Goal: Information Seeking & Learning: Learn about a topic

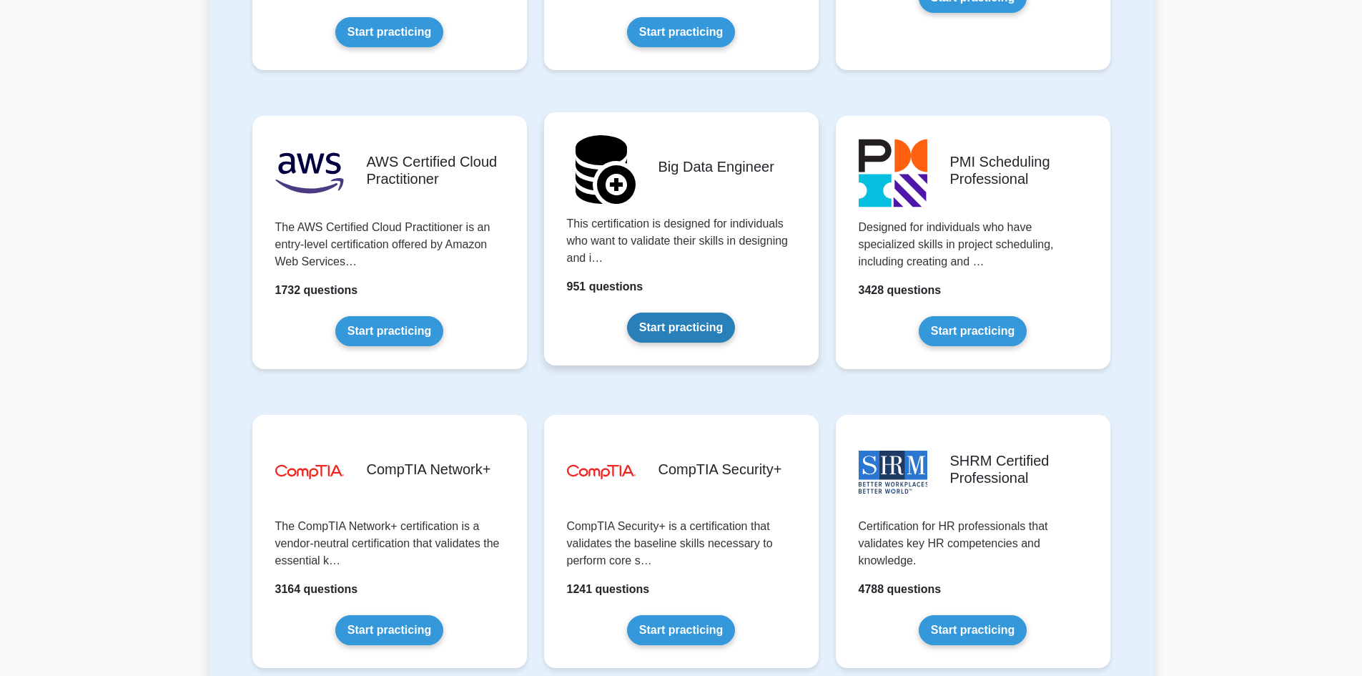
scroll to position [2359, 0]
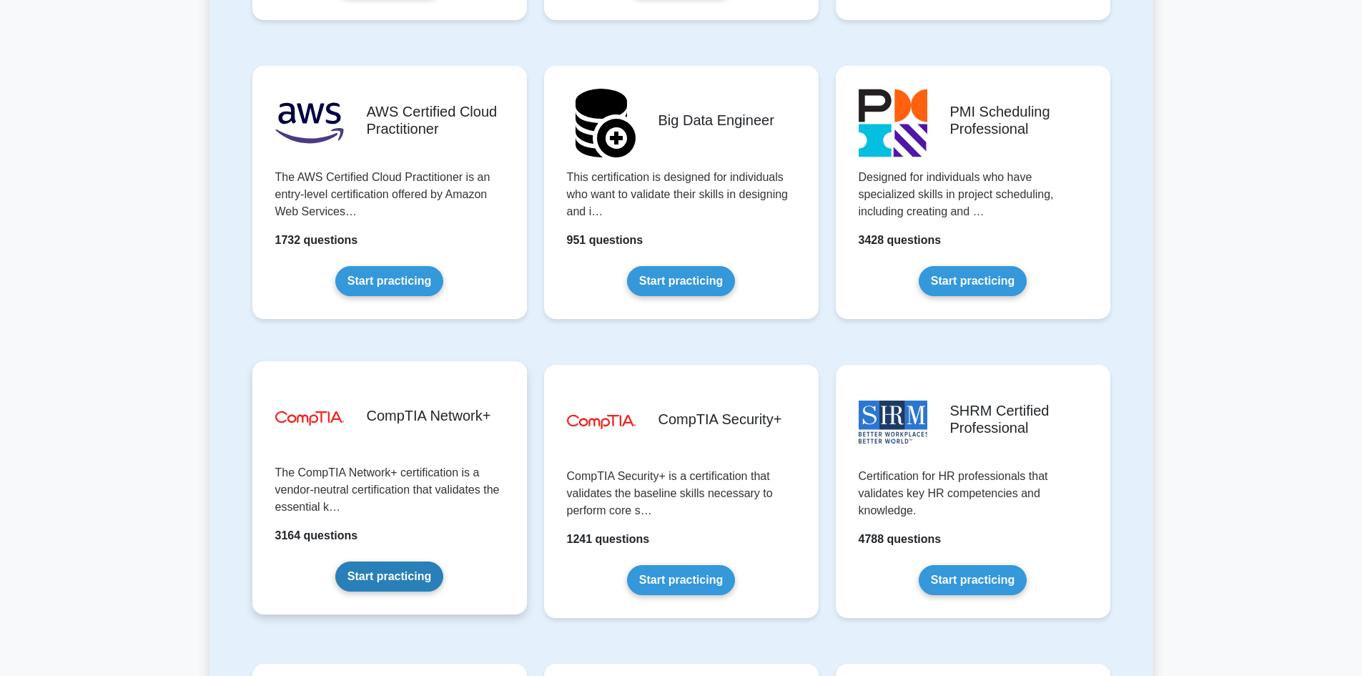
click at [371, 573] on link "Start practicing" at bounding box center [389, 576] width 108 height 30
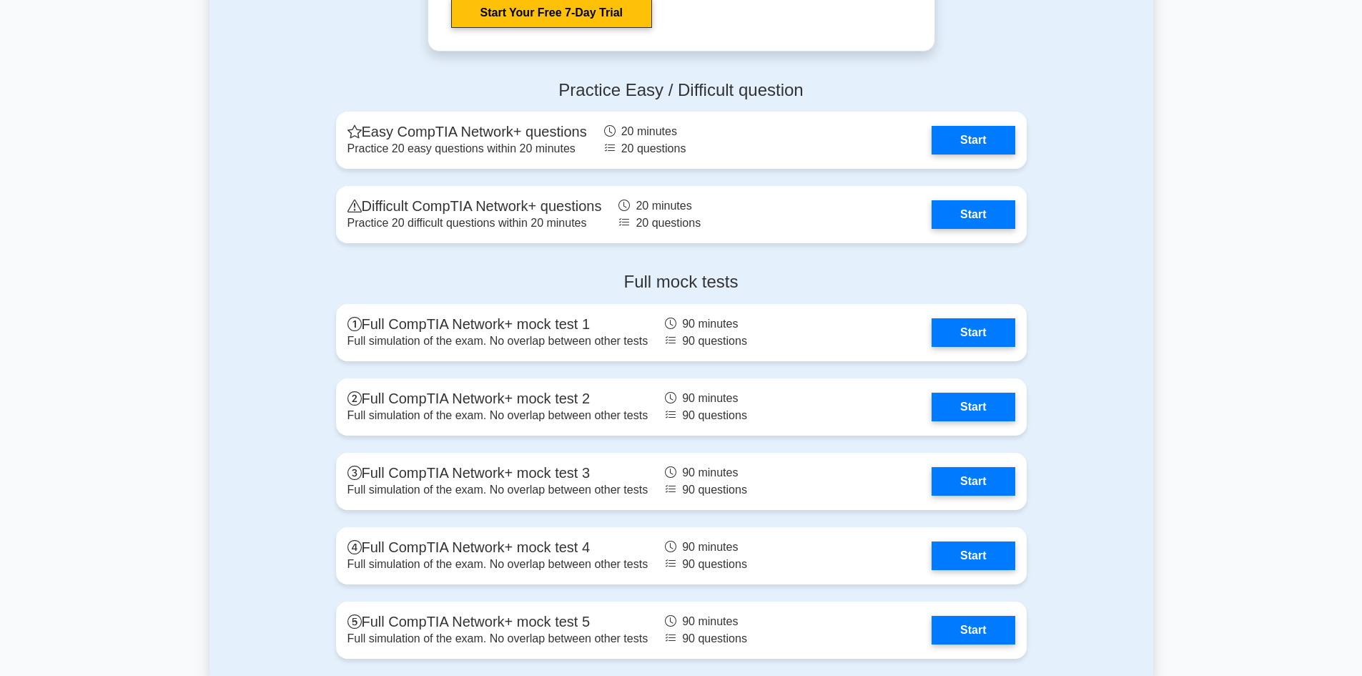
scroll to position [2847, 0]
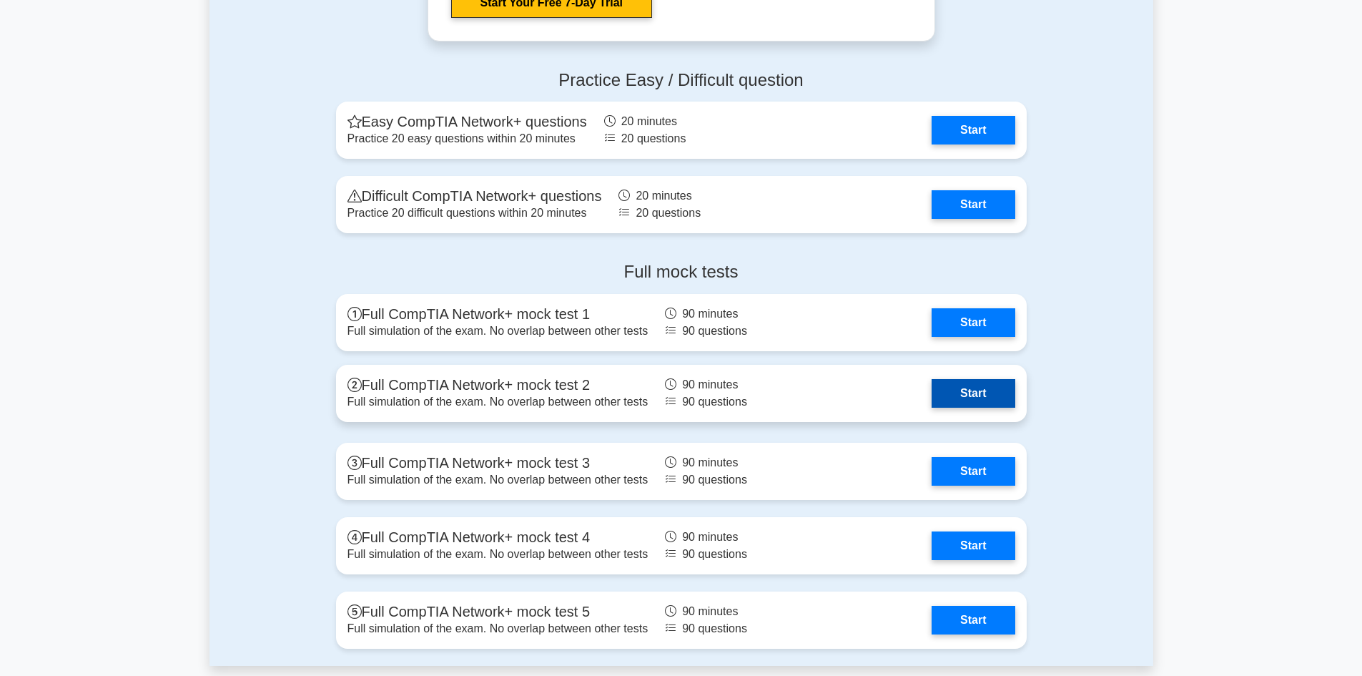
click at [977, 395] on link "Start" at bounding box center [972, 393] width 83 height 29
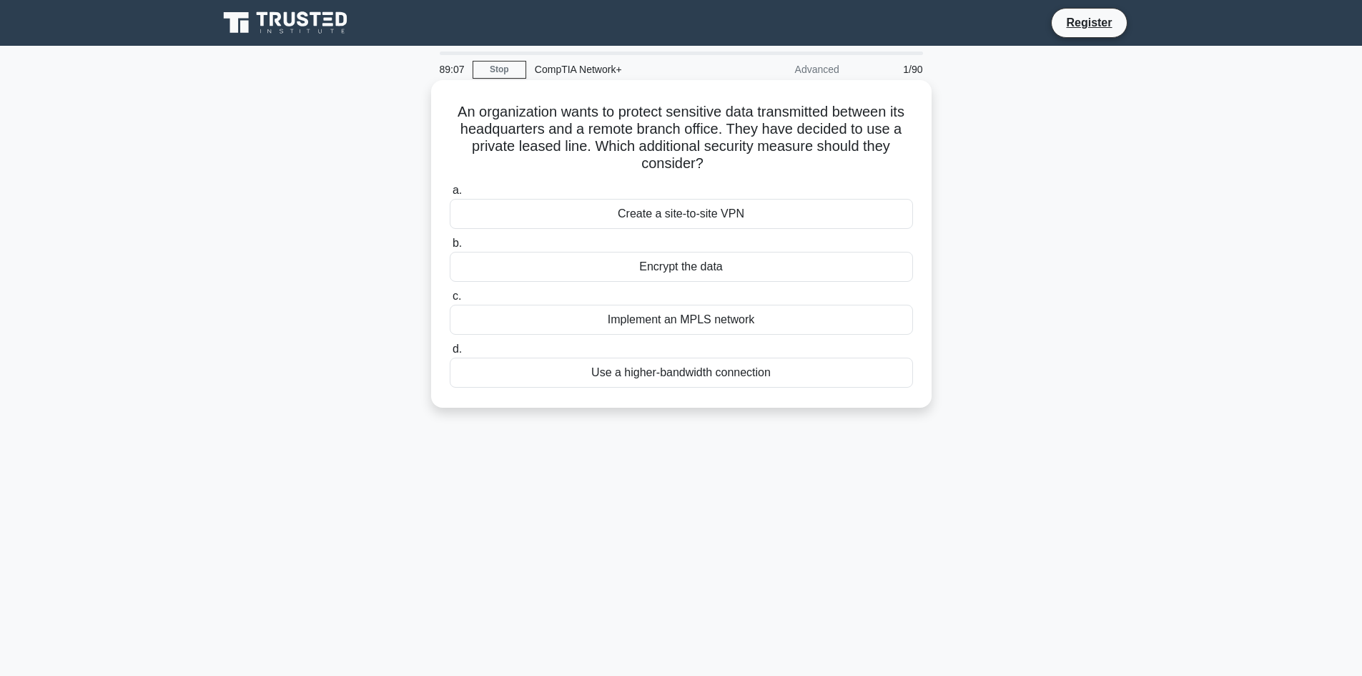
drag, startPoint x: 657, startPoint y: 181, endPoint x: 563, endPoint y: 196, distance: 94.8
click at [563, 196] on label "a. Create a site-to-site VPN" at bounding box center [681, 205] width 463 height 47
click at [450, 195] on input "a. Create a site-to-site VPN" at bounding box center [450, 190] width 0 height 9
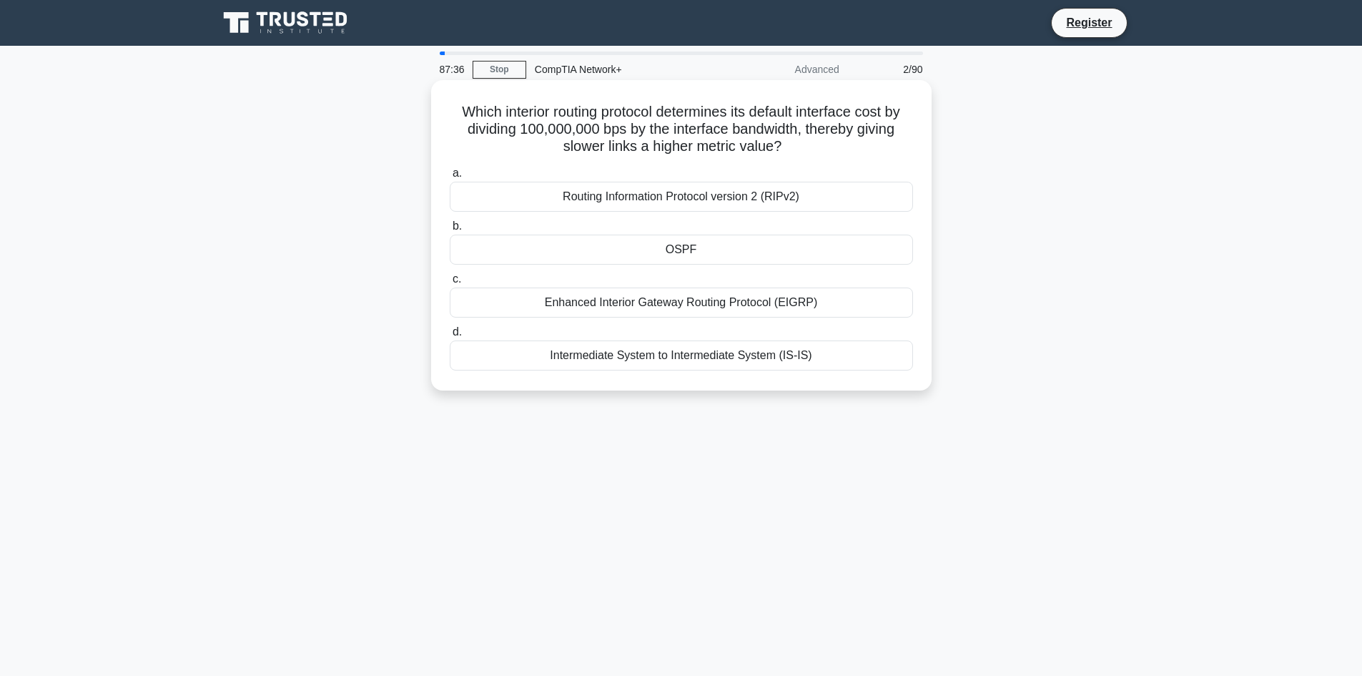
click at [650, 294] on div "Enhanced Interior Gateway Routing Protocol (EIGRP)" at bounding box center [681, 302] width 463 height 30
click at [450, 284] on input "c. Enhanced Interior Gateway Routing Protocol (EIGRP)" at bounding box center [450, 279] width 0 height 9
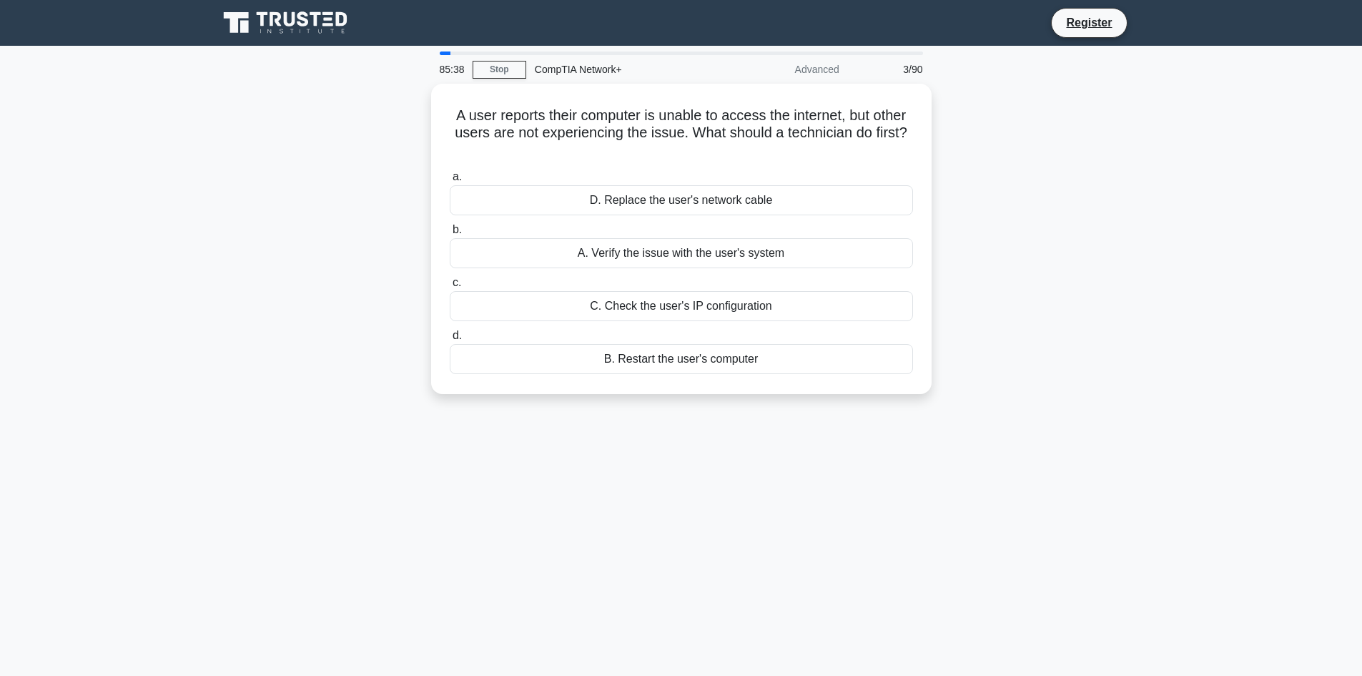
drag, startPoint x: 543, startPoint y: 147, endPoint x: 293, endPoint y: 115, distance: 251.6
click at [293, 115] on div "A user reports their computer is unable to access the internet, but other users…" at bounding box center [681, 247] width 944 height 327
click at [683, 301] on div "C. Check the user's IP configuration" at bounding box center [681, 302] width 463 height 30
click at [450, 284] on input "c. C. Check the user's IP configuration" at bounding box center [450, 279] width 0 height 9
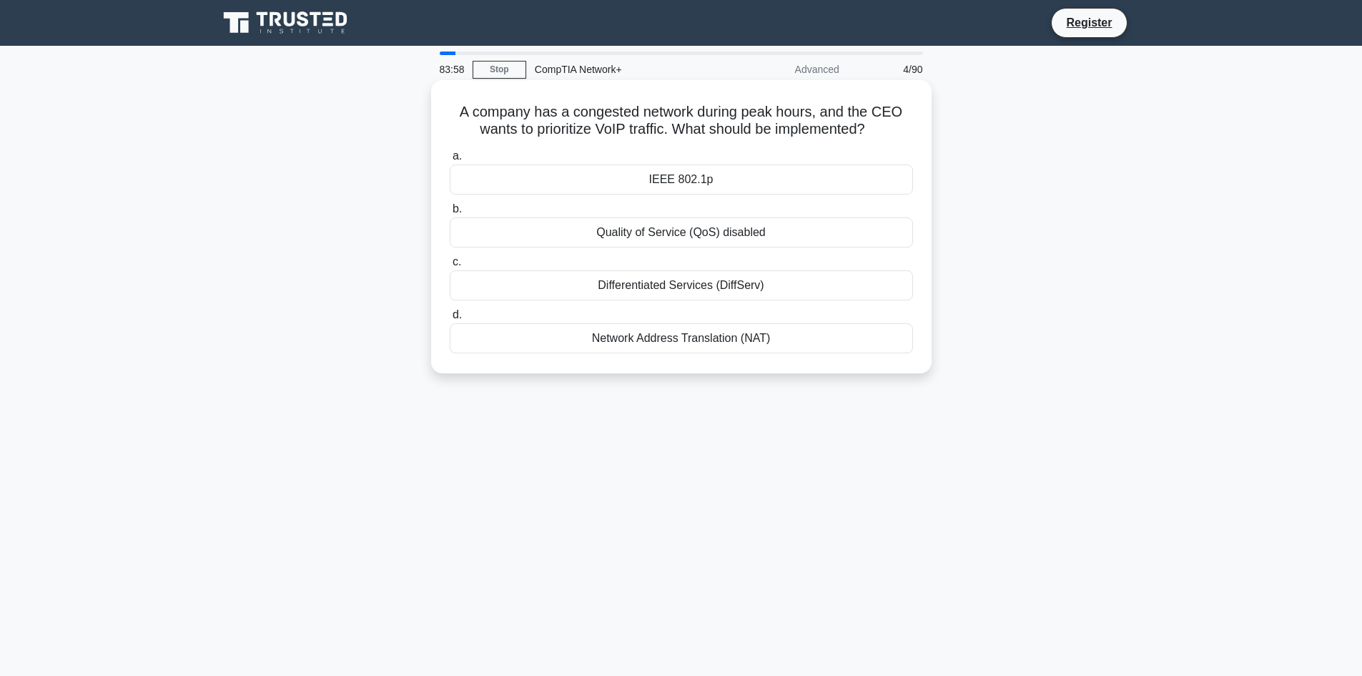
click at [683, 281] on div "Differentiated Services (DiffServ)" at bounding box center [681, 285] width 463 height 30
click at [450, 267] on input "c. Differentiated Services (DiffServ)" at bounding box center [450, 261] width 0 height 9
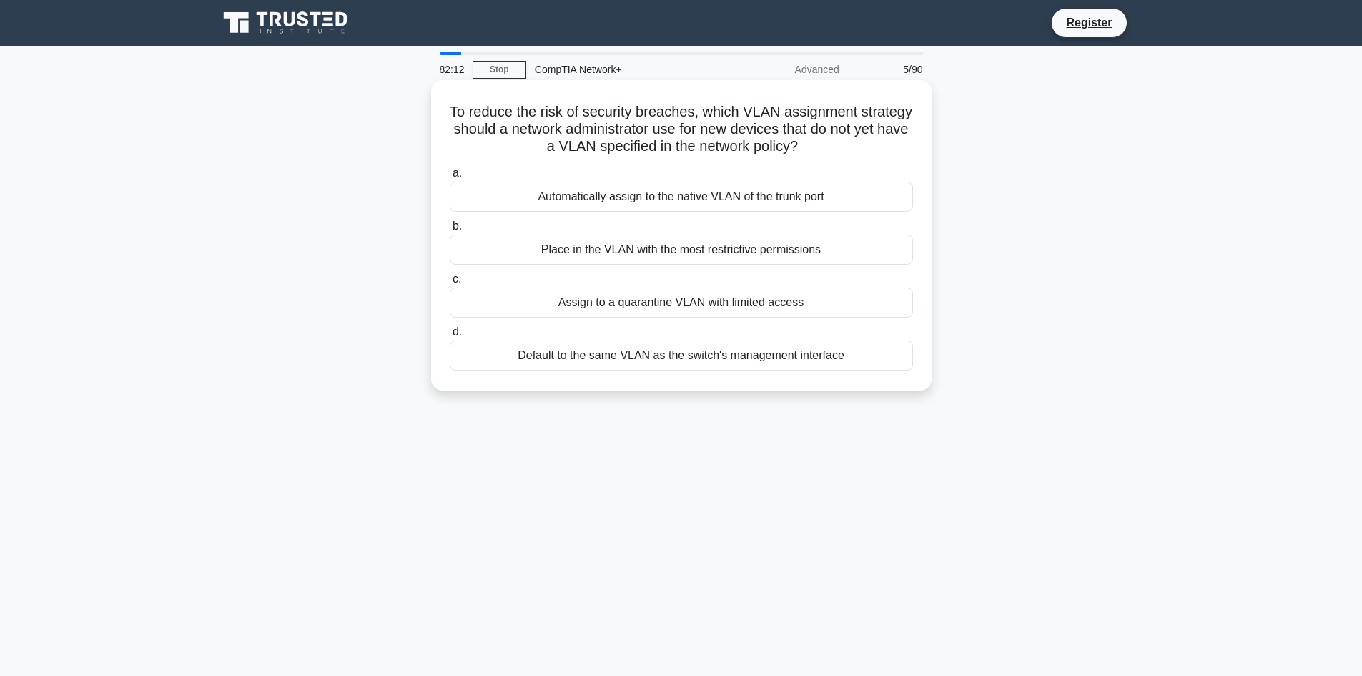
click at [610, 257] on div "Place in the VLAN with the most restrictive permissions" at bounding box center [681, 249] width 463 height 30
click at [450, 231] on input "b. Place in the VLAN with the most restrictive permissions" at bounding box center [450, 226] width 0 height 9
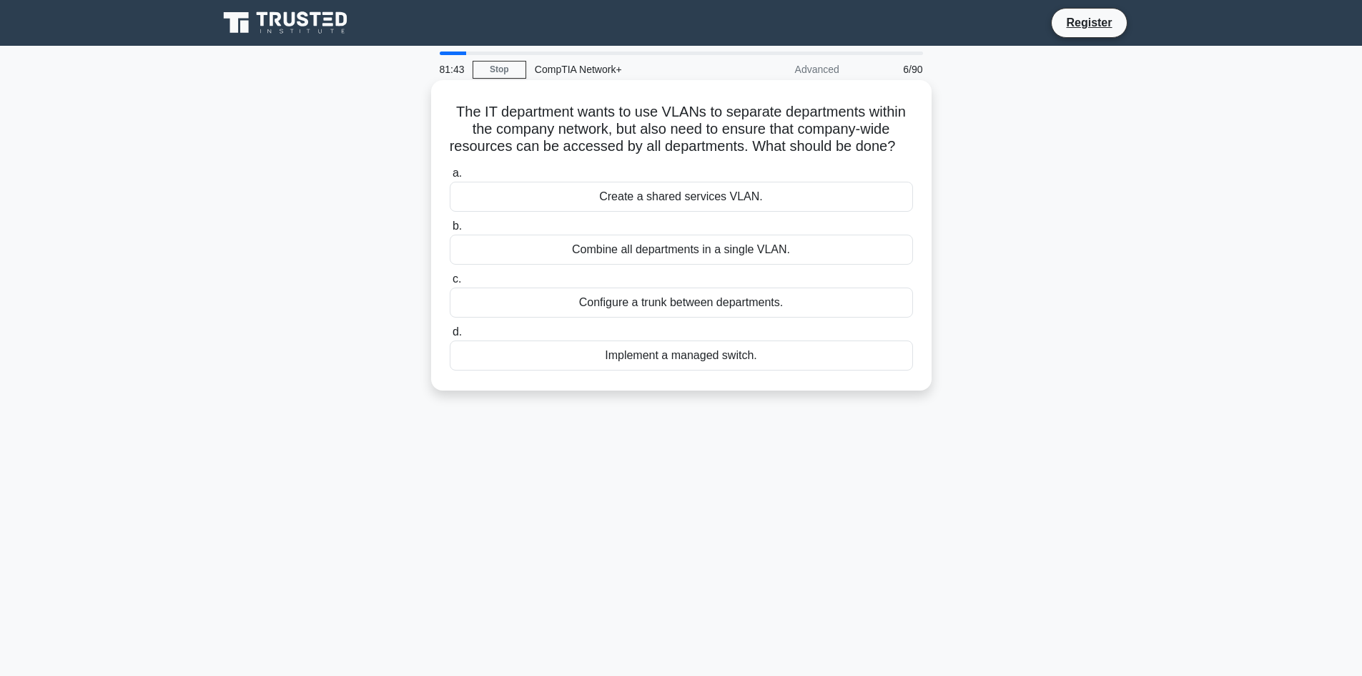
click at [661, 212] on div "Create a shared services VLAN." at bounding box center [681, 197] width 463 height 30
click at [450, 178] on input "a. Create a shared services VLAN." at bounding box center [450, 173] width 0 height 9
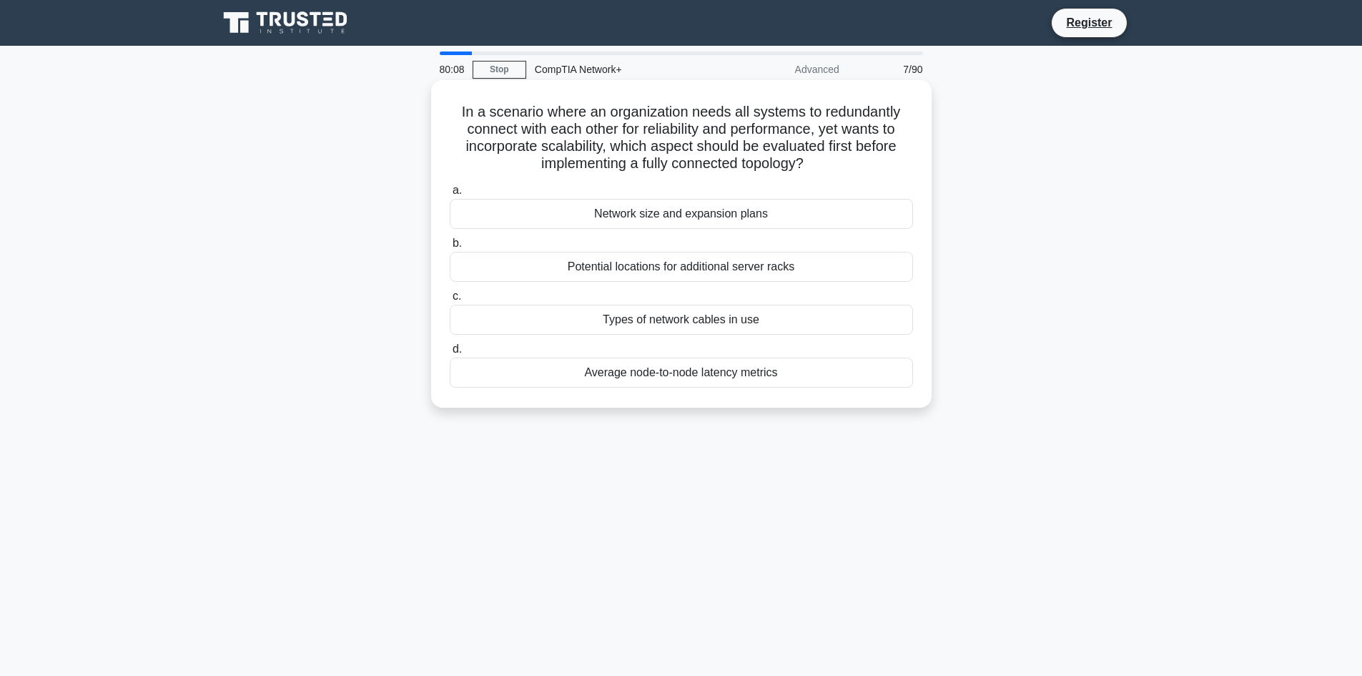
click at [753, 362] on div "Average node-to-node latency metrics" at bounding box center [681, 372] width 463 height 30
click at [450, 354] on input "d. Average node-to-node latency metrics" at bounding box center [450, 349] width 0 height 9
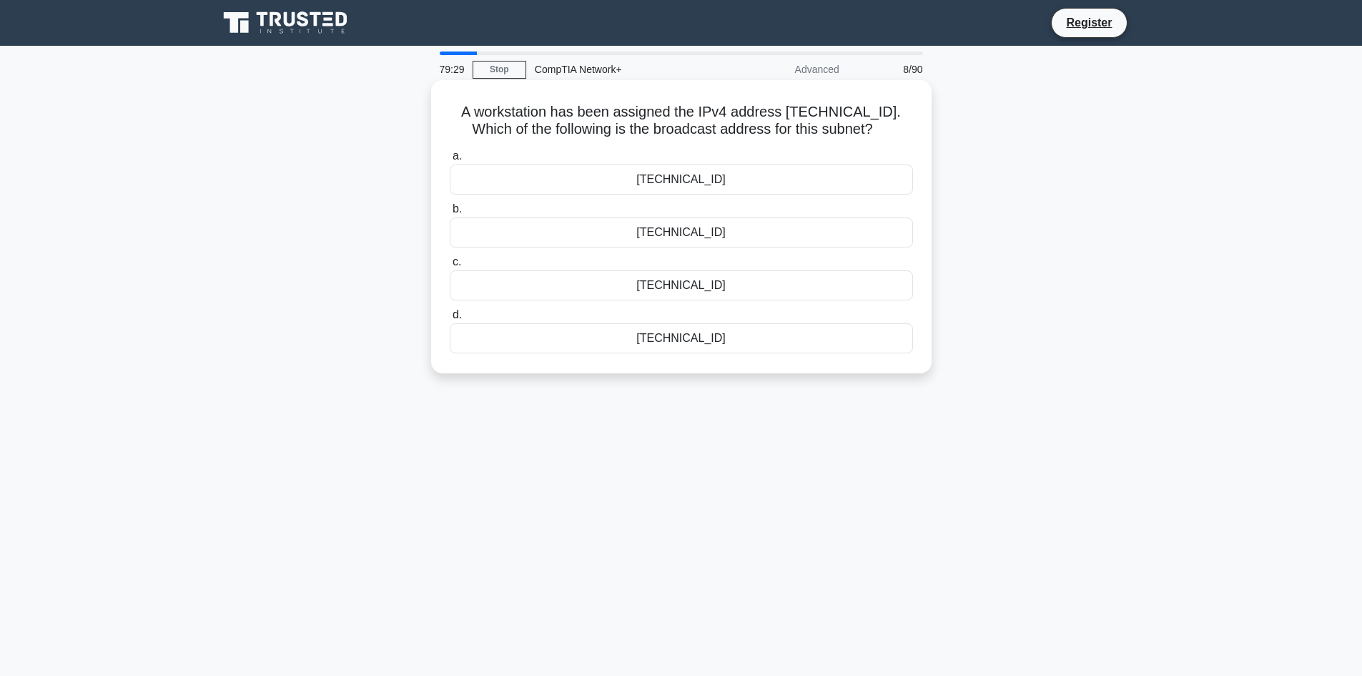
click at [676, 186] on div "192.168.12.207" at bounding box center [681, 179] width 463 height 30
click at [450, 161] on input "a. 192.168.12.207" at bounding box center [450, 156] width 0 height 9
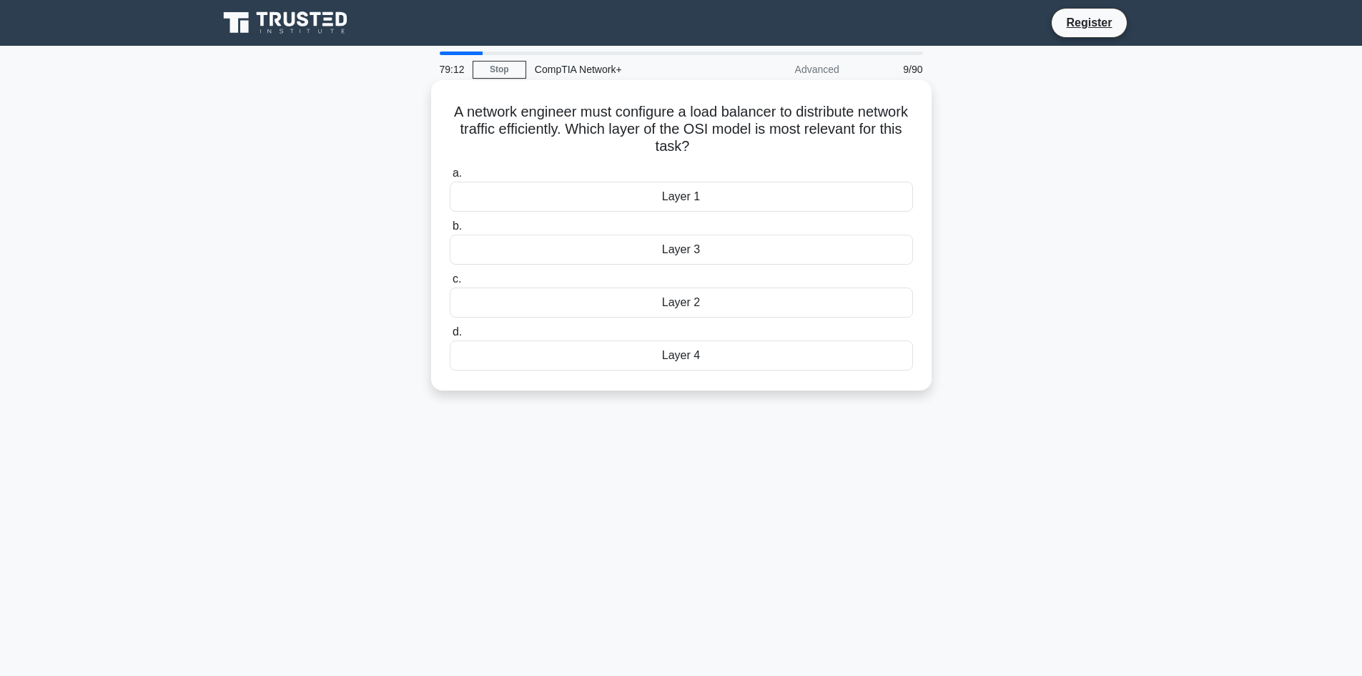
click at [688, 255] on div "Layer 3" at bounding box center [681, 249] width 463 height 30
click at [450, 231] on input "b. Layer 3" at bounding box center [450, 226] width 0 height 9
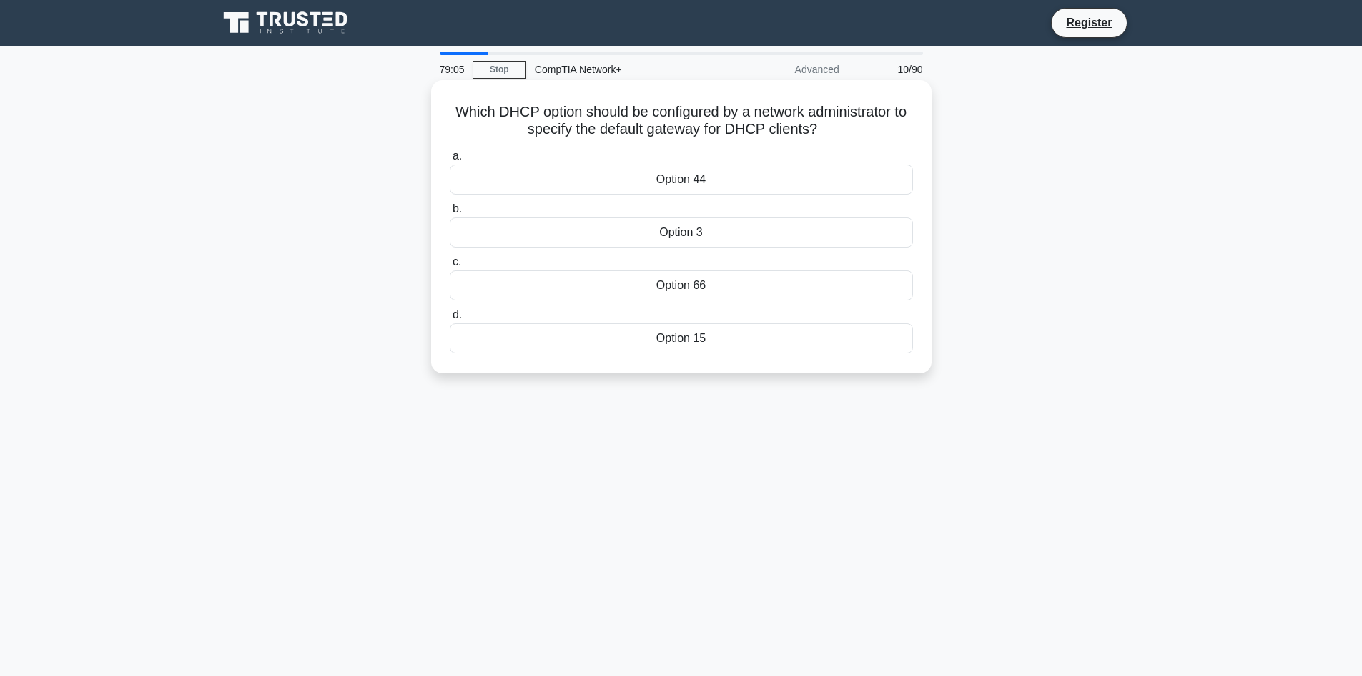
drag, startPoint x: 545, startPoint y: 69, endPoint x: 443, endPoint y: 177, distance: 148.7
click at [443, 177] on div "a. Option 44" at bounding box center [681, 170] width 480 height 47
click at [751, 283] on div "Option 66" at bounding box center [681, 285] width 463 height 30
click at [450, 267] on input "c. Option 66" at bounding box center [450, 261] width 0 height 9
click at [698, 233] on div "Router" at bounding box center [681, 232] width 463 height 30
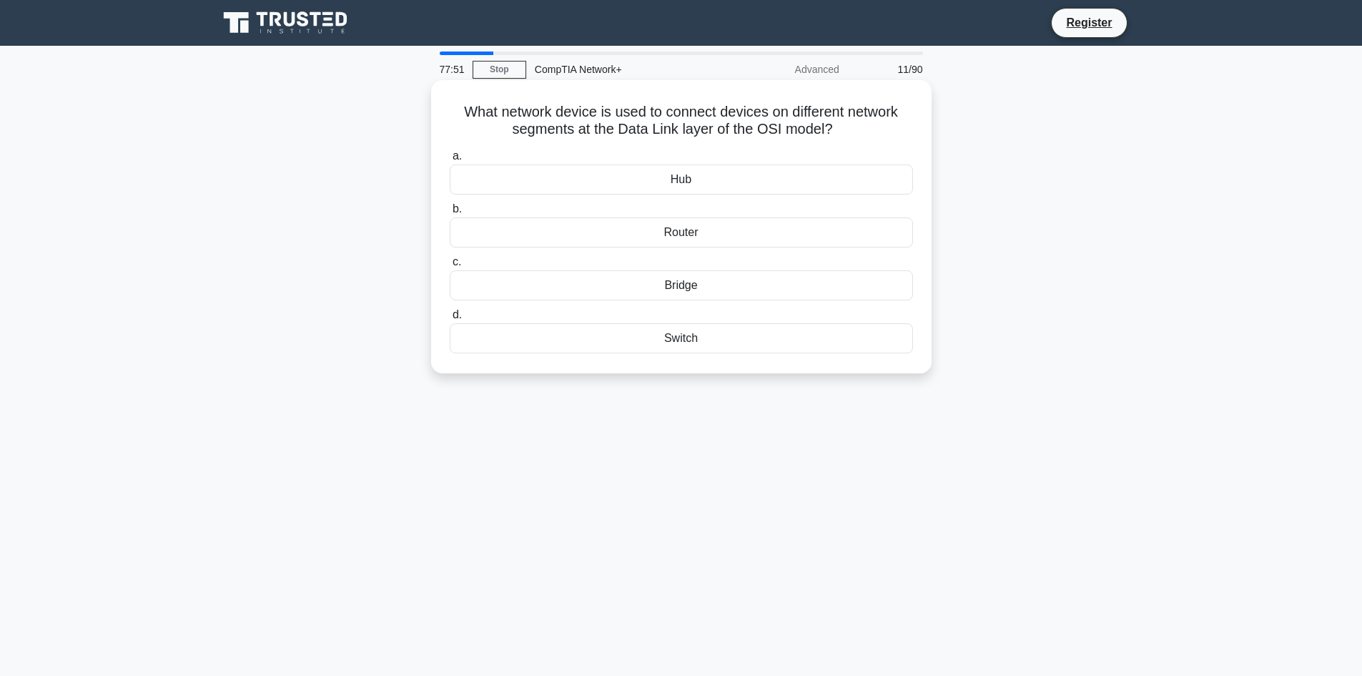
click at [450, 214] on input "b. Router" at bounding box center [450, 208] width 0 height 9
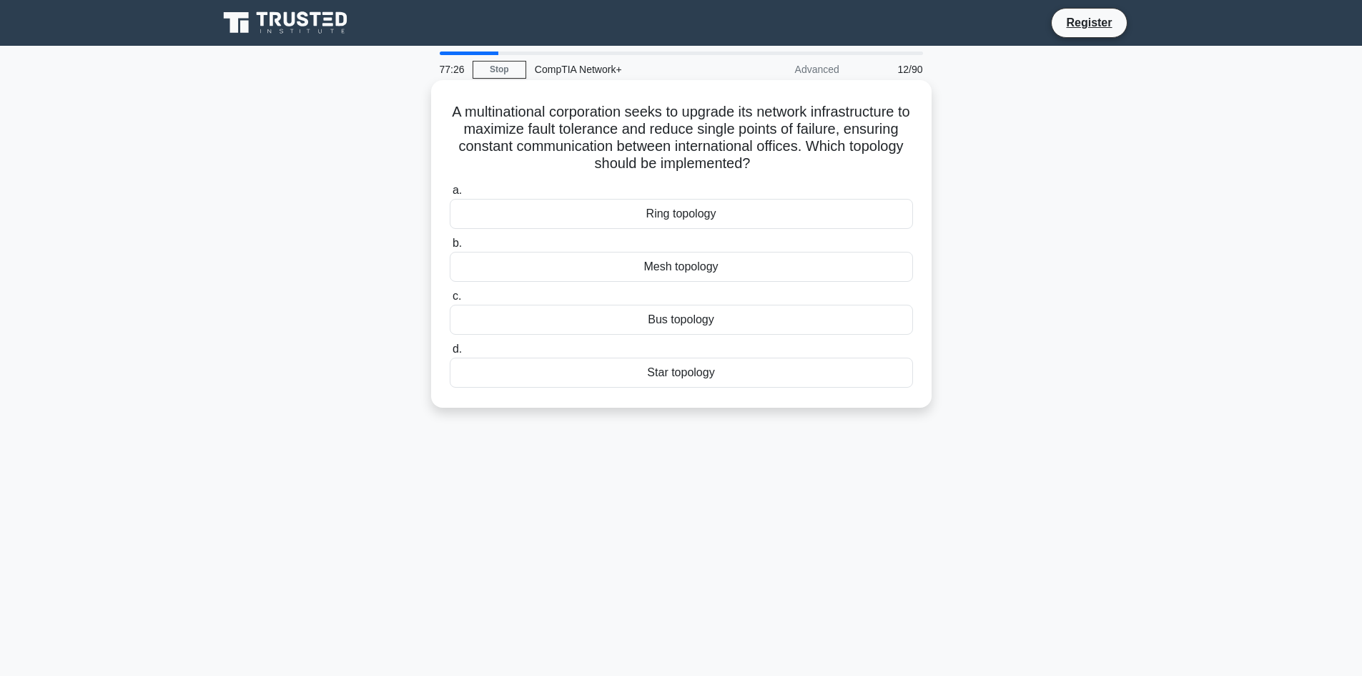
click at [723, 213] on div "Ring topology" at bounding box center [681, 214] width 463 height 30
click at [450, 195] on input "a. Ring topology" at bounding box center [450, 190] width 0 height 9
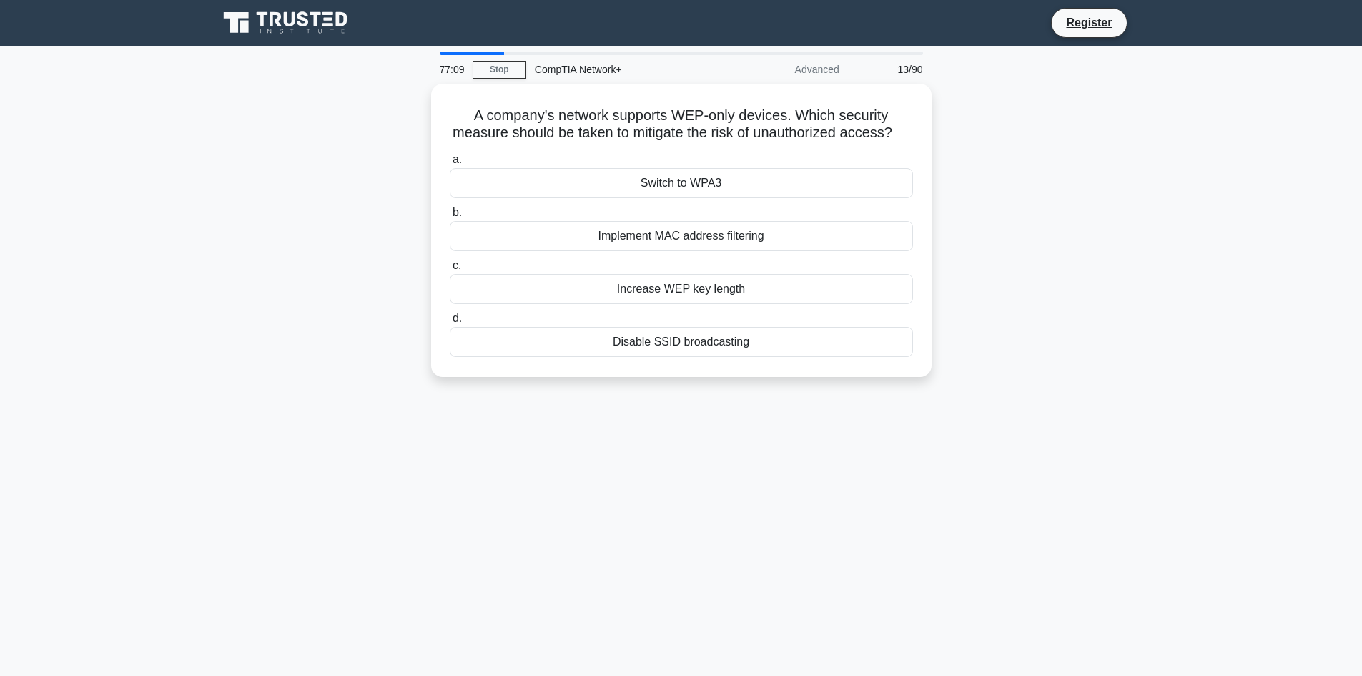
drag, startPoint x: 755, startPoint y: 142, endPoint x: 1119, endPoint y: 77, distance: 370.2
click at [1119, 77] on div "77:09 Stop CompTIA Network+ Advanced 13/90 A company's network supports WEP-onl…" at bounding box center [681, 408] width 944 height 715
drag, startPoint x: 462, startPoint y: 107, endPoint x: 610, endPoint y: 144, distance: 152.4
click at [610, 139] on h5 "A company's network supports WEP-only devices. Which security measure should be…" at bounding box center [681, 121] width 466 height 36
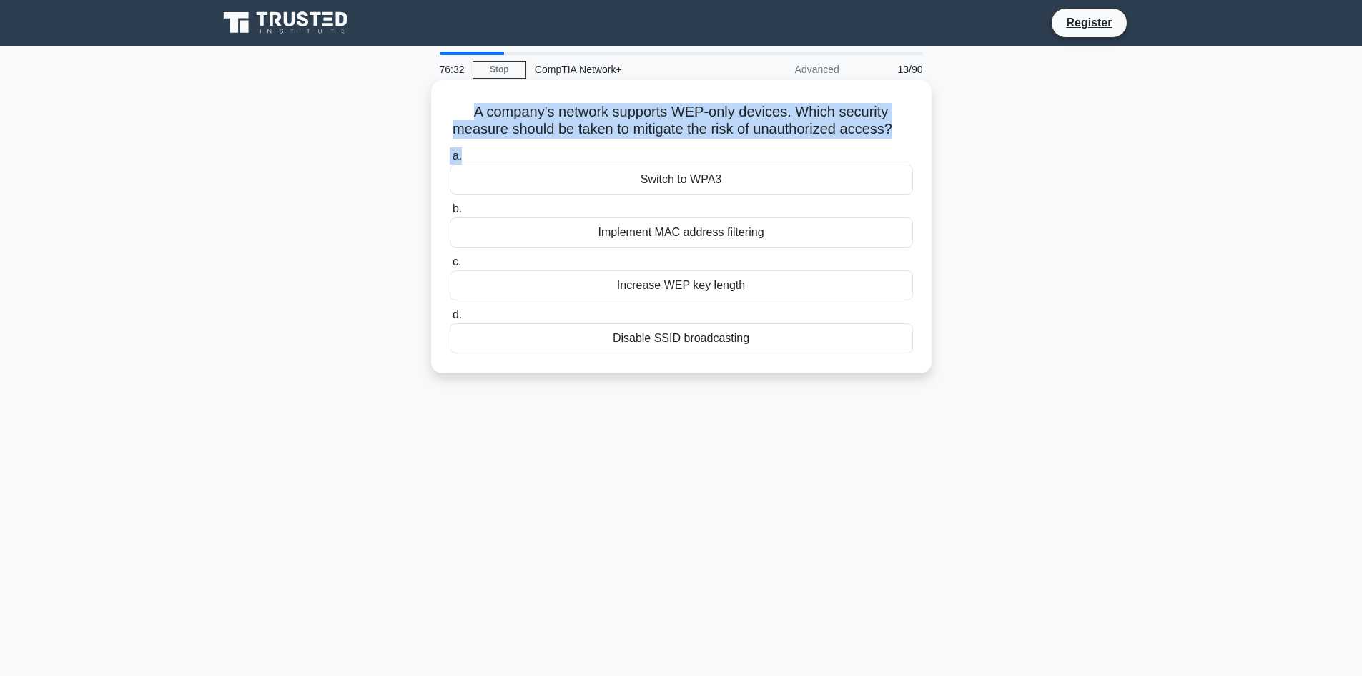
drag, startPoint x: 450, startPoint y: 112, endPoint x: 799, endPoint y: 169, distance: 354.3
click at [793, 175] on div "A company's network supports WEP-only devices. Which security measure should be…" at bounding box center [681, 227] width 489 height 282
copy div "A company's network supports WEP-only devices. Which security measure should be…"
click at [475, 170] on label "a. Switch to WPA3" at bounding box center [681, 170] width 463 height 47
click at [450, 161] on input "a. Switch to WPA3" at bounding box center [450, 156] width 0 height 9
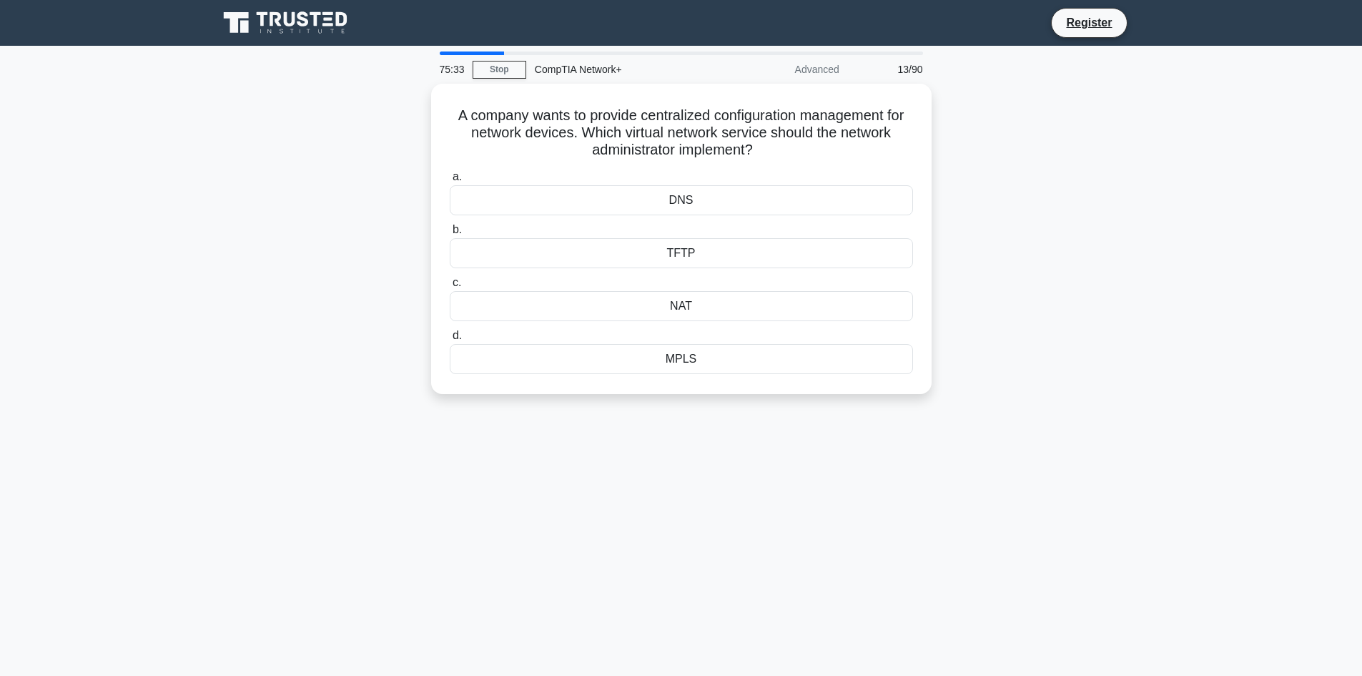
click at [463, 172] on label "a. DNS" at bounding box center [681, 191] width 463 height 47
click at [450, 172] on input "a. DNS" at bounding box center [450, 176] width 0 height 9
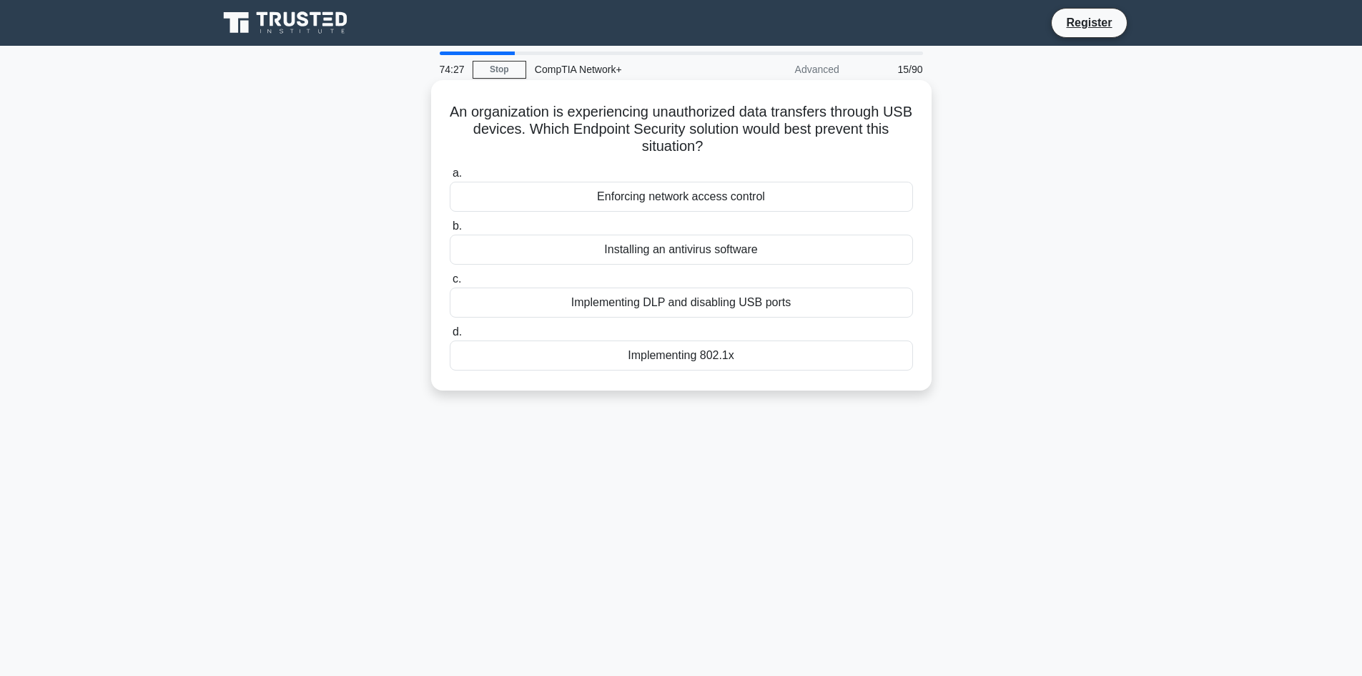
click at [458, 100] on div "An organization is experiencing unauthorized data transfers through USB devices…" at bounding box center [681, 235] width 489 height 299
drag, startPoint x: 453, startPoint y: 108, endPoint x: 732, endPoint y: 152, distance: 282.9
click at [732, 152] on h5 "An organization is experiencing unauthorized data transfers through USB devices…" at bounding box center [681, 129] width 466 height 53
copy h5 "An organization is experiencing unauthorized data transfers through USB devices…"
click at [552, 310] on div "Implementing DLP and disabling USB ports" at bounding box center [681, 302] width 463 height 30
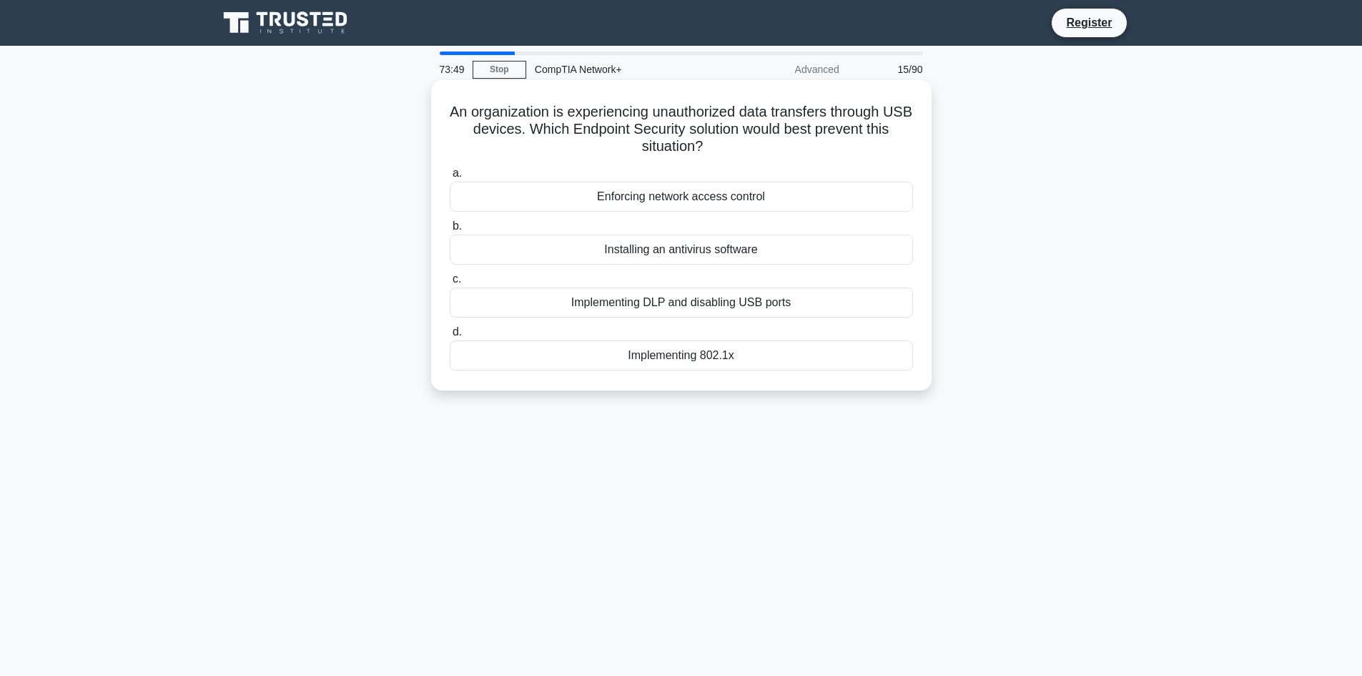
click at [450, 284] on input "c. Implementing DLP and disabling USB ports" at bounding box center [450, 279] width 0 height 9
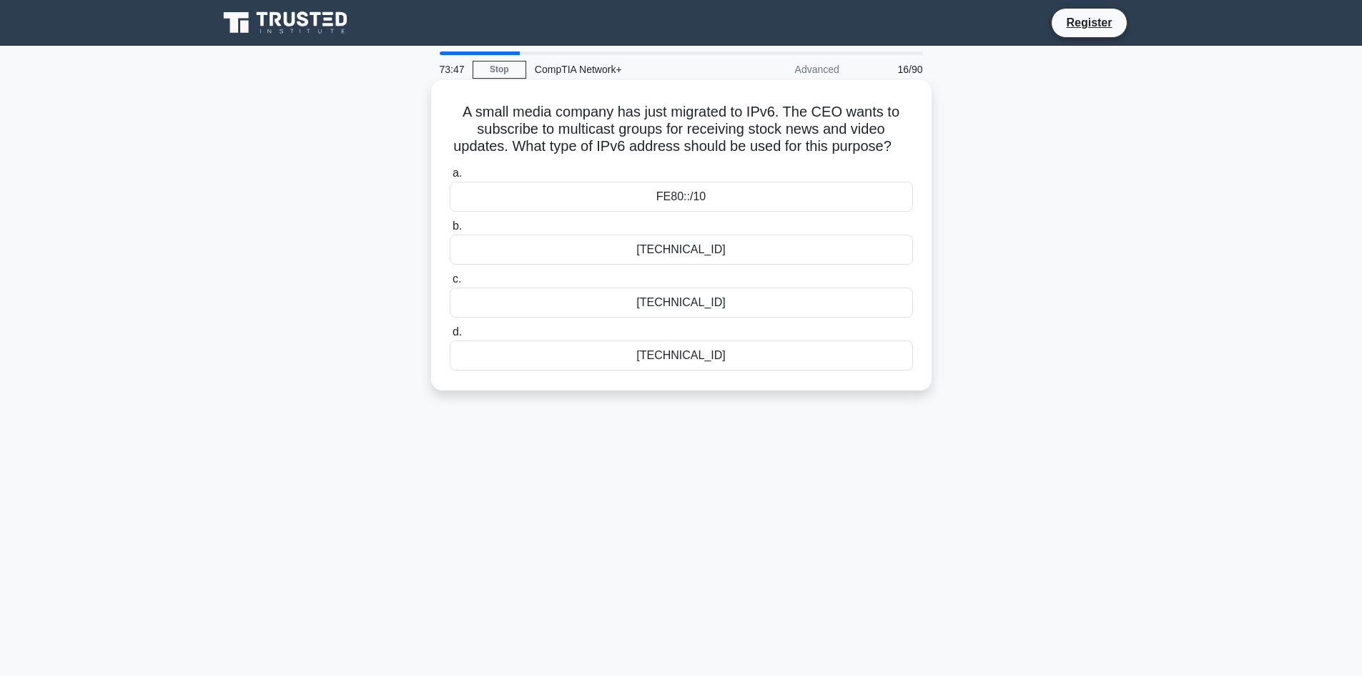
click at [449, 100] on div "A small media company has just migrated to IPv6. The CEO wants to subscribe to …" at bounding box center [681, 235] width 489 height 299
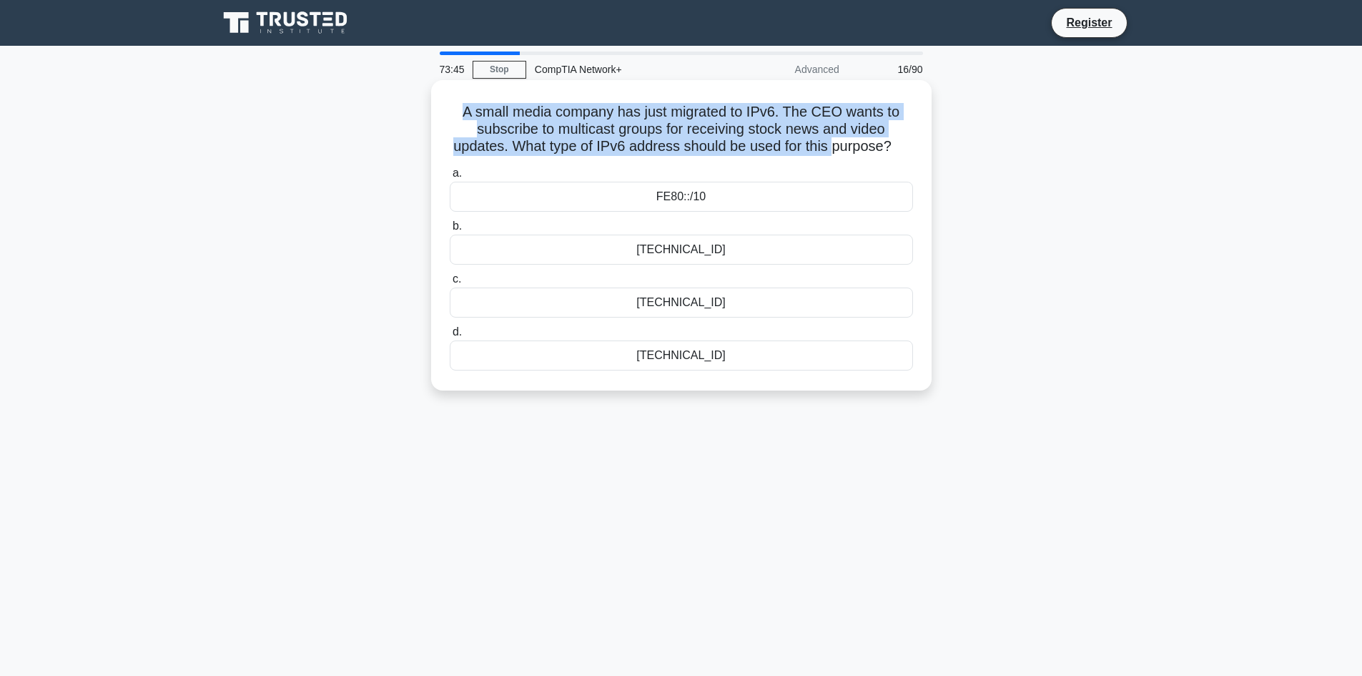
drag, startPoint x: 457, startPoint y: 114, endPoint x: 847, endPoint y: 149, distance: 392.0
click at [847, 149] on h5 "A small media company has just migrated to IPv6. The CEO wants to subscribe to …" at bounding box center [681, 129] width 466 height 53
click at [467, 114] on h5 "A small media company has just migrated to IPv6. The CEO wants to subscribe to …" at bounding box center [681, 129] width 466 height 53
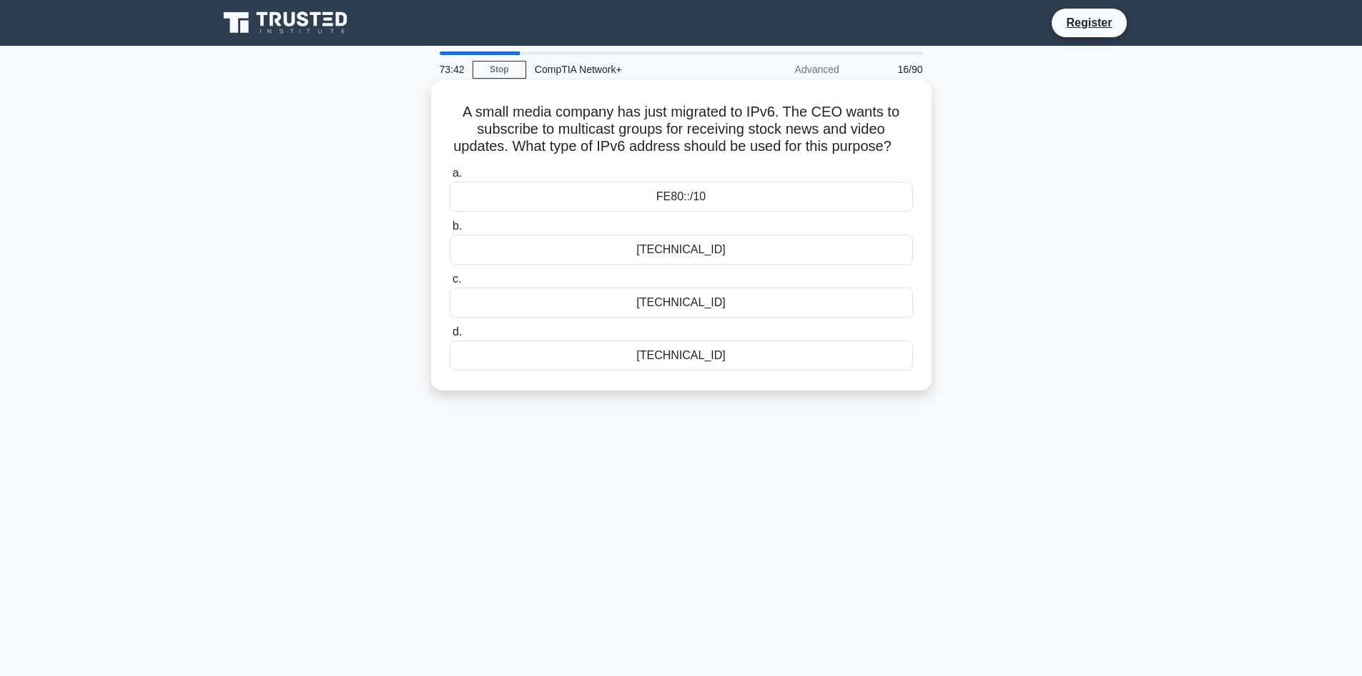
click at [459, 112] on h5 "A small media company has just migrated to IPv6. The CEO wants to subscribe to …" at bounding box center [681, 129] width 466 height 53
click at [463, 107] on h5 "A small media company has just migrated to IPv6. The CEO wants to subscribe to …" at bounding box center [681, 129] width 466 height 53
click at [455, 110] on h5 "A small media company has just migrated to IPv6. The CEO wants to subscribe to …" at bounding box center [681, 129] width 466 height 53
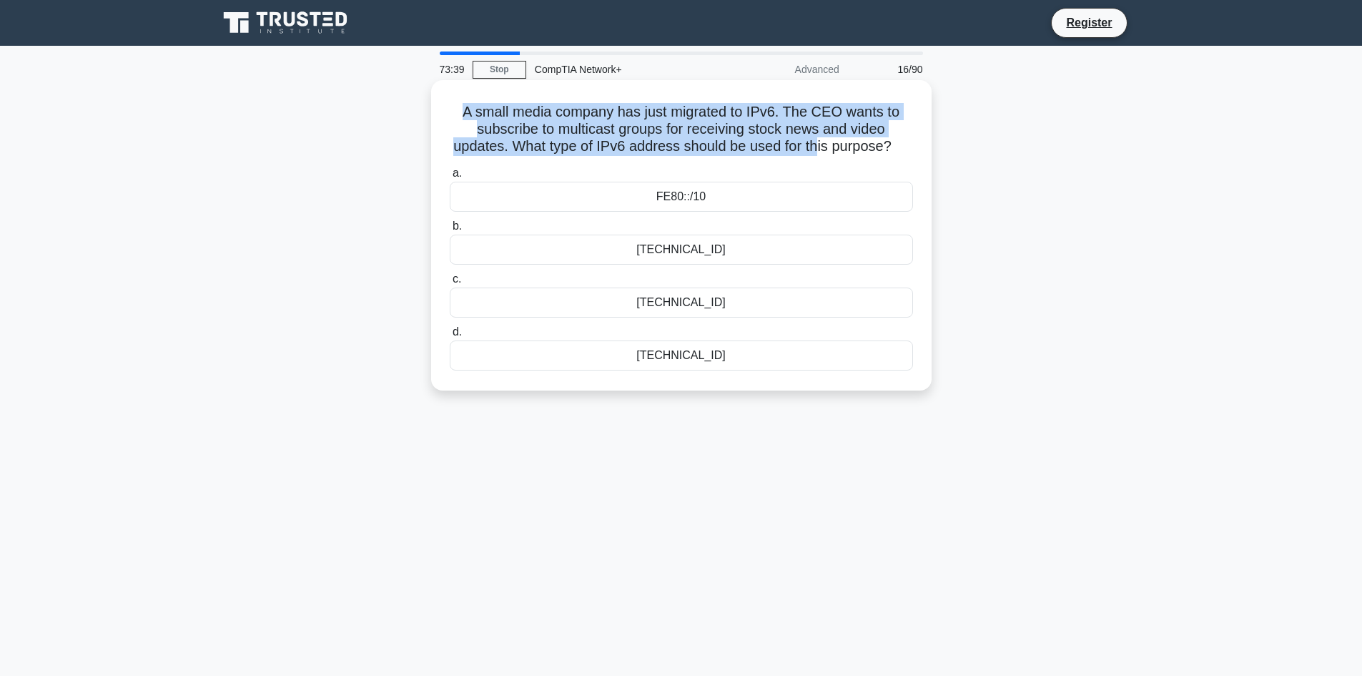
drag, startPoint x: 462, startPoint y: 109, endPoint x: 829, endPoint y: 148, distance: 369.5
click at [829, 148] on h5 "A small media company has just migrated to IPv6. The CEO wants to subscribe to …" at bounding box center [681, 129] width 466 height 53
drag, startPoint x: 528, startPoint y: 132, endPoint x: 479, endPoint y: 132, distance: 48.6
click at [527, 133] on h5 "A small media company has just migrated to IPv6. The CEO wants to subscribe to …" at bounding box center [681, 129] width 466 height 53
click at [458, 104] on h5 "A small media company has just migrated to IPv6. The CEO wants to subscribe to …" at bounding box center [681, 129] width 466 height 53
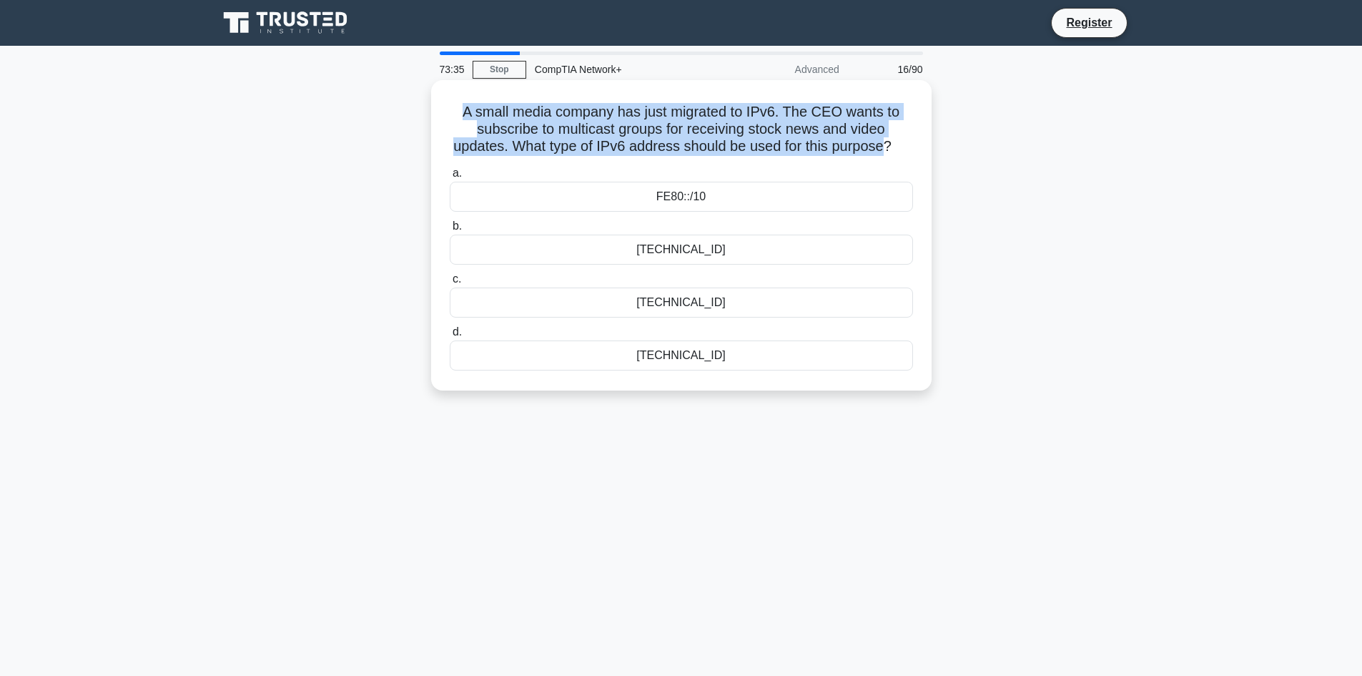
drag, startPoint x: 459, startPoint y: 104, endPoint x: 869, endPoint y: 145, distance: 411.6
click at [869, 145] on h5 "A small media company has just migrated to IPv6. The CEO wants to subscribe to …" at bounding box center [681, 129] width 466 height 53
drag, startPoint x: 927, startPoint y: 147, endPoint x: 459, endPoint y: 99, distance: 470.7
click at [459, 99] on div "A small media company has just migrated to IPv6. The CEO wants to subscribe to …" at bounding box center [681, 235] width 500 height 310
copy h5 "A small media company has just migrated to IPv6. The CEO wants to subscribe to …"
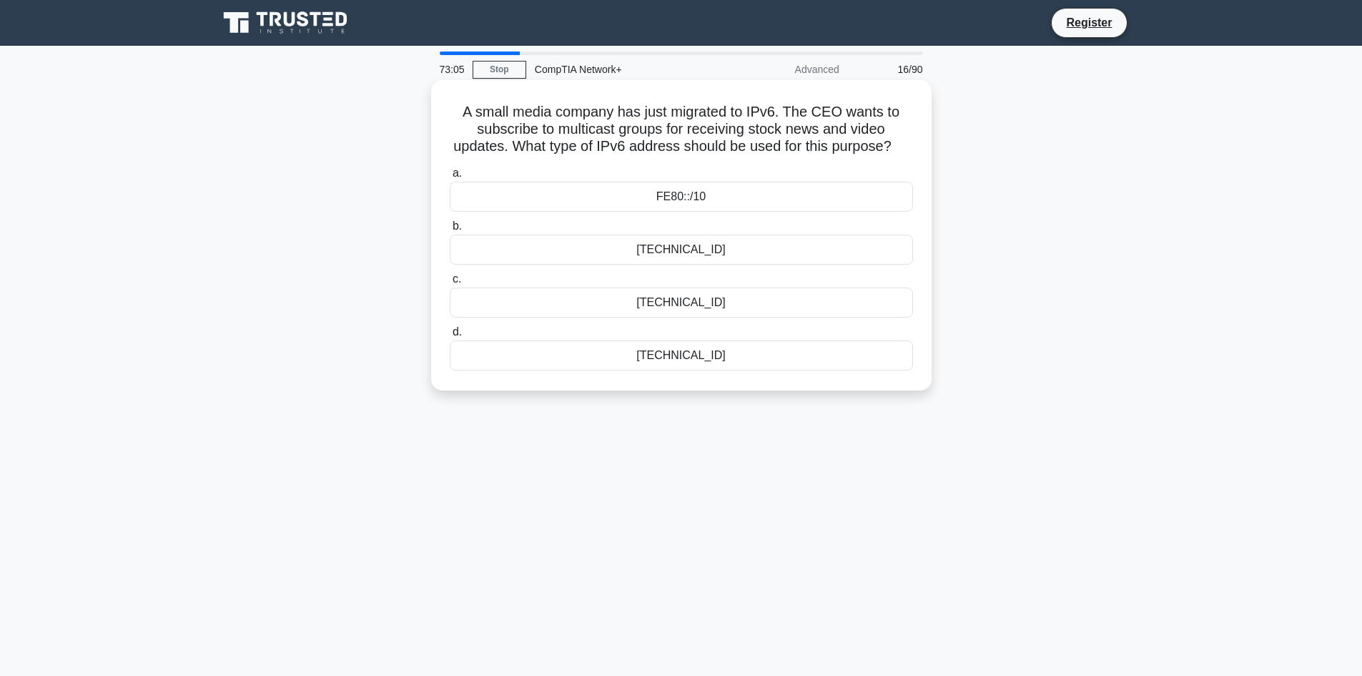
click at [675, 317] on div "FF00::/8" at bounding box center [681, 302] width 463 height 30
click at [450, 284] on input "c. FF00::/8" at bounding box center [450, 279] width 0 height 9
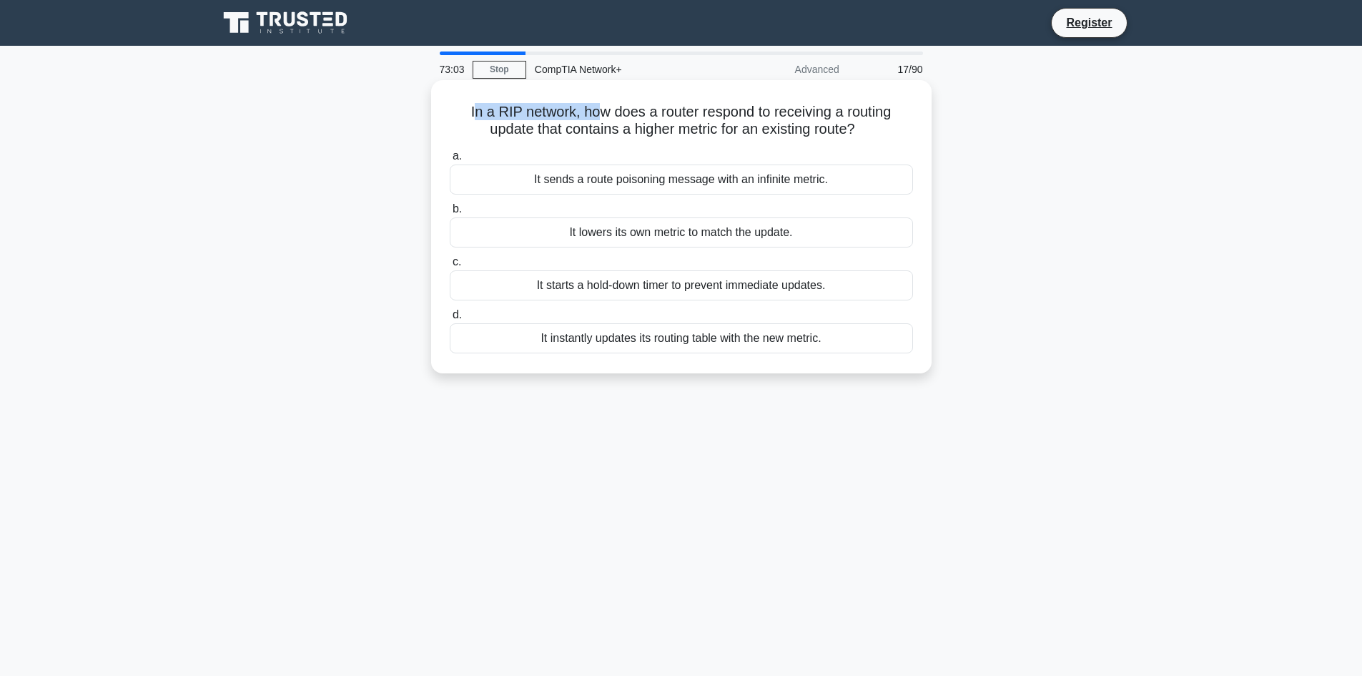
drag, startPoint x: 468, startPoint y: 111, endPoint x: 600, endPoint y: 108, distance: 132.3
click at [600, 108] on h5 "In a RIP network, how does a router respond to receiving a routing update that …" at bounding box center [681, 121] width 466 height 36
drag, startPoint x: 450, startPoint y: 107, endPoint x: 862, endPoint y: 130, distance: 412.4
click at [862, 130] on h5 "In a RIP network, how does a router respond to receiving a routing update that …" at bounding box center [681, 121] width 466 height 36
copy h5 "In a RIP network, how does a router respond to receiving a routing update that …"
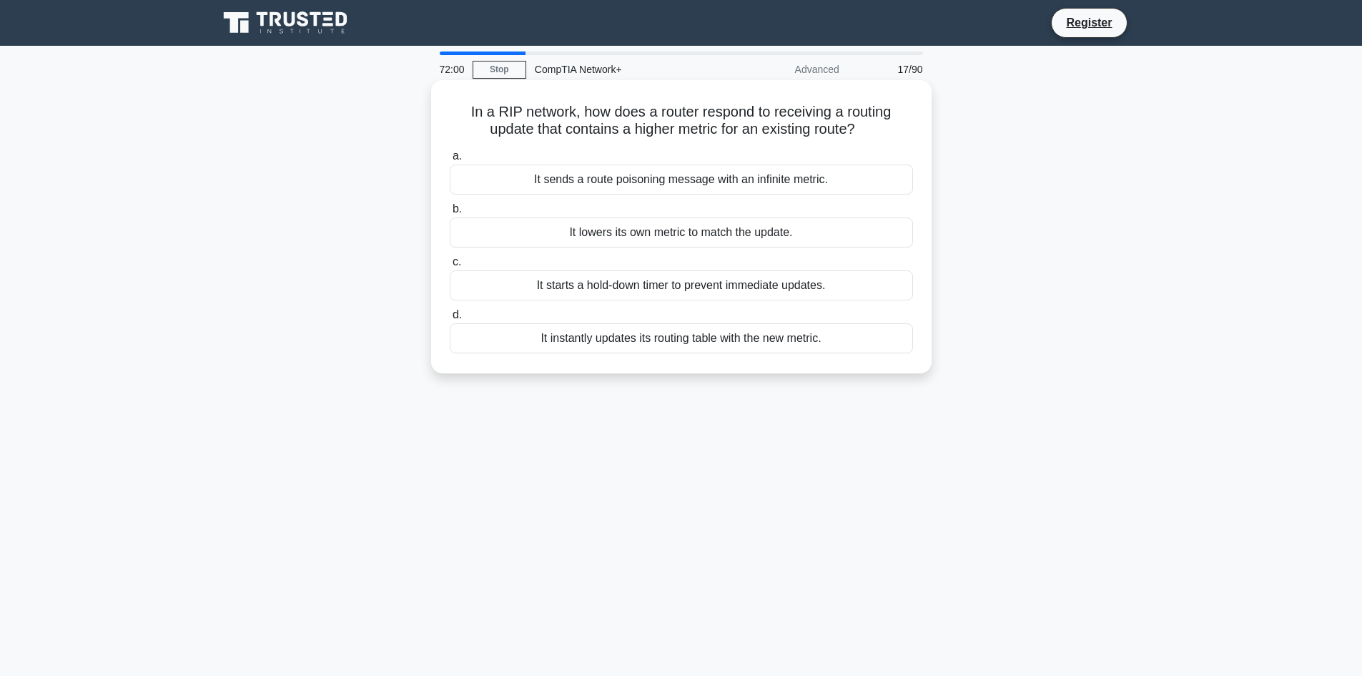
click at [584, 184] on div "It sends a route poisoning message with an infinite metric." at bounding box center [681, 179] width 463 height 30
click at [450, 161] on input "a. It sends a route poisoning message with an infinite metric." at bounding box center [450, 156] width 0 height 9
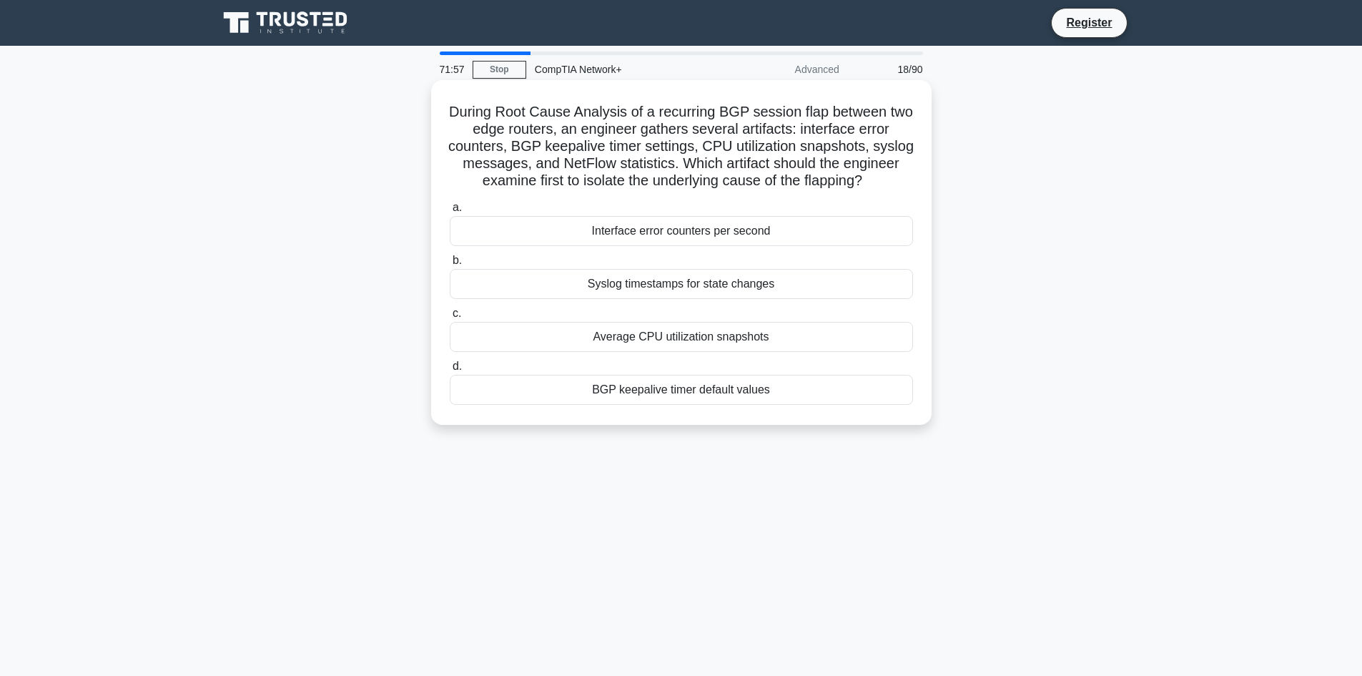
drag, startPoint x: 459, startPoint y: 109, endPoint x: 891, endPoint y: 195, distance: 440.9
click at [891, 190] on h5 "During Root Cause Analysis of a recurring BGP session flap between two edge rou…" at bounding box center [681, 146] width 466 height 87
copy h5 "During Root Cause Analysis of a recurring BGP session flap between two edge rou…"
click at [688, 405] on div "BGP keepalive timer default values" at bounding box center [681, 390] width 463 height 30
click at [450, 371] on input "d. BGP keepalive timer default values" at bounding box center [450, 366] width 0 height 9
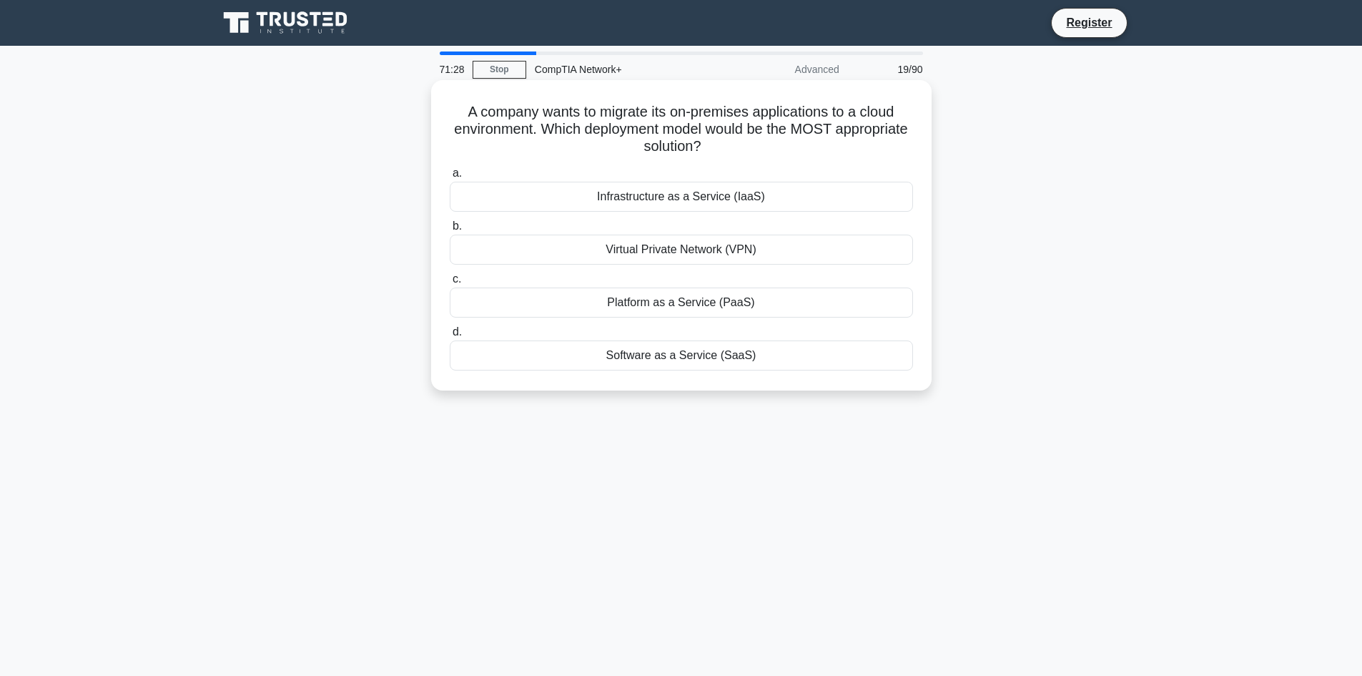
drag, startPoint x: 458, startPoint y: 113, endPoint x: 754, endPoint y: 148, distance: 298.0
click at [754, 148] on h5 "A company wants to migrate its on-premises applications to a cloud environment.…" at bounding box center [681, 129] width 466 height 53
copy h5 "A company wants to migrate its on-premises applications to a cloud environment.…"
click at [502, 164] on div "a. Infrastructure as a Service (IaaS) b. Virtual Private Network (VPN) c. d." at bounding box center [681, 268] width 480 height 212
drag, startPoint x: 448, startPoint y: 105, endPoint x: 761, endPoint y: 389, distance: 423.1
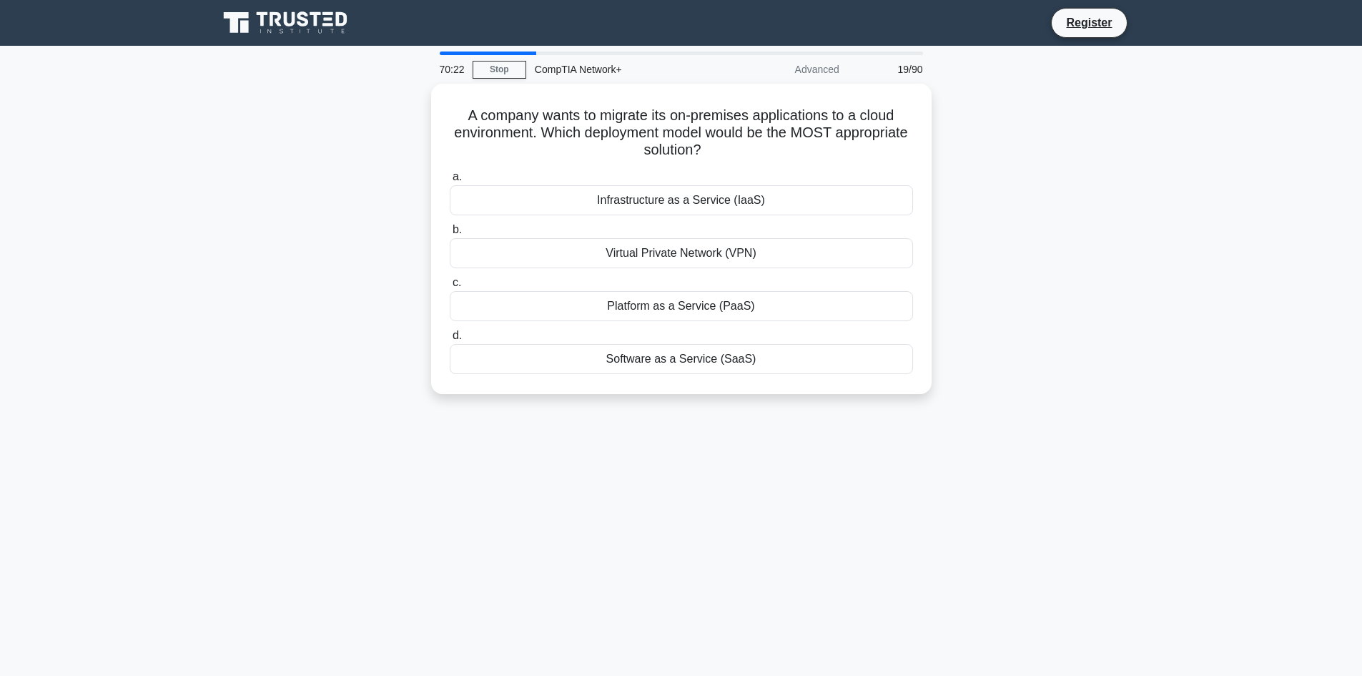
click at [778, 405] on div "A company wants to migrate its on-premises applications to a cloud environment.…" at bounding box center [681, 247] width 944 height 327
copy div "A company wants to migrate its on-premises applications to a cloud environment.…"
click at [575, 198] on div "Infrastructure as a Service (IaaS)" at bounding box center [681, 197] width 463 height 30
click at [450, 178] on input "a. Infrastructure as a Service (IaaS)" at bounding box center [450, 173] width 0 height 9
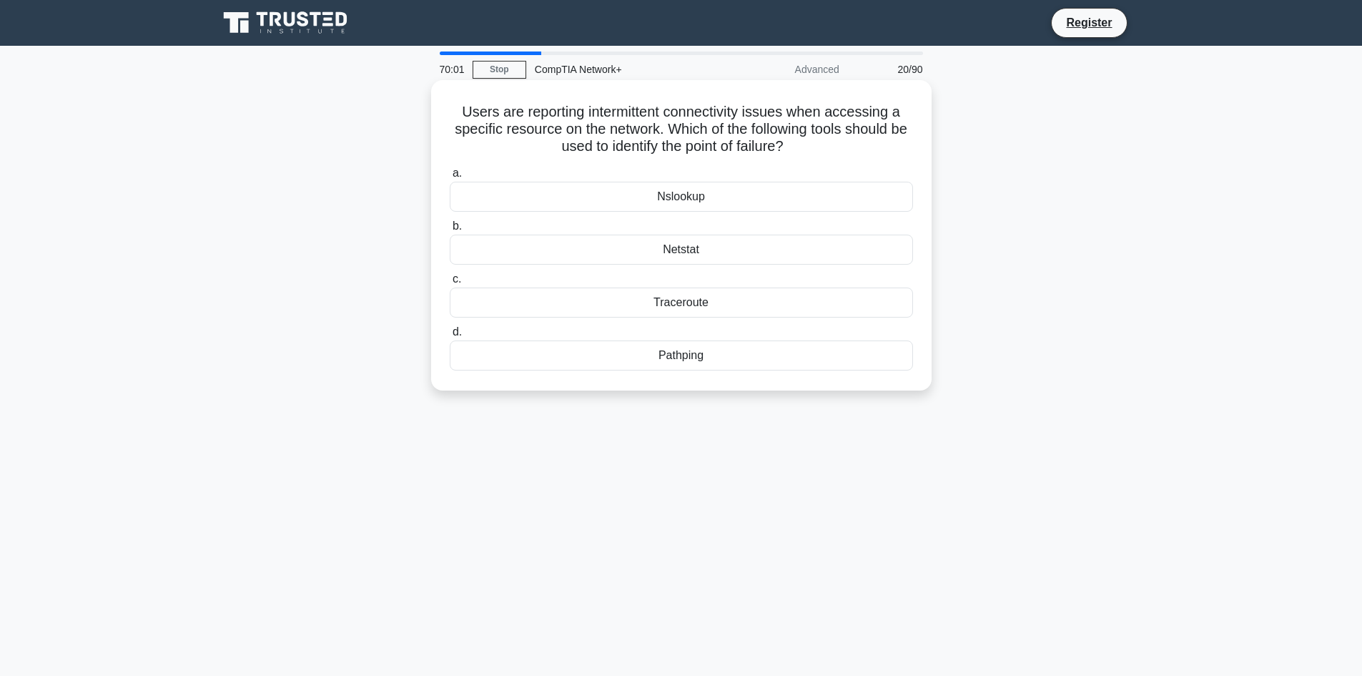
drag, startPoint x: 460, startPoint y: 109, endPoint x: 718, endPoint y: 375, distance: 371.6
click at [718, 375] on div "Users are reporting intermittent connectivity issues when accessing a specific …" at bounding box center [681, 235] width 489 height 299
copy div "Users are reporting intermittent connectivity issues when accessing a specific …"
click at [673, 364] on div "Pathping" at bounding box center [681, 355] width 463 height 30
click at [450, 337] on input "d. Pathping" at bounding box center [450, 331] width 0 height 9
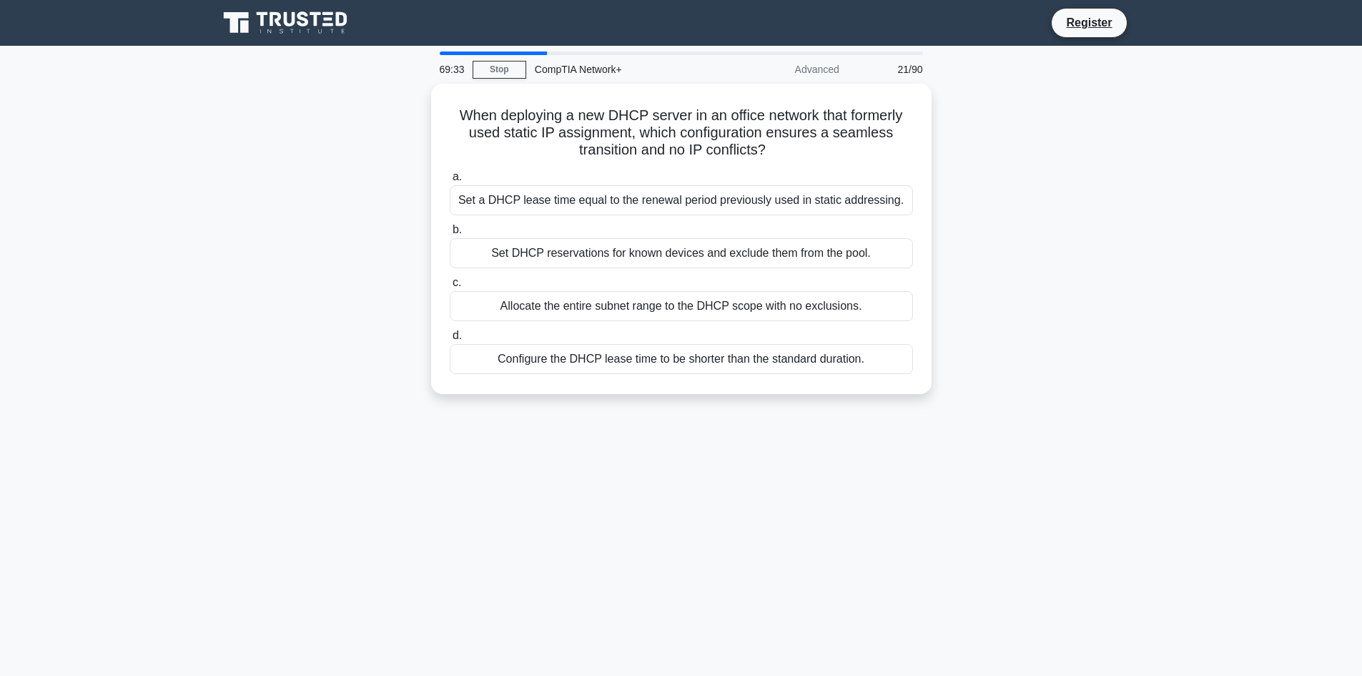
drag, startPoint x: 447, startPoint y: 102, endPoint x: 875, endPoint y: 411, distance: 528.4
click at [875, 411] on div "When deploying a new DHCP server in an office network that formerly used static…" at bounding box center [681, 247] width 944 height 327
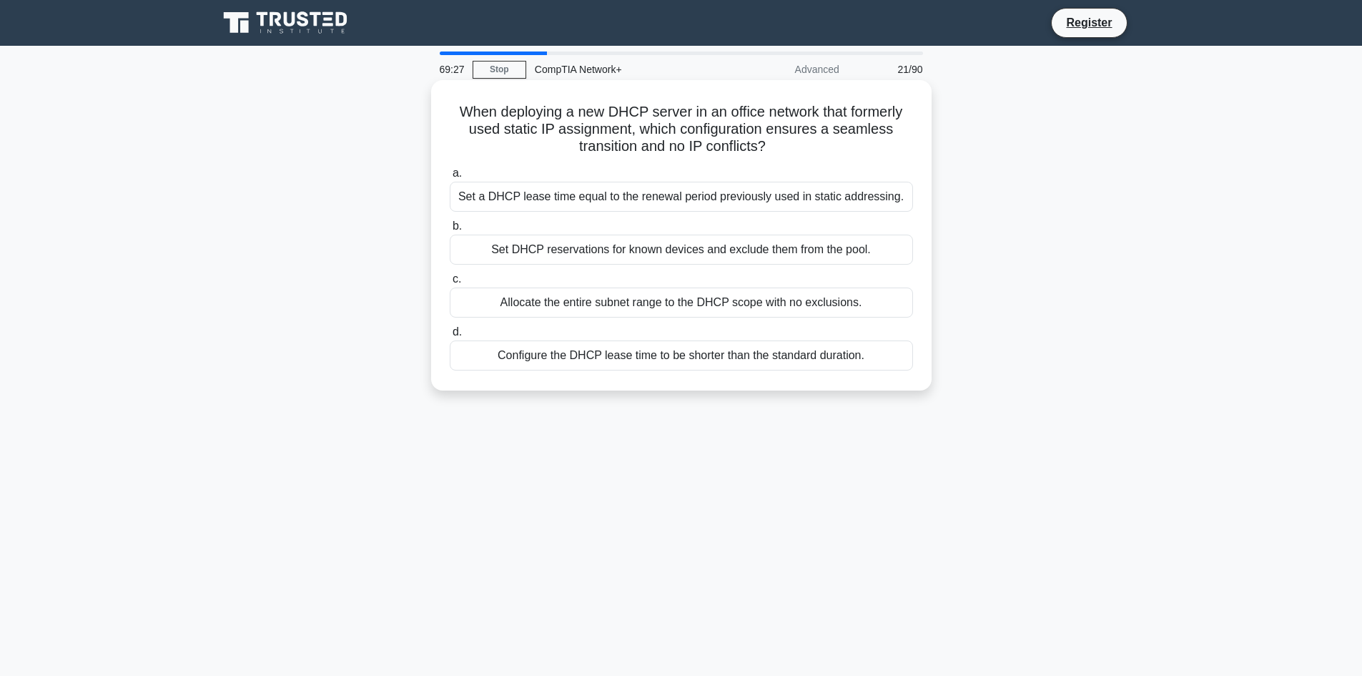
drag, startPoint x: 452, startPoint y: 102, endPoint x: 456, endPoint y: 109, distance: 8.3
copy div "When deploying a new DHCP server in an office network that formerly used static…"
click at [560, 251] on div "Set DHCP reservations for known devices and exclude them from the pool." at bounding box center [681, 249] width 463 height 30
click at [450, 231] on input "b. Set DHCP reservations for known devices and exclude them from the pool." at bounding box center [450, 226] width 0 height 9
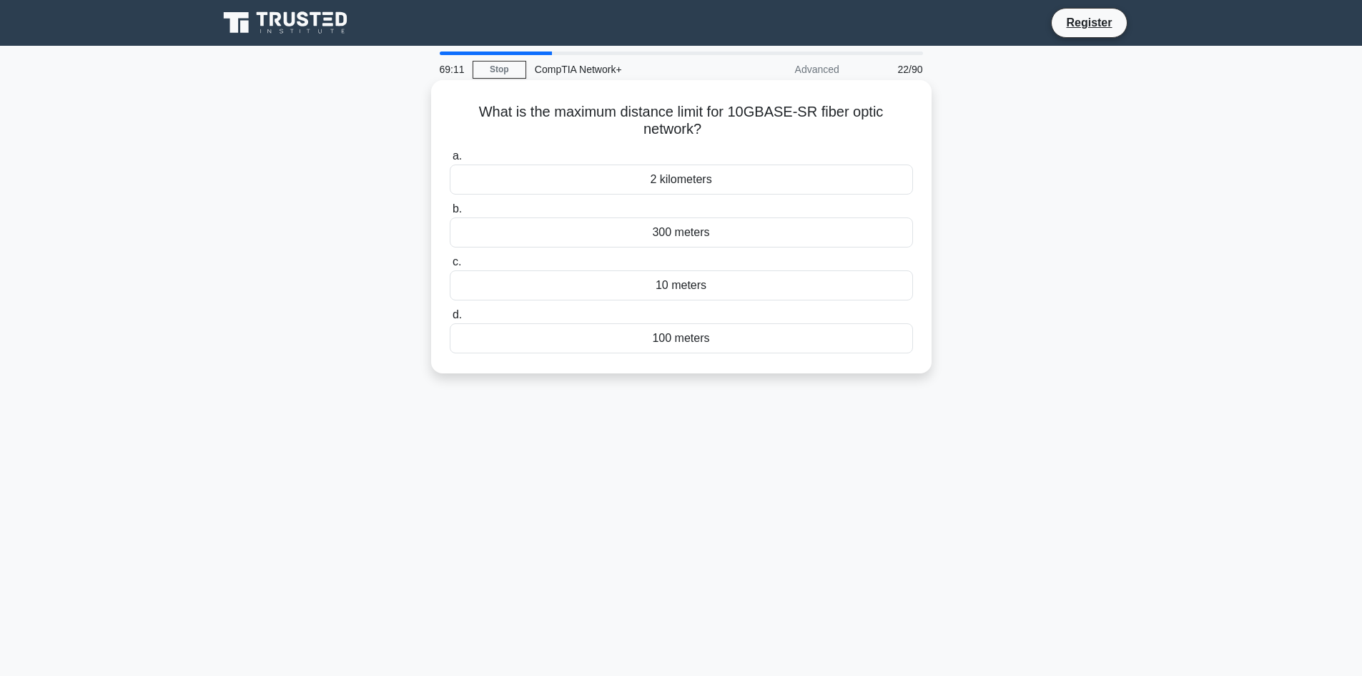
drag, startPoint x: 465, startPoint y: 101, endPoint x: 721, endPoint y: 357, distance: 362.4
click at [721, 357] on div "What is the maximum distance limit for 10GBASE-SR fiber optic network? .spinner…" at bounding box center [681, 227] width 489 height 282
copy div "What is the maximum distance limit for 10GBASE-SR fiber optic network? .spinner…"
click at [664, 232] on div "300 meters" at bounding box center [681, 232] width 463 height 30
click at [450, 214] on input "b. 300 meters" at bounding box center [450, 208] width 0 height 9
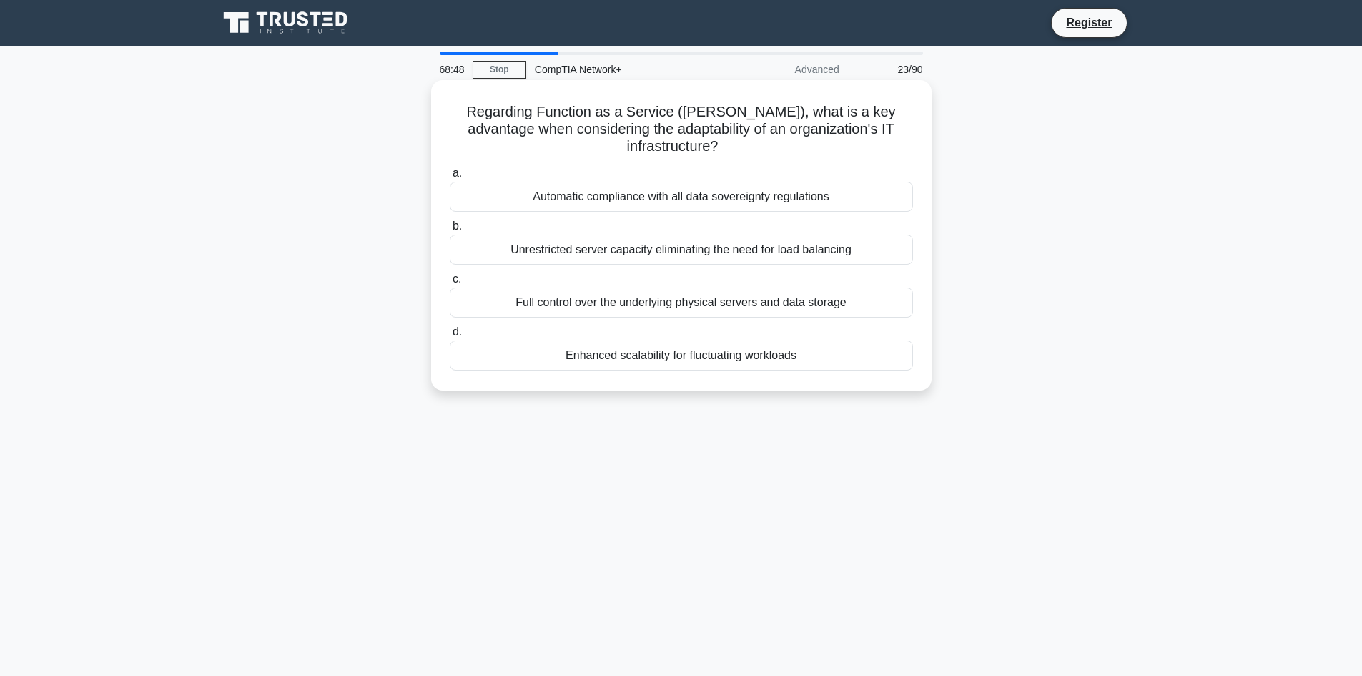
drag, startPoint x: 453, startPoint y: 106, endPoint x: 814, endPoint y: 319, distance: 419.2
click at [827, 342] on div "Regarding Function as a Service (FaaS), what is a key advantage when considerin…" at bounding box center [681, 235] width 489 height 299
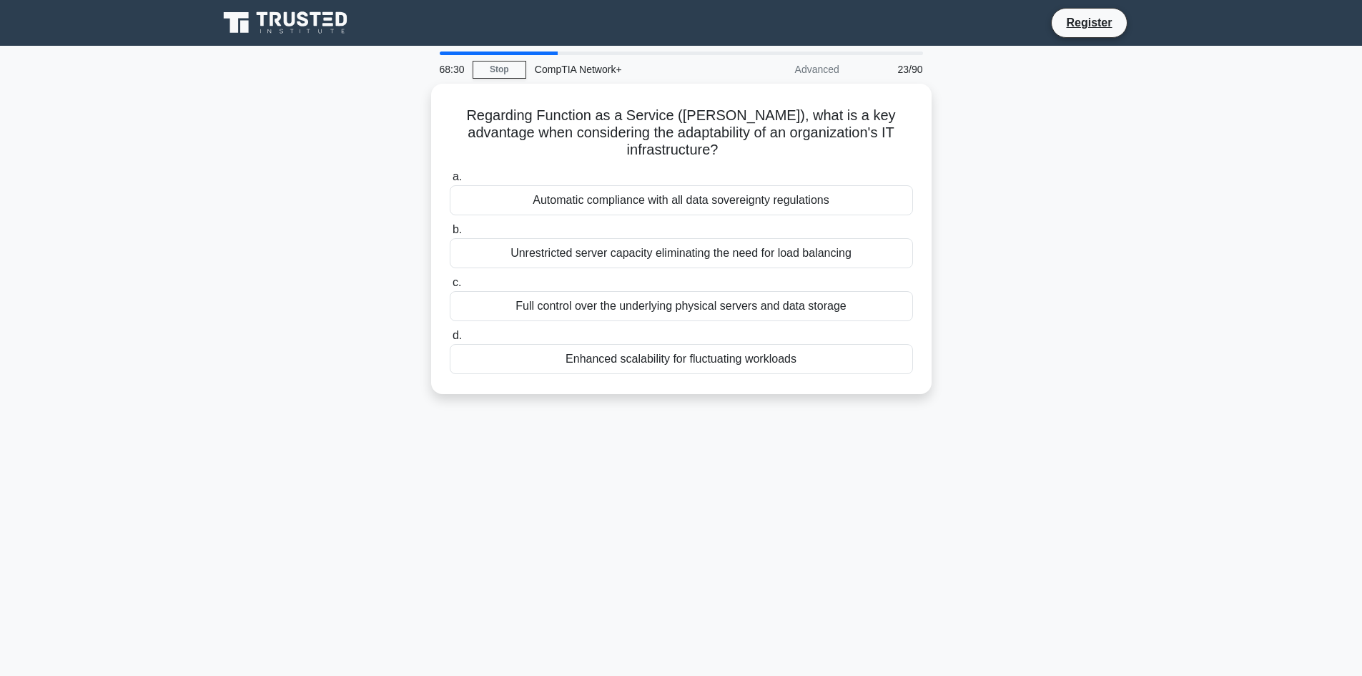
click at [325, 435] on div "68:30 Stop CompTIA Network+ Advanced 23/90 Regarding Function as a Service (Faa…" at bounding box center [681, 408] width 944 height 715
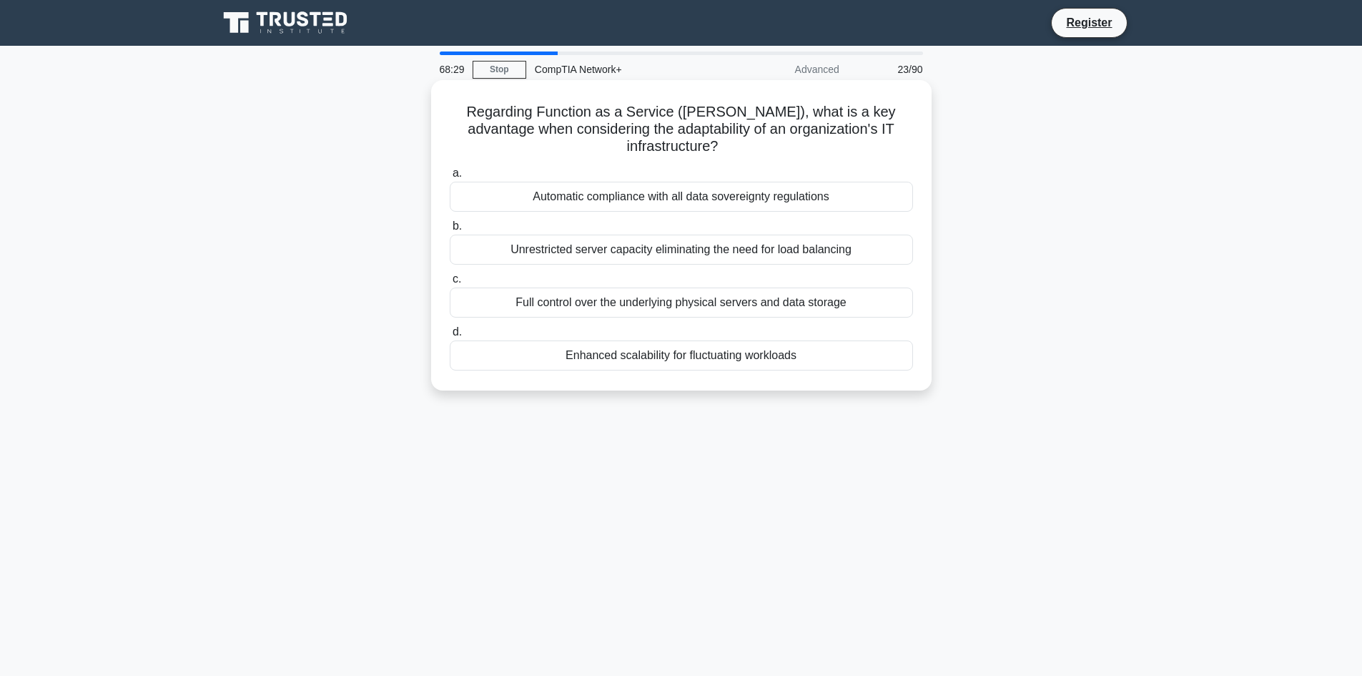
click at [643, 340] on div "Enhanced scalability for fluctuating workloads" at bounding box center [681, 355] width 463 height 30
click at [450, 336] on input "d. Enhanced scalability for fluctuating workloads" at bounding box center [450, 331] width 0 height 9
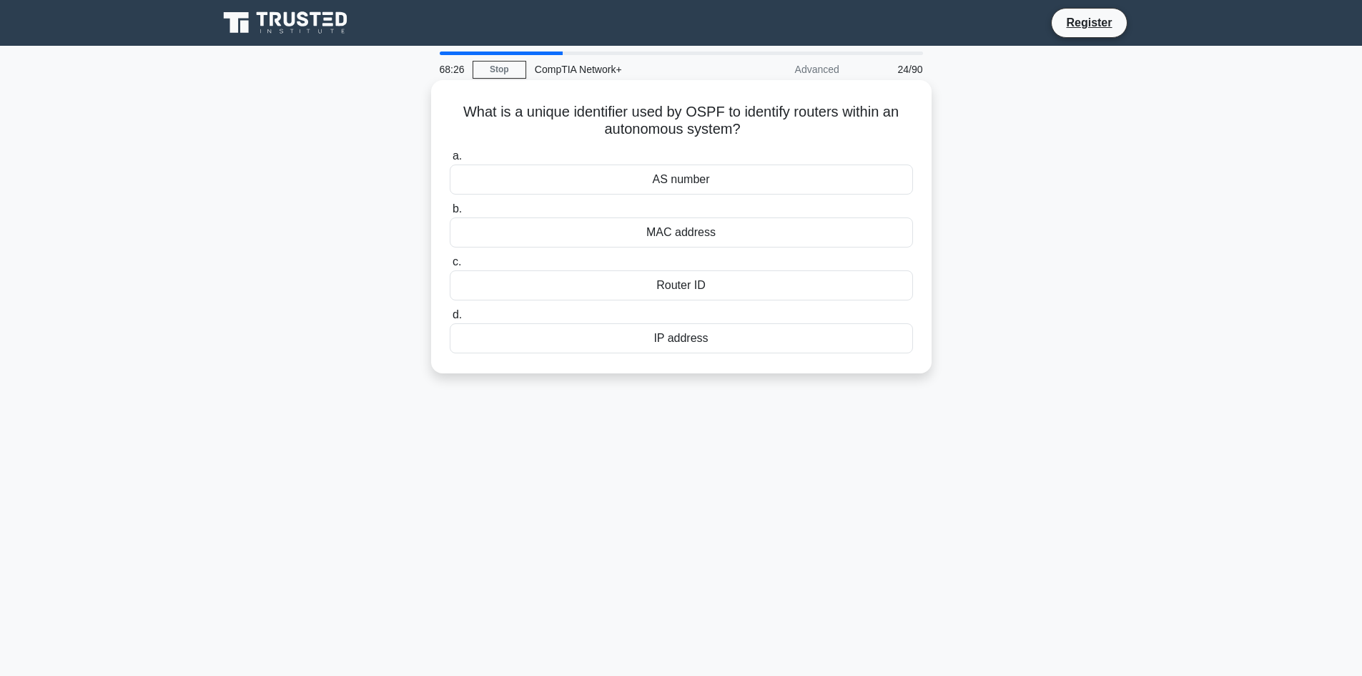
drag, startPoint x: 456, startPoint y: 105, endPoint x: 715, endPoint y: 340, distance: 349.7
click at [715, 340] on div "What is a unique identifier used by OSPF to identify routers within an autonomo…" at bounding box center [681, 227] width 489 height 282
click at [154, 483] on main "68:08 Stop CompTIA Network+ Advanced 24/90 What is a unique identifier used by …" at bounding box center [681, 409] width 1362 height 726
drag, startPoint x: 337, startPoint y: 513, endPoint x: 385, endPoint y: 489, distance: 54.0
click at [339, 513] on div "68:07 Stop CompTIA Network+ Advanced 24/90 What is a unique identifier used by …" at bounding box center [681, 408] width 944 height 715
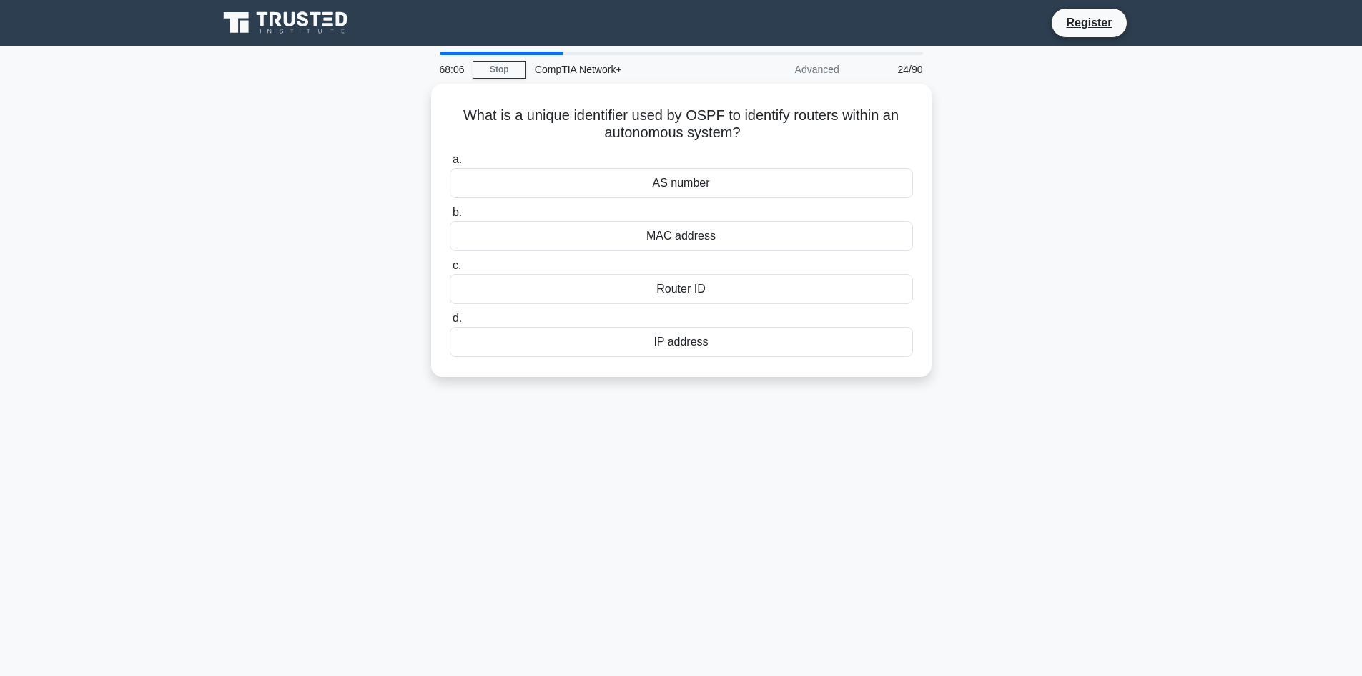
click at [626, 459] on div "68:06 Stop CompTIA Network+ Advanced 24/90 What is a unique identifier used by …" at bounding box center [681, 408] width 944 height 715
click at [676, 283] on div "Router ID" at bounding box center [681, 285] width 463 height 30
click at [450, 267] on input "c. Router ID" at bounding box center [450, 261] width 0 height 9
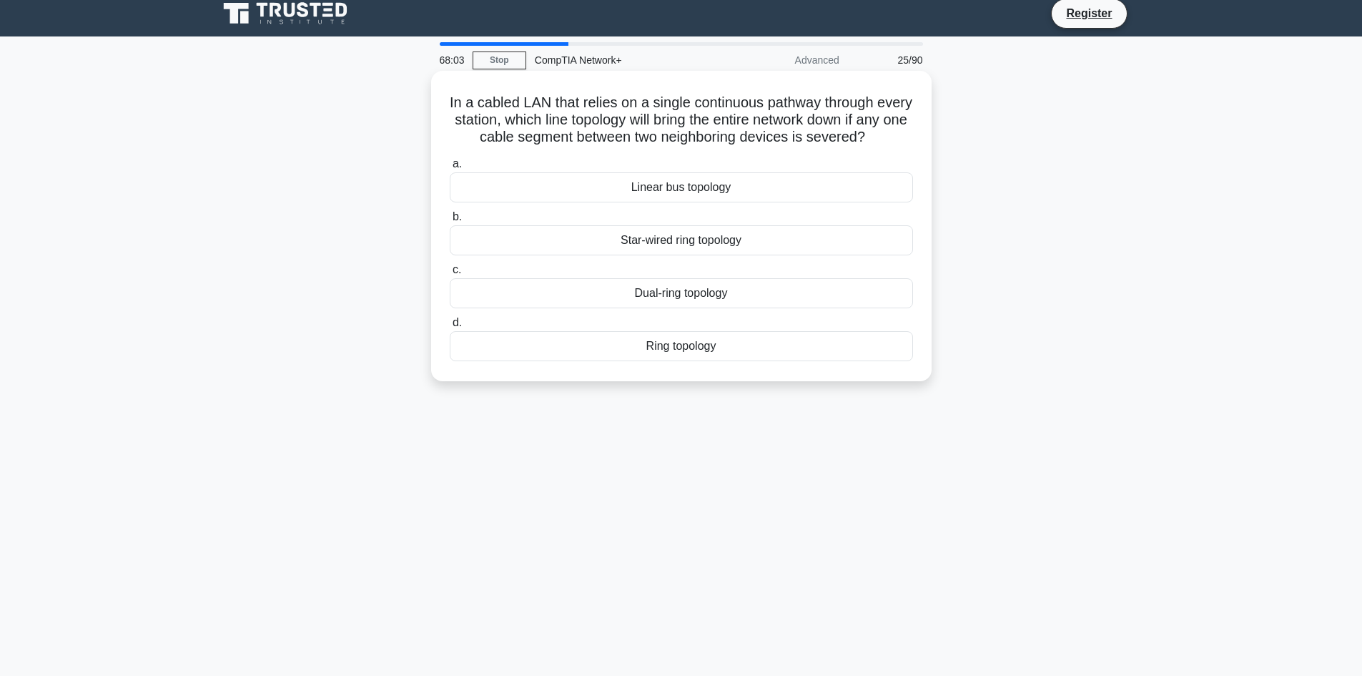
scroll to position [71, 0]
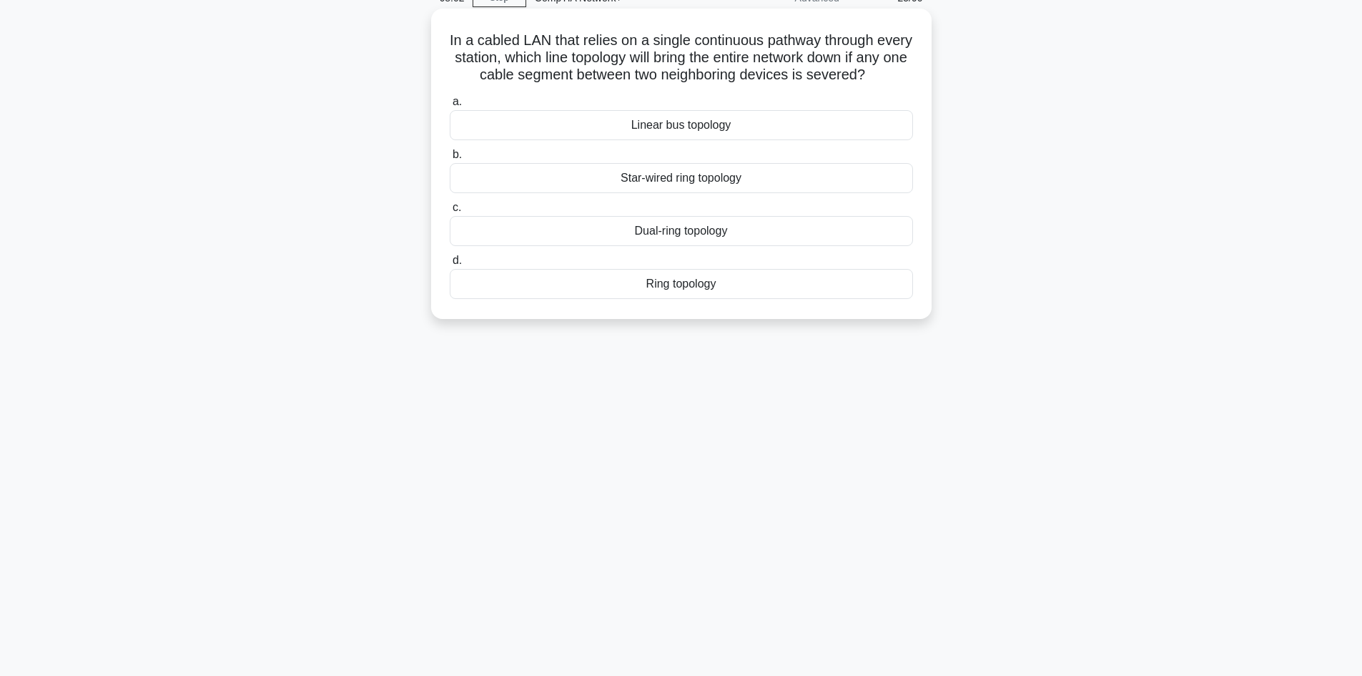
drag, startPoint x: 450, startPoint y: 101, endPoint x: 738, endPoint y: 295, distance: 346.6
click at [737, 305] on div "In a cabled LAN that relies on a single continuous pathway through every statio…" at bounding box center [681, 163] width 489 height 299
click at [349, 495] on div "67:48 Stop CompTIA Network+ Advanced 25/90 In a cabled LAN that relies on a sin…" at bounding box center [681, 337] width 944 height 715
click at [707, 140] on div "Linear bus topology" at bounding box center [681, 125] width 463 height 30
click at [450, 107] on input "a. Linear bus topology" at bounding box center [450, 101] width 0 height 9
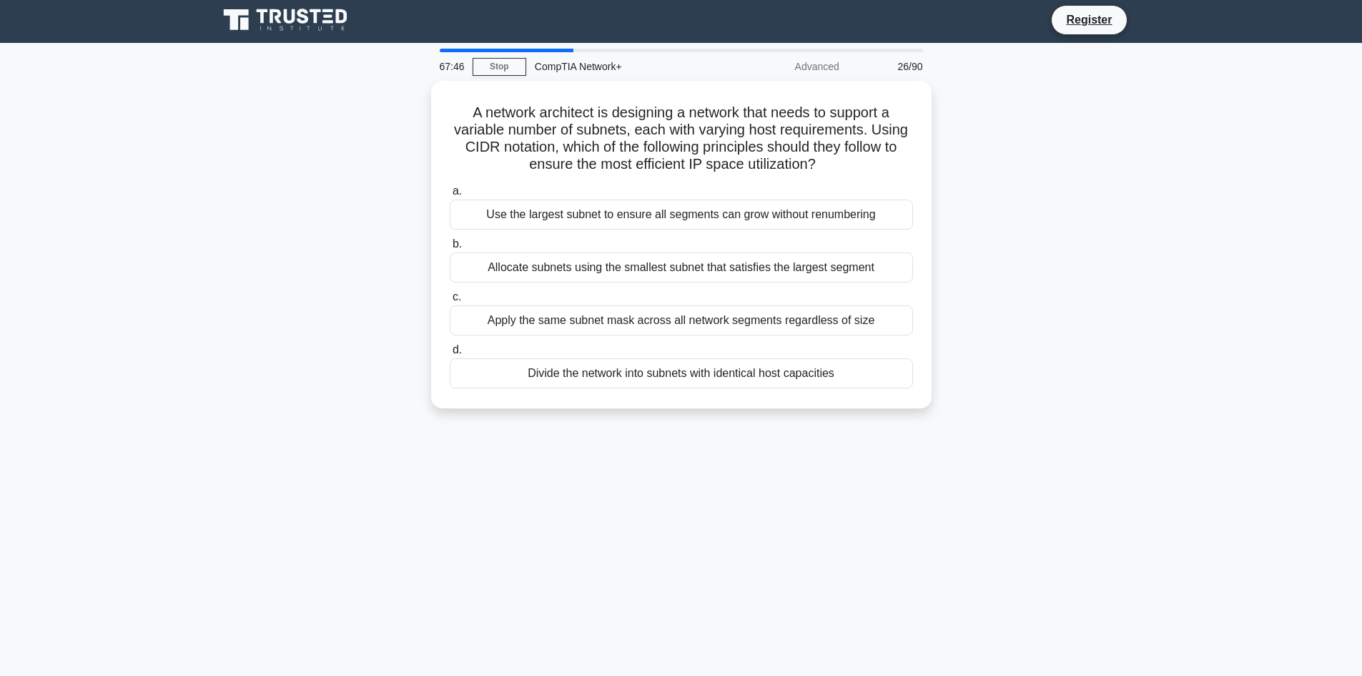
scroll to position [0, 0]
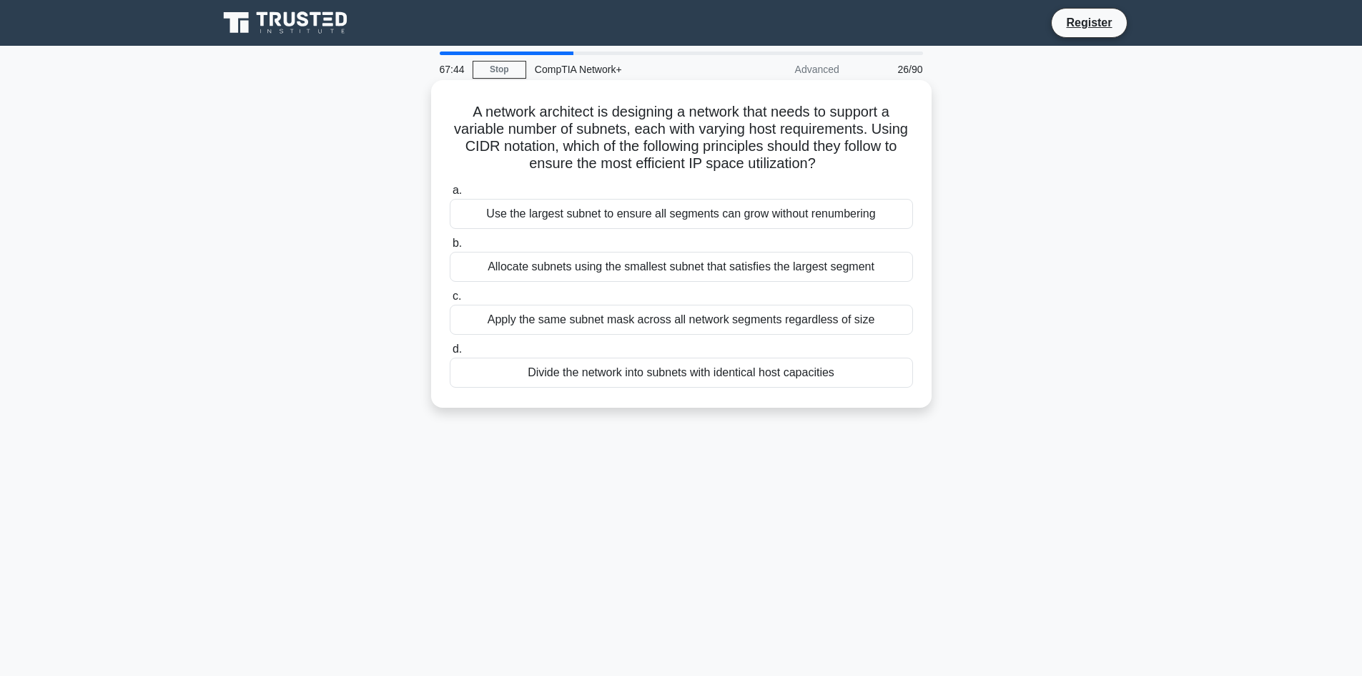
drag, startPoint x: 453, startPoint y: 99, endPoint x: 867, endPoint y: 404, distance: 514.3
click at [867, 404] on div "A network architect is designing a network that needs to support a variable num…" at bounding box center [681, 243] width 500 height 327
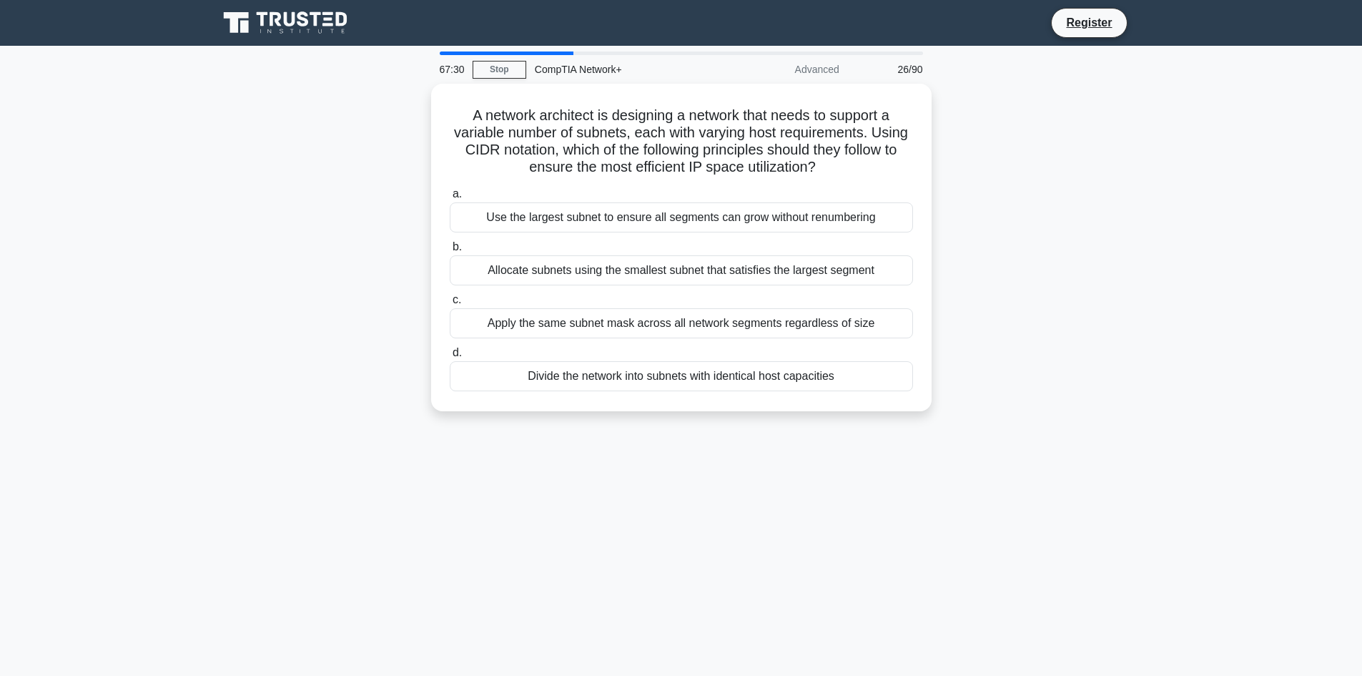
click at [377, 398] on div "A network architect is designing a network that needs to support a variable num…" at bounding box center [681, 256] width 944 height 345
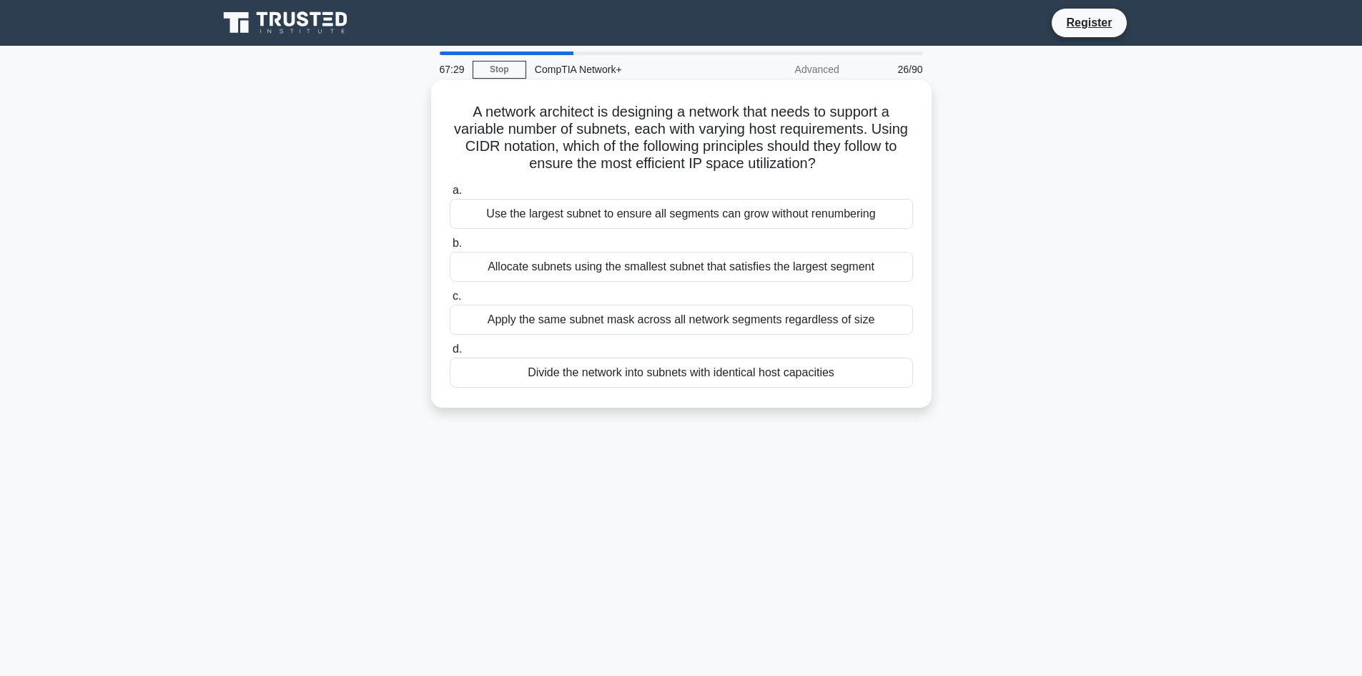
click at [586, 265] on div "Allocate subnets using the smallest subnet that satisfies the largest segment" at bounding box center [681, 267] width 463 height 30
click at [450, 248] on input "b. Allocate subnets using the smallest subnet that satisfies the largest segment" at bounding box center [450, 243] width 0 height 9
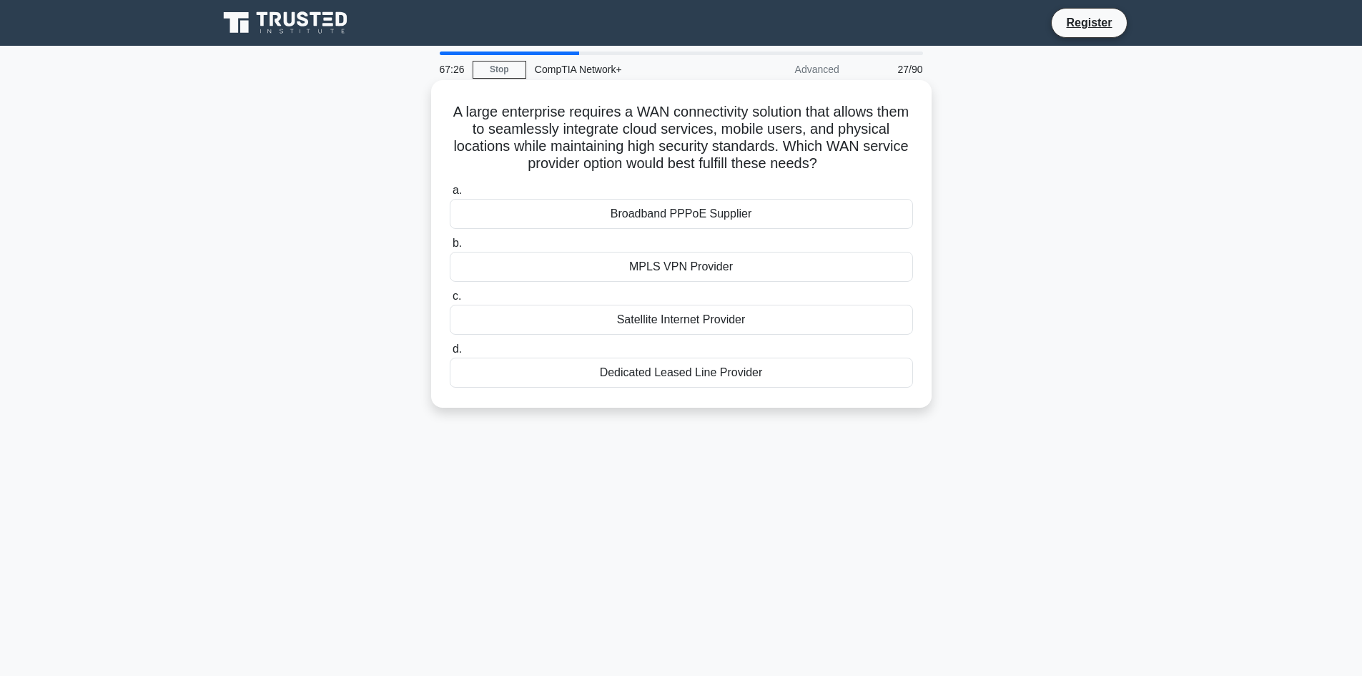
drag, startPoint x: 456, startPoint y: 112, endPoint x: 745, endPoint y: 335, distance: 364.9
click at [798, 395] on div "A large enterprise requires a WAN connectivity solution that allows them to sea…" at bounding box center [681, 244] width 489 height 316
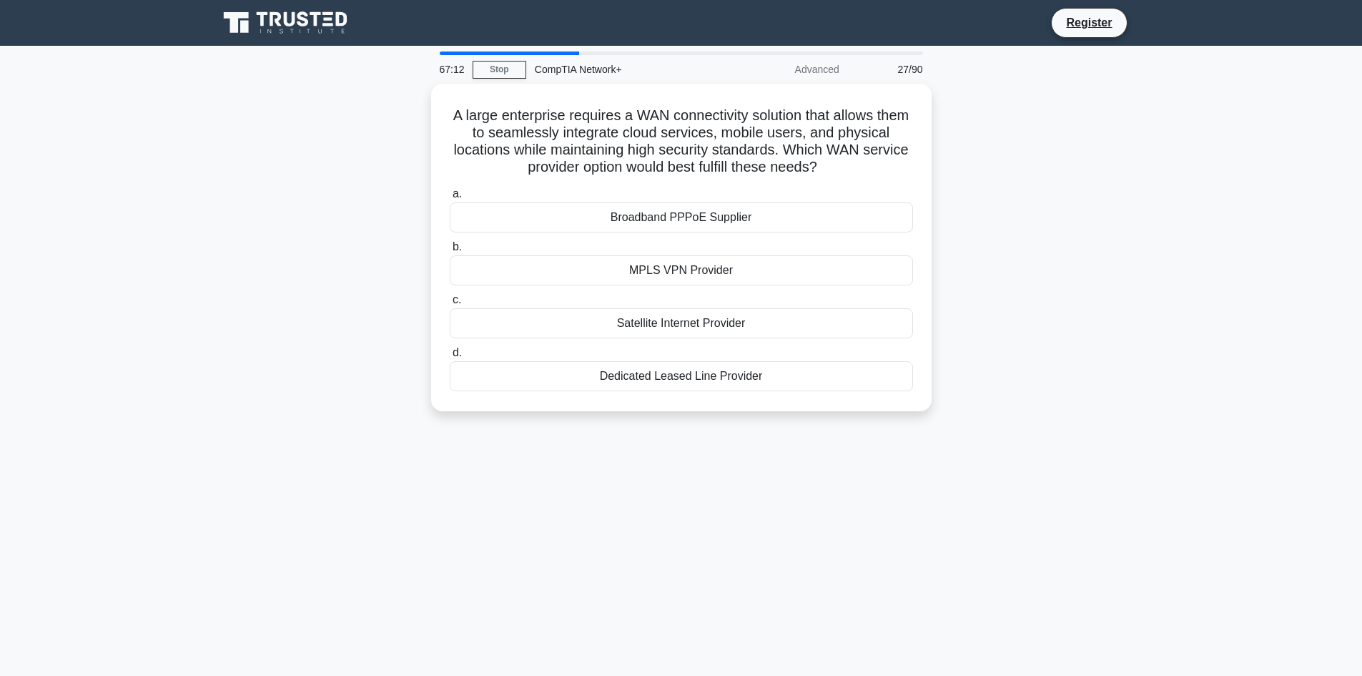
click at [344, 450] on div "67:12 Stop CompTIA Network+ Advanced 27/90 A large enterprise requires a WAN co…" at bounding box center [681, 408] width 944 height 715
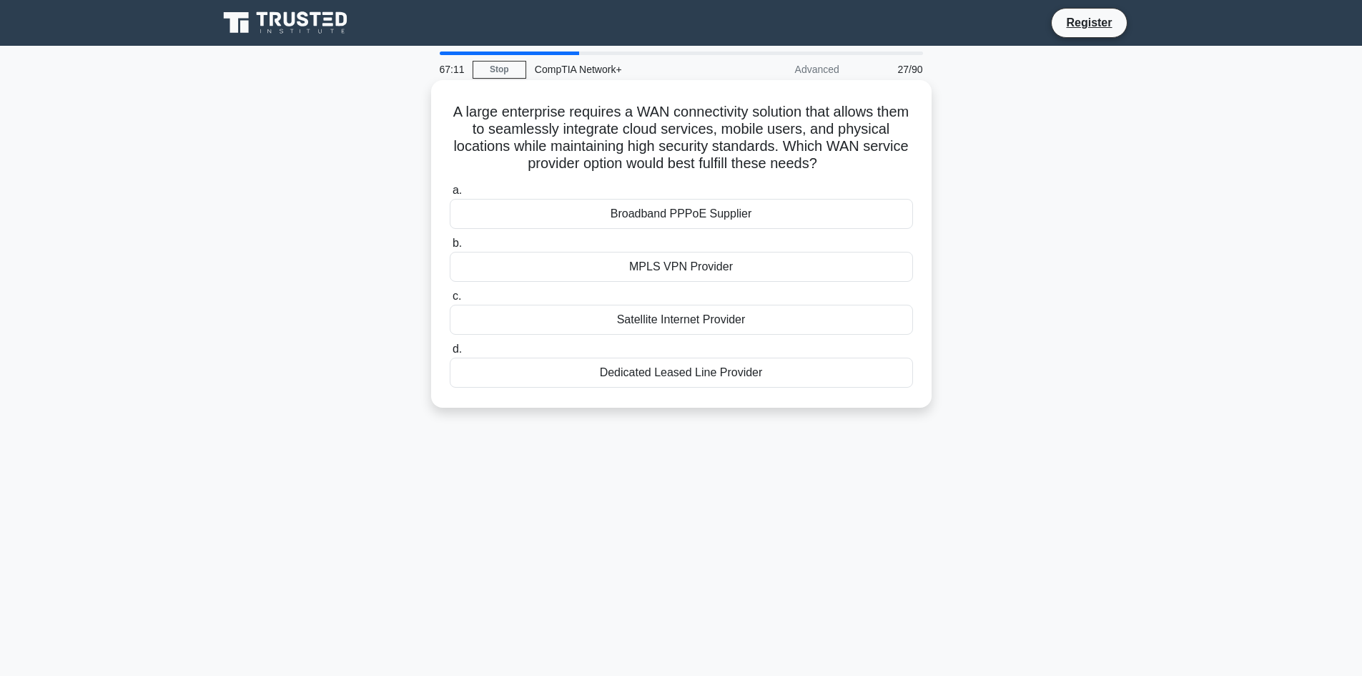
click at [661, 269] on div "MPLS VPN Provider" at bounding box center [681, 267] width 463 height 30
click at [450, 248] on input "b. MPLS VPN Provider" at bounding box center [450, 243] width 0 height 9
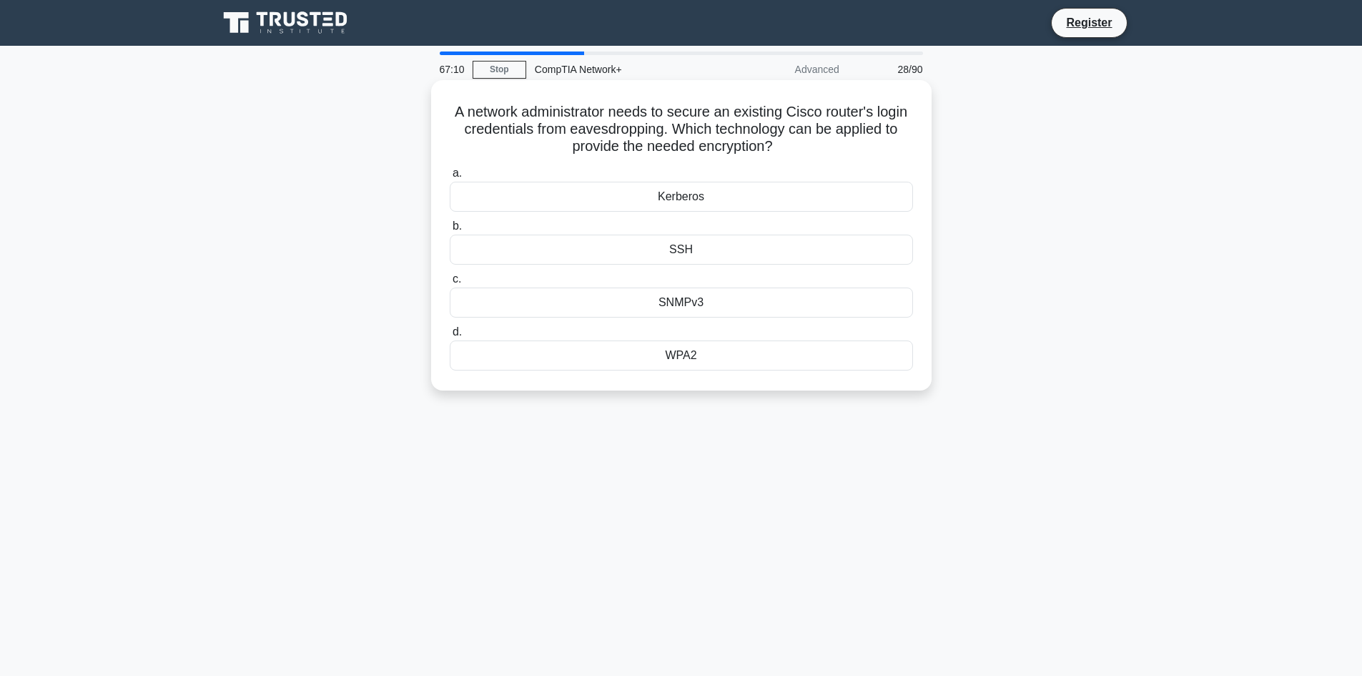
click at [639, 300] on div "SNMPv3" at bounding box center [681, 302] width 463 height 30
click at [450, 284] on input "c. SNMPv3" at bounding box center [450, 279] width 0 height 9
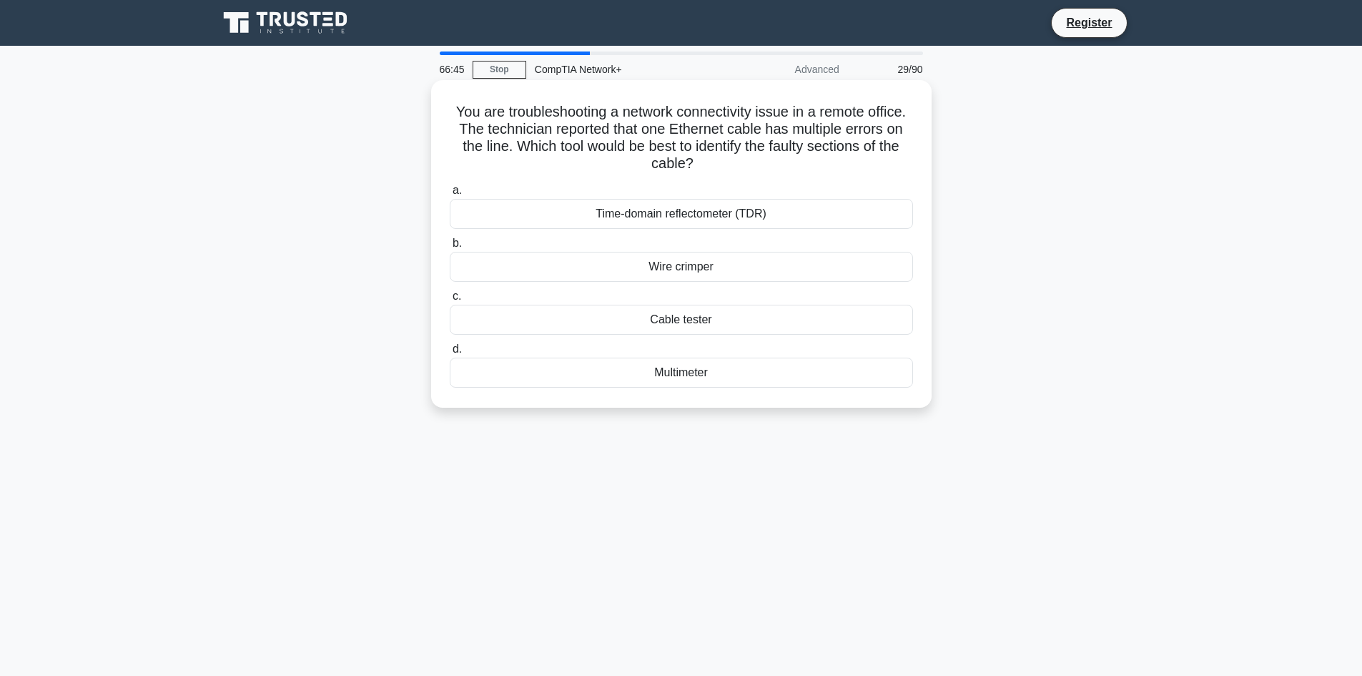
click at [717, 217] on div "Time-domain reflectometer (TDR)" at bounding box center [681, 214] width 463 height 30
click at [450, 195] on input "a. Time-domain reflectometer (TDR)" at bounding box center [450, 190] width 0 height 9
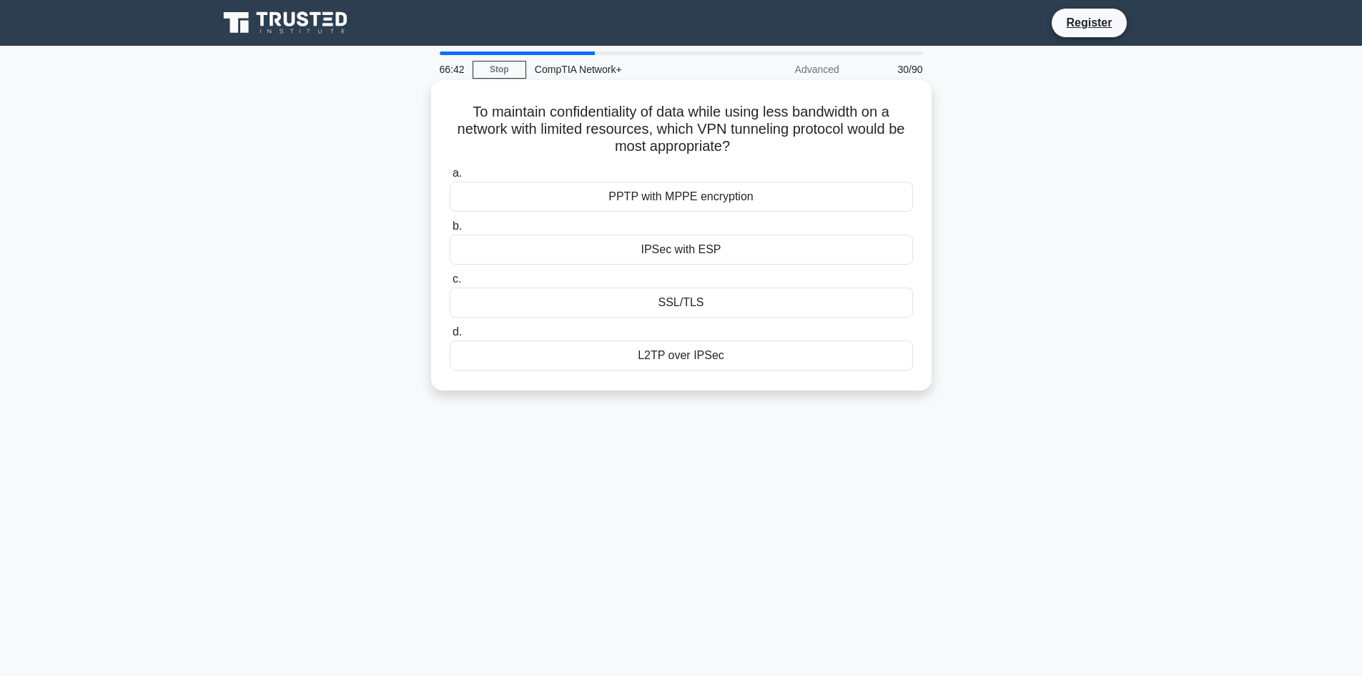
drag, startPoint x: 430, startPoint y: 102, endPoint x: 726, endPoint y: 380, distance: 405.6
click at [726, 380] on div "To maintain confidentiality of data while using less bandwidth on a network wit…" at bounding box center [681, 235] width 500 height 310
click at [493, 452] on div "66:30 Stop CompTIA Network+ Advanced 30/90 To maintain confidentiality of data …" at bounding box center [681, 408] width 944 height 715
click at [668, 195] on div "PPTP with MPPE encryption" at bounding box center [681, 197] width 463 height 30
click at [450, 178] on input "a. PPTP with MPPE encryption" at bounding box center [450, 173] width 0 height 9
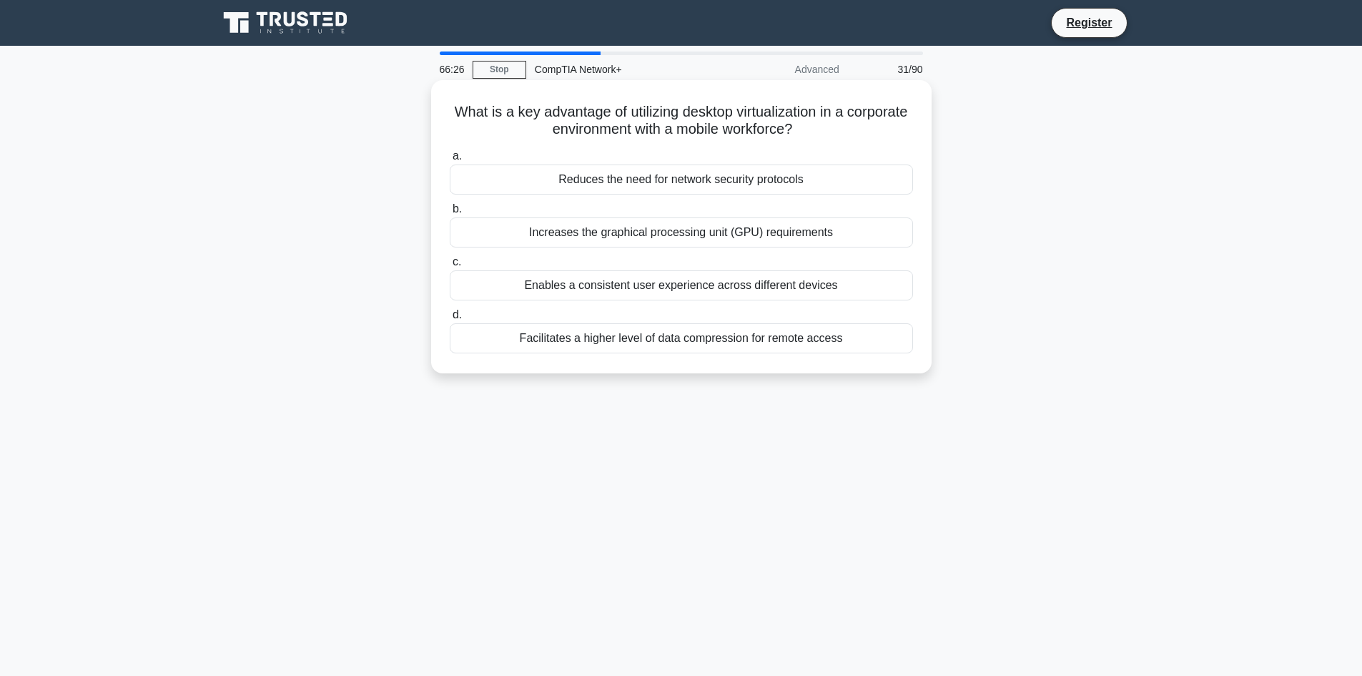
drag, startPoint x: 458, startPoint y: 104, endPoint x: 854, endPoint y: 349, distance: 466.0
click at [854, 349] on div "What is a key advantage of utilizing desktop virtualization in a corporate envi…" at bounding box center [681, 227] width 489 height 282
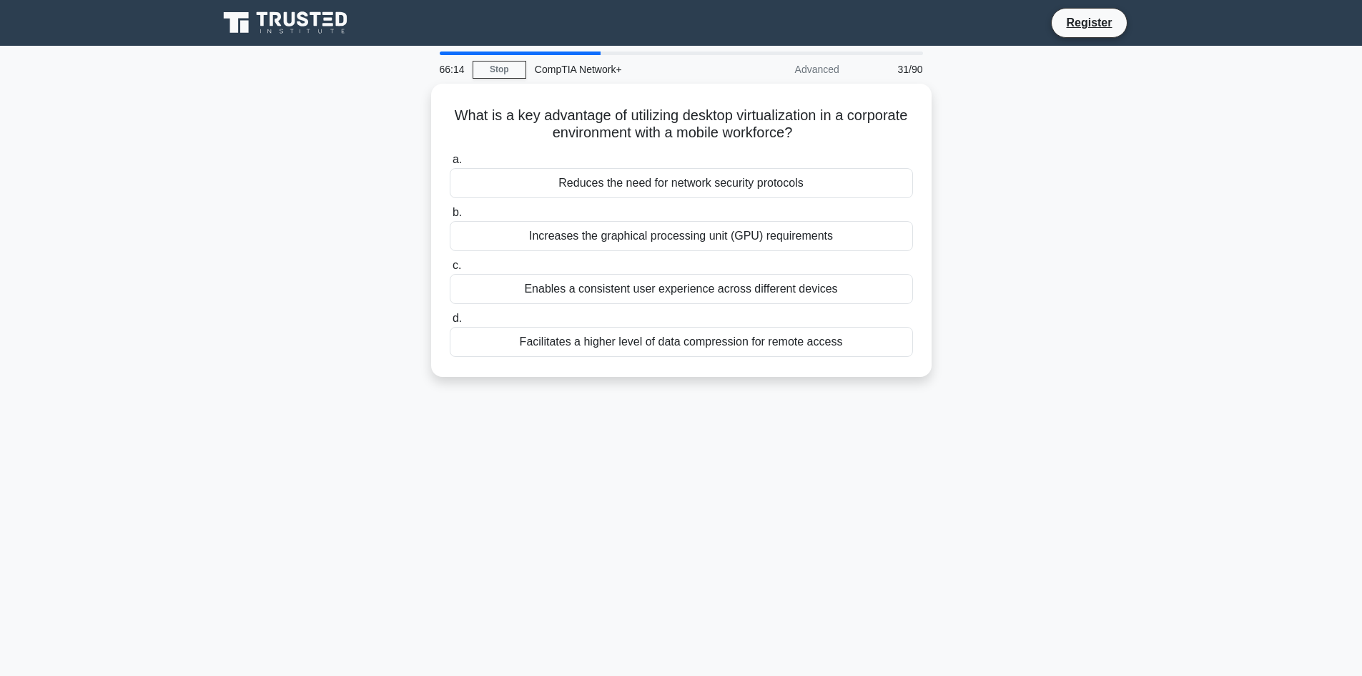
click at [289, 441] on div "66:14 Stop CompTIA Network+ Advanced 31/90 What is a key advantage of utilizing…" at bounding box center [681, 408] width 944 height 715
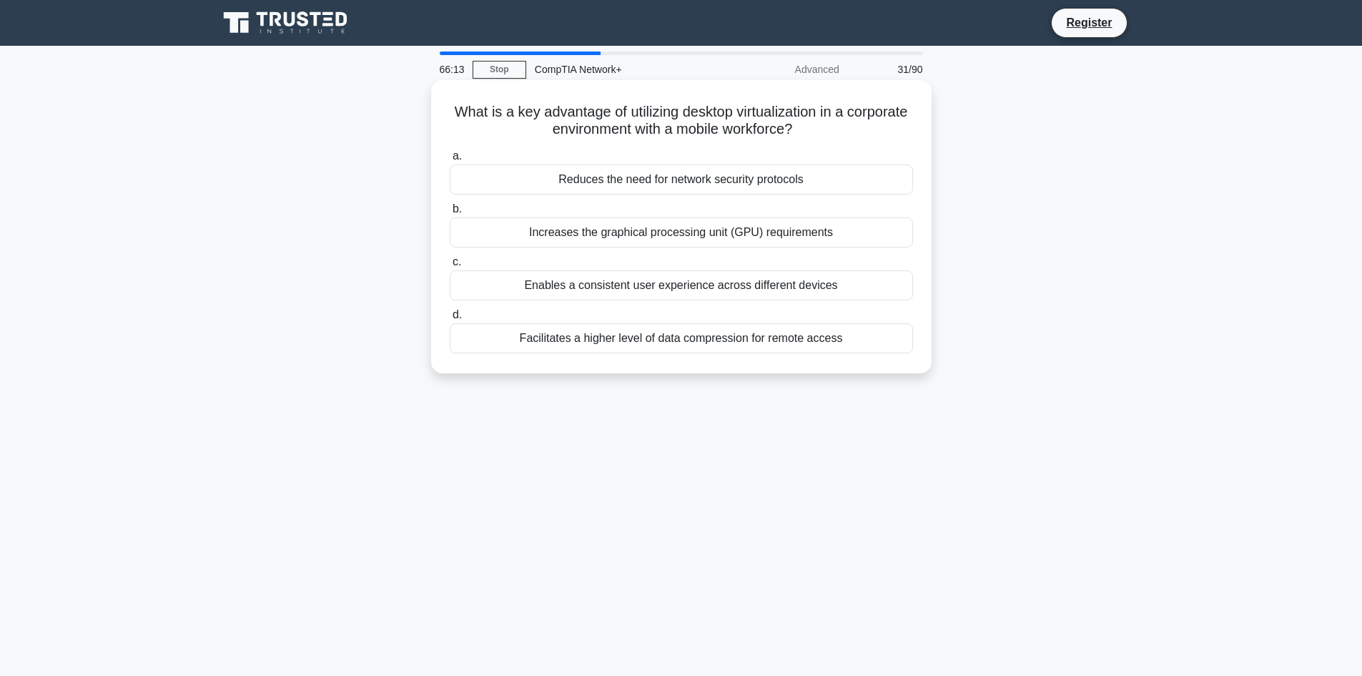
click at [654, 288] on div "Enables a consistent user experience across different devices" at bounding box center [681, 285] width 463 height 30
click at [450, 267] on input "c. Enables a consistent user experience across different devices" at bounding box center [450, 261] width 0 height 9
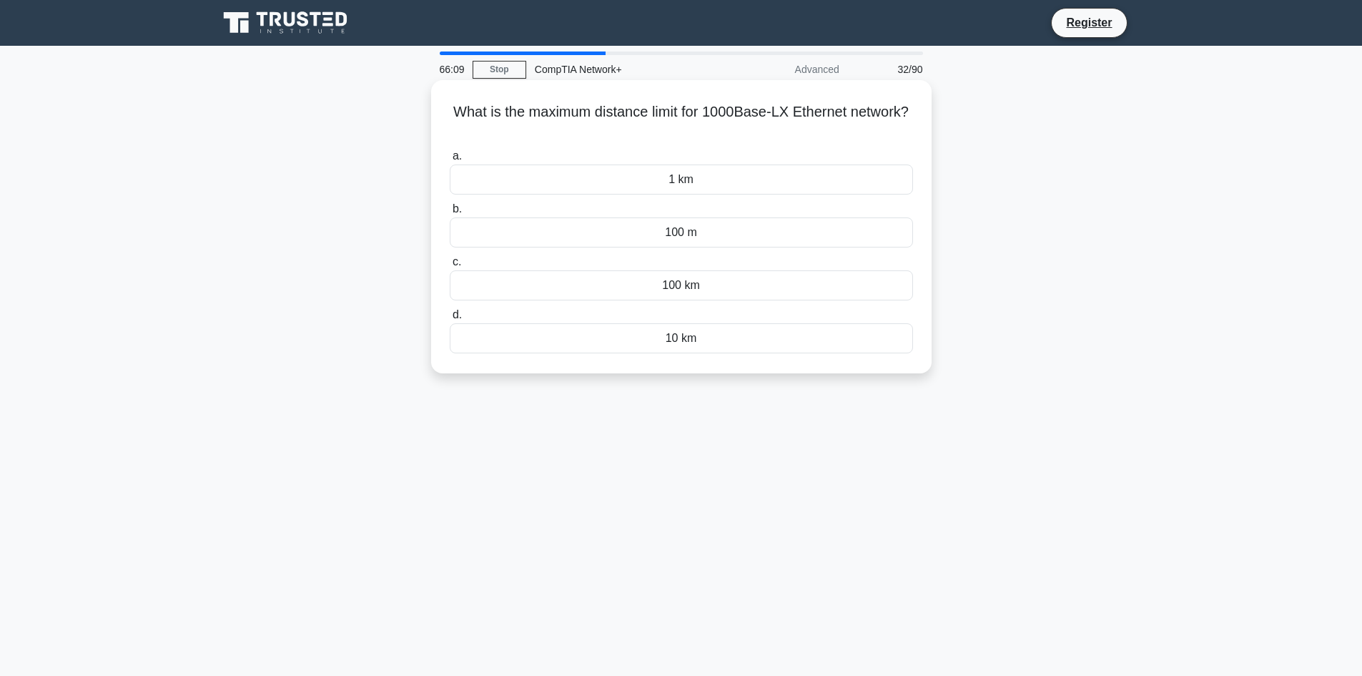
drag, startPoint x: 443, startPoint y: 101, endPoint x: 706, endPoint y: 356, distance: 366.5
click at [706, 356] on div "What is the maximum distance limit for 1000Base-LX Ethernet network? .spinner_0…" at bounding box center [681, 227] width 489 height 282
click at [320, 254] on div "What is the maximum distance limit for 1000Base-LX Ethernet network? .spinner_0…" at bounding box center [681, 239] width 944 height 310
click at [667, 178] on div "1 km" at bounding box center [681, 179] width 463 height 30
click at [450, 161] on input "a. 1 km" at bounding box center [450, 156] width 0 height 9
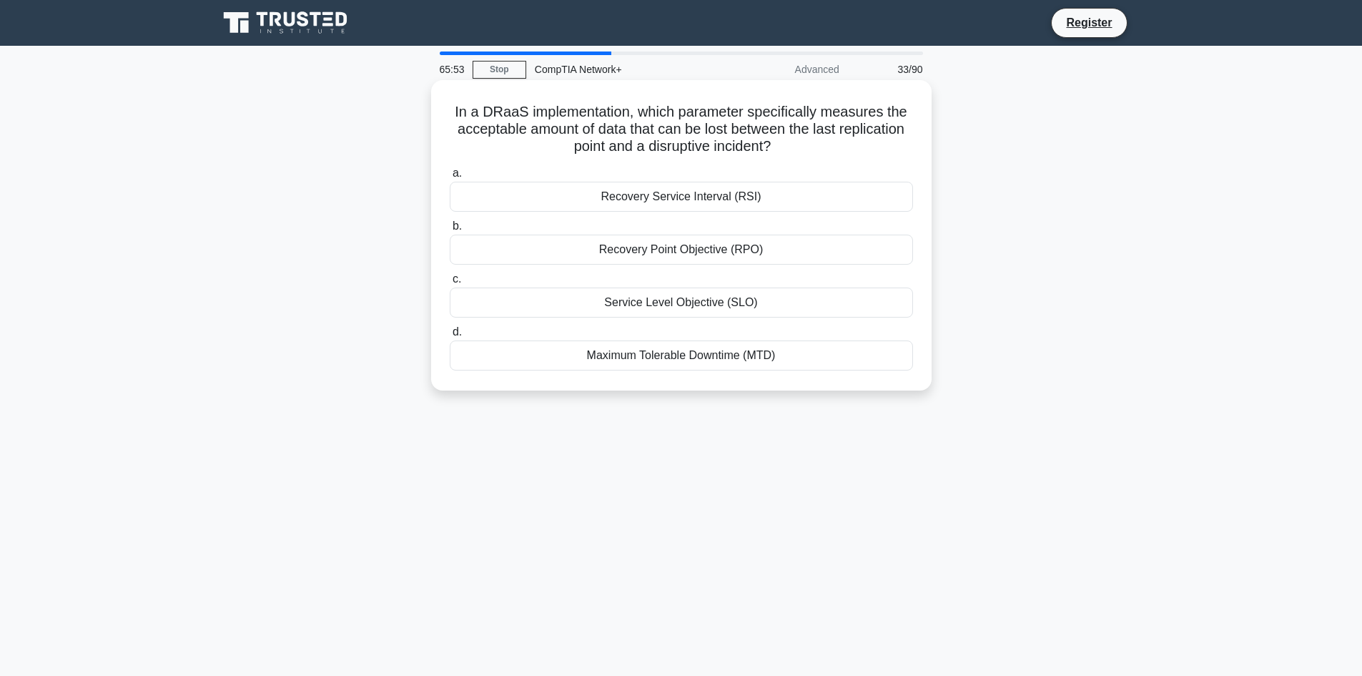
drag, startPoint x: 446, startPoint y: 105, endPoint x: 794, endPoint y: 370, distance: 437.7
click at [794, 370] on div "In a DRaaS implementation, which parameter specifically measures the acceptable…" at bounding box center [681, 235] width 489 height 299
click at [339, 432] on div "65:40 Stop CompTIA Network+ Advanced 33/90 In a DRaaS implementation, which par…" at bounding box center [681, 408] width 944 height 715
click at [665, 239] on div "Recovery Point Objective (RPO)" at bounding box center [681, 249] width 463 height 30
click at [450, 231] on input "b. Recovery Point Objective (RPO)" at bounding box center [450, 226] width 0 height 9
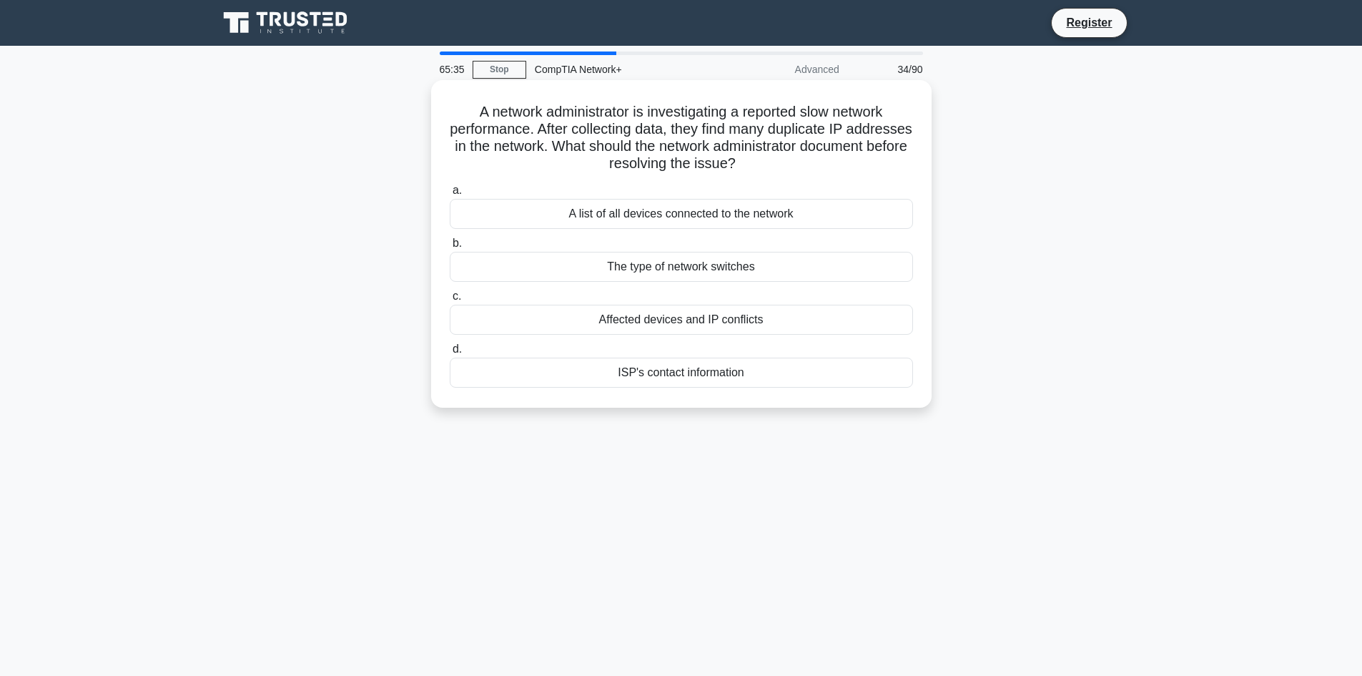
drag, startPoint x: 463, startPoint y: 114, endPoint x: 725, endPoint y: 326, distance: 336.5
click at [752, 400] on div "A network administrator is investigating a reported slow network performance. A…" at bounding box center [681, 244] width 489 height 316
click at [590, 616] on div "65:17 Stop CompTIA Network+ Advanced 34/90 A network administrator is investiga…" at bounding box center [681, 408] width 944 height 715
click at [705, 320] on div "Affected devices and IP conflicts" at bounding box center [681, 320] width 463 height 30
click at [450, 301] on input "c. Affected devices and IP conflicts" at bounding box center [450, 296] width 0 height 9
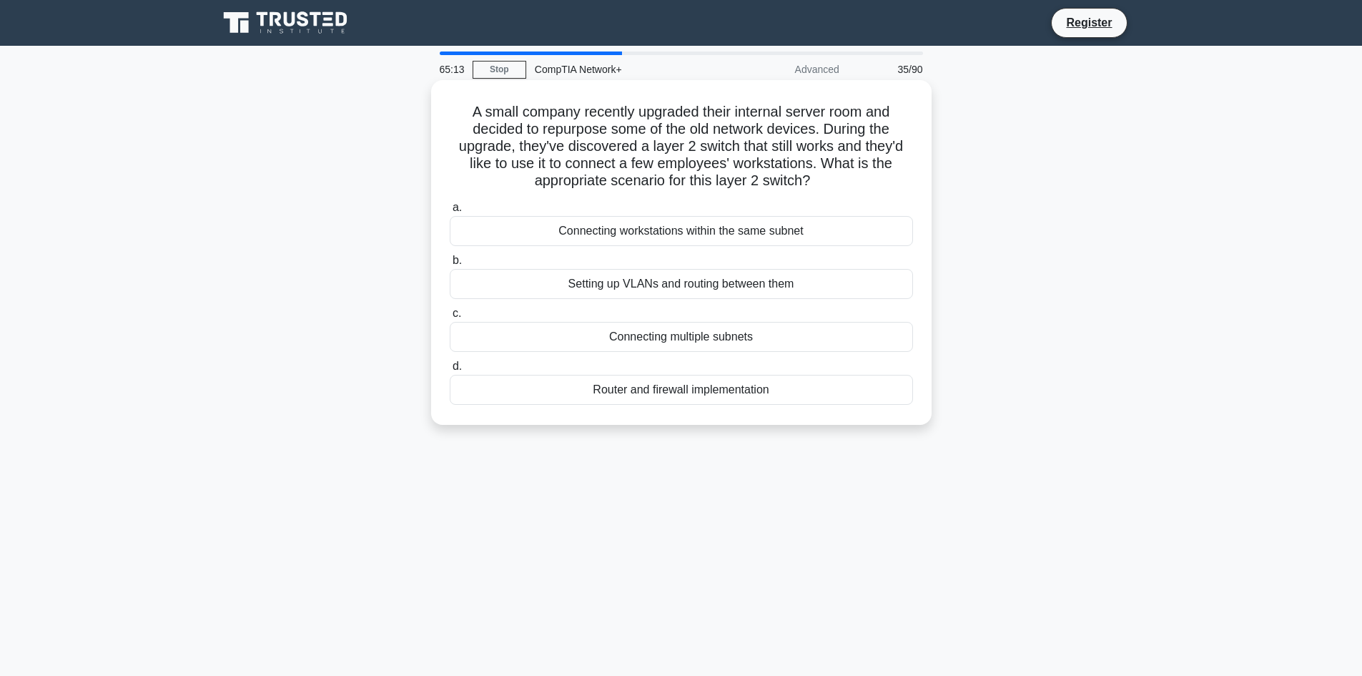
drag, startPoint x: 459, startPoint y: 107, endPoint x: 743, endPoint y: 368, distance: 386.0
click at [772, 406] on div "A small company recently upgraded their internal server room and decided to rep…" at bounding box center [681, 252] width 489 height 333
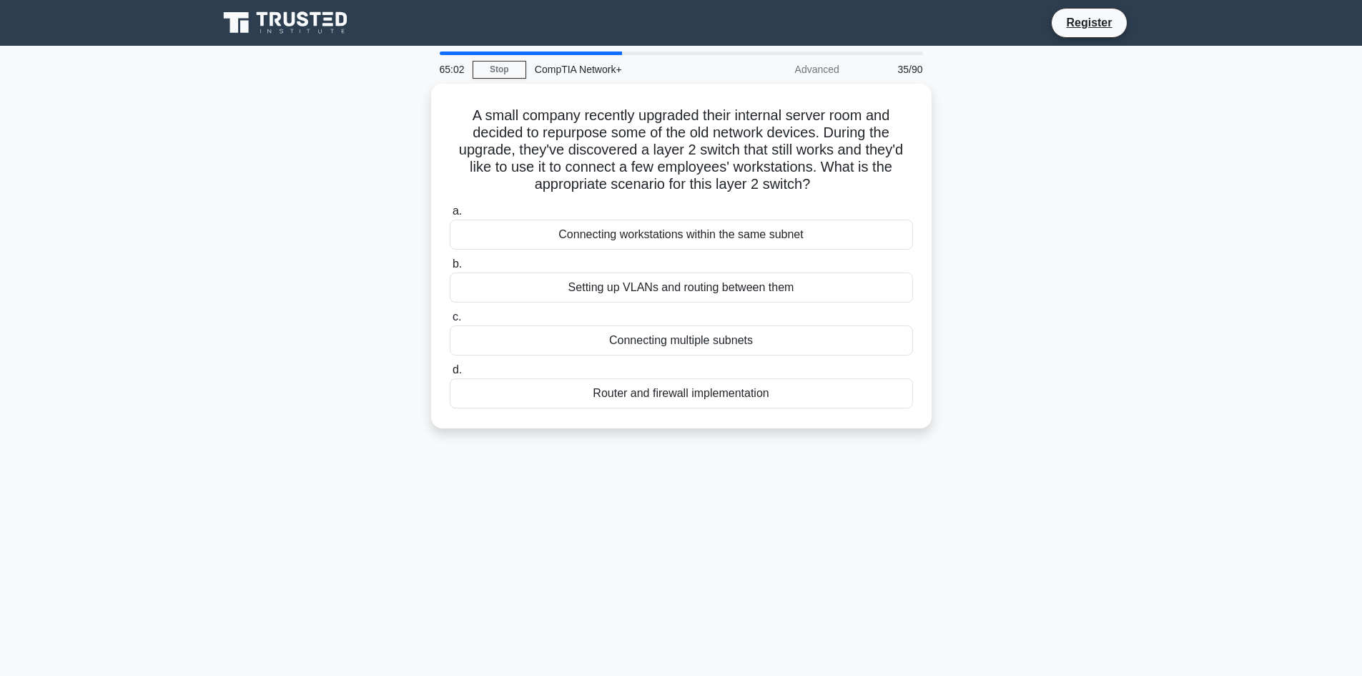
click at [352, 387] on div "A small company recently upgraded their internal server room and decided to rep…" at bounding box center [681, 265] width 944 height 362
click at [631, 525] on div "65:01 Stop CompTIA Network+ Advanced 35/90 A small company recently upgraded th…" at bounding box center [681, 408] width 944 height 715
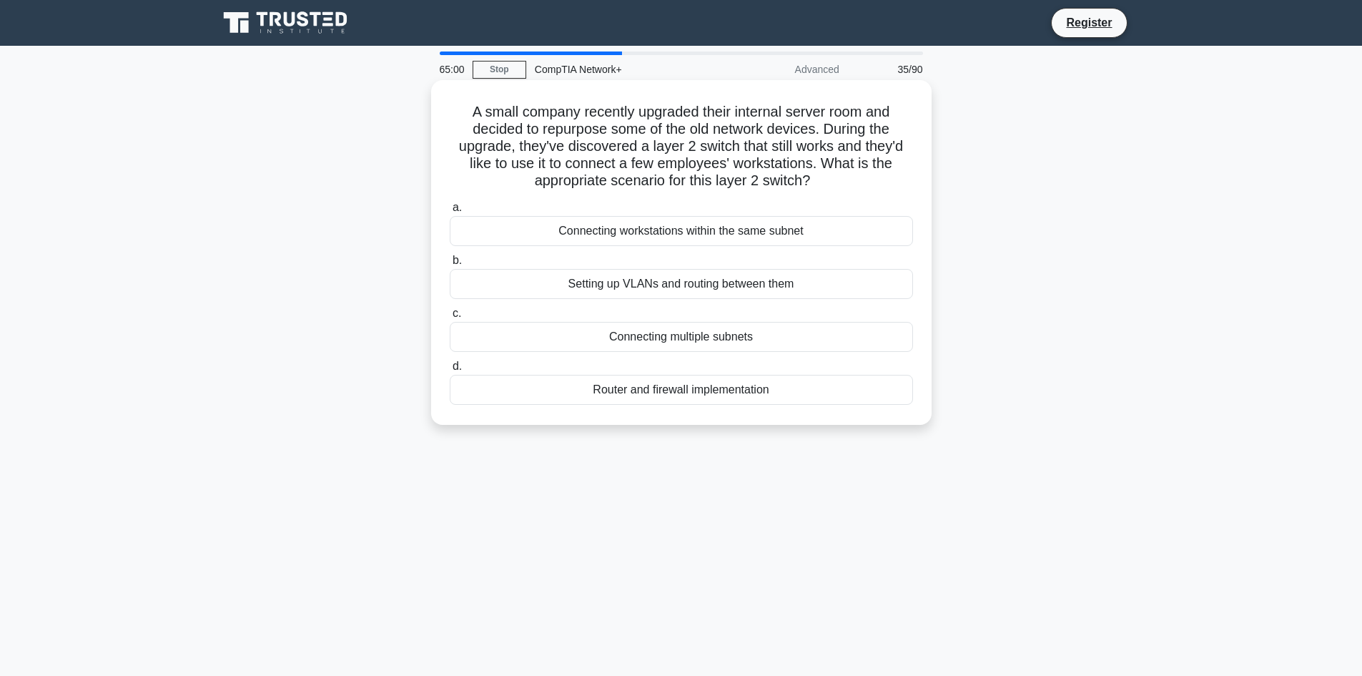
click at [709, 232] on div "Connecting workstations within the same subnet" at bounding box center [681, 231] width 463 height 30
click at [450, 212] on input "a. Connecting workstations within the same subnet" at bounding box center [450, 207] width 0 height 9
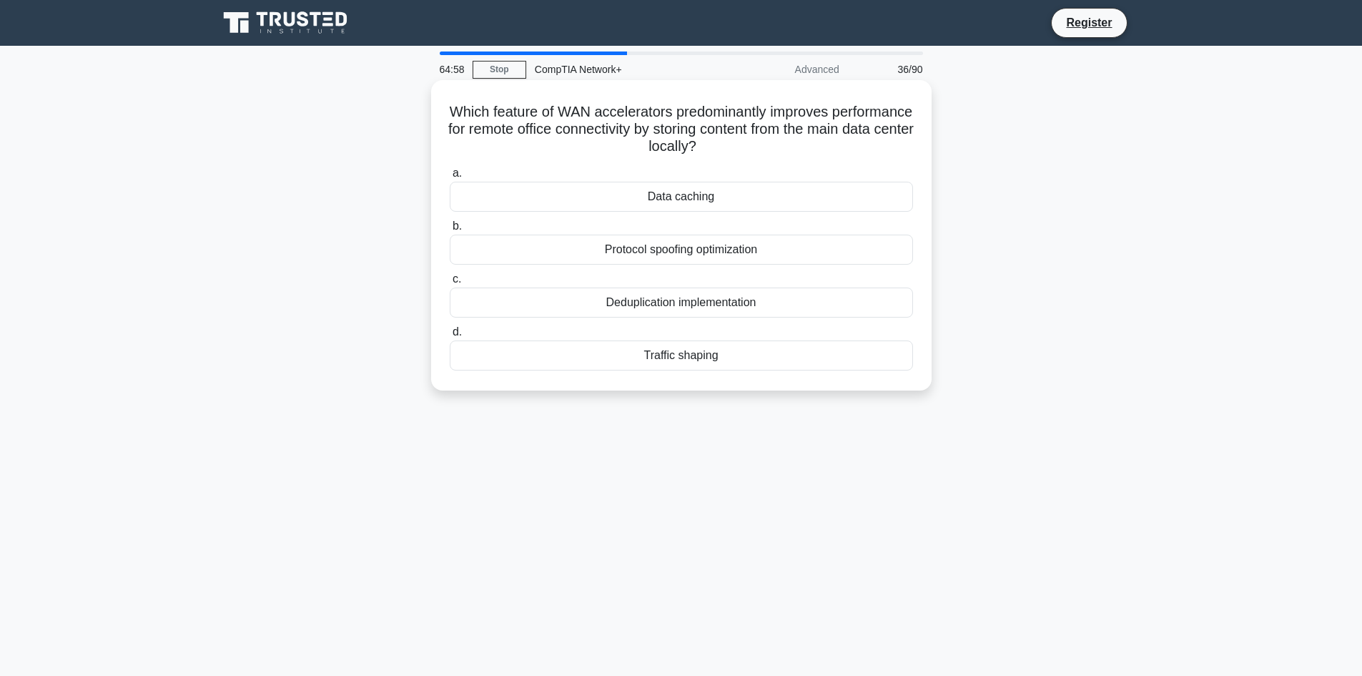
drag, startPoint x: 460, startPoint y: 108, endPoint x: 791, endPoint y: 362, distance: 417.5
click at [791, 362] on div "Which feature of WAN accelerators predominantly improves performance for remote…" at bounding box center [681, 235] width 489 height 299
click at [487, 514] on div "64:46 Stop CompTIA Network+ Advanced 36/90 Which feature of WAN accelerators pr…" at bounding box center [681, 408] width 944 height 715
click at [672, 202] on div "Data caching" at bounding box center [681, 197] width 463 height 30
click at [699, 202] on div "Data caching" at bounding box center [681, 197] width 463 height 30
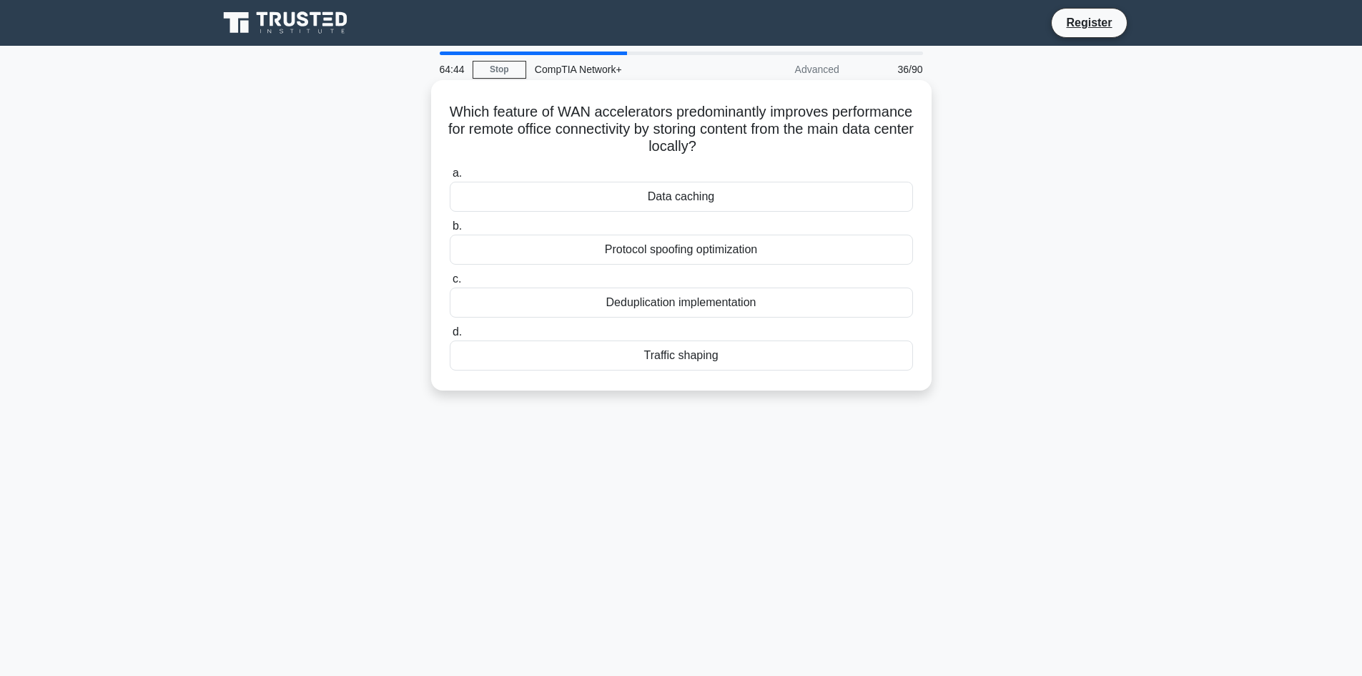
click at [450, 178] on input "a. Data caching" at bounding box center [450, 173] width 0 height 9
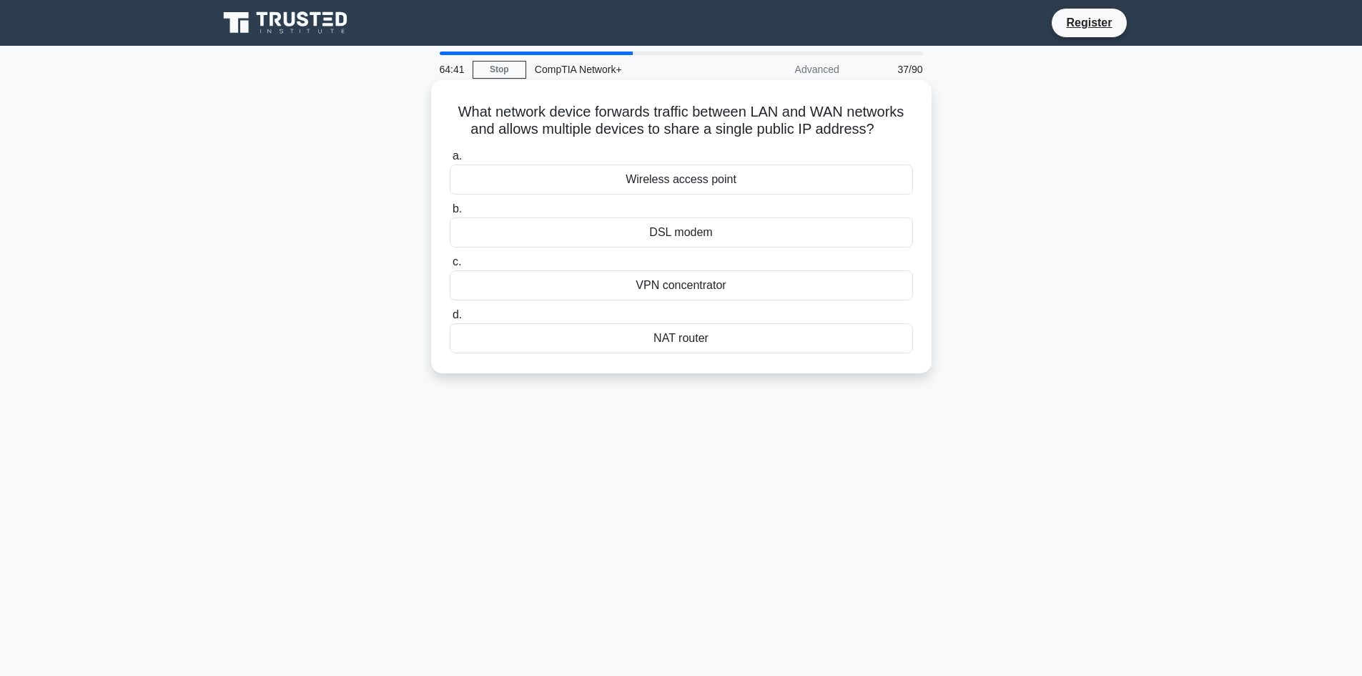
drag, startPoint x: 437, startPoint y: 107, endPoint x: 728, endPoint y: 342, distance: 373.1
click at [728, 342] on div "What network device forwards traffic between LAN and WAN networks and allows mu…" at bounding box center [681, 227] width 489 height 282
drag, startPoint x: 553, startPoint y: 418, endPoint x: 563, endPoint y: 419, distance: 10.0
click at [553, 418] on div "64:24 Stop CompTIA Network+ Advanced 37/90 What network device forwards traffic…" at bounding box center [681, 408] width 944 height 715
click at [681, 340] on div "NAT router" at bounding box center [681, 338] width 463 height 30
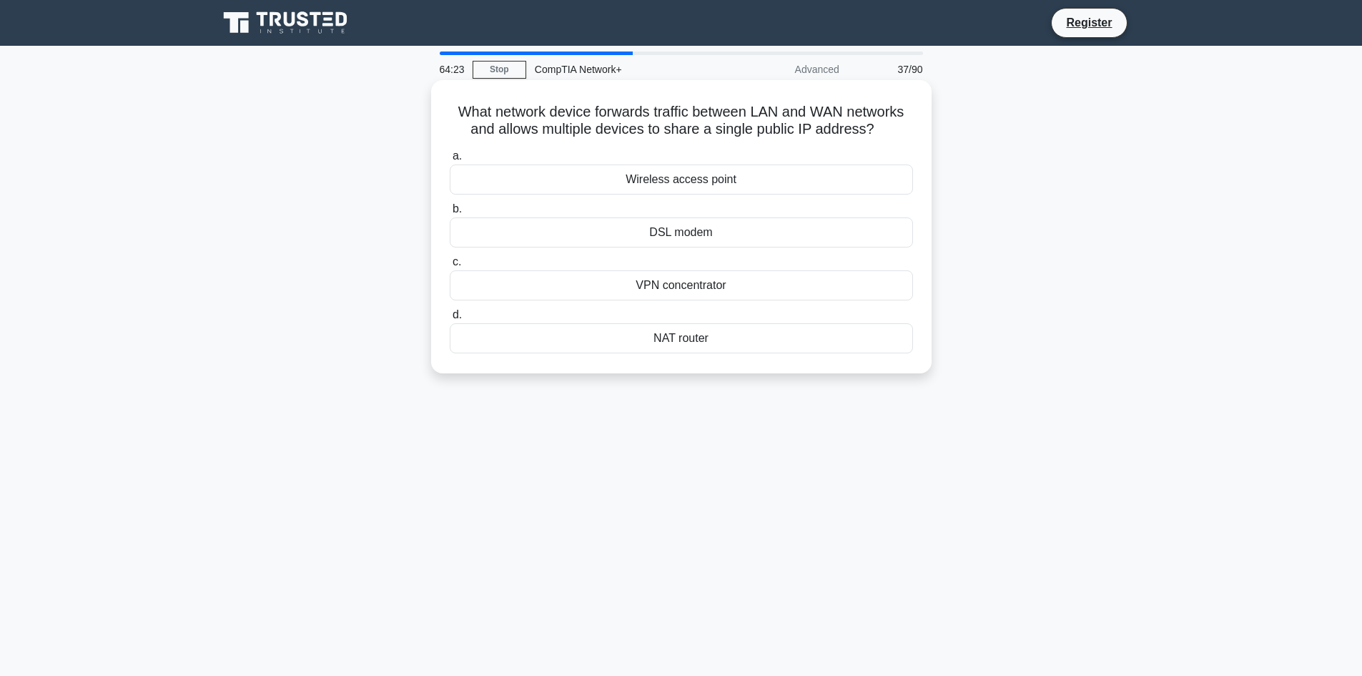
click at [450, 320] on input "d. NAT router" at bounding box center [450, 314] width 0 height 9
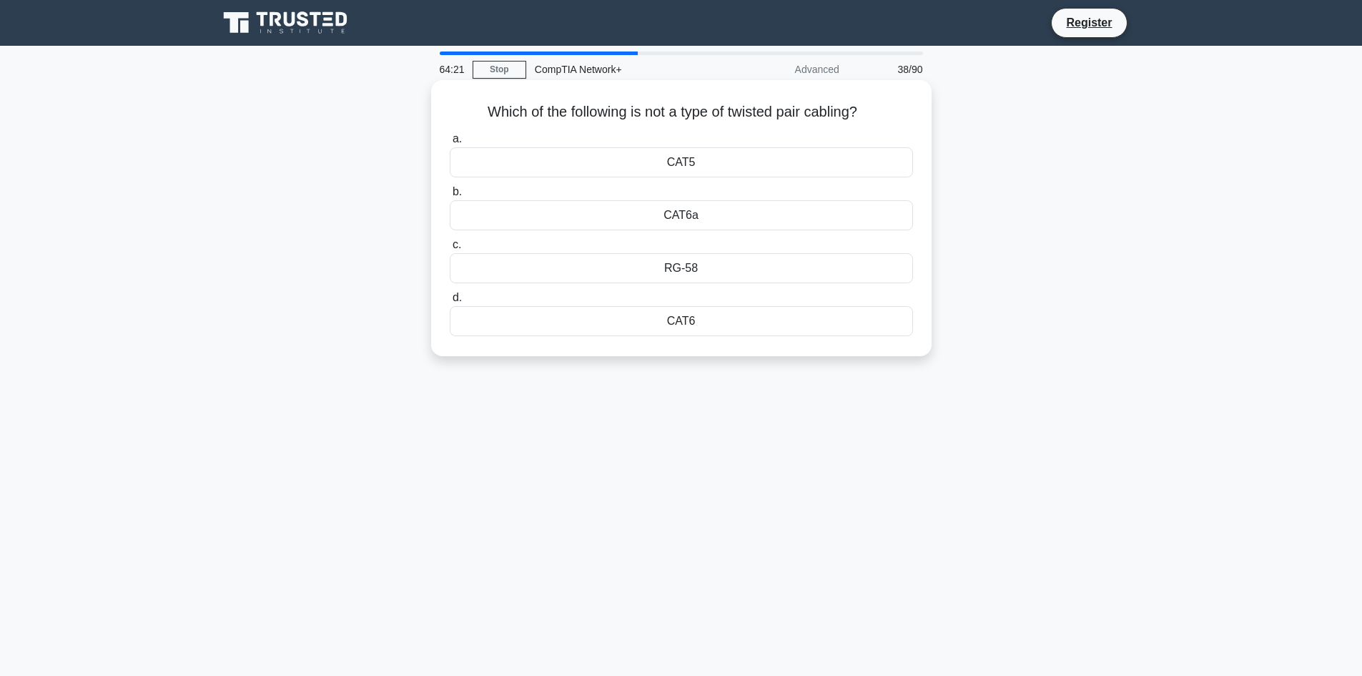
drag, startPoint x: 453, startPoint y: 99, endPoint x: 690, endPoint y: 329, distance: 330.1
click at [690, 329] on div "Which of the following is not a type of twisted pair cabling? .spinner_0XTQ{tra…" at bounding box center [681, 218] width 489 height 265
click at [691, 325] on div "CAT6" at bounding box center [681, 321] width 463 height 30
click at [450, 302] on input "d. CAT6" at bounding box center [450, 297] width 0 height 9
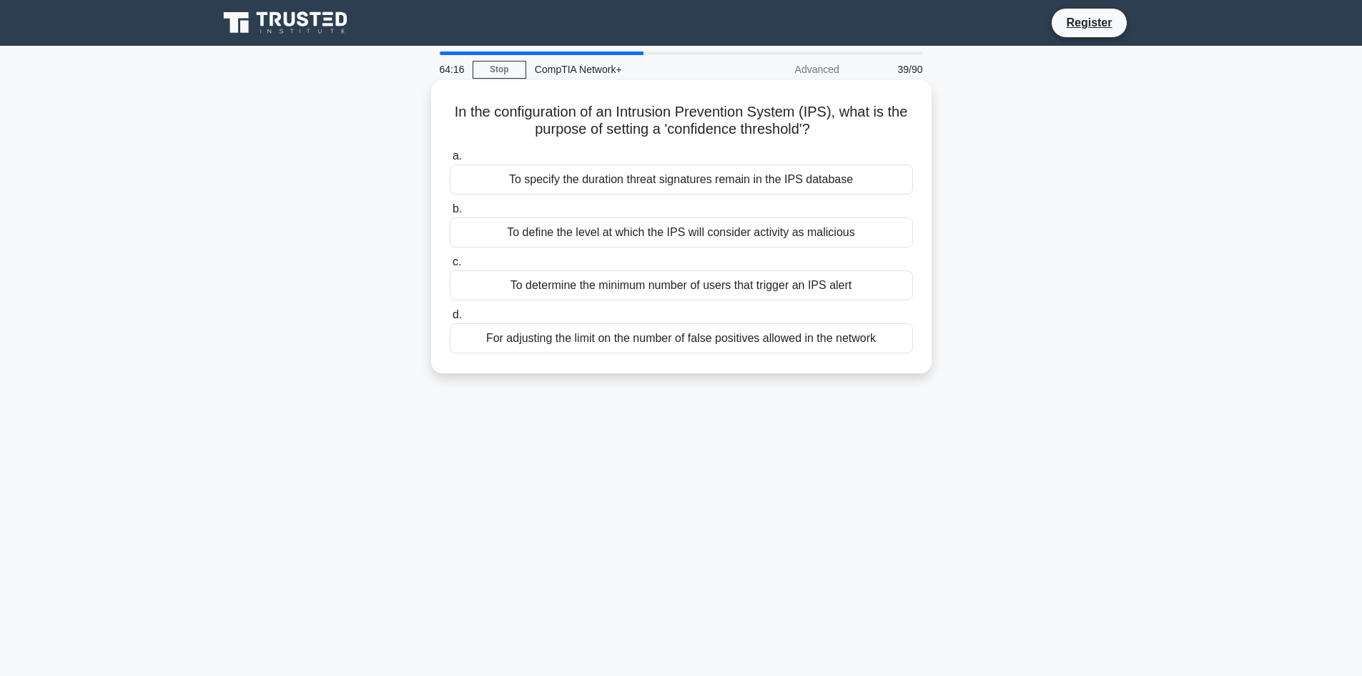
click at [461, 105] on h5 "In the configuration of an Intrusion Prevention System (IPS), what is the purpo…" at bounding box center [681, 121] width 466 height 36
drag, startPoint x: 445, startPoint y: 107, endPoint x: 870, endPoint y: 350, distance: 489.5
click at [895, 355] on div "In the configuration of an Intrusion Prevention System (IPS), what is the purpo…" at bounding box center [681, 227] width 489 height 282
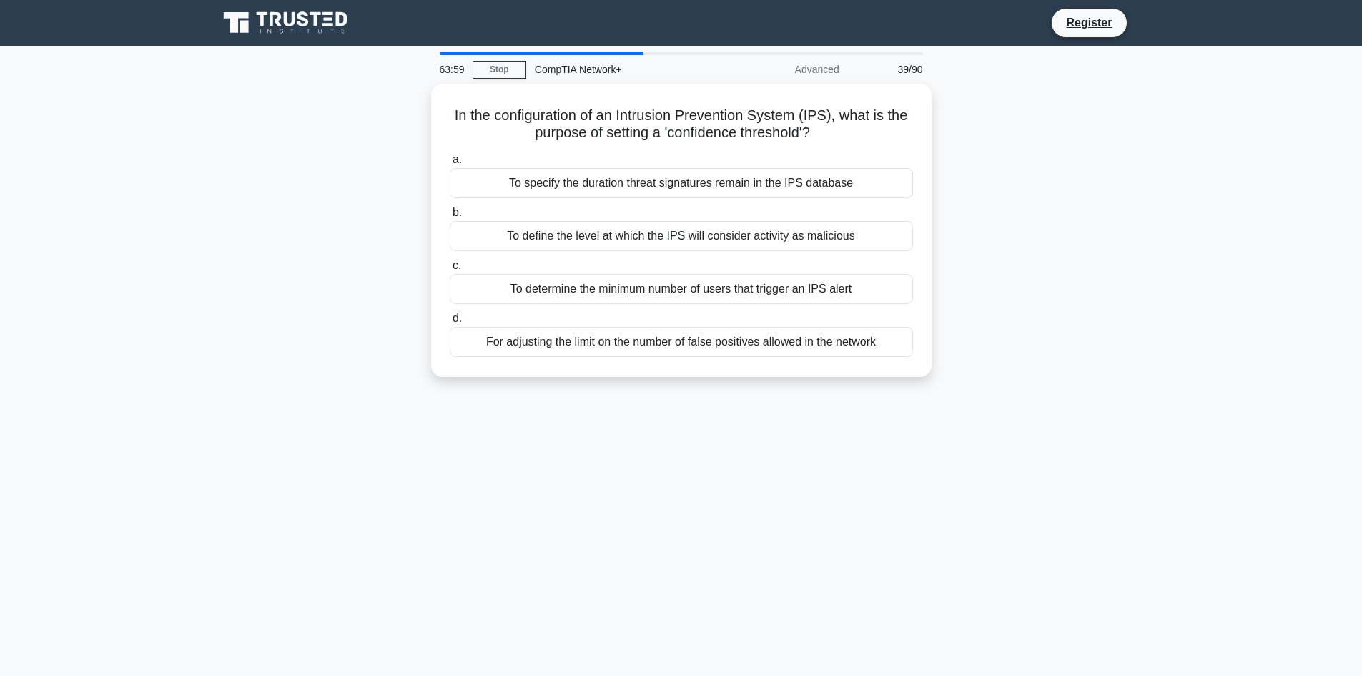
click at [384, 354] on div "In the configuration of an Intrusion Prevention System (IPS), what is the purpo…" at bounding box center [681, 239] width 944 height 310
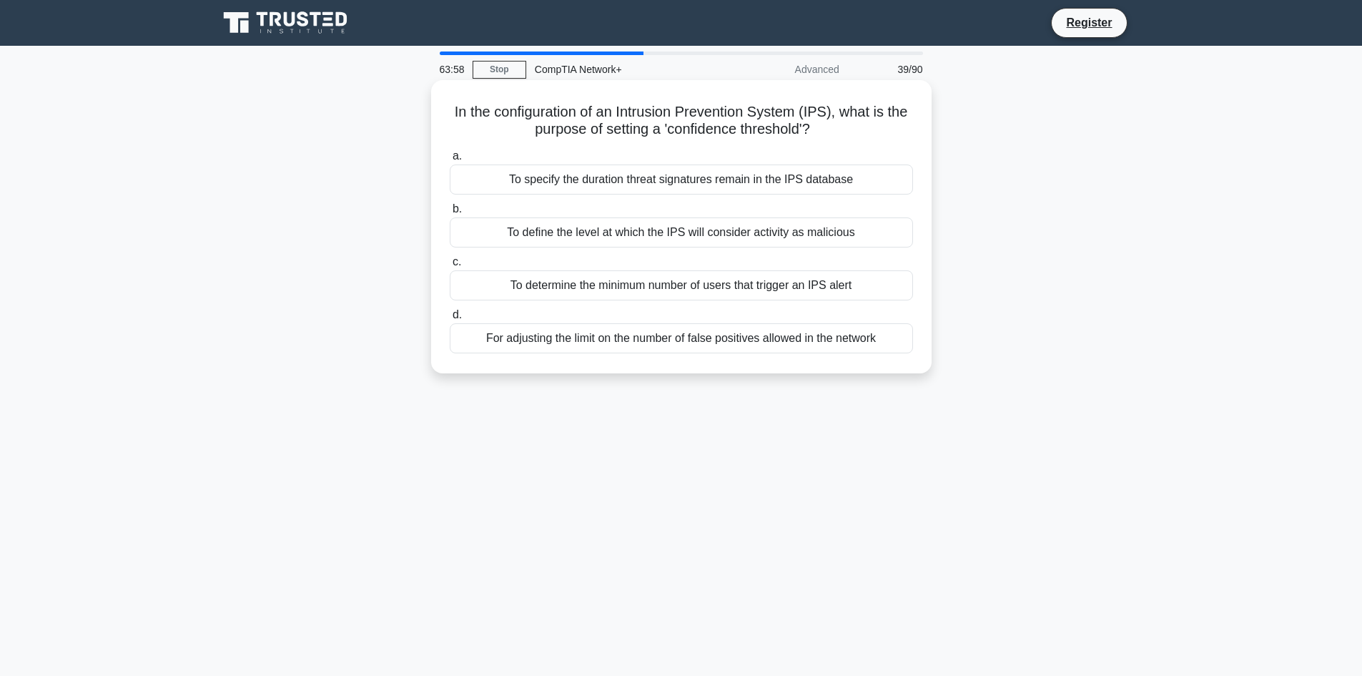
click at [619, 230] on div "To define the level at which the IPS will consider activity as malicious" at bounding box center [681, 232] width 463 height 30
click at [450, 214] on input "b. To define the level at which the IPS will consider activity as malicious" at bounding box center [450, 208] width 0 height 9
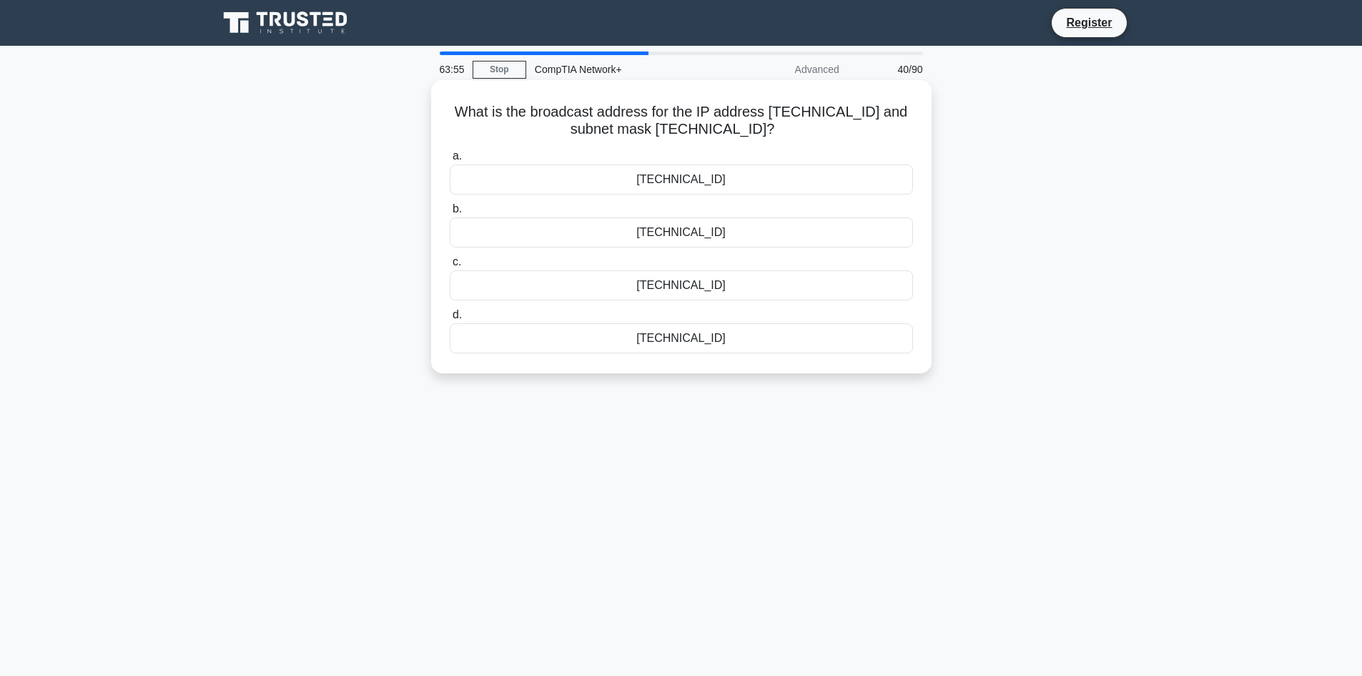
drag, startPoint x: 471, startPoint y: 108, endPoint x: 718, endPoint y: 346, distance: 342.8
click at [718, 346] on div "What is the broadcast address for the IP address 10.5.2.15 and subnet mask 255.…" at bounding box center [681, 227] width 489 height 282
click at [436, 393] on div "What is the broadcast address for the IP address 10.5.2.15 and subnet mask 255.…" at bounding box center [681, 239] width 944 height 310
click at [527, 475] on div "63:40 Stop CompTIA Network+ Advanced 40/90 What is the broadcast address for th…" at bounding box center [681, 408] width 944 height 715
click at [673, 289] on div "10.5.7.255" at bounding box center [681, 285] width 463 height 30
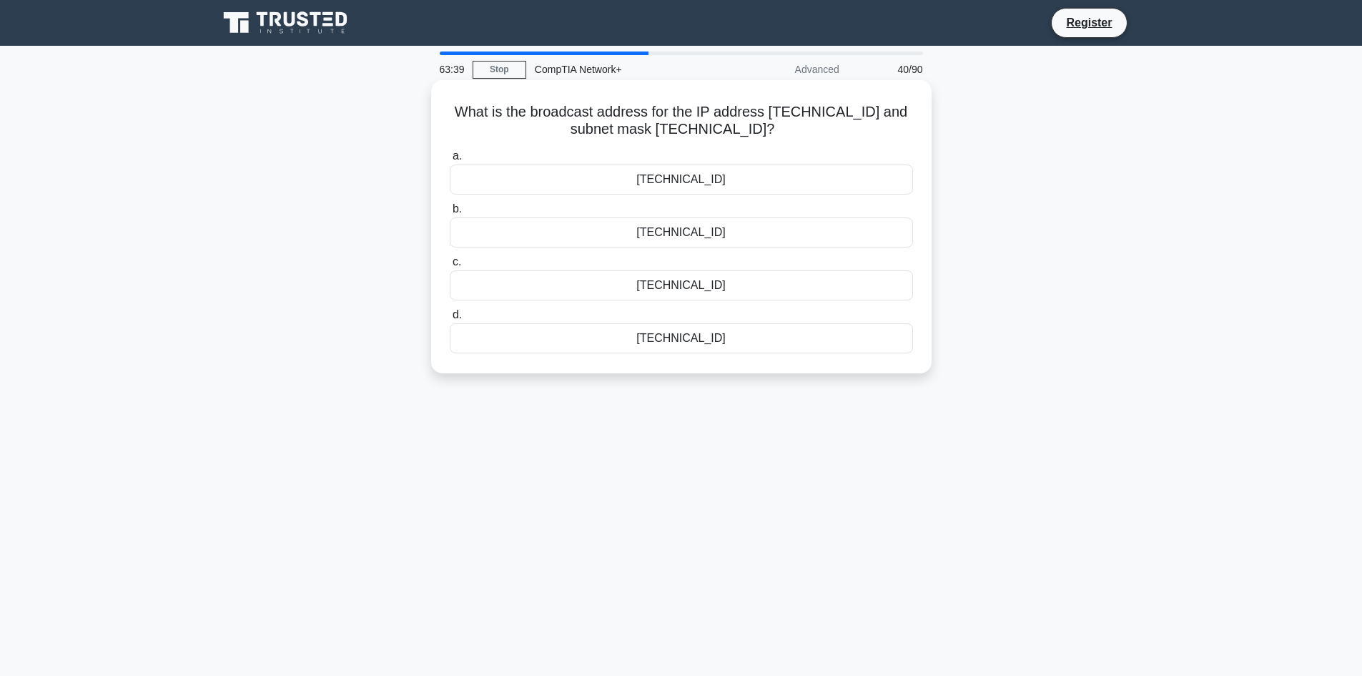
click at [450, 267] on input "c. 10.5.7.255" at bounding box center [450, 261] width 0 height 9
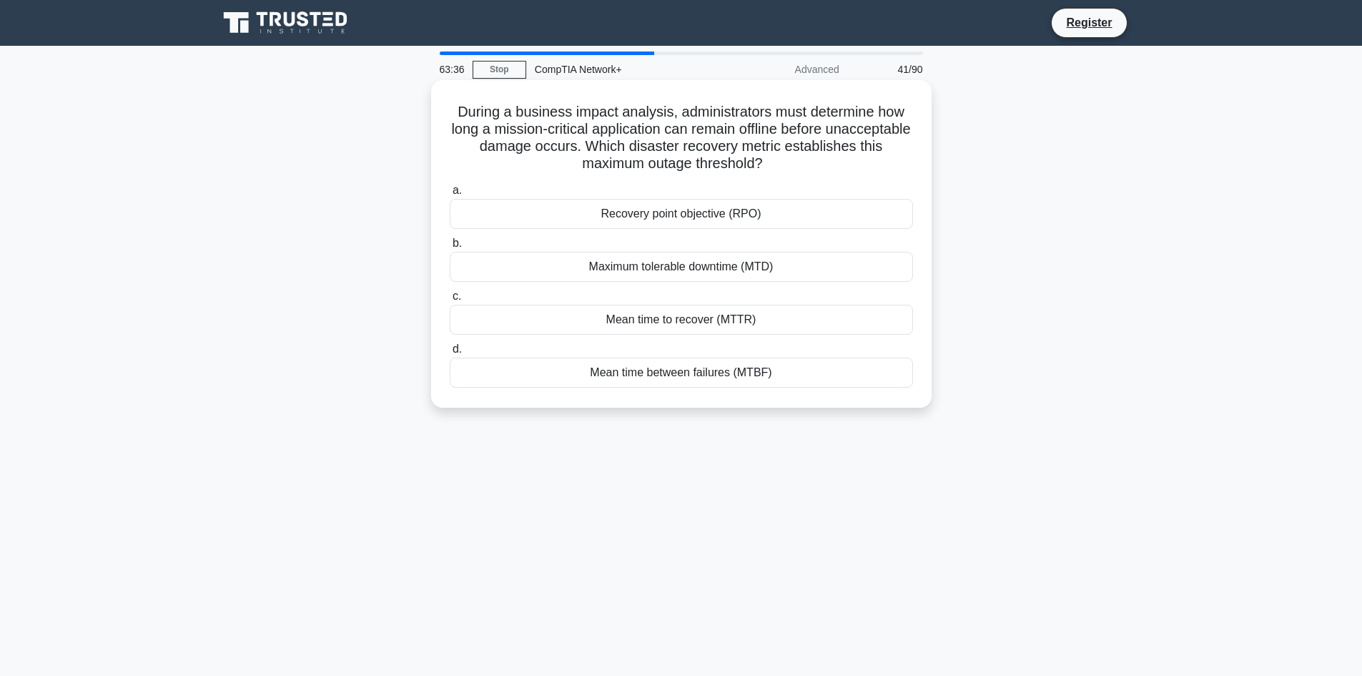
drag, startPoint x: 452, startPoint y: 108, endPoint x: 753, endPoint y: 362, distance: 394.1
click at [771, 380] on div "During a business impact analysis, administrators must determine how long a mis…" at bounding box center [681, 244] width 489 height 316
click at [346, 312] on div "During a business impact analysis, administrators must determine how long a mis…" at bounding box center [681, 256] width 944 height 345
click at [618, 273] on div "Maximum tolerable downtime (MTD)" at bounding box center [681, 267] width 463 height 30
click at [450, 248] on input "b. Maximum tolerable downtime (MTD)" at bounding box center [450, 243] width 0 height 9
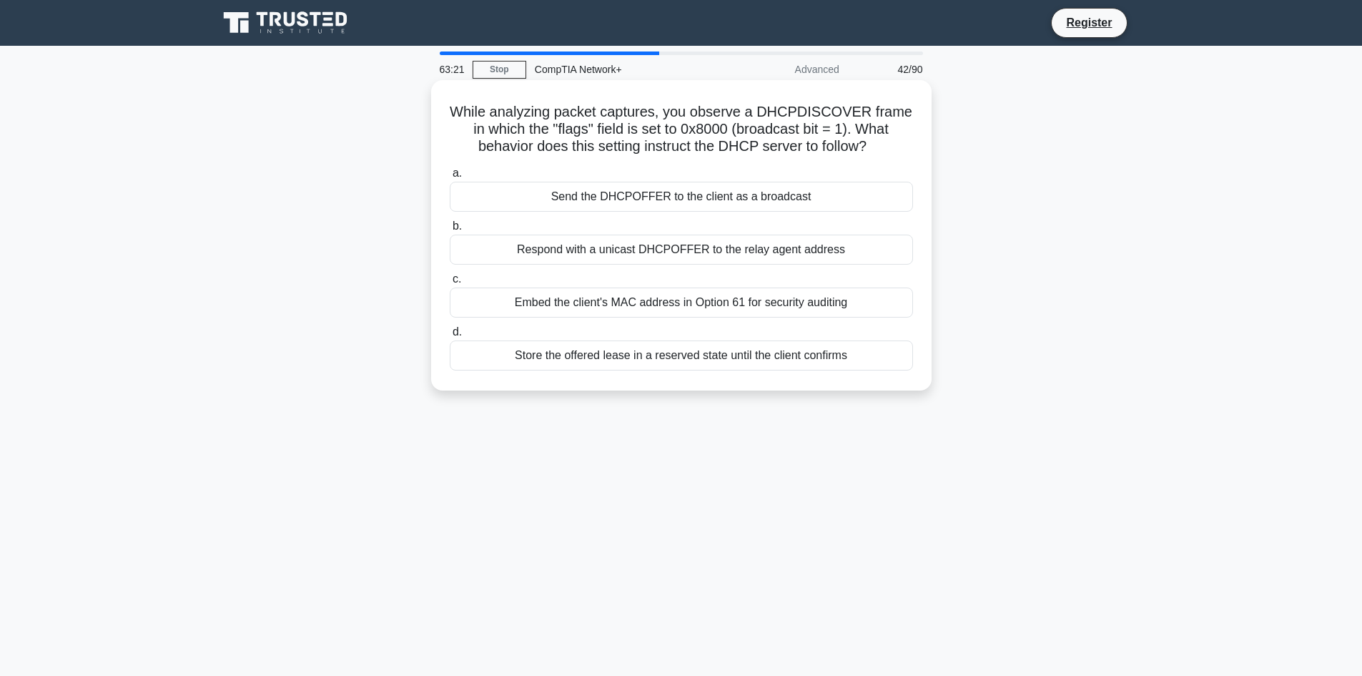
drag, startPoint x: 441, startPoint y: 104, endPoint x: 854, endPoint y: 369, distance: 490.6
click at [854, 369] on div "While analyzing packet captures, you observe a DHCPDISCOVER frame in which the …" at bounding box center [681, 235] width 489 height 299
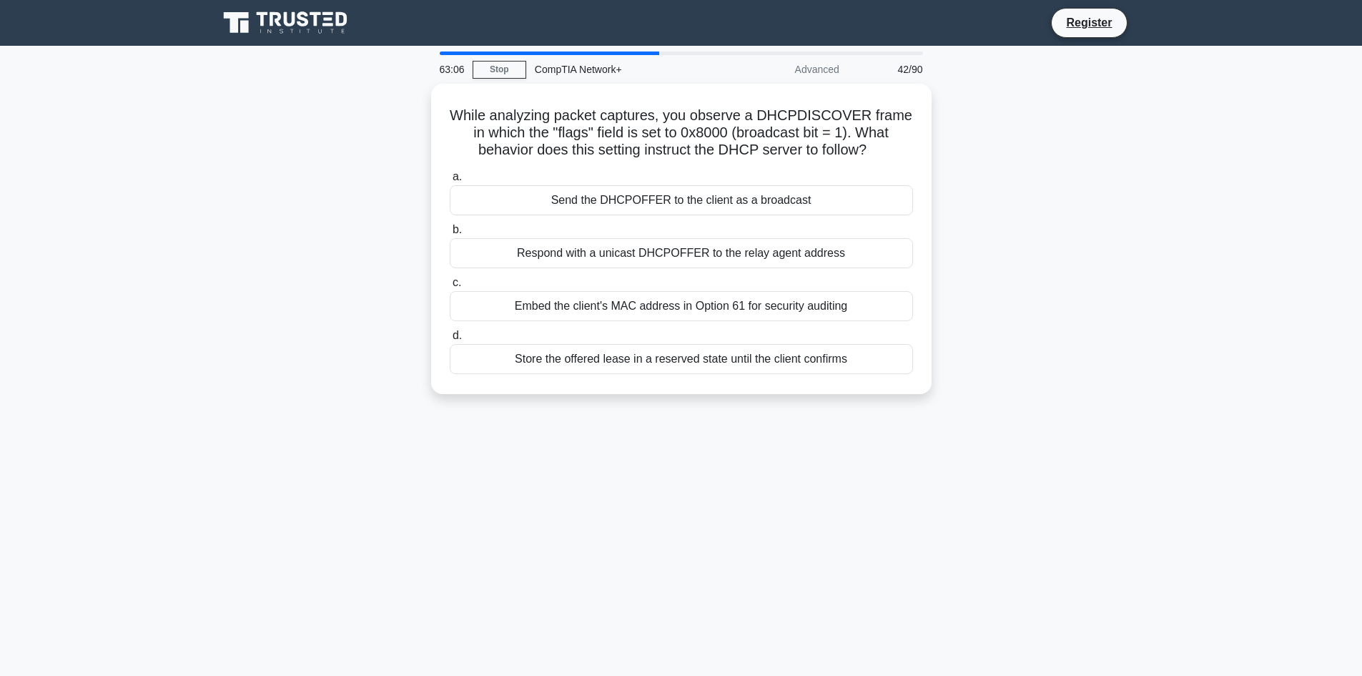
click at [377, 528] on div "63:06 Stop CompTIA Network+ Advanced 42/90 While analyzing packet captures, you…" at bounding box center [681, 408] width 944 height 715
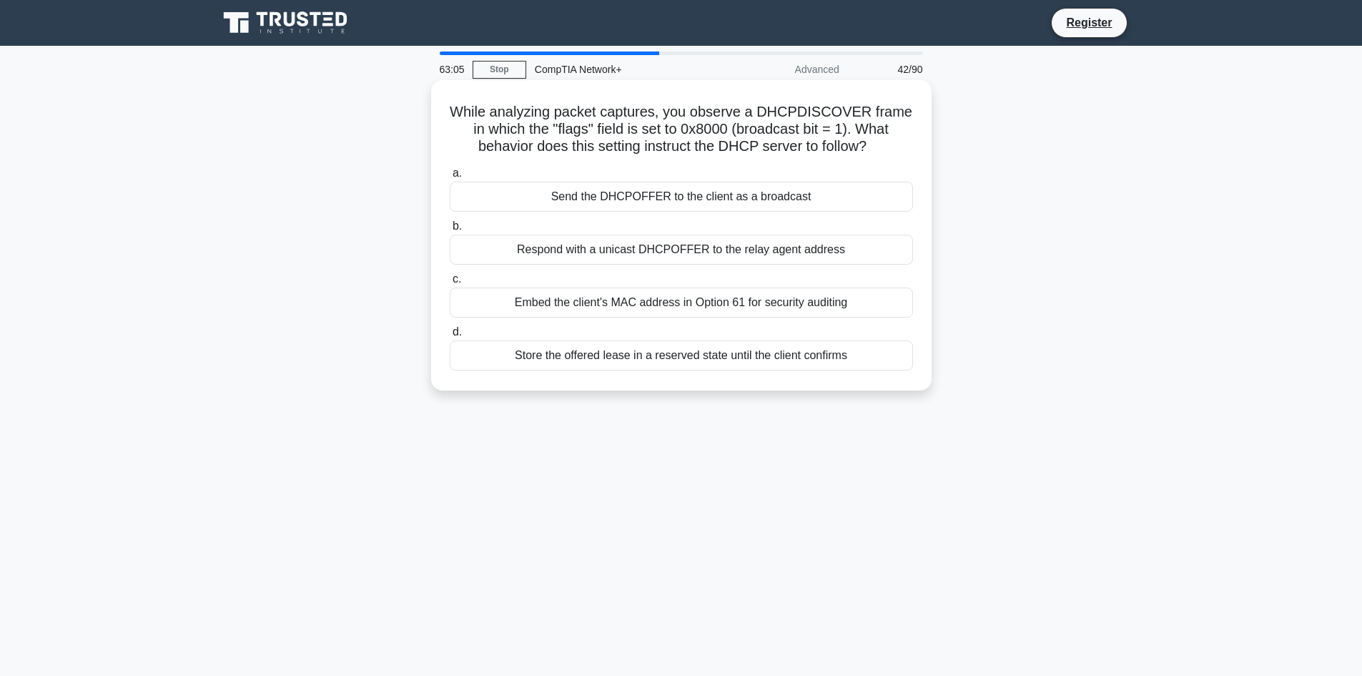
click at [633, 198] on div "Send the DHCPOFFER to the client as a broadcast" at bounding box center [681, 197] width 463 height 30
click at [450, 178] on input "a. Send the DHCPOFFER to the client as a broadcast" at bounding box center [450, 173] width 0 height 9
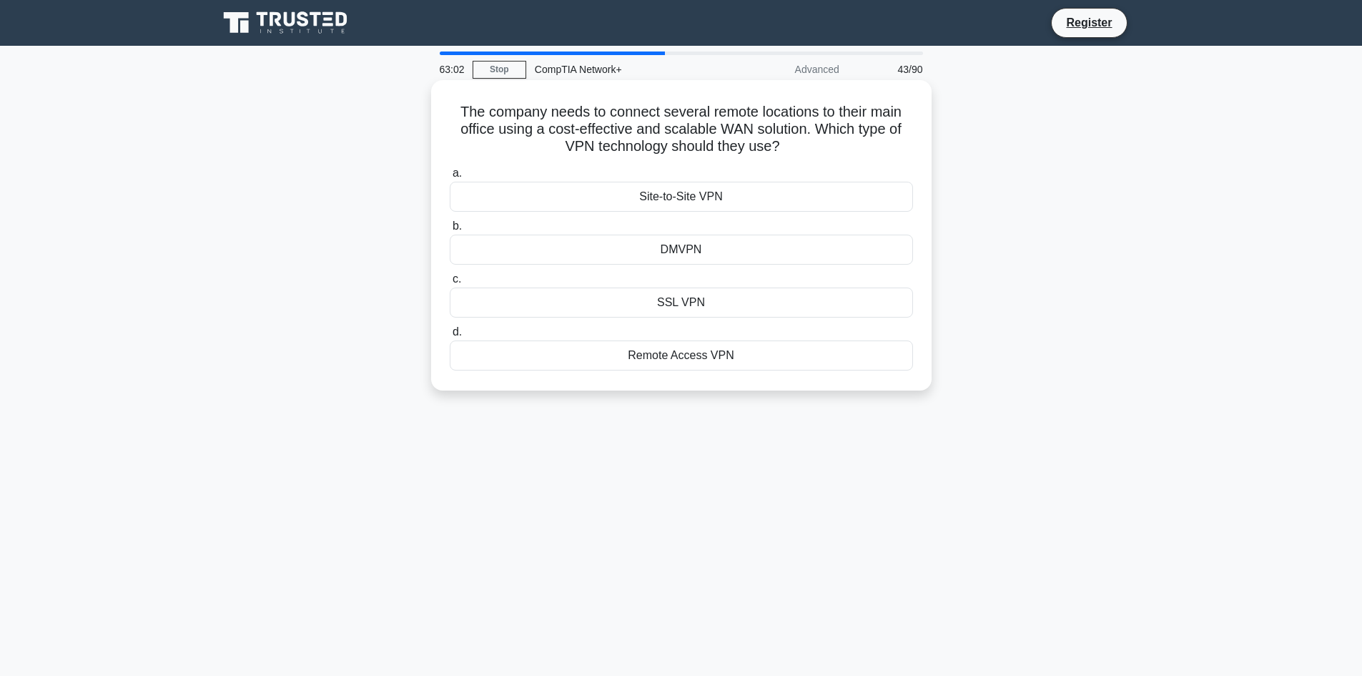
drag, startPoint x: 455, startPoint y: 113, endPoint x: 720, endPoint y: 362, distance: 363.1
click at [726, 362] on div "The company needs to connect several remote locations to their main office usin…" at bounding box center [681, 235] width 489 height 299
drag, startPoint x: 691, startPoint y: 356, endPoint x: 590, endPoint y: 451, distance: 138.6
click at [594, 451] on div "63:00 Stop CompTIA Network+ Advanced 43/90 The company needs to connect several…" at bounding box center [681, 408] width 944 height 715
drag, startPoint x: 454, startPoint y: 104, endPoint x: 812, endPoint y: 344, distance: 430.8
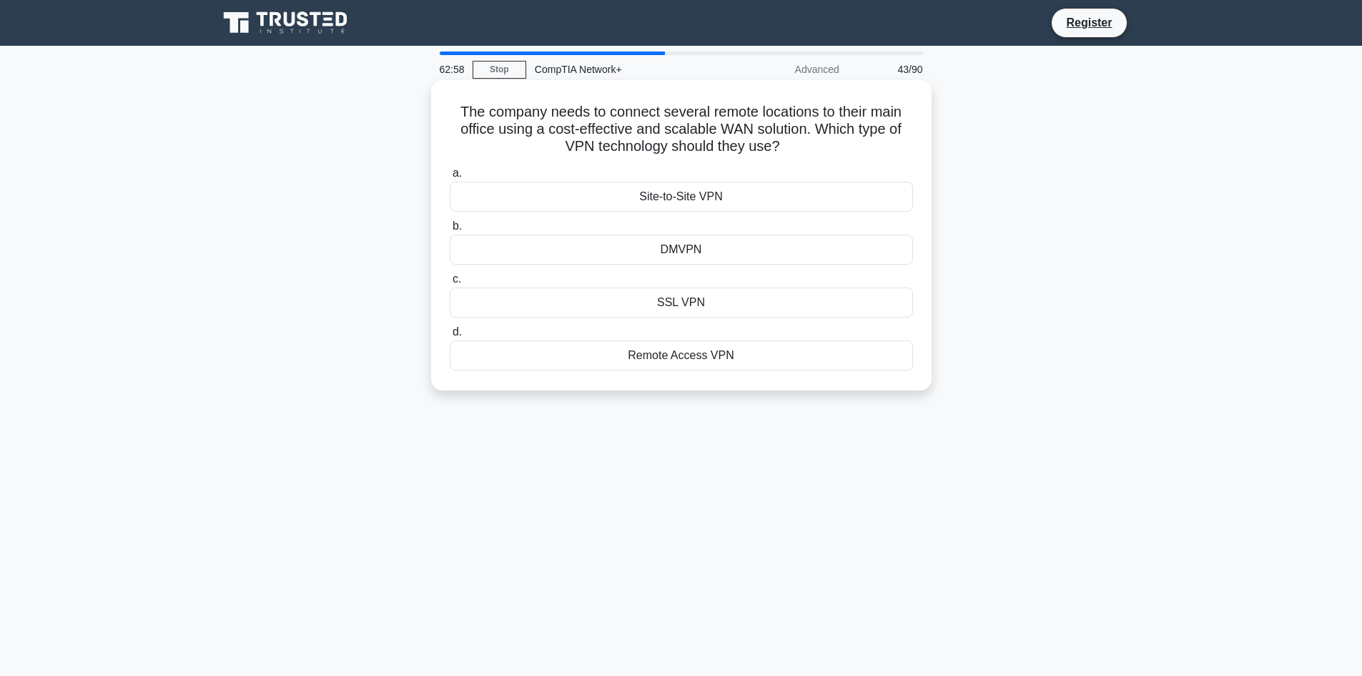
click at [812, 344] on div "The company needs to connect several remote locations to their main office usin…" at bounding box center [681, 235] width 489 height 299
click at [267, 372] on div "The company needs to connect several remote locations to their main office usin…" at bounding box center [681, 247] width 944 height 327
click at [667, 251] on div "DMVPN" at bounding box center [681, 249] width 463 height 30
click at [450, 231] on input "b. DMVPN" at bounding box center [450, 226] width 0 height 9
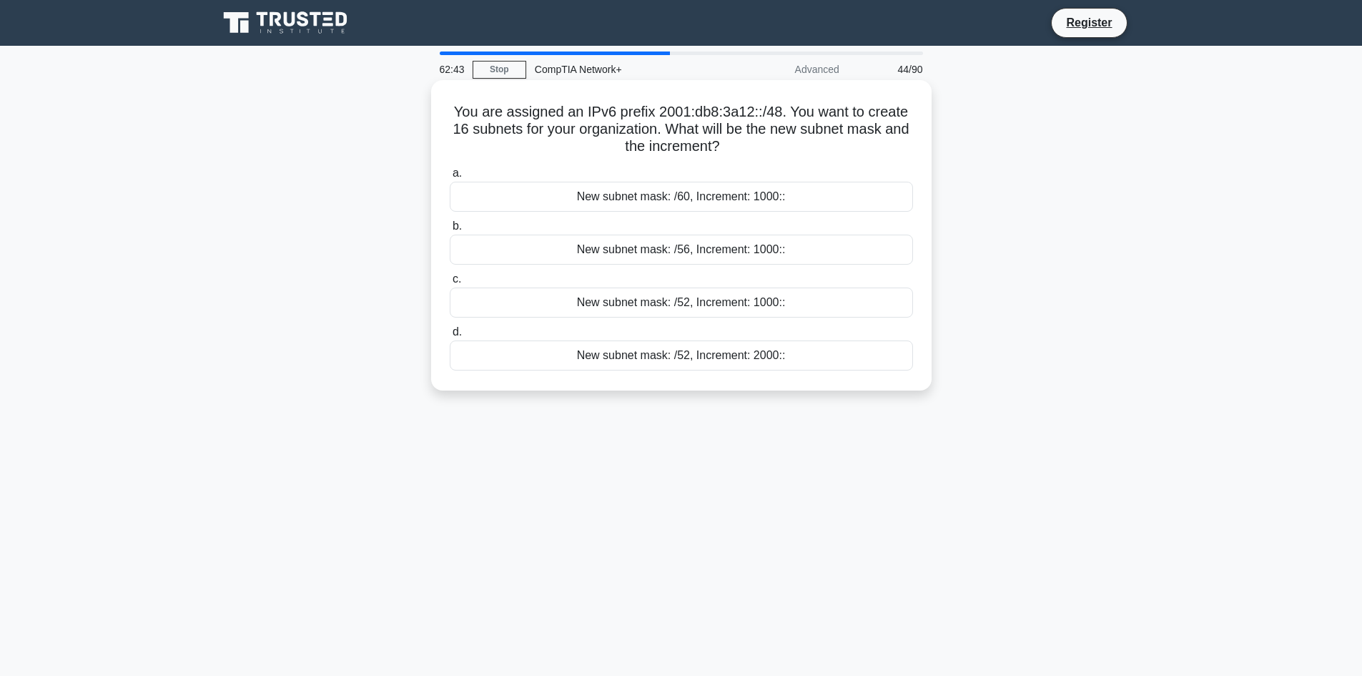
drag, startPoint x: 453, startPoint y: 112, endPoint x: 795, endPoint y: 357, distance: 421.0
click at [808, 361] on div "You are assigned an IPv6 prefix 2001:db8:3a12::/48. You want to create 16 subne…" at bounding box center [681, 235] width 489 height 299
click at [498, 577] on div "62:23 Stop CompTIA Network+ Advanced 44/90 You are assigned an IPv6 prefix 2001…" at bounding box center [681, 408] width 944 height 715
click at [729, 302] on div "New subnet mask: /52, Increment: 1000::" at bounding box center [681, 302] width 463 height 30
click at [450, 284] on input "c. New subnet mask: /52, Increment: 1000::" at bounding box center [450, 279] width 0 height 9
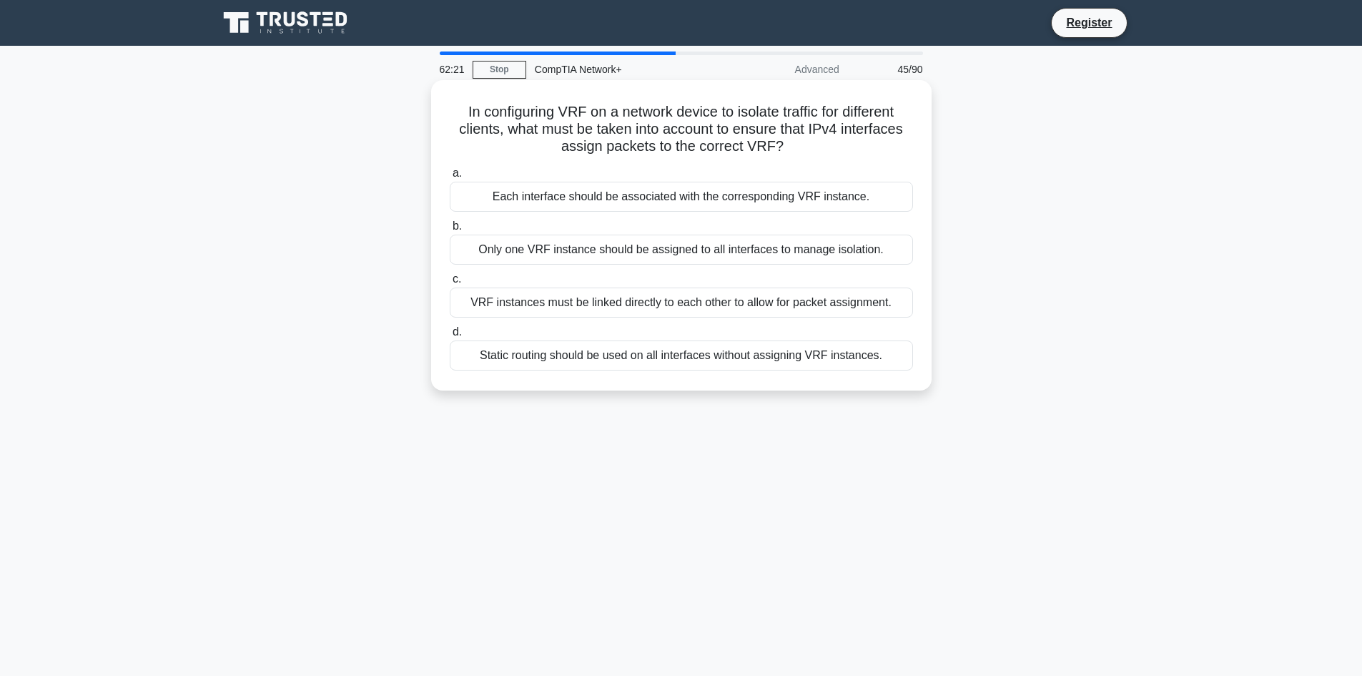
click at [566, 252] on div "Only one VRF instance should be assigned to all interfaces to manage isolation." at bounding box center [681, 249] width 463 height 30
click at [450, 231] on input "b. Only one VRF instance should be assigned to all interfaces to manage isolati…" at bounding box center [450, 226] width 0 height 9
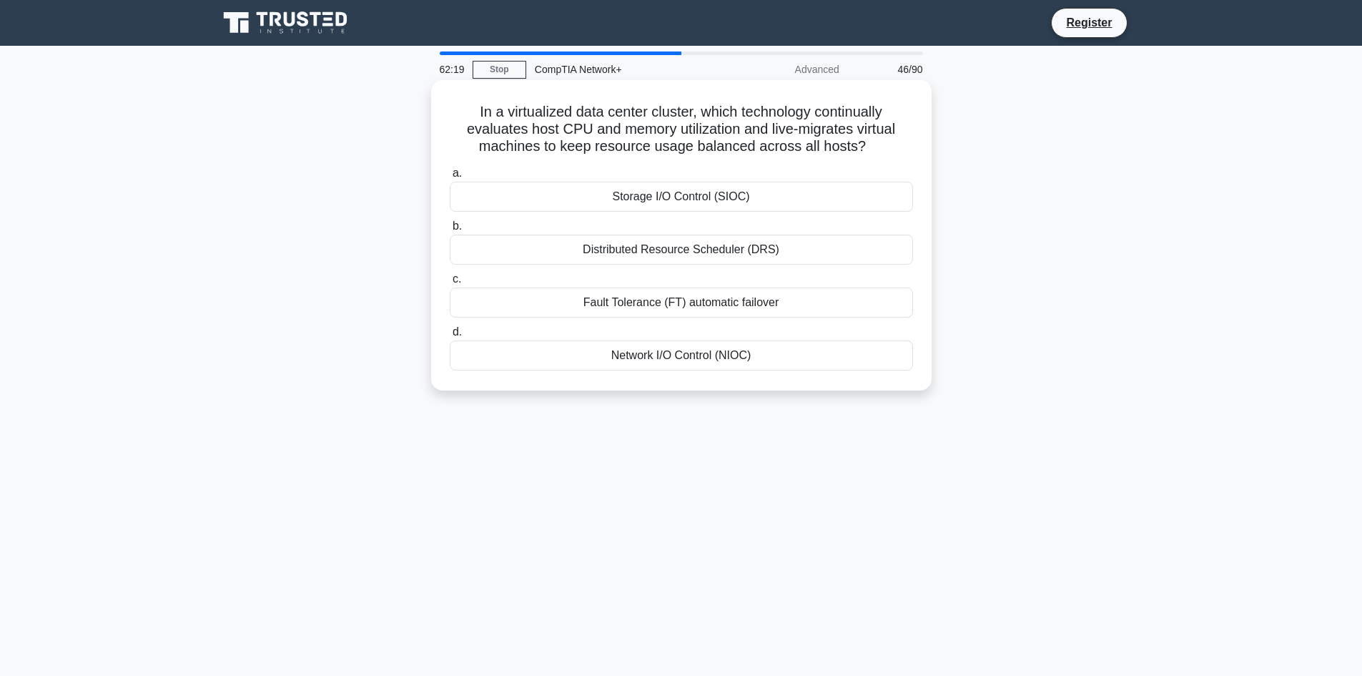
click at [631, 360] on div "Network I/O Control (NIOC)" at bounding box center [681, 355] width 463 height 30
click at [450, 337] on input "d. Network I/O Control (NIOC)" at bounding box center [450, 331] width 0 height 9
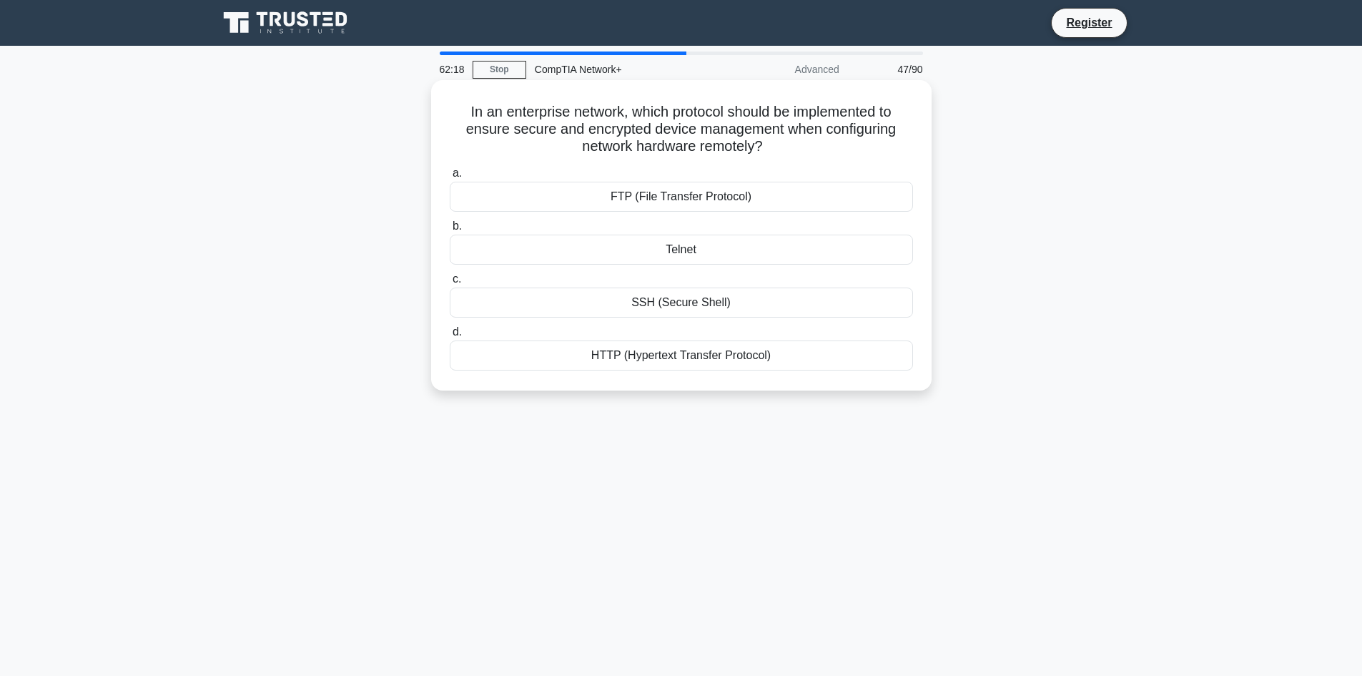
click at [718, 208] on div "FTP (File Transfer Protocol)" at bounding box center [681, 197] width 463 height 30
click at [450, 178] on input "a. FTP (File Transfer Protocol)" at bounding box center [450, 173] width 0 height 9
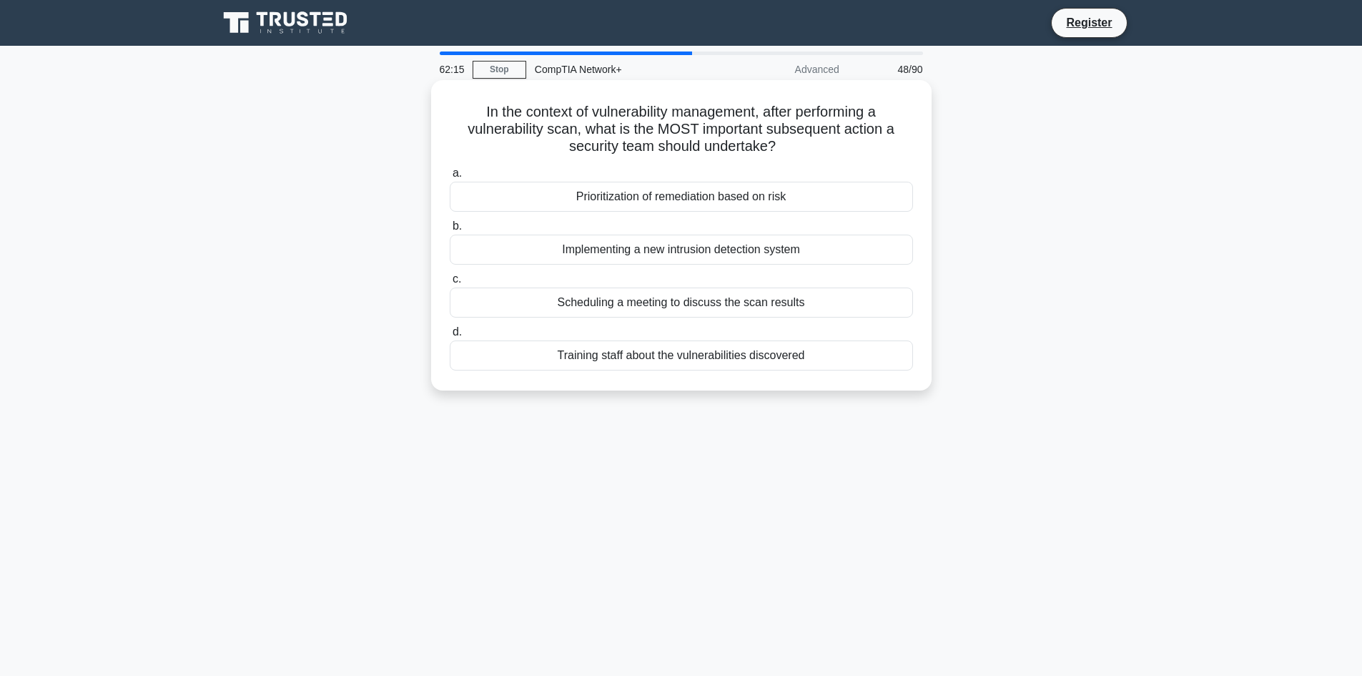
click at [707, 360] on div "Training staff about the vulnerabilities discovered" at bounding box center [681, 355] width 463 height 30
click at [450, 337] on input "d. Training staff about the vulnerabilities discovered" at bounding box center [450, 331] width 0 height 9
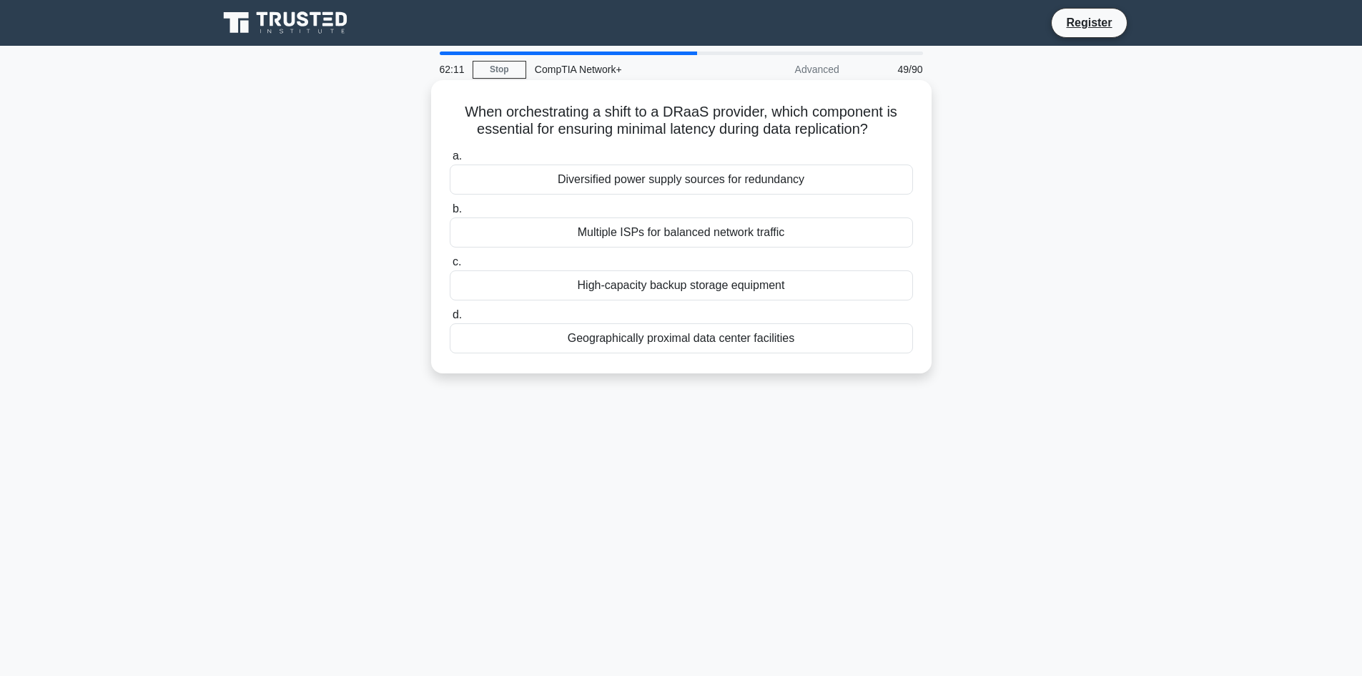
click at [626, 288] on div "High-capacity backup storage equipment" at bounding box center [681, 285] width 463 height 30
click at [450, 267] on input "c. High-capacity backup storage equipment" at bounding box center [450, 261] width 0 height 9
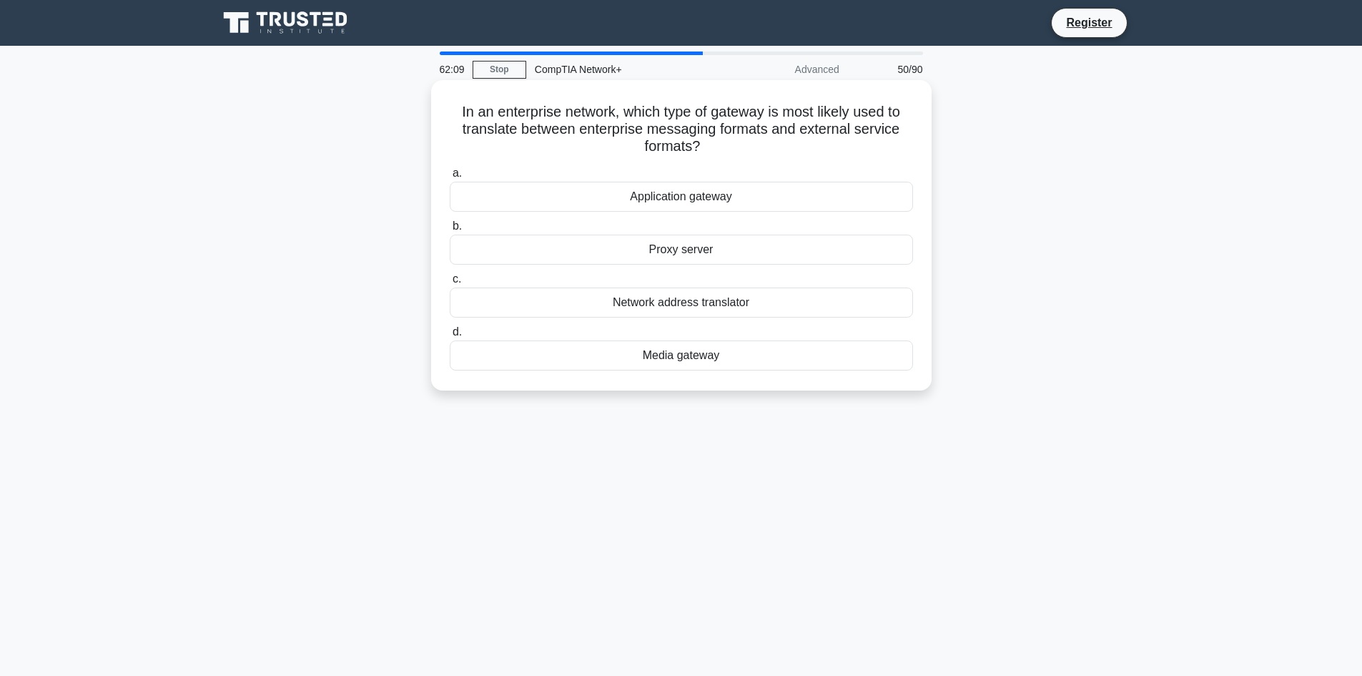
click at [664, 367] on div "Media gateway" at bounding box center [681, 355] width 463 height 30
click at [450, 337] on input "d. Media gateway" at bounding box center [450, 331] width 0 height 9
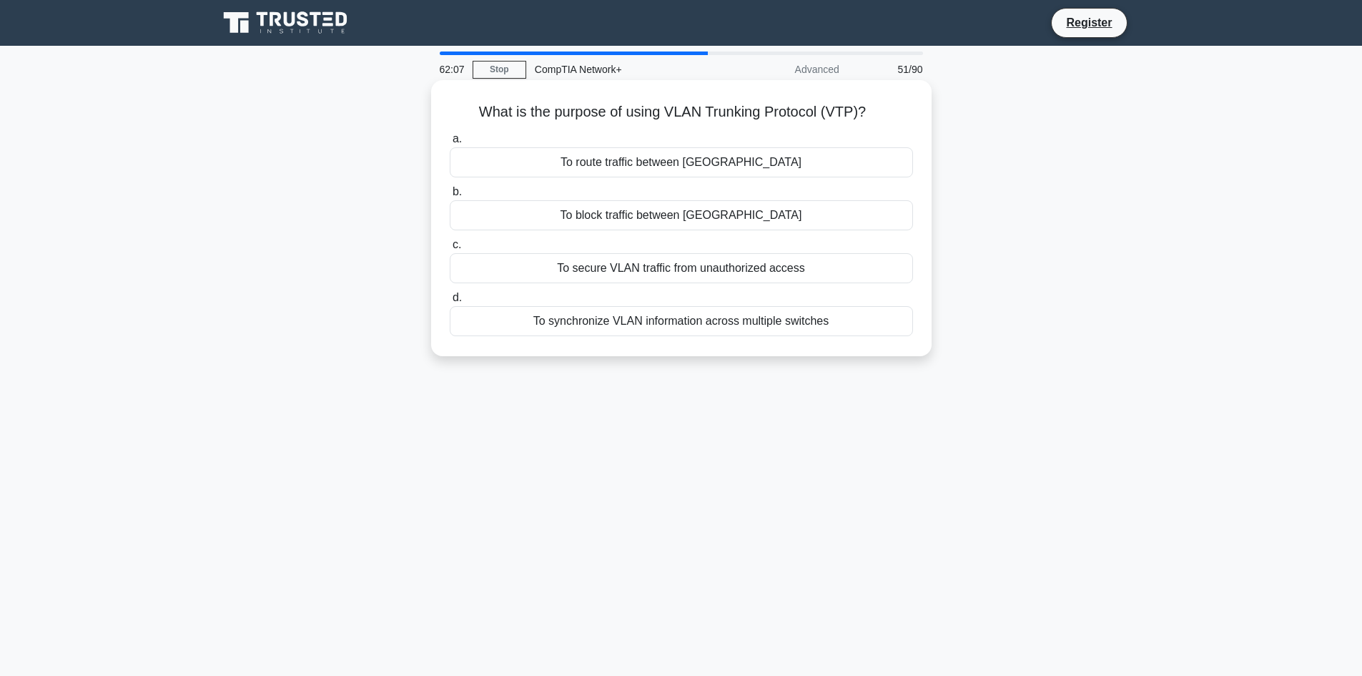
click at [698, 212] on div "To block traffic between VLANs" at bounding box center [681, 215] width 463 height 30
click at [450, 197] on input "b. To block traffic between VLANs" at bounding box center [450, 191] width 0 height 9
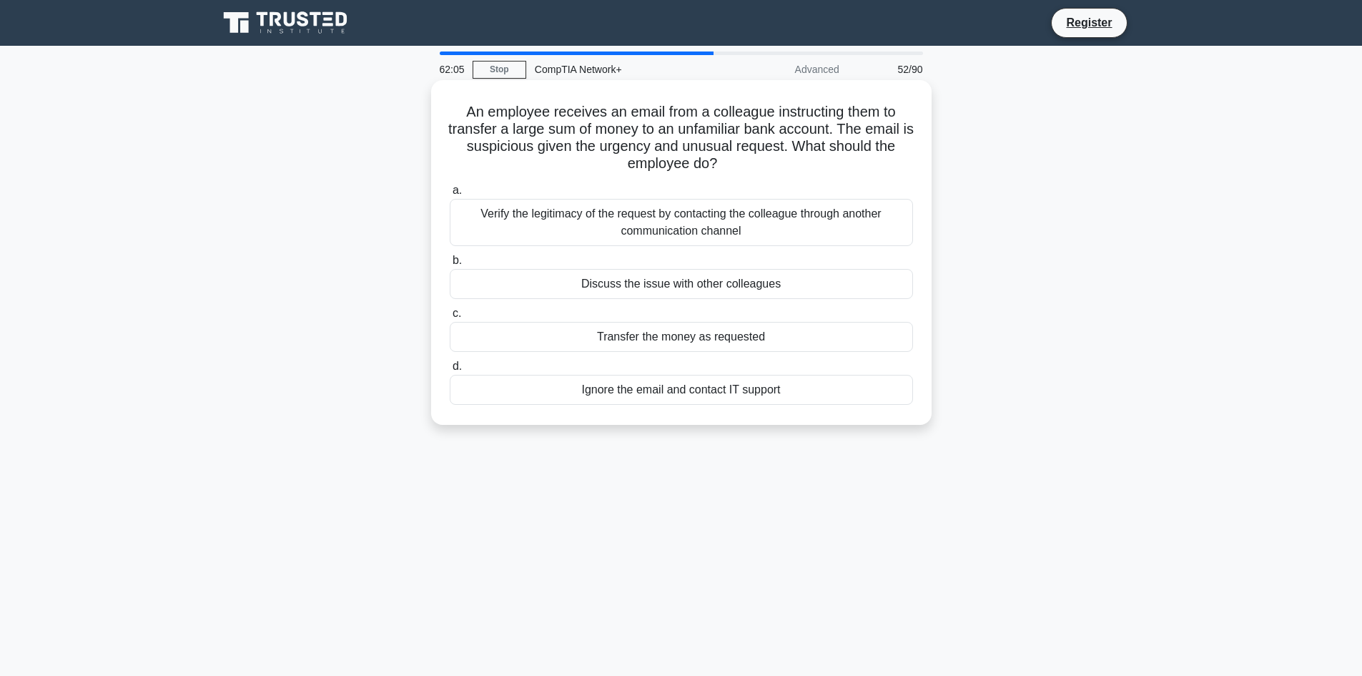
drag, startPoint x: 453, startPoint y: 85, endPoint x: 814, endPoint y: 397, distance: 476.9
click at [814, 397] on div "An employee receives an email from a colleague instructing them to transfer a l…" at bounding box center [681, 252] width 500 height 345
click at [154, 407] on main "61:54 Stop CompTIA Network+ Advanced 52/90 An employee receives an email from a…" at bounding box center [681, 409] width 1362 height 726
click at [753, 212] on div "Verify the legitimacy of the request by contacting the colleague through anothe…" at bounding box center [681, 222] width 463 height 47
click at [450, 195] on input "a. Verify the legitimacy of the request by contacting the colleague through ano…" at bounding box center [450, 190] width 0 height 9
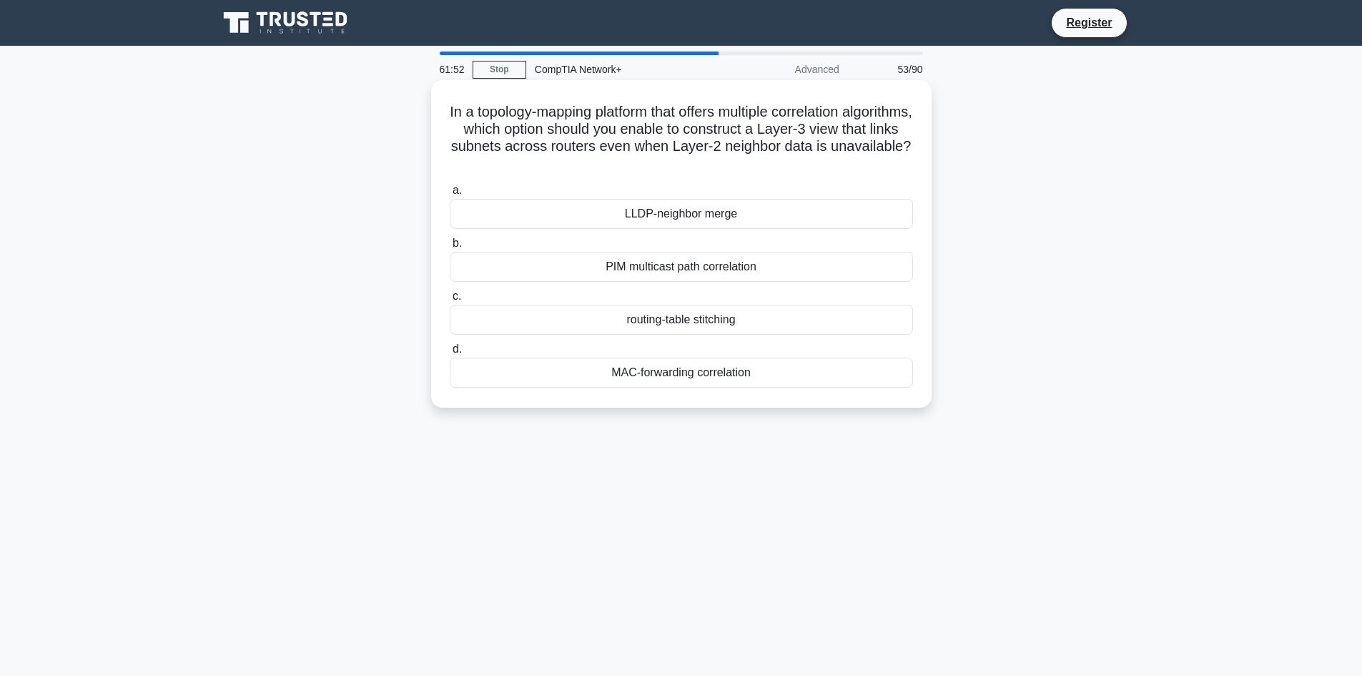
drag, startPoint x: 462, startPoint y: 107, endPoint x: 710, endPoint y: 352, distance: 348.3
click at [798, 397] on div "In a topology-mapping platform that offers multiple correlation algorithms, whi…" at bounding box center [681, 244] width 489 height 316
click at [646, 465] on div "61:40 Stop CompTIA Network+ Advanced 53/90 In a topology-mapping platform that …" at bounding box center [681, 408] width 944 height 715
click at [710, 323] on div "routing-table stitching" at bounding box center [681, 320] width 463 height 30
click at [450, 301] on input "c. routing-table stitching" at bounding box center [450, 296] width 0 height 9
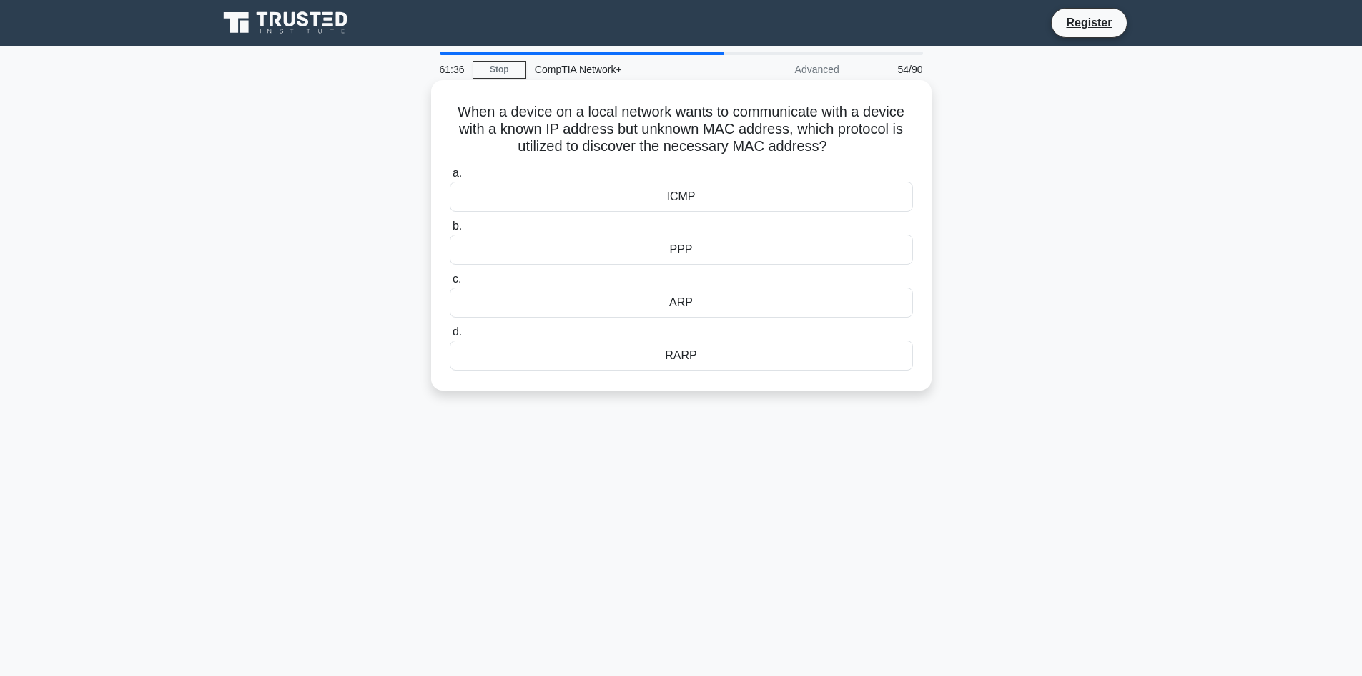
drag, startPoint x: 432, startPoint y: 105, endPoint x: 760, endPoint y: 370, distance: 421.9
click at [760, 370] on div "When a device on a local network wants to communicate with a device with a know…" at bounding box center [681, 235] width 500 height 310
click at [295, 442] on div "61:26 Stop CompTIA Network+ Advanced 54/90 When a device on a local network wan…" at bounding box center [681, 408] width 944 height 715
click at [691, 300] on div "ARP" at bounding box center [681, 302] width 463 height 30
click at [450, 284] on input "c. ARP" at bounding box center [450, 279] width 0 height 9
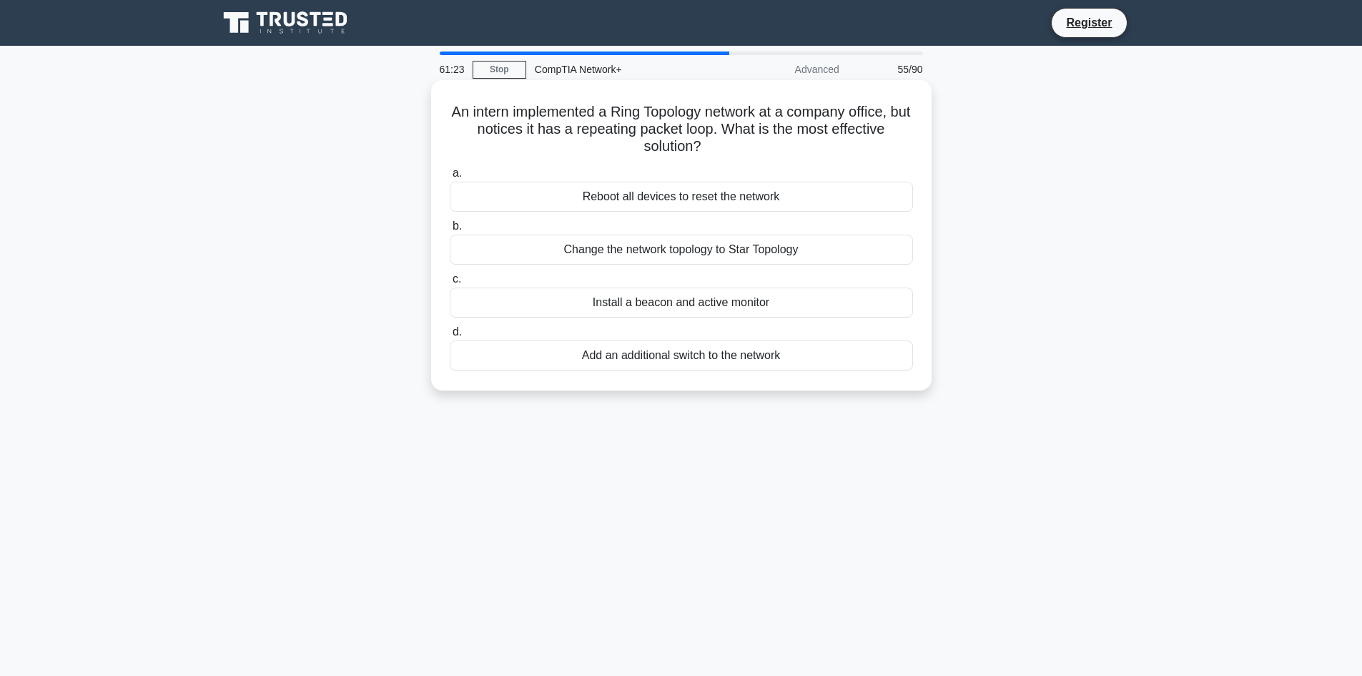
drag, startPoint x: 453, startPoint y: 91, endPoint x: 800, endPoint y: 374, distance: 447.6
click at [800, 374] on div "An intern implemented a Ring Topology network at a company office, but notices …" at bounding box center [681, 235] width 489 height 299
drag, startPoint x: 114, startPoint y: 394, endPoint x: 177, endPoint y: 400, distance: 62.5
click at [114, 394] on main "61:12 Stop CompTIA Network+ Advanced 55/90 An intern implemented a Ring Topolog…" at bounding box center [681, 409] width 1362 height 726
click at [679, 302] on div "Install a beacon and active monitor" at bounding box center [681, 302] width 463 height 30
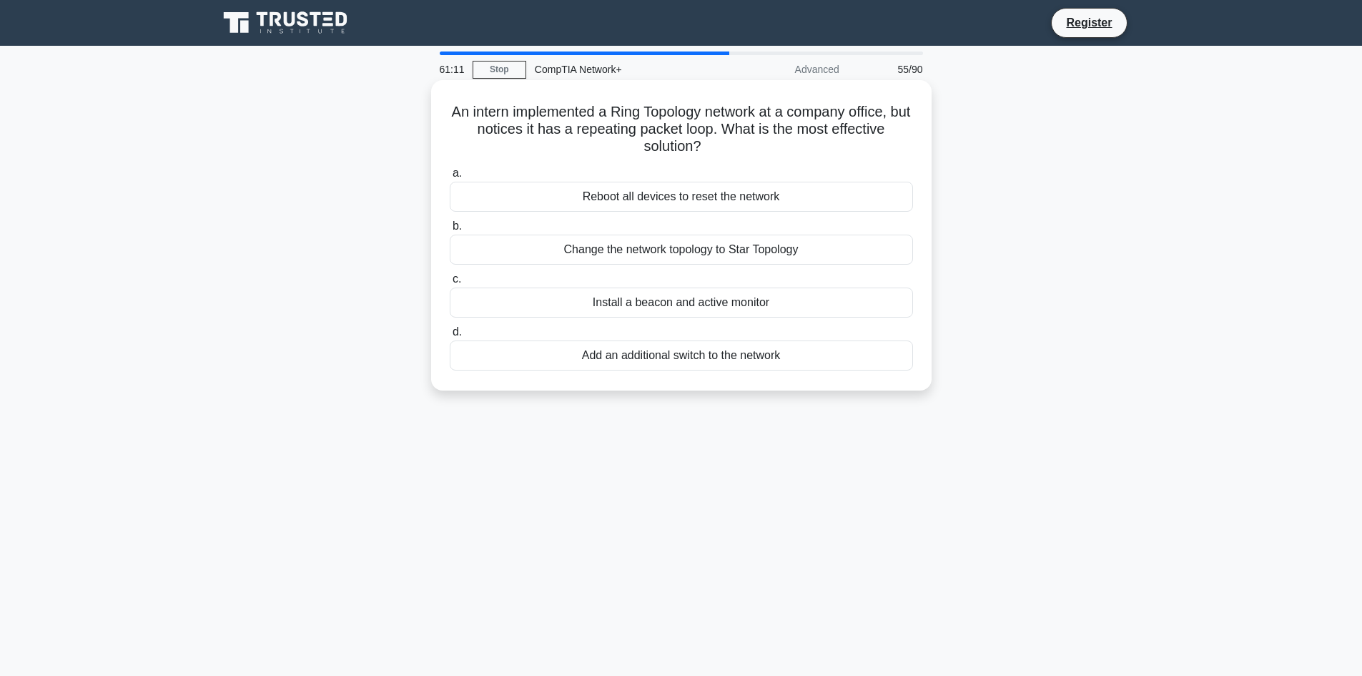
click at [450, 284] on input "c. Install a beacon and active monitor" at bounding box center [450, 279] width 0 height 9
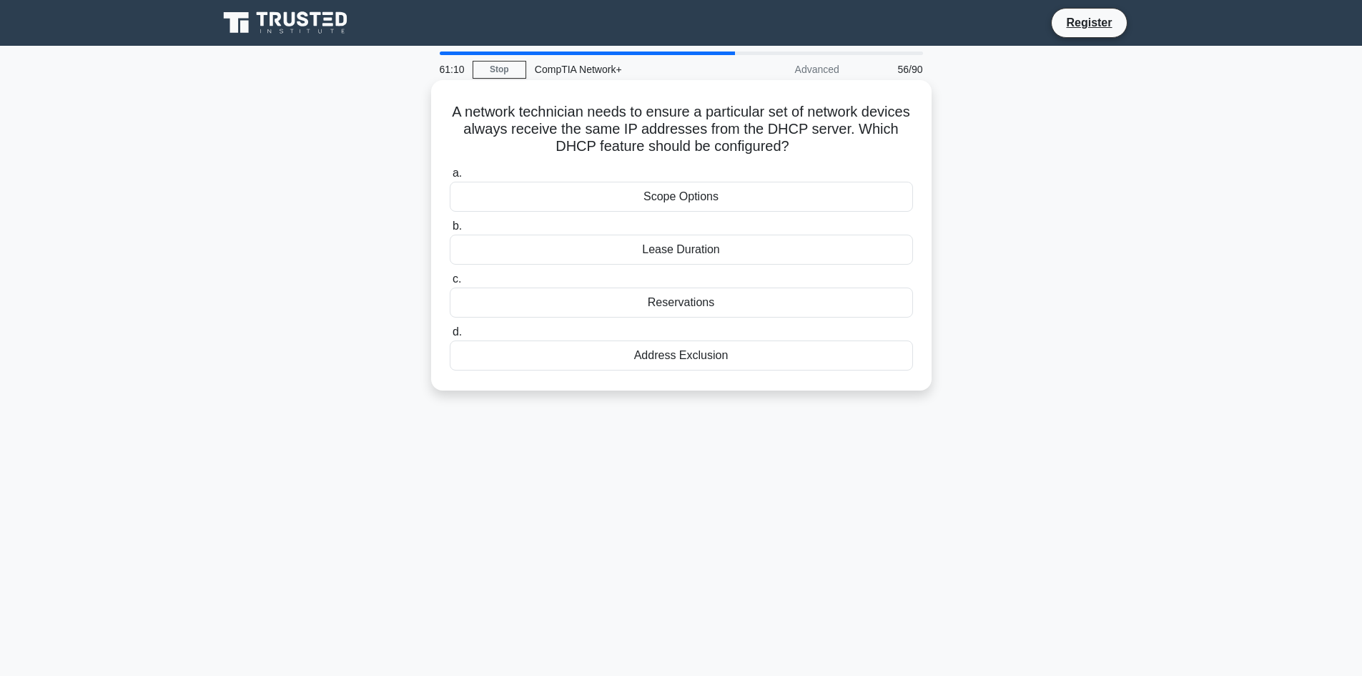
drag, startPoint x: 454, startPoint y: 112, endPoint x: 723, endPoint y: 353, distance: 361.4
click at [745, 370] on div "A network technician needs to ensure a particular set of network devices always…" at bounding box center [681, 235] width 489 height 299
click at [244, 327] on div "A network technician needs to ensure a particular set of network devices always…" at bounding box center [681, 247] width 944 height 327
click at [681, 302] on div "Reservations" at bounding box center [681, 302] width 463 height 30
click at [450, 284] on input "c. Reservations" at bounding box center [450, 279] width 0 height 9
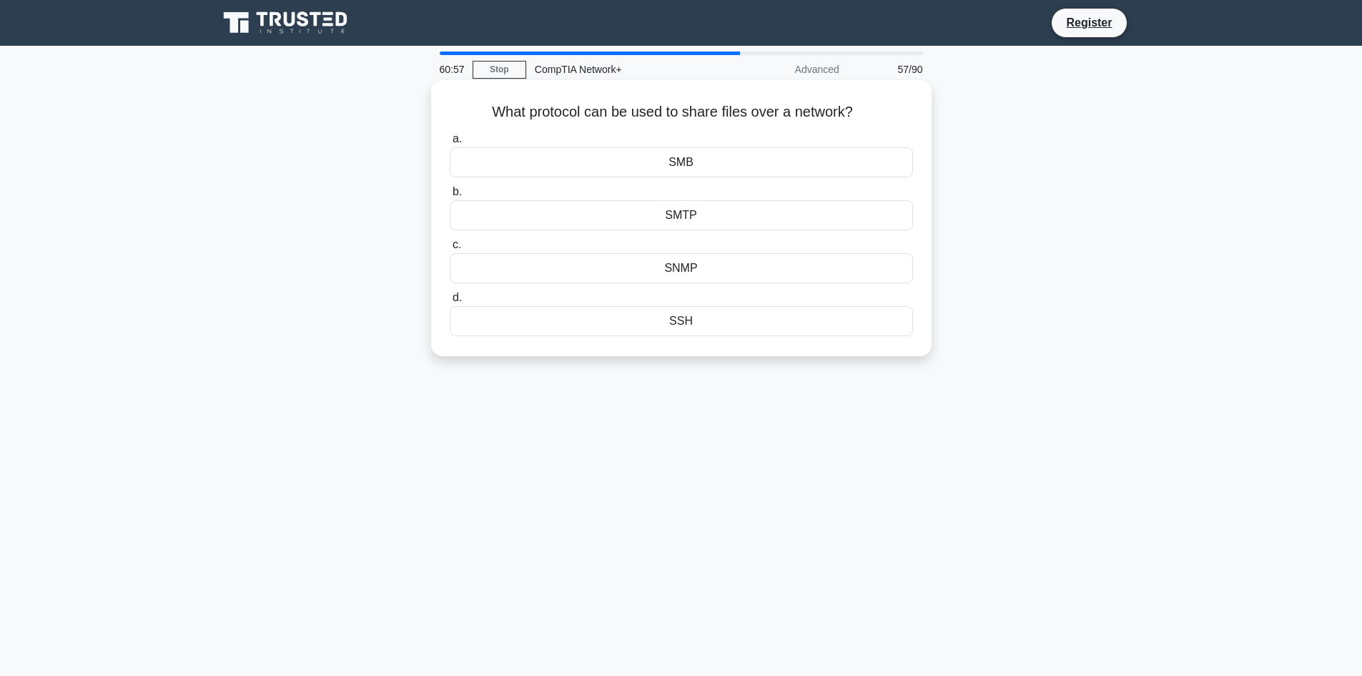
drag, startPoint x: 443, startPoint y: 101, endPoint x: 771, endPoint y: 319, distance: 394.6
click at [771, 319] on div "What protocol can be used to share files over a network? .spinner_0XTQ{transfor…" at bounding box center [681, 218] width 489 height 265
drag, startPoint x: 420, startPoint y: 478, endPoint x: 446, endPoint y: 467, distance: 28.5
click at [420, 478] on div "60:44 Stop CompTIA Network+ Advanced 57/90 What protocol can be used to share f…" at bounding box center [681, 408] width 944 height 715
click at [676, 164] on div "SMB" at bounding box center [681, 162] width 463 height 30
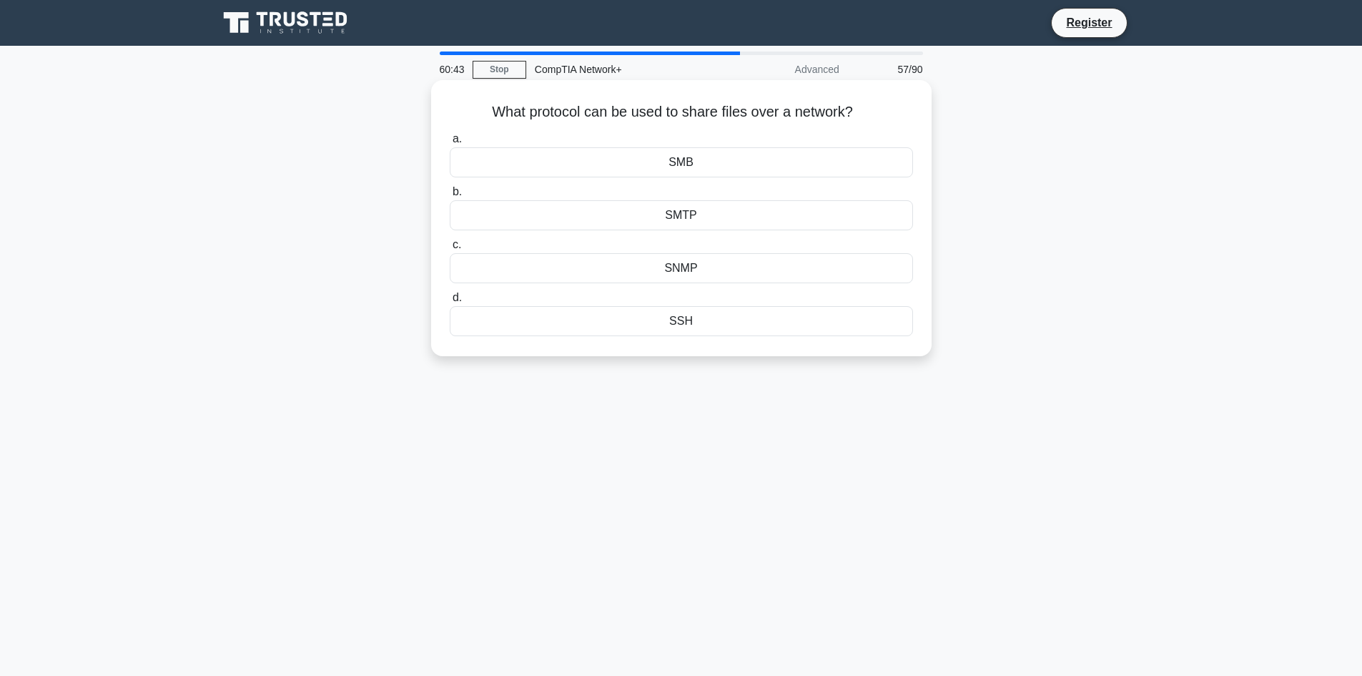
click at [450, 144] on input "a. SMB" at bounding box center [450, 138] width 0 height 9
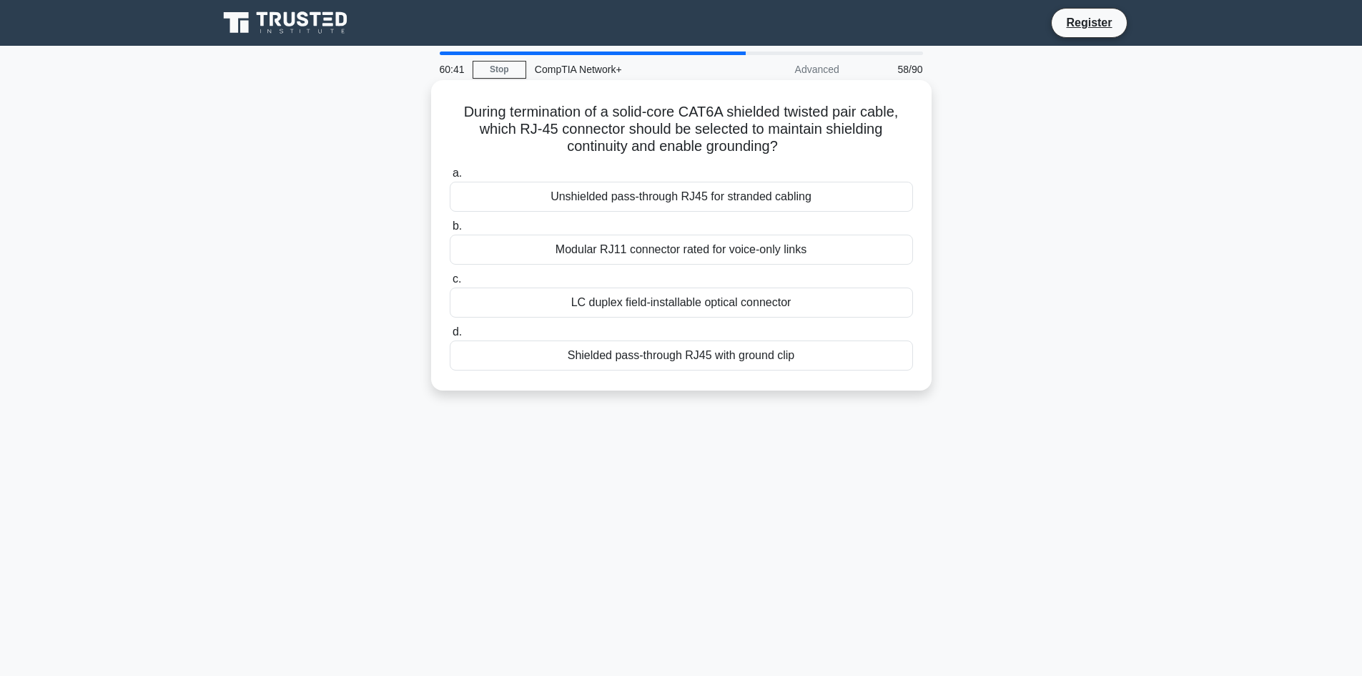
drag, startPoint x: 433, startPoint y: 99, endPoint x: 799, endPoint y: 381, distance: 462.3
click at [799, 381] on div "During termination of a solid-core CAT6A shielded twisted pair cable, which RJ-…" at bounding box center [681, 235] width 500 height 310
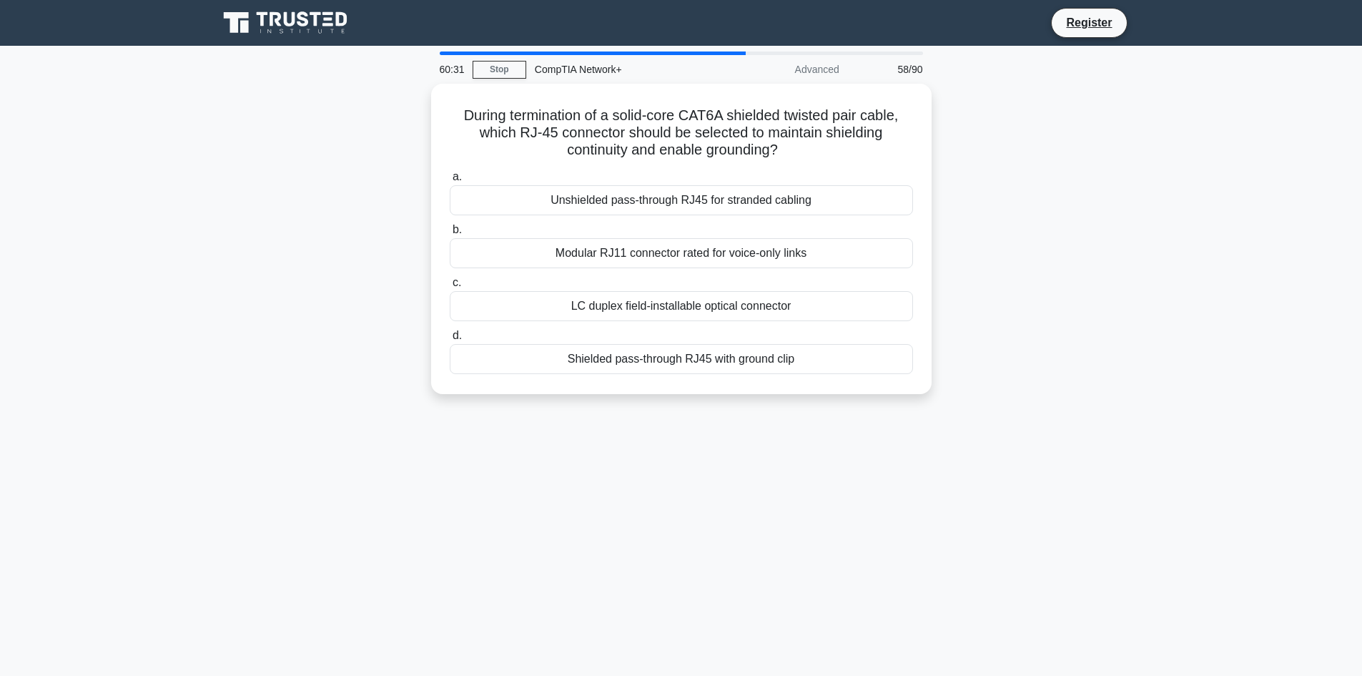
click at [435, 574] on div "60:31 Stop CompTIA Network+ Advanced 58/90 During termination of a solid-core C…" at bounding box center [681, 408] width 944 height 715
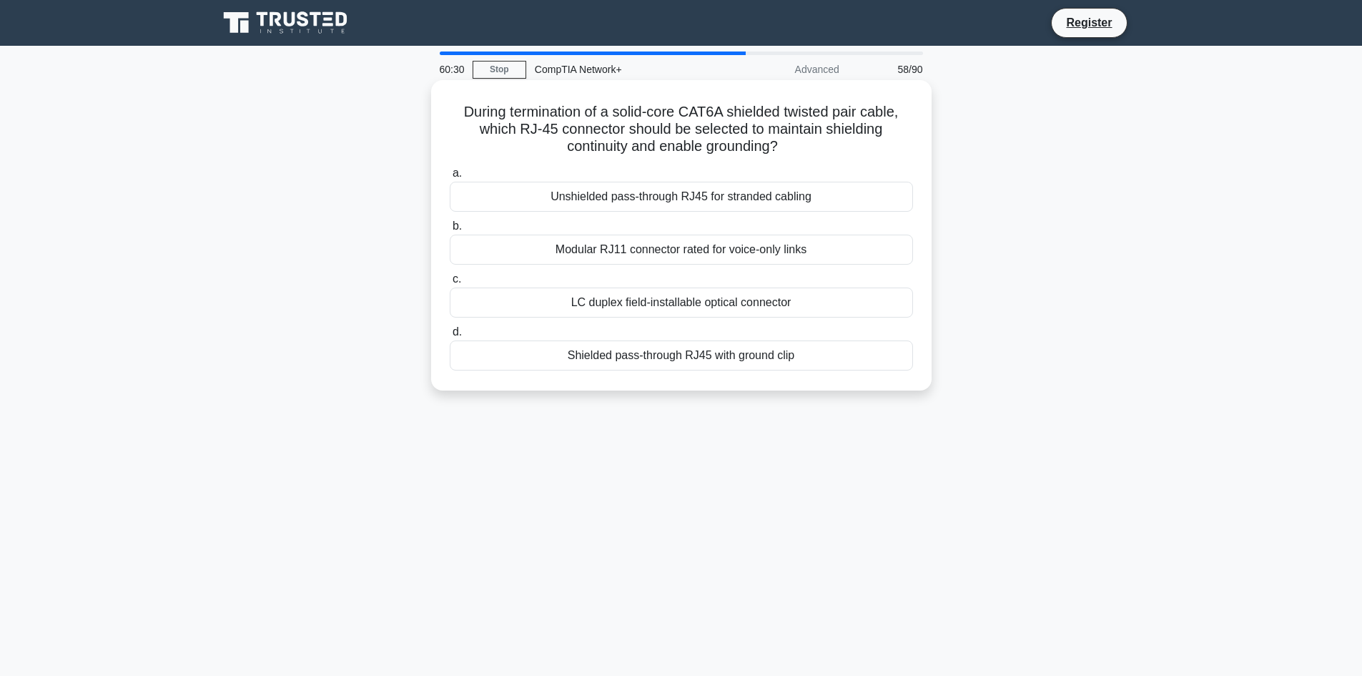
click at [676, 349] on div "Shielded pass-through RJ45 with ground clip" at bounding box center [681, 355] width 463 height 30
click at [450, 337] on input "d. Shielded pass-through RJ45 with ground clip" at bounding box center [450, 331] width 0 height 9
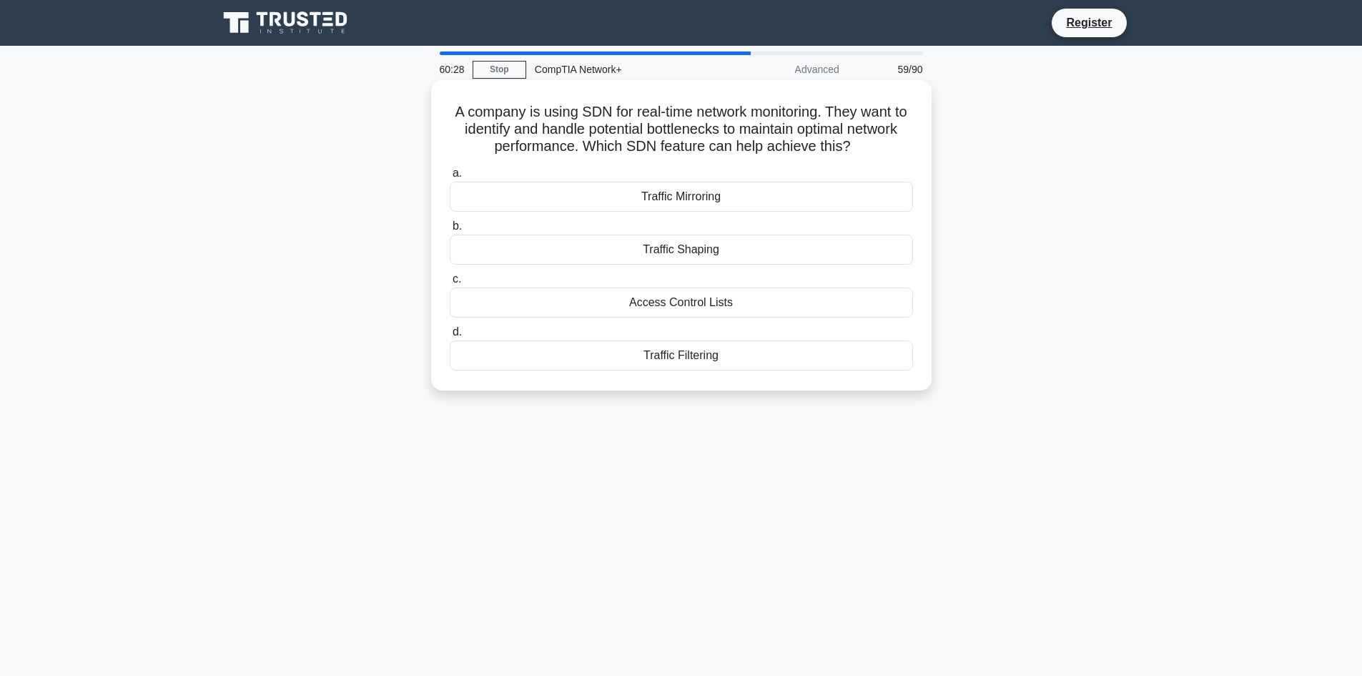
drag, startPoint x: 443, startPoint y: 117, endPoint x: 747, endPoint y: 359, distance: 388.2
click at [747, 359] on div "A company is using SDN for real-time network monitoring. They want to identify …" at bounding box center [681, 235] width 489 height 299
click at [591, 423] on div "60:18 Stop CompTIA Network+ Advanced 59/90 A company is using SDN for real-time…" at bounding box center [681, 408] width 944 height 715
click at [700, 250] on div "Traffic Shaping" at bounding box center [681, 249] width 463 height 30
click at [450, 231] on input "b. Traffic Shaping" at bounding box center [450, 226] width 0 height 9
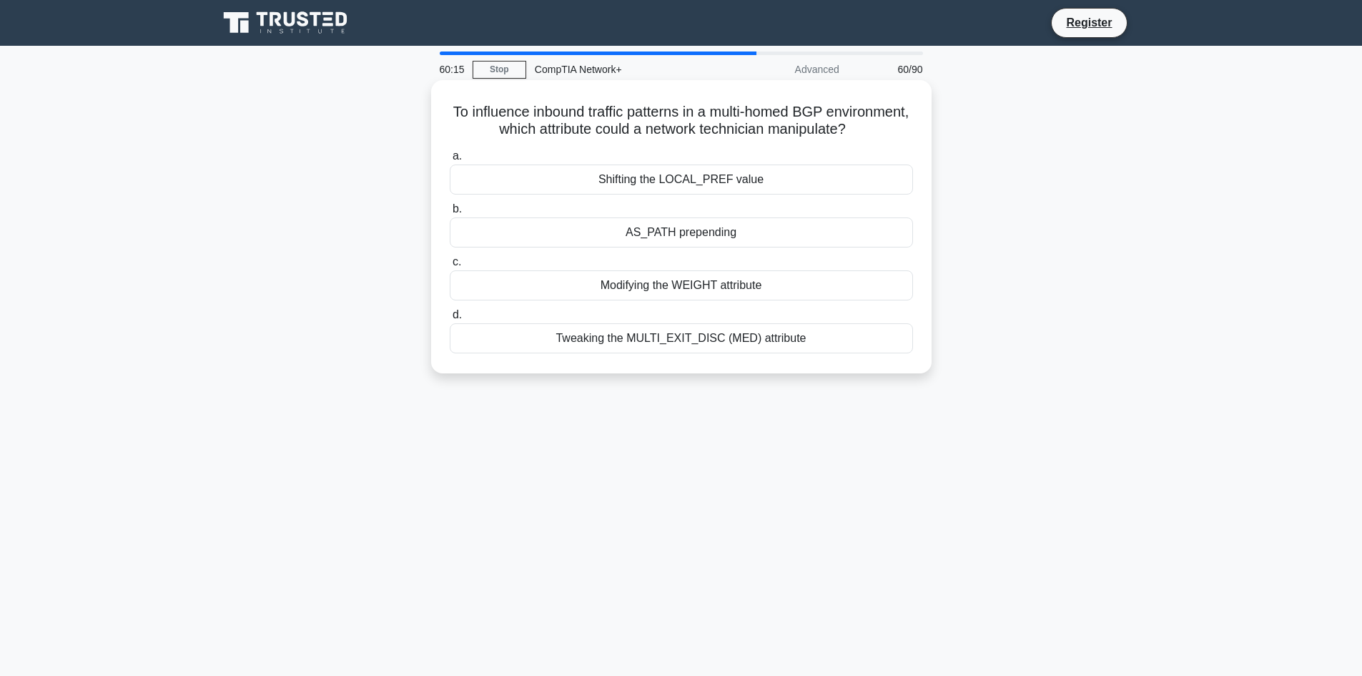
drag, startPoint x: 460, startPoint y: 112, endPoint x: 820, endPoint y: 368, distance: 442.4
click at [820, 367] on div "To influence inbound traffic patterns in a multi-homed BGP environment, which a…" at bounding box center [681, 227] width 489 height 282
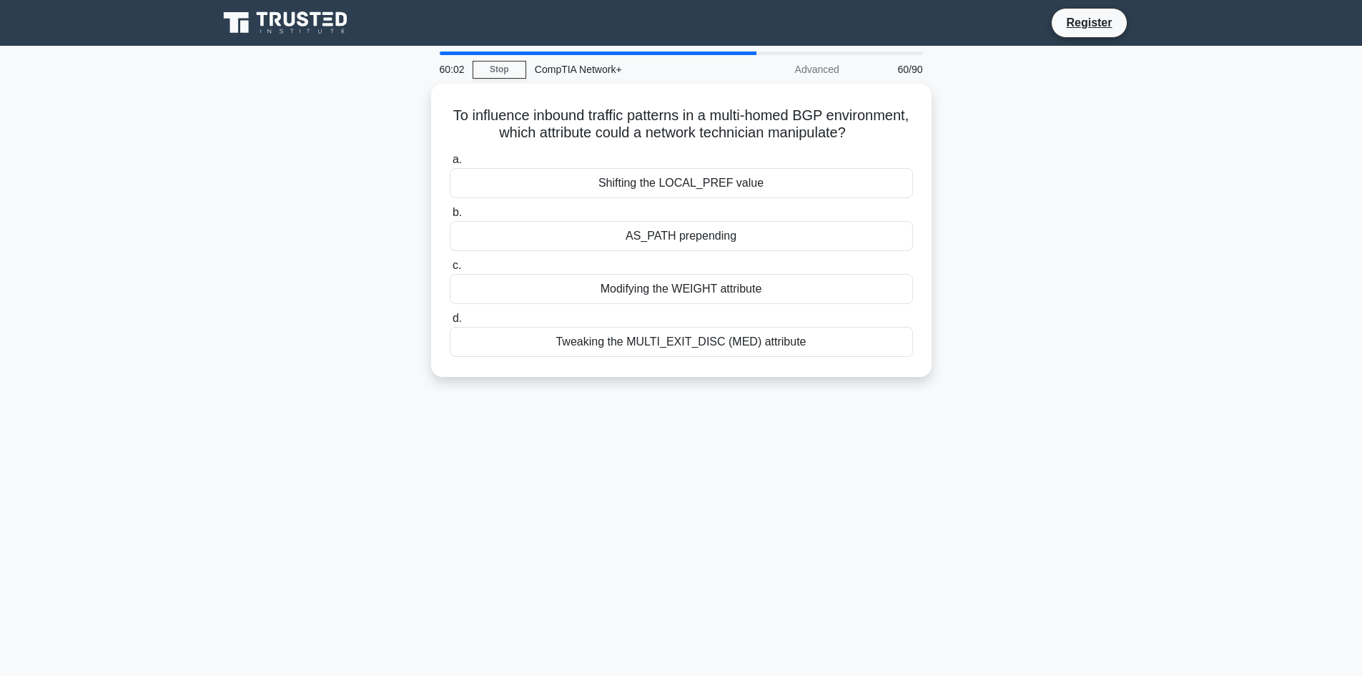
click at [443, 434] on div "60:02 Stop CompTIA Network+ Advanced 60/90 To influence inbound traffic pattern…" at bounding box center [681, 408] width 944 height 715
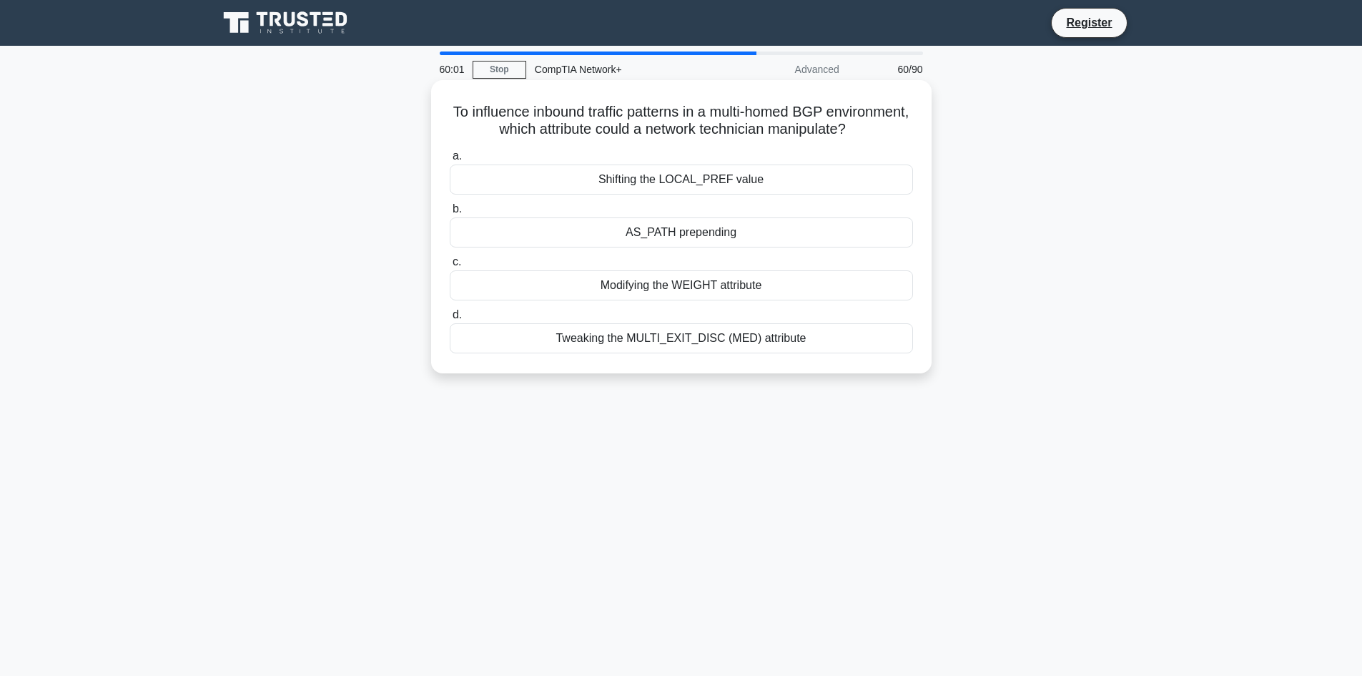
click at [649, 353] on div "Tweaking the MULTI_EXIT_DISC (MED) attribute" at bounding box center [681, 338] width 463 height 30
click at [450, 320] on input "d. Tweaking the MULTI_EXIT_DISC (MED) attribute" at bounding box center [450, 314] width 0 height 9
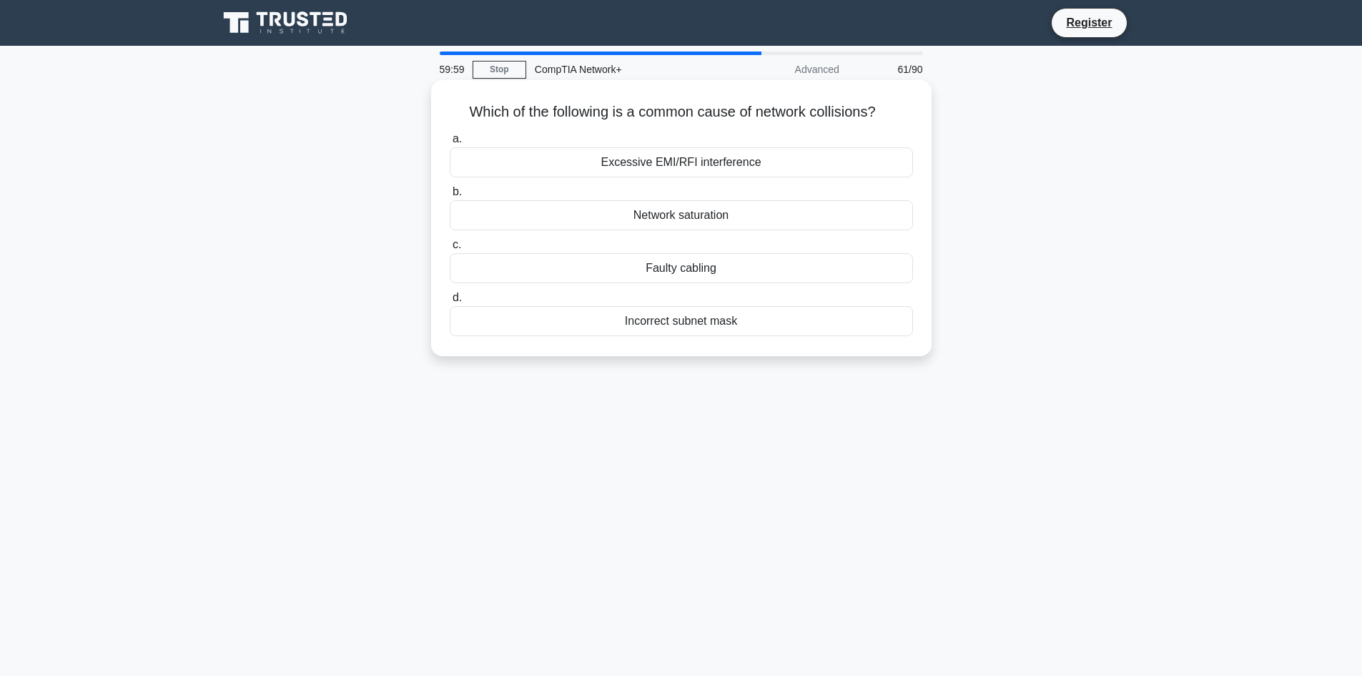
drag, startPoint x: 447, startPoint y: 94, endPoint x: 768, endPoint y: 336, distance: 402.8
click at [768, 336] on div "Which of the following is a common cause of network collisions? .spinner_0XTQ{t…" at bounding box center [681, 218] width 489 height 265
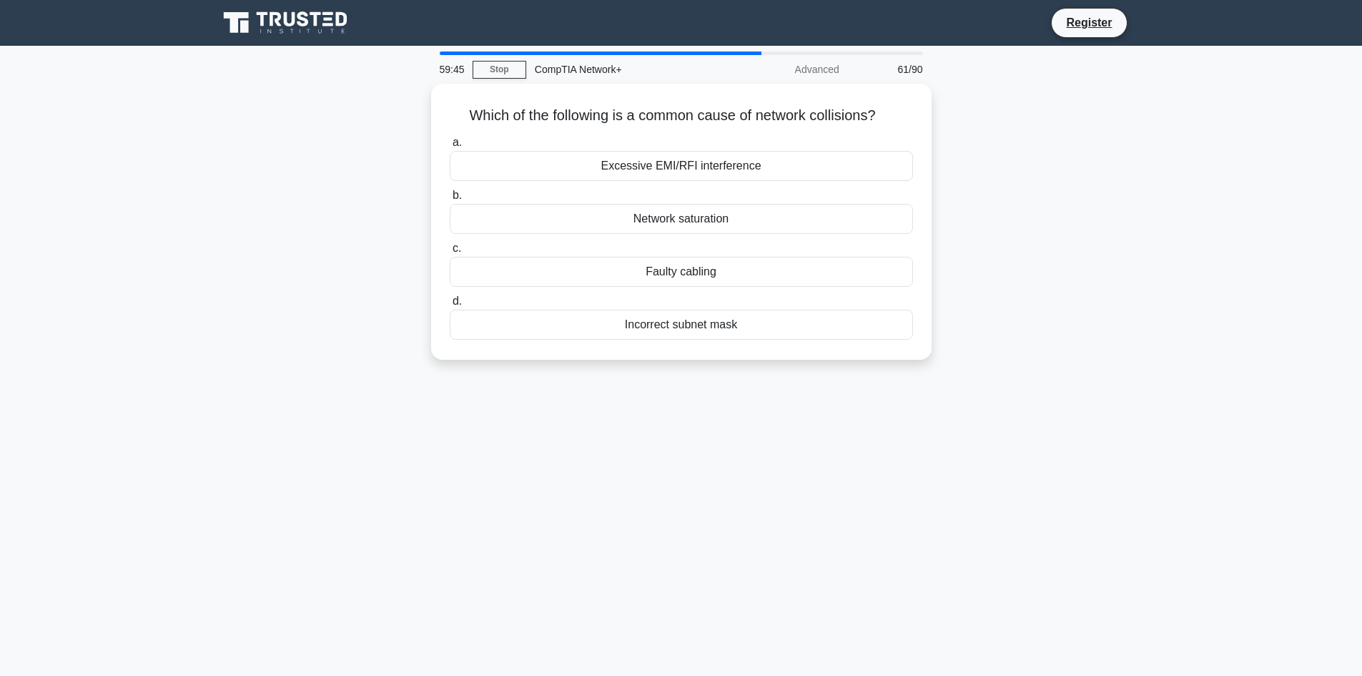
click at [470, 484] on div "59:45 Stop CompTIA Network+ Advanced 61/90 Which of the following is a common c…" at bounding box center [681, 408] width 944 height 715
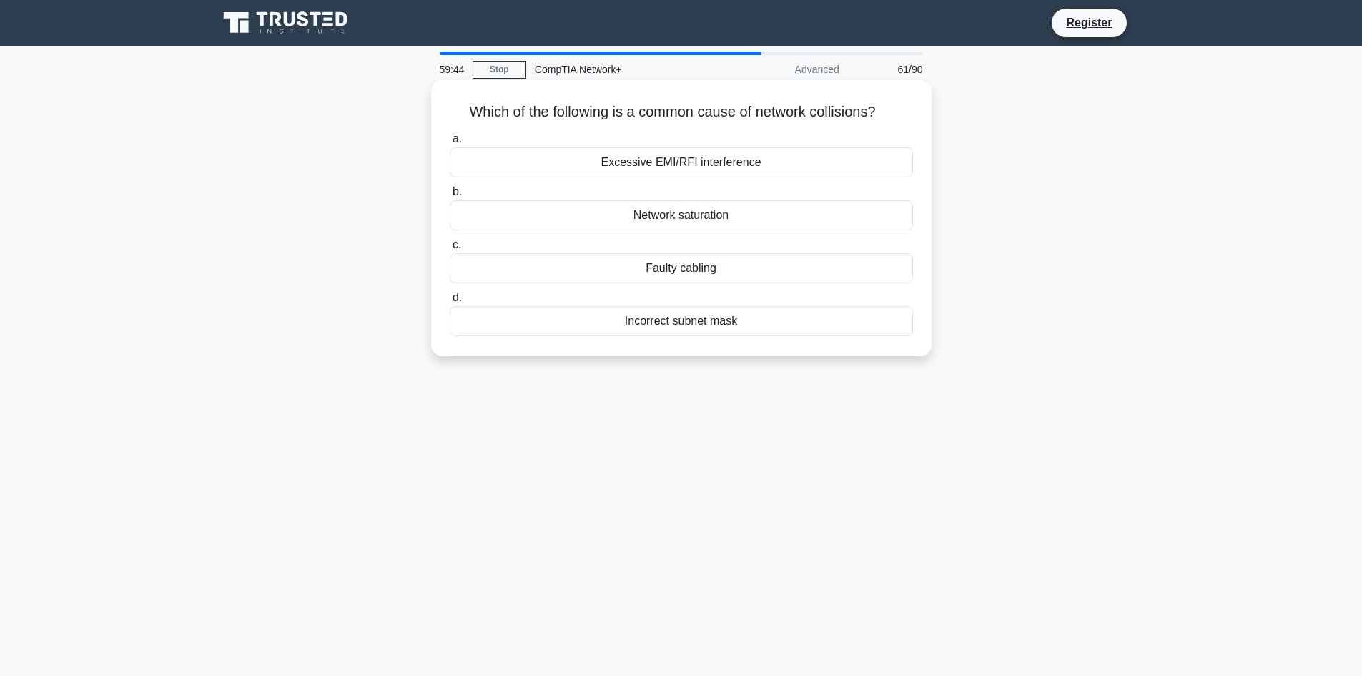
click at [661, 224] on div "Network saturation" at bounding box center [681, 215] width 463 height 30
click at [450, 197] on input "b. Network saturation" at bounding box center [450, 191] width 0 height 9
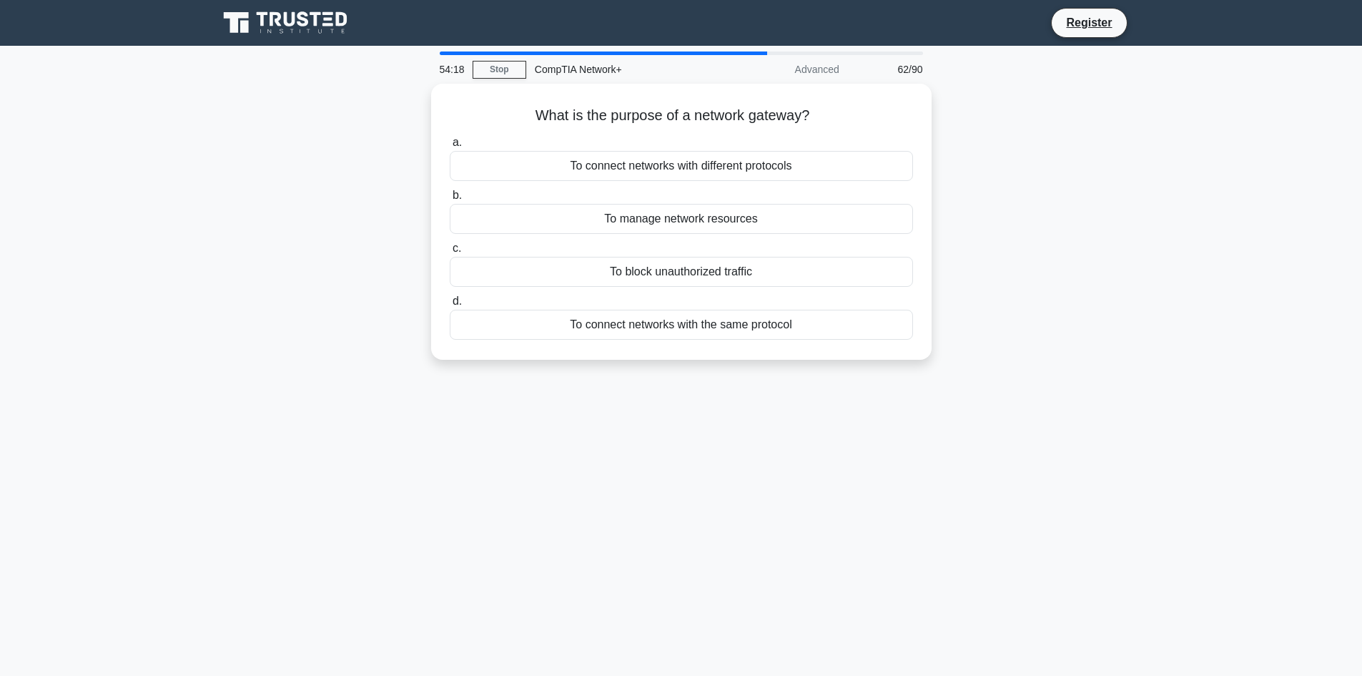
drag, startPoint x: 753, startPoint y: 6, endPoint x: 1328, endPoint y: 339, distance: 664.6
click at [1338, 334] on main "54:18 Stop CompTIA Network+ Advanced 62/90 What is the purpose of a network gat…" at bounding box center [681, 409] width 1362 height 726
click at [776, 310] on div "To connect networks with the same protocol" at bounding box center [681, 321] width 463 height 30
click at [450, 302] on input "d. To connect networks with the same protocol" at bounding box center [450, 297] width 0 height 9
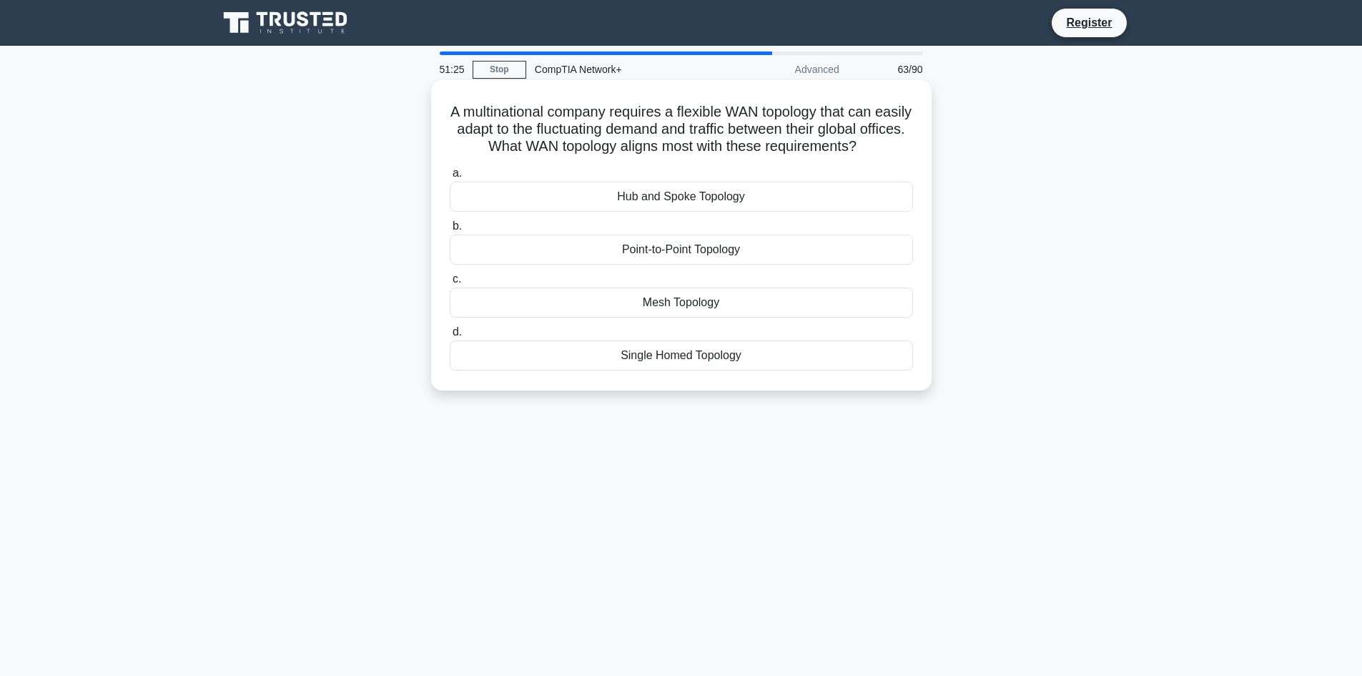
drag, startPoint x: 448, startPoint y: 104, endPoint x: 758, endPoint y: 382, distance: 417.2
click at [758, 382] on div "A multinational company requires a flexible WAN topology that can easily adapt …" at bounding box center [681, 235] width 489 height 299
click at [315, 350] on div "A multinational company requires a flexible WAN topology that can easily adapt …" at bounding box center [681, 247] width 944 height 327
click at [716, 315] on div "Mesh Topology" at bounding box center [681, 302] width 463 height 30
click at [450, 284] on input "c. Mesh Topology" at bounding box center [450, 279] width 0 height 9
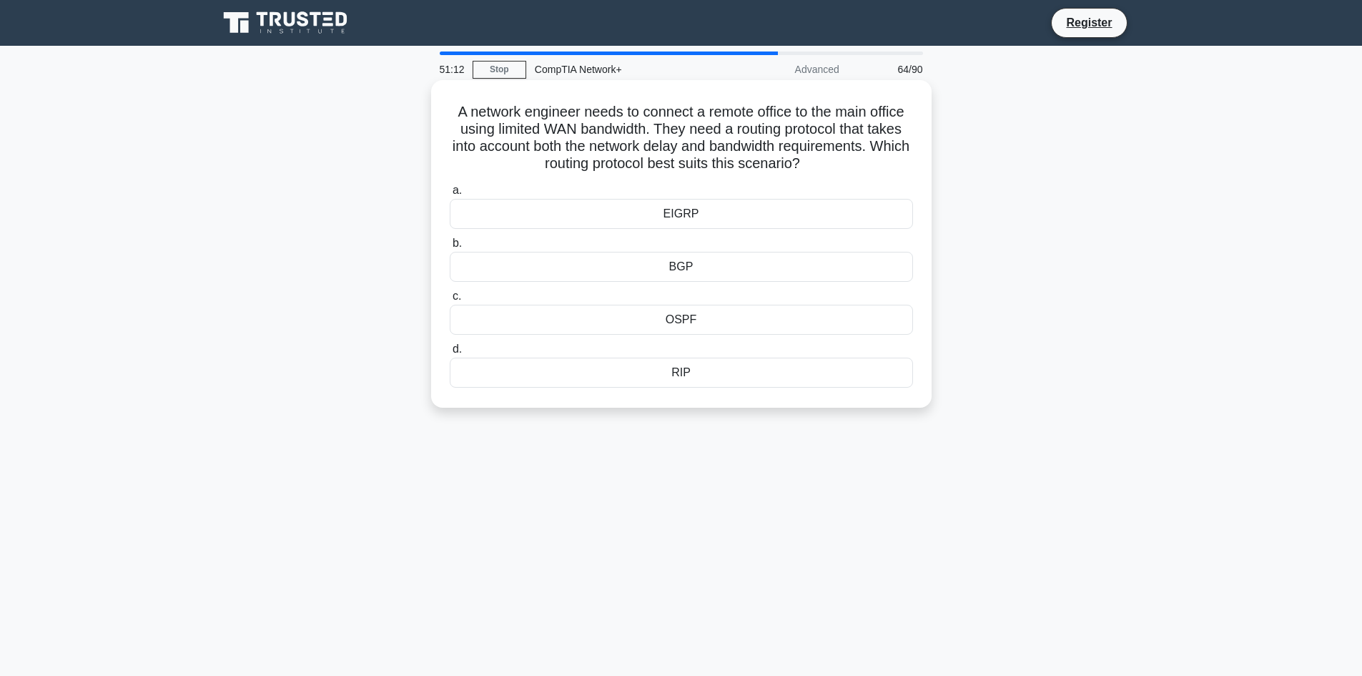
drag, startPoint x: 433, startPoint y: 95, endPoint x: 715, endPoint y: 392, distance: 409.6
click at [715, 392] on div "A network engineer needs to connect a remote office to the main office using li…" at bounding box center [681, 243] width 500 height 327
click at [332, 323] on div "A network engineer needs to connect a remote office to the main office using li…" at bounding box center [681, 256] width 944 height 345
click at [682, 210] on div "EIGRP" at bounding box center [681, 214] width 463 height 30
click at [450, 195] on input "a. EIGRP" at bounding box center [450, 190] width 0 height 9
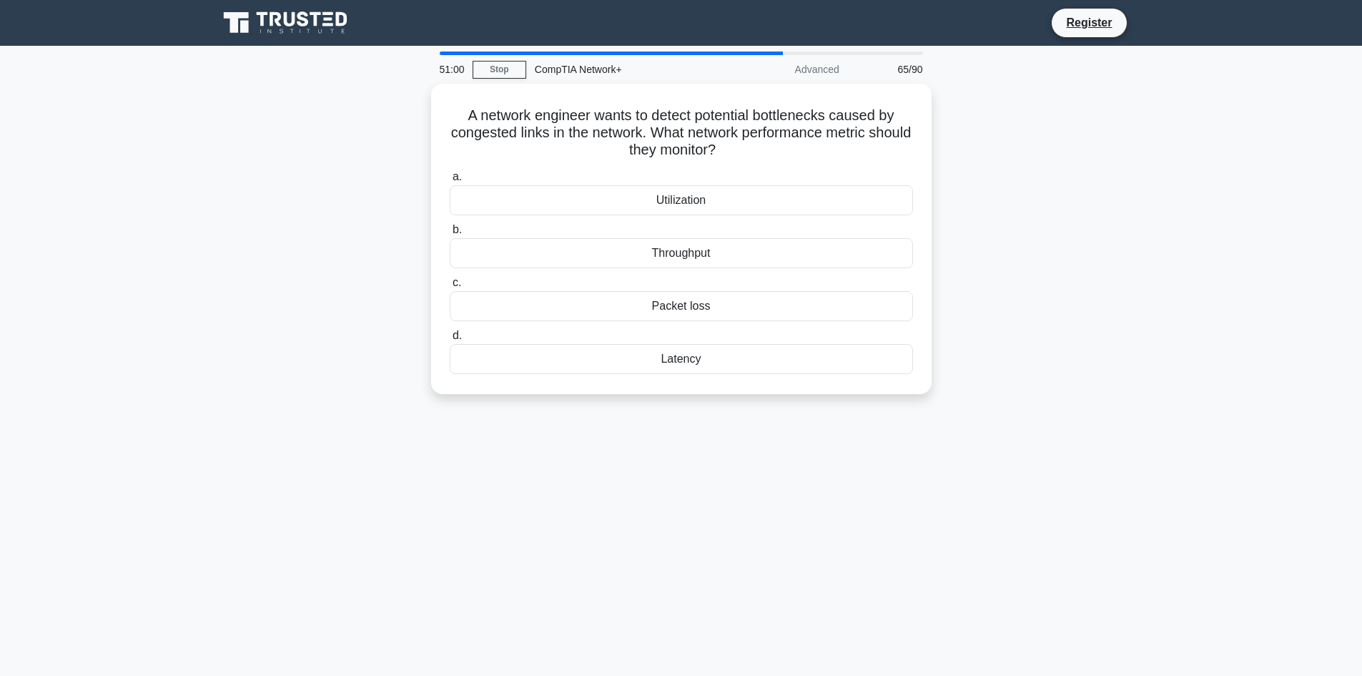
drag, startPoint x: 458, startPoint y: 102, endPoint x: 745, endPoint y: 396, distance: 411.0
click at [745, 396] on div "A network engineer wants to detect potential bottlenecks caused by congested li…" at bounding box center [681, 247] width 944 height 327
click at [398, 478] on div "50:51 Stop CompTIA Network+ Advanced 65/90 A network engineer wants to detect p…" at bounding box center [681, 408] width 944 height 715
click at [681, 193] on div "Utilization" at bounding box center [681, 197] width 463 height 30
click at [450, 178] on input "a. Utilization" at bounding box center [450, 173] width 0 height 9
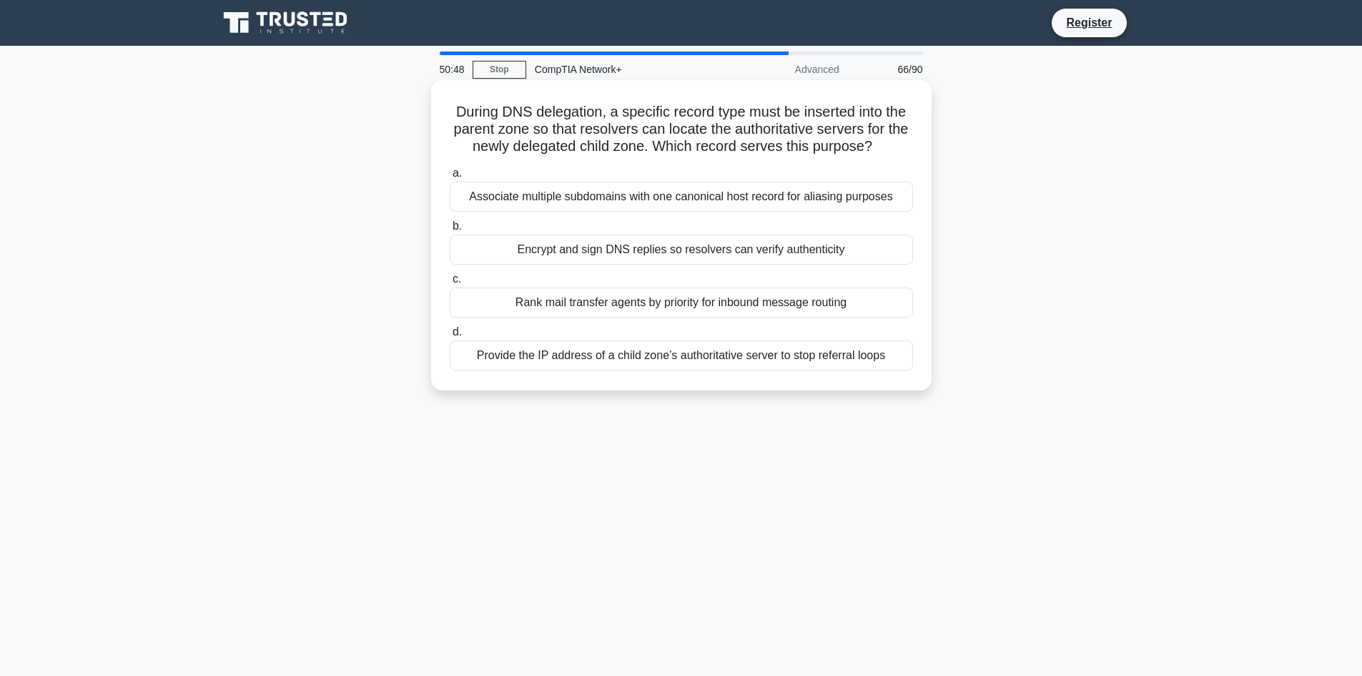
drag, startPoint x: 463, startPoint y: 111, endPoint x: 887, endPoint y: 357, distance: 490.1
click at [900, 360] on div "During DNS delegation, a specific record type must be inserted into the parent …" at bounding box center [681, 235] width 489 height 299
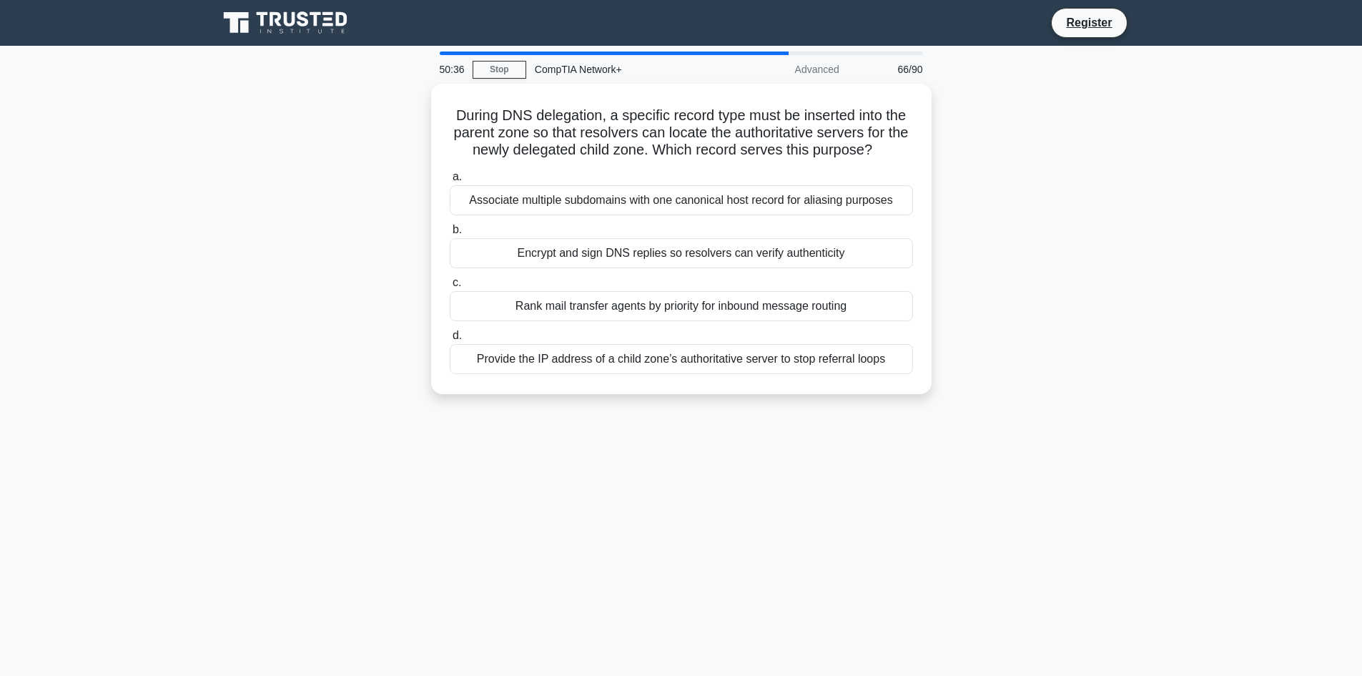
click at [313, 420] on div "50:36 Stop CompTIA Network+ Advanced 66/90 During DNS delegation, a specific re…" at bounding box center [681, 408] width 944 height 715
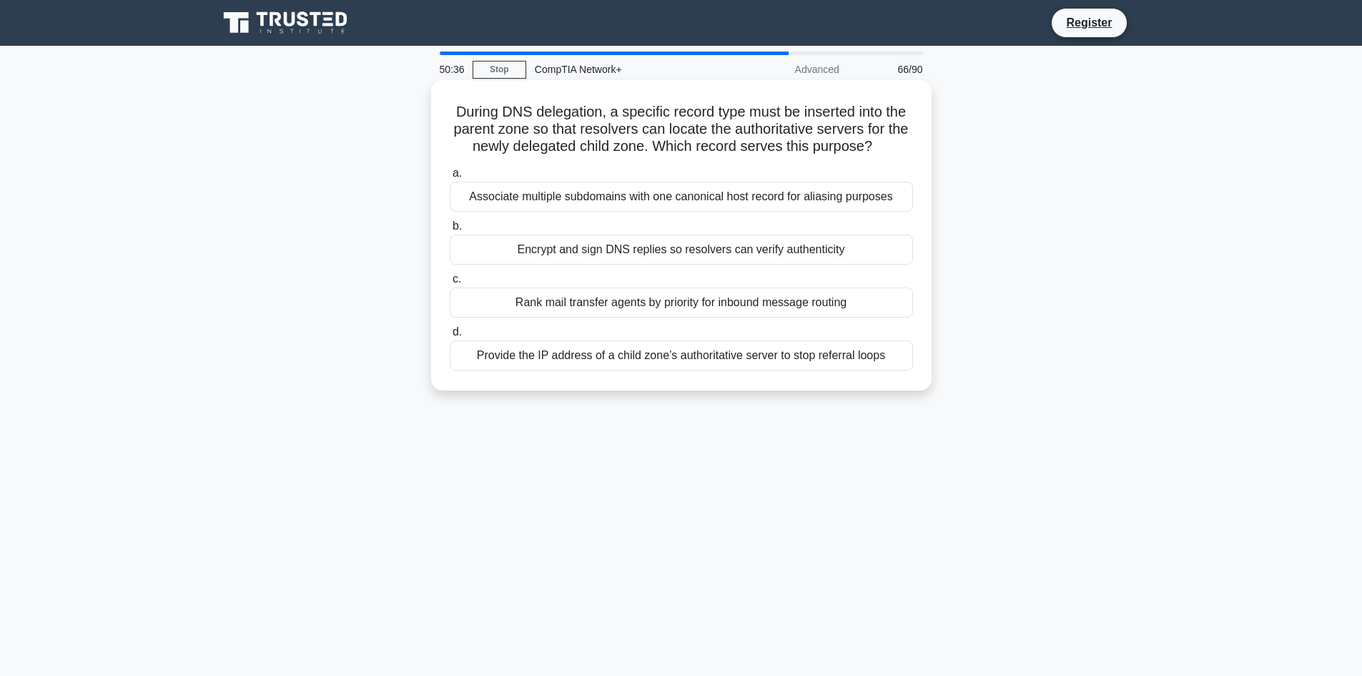
click at [603, 357] on div "Provide the IP address of a child zone’s authoritative server to stop referral …" at bounding box center [681, 355] width 463 height 30
click at [450, 337] on input "d. Provide the IP address of a child zone’s authoritative server to stop referr…" at bounding box center [450, 331] width 0 height 9
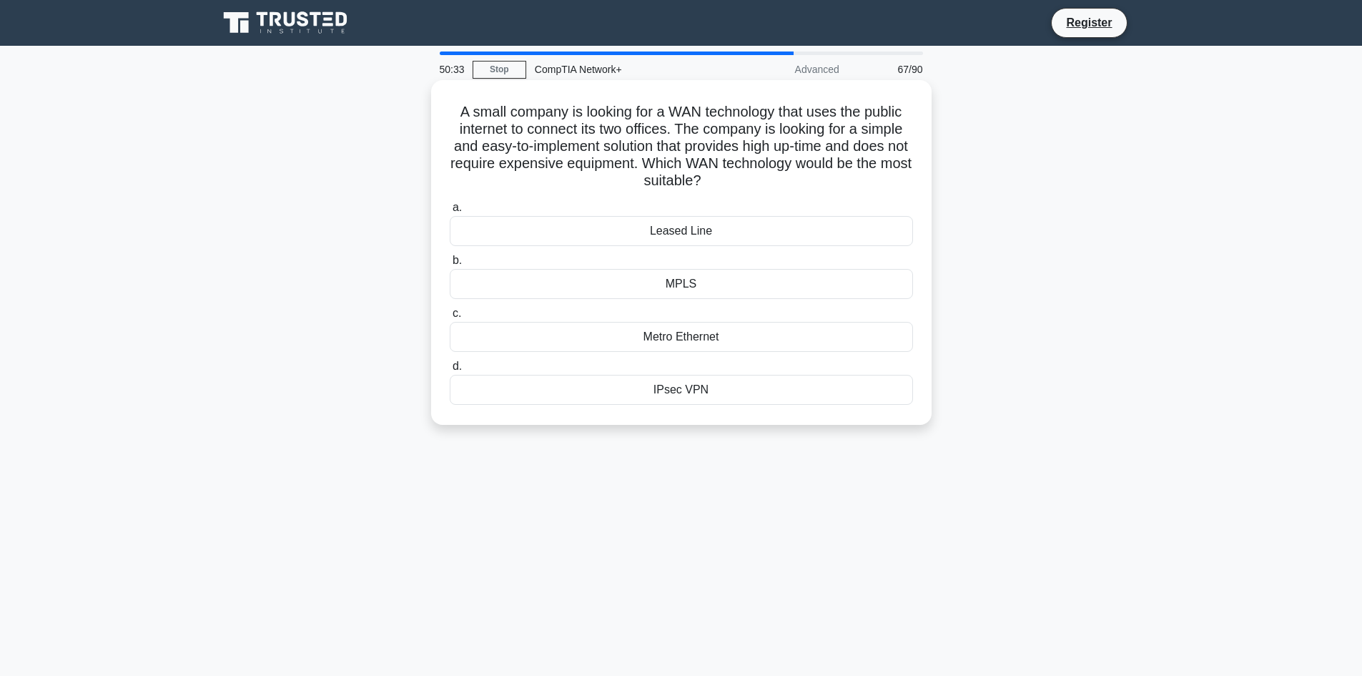
drag, startPoint x: 445, startPoint y: 106, endPoint x: 745, endPoint y: 396, distance: 417.1
click at [745, 396] on div "A small company is looking for a WAN technology that uses the public internet t…" at bounding box center [681, 252] width 489 height 333
click at [128, 274] on main "50:31 Stop CompTIA Network+ Advanced 67/90 A small company is looking for a WAN…" at bounding box center [681, 409] width 1362 height 726
click at [199, 332] on main "50:22 Stop CompTIA Network+ Advanced 67/90 A small company is looking for a WAN…" at bounding box center [681, 409] width 1362 height 726
click at [693, 388] on div "IPsec VPN" at bounding box center [681, 390] width 463 height 30
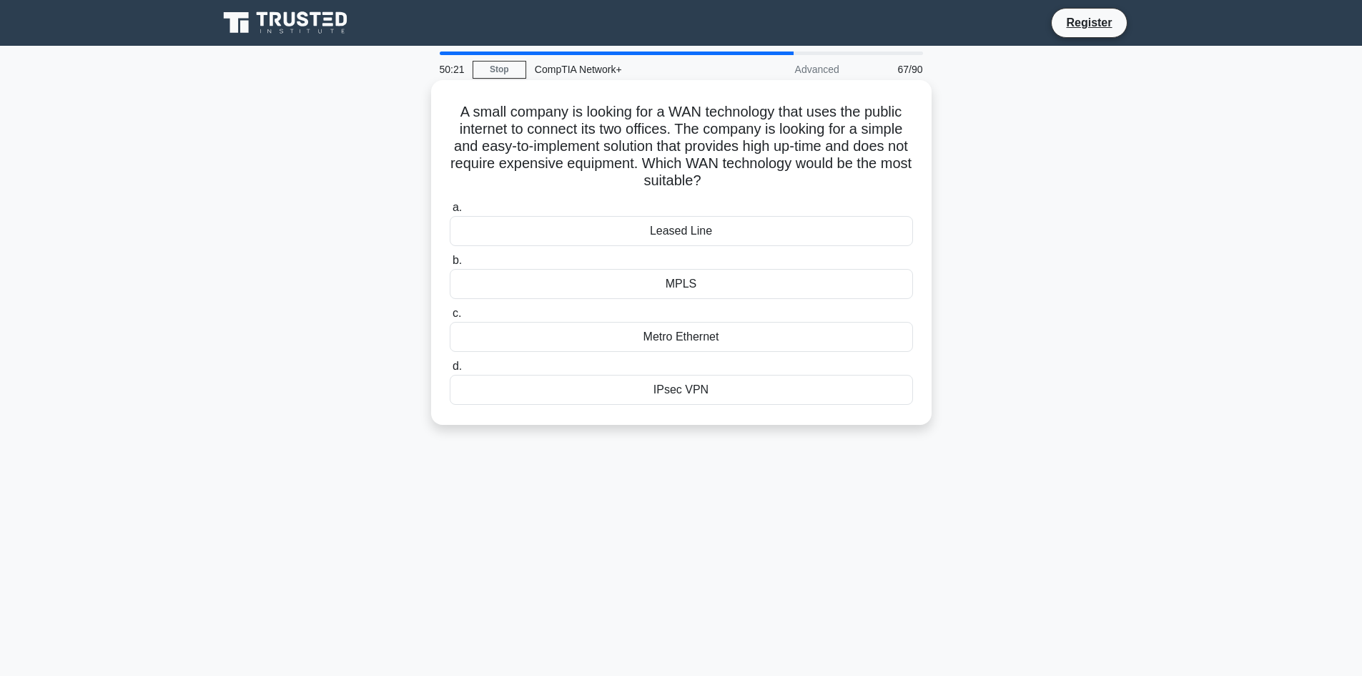
click at [450, 371] on input "d. IPsec VPN" at bounding box center [450, 366] width 0 height 9
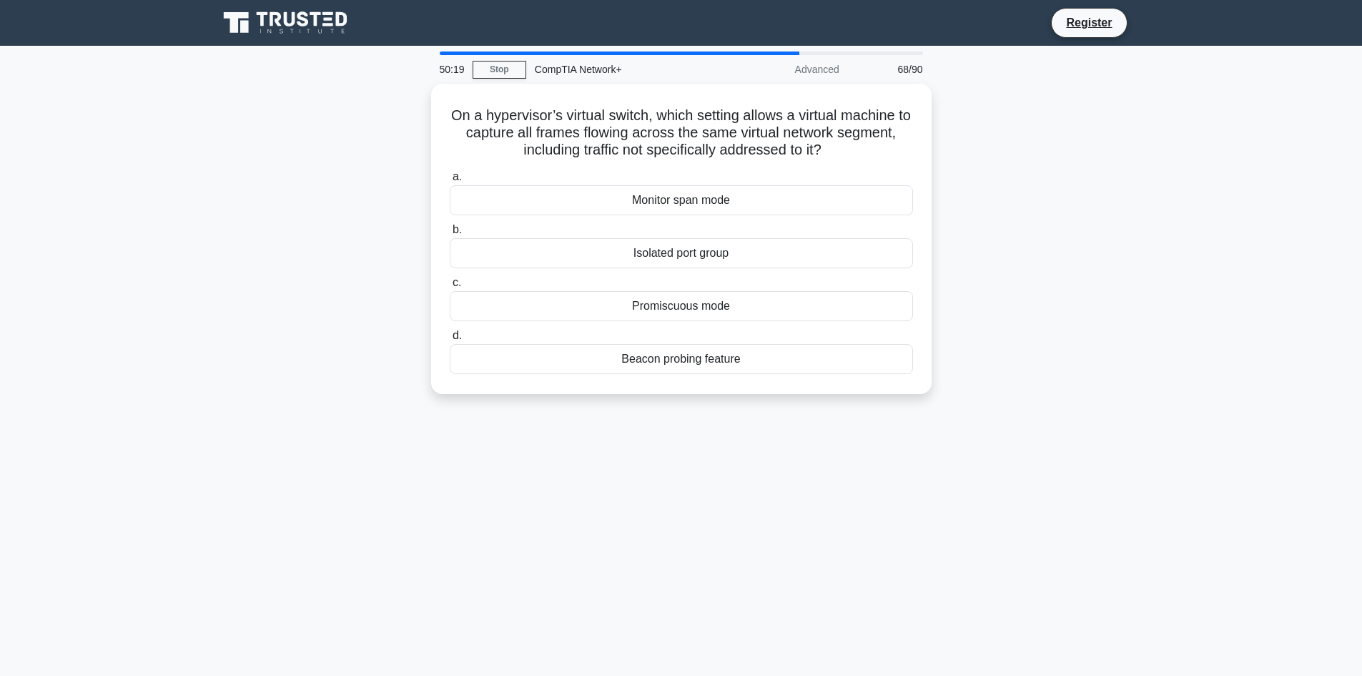
drag, startPoint x: 451, startPoint y: 107, endPoint x: 779, endPoint y: 432, distance: 462.5
click at [779, 432] on div "50:19 Stop CompTIA Network+ Advanced 68/90 On a hypervisor’s virtual switch, wh…" at bounding box center [681, 408] width 944 height 715
click at [290, 372] on div "On a hypervisor’s virtual switch, which setting allows a virtual machine to cap…" at bounding box center [681, 247] width 944 height 327
click at [703, 307] on div "Promiscuous mode" at bounding box center [681, 302] width 463 height 30
click at [450, 284] on input "c. Promiscuous mode" at bounding box center [450, 279] width 0 height 9
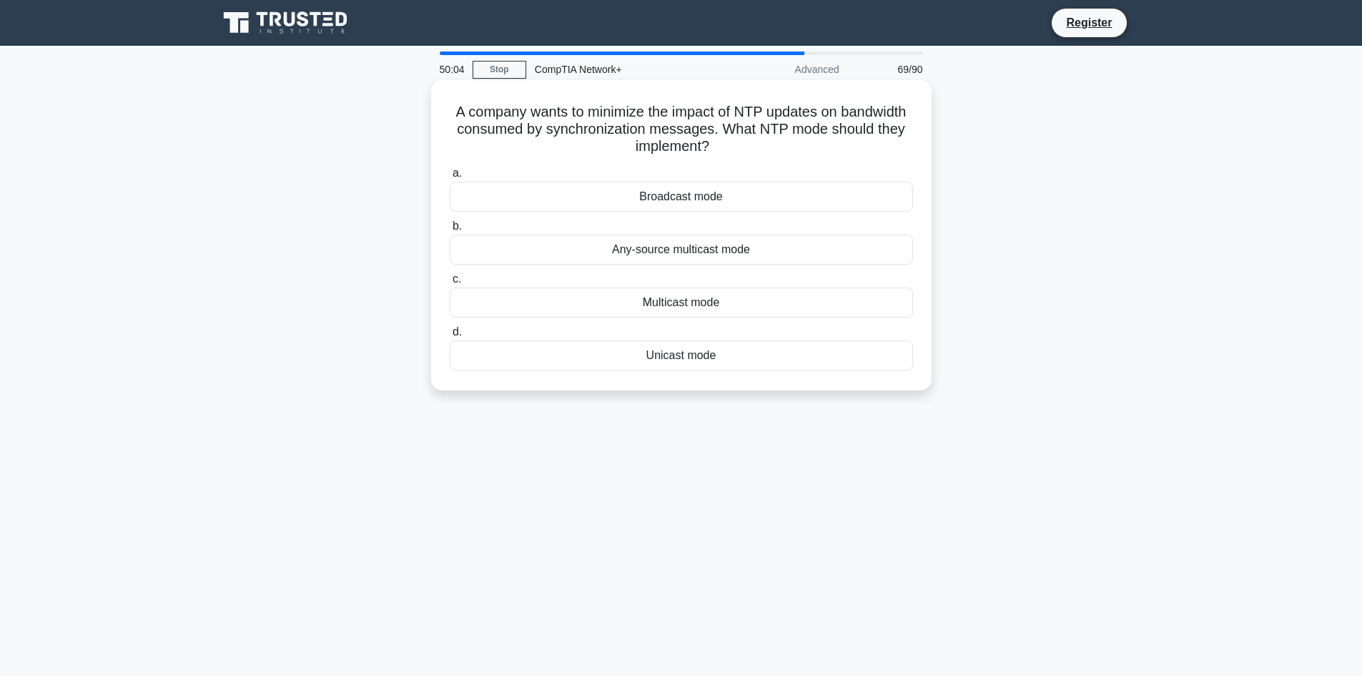
drag, startPoint x: 460, startPoint y: 113, endPoint x: 727, endPoint y: 355, distance: 360.3
click at [726, 355] on div "A company wants to minimize the impact of NTP updates on bandwidth consumed by …" at bounding box center [681, 235] width 489 height 299
click at [145, 370] on main "49:54 Stop CompTIA Network+ Advanced 69/90 A company wants to minimize the impa…" at bounding box center [681, 409] width 1362 height 726
click at [688, 202] on div "Broadcast mode" at bounding box center [681, 197] width 463 height 30
click at [450, 178] on input "a. Broadcast mode" at bounding box center [450, 173] width 0 height 9
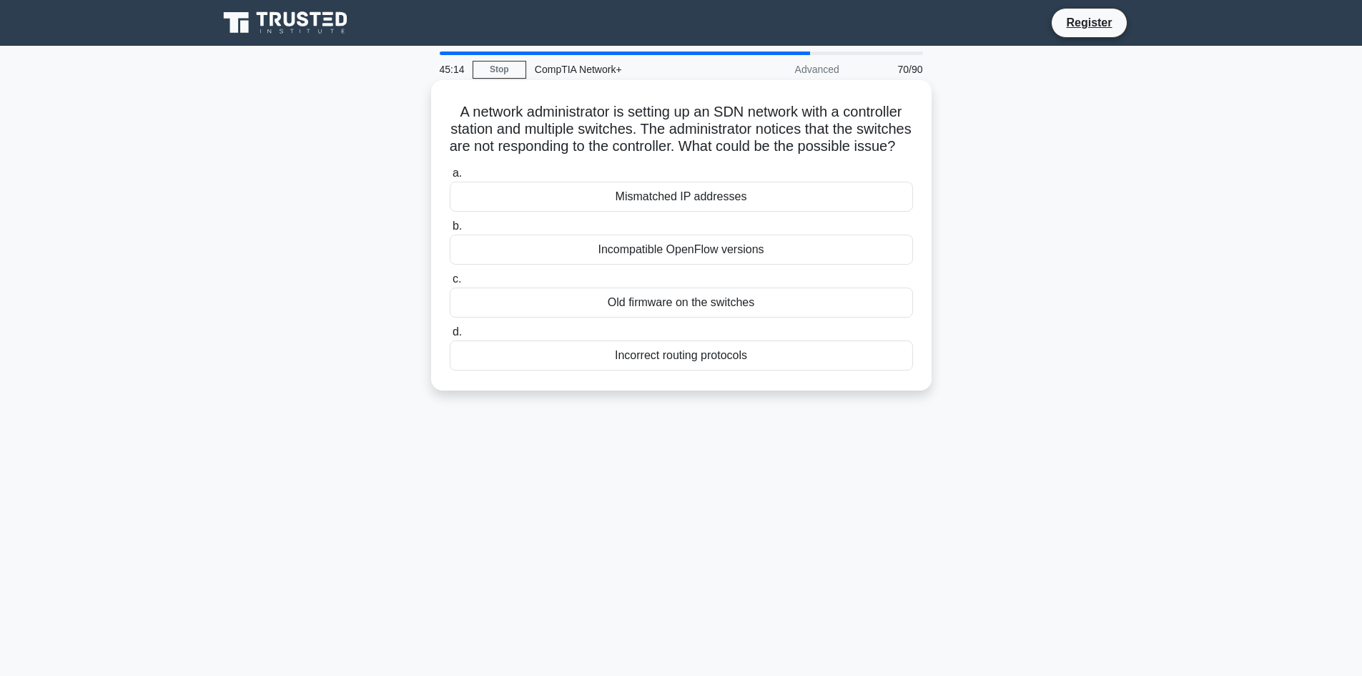
drag, startPoint x: 443, startPoint y: 97, endPoint x: 847, endPoint y: 386, distance: 497.1
click at [847, 385] on div "A network administrator is setting up an SDN network with a controller station …" at bounding box center [681, 235] width 489 height 299
drag, startPoint x: 327, startPoint y: 300, endPoint x: 375, endPoint y: 297, distance: 48.0
click at [327, 300] on div "A network administrator is setting up an SDN network with a controller station …" at bounding box center [681, 247] width 944 height 327
click at [641, 265] on div "Incompatible OpenFlow versions" at bounding box center [681, 249] width 463 height 30
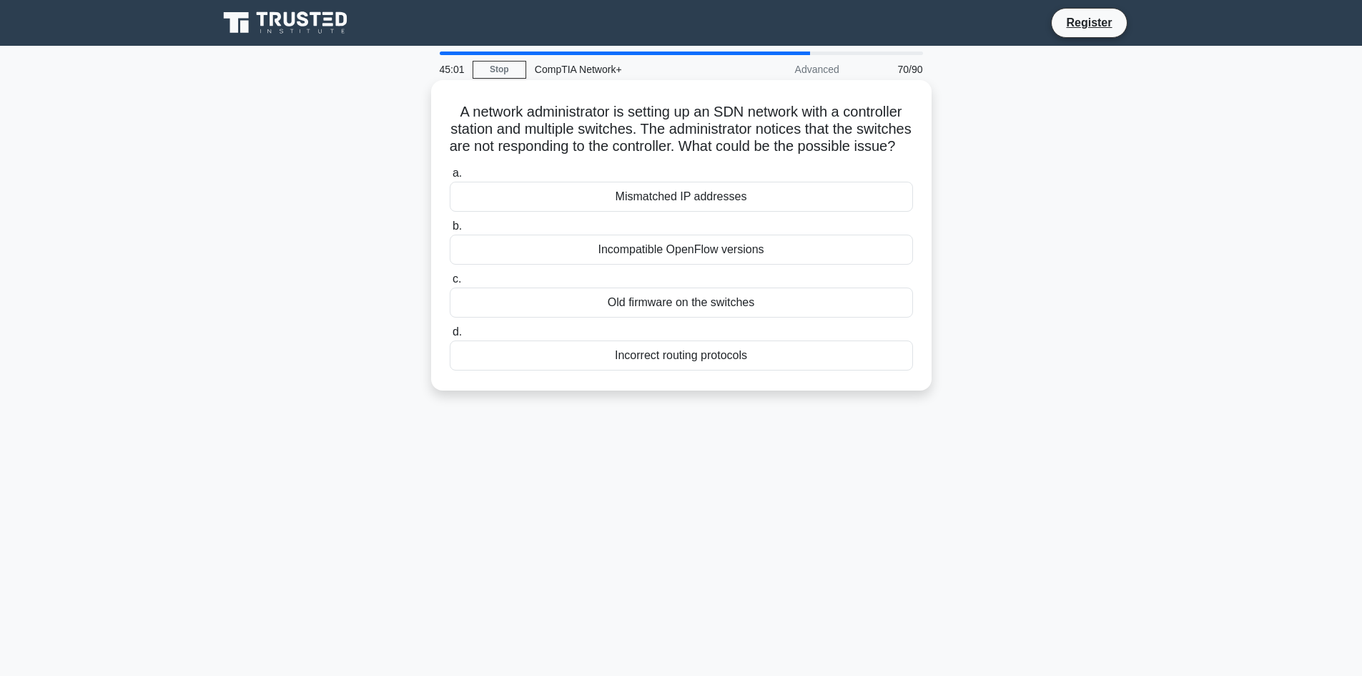
click at [450, 231] on input "b. Incompatible OpenFlow versions" at bounding box center [450, 226] width 0 height 9
drag, startPoint x: 453, startPoint y: 110, endPoint x: 751, endPoint y: 382, distance: 403.3
click at [751, 382] on div "A company is experiencing latency in video conference applications during peak …" at bounding box center [681, 235] width 489 height 299
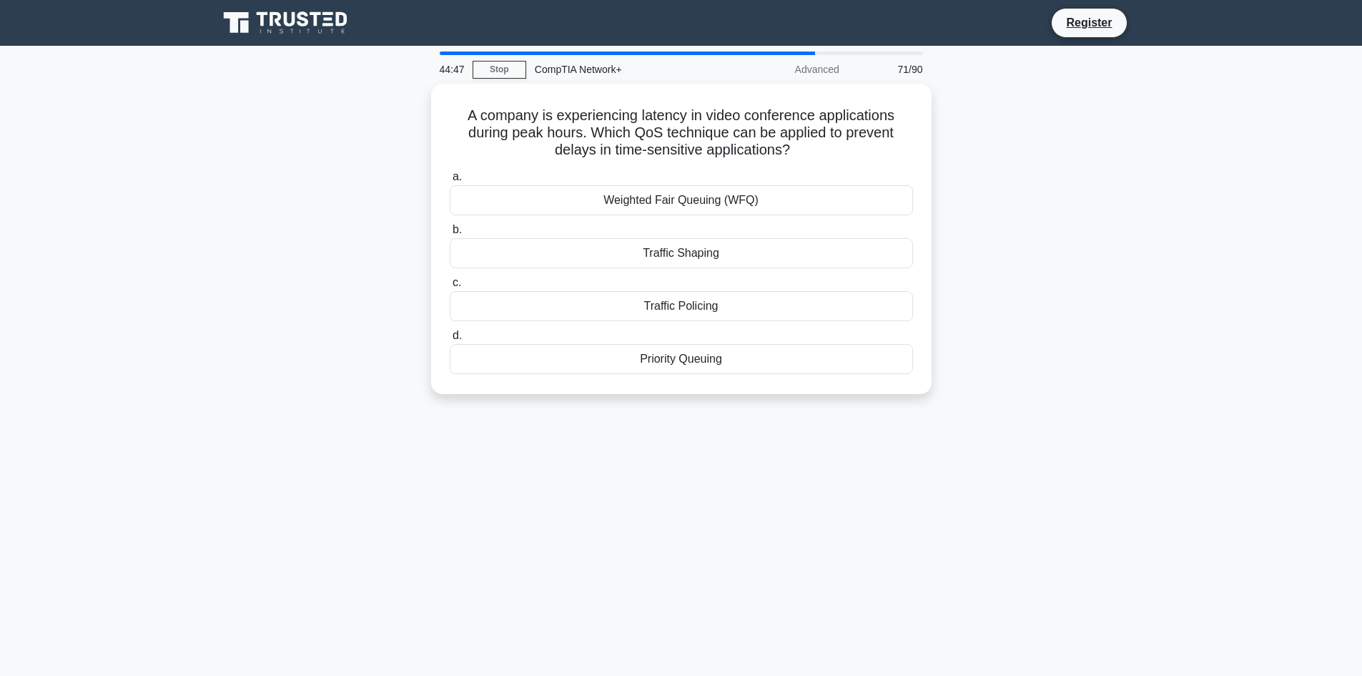
click at [328, 470] on div "44:47 Stop CompTIA Network+ Advanced 71/90 A company is experiencing latency in…" at bounding box center [681, 408] width 944 height 715
click at [700, 361] on div "Priority Queuing" at bounding box center [681, 355] width 463 height 30
click at [450, 337] on input "d. Priority Queuing" at bounding box center [450, 331] width 0 height 9
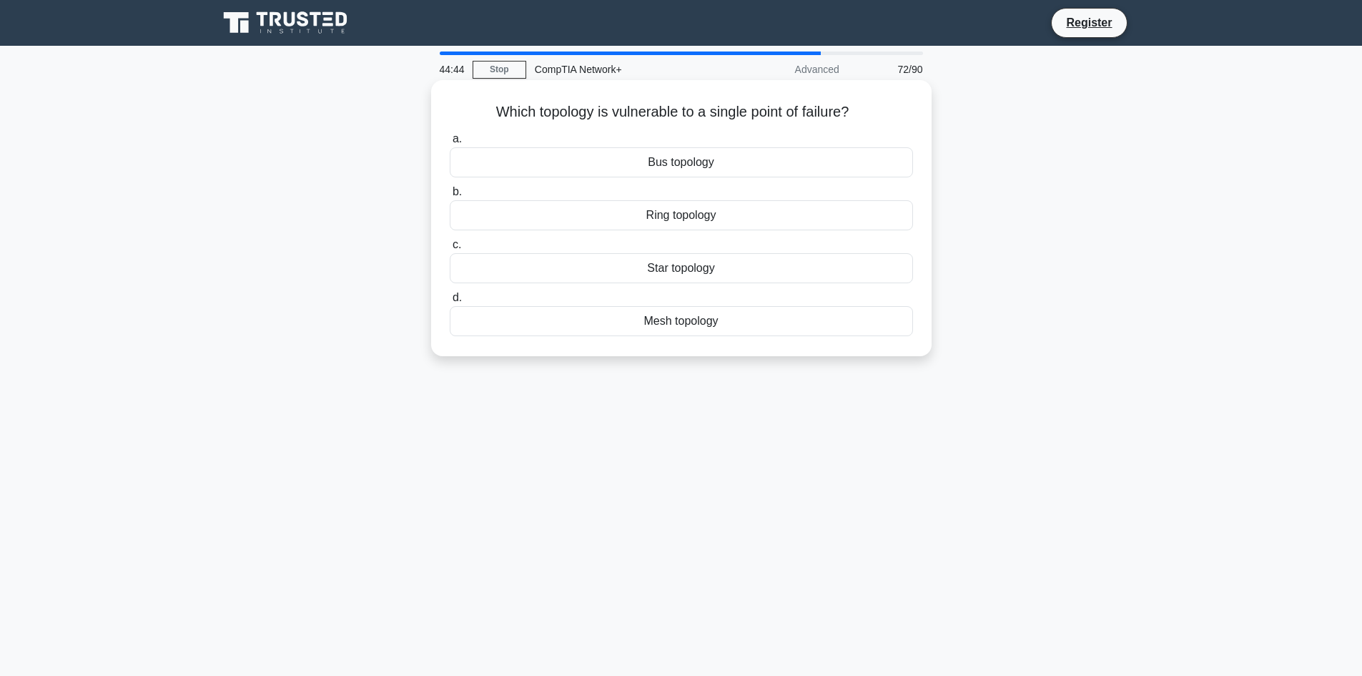
drag, startPoint x: 459, startPoint y: 107, endPoint x: 743, endPoint y: 312, distance: 350.4
click at [743, 312] on div "Which topology is vulnerable to a single point of failure? .spinner_0XTQ{transf…" at bounding box center [681, 218] width 489 height 265
click at [205, 450] on main "44:34 Stop CompTIA Network+ Advanced 72/90 Which topology is vulnerable to a si…" at bounding box center [681, 409] width 1362 height 726
click at [692, 270] on div "Star topology" at bounding box center [681, 268] width 463 height 30
click at [450, 249] on input "c. Star topology" at bounding box center [450, 244] width 0 height 9
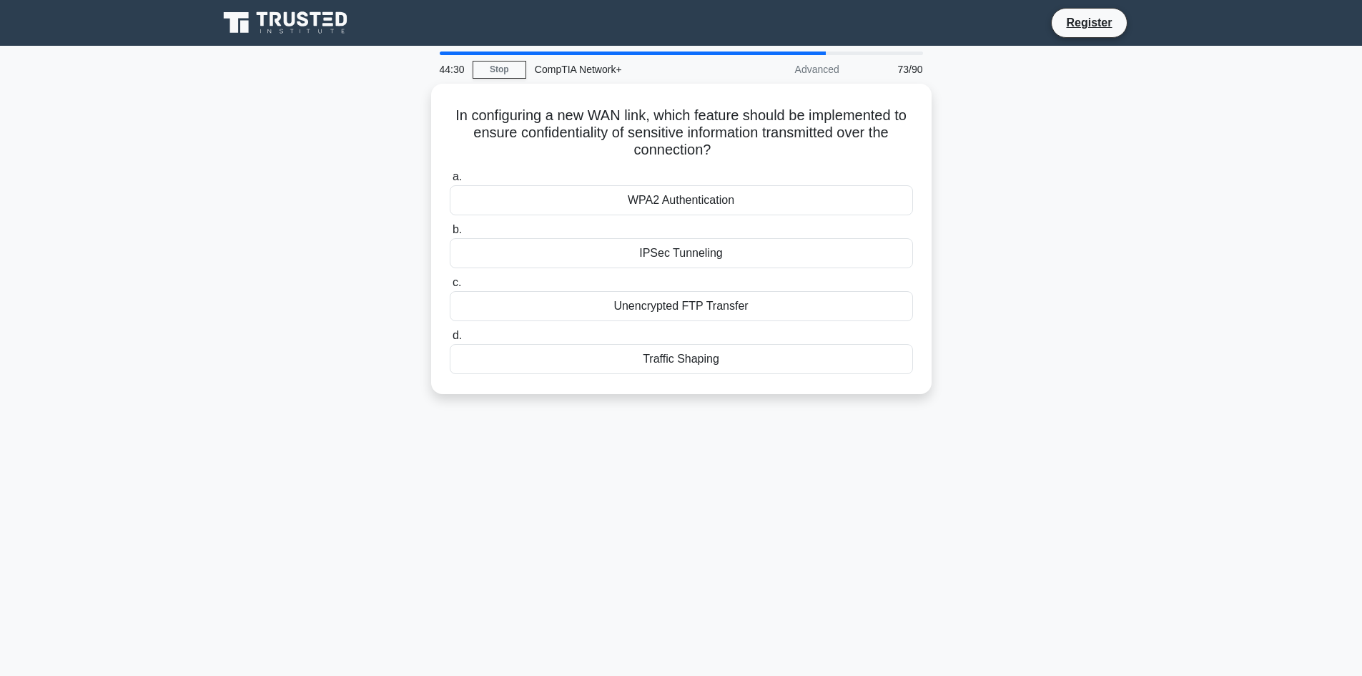
drag, startPoint x: 459, startPoint y: 122, endPoint x: 745, endPoint y: 394, distance: 394.4
click at [745, 394] on div "In configuring a new WAN link, which feature should be implemented to ensure co…" at bounding box center [681, 247] width 944 height 327
click at [528, 560] on div "44:28 Stop CompTIA Network+ Advanced 73/90 In configuring a new WAN link, which…" at bounding box center [681, 408] width 944 height 715
drag, startPoint x: 437, startPoint y: 105, endPoint x: 733, endPoint y: 387, distance: 408.6
click at [736, 388] on div "In configuring a new WAN link, which feature should be implemented to ensure co…" at bounding box center [681, 235] width 500 height 310
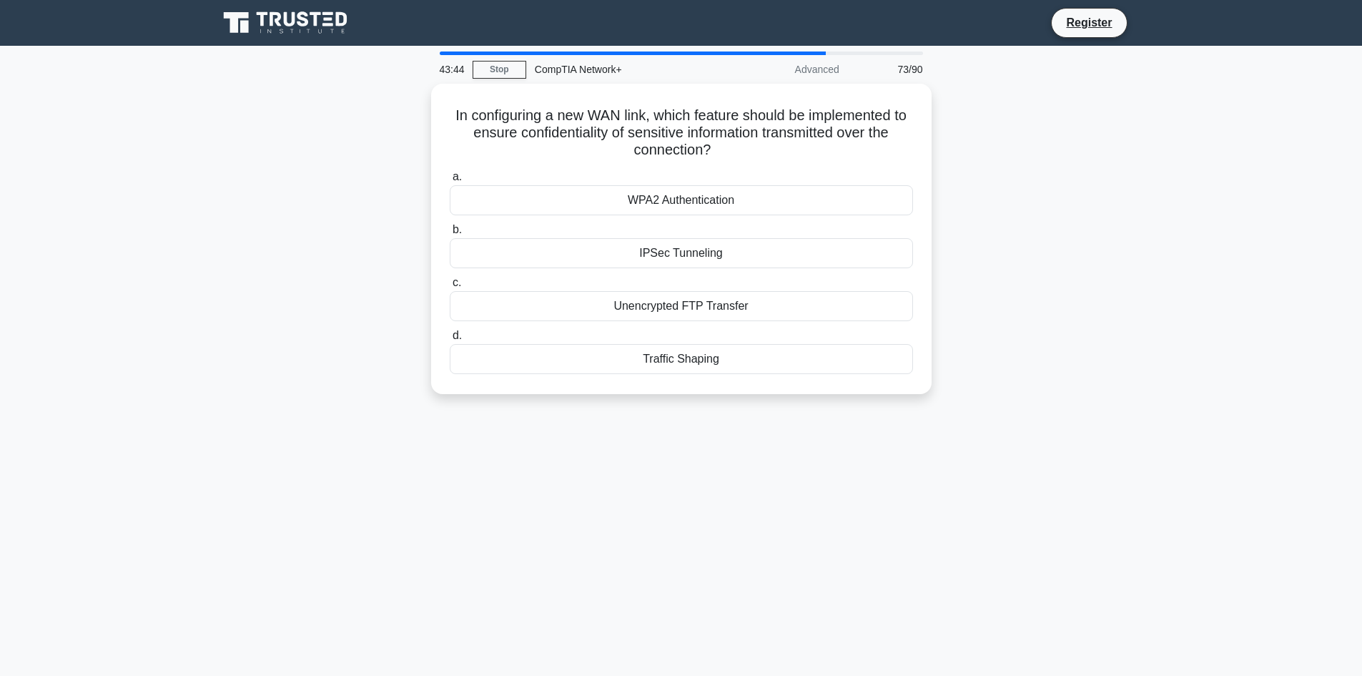
click at [400, 427] on div "43:44 Stop CompTIA Network+ Advanced 73/90 In configuring a new WAN link, which…" at bounding box center [681, 408] width 944 height 715
click at [681, 256] on div "IPSec Tunneling" at bounding box center [681, 249] width 463 height 30
click at [450, 231] on input "b. IPSec Tunneling" at bounding box center [450, 226] width 0 height 9
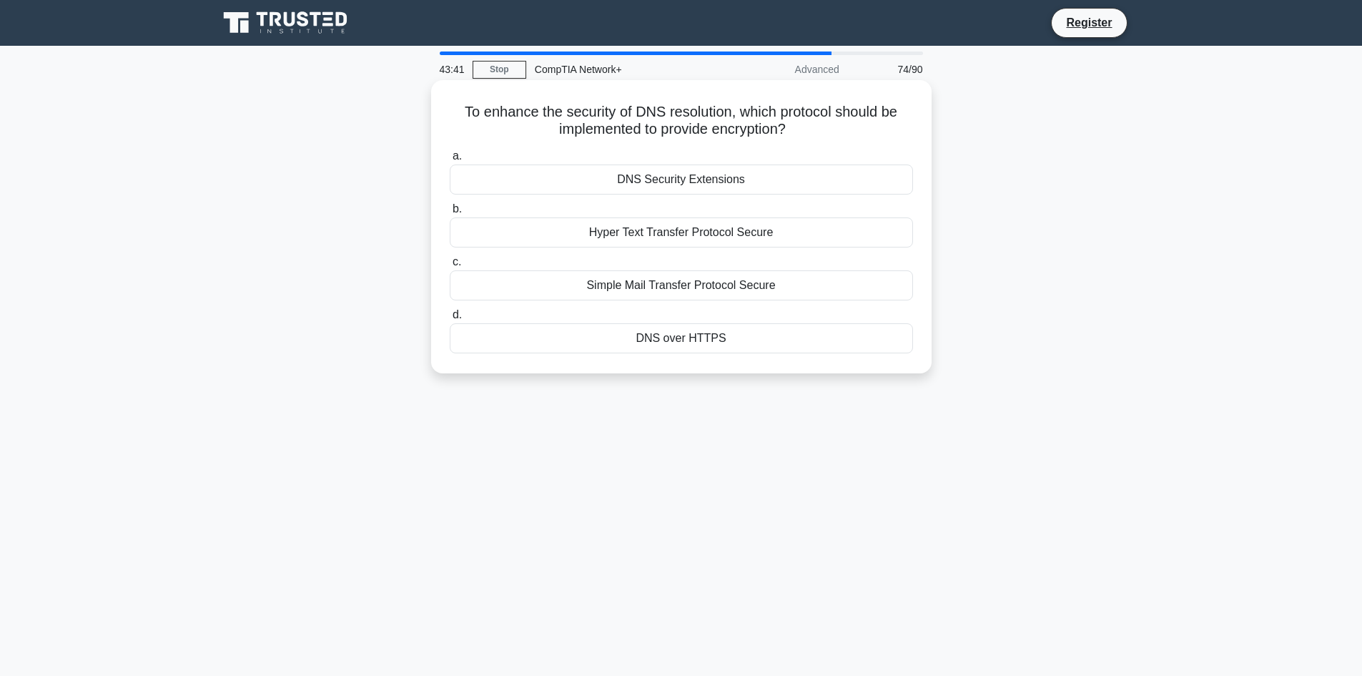
drag, startPoint x: 450, startPoint y: 108, endPoint x: 733, endPoint y: 350, distance: 372.7
click at [733, 350] on div "To enhance the security of DNS resolution, which protocol should be implemented…" at bounding box center [681, 227] width 489 height 282
click at [312, 374] on div "To enhance the security of DNS resolution, which protocol should be implemented…" at bounding box center [681, 239] width 944 height 310
click at [677, 341] on div "DNS over HTTPS" at bounding box center [681, 338] width 463 height 30
click at [450, 320] on input "d. DNS over HTTPS" at bounding box center [450, 314] width 0 height 9
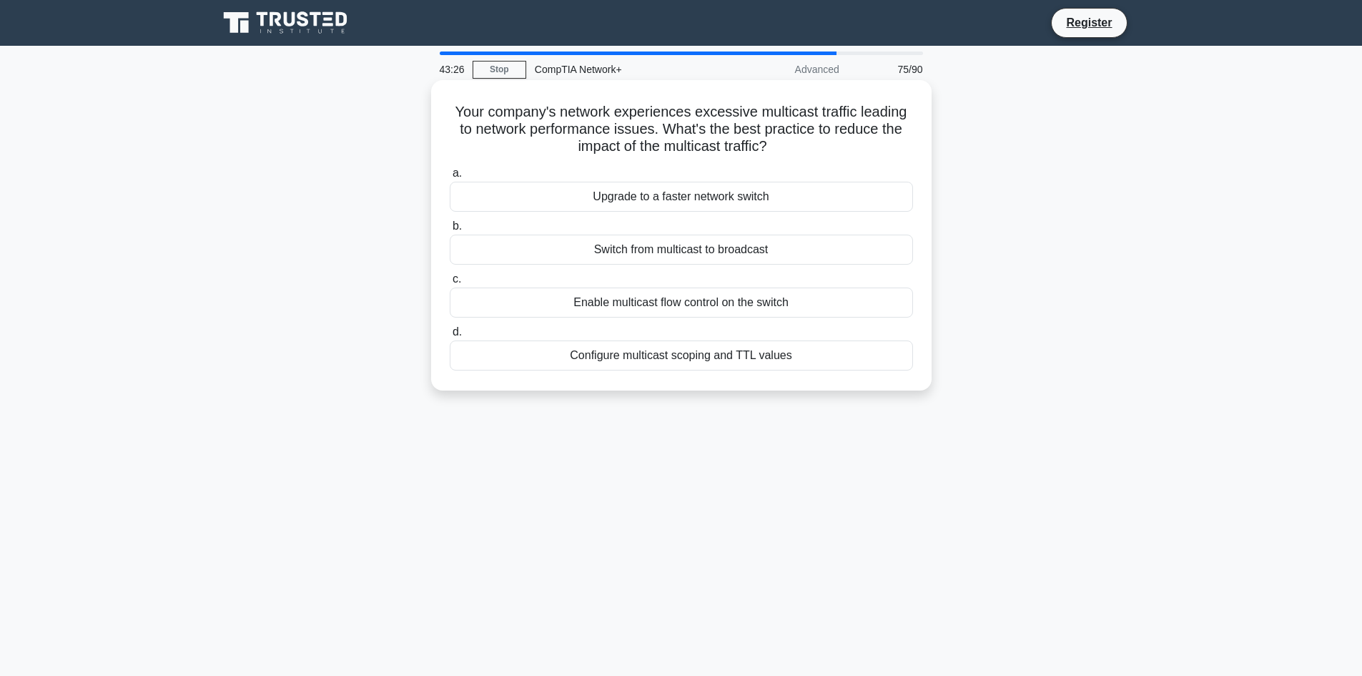
drag, startPoint x: 447, startPoint y: 108, endPoint x: 804, endPoint y: 372, distance: 444.2
click at [804, 372] on div "Your company's network experiences excessive multicast traffic leading to netwo…" at bounding box center [681, 235] width 489 height 299
click at [229, 298] on div "Your company's network experiences excessive multicast traffic leading to netwo…" at bounding box center [681, 247] width 944 height 327
click at [701, 353] on div "Configure multicast scoping and TTL values" at bounding box center [681, 355] width 463 height 30
click at [450, 337] on input "d. Configure multicast scoping and TTL values" at bounding box center [450, 331] width 0 height 9
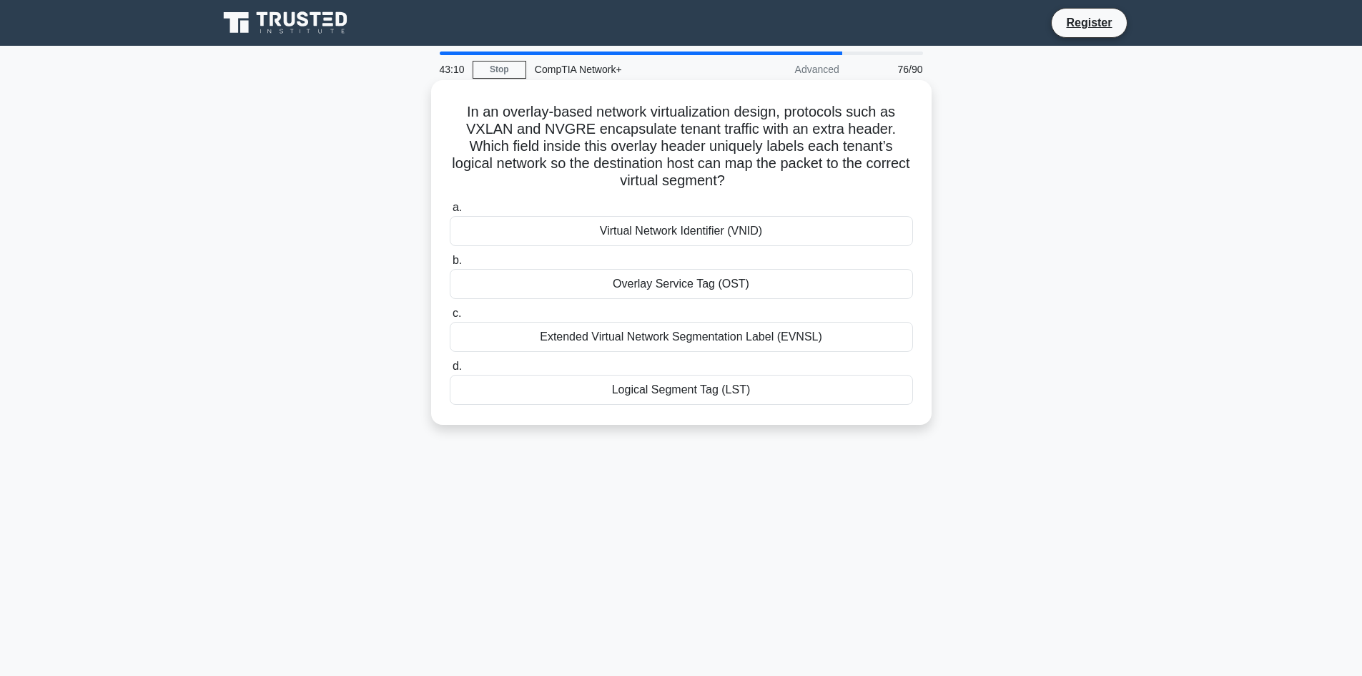
drag, startPoint x: 458, startPoint y: 99, endPoint x: 751, endPoint y: 400, distance: 420.6
click at [751, 400] on div "In an overlay-based network virtualization design, protocols such as VXLAN and …" at bounding box center [681, 252] width 489 height 333
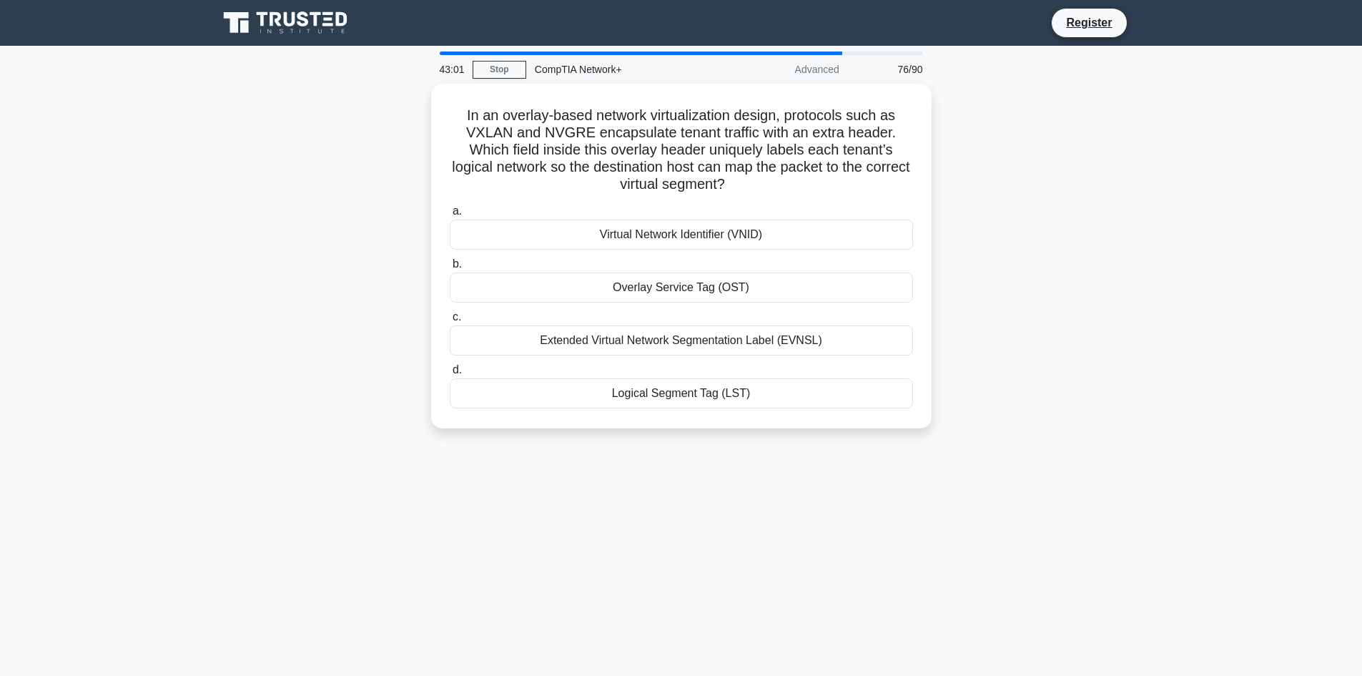
click at [235, 295] on div "In an overlay-based network virtualization design, protocols such as VXLAN and …" at bounding box center [681, 265] width 944 height 362
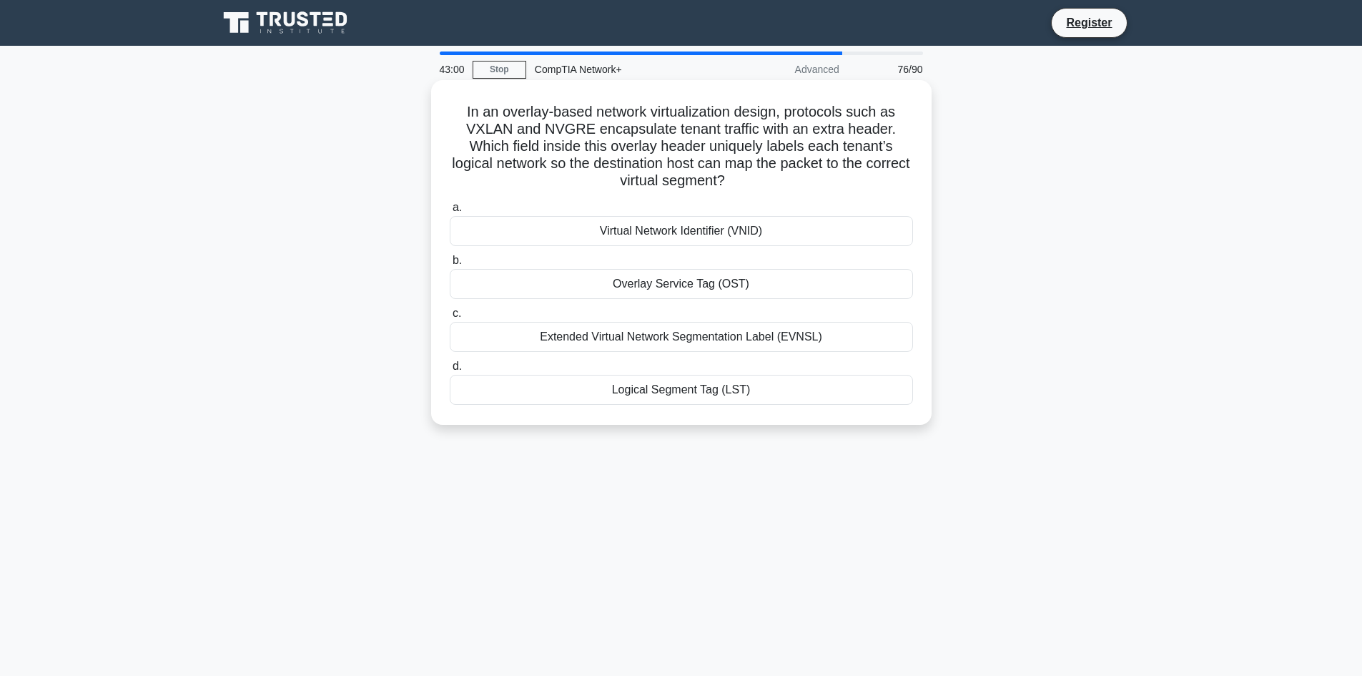
click at [646, 229] on div "Virtual Network Identifier (VNID)" at bounding box center [681, 231] width 463 height 30
click at [450, 212] on input "a. Virtual Network Identifier (VNID)" at bounding box center [450, 207] width 0 height 9
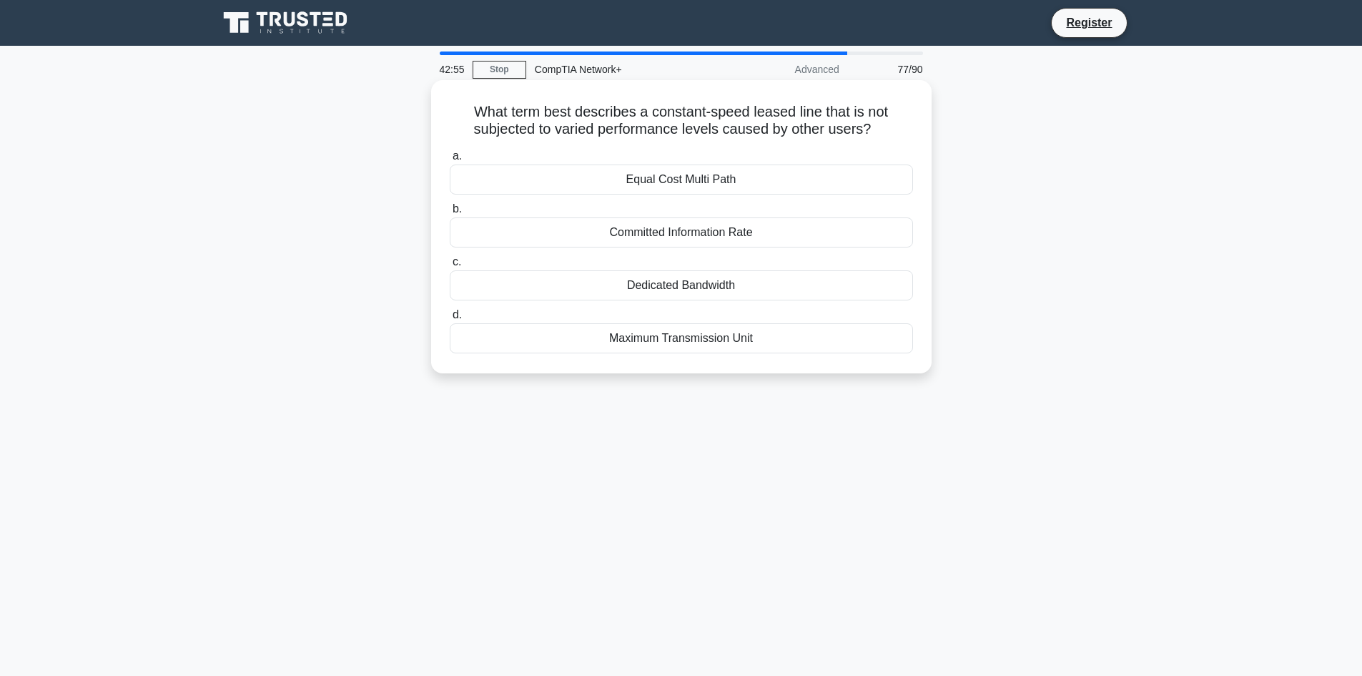
drag, startPoint x: 445, startPoint y: 113, endPoint x: 770, endPoint y: 356, distance: 406.0
click at [770, 356] on div "What term best describes a constant-speed leased line that is not subjected to …" at bounding box center [681, 227] width 489 height 282
click at [285, 403] on div "42:54 Stop CompTIA Network+ Advanced 77/90 What term best describes a constant-…" at bounding box center [681, 408] width 944 height 715
click at [182, 310] on main "42:21 Stop CompTIA Network+ Advanced 77/90 What term best describes a constant-…" at bounding box center [681, 409] width 1362 height 726
click at [219, 184] on div "What term best describes a constant-speed leased line that is not subjected to …" at bounding box center [681, 239] width 944 height 310
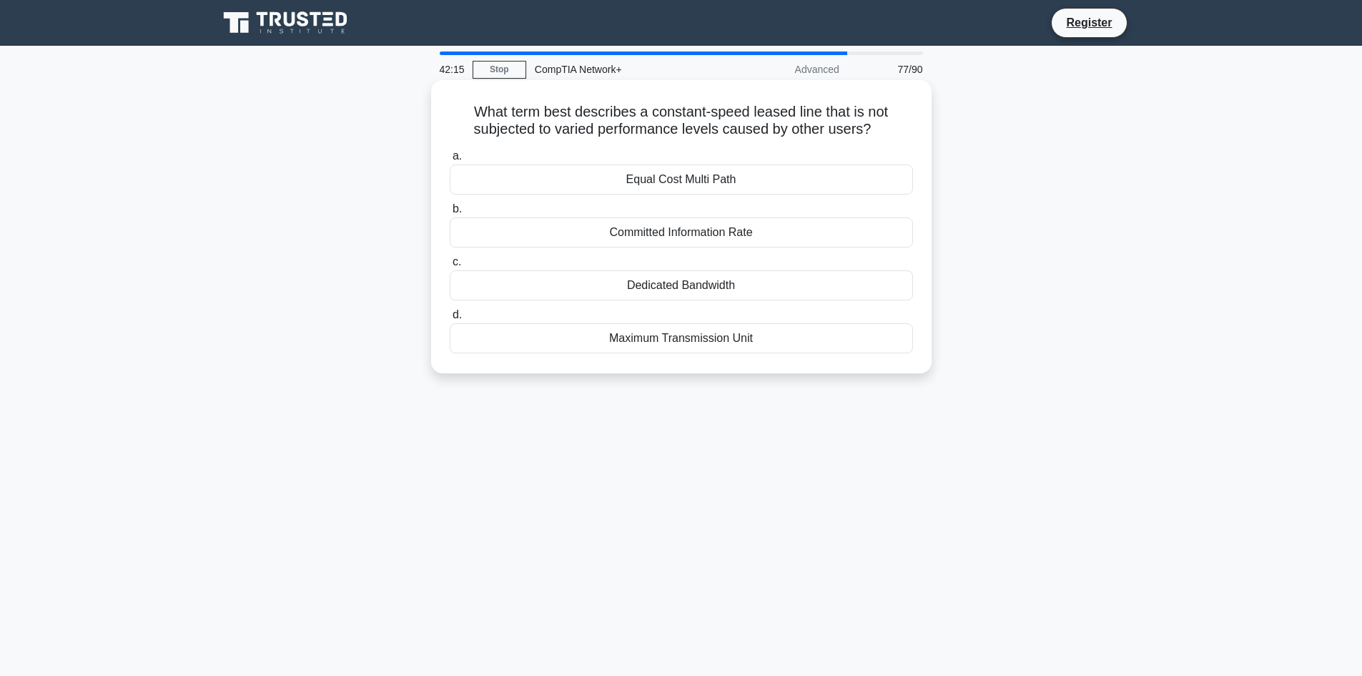
click at [679, 289] on div "Dedicated Bandwidth" at bounding box center [681, 285] width 463 height 30
click at [450, 267] on input "c. Dedicated Bandwidth" at bounding box center [450, 261] width 0 height 9
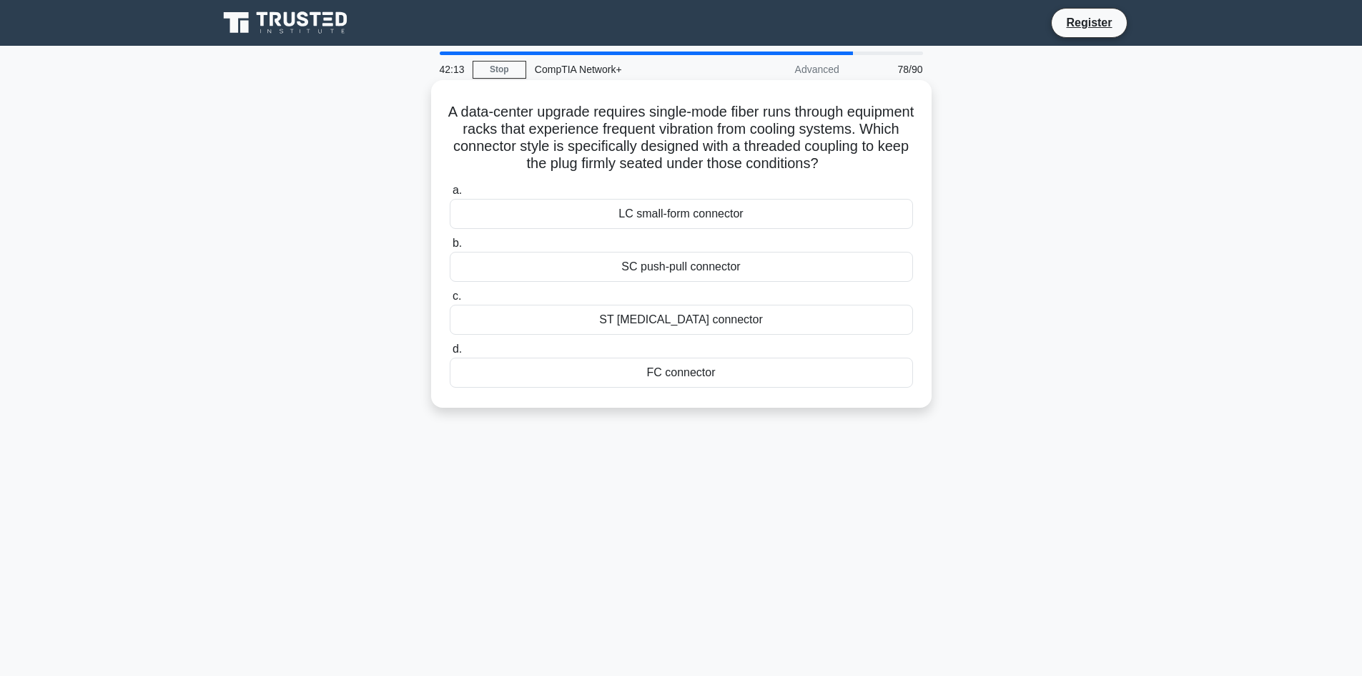
drag, startPoint x: 468, startPoint y: 104, endPoint x: 716, endPoint y: 373, distance: 365.8
click at [716, 373] on div "A data-center upgrade requires single-mode fiber runs through equipment racks t…" at bounding box center [681, 244] width 489 height 316
click at [232, 282] on div "A data-center upgrade requires single-mode fiber runs through equipment racks t…" at bounding box center [681, 256] width 944 height 345
click at [668, 375] on div "FC connector" at bounding box center [681, 372] width 463 height 30
click at [450, 354] on input "d. FC connector" at bounding box center [450, 349] width 0 height 9
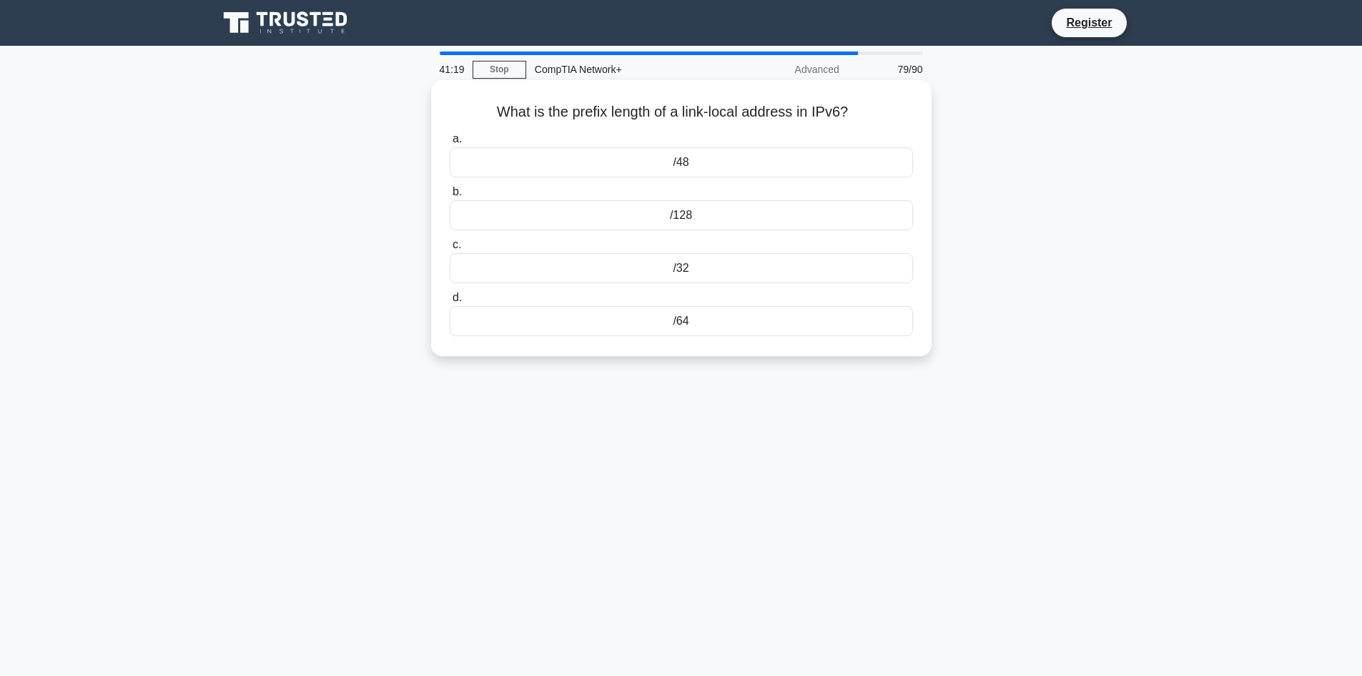
drag, startPoint x: 477, startPoint y: 107, endPoint x: 812, endPoint y: 336, distance: 406.3
click at [812, 336] on div "What is the prefix length of a link-local address in IPv6? .spinner_0XTQ{transf…" at bounding box center [681, 218] width 489 height 265
click at [275, 267] on div "What is the prefix length of a link-local address in IPv6? .spinner_0XTQ{transf…" at bounding box center [681, 230] width 944 height 293
drag, startPoint x: 460, startPoint y: 114, endPoint x: 708, endPoint y: 355, distance: 345.3
click at [708, 355] on div "What is the prefix length of a link-local address in IPv6? .spinner_0XTQ{transf…" at bounding box center [681, 218] width 500 height 276
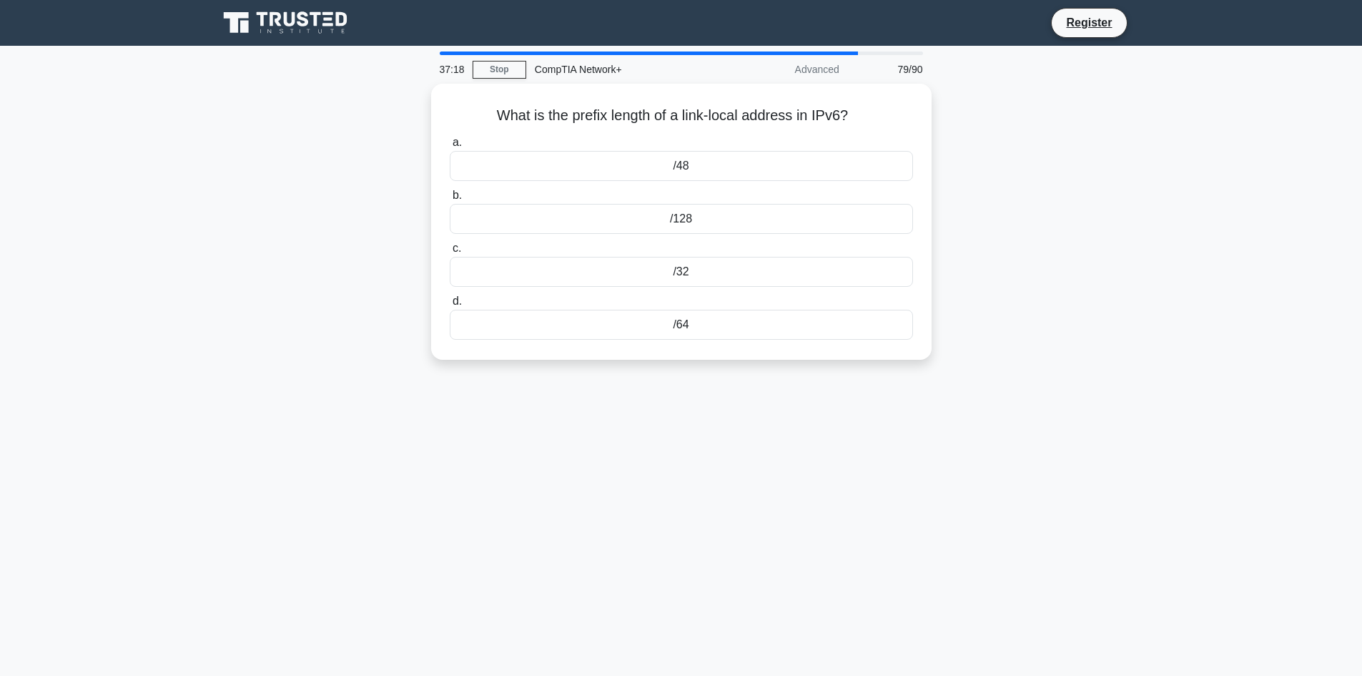
click at [493, 517] on div "37:18 Stop CompTIA Network+ Advanced 79/90 What is the prefix length of a link-…" at bounding box center [681, 408] width 944 height 715
drag, startPoint x: 492, startPoint y: 116, endPoint x: 849, endPoint y: 119, distance: 357.5
click at [849, 119] on h5 "What is the prefix length of a link-local address in IPv6? .spinner_0XTQ{transf…" at bounding box center [681, 112] width 466 height 19
click at [401, 158] on div "What is the prefix length of a link-local address in IPv6? .spinner_0XTQ{transf…" at bounding box center [681, 230] width 944 height 293
drag, startPoint x: 478, startPoint y: 97, endPoint x: 749, endPoint y: 331, distance: 358.8
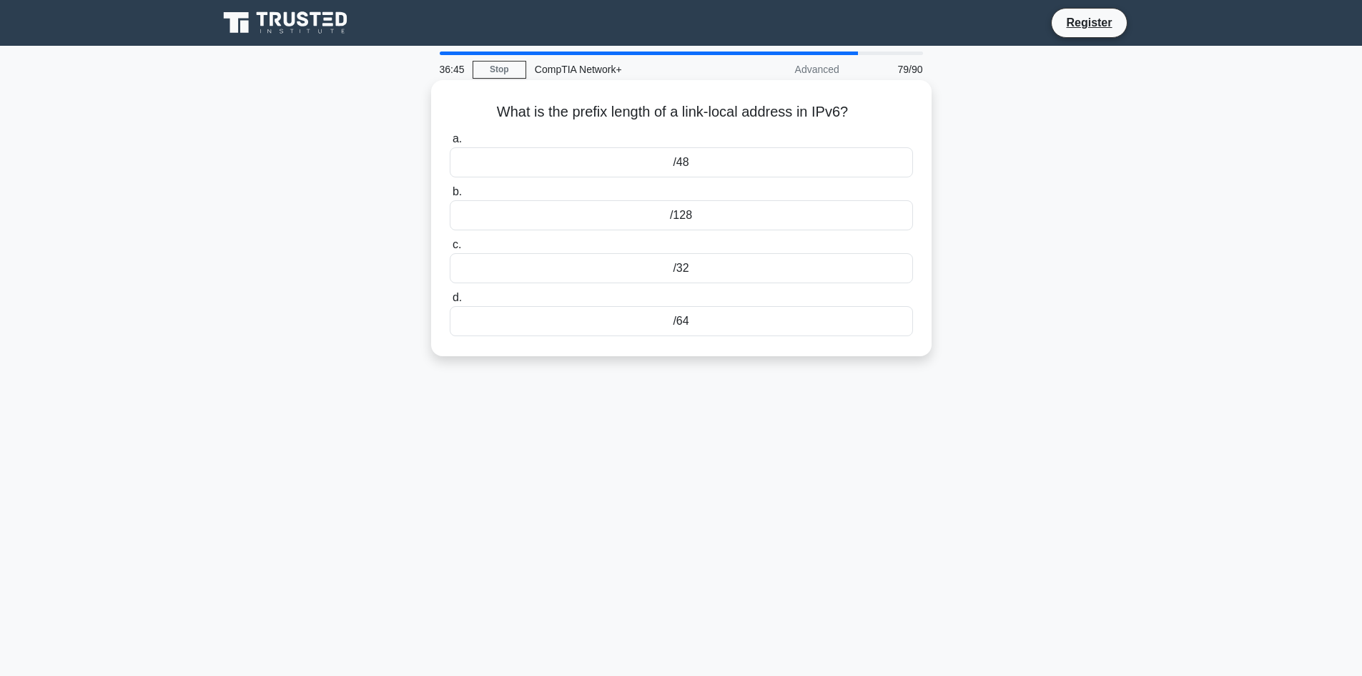
click at [749, 331] on div "What is the prefix length of a link-local address in IPv6? .spinner_0XTQ{transf…" at bounding box center [681, 218] width 489 height 265
drag, startPoint x: 388, startPoint y: 555, endPoint x: 500, endPoint y: 516, distance: 118.7
click at [388, 555] on div "36:31 Stop CompTIA Network+ Advanced 79/90 What is the prefix length of a link-…" at bounding box center [681, 408] width 944 height 715
click at [693, 318] on div "/64" at bounding box center [681, 321] width 463 height 30
click at [450, 302] on input "d. /64" at bounding box center [450, 297] width 0 height 9
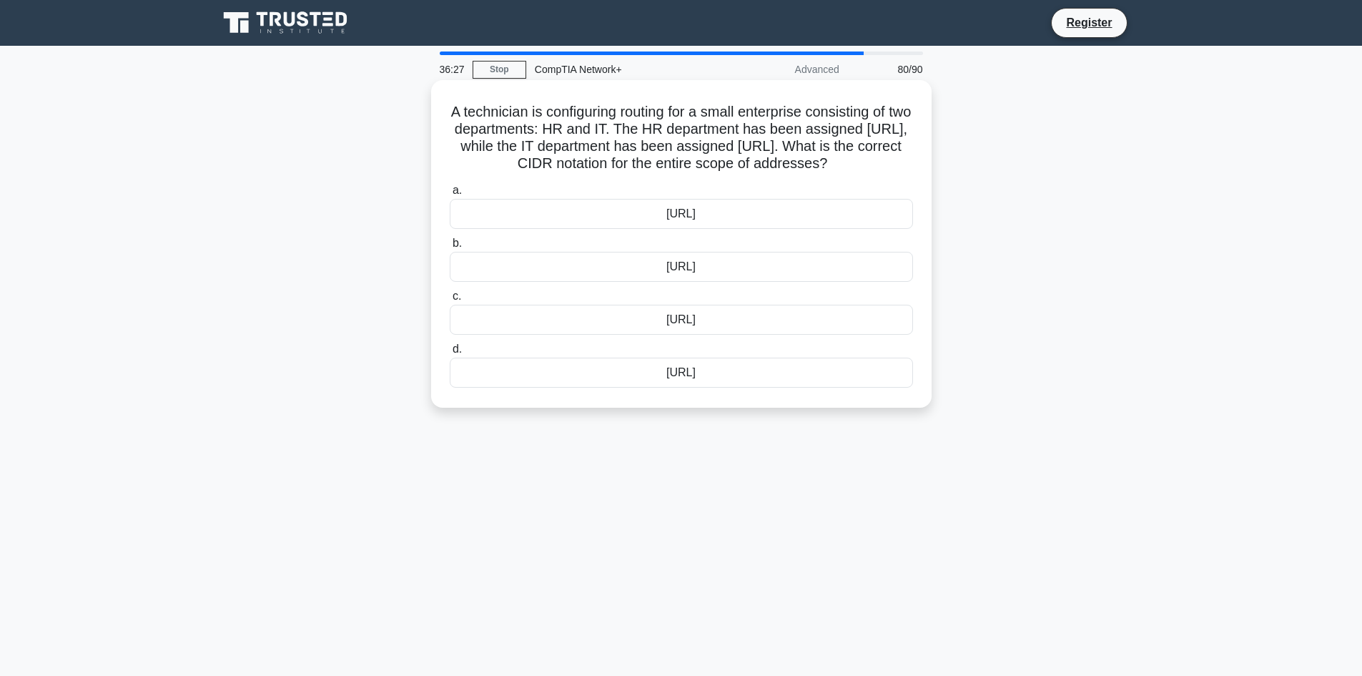
drag, startPoint x: 448, startPoint y: 99, endPoint x: 715, endPoint y: 379, distance: 386.8
click at [715, 379] on div "A technician is configuring routing for a small enterprise consisting of two de…" at bounding box center [681, 244] width 489 height 316
click at [240, 242] on div "A technician is configuring routing for a small enterprise consisting of two de…" at bounding box center [681, 256] width 944 height 345
click at [698, 318] on div "172.20.0.0/16" at bounding box center [681, 320] width 463 height 30
click at [450, 301] on input "c. 172.20.0.0/16" at bounding box center [450, 296] width 0 height 9
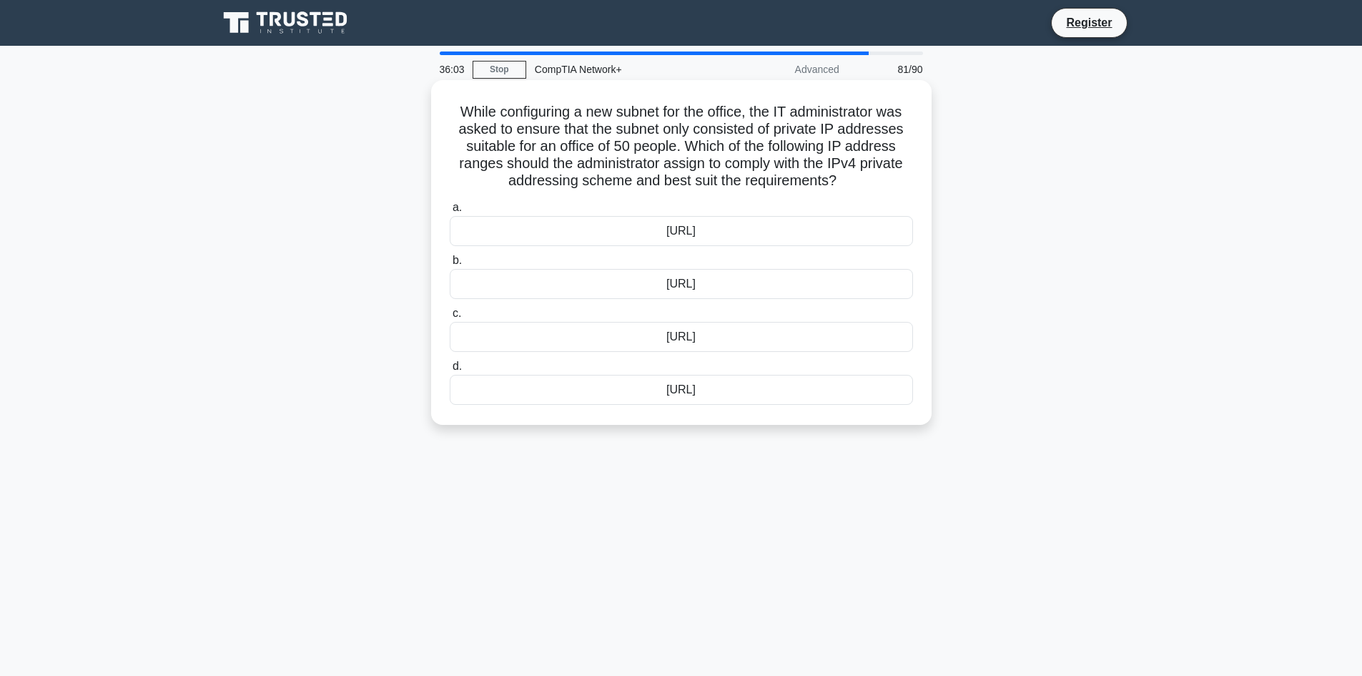
drag, startPoint x: 445, startPoint y: 104, endPoint x: 731, endPoint y: 408, distance: 417.7
click at [731, 408] on div "While configuring a new subnet for the office, the IT administrator was asked t…" at bounding box center [681, 252] width 489 height 333
click at [182, 167] on main "35:48 Stop CompTIA Network+ Advanced 81/90 While configuring a new subnet for t…" at bounding box center [681, 409] width 1362 height 726
click at [836, 295] on div "10.13.37.0/28" at bounding box center [681, 284] width 463 height 30
click at [450, 265] on input "b. 10.13.37.0/28" at bounding box center [450, 260] width 0 height 9
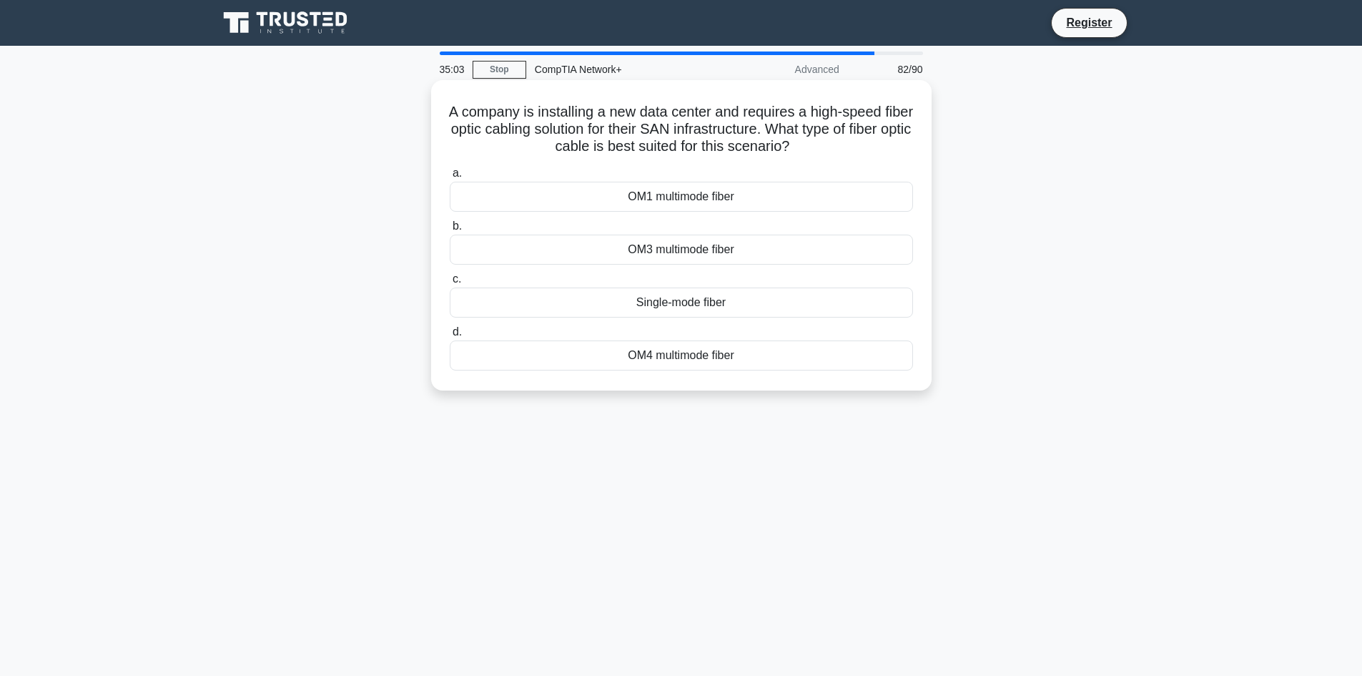
drag, startPoint x: 438, startPoint y: 102, endPoint x: 768, endPoint y: 361, distance: 420.0
click at [768, 361] on div "A company is installing a new data center and requires a high-speed fiber optic…" at bounding box center [681, 235] width 489 height 299
click at [219, 375] on div "A company is installing a new data center and requires a high-speed fiber optic…" at bounding box center [681, 247] width 944 height 327
click at [711, 320] on div "a. OM1 multimode fiber b. OM3 multimode fiber c. d." at bounding box center [681, 268] width 480 height 212
click at [726, 290] on div "Single-mode fiber" at bounding box center [681, 302] width 463 height 30
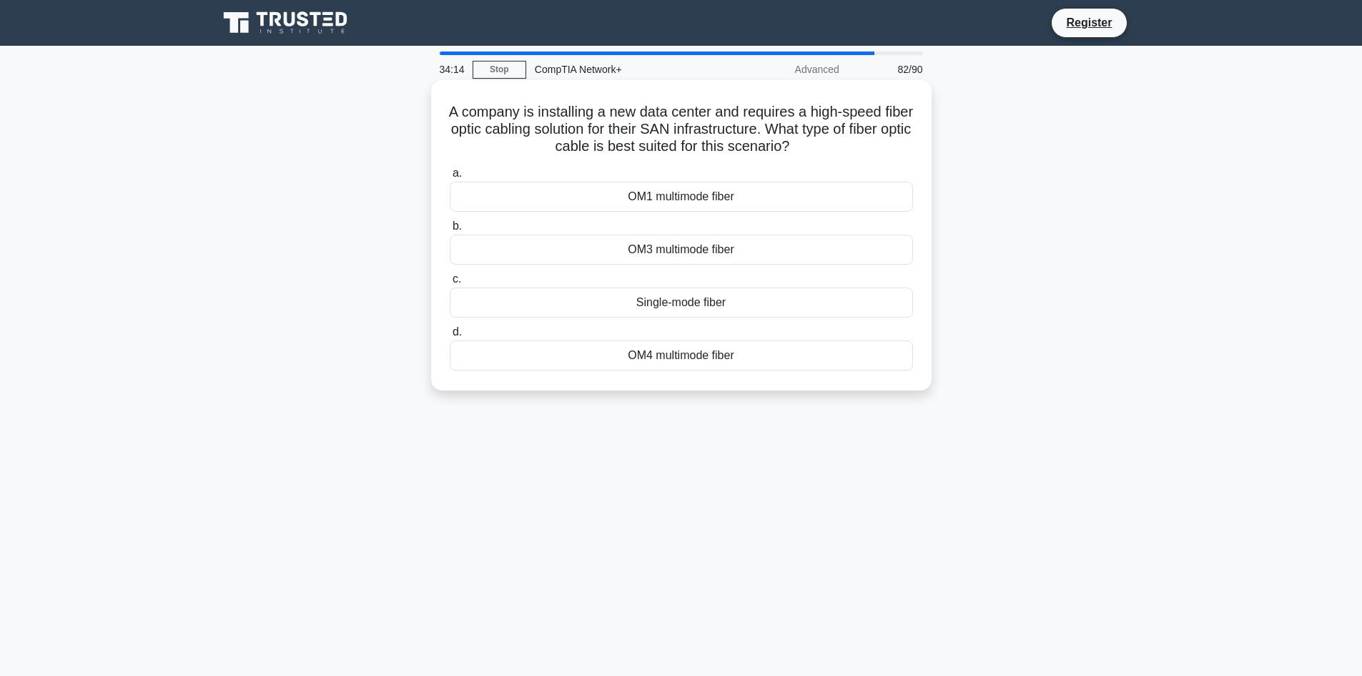
click at [450, 284] on input "c. Single-mode fiber" at bounding box center [450, 279] width 0 height 9
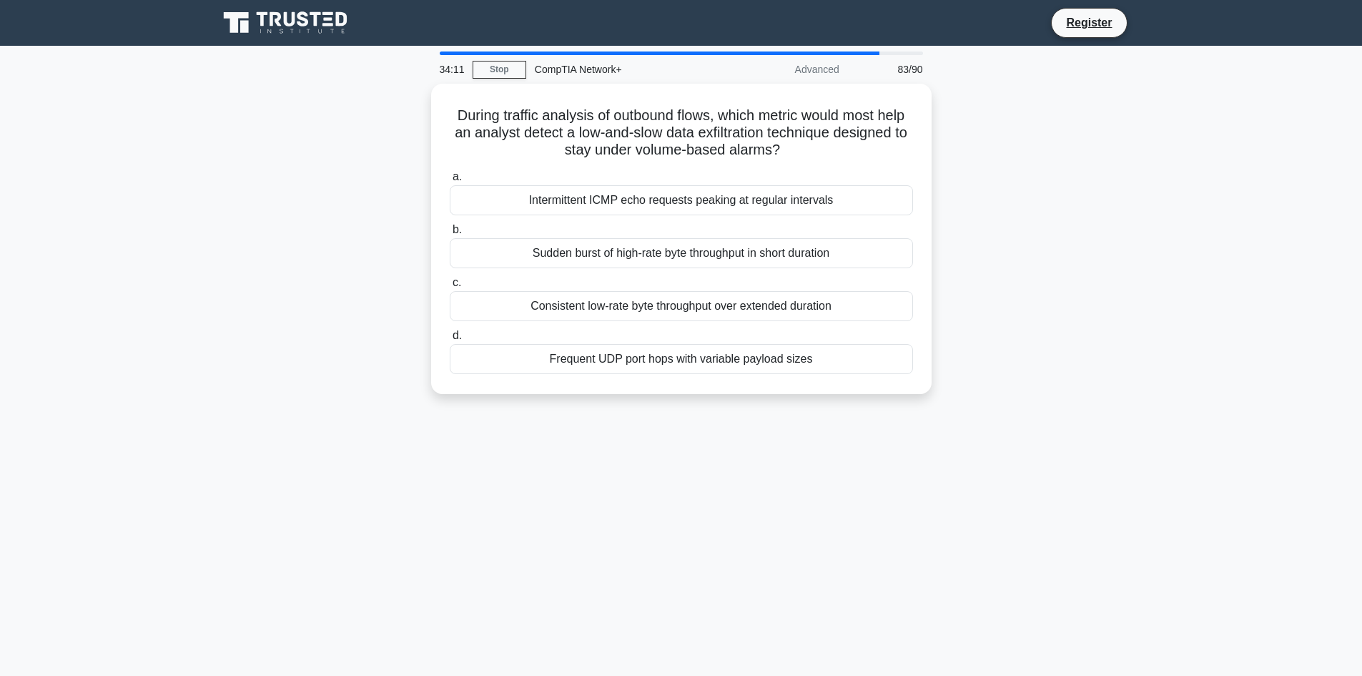
drag, startPoint x: 448, startPoint y: 95, endPoint x: 1005, endPoint y: 395, distance: 633.3
click at [1005, 395] on div "During traffic analysis of outbound flows, which metric would most help an anal…" at bounding box center [681, 247] width 944 height 327
click at [372, 455] on div "33:14 Stop CompTIA Network+ Advanced 83/90 During traffic analysis of outbound …" at bounding box center [681, 408] width 944 height 715
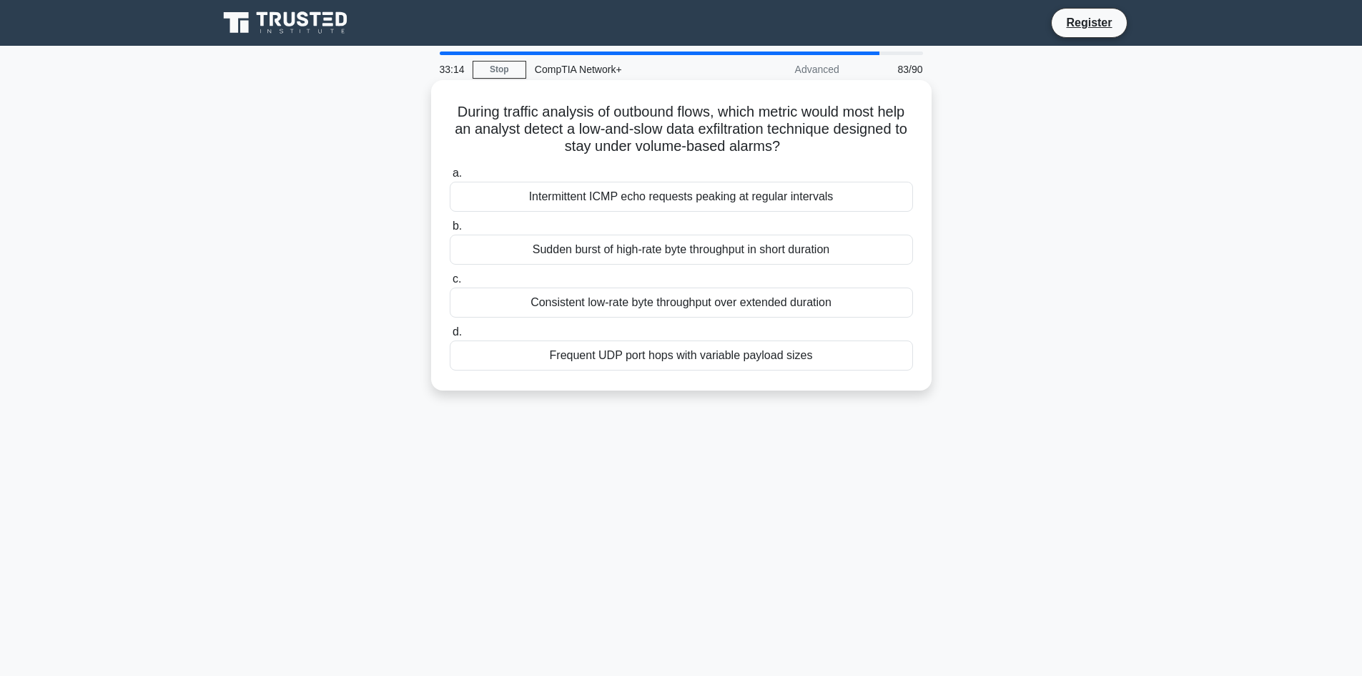
click at [555, 303] on div "Consistent low-rate byte throughput over extended duration" at bounding box center [681, 302] width 463 height 30
click at [450, 284] on input "c. Consistent low-rate byte throughput over extended duration" at bounding box center [450, 279] width 0 height 9
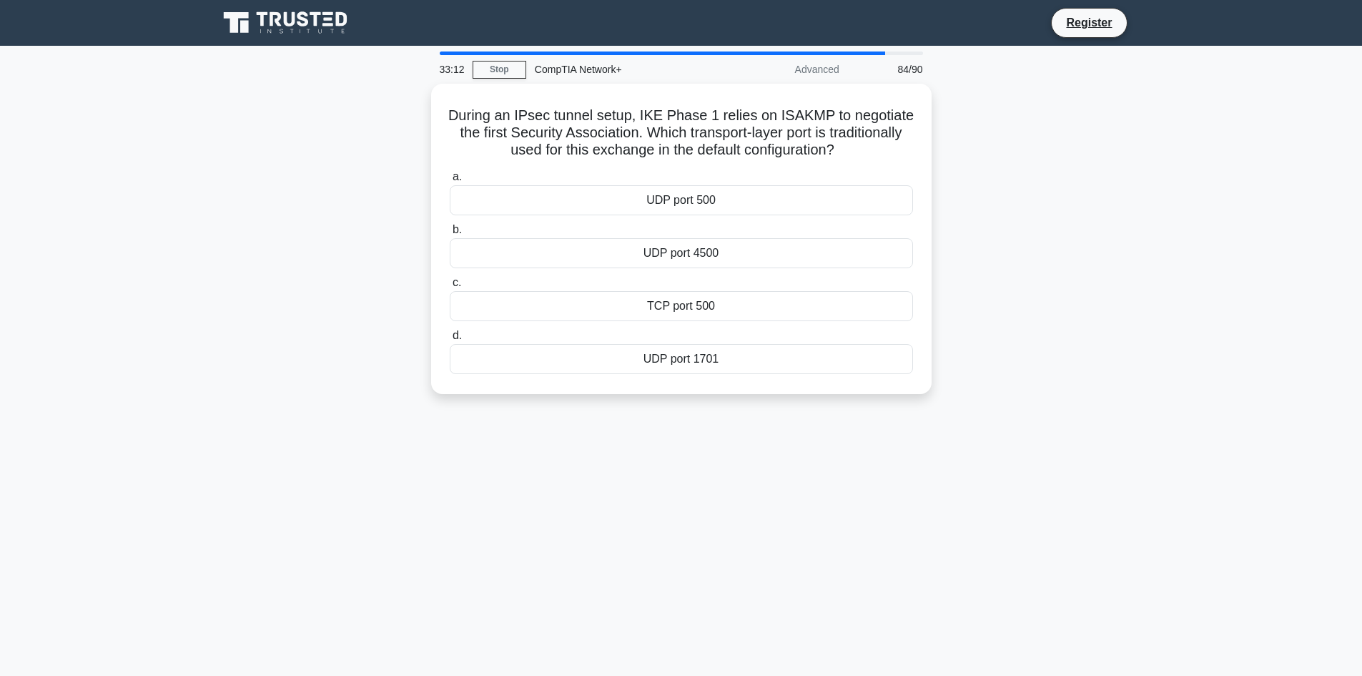
drag, startPoint x: 445, startPoint y: 100, endPoint x: 839, endPoint y: 405, distance: 497.9
click at [839, 405] on div "During an IPsec tunnel setup, IKE Phase 1 relies on ISAKMP to negotiate the fir…" at bounding box center [681, 247] width 944 height 327
click at [252, 297] on div "During an IPsec tunnel setup, IKE Phase 1 relies on ISAKMP to negotiate the fir…" at bounding box center [681, 247] width 944 height 327
click at [685, 189] on div "UDP port 500" at bounding box center [681, 197] width 463 height 30
click at [450, 178] on input "a. UDP port 500" at bounding box center [450, 173] width 0 height 9
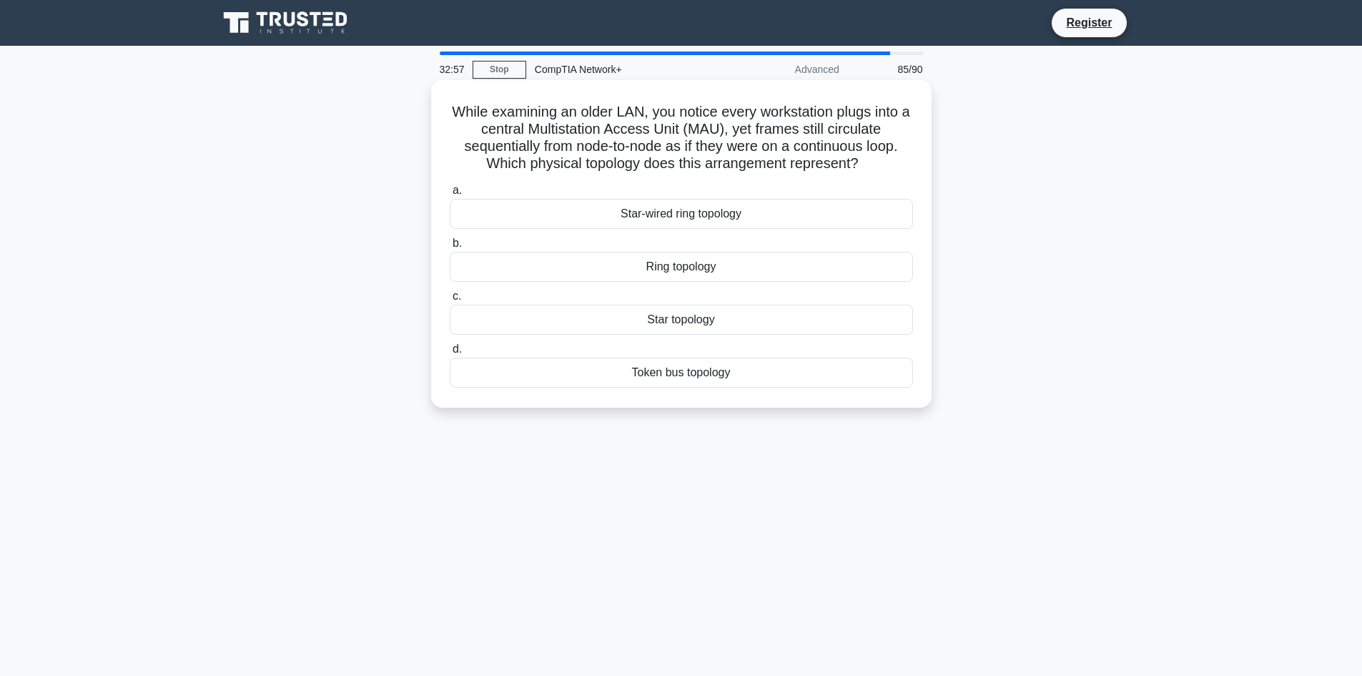
drag, startPoint x: 440, startPoint y: 100, endPoint x: 854, endPoint y: 402, distance: 512.0
click at [854, 402] on div "While examining an older LAN, you notice every workstation plugs into a central…" at bounding box center [681, 244] width 489 height 316
click at [290, 345] on div "While examining an older LAN, you notice every workstation plugs into a central…" at bounding box center [681, 256] width 944 height 345
click at [655, 209] on div "Star-wired ring topology" at bounding box center [681, 214] width 463 height 30
click at [450, 195] on input "a. Star-wired ring topology" at bounding box center [450, 190] width 0 height 9
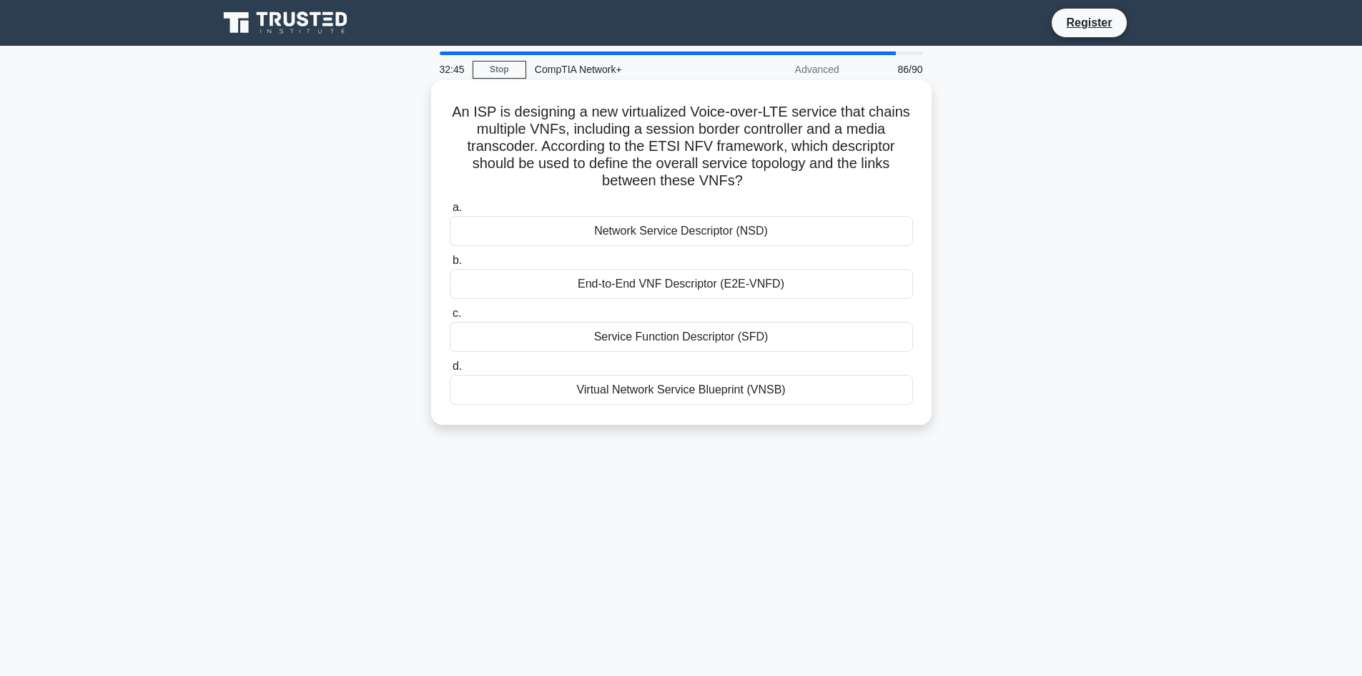
click at [547, 267] on label "b. End-to-End VNF Descriptor (E2E-VNFD)" at bounding box center [681, 275] width 463 height 47
click at [450, 265] on input "b. End-to-End VNF Descriptor (E2E-VNFD)" at bounding box center [450, 260] width 0 height 9
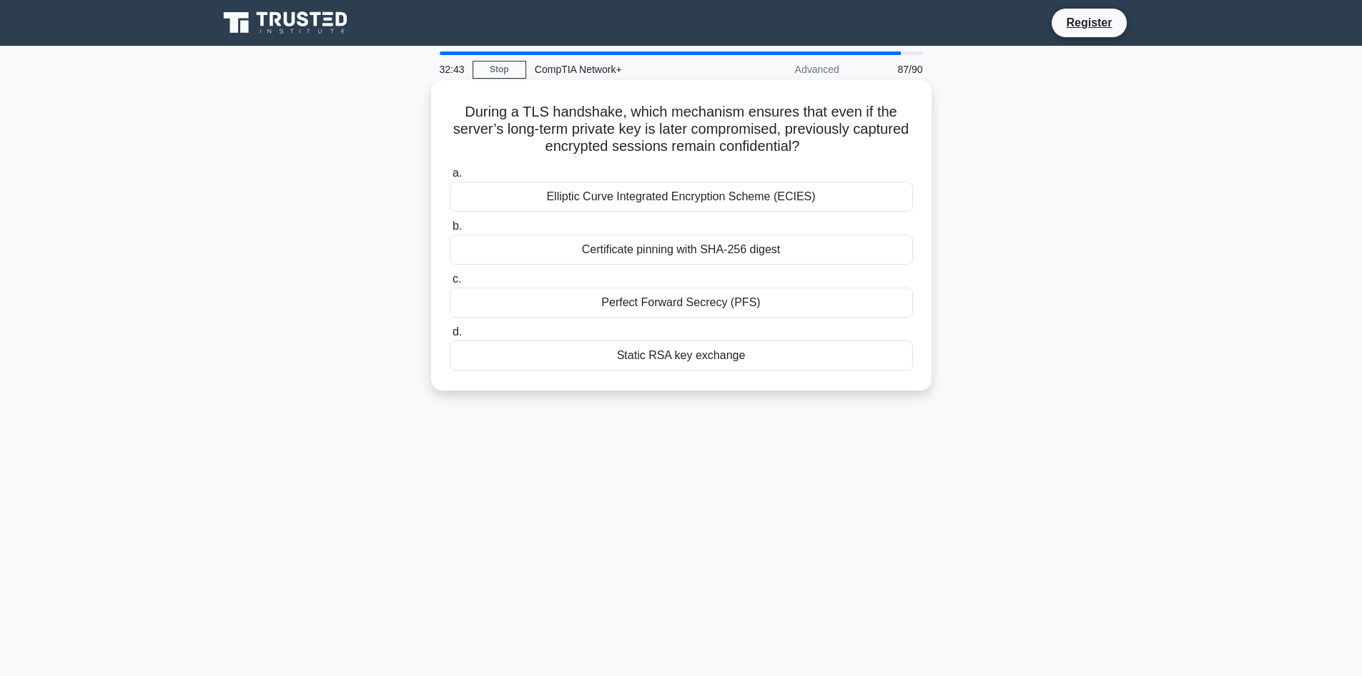
click at [610, 309] on div "Perfect Forward Secrecy (PFS)" at bounding box center [681, 302] width 463 height 30
click at [450, 284] on input "c. Perfect Forward Secrecy (PFS)" at bounding box center [450, 279] width 0 height 9
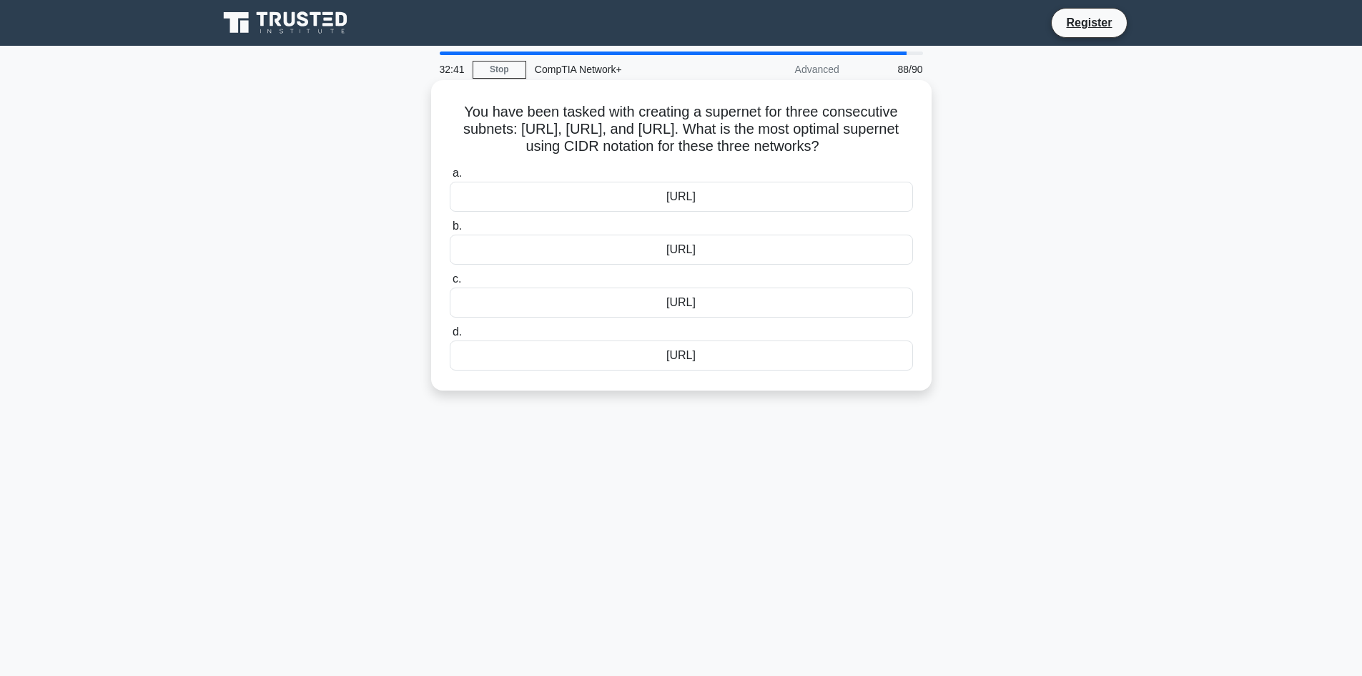
click at [743, 194] on div "172.16.0.0/16" at bounding box center [681, 197] width 463 height 30
click at [450, 178] on input "a. 172.16.0.0/16" at bounding box center [450, 173] width 0 height 9
click at [718, 299] on div "MTU mismatch" at bounding box center [681, 302] width 463 height 30
click at [450, 284] on input "c. MTU mismatch" at bounding box center [450, 279] width 0 height 9
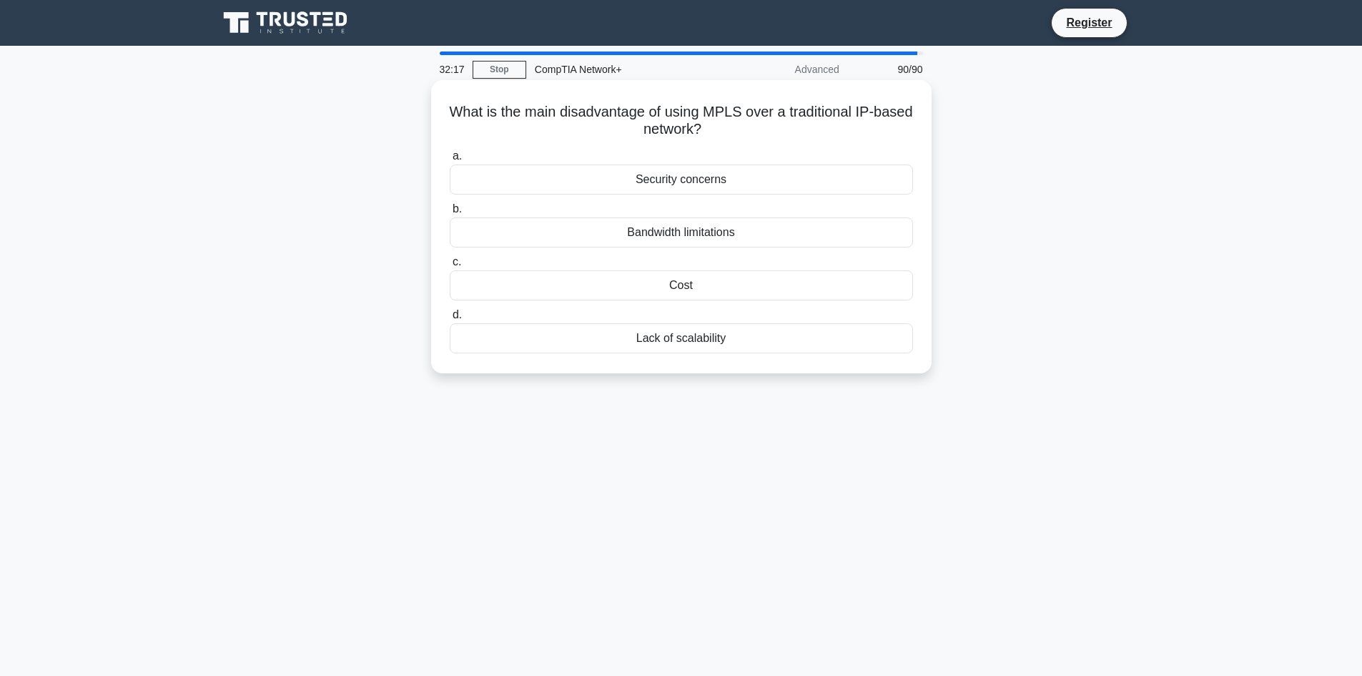
click at [755, 335] on div "Lack of scalability" at bounding box center [681, 338] width 463 height 30
click at [450, 320] on input "d. Lack of scalability" at bounding box center [450, 314] width 0 height 9
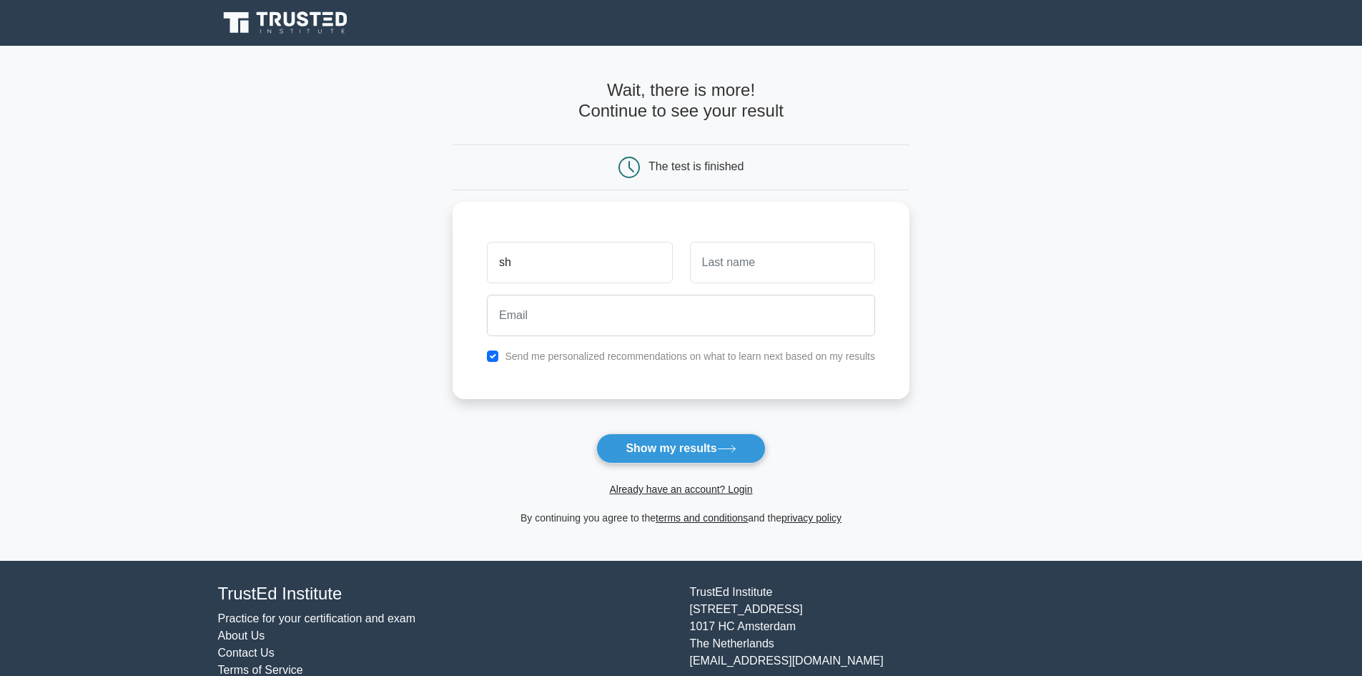
type input "s"
click at [748, 453] on button "Show my results" at bounding box center [680, 448] width 169 height 30
type input "shivom"
drag, startPoint x: 806, startPoint y: 231, endPoint x: 778, endPoint y: 284, distance: 60.1
click at [800, 240] on div "shivom Send me personalized recommendations on what to learn next based on my r…" at bounding box center [681, 296] width 457 height 197
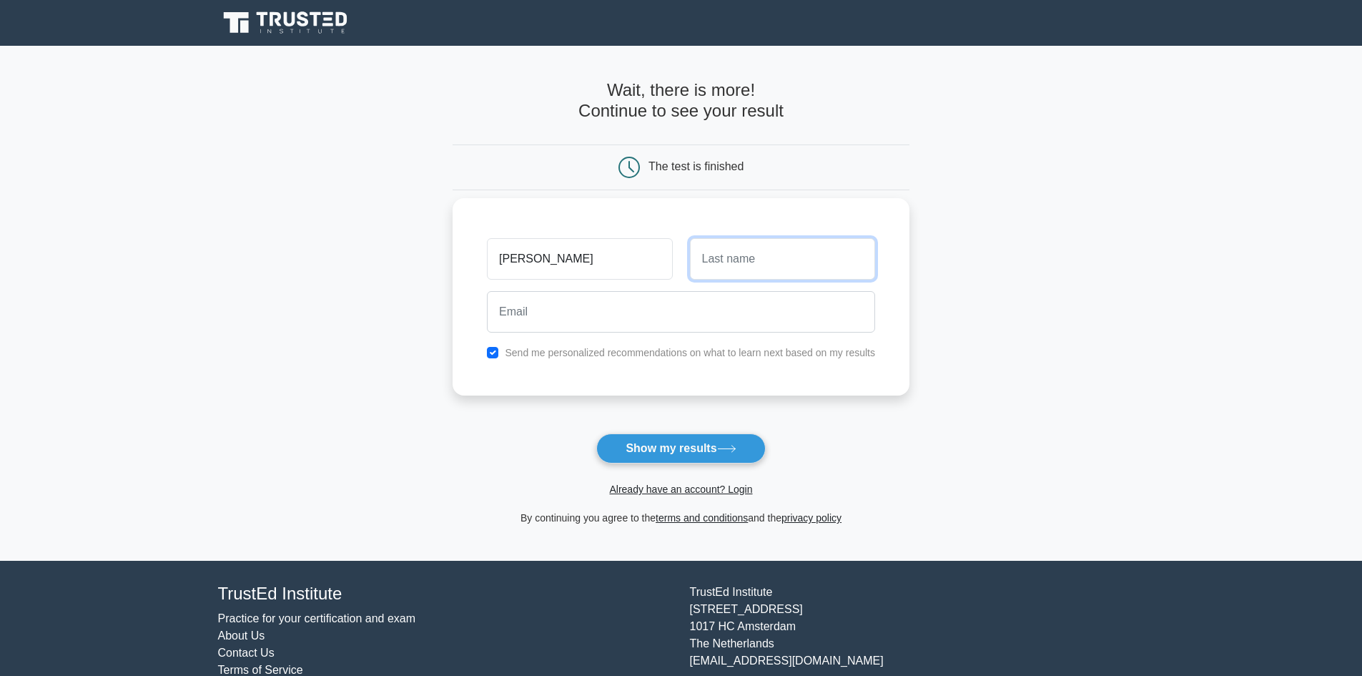
click at [778, 278] on input "text" at bounding box center [782, 258] width 185 height 41
click at [794, 272] on input "text" at bounding box center [782, 258] width 185 height 41
type input "Rana"
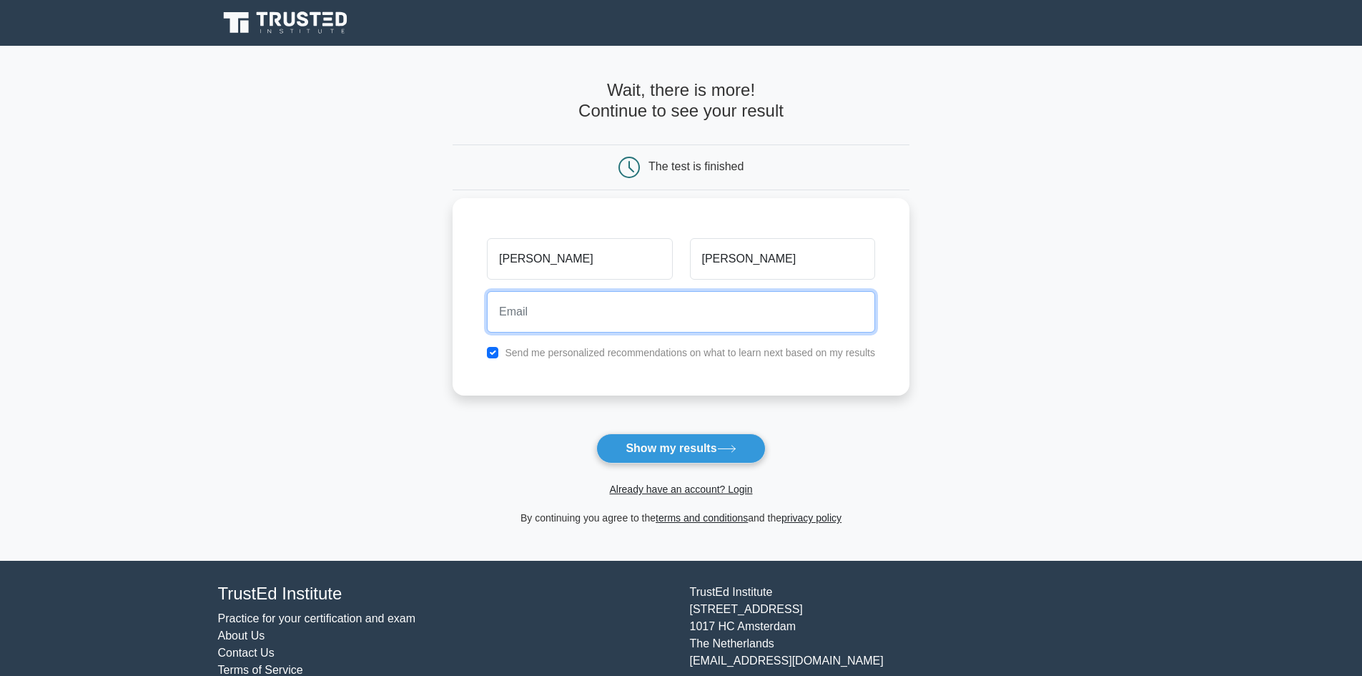
click at [681, 300] on input "email" at bounding box center [681, 311] width 388 height 41
type input "shivomrana196@gmail.com"
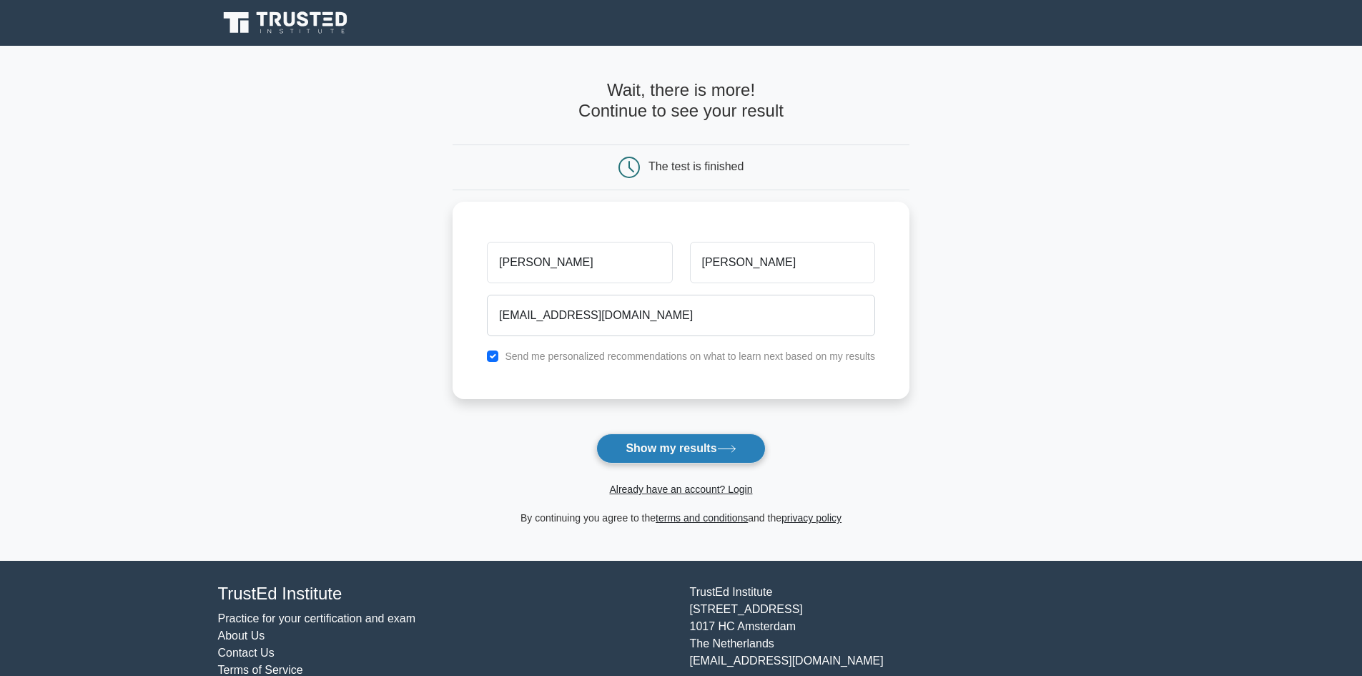
click at [661, 444] on button "Show my results" at bounding box center [680, 448] width 169 height 30
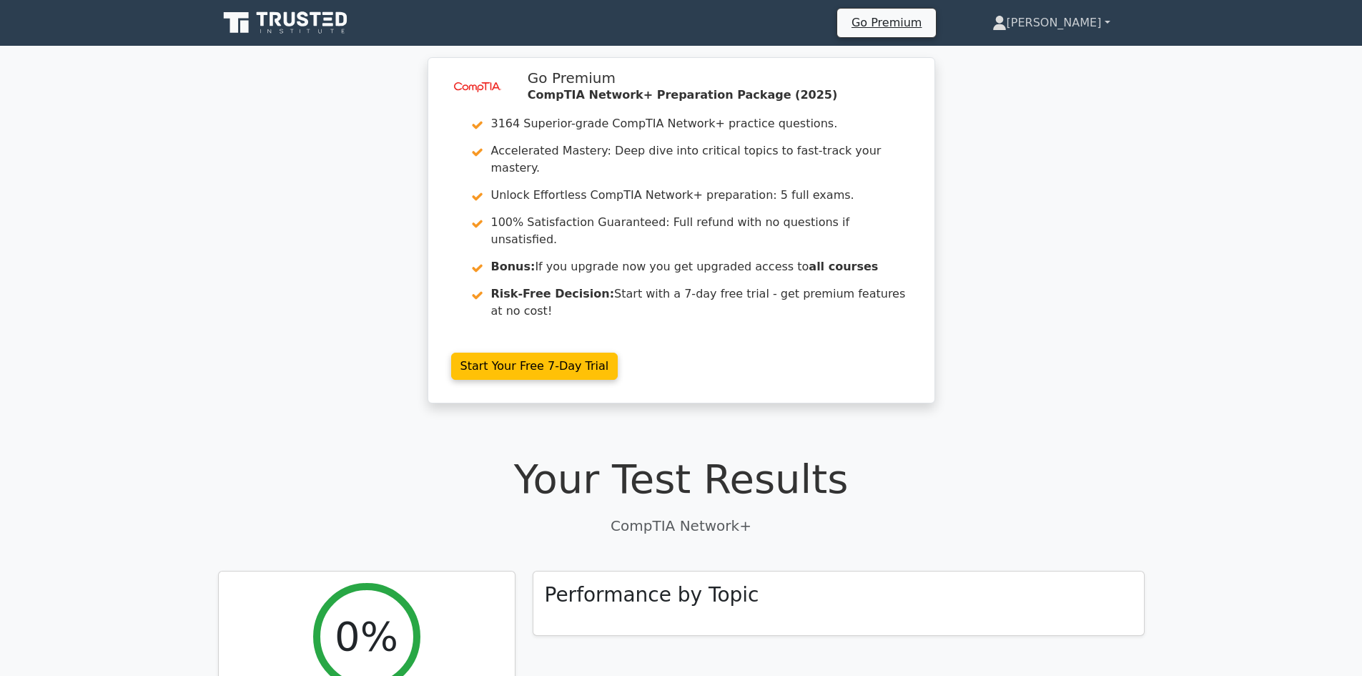
click at [1101, 20] on link "[PERSON_NAME]" at bounding box center [1051, 23] width 187 height 29
click at [1060, 51] on link "Profile" at bounding box center [1015, 56] width 113 height 23
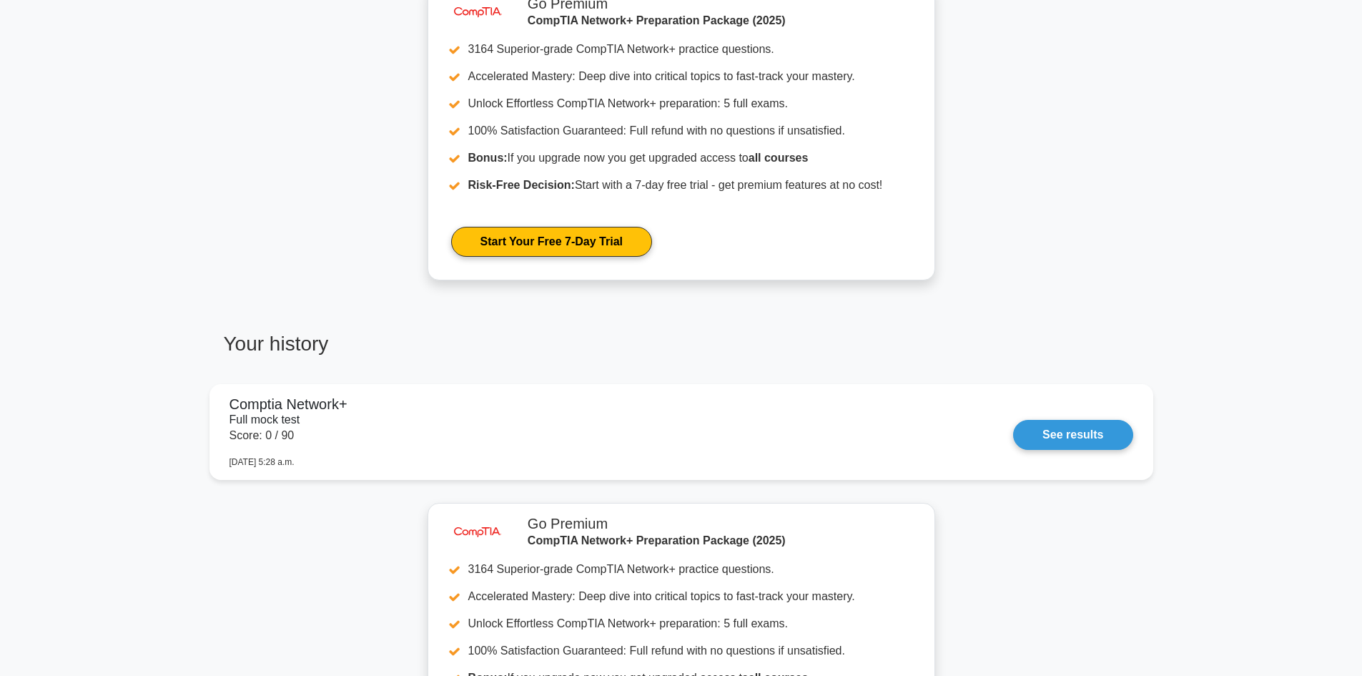
scroll to position [858, 0]
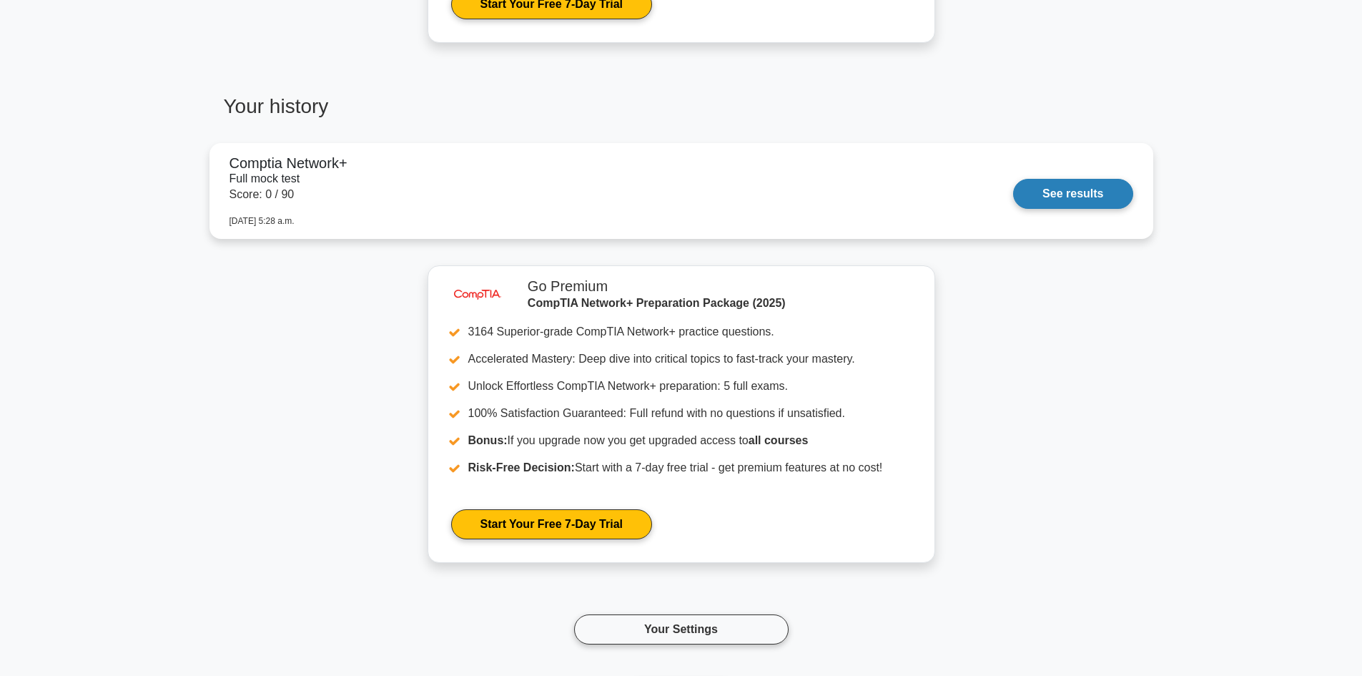
click at [1064, 202] on link "See results" at bounding box center [1072, 194] width 119 height 30
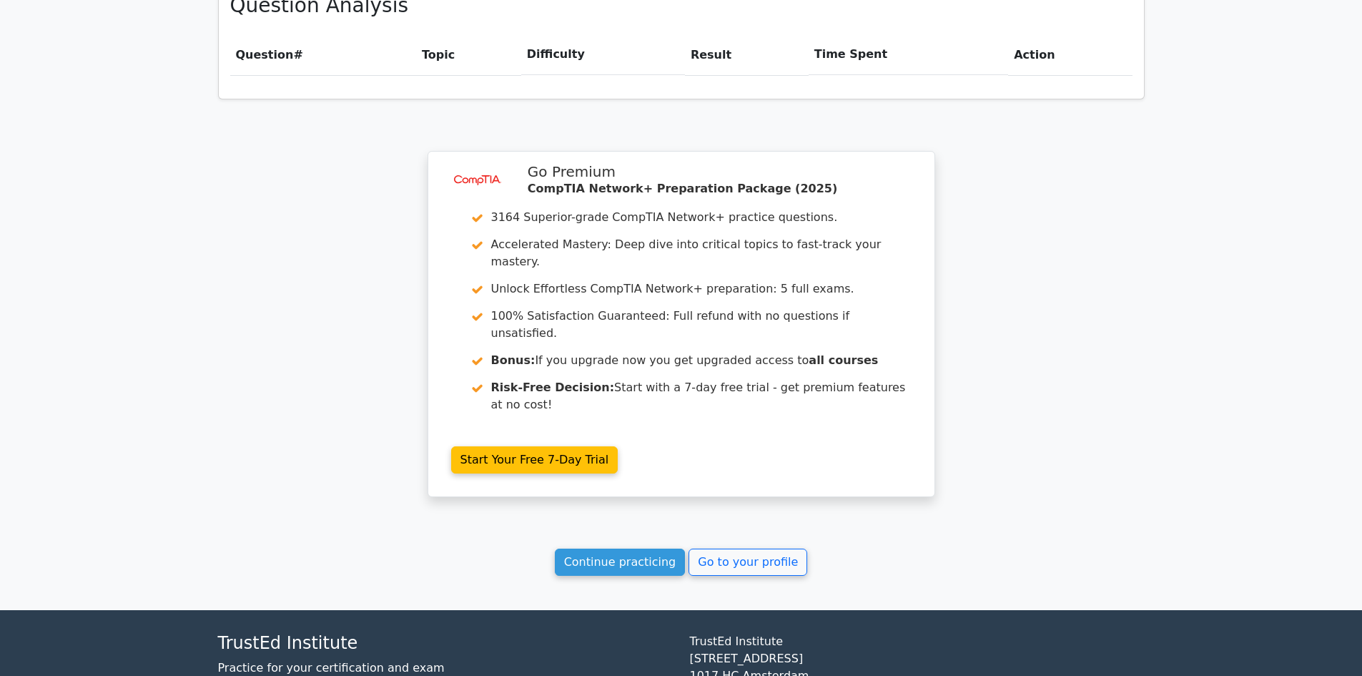
scroll to position [1023, 0]
click at [771, 548] on link "Go to your profile" at bounding box center [747, 561] width 119 height 27
click at [566, 548] on link "Continue practicing" at bounding box center [620, 561] width 131 height 27
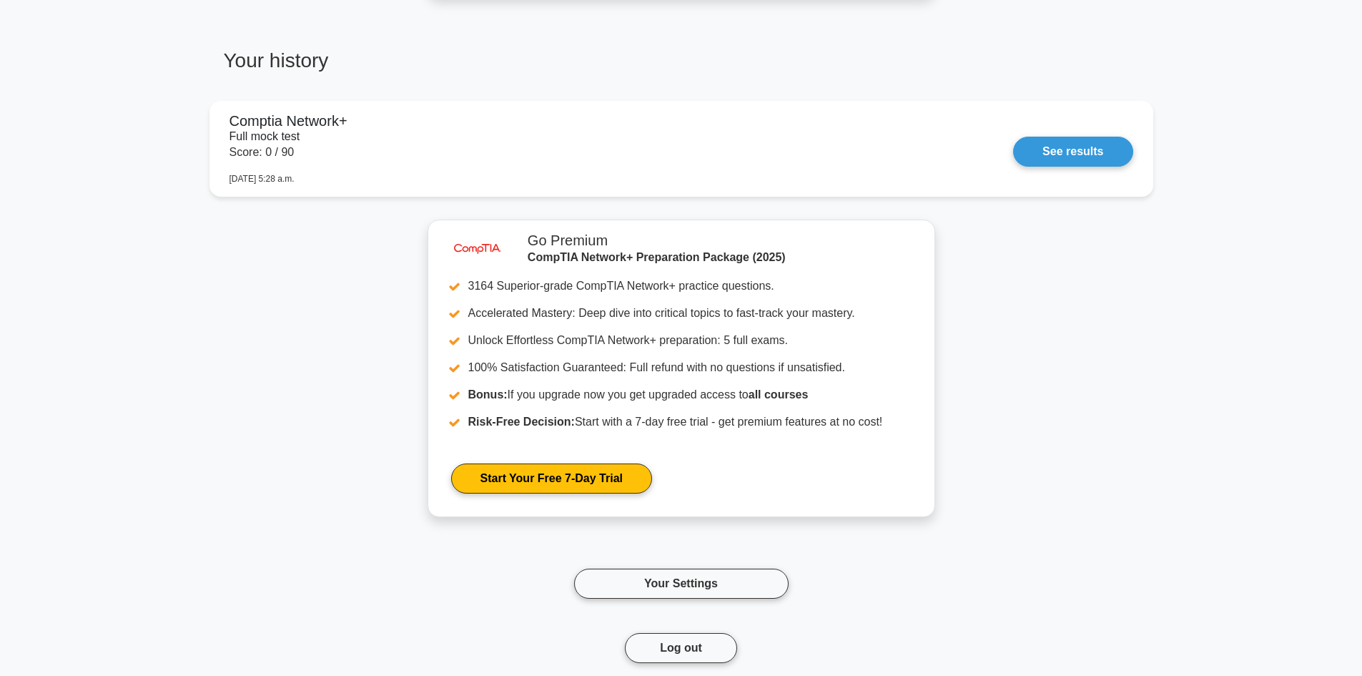
scroll to position [885, 0]
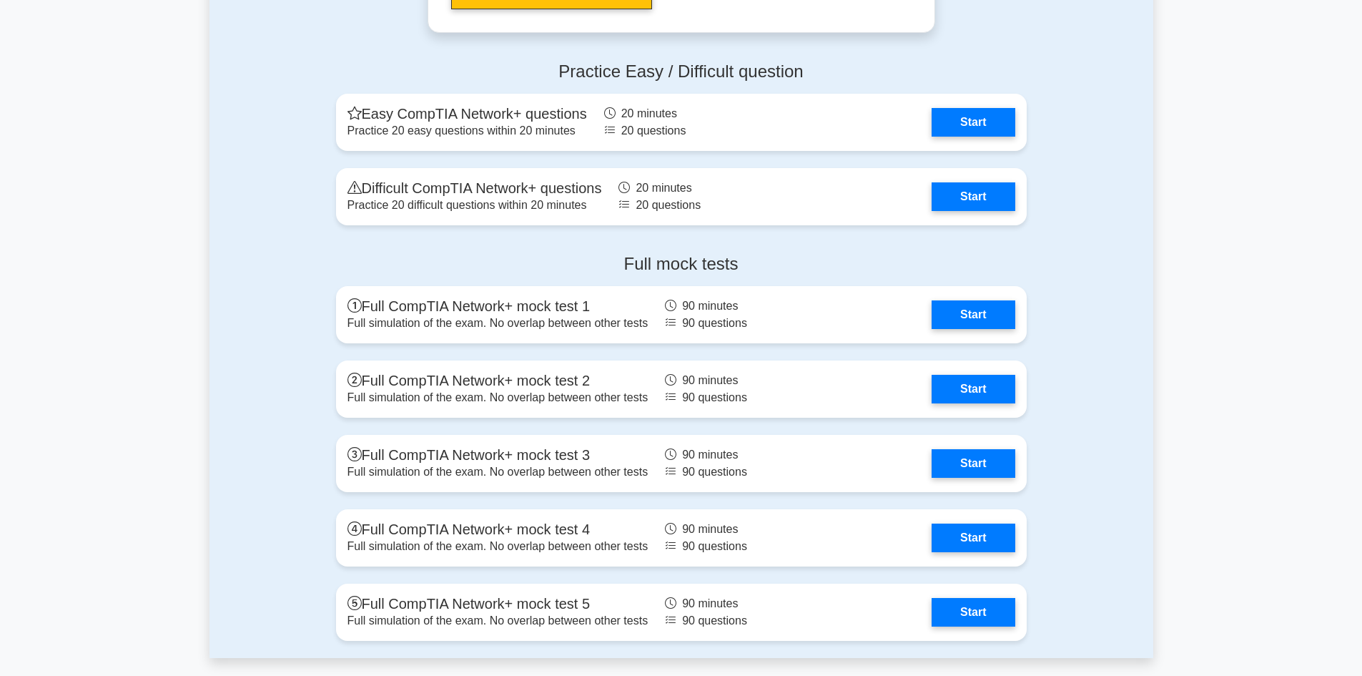
scroll to position [3002, 0]
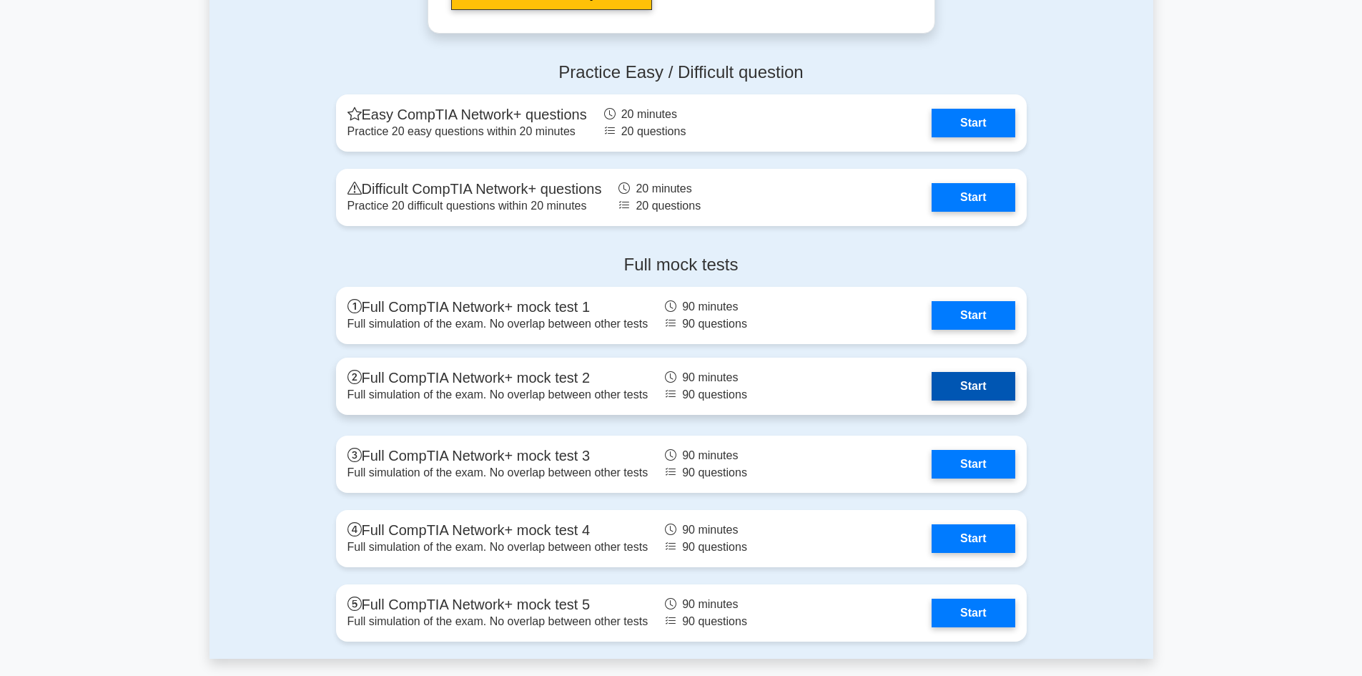
click at [931, 400] on link "Start" at bounding box center [972, 386] width 83 height 29
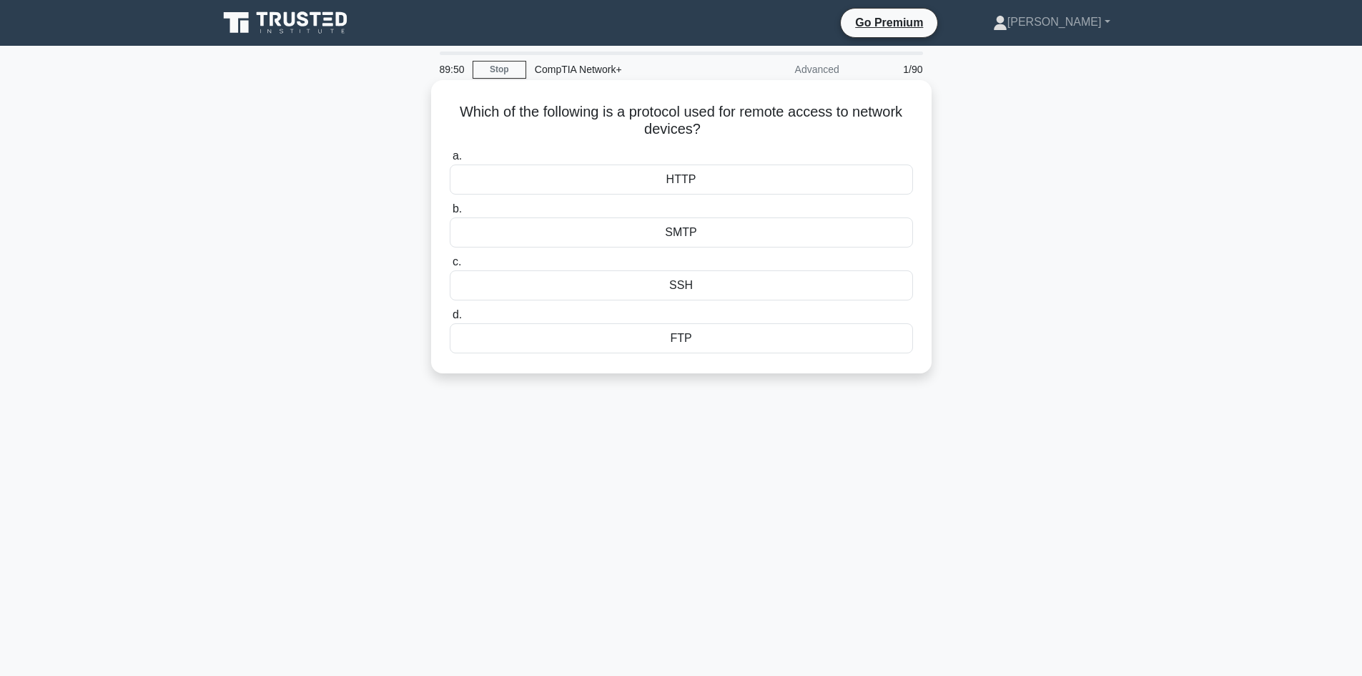
click at [723, 238] on div "SMTP" at bounding box center [681, 232] width 463 height 30
click at [450, 214] on input "b. SMTP" at bounding box center [450, 208] width 0 height 9
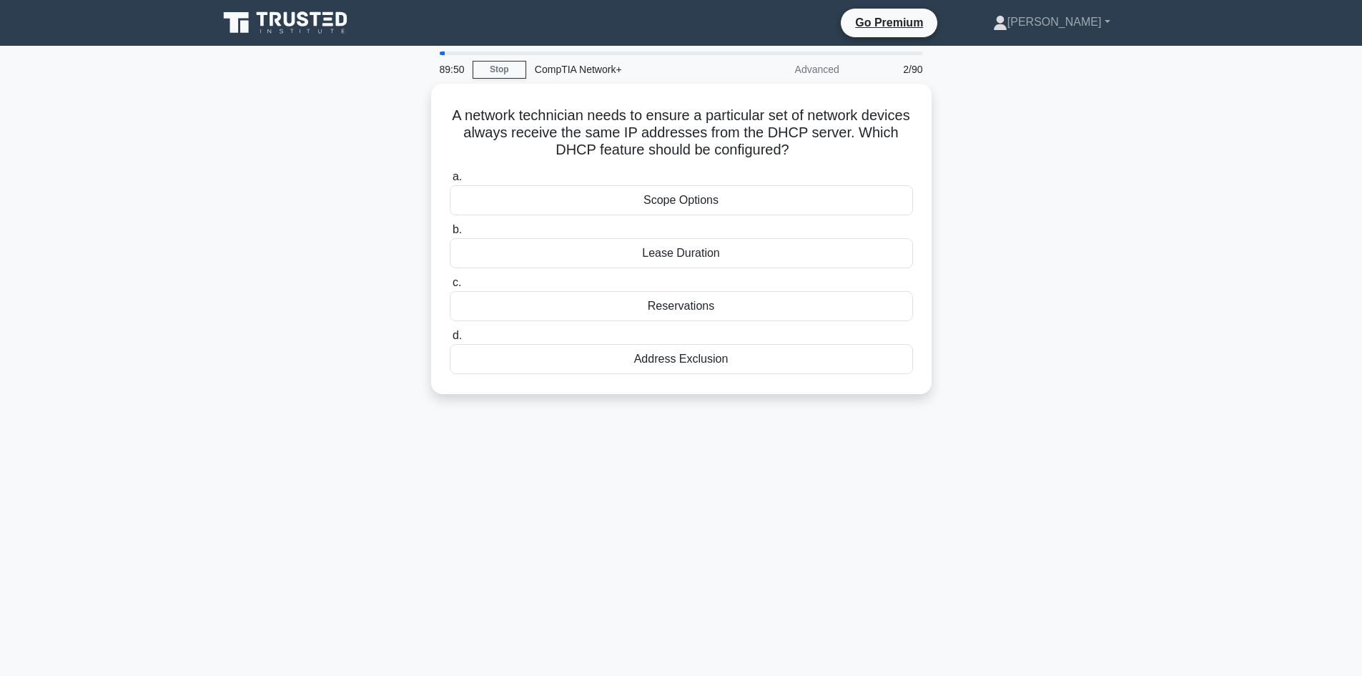
click at [723, 238] on div "Lease Duration" at bounding box center [681, 253] width 463 height 30
click at [450, 234] on input "b. Lease Duration" at bounding box center [450, 229] width 0 height 9
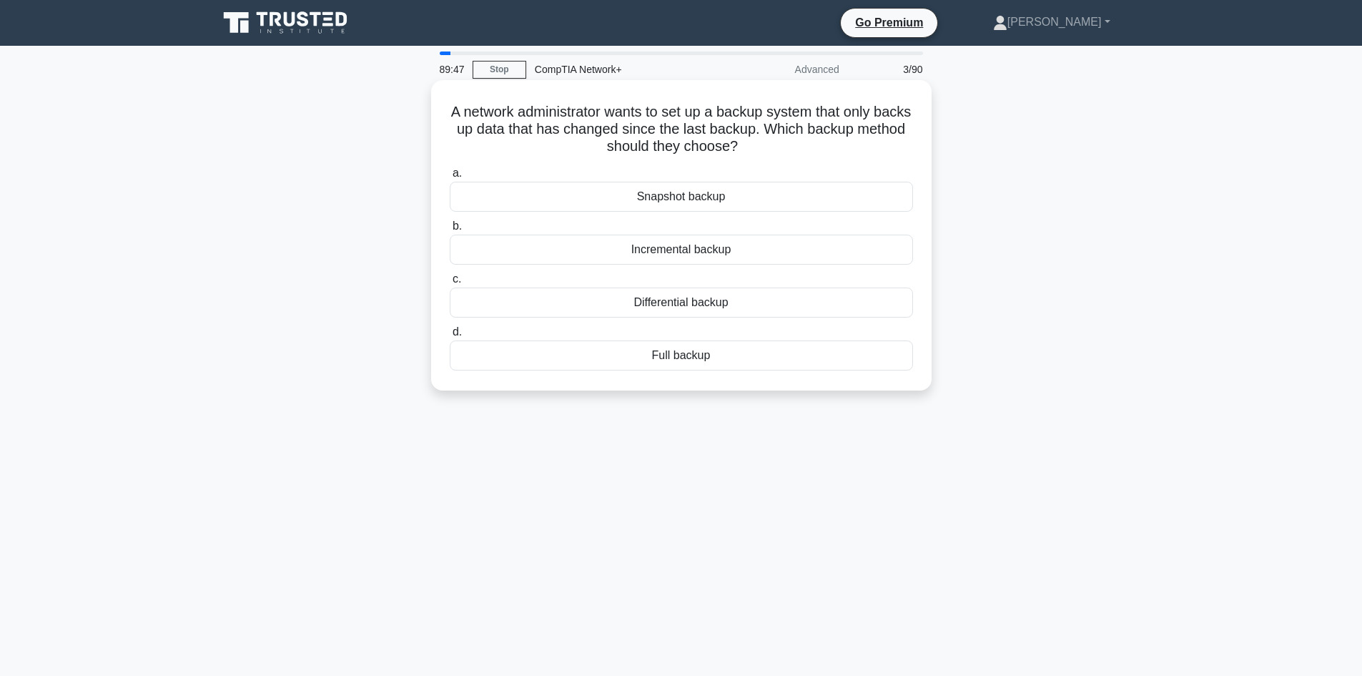
click at [718, 303] on div "Differential backup" at bounding box center [681, 302] width 463 height 30
click at [450, 284] on input "c. Differential backup" at bounding box center [450, 279] width 0 height 9
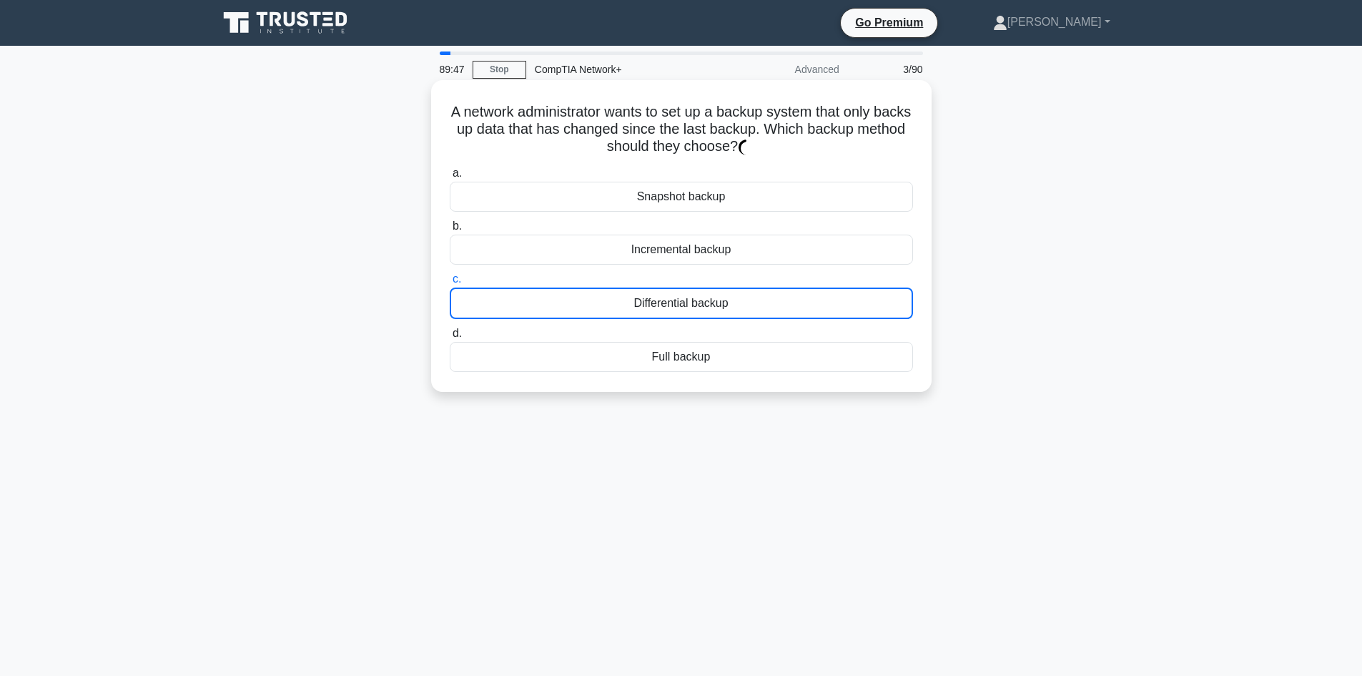
click at [718, 303] on div "Differential backup" at bounding box center [681, 302] width 463 height 31
click at [450, 284] on input "c. Differential backup" at bounding box center [450, 279] width 0 height 9
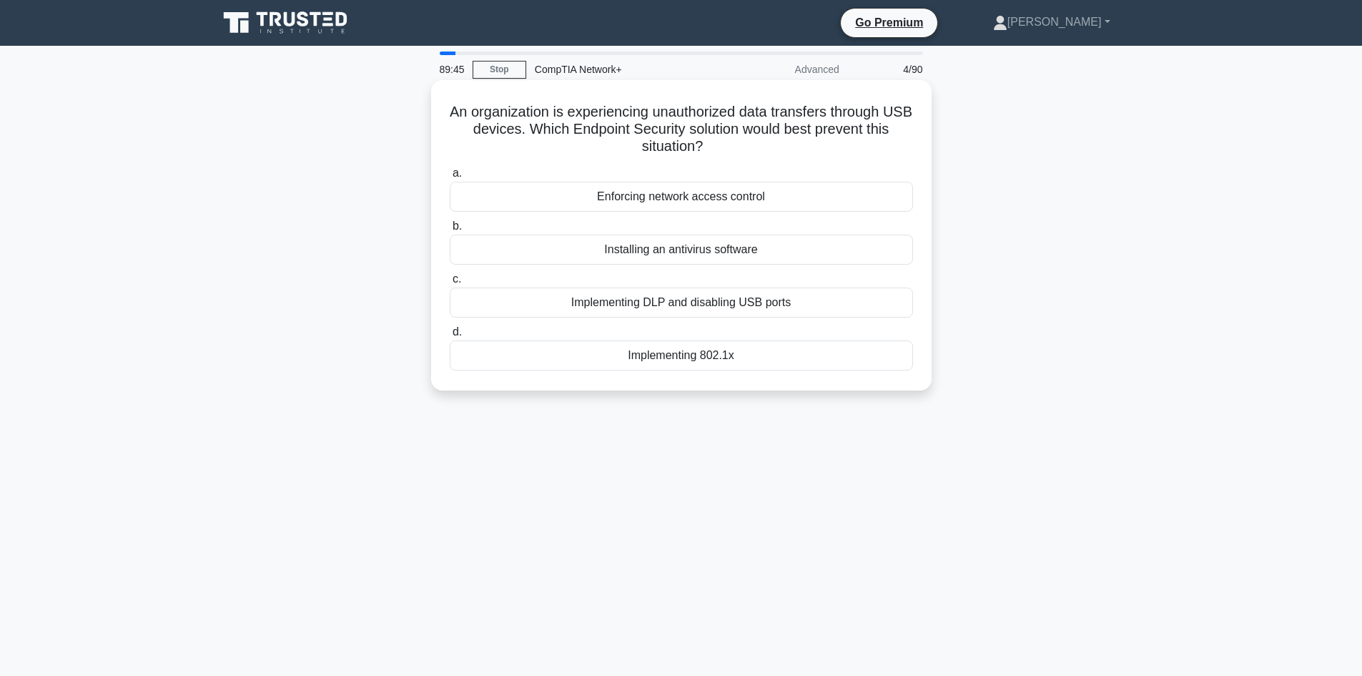
click at [731, 258] on div "Installing an antivirus software" at bounding box center [681, 249] width 463 height 30
click at [450, 231] on input "b. Installing an antivirus software" at bounding box center [450, 226] width 0 height 9
click at [694, 302] on div "SSH (Secure Shell)" at bounding box center [681, 302] width 463 height 30
click at [450, 284] on input "c. SSH (Secure Shell)" at bounding box center [450, 279] width 0 height 9
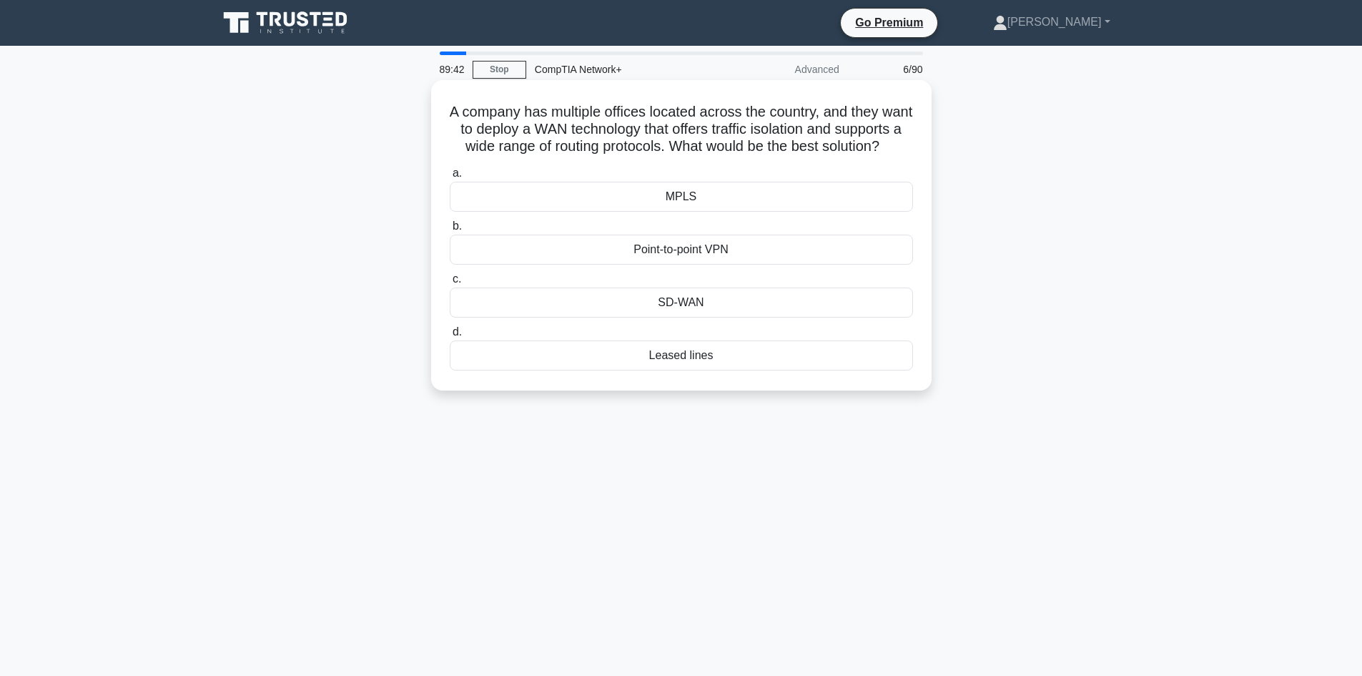
click at [687, 207] on div "MPLS" at bounding box center [681, 197] width 463 height 30
click at [450, 178] on input "a. MPLS" at bounding box center [450, 173] width 0 height 9
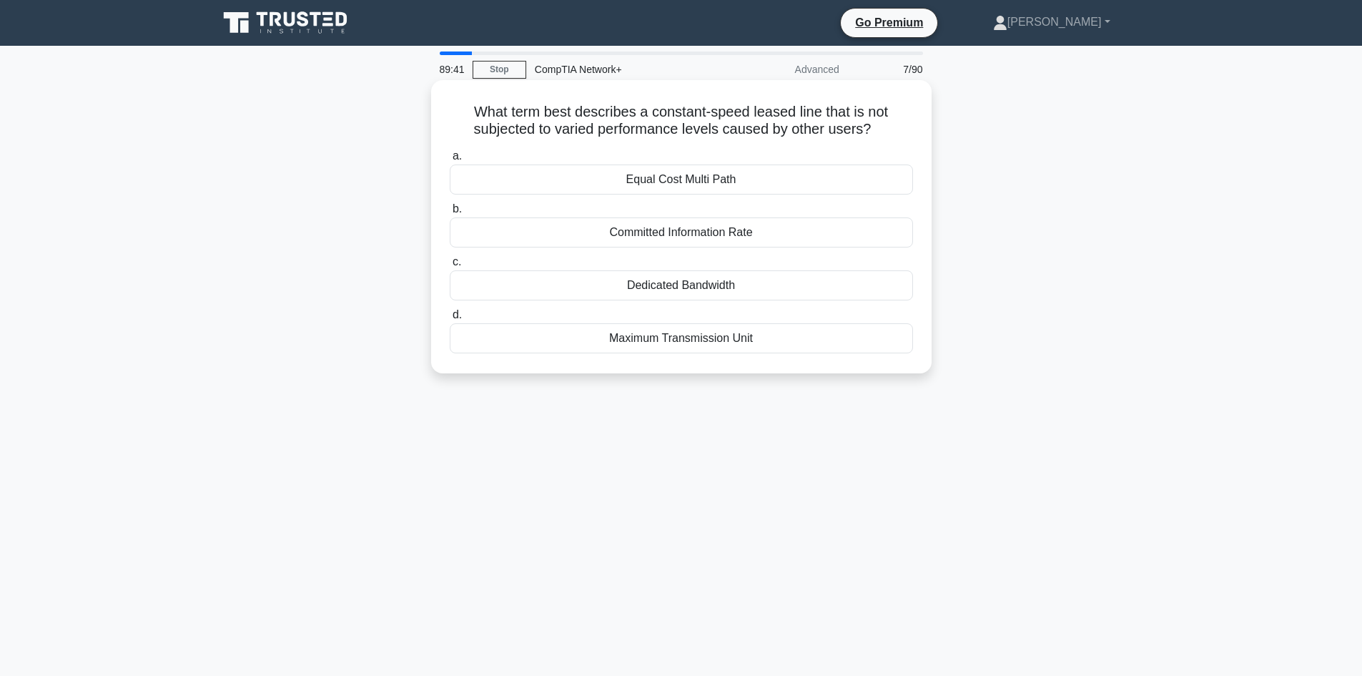
click at [703, 302] on div "a. Equal Cost Multi Path b. Committed Information Rate c. d." at bounding box center [681, 250] width 480 height 212
click at [707, 292] on div "Dedicated Bandwidth" at bounding box center [681, 285] width 463 height 30
click at [450, 267] on input "c. Dedicated Bandwidth" at bounding box center [450, 261] width 0 height 9
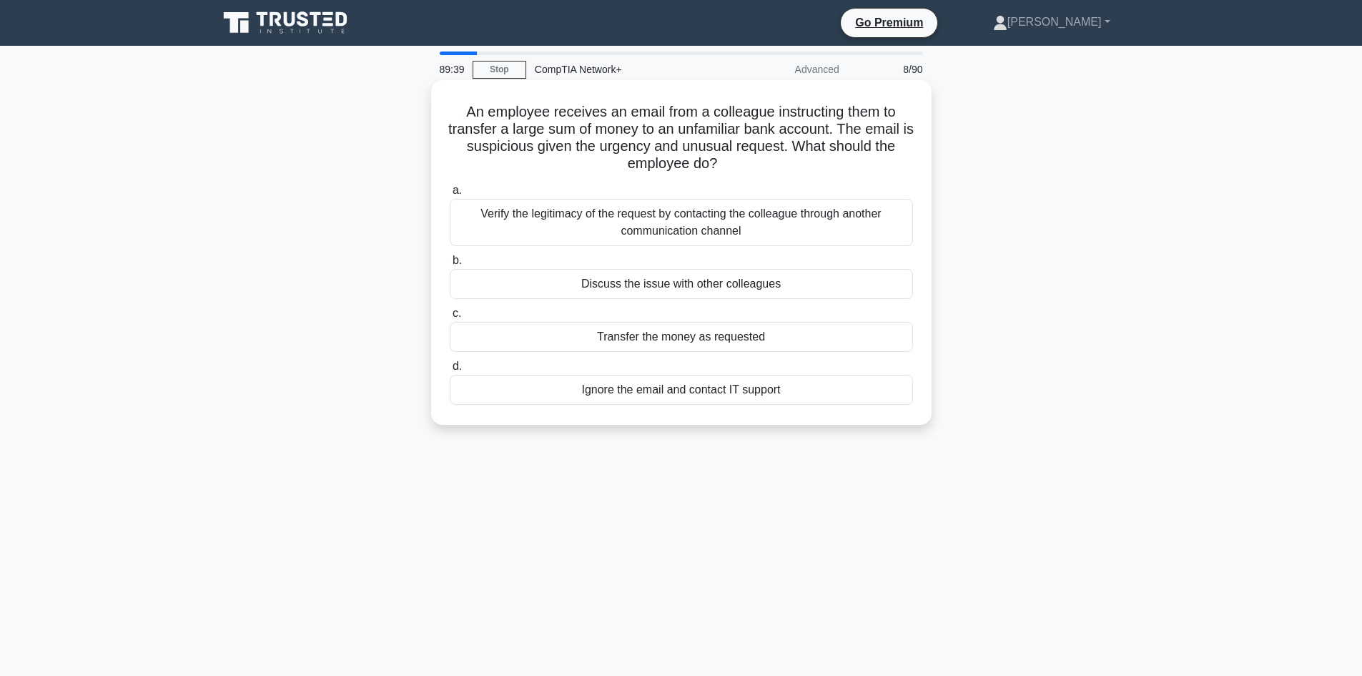
click at [789, 223] on div "Verify the legitimacy of the request by contacting the colleague through anothe…" at bounding box center [681, 222] width 463 height 47
click at [450, 195] on input "a. Verify the legitimacy of the request by contacting the colleague through ano…" at bounding box center [450, 190] width 0 height 9
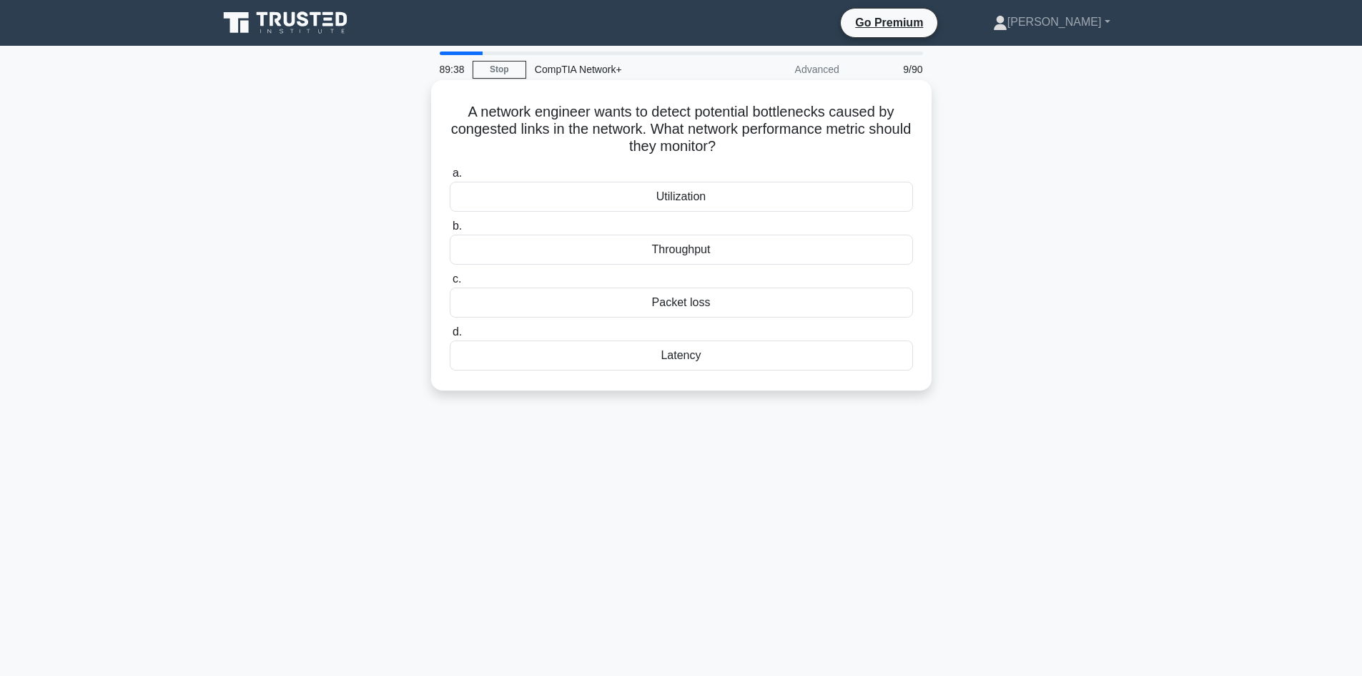
click at [746, 295] on div "Packet loss" at bounding box center [681, 302] width 463 height 30
click at [450, 284] on input "c. Packet loss" at bounding box center [450, 279] width 0 height 9
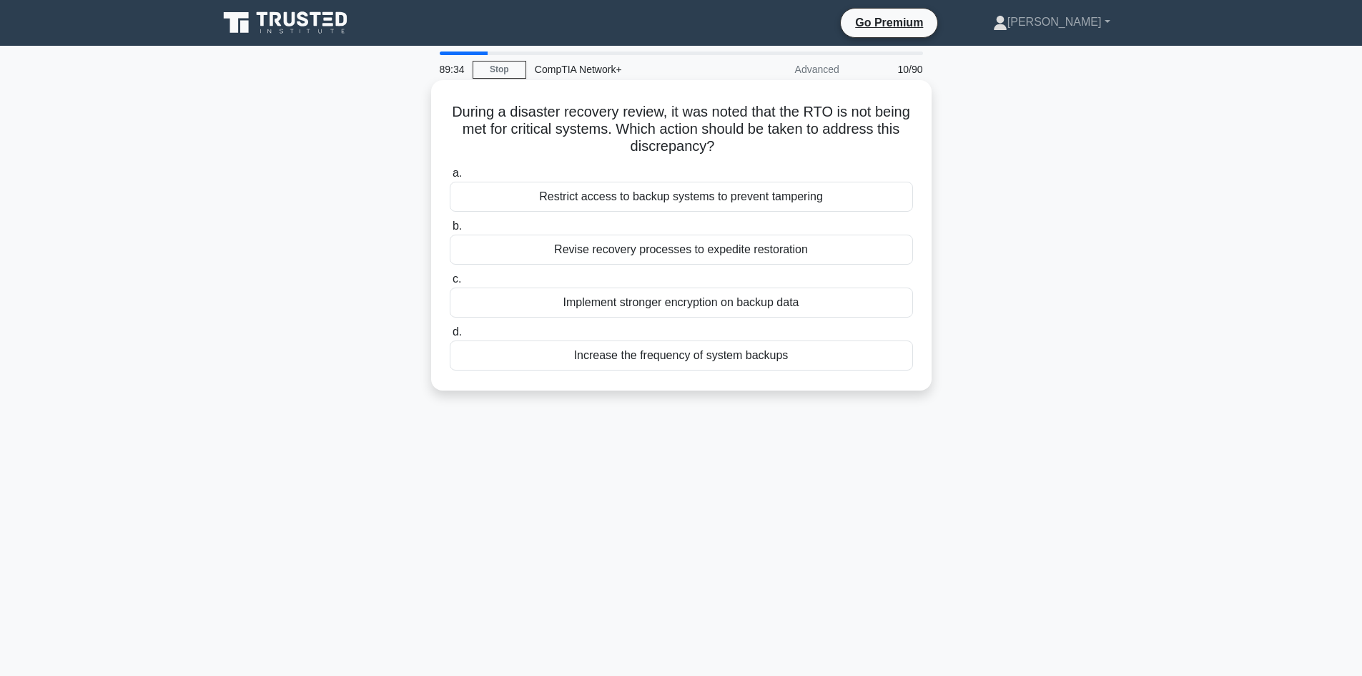
click at [743, 302] on div "Implement stronger encryption on backup data" at bounding box center [681, 302] width 463 height 30
click at [450, 284] on input "c. Implement stronger encryption on backup data" at bounding box center [450, 279] width 0 height 9
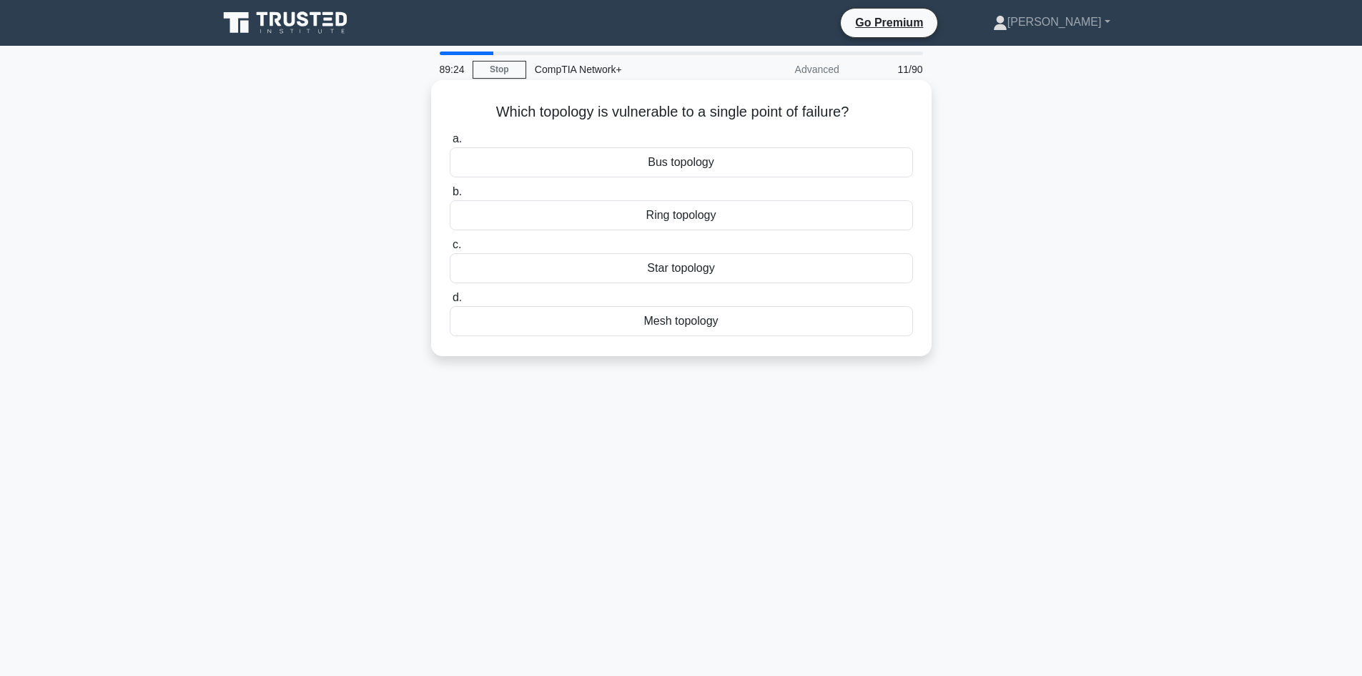
click at [694, 157] on div "Bus topology" at bounding box center [681, 162] width 463 height 30
click at [450, 144] on input "a. Bus topology" at bounding box center [450, 138] width 0 height 9
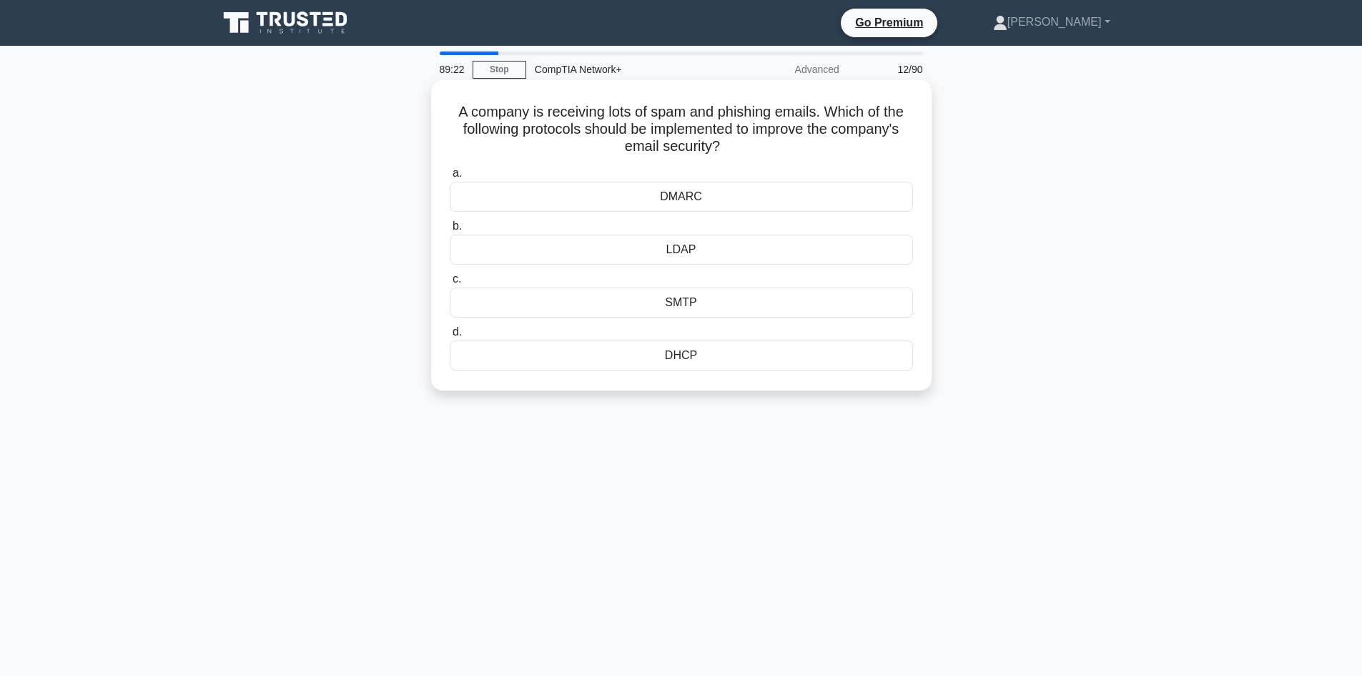
click at [693, 242] on div "LDAP" at bounding box center [681, 249] width 463 height 30
click at [450, 231] on input "b. LDAP" at bounding box center [450, 226] width 0 height 9
click at [693, 242] on div "Global Server Load Balancer" at bounding box center [681, 249] width 463 height 30
click at [450, 231] on input "b. Global Server Load Balancer" at bounding box center [450, 226] width 0 height 9
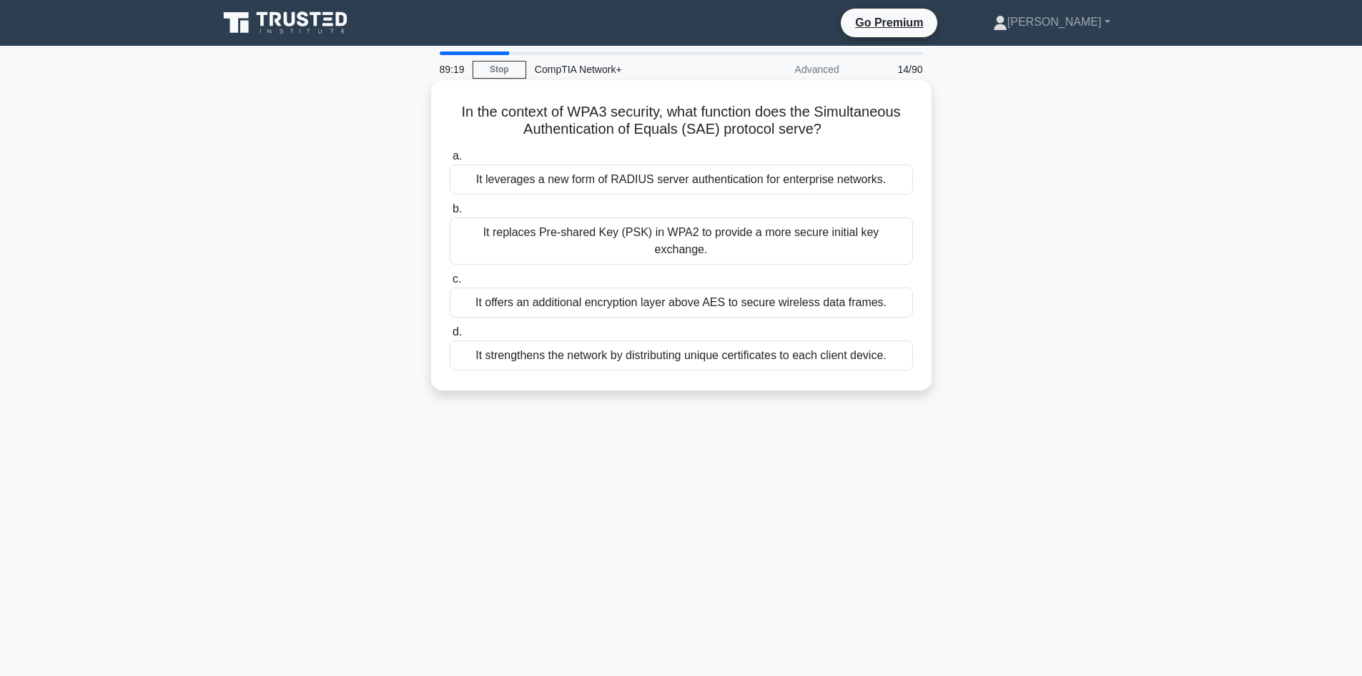
click at [711, 177] on div "It leverages a new form of RADIUS server authentication for enterprise networks." at bounding box center [681, 179] width 463 height 30
click at [450, 161] on input "a. It leverages a new form of RADIUS server authentication for enterprise netwo…" at bounding box center [450, 156] width 0 height 9
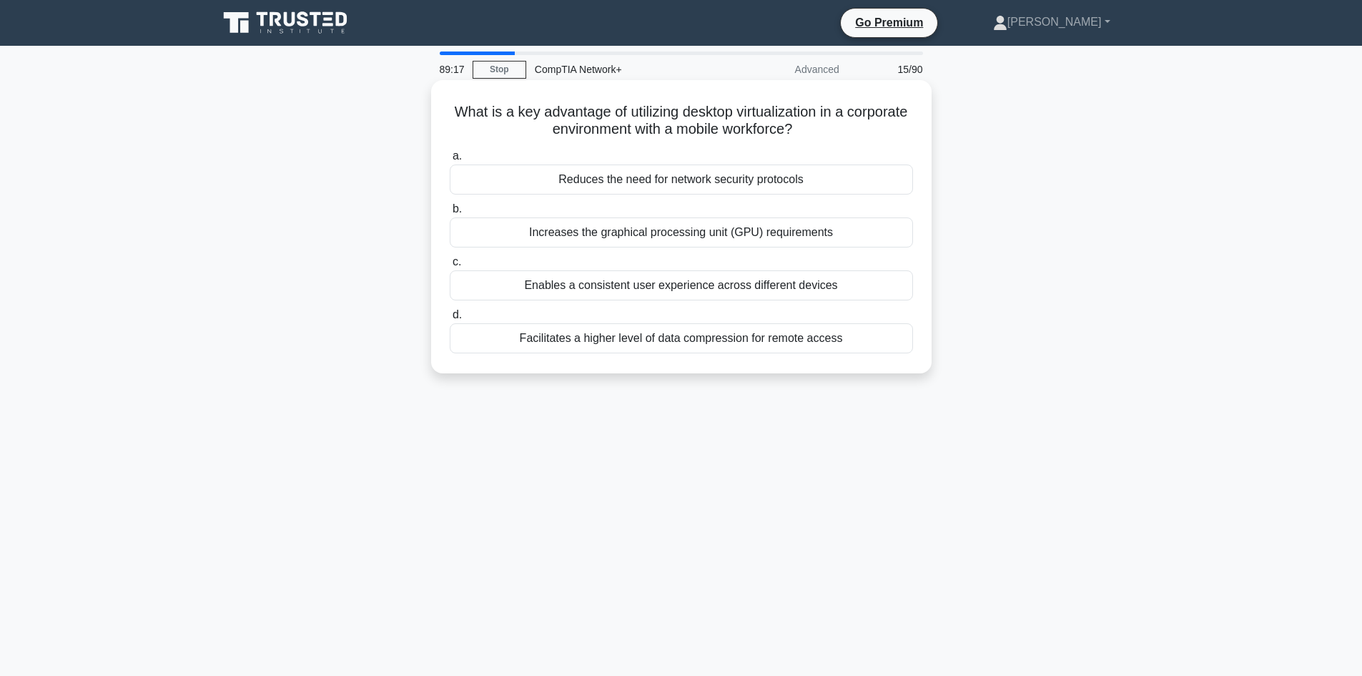
click at [695, 229] on div "Increases the graphical processing unit (GPU) requirements" at bounding box center [681, 232] width 463 height 30
click at [450, 214] on input "b. Increases the graphical processing unit (GPU) requirements" at bounding box center [450, 208] width 0 height 9
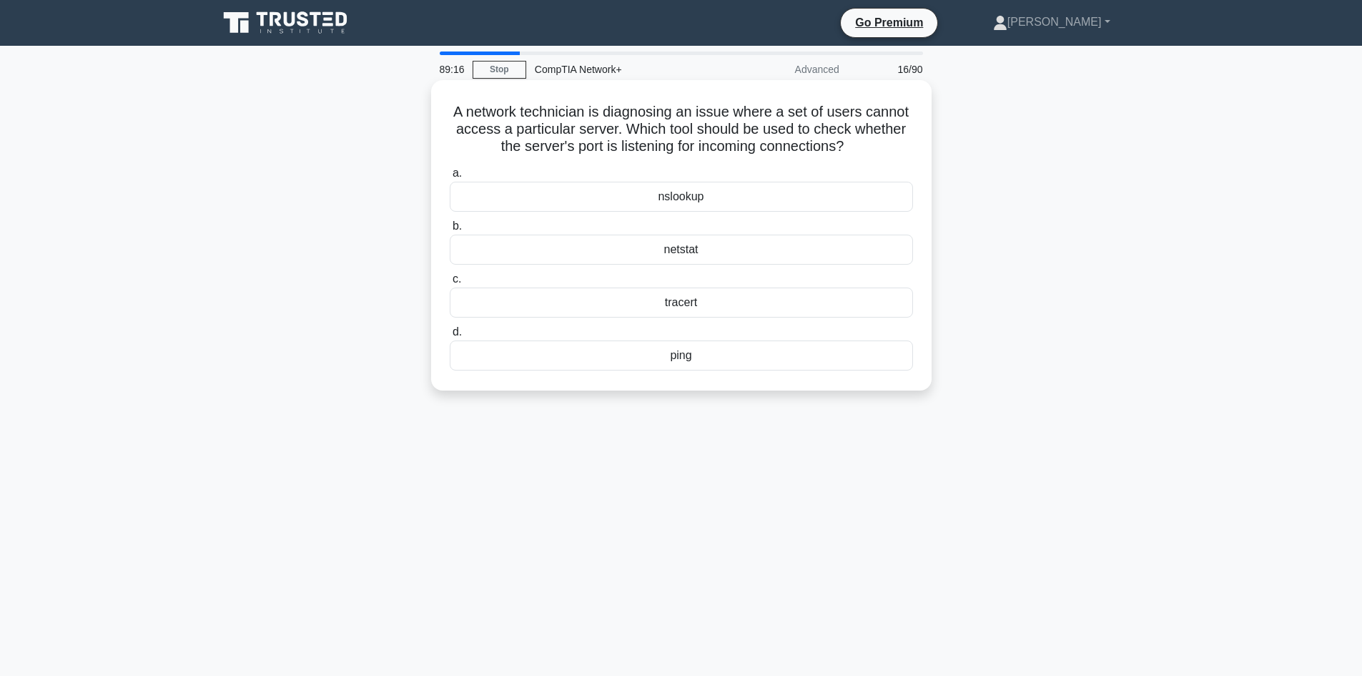
click at [677, 298] on div "tracert" at bounding box center [681, 302] width 463 height 30
click at [450, 284] on input "c. tracert" at bounding box center [450, 279] width 0 height 9
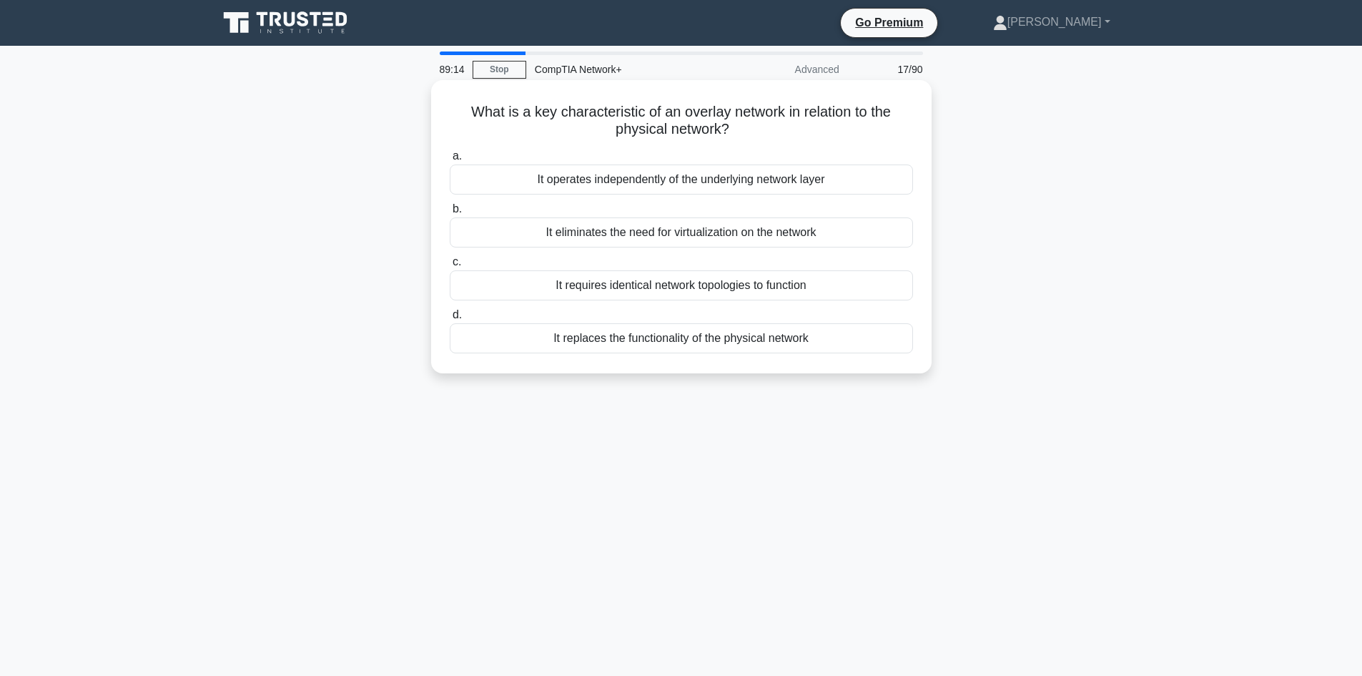
click at [705, 178] on div "It operates independently of the underlying network layer" at bounding box center [681, 179] width 463 height 30
click at [450, 161] on input "a. It operates independently of the underlying network layer" at bounding box center [450, 156] width 0 height 9
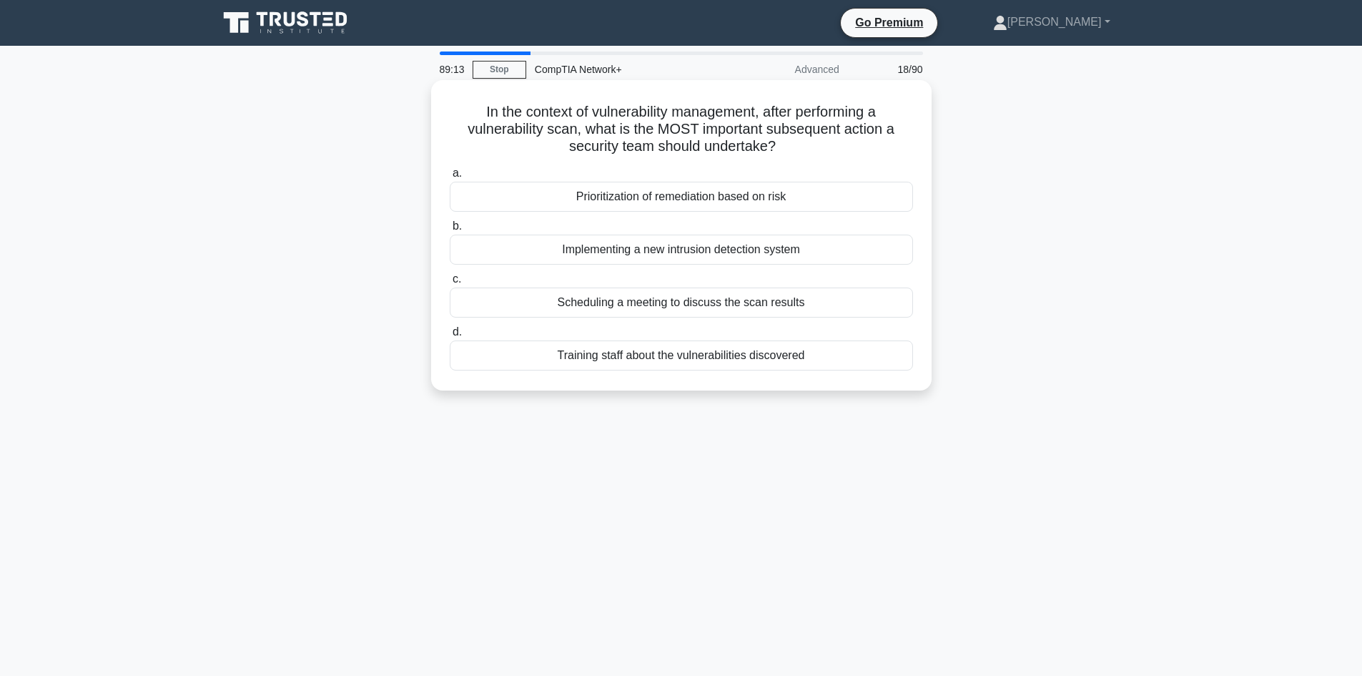
click at [699, 266] on div "a. Prioritization of remediation based on risk b. Implementing a new intrusion …" at bounding box center [681, 268] width 480 height 212
click at [700, 254] on div "Implementing a new intrusion detection system" at bounding box center [681, 249] width 463 height 30
click at [450, 231] on input "b. Implementing a new intrusion detection system" at bounding box center [450, 226] width 0 height 9
click at [709, 202] on div "There is no IP address assigned to the router's external interface" at bounding box center [681, 197] width 463 height 30
click at [450, 178] on input "a. There is no IP address assigned to the router's external interface" at bounding box center [450, 173] width 0 height 9
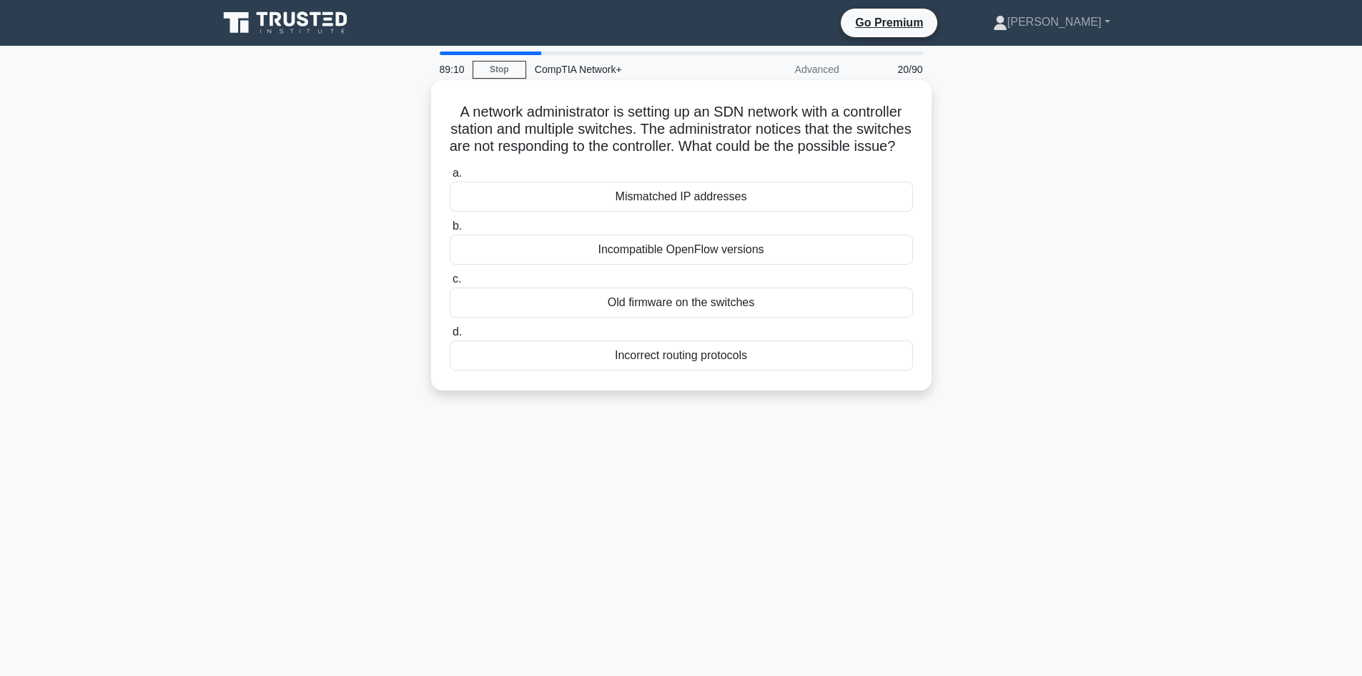
click at [698, 265] on div "Incompatible OpenFlow versions" at bounding box center [681, 249] width 463 height 30
click at [450, 231] on input "b. Incompatible OpenFlow versions" at bounding box center [450, 226] width 0 height 9
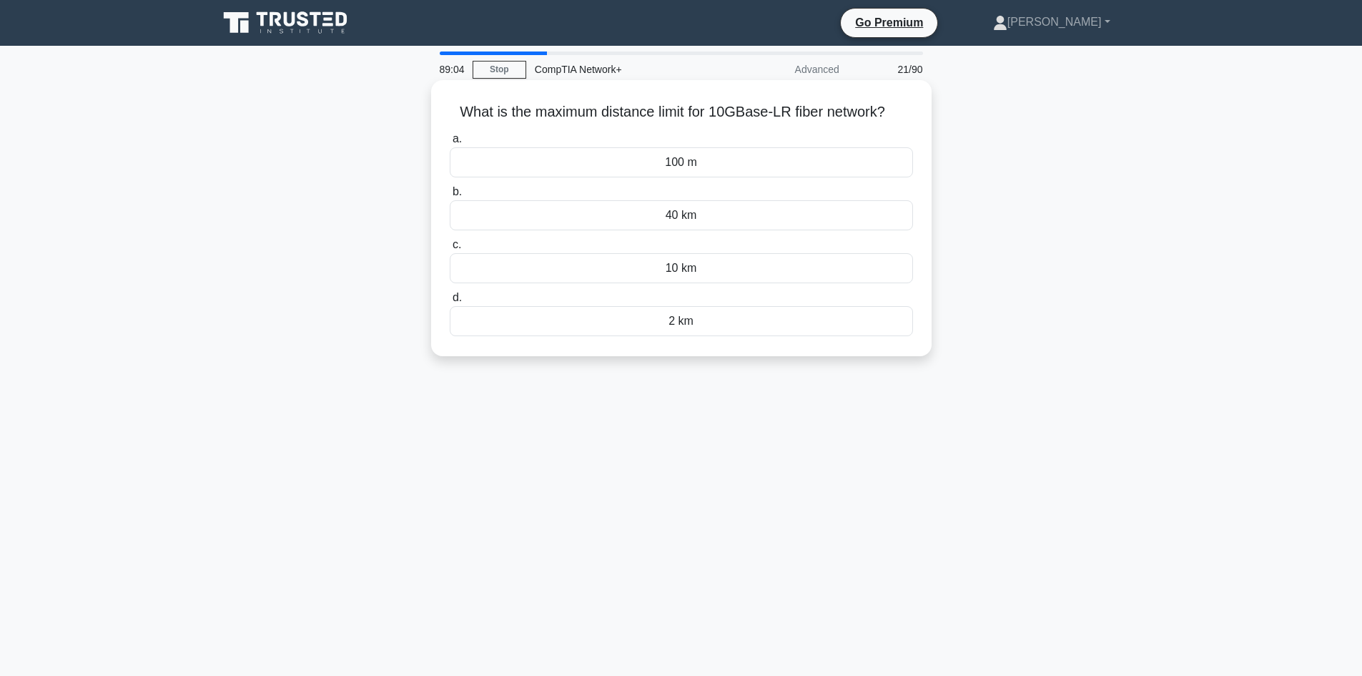
drag, startPoint x: 698, startPoint y: 268, endPoint x: 682, endPoint y: 320, distance: 54.0
click at [682, 320] on div "a. 100 m b. 40 km" at bounding box center [681, 233] width 480 height 212
click at [682, 320] on div "2 km" at bounding box center [681, 321] width 463 height 30
click at [450, 302] on input "d. 2 km" at bounding box center [450, 297] width 0 height 9
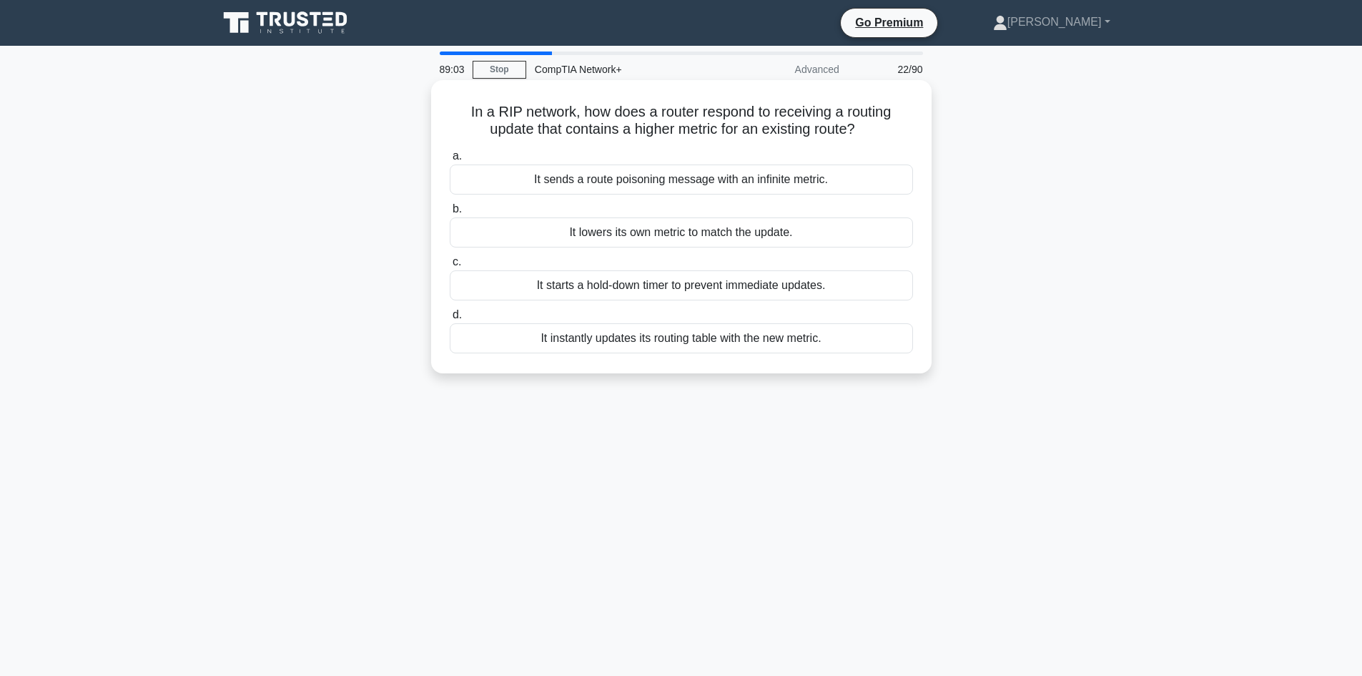
click at [681, 231] on div "It lowers its own metric to match the update." at bounding box center [681, 232] width 463 height 30
click at [450, 214] on input "b. It lowers its own metric to match the update." at bounding box center [450, 208] width 0 height 9
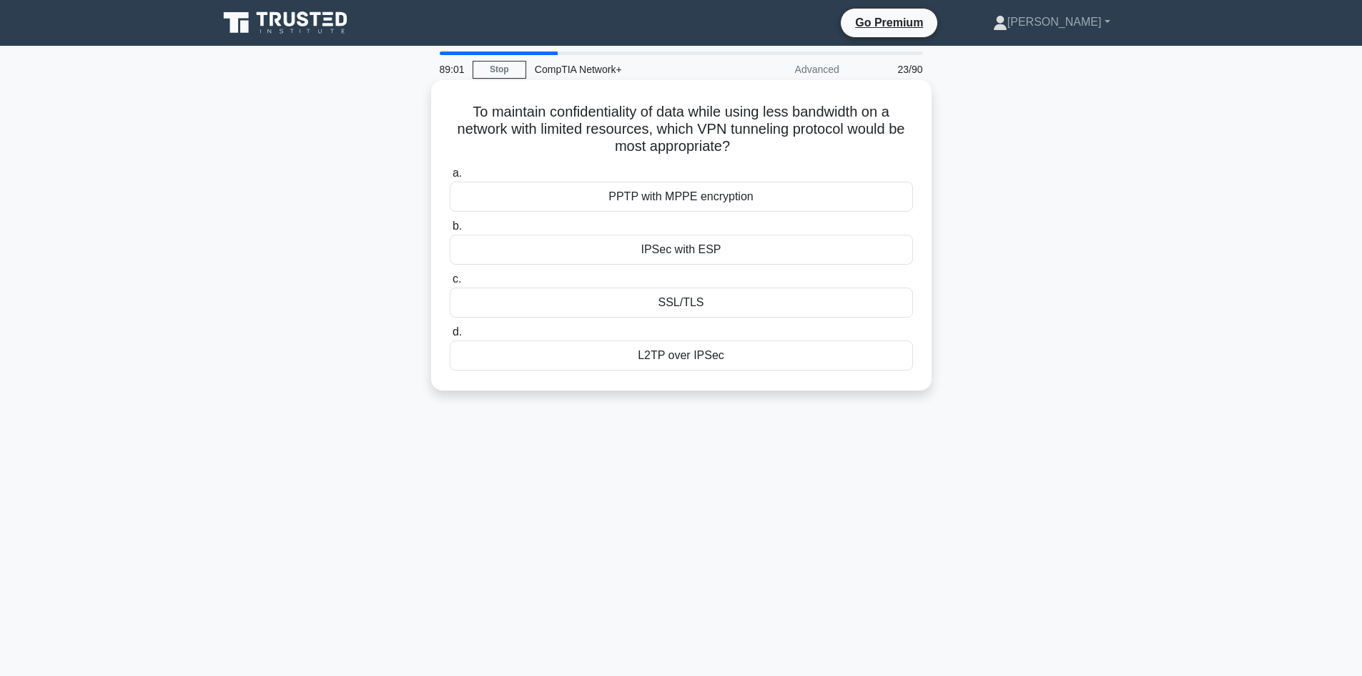
click at [684, 200] on div "PPTP with MPPE encryption" at bounding box center [681, 197] width 463 height 30
click at [450, 178] on input "a. PPTP with MPPE encryption" at bounding box center [450, 173] width 0 height 9
click at [693, 301] on div "Asymmetrical Internet" at bounding box center [681, 302] width 463 height 30
click at [450, 284] on input "c. Asymmetrical Internet" at bounding box center [450, 279] width 0 height 9
click at [695, 356] on div "Object-level virtualization" at bounding box center [681, 355] width 463 height 30
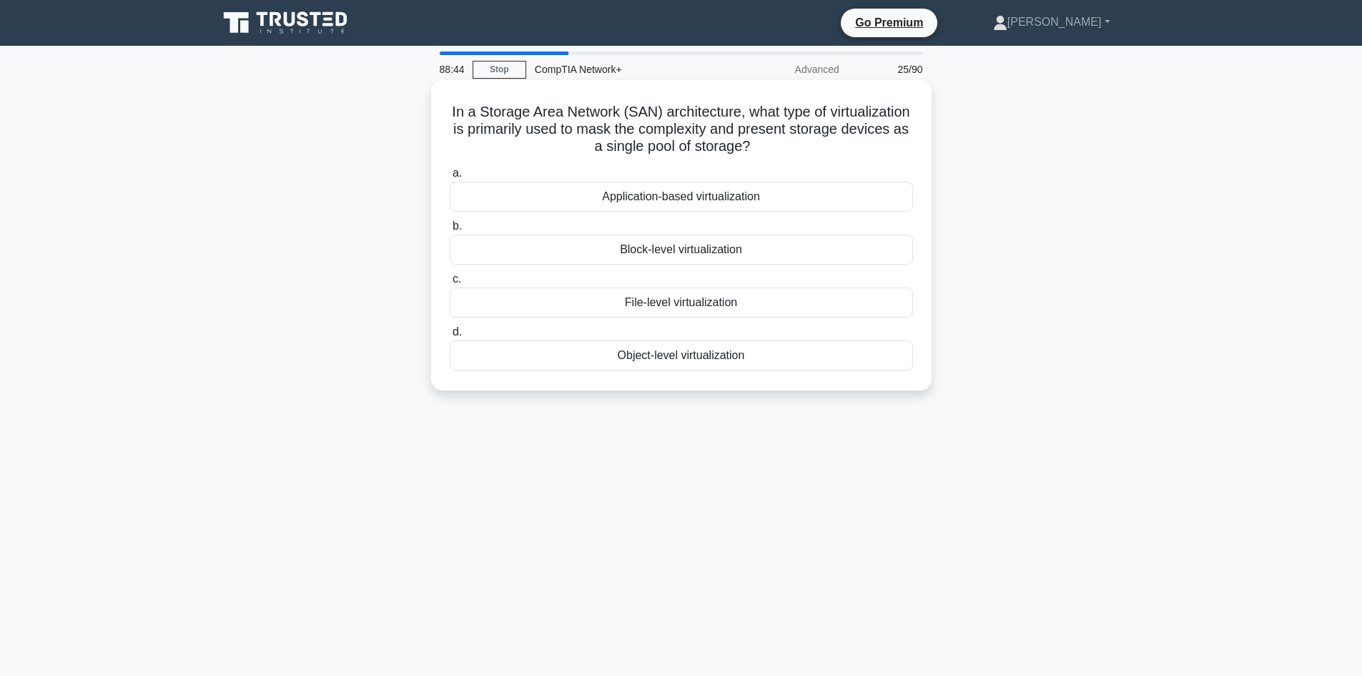
click at [450, 337] on input "d. Object-level virtualization" at bounding box center [450, 331] width 0 height 9
click at [671, 199] on div "Leased Line" at bounding box center [681, 197] width 463 height 30
click at [450, 178] on input "a. Leased Line" at bounding box center [450, 173] width 0 height 9
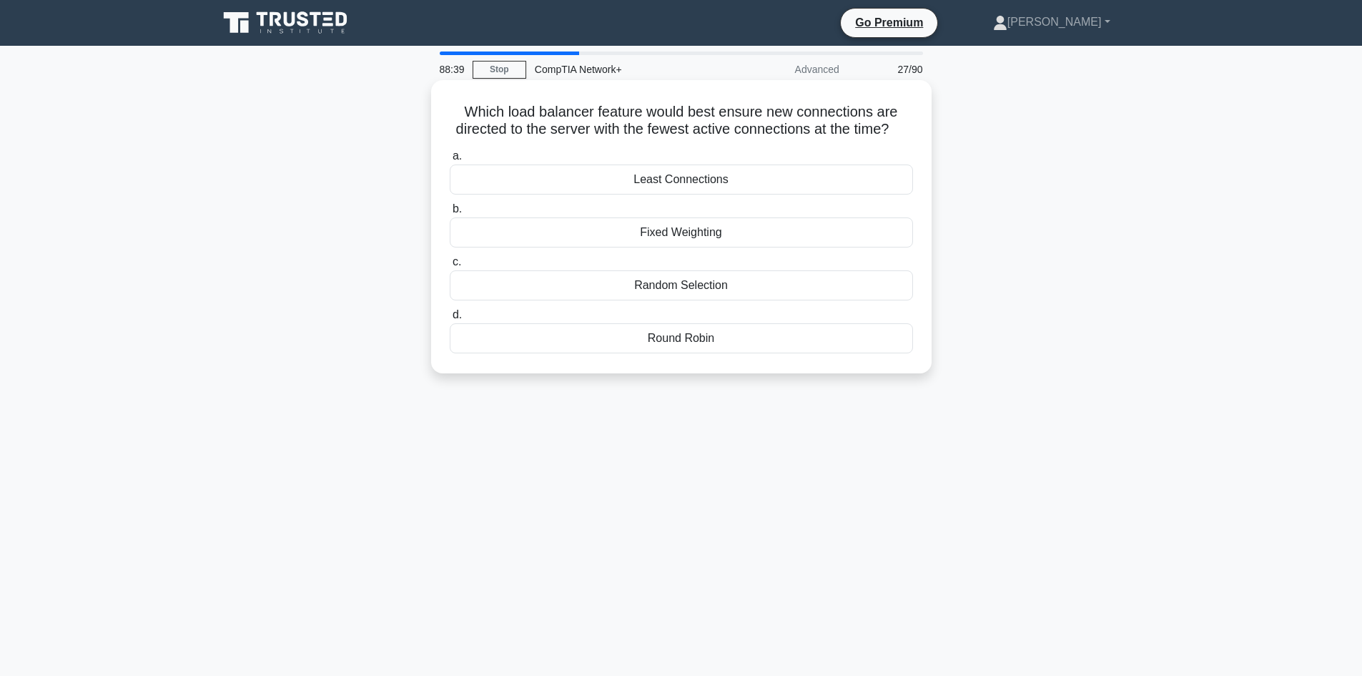
click at [681, 243] on div "Fixed Weighting" at bounding box center [681, 232] width 463 height 30
click at [450, 214] on input "b. Fixed Weighting" at bounding box center [450, 208] width 0 height 9
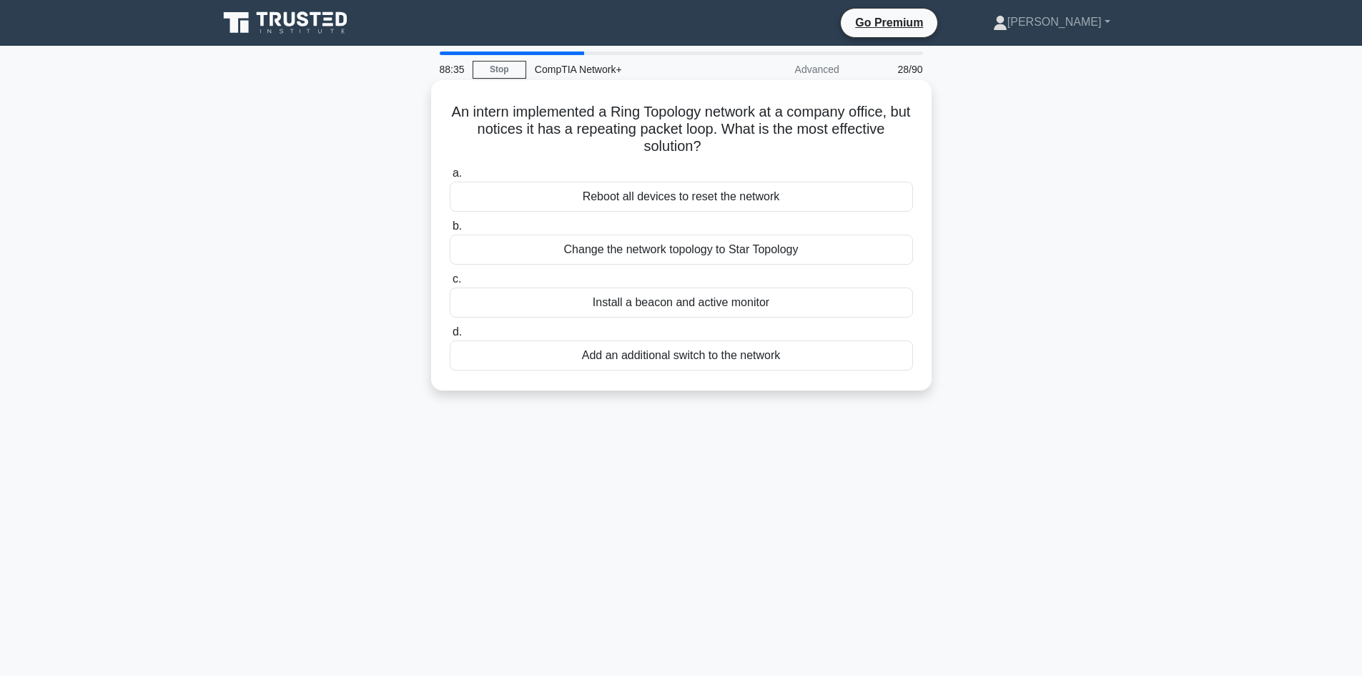
click at [623, 355] on div "Add an additional switch to the network" at bounding box center [681, 355] width 463 height 30
click at [450, 337] on input "d. Add an additional switch to the network" at bounding box center [450, 331] width 0 height 9
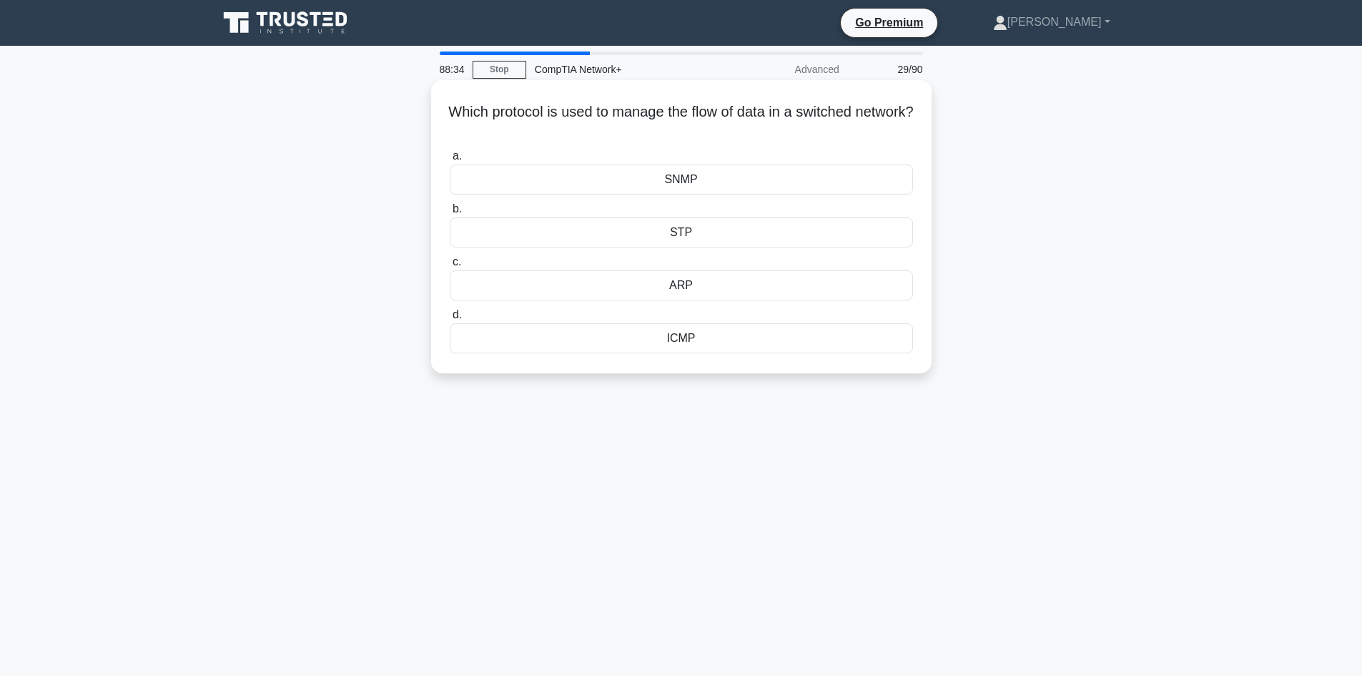
click at [723, 182] on div "SNMP" at bounding box center [681, 179] width 463 height 30
click at [450, 161] on input "a. SNMP" at bounding box center [450, 156] width 0 height 9
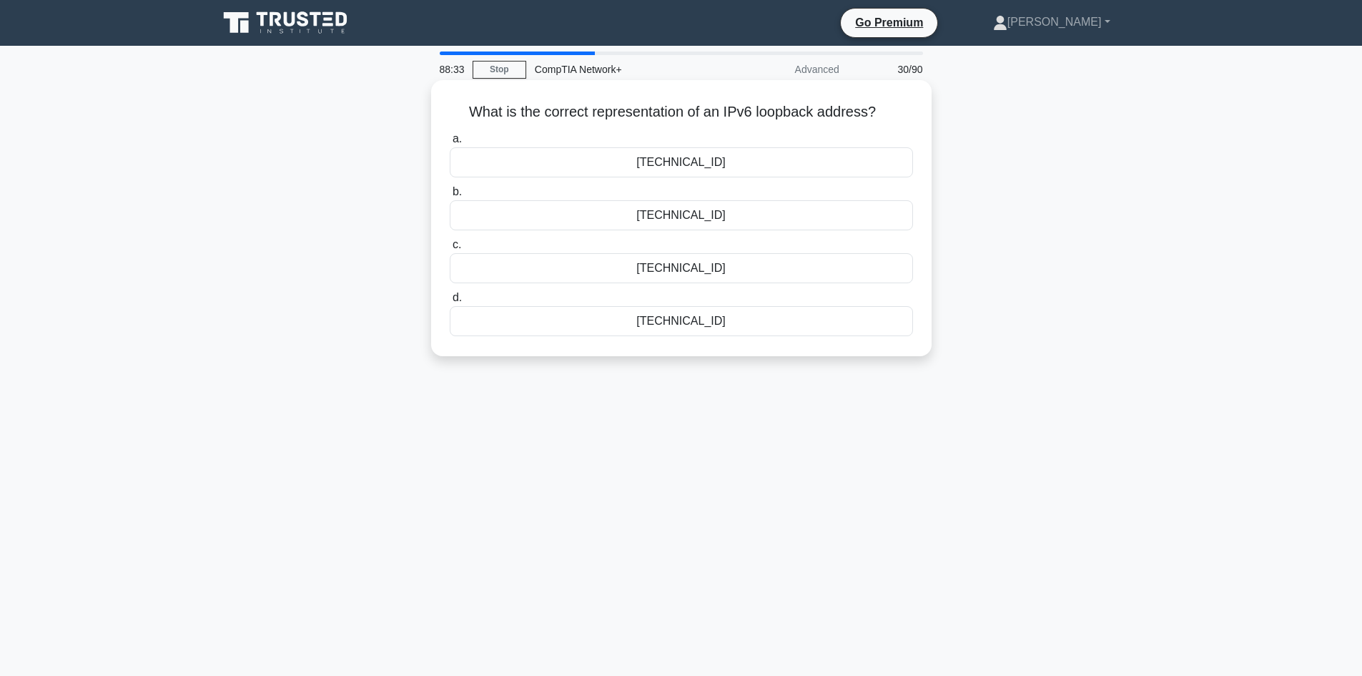
click at [714, 214] on div "2001::1" at bounding box center [681, 215] width 463 height 30
click at [450, 197] on input "b. 2001::1" at bounding box center [450, 191] width 0 height 9
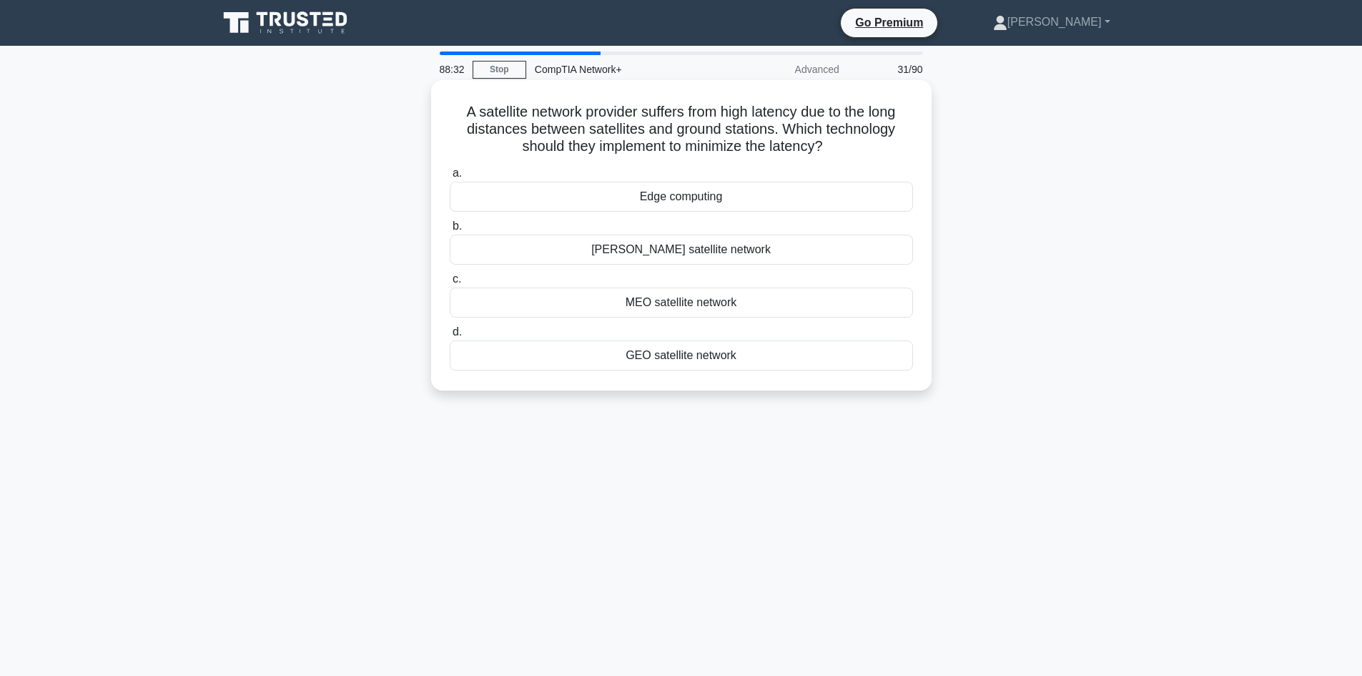
click at [674, 196] on div "Edge computing" at bounding box center [681, 197] width 463 height 30
click at [450, 178] on input "a. Edge computing" at bounding box center [450, 173] width 0 height 9
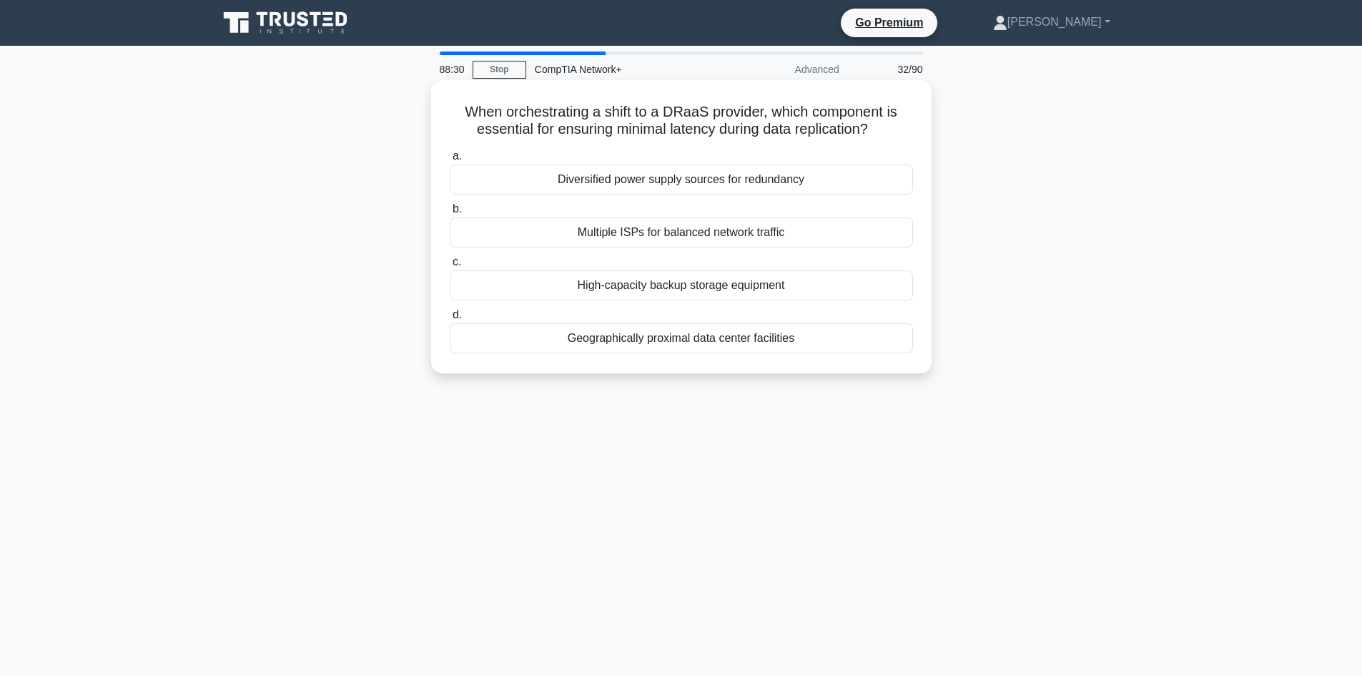
click at [668, 243] on div "Multiple ISPs for balanced network traffic" at bounding box center [681, 232] width 463 height 30
click at [450, 214] on input "b. Multiple ISPs for balanced network traffic" at bounding box center [450, 208] width 0 height 9
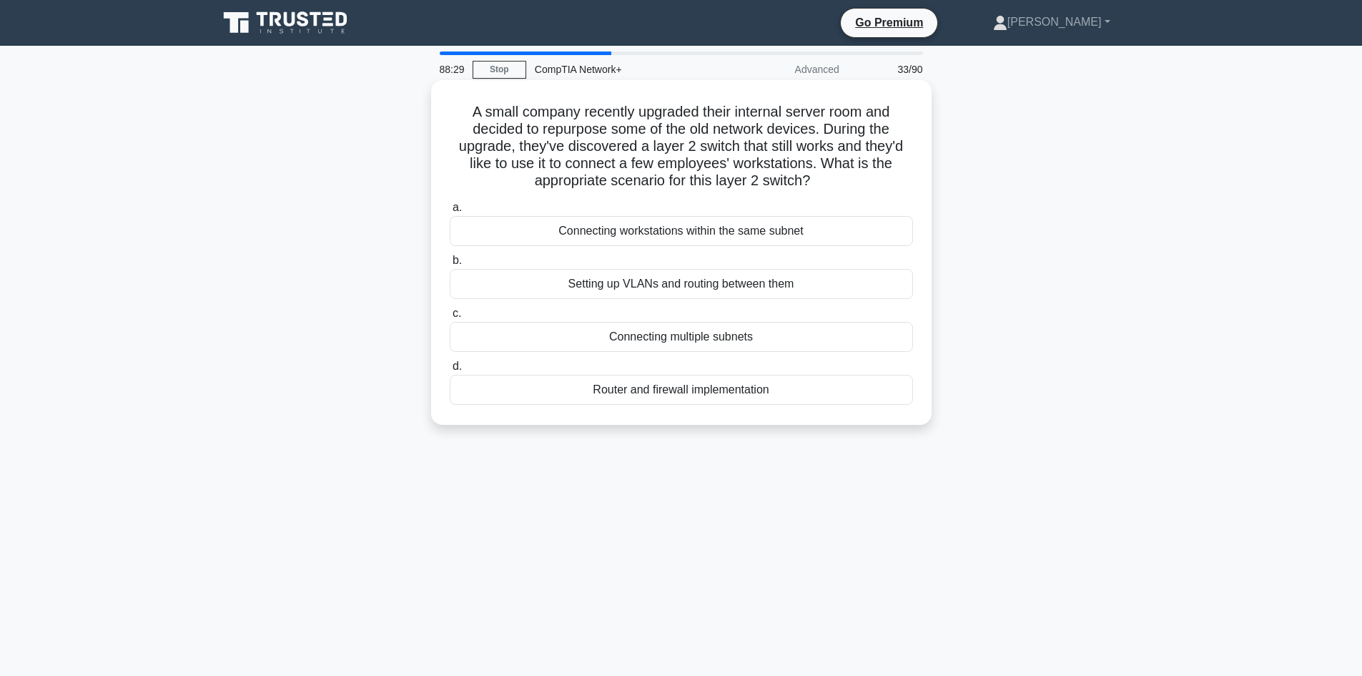
click at [673, 228] on div "Connecting workstations within the same subnet" at bounding box center [681, 231] width 463 height 30
click at [450, 212] on input "a. Connecting workstations within the same subnet" at bounding box center [450, 207] width 0 height 9
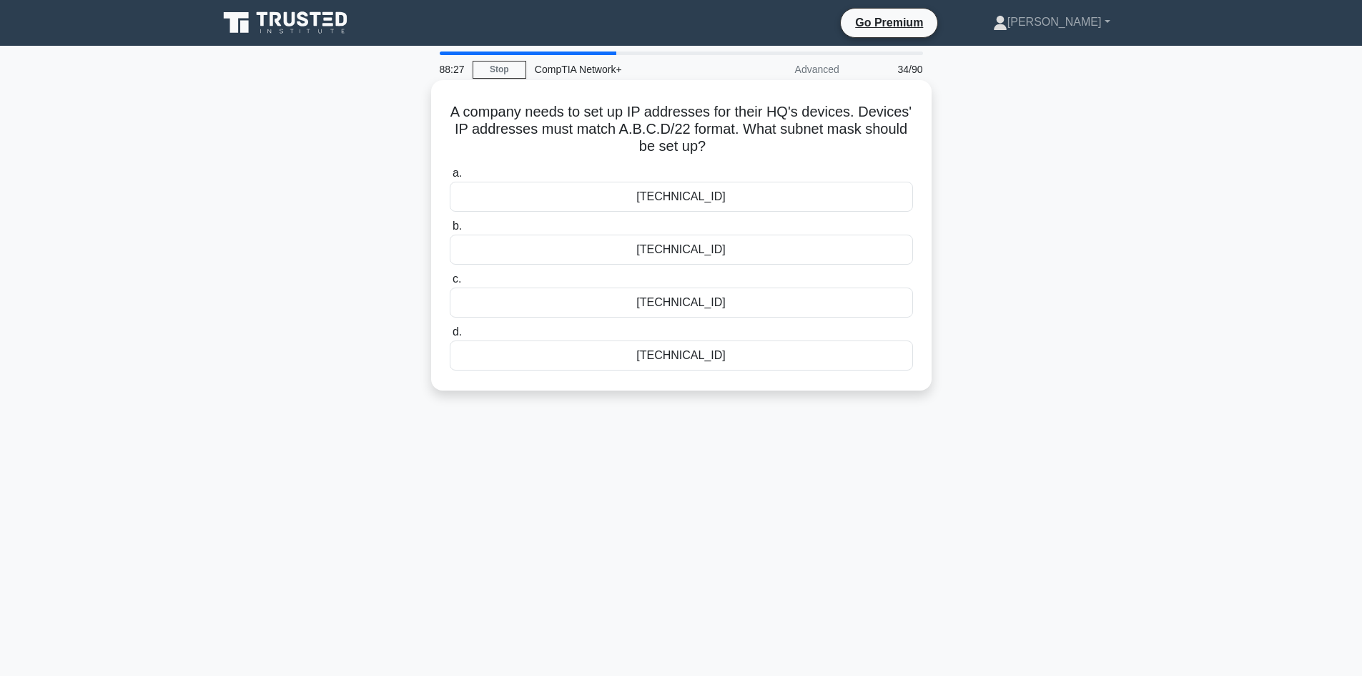
click at [688, 305] on div "255.255.248.0" at bounding box center [681, 302] width 463 height 30
click at [450, 284] on input "c. 255.255.248.0" at bounding box center [450, 279] width 0 height 9
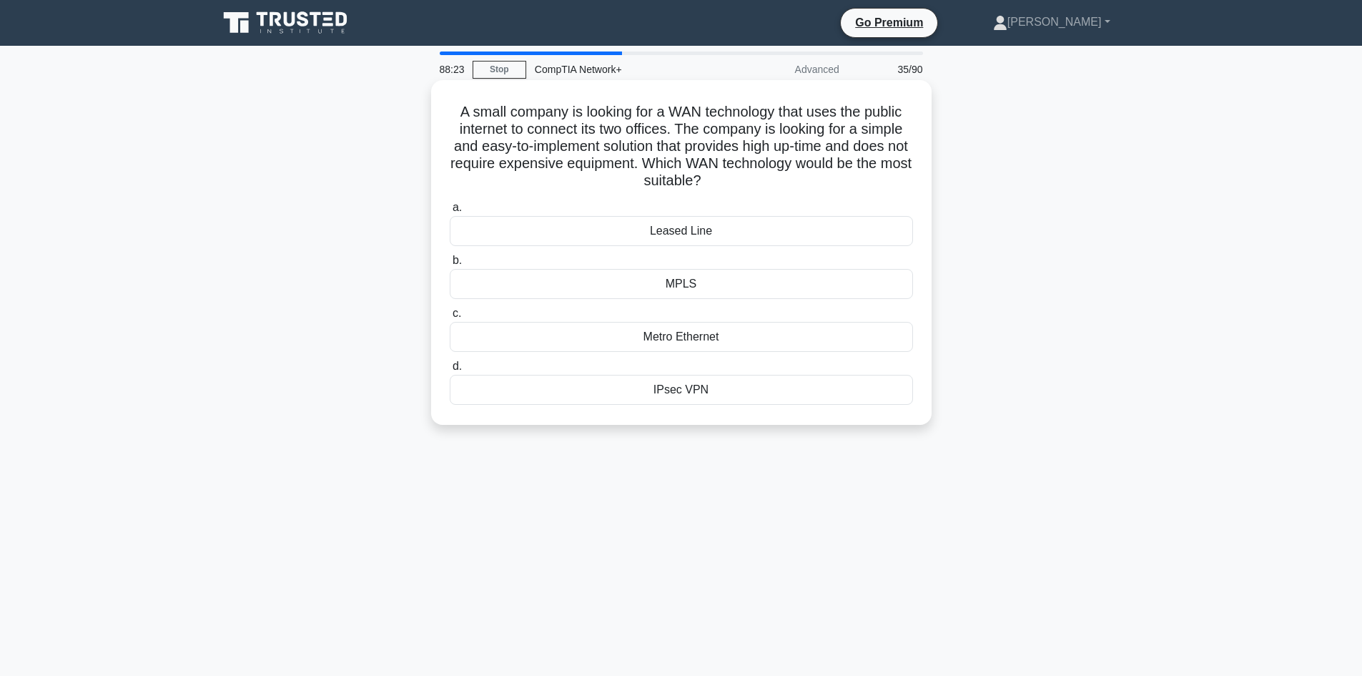
click at [689, 287] on div "MPLS" at bounding box center [681, 284] width 463 height 30
click at [450, 265] on input "b. MPLS" at bounding box center [450, 260] width 0 height 9
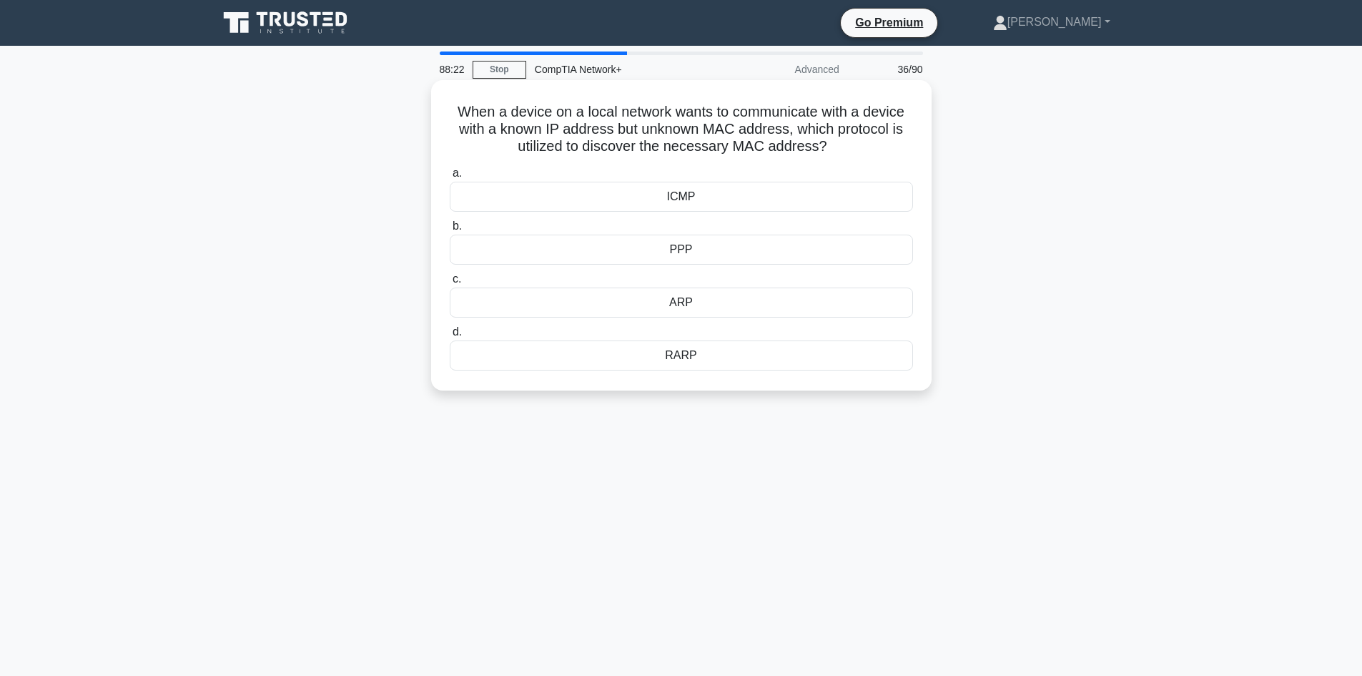
click at [676, 251] on div "PPP" at bounding box center [681, 249] width 463 height 30
click at [450, 231] on input "b. PPP" at bounding box center [450, 226] width 0 height 9
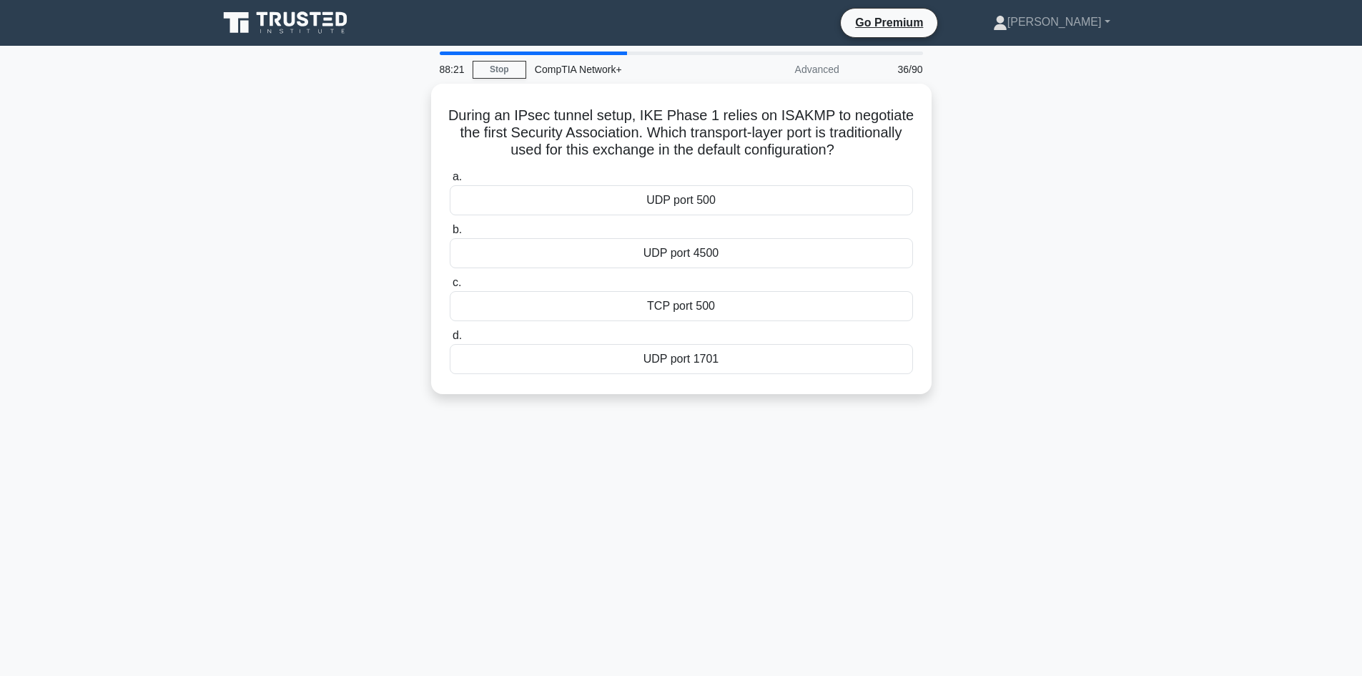
click at [676, 251] on div "UDP port 4500" at bounding box center [681, 253] width 463 height 30
click at [450, 234] on input "b. UDP port 4500" at bounding box center [450, 229] width 0 height 9
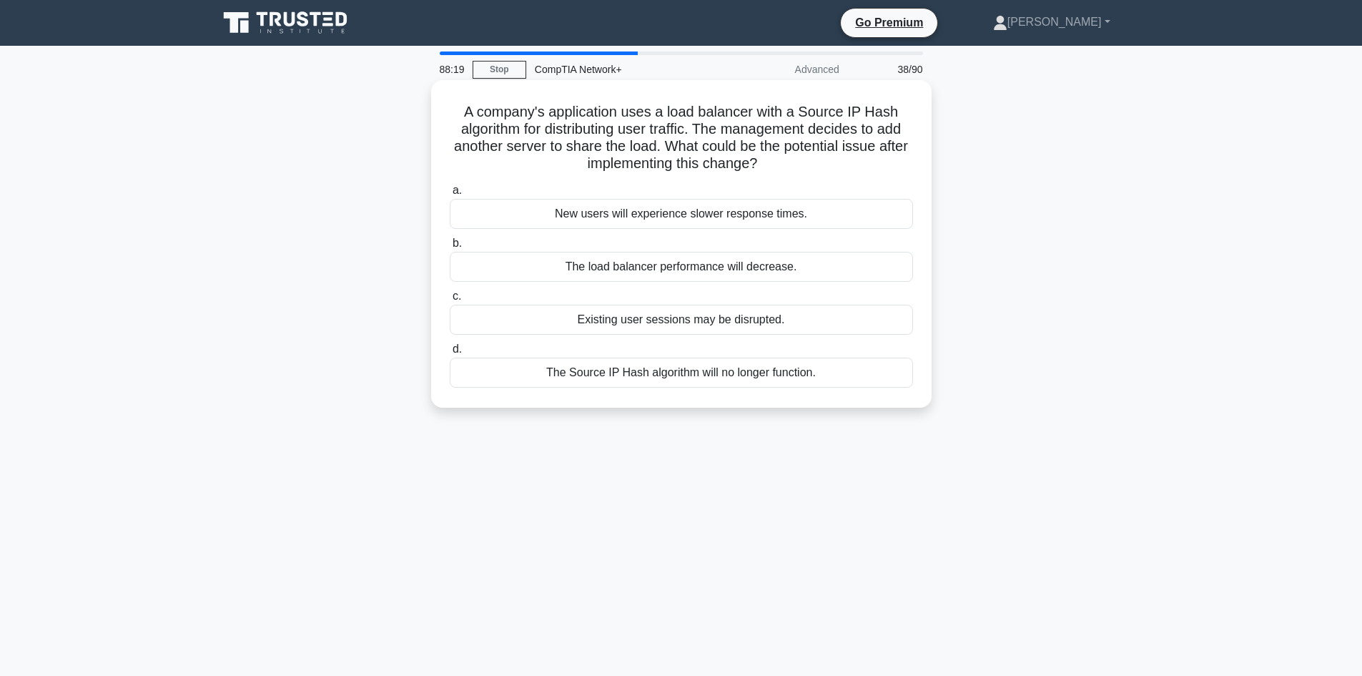
click at [676, 363] on div "The Source IP Hash algorithm will no longer function." at bounding box center [681, 372] width 463 height 30
click at [450, 354] on input "d. The Source IP Hash algorithm will no longer function." at bounding box center [450, 349] width 0 height 9
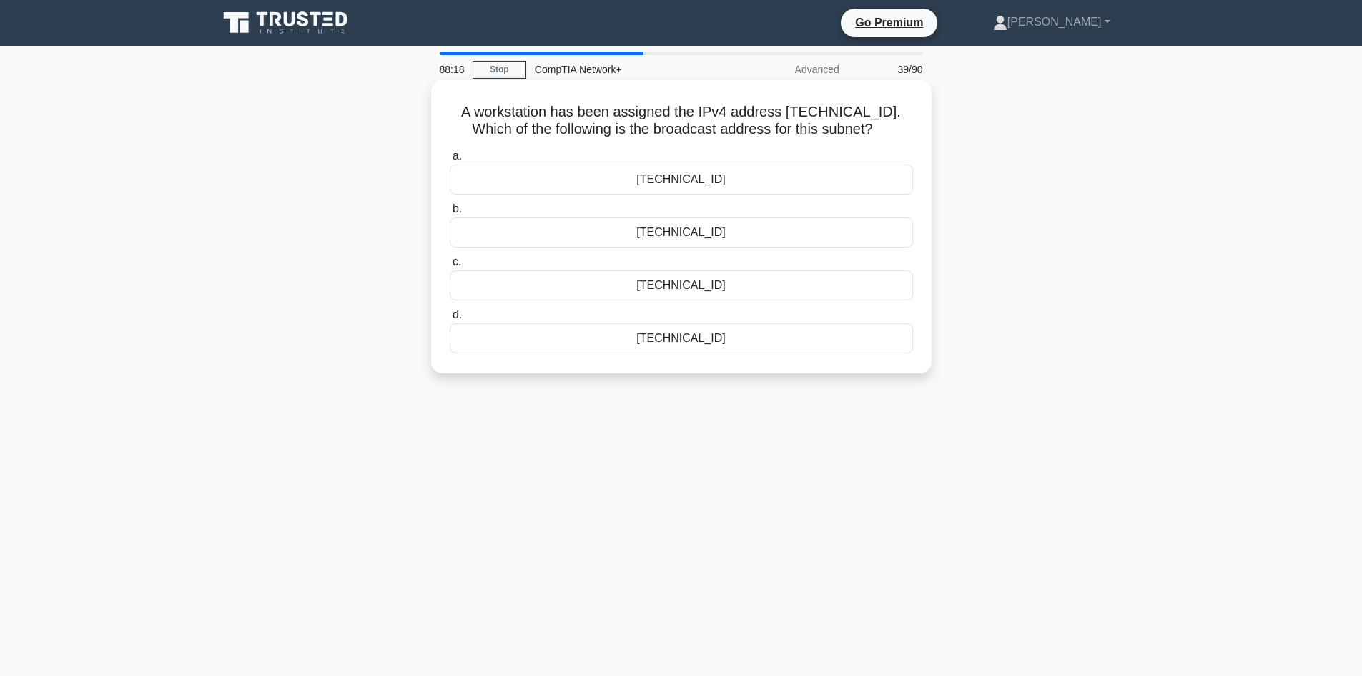
click at [681, 275] on div "192.168.12.255" at bounding box center [681, 285] width 463 height 30
click at [450, 267] on input "c. 192.168.12.255" at bounding box center [450, 261] width 0 height 9
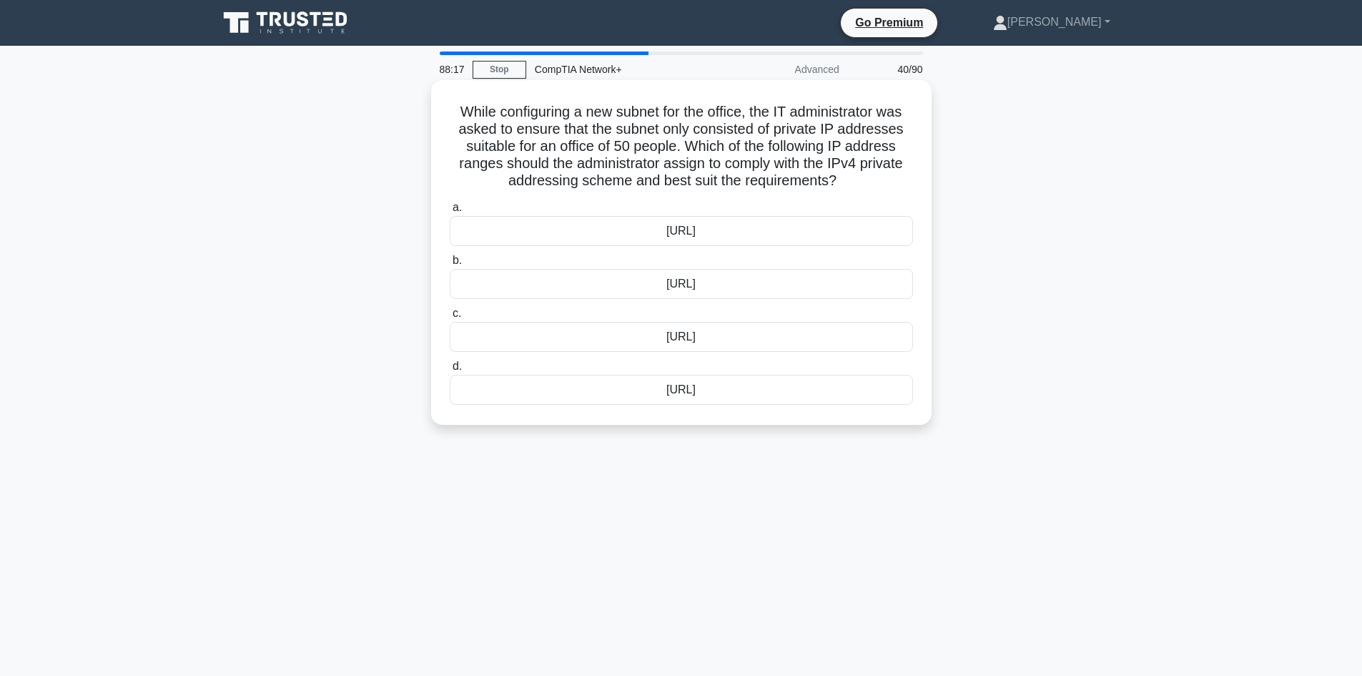
click at [681, 237] on div "172.16.34.0/27" at bounding box center [681, 231] width 463 height 30
click at [450, 212] on input "a. 172.16.34.0/27" at bounding box center [450, 207] width 0 height 9
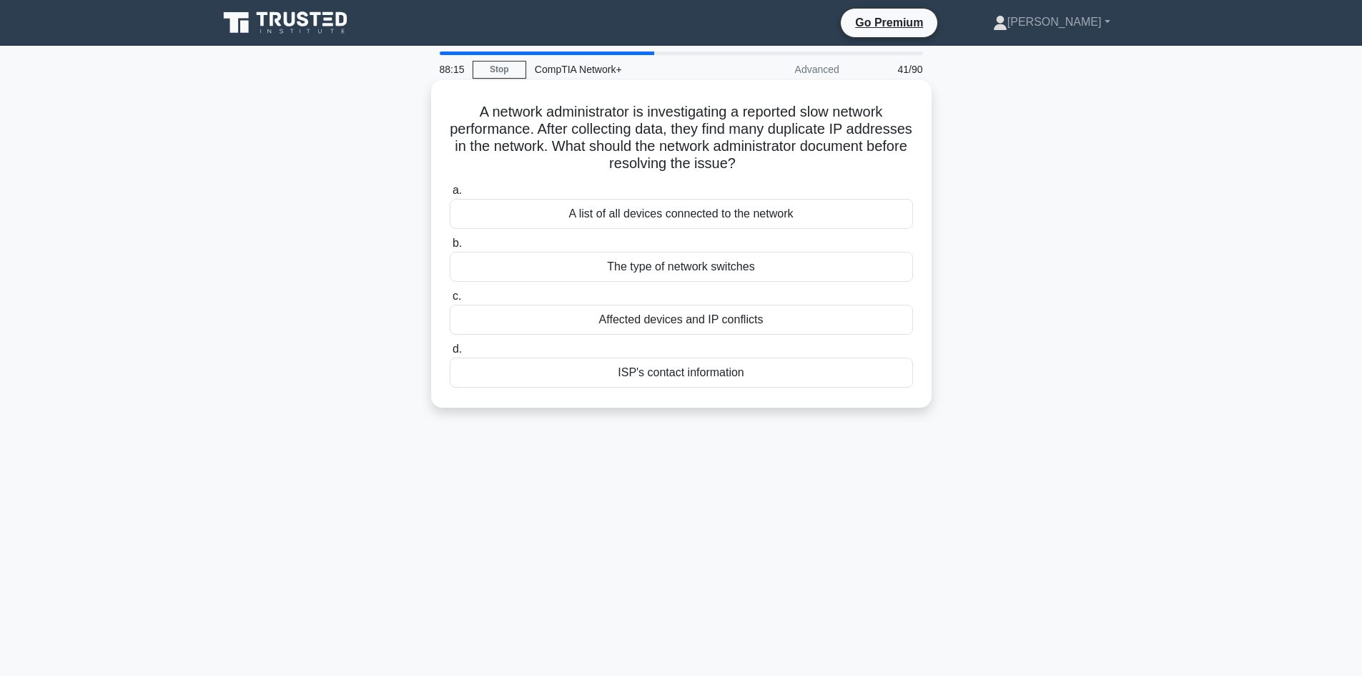
click at [685, 277] on div "The type of network switches" at bounding box center [681, 267] width 463 height 30
click at [450, 248] on input "b. The type of network switches" at bounding box center [450, 243] width 0 height 9
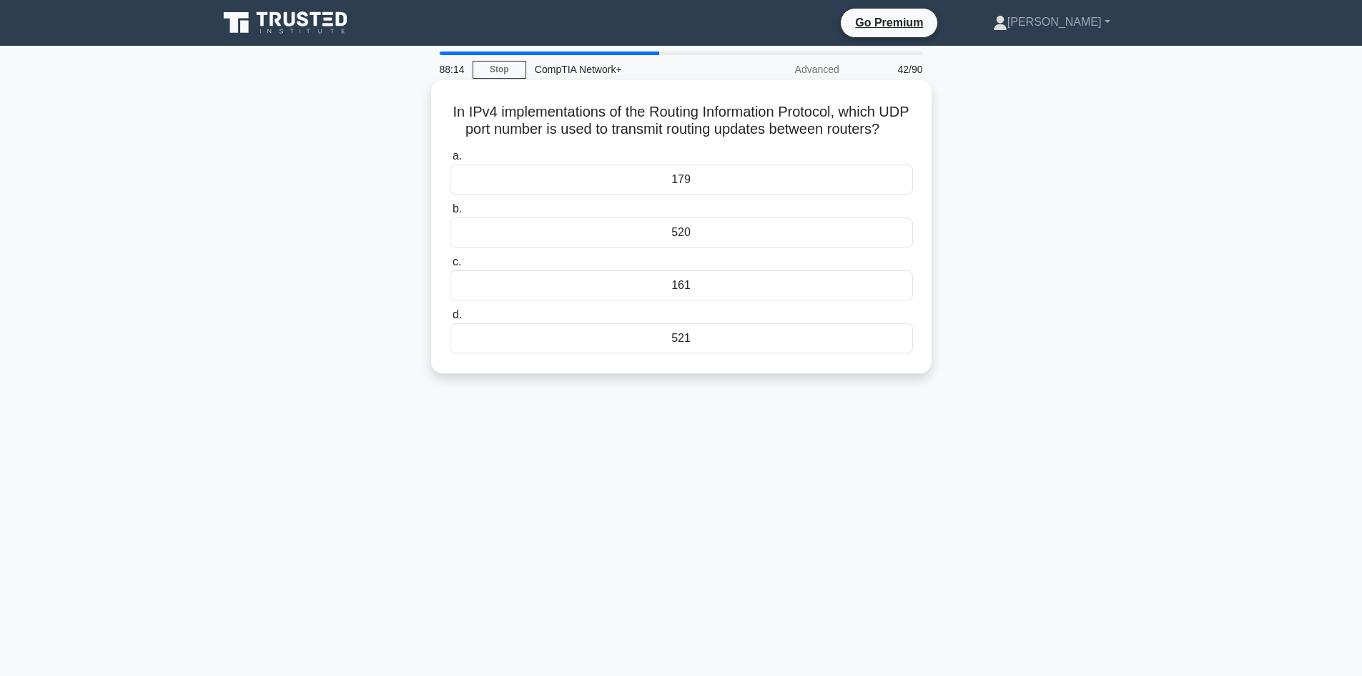
click at [686, 247] on div "520" at bounding box center [681, 232] width 463 height 30
click at [450, 214] on input "b. 520" at bounding box center [450, 208] width 0 height 9
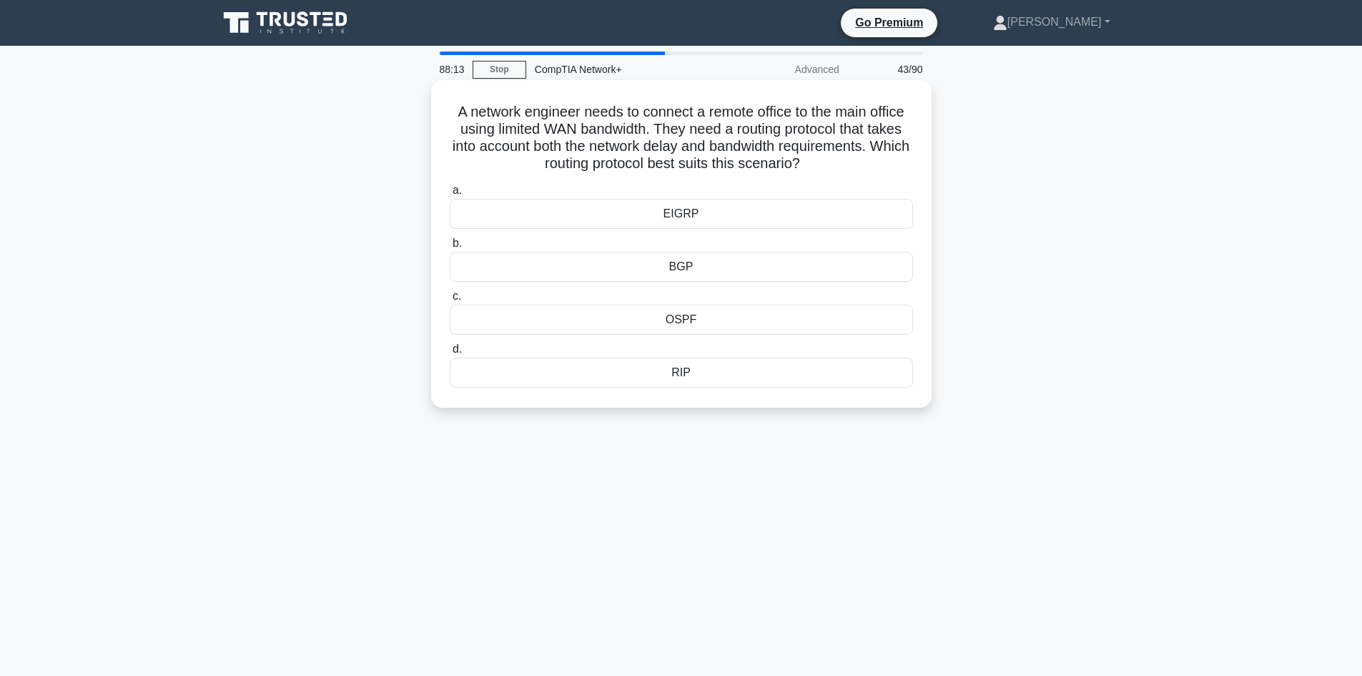
click at [678, 317] on div "OSPF" at bounding box center [681, 320] width 463 height 30
click at [450, 301] on input "c. OSPF" at bounding box center [450, 296] width 0 height 9
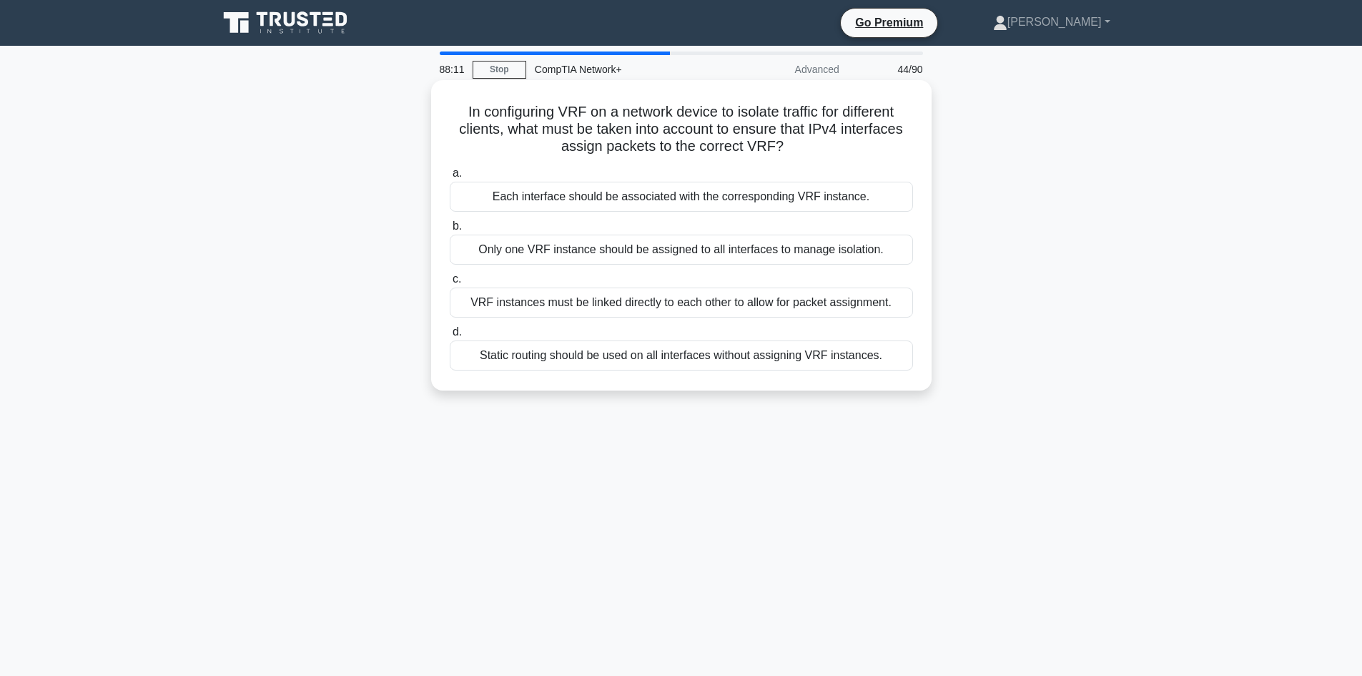
click at [702, 184] on div "Each interface should be associated with the corresponding VRF instance." at bounding box center [681, 197] width 463 height 30
click at [450, 178] on input "a. Each interface should be associated with the corresponding VRF instance." at bounding box center [450, 173] width 0 height 9
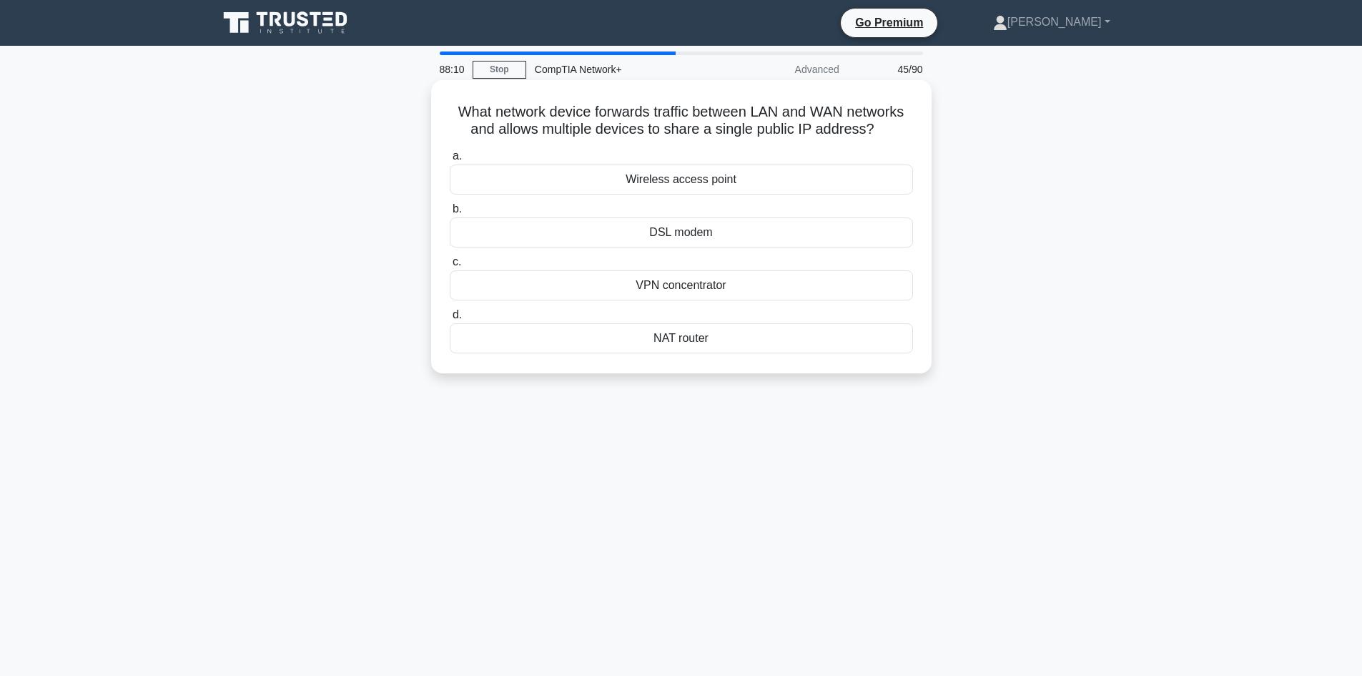
click at [691, 229] on div "DSL modem" at bounding box center [681, 232] width 463 height 30
click at [450, 214] on input "b. DSL modem" at bounding box center [450, 208] width 0 height 9
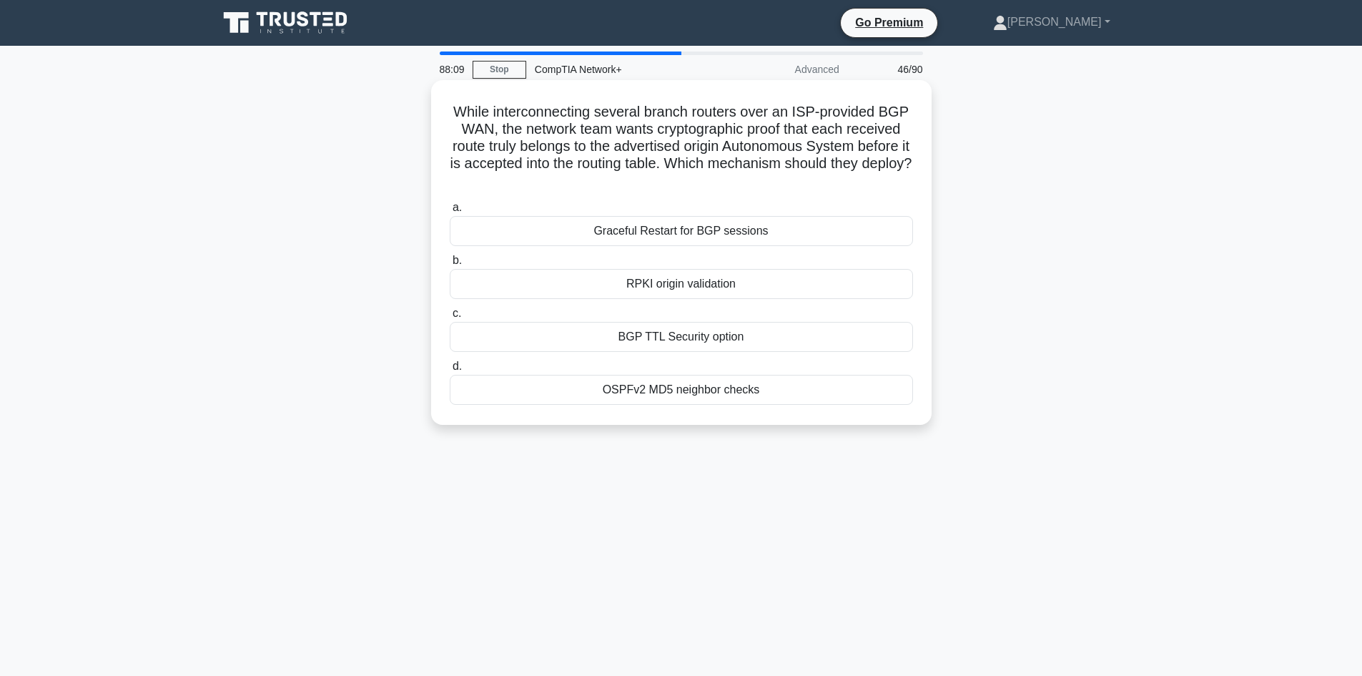
click at [677, 339] on div "BGP TTL Security option" at bounding box center [681, 337] width 463 height 30
click at [450, 318] on input "c. BGP TTL Security option" at bounding box center [450, 313] width 0 height 9
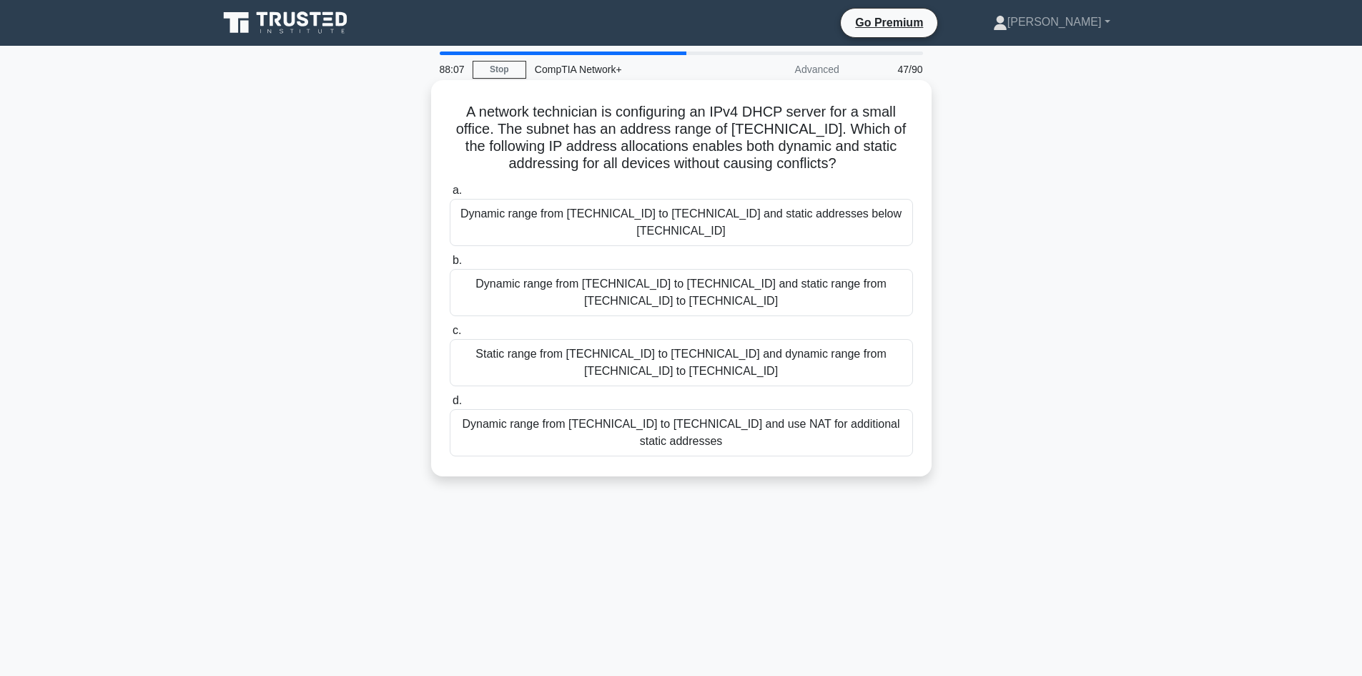
click at [693, 269] on div "Dynamic range from 192.168.0.50 to 192.168.0.200 and static range from 192.168.…" at bounding box center [681, 292] width 463 height 47
click at [450, 264] on input "b. Dynamic range from 192.168.0.50 to 192.168.0.200 and static range from 192.1…" at bounding box center [450, 260] width 0 height 9
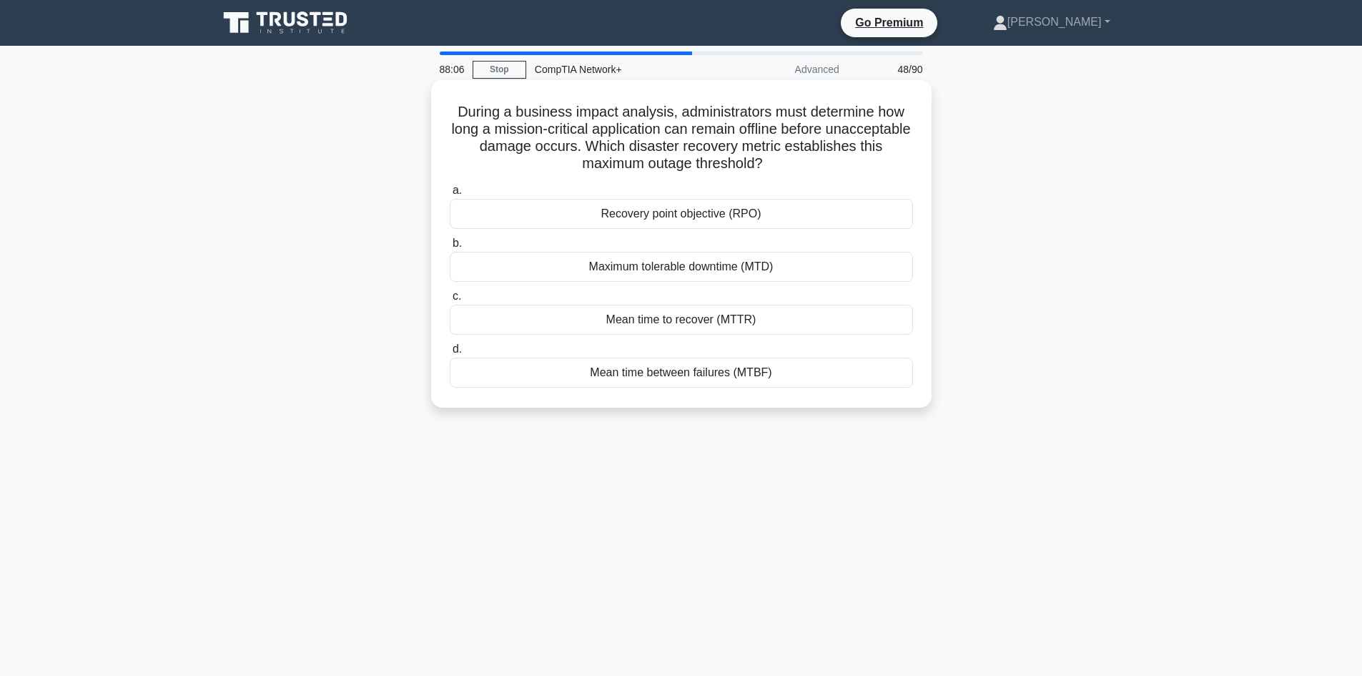
click at [693, 322] on div "Mean time to recover (MTTR)" at bounding box center [681, 320] width 463 height 30
click at [450, 301] on input "c. Mean time to recover (MTTR)" at bounding box center [450, 296] width 0 height 9
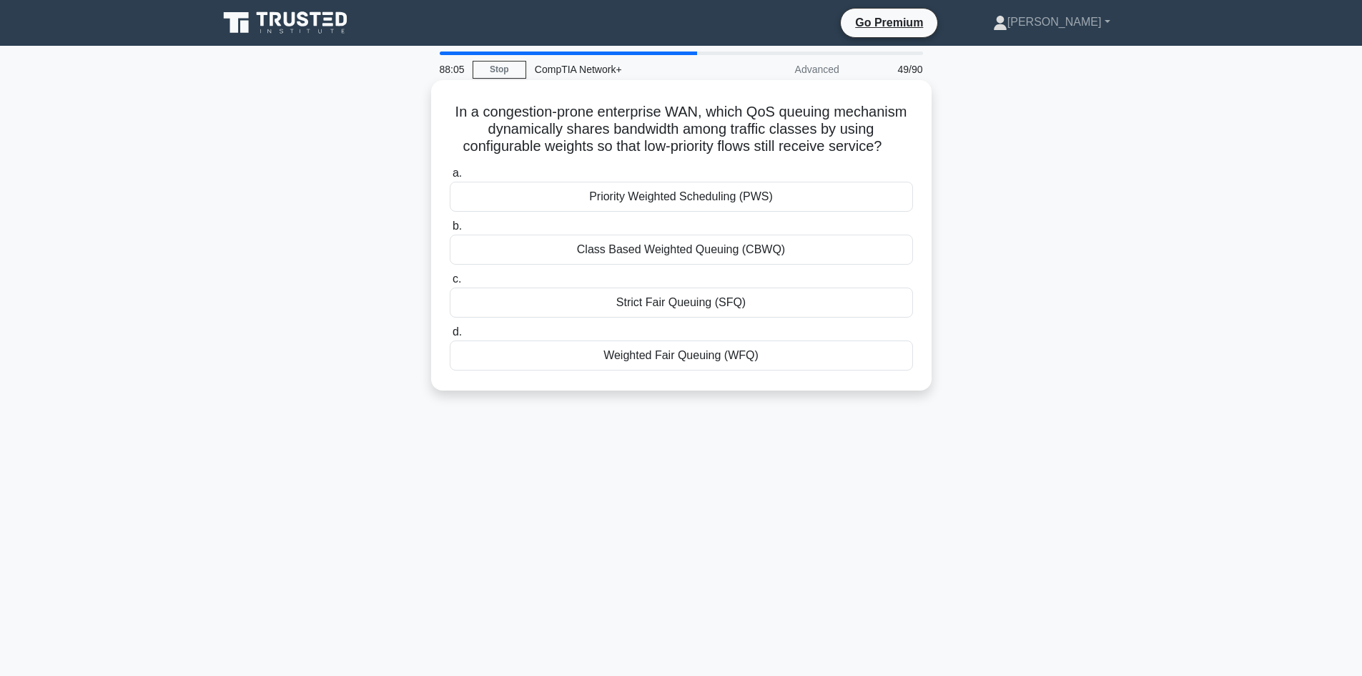
click at [688, 352] on div "Weighted Fair Queuing (WFQ)" at bounding box center [681, 355] width 463 height 30
click at [450, 337] on input "d. Weighted Fair Queuing (WFQ)" at bounding box center [450, 331] width 0 height 9
click at [693, 194] on div "communications-interrupted" at bounding box center [681, 197] width 463 height 30
click at [450, 178] on input "a. communications-interrupted" at bounding box center [450, 173] width 0 height 9
click at [690, 250] on div "Point-to-Point Topology" at bounding box center [681, 249] width 463 height 30
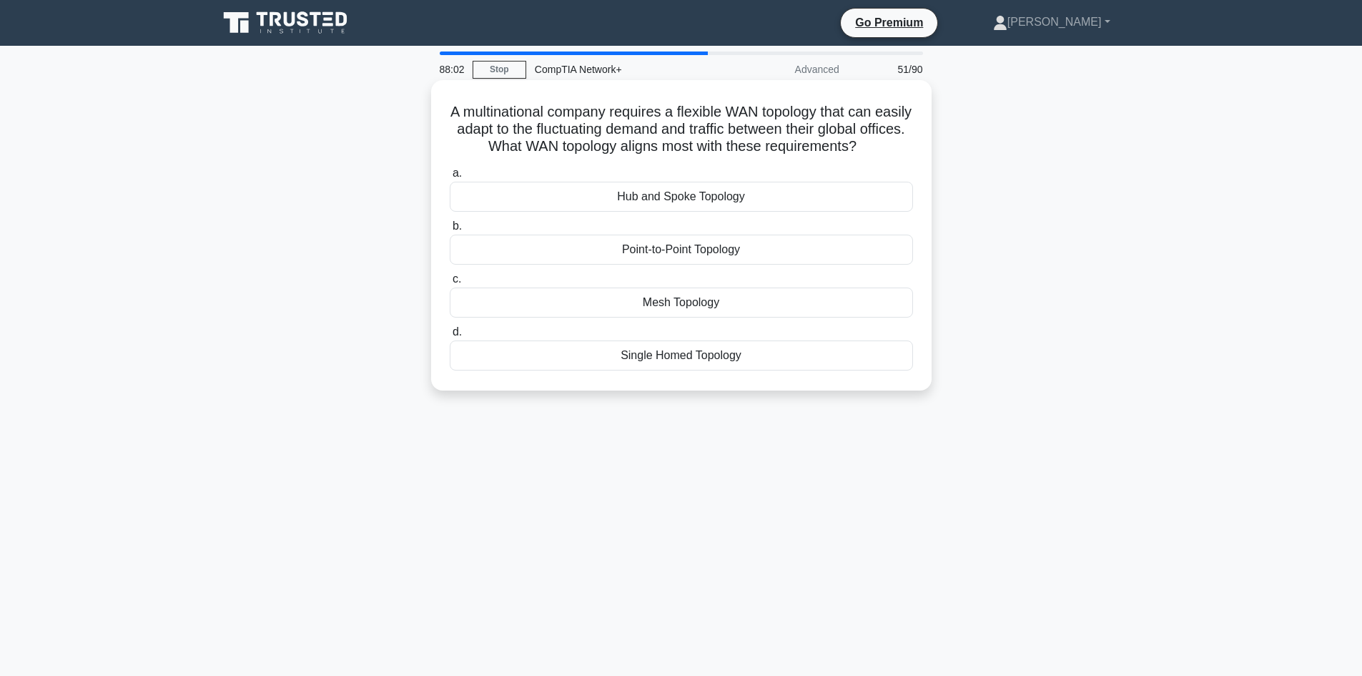
click at [450, 231] on input "b. Point-to-Point Topology" at bounding box center [450, 226] width 0 height 9
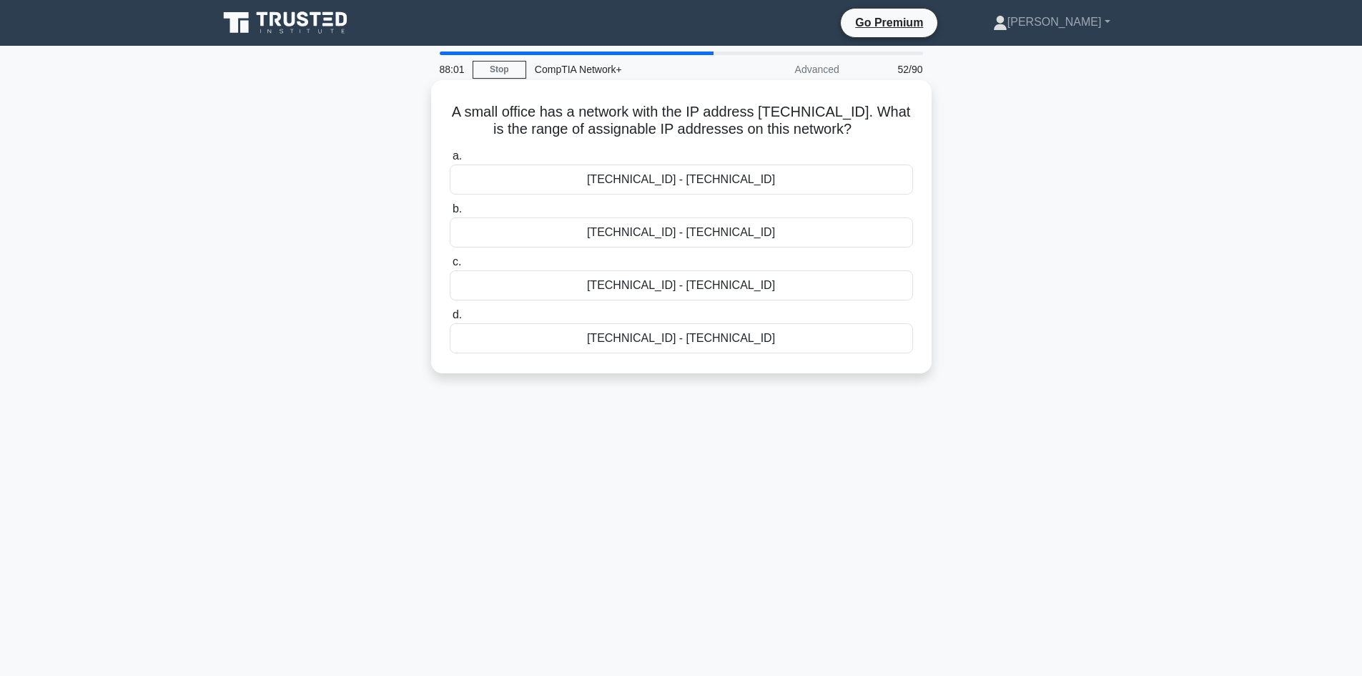
click at [688, 228] on div "192.168.100.128 - 192.168.100.159" at bounding box center [681, 232] width 463 height 30
click at [450, 214] on input "b. 192.168.100.128 - 192.168.100.159" at bounding box center [450, 208] width 0 height 9
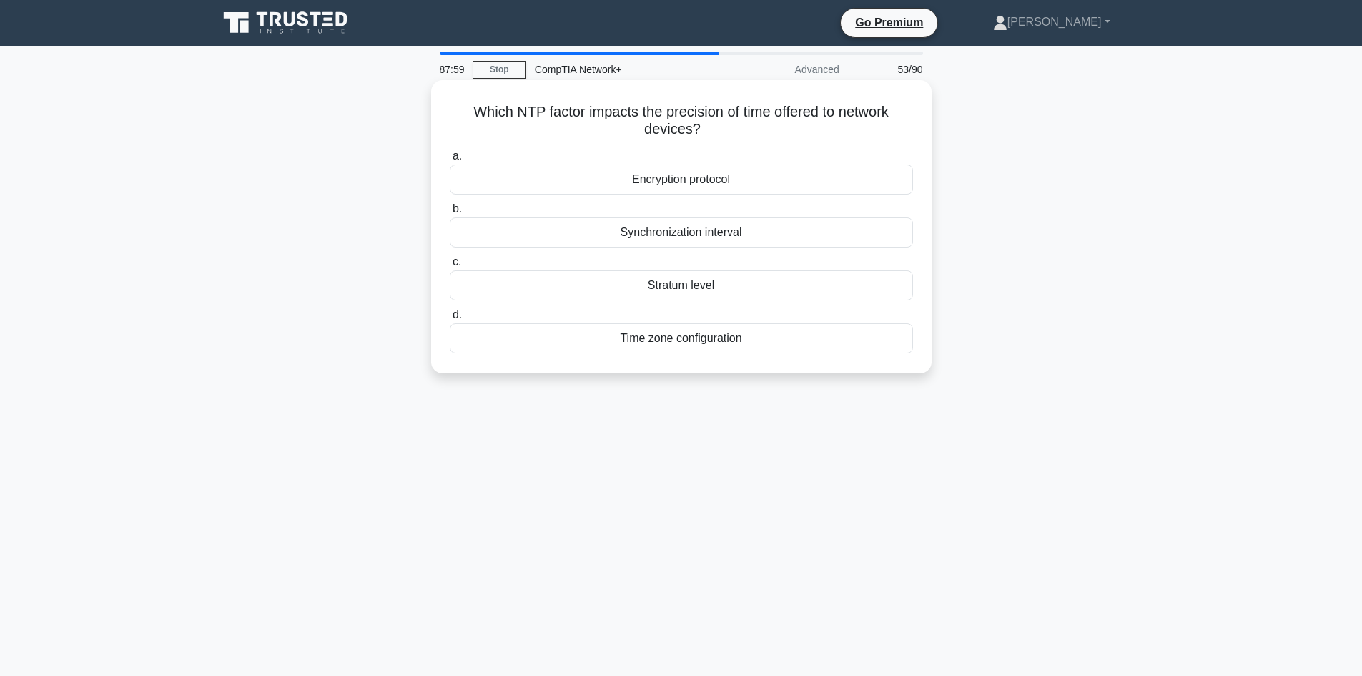
click at [671, 280] on div "Stratum level" at bounding box center [681, 285] width 463 height 30
click at [450, 267] on input "c. Stratum level" at bounding box center [450, 261] width 0 height 9
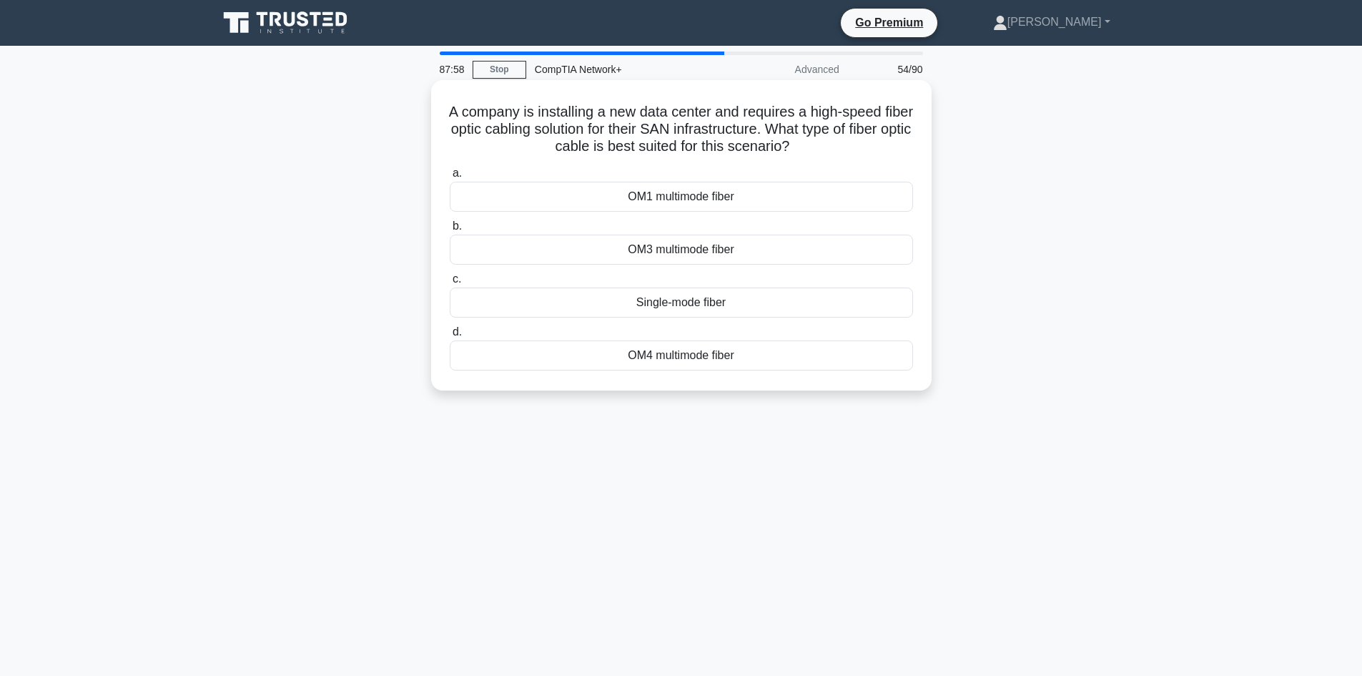
click at [673, 242] on div "OM3 multimode fiber" at bounding box center [681, 249] width 463 height 30
click at [450, 231] on input "b. OM3 multimode fiber" at bounding box center [450, 226] width 0 height 9
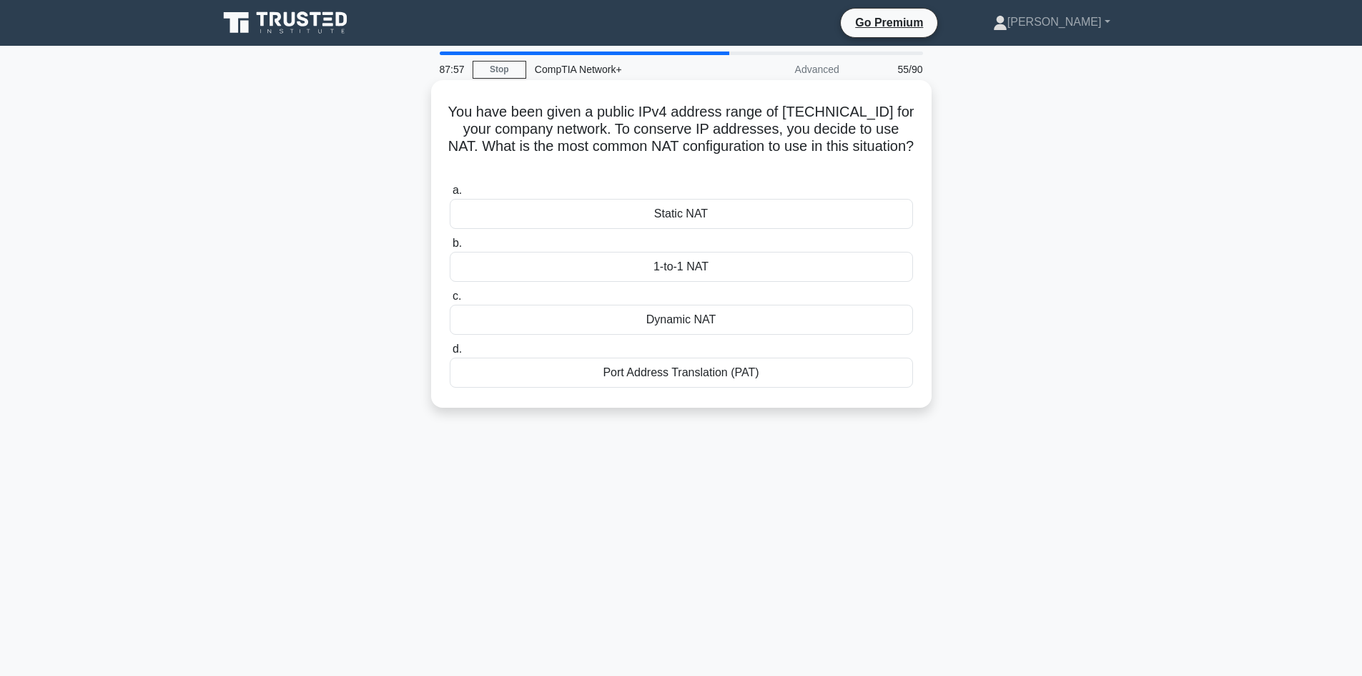
click at [678, 272] on div "1-to-1 NAT" at bounding box center [681, 267] width 463 height 30
click at [450, 248] on input "b. 1-to-1 NAT" at bounding box center [450, 243] width 0 height 9
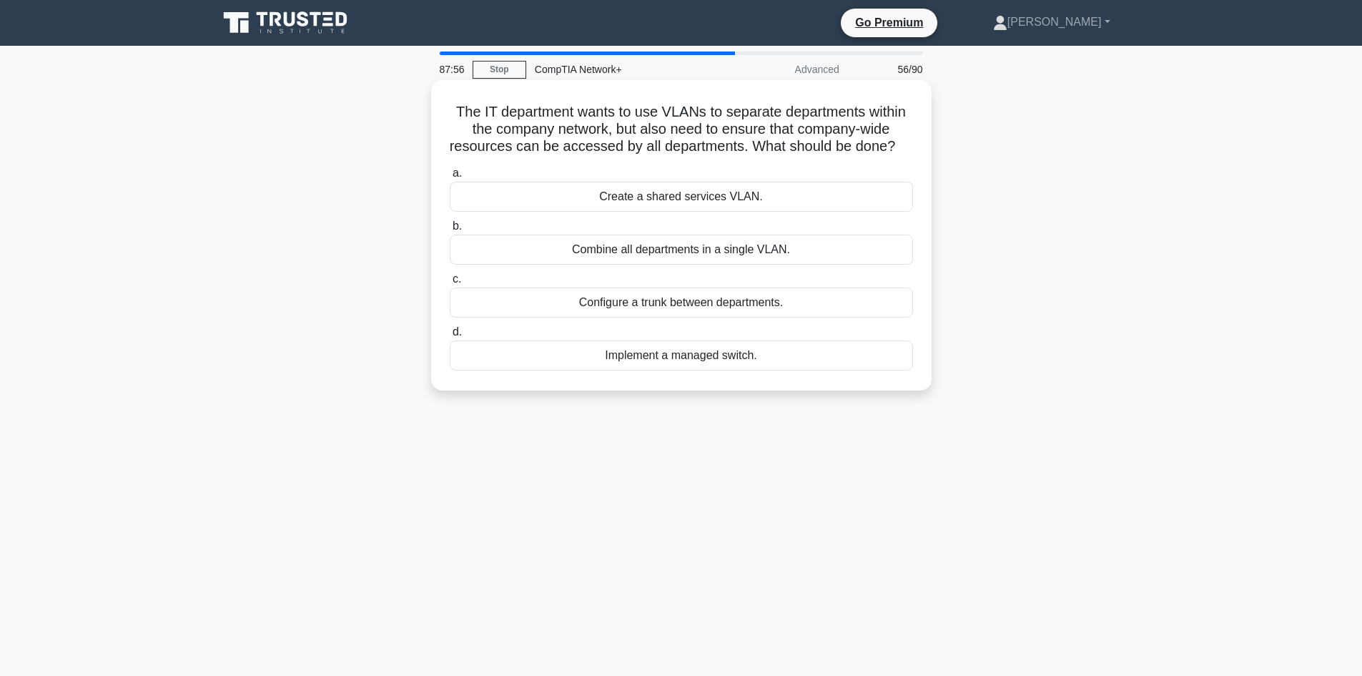
click at [688, 212] on div "Create a shared services VLAN." at bounding box center [681, 197] width 463 height 30
click at [450, 178] on input "a. Create a shared services VLAN." at bounding box center [450, 173] width 0 height 9
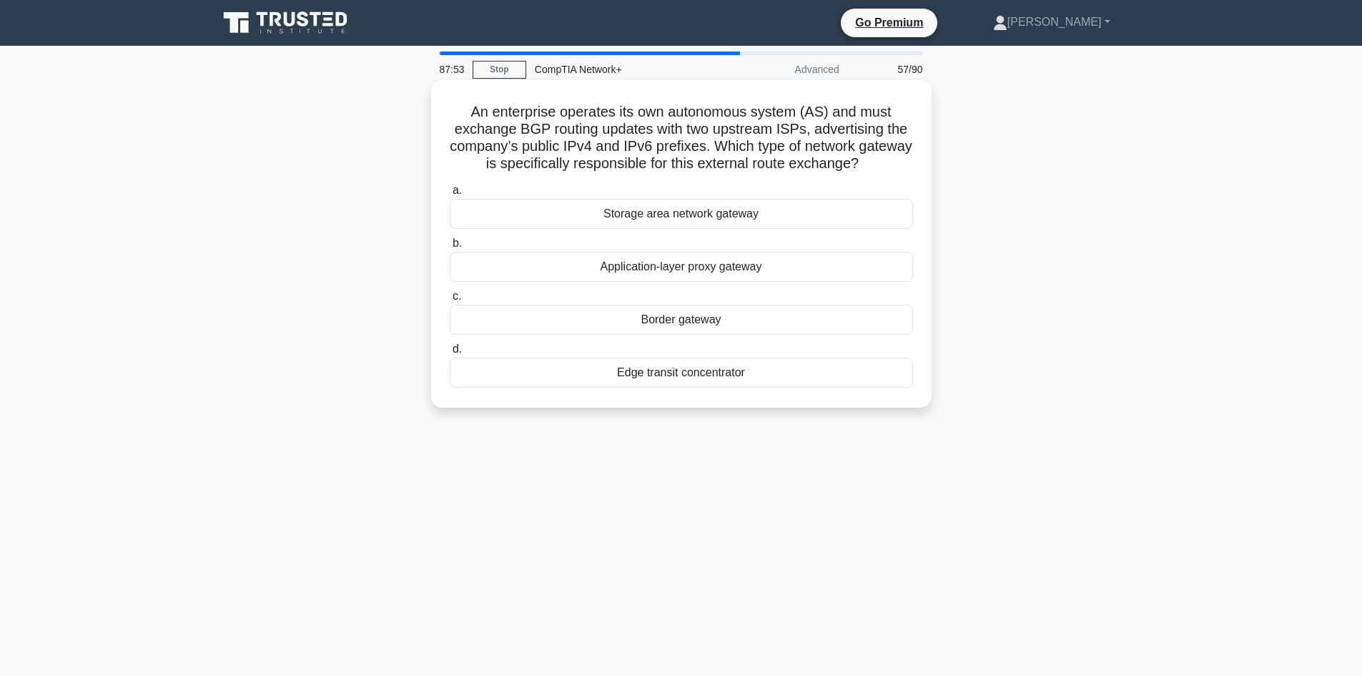
click at [681, 265] on div "Application-layer proxy gateway" at bounding box center [681, 267] width 463 height 30
click at [450, 248] on input "b. Application-layer proxy gateway" at bounding box center [450, 243] width 0 height 9
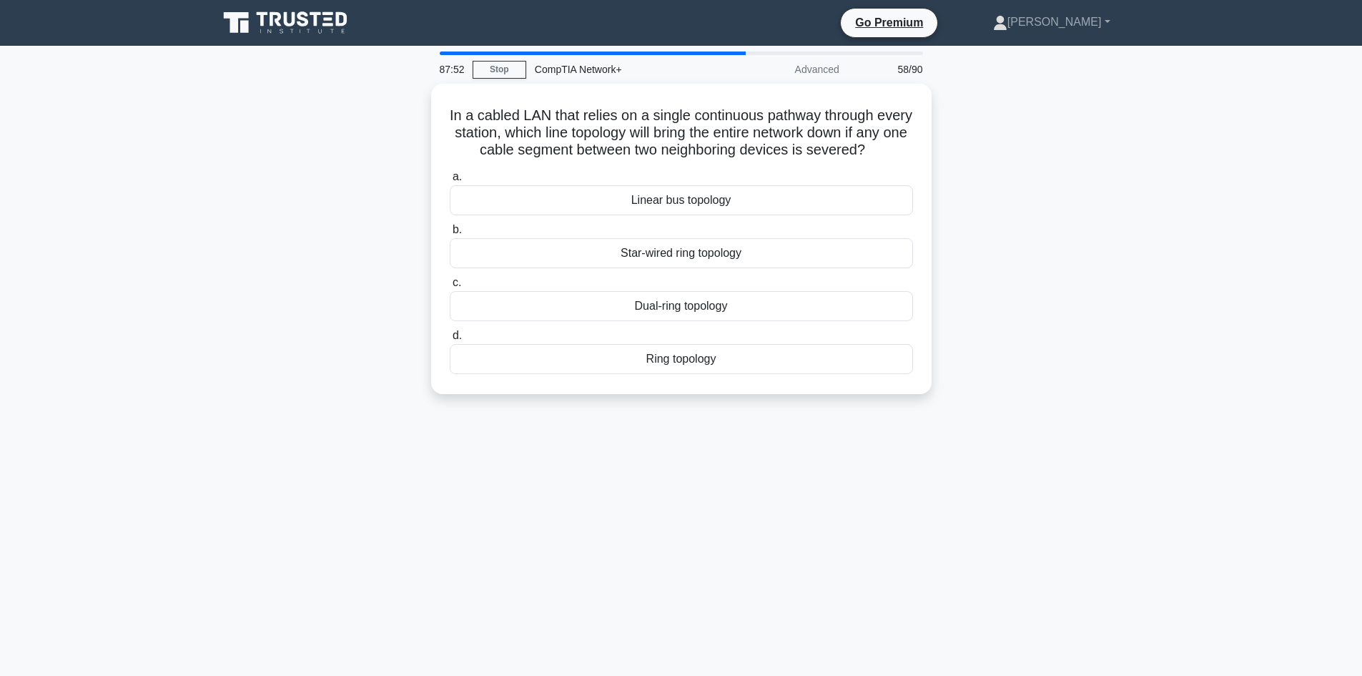
click at [681, 265] on div "Star-wired ring topology" at bounding box center [681, 253] width 463 height 30
click at [450, 234] on input "b. Star-wired ring topology" at bounding box center [450, 229] width 0 height 9
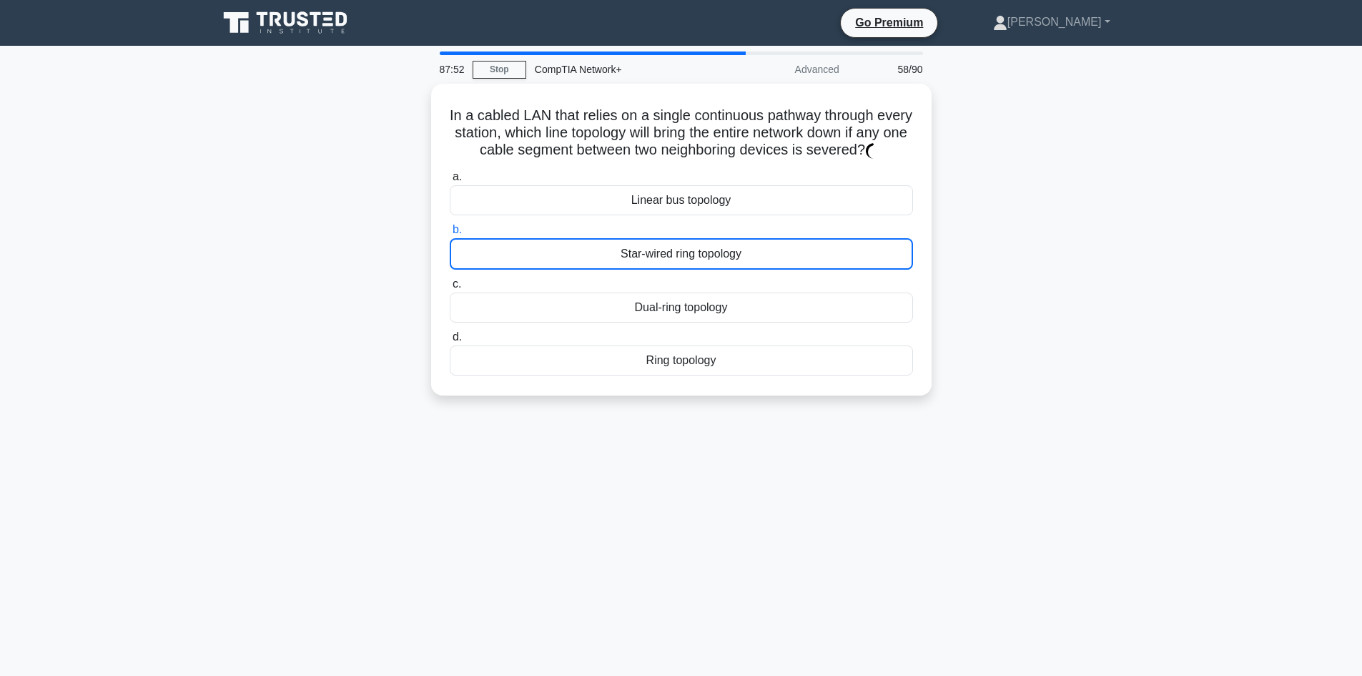
click at [681, 265] on div "Star-wired ring topology" at bounding box center [681, 253] width 463 height 31
click at [450, 234] on input "b. Star-wired ring topology" at bounding box center [450, 229] width 0 height 9
click at [681, 265] on div "Star-wired ring topology" at bounding box center [681, 253] width 463 height 31
click at [450, 234] on input "b. Star-wired ring topology" at bounding box center [450, 229] width 0 height 9
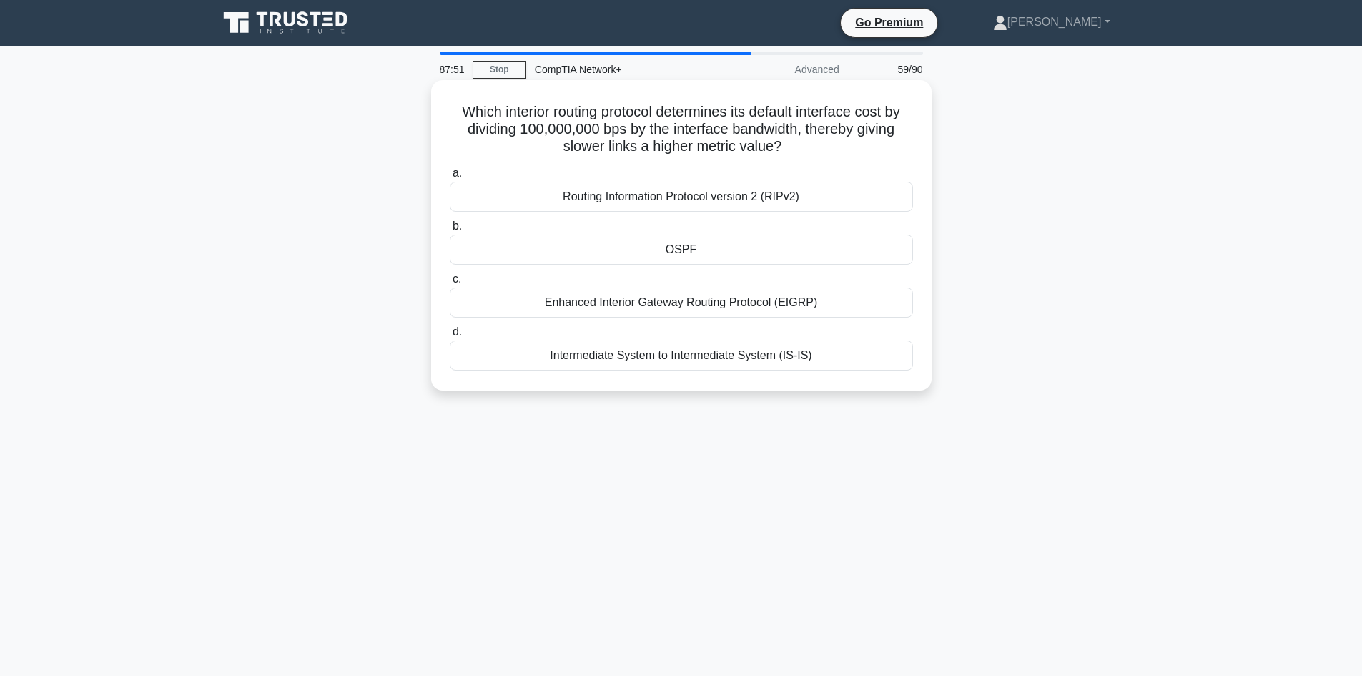
click at [681, 315] on div "Enhanced Interior Gateway Routing Protocol (EIGRP)" at bounding box center [681, 302] width 463 height 30
click at [450, 284] on input "c. Enhanced Interior Gateway Routing Protocol (EIGRP)" at bounding box center [450, 279] width 0 height 9
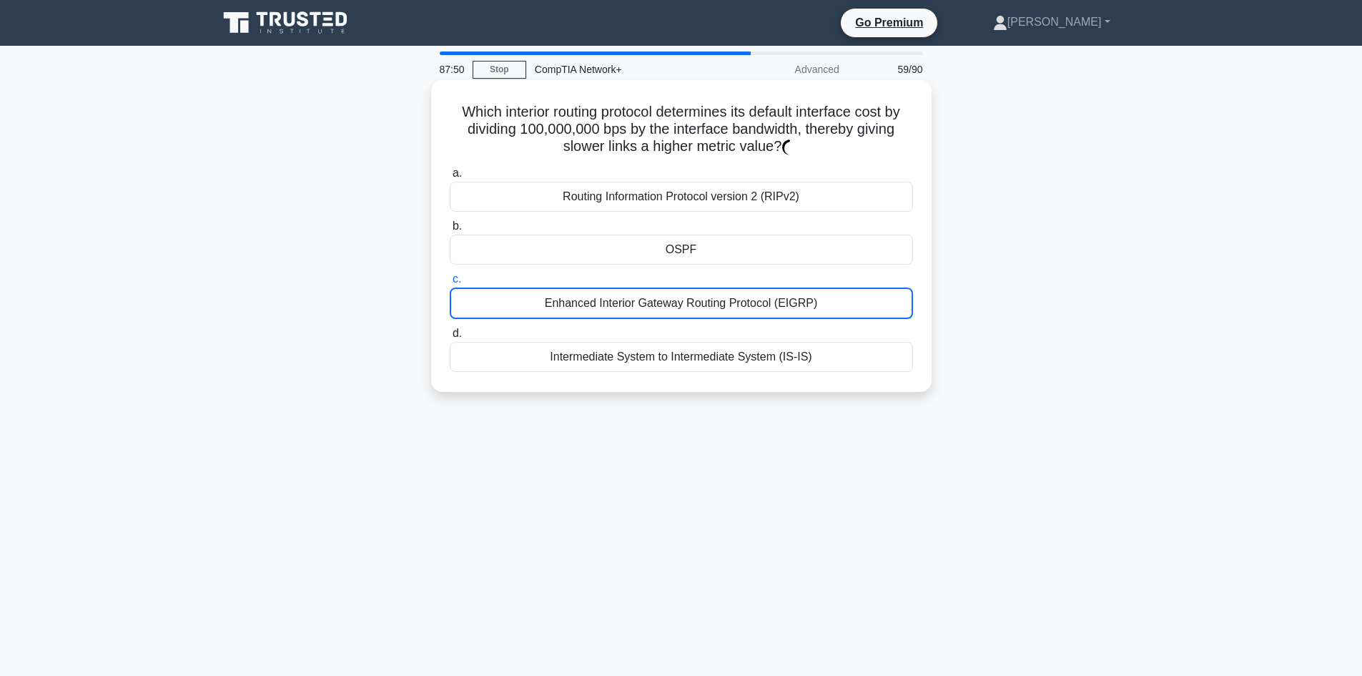
click at [681, 315] on div "Enhanced Interior Gateway Routing Protocol (EIGRP)" at bounding box center [681, 302] width 463 height 31
click at [450, 284] on input "c. Enhanced Interior Gateway Routing Protocol (EIGRP)" at bounding box center [450, 279] width 0 height 9
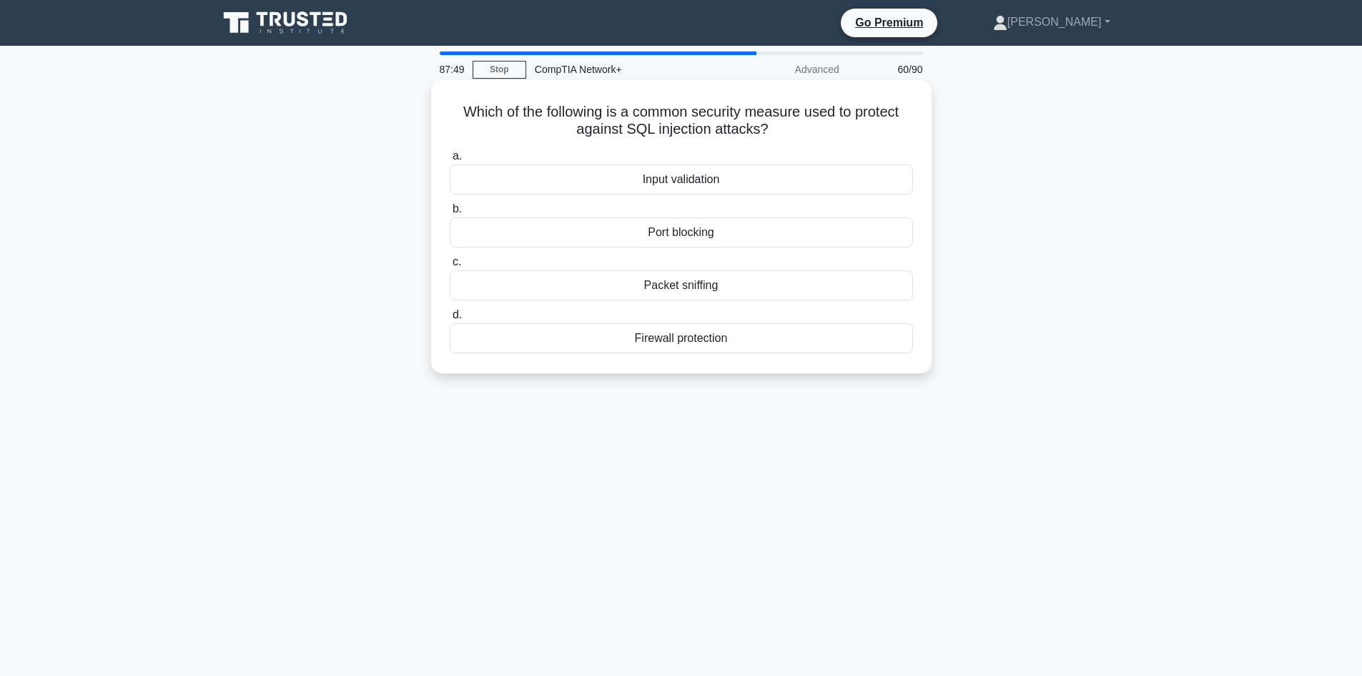
click at [679, 345] on div "Firewall protection" at bounding box center [681, 338] width 463 height 30
click at [450, 320] on input "d. Firewall protection" at bounding box center [450, 314] width 0 height 9
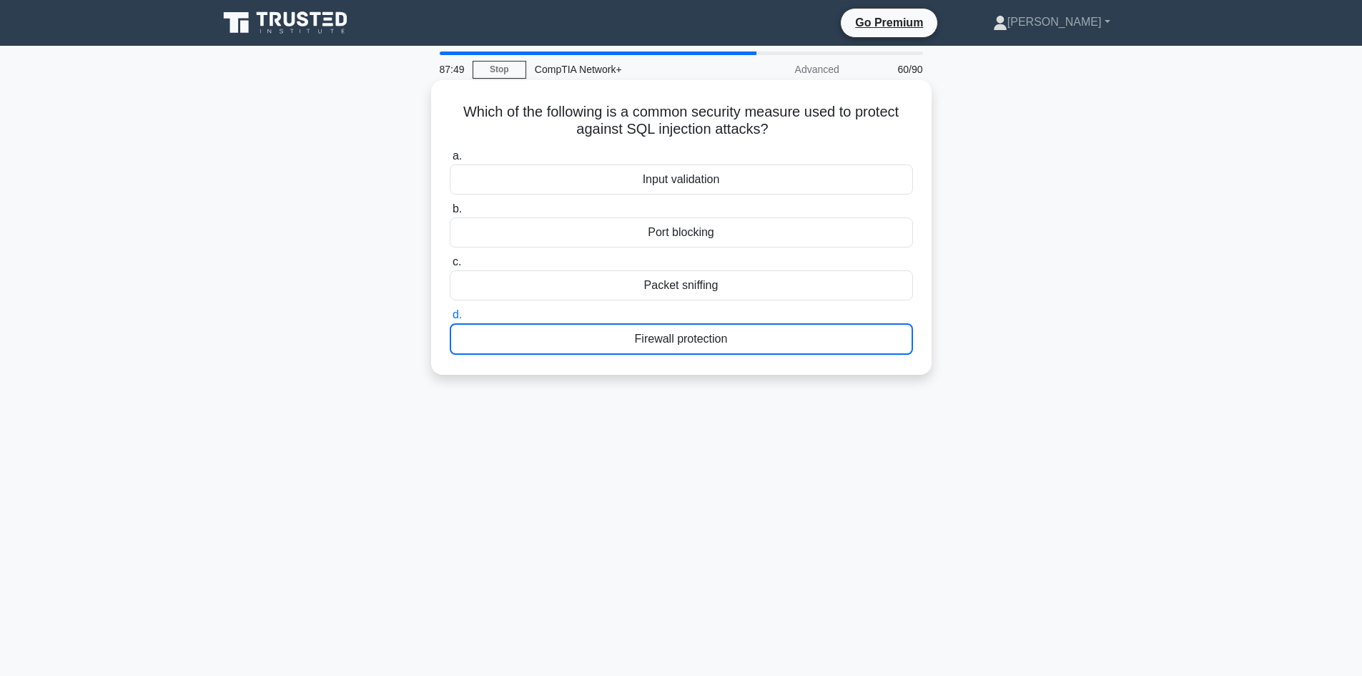
click at [679, 345] on div "Firewall protection" at bounding box center [681, 338] width 463 height 31
click at [450, 320] on input "d. Firewall protection" at bounding box center [450, 314] width 0 height 9
click at [679, 345] on div "Firewall protection" at bounding box center [681, 338] width 463 height 31
click at [450, 320] on input "d. Firewall protection" at bounding box center [450, 314] width 0 height 9
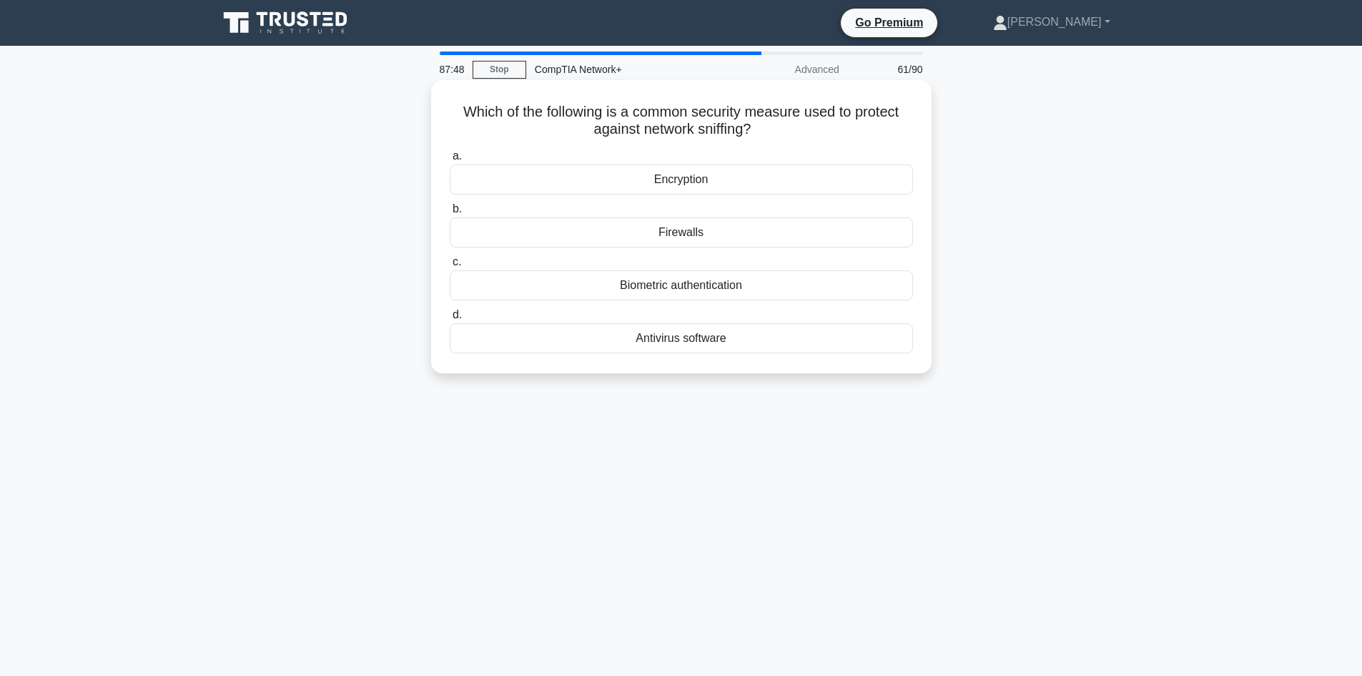
click at [693, 189] on div "Encryption" at bounding box center [681, 179] width 463 height 30
click at [450, 161] on input "a. Encryption" at bounding box center [450, 156] width 0 height 9
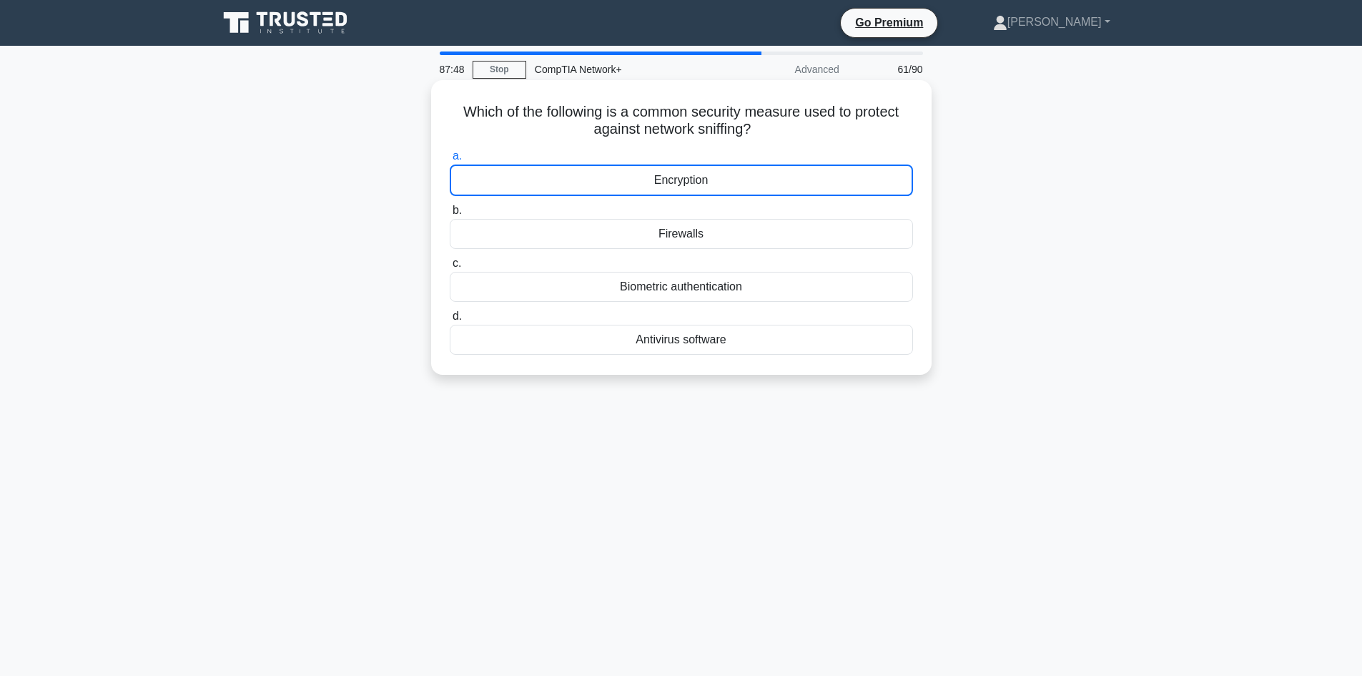
click at [693, 189] on div "Encryption" at bounding box center [681, 179] width 463 height 31
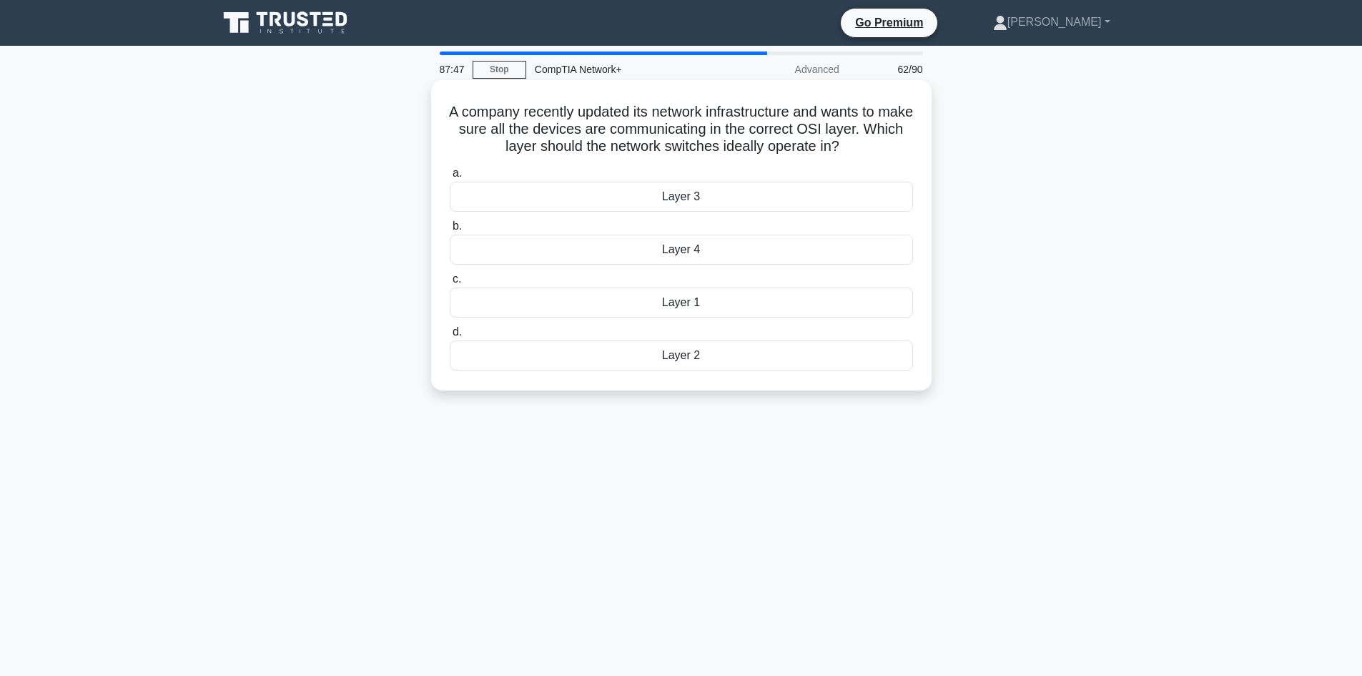
click at [686, 247] on div "Layer 4" at bounding box center [681, 249] width 463 height 30
click at [450, 231] on input "b. Layer 4" at bounding box center [450, 226] width 0 height 9
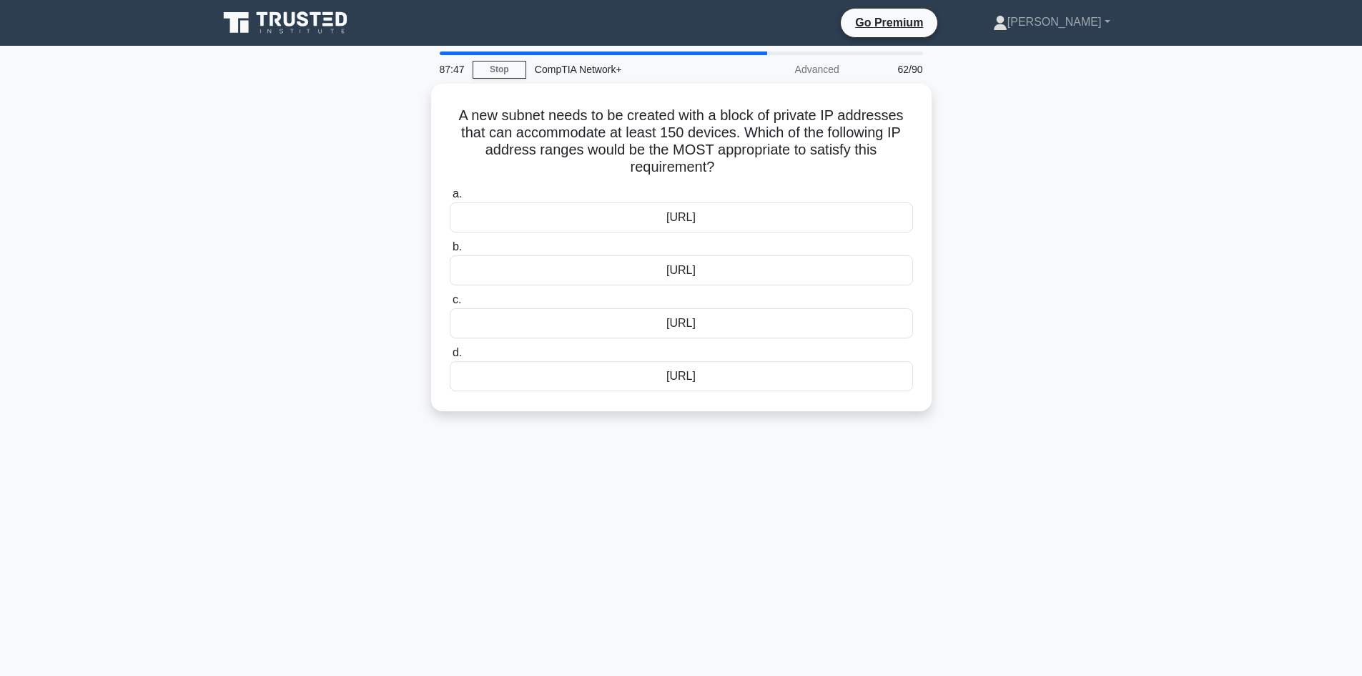
click at [686, 247] on label "b. 10.230.100.0/26" at bounding box center [681, 261] width 463 height 47
click at [450, 247] on input "b. 10.230.100.0/26" at bounding box center [450, 246] width 0 height 9
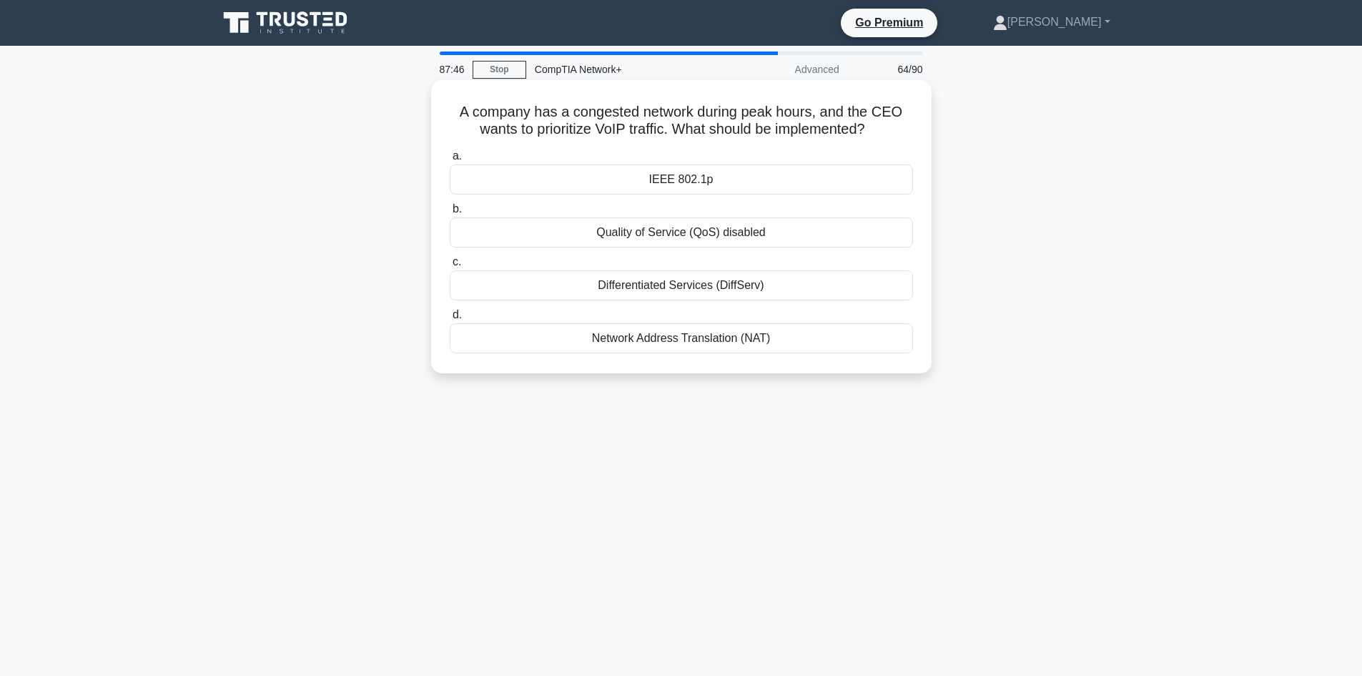
click at [676, 288] on div "Differentiated Services (DiffServ)" at bounding box center [681, 285] width 463 height 30
click at [450, 267] on input "c. Differentiated Services (DiffServ)" at bounding box center [450, 261] width 0 height 9
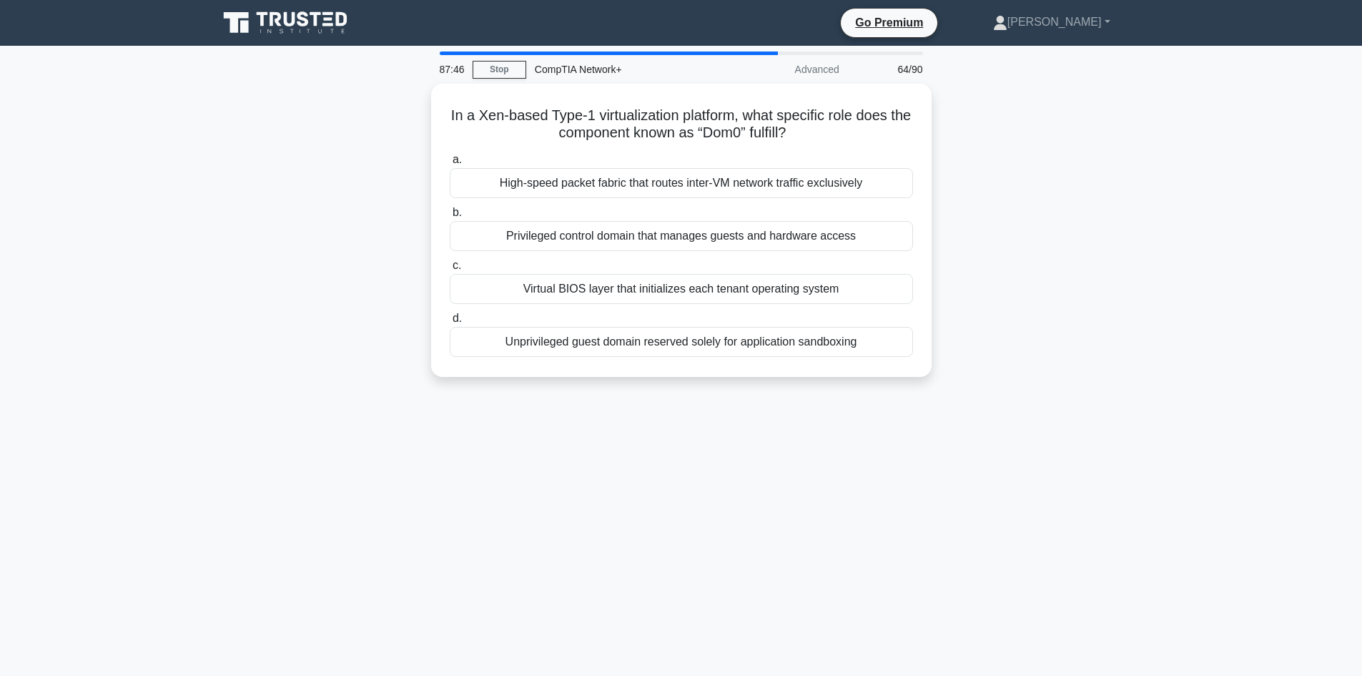
click at [676, 288] on div "Virtual BIOS layer that initializes each tenant operating system" at bounding box center [681, 289] width 463 height 30
click at [450, 270] on input "c. Virtual BIOS layer that initializes each tenant operating system" at bounding box center [450, 265] width 0 height 9
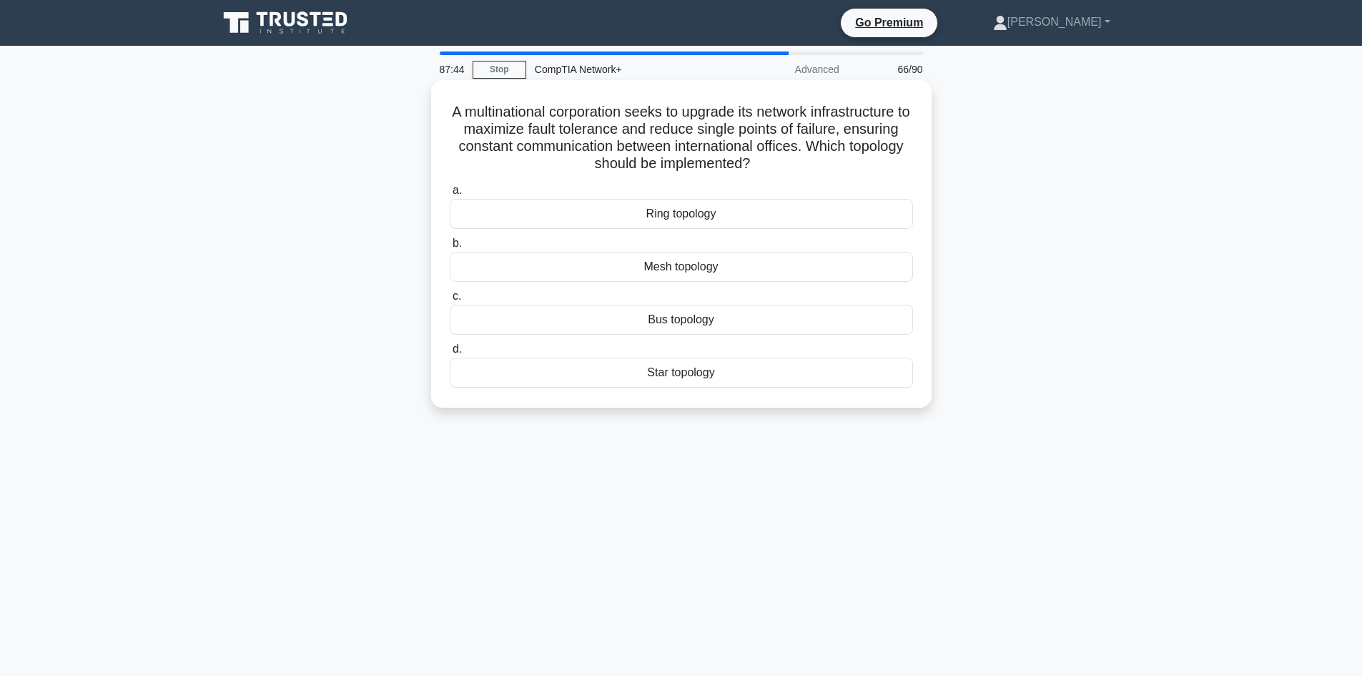
click at [674, 203] on div "Ring topology" at bounding box center [681, 214] width 463 height 30
click at [450, 195] on input "a. Ring topology" at bounding box center [450, 190] width 0 height 9
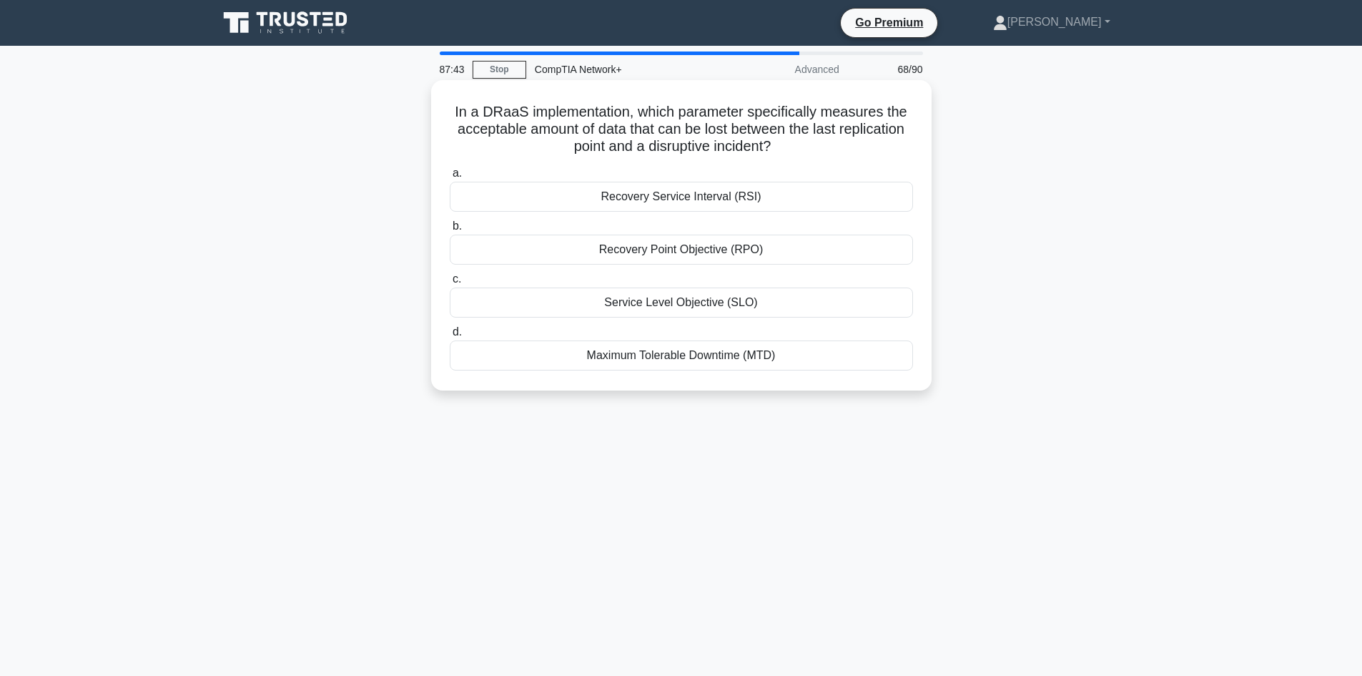
click at [673, 240] on div "Recovery Point Objective (RPO)" at bounding box center [681, 249] width 463 height 30
click at [450, 231] on input "b. Recovery Point Objective (RPO)" at bounding box center [450, 226] width 0 height 9
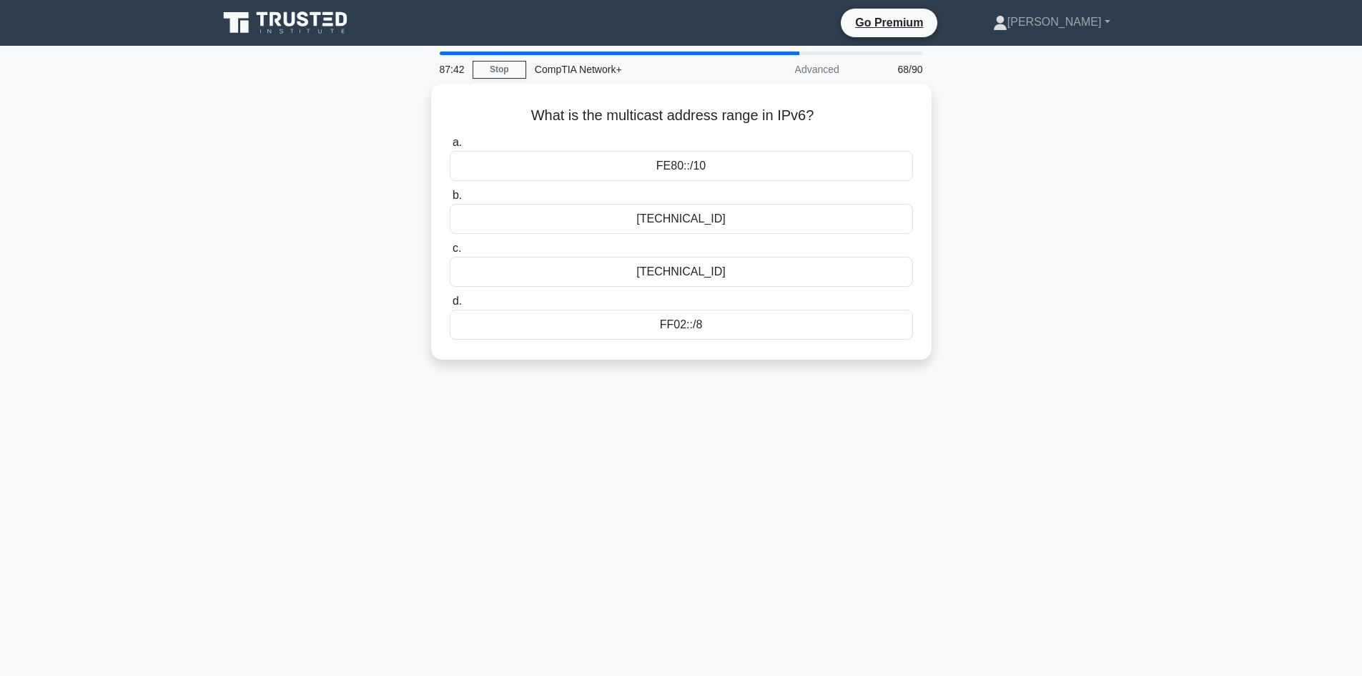
click at [673, 240] on label "c. FC00::/7" at bounding box center [681, 262] width 463 height 47
click at [450, 244] on input "c. FC00::/7" at bounding box center [450, 248] width 0 height 9
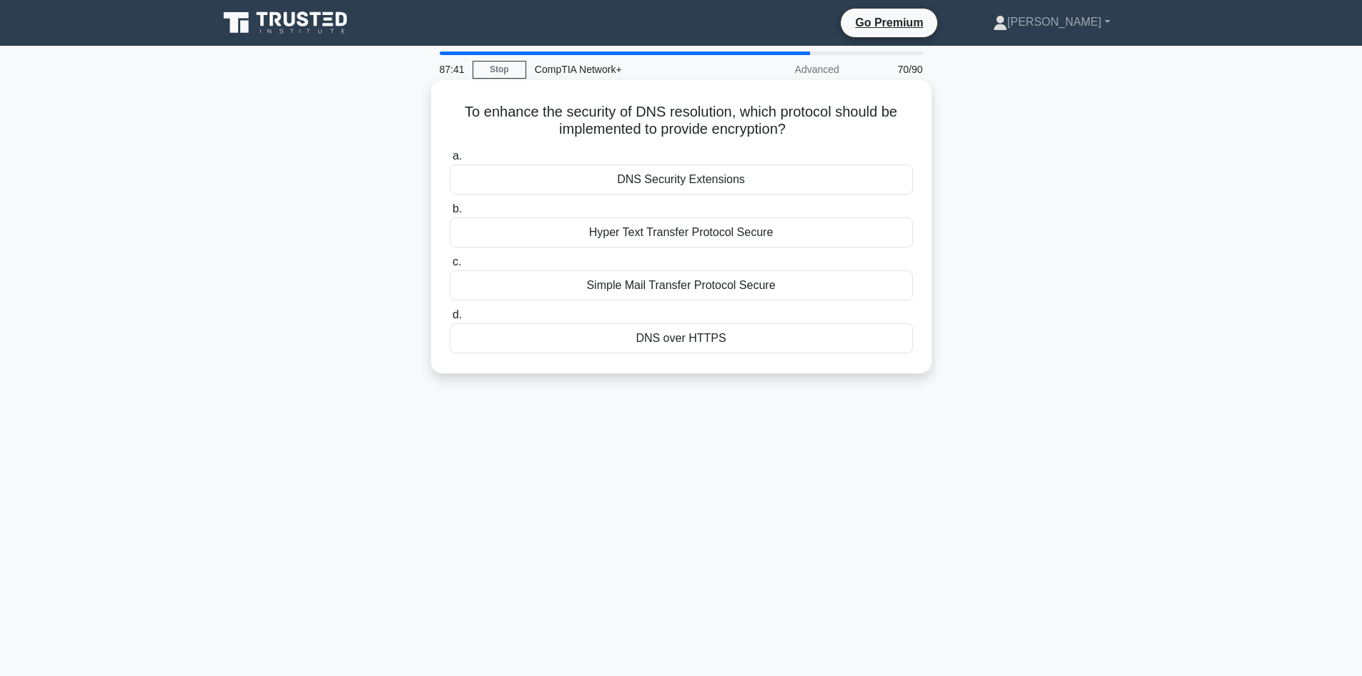
click at [688, 229] on div "Hyper Text Transfer Protocol Secure" at bounding box center [681, 232] width 463 height 30
click at [450, 214] on input "b. Hyper Text Transfer Protocol Secure" at bounding box center [450, 208] width 0 height 9
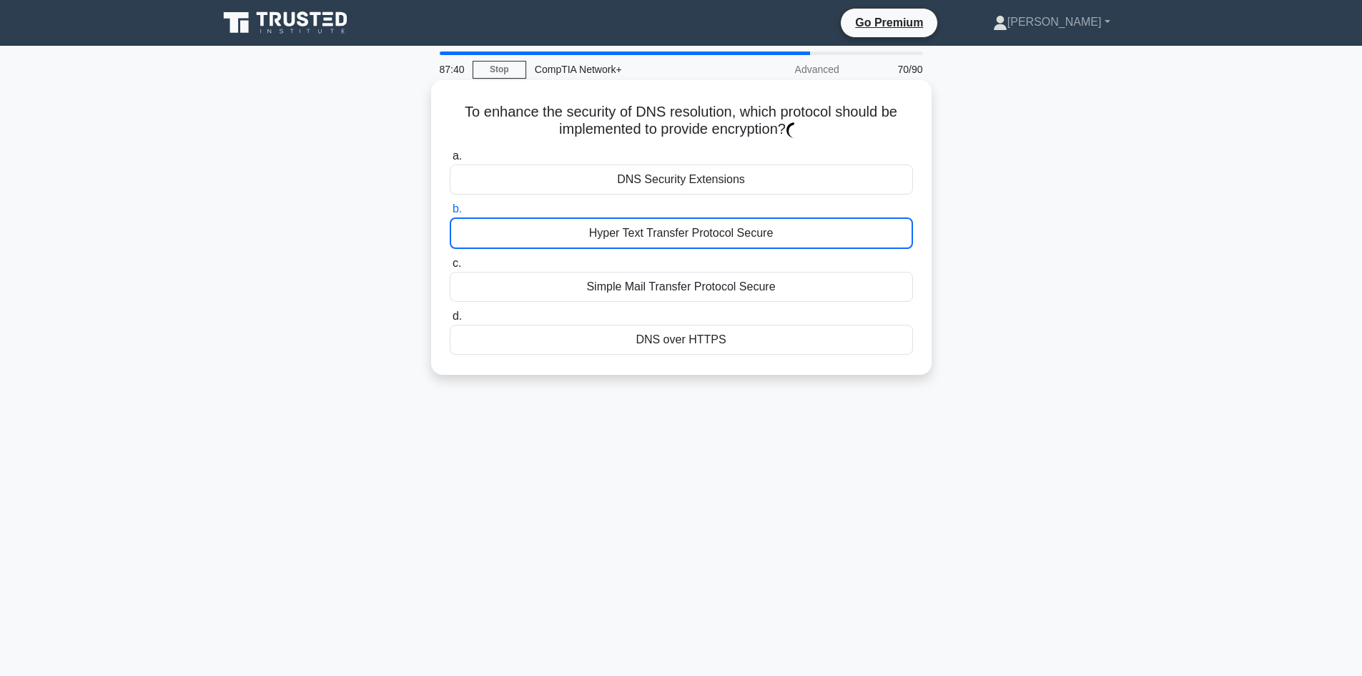
click at [688, 229] on div "Hyper Text Transfer Protocol Secure" at bounding box center [681, 232] width 463 height 31
click at [450, 214] on input "b. Hyper Text Transfer Protocol Secure" at bounding box center [450, 208] width 0 height 9
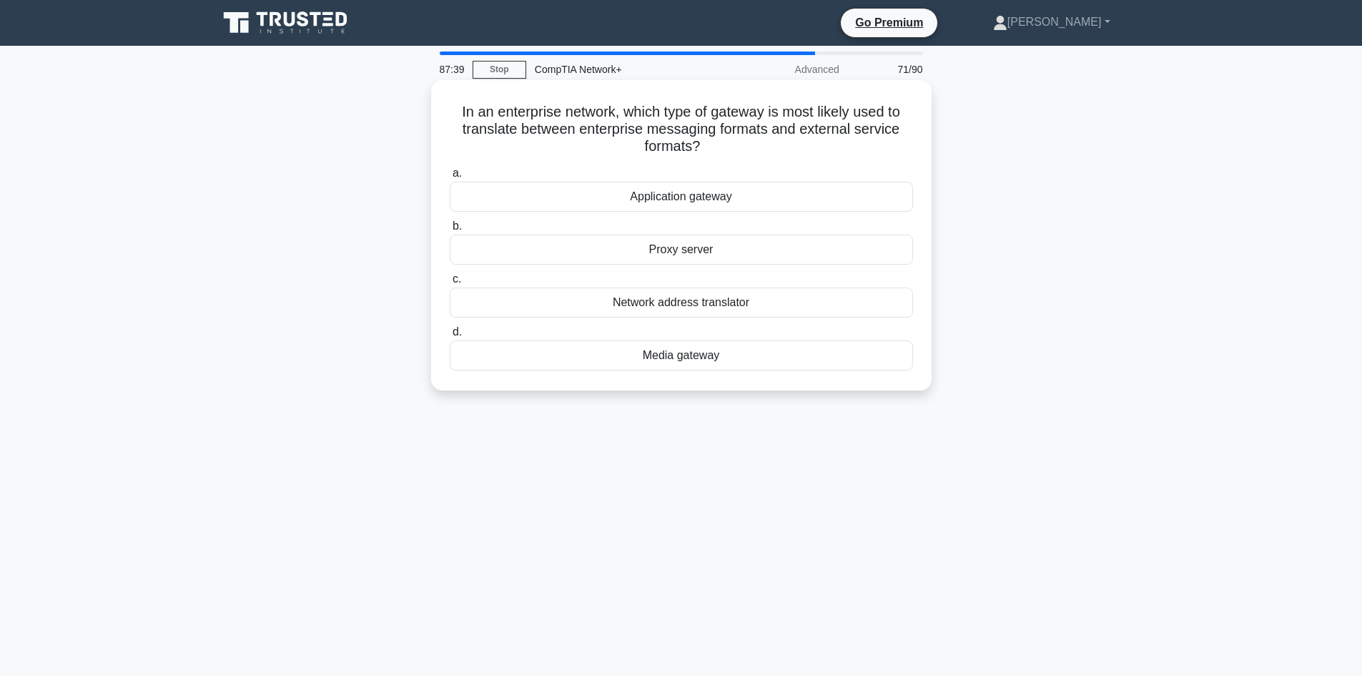
click at [690, 250] on div "Proxy server" at bounding box center [681, 249] width 463 height 30
click at [450, 231] on input "b. Proxy server" at bounding box center [450, 226] width 0 height 9
click at [676, 299] on div "Update firmware on all devices" at bounding box center [681, 302] width 463 height 30
click at [450, 284] on input "c. Update firmware on all devices" at bounding box center [450, 279] width 0 height 9
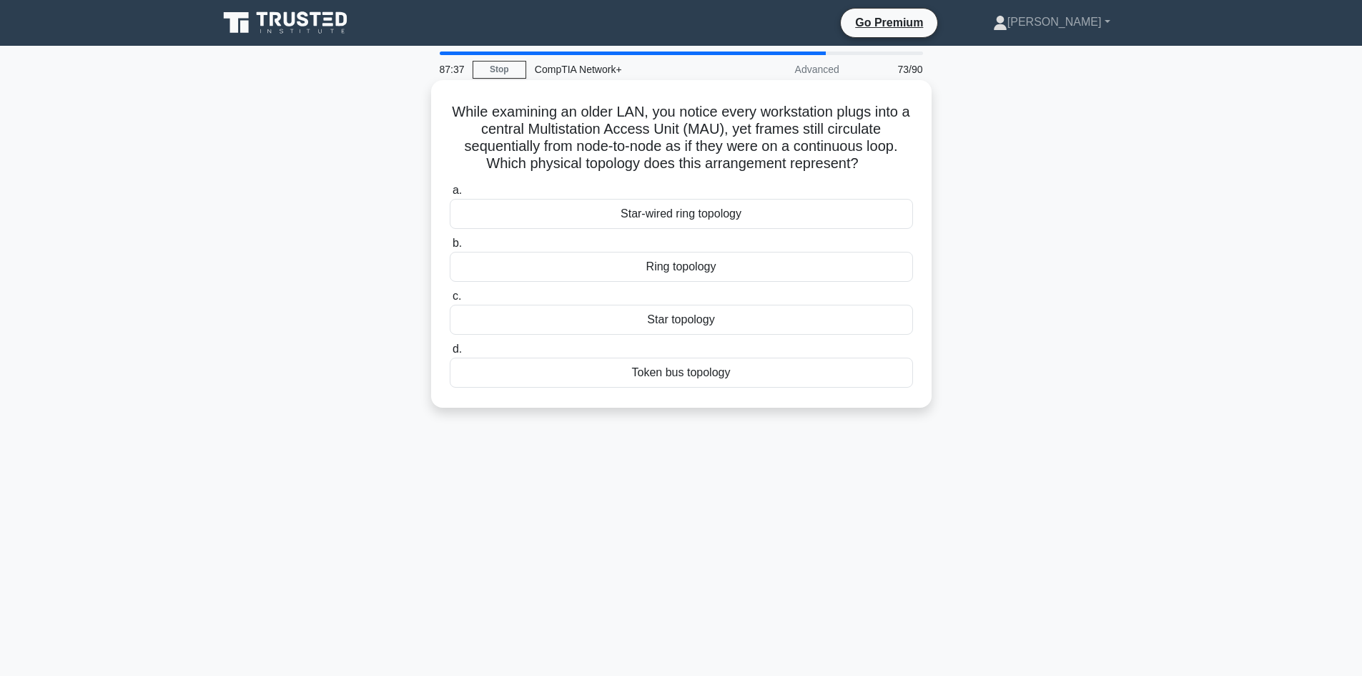
click at [716, 222] on div "Star-wired ring topology" at bounding box center [681, 214] width 463 height 30
click at [450, 195] on input "a. Star-wired ring topology" at bounding box center [450, 190] width 0 height 9
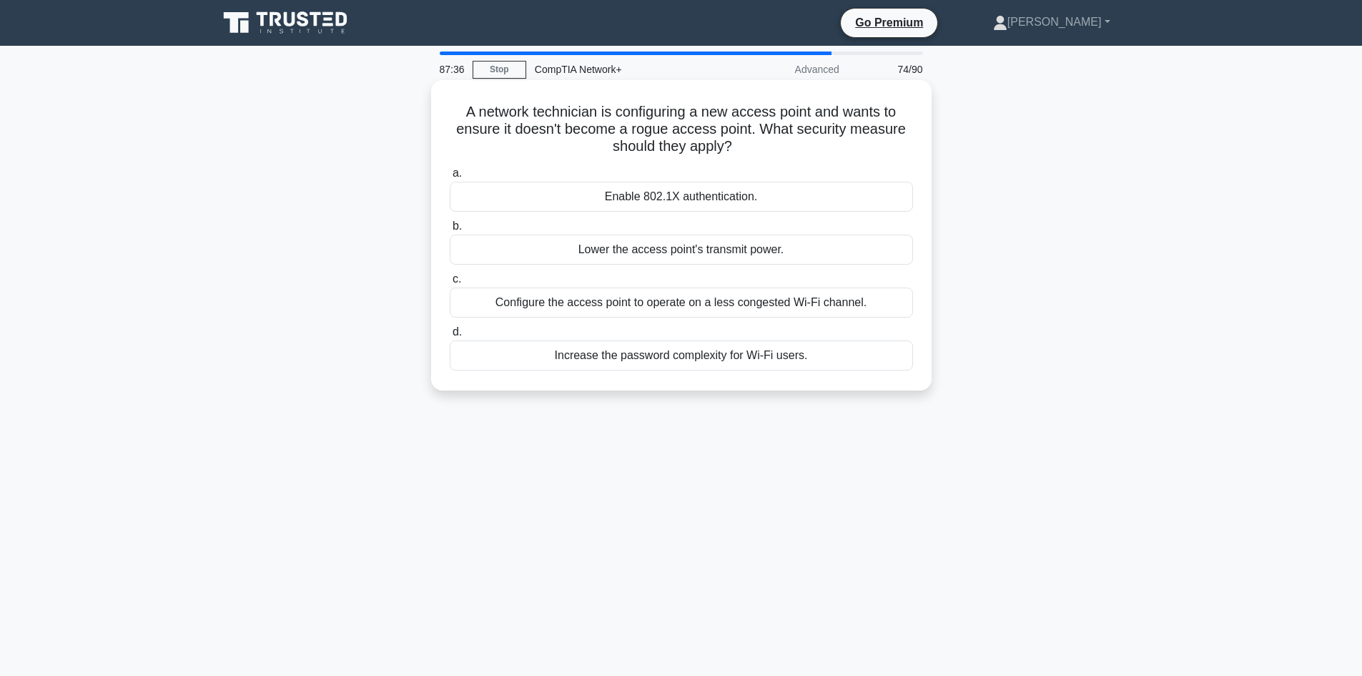
click at [719, 341] on div "Increase the password complexity for Wi-Fi users." at bounding box center [681, 355] width 463 height 30
click at [450, 337] on input "d. Increase the password complexity for Wi-Fi users." at bounding box center [450, 331] width 0 height 9
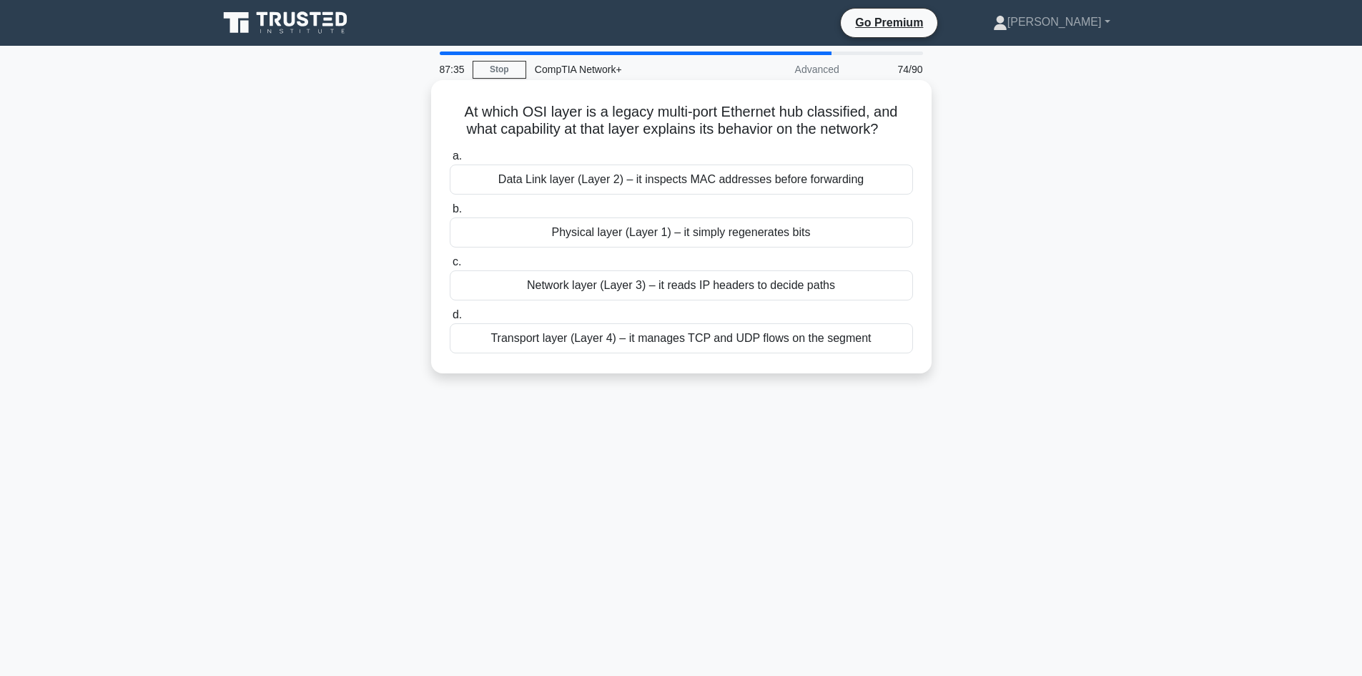
click at [719, 293] on div "Network layer (Layer 3) – it reads IP headers to decide paths" at bounding box center [681, 285] width 463 height 30
click at [450, 267] on input "c. Network layer (Layer 3) – it reads IP headers to decide paths" at bounding box center [450, 261] width 0 height 9
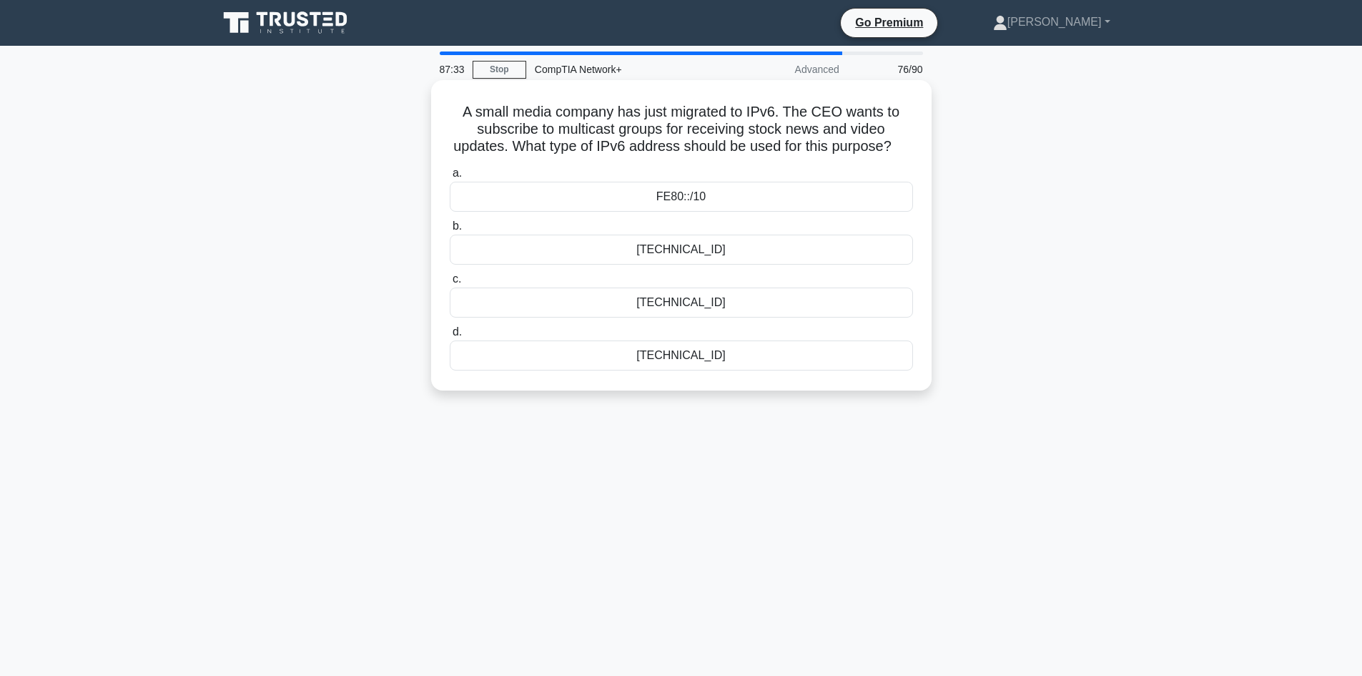
click at [703, 201] on div "FE80::/10" at bounding box center [681, 197] width 463 height 30
click at [450, 178] on input "a. FE80::/10" at bounding box center [450, 173] width 0 height 9
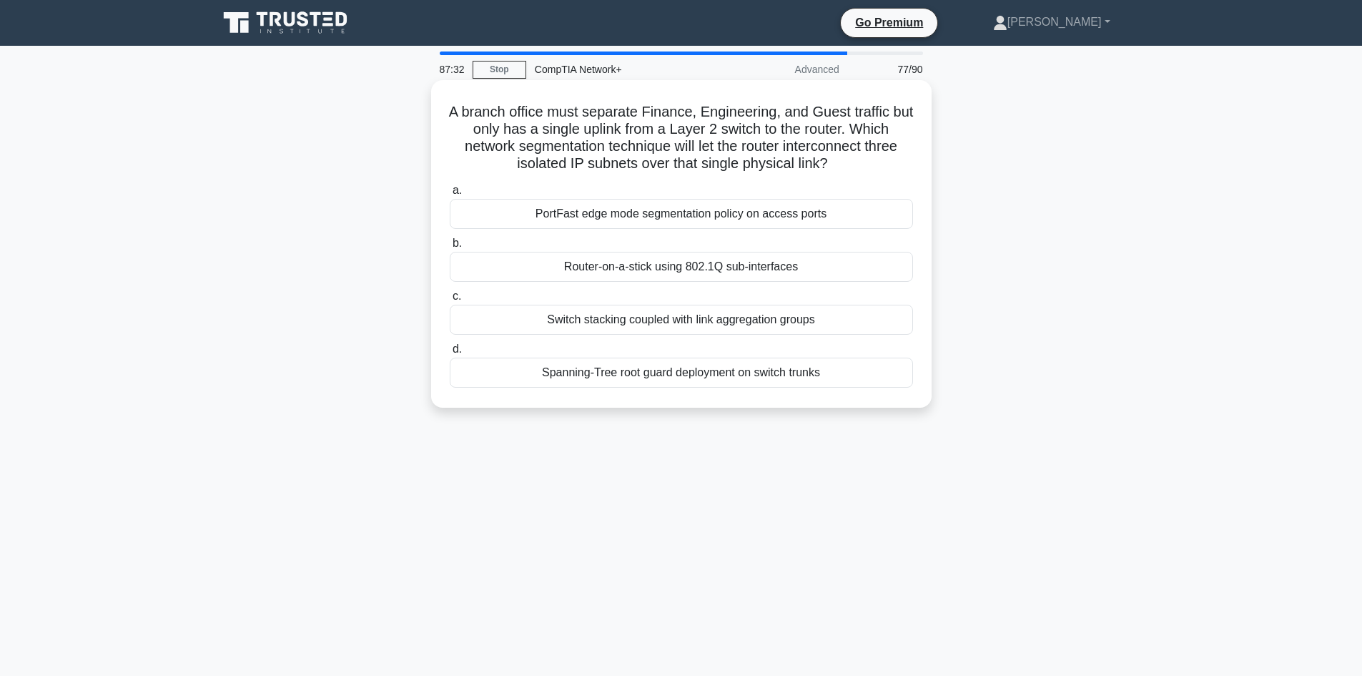
click at [697, 329] on div "Switch stacking coupled with link aggregation groups" at bounding box center [681, 320] width 463 height 30
click at [450, 301] on input "c. Switch stacking coupled with link aggregation groups" at bounding box center [450, 296] width 0 height 9
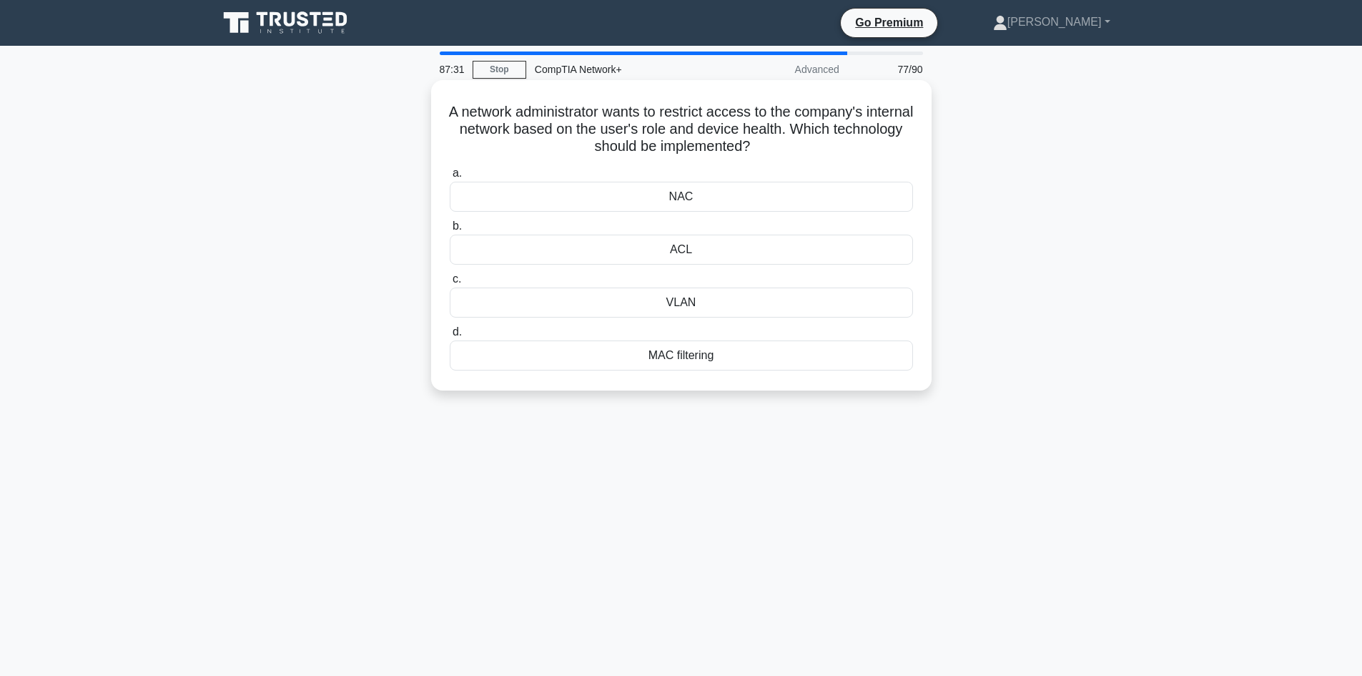
click at [700, 343] on div "MAC filtering" at bounding box center [681, 355] width 463 height 30
click at [450, 337] on input "d. MAC filtering" at bounding box center [450, 331] width 0 height 9
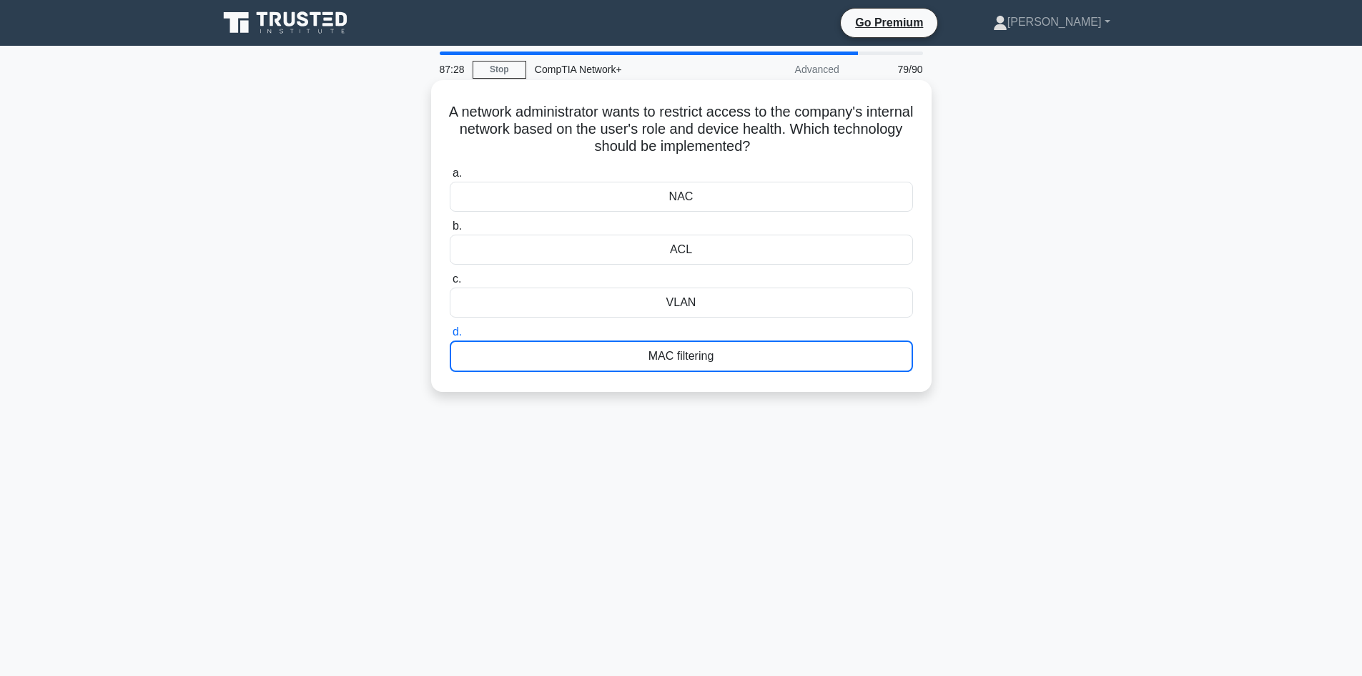
click at [703, 189] on div "NAC" at bounding box center [681, 197] width 463 height 30
click at [450, 178] on input "a. NAC" at bounding box center [450, 173] width 0 height 9
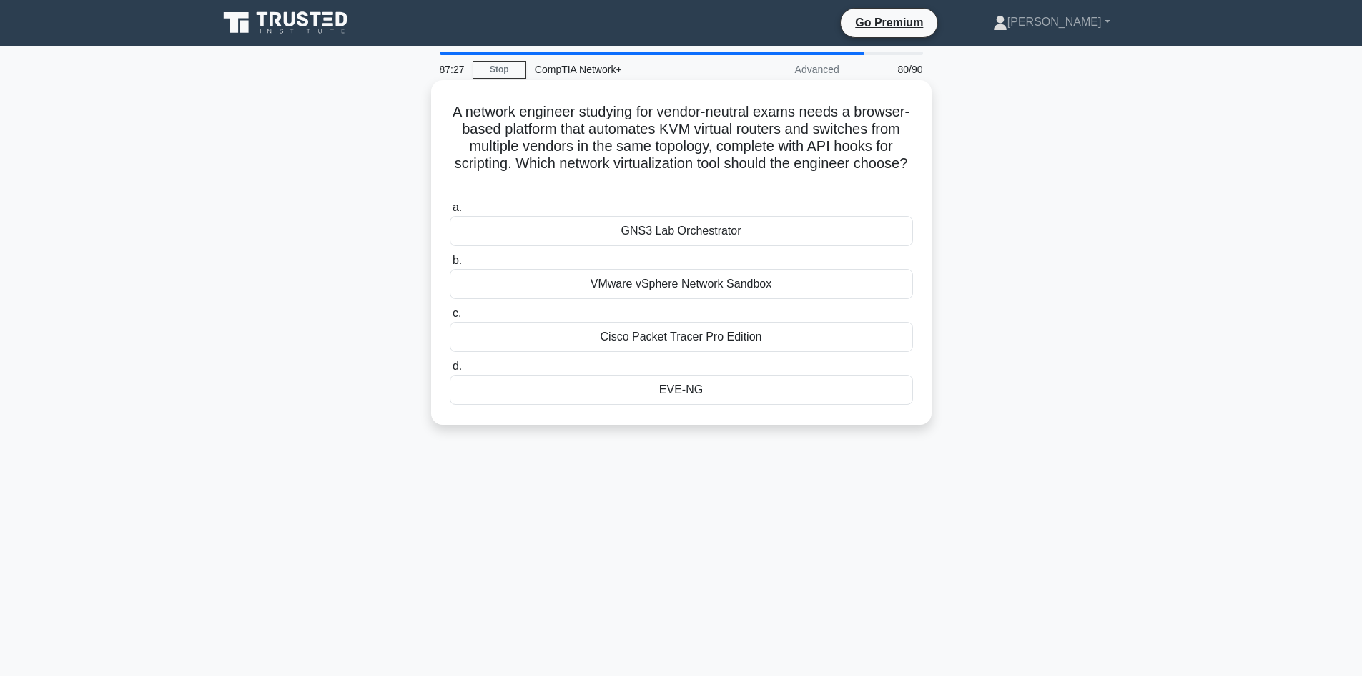
click at [713, 270] on div "VMware vSphere Network Sandbox" at bounding box center [681, 284] width 463 height 30
click at [450, 265] on input "b. VMware vSphere Network Sandbox" at bounding box center [450, 260] width 0 height 9
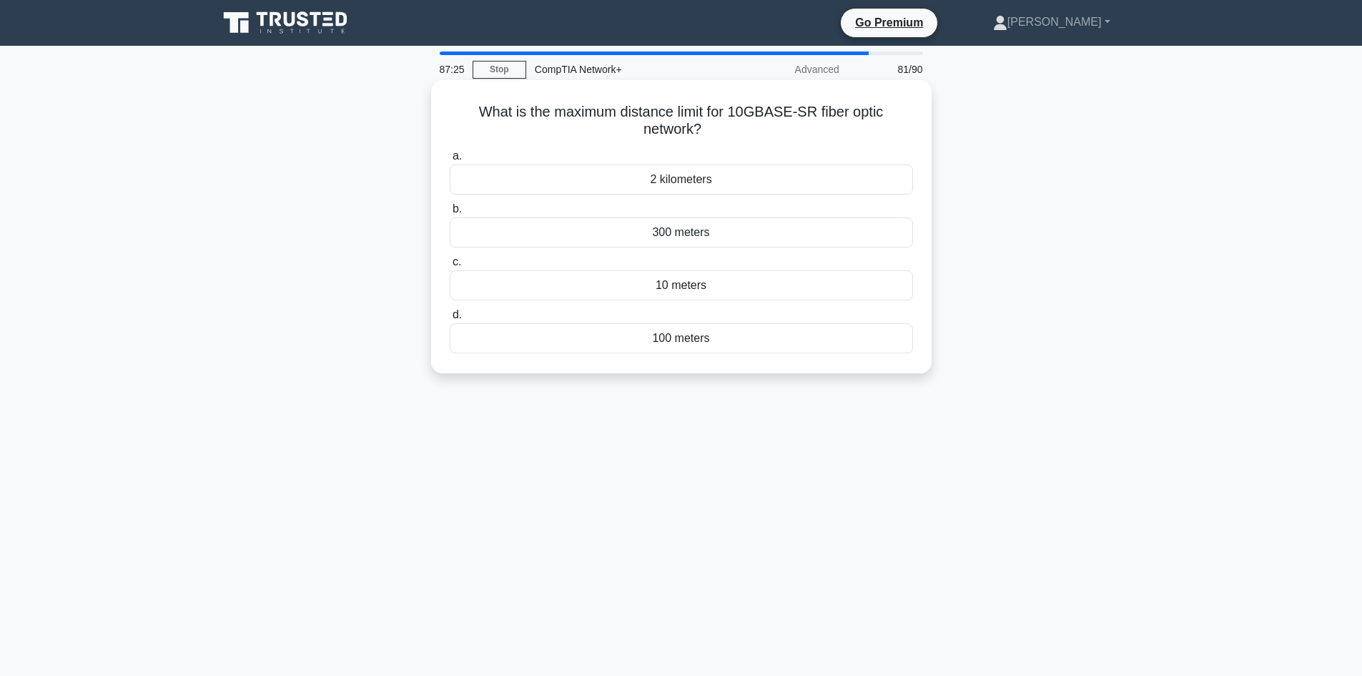
click at [710, 237] on div "300 meters" at bounding box center [681, 232] width 463 height 30
click at [450, 214] on input "b. 300 meters" at bounding box center [450, 208] width 0 height 9
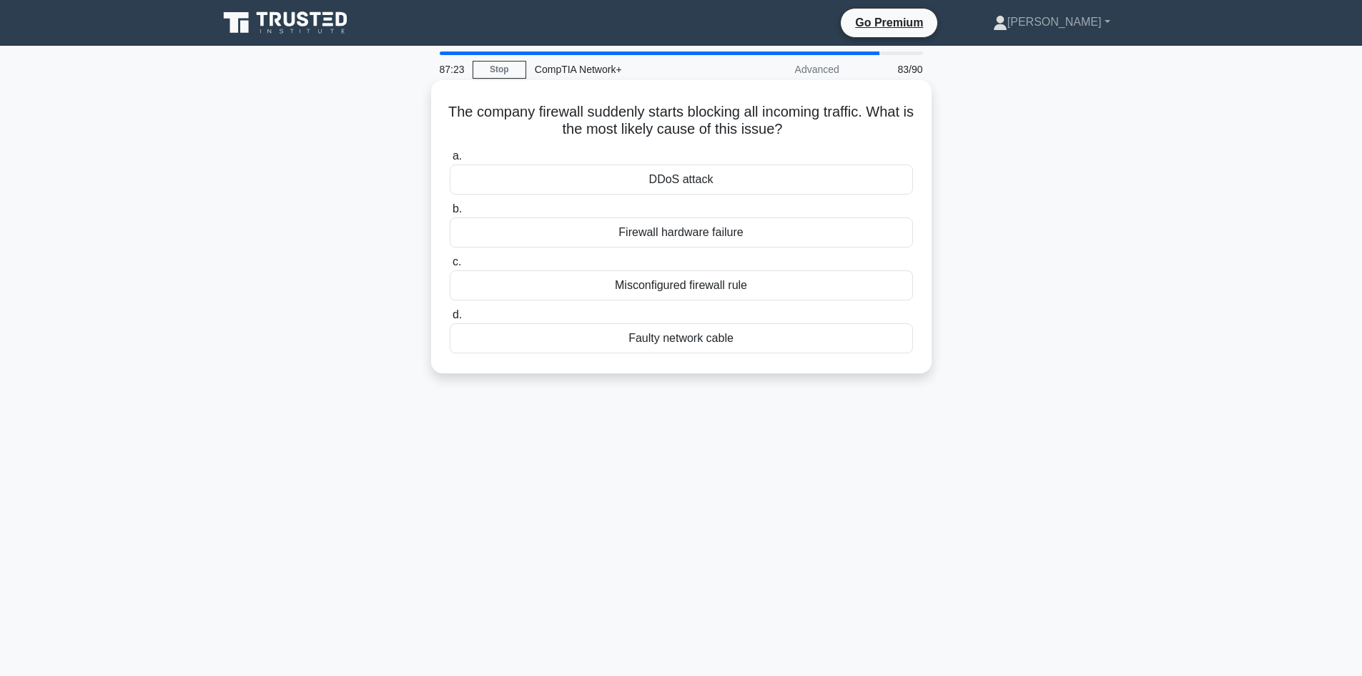
click at [683, 174] on div "DDoS attack" at bounding box center [681, 179] width 463 height 30
click at [450, 161] on input "a. DDoS attack" at bounding box center [450, 156] width 0 height 9
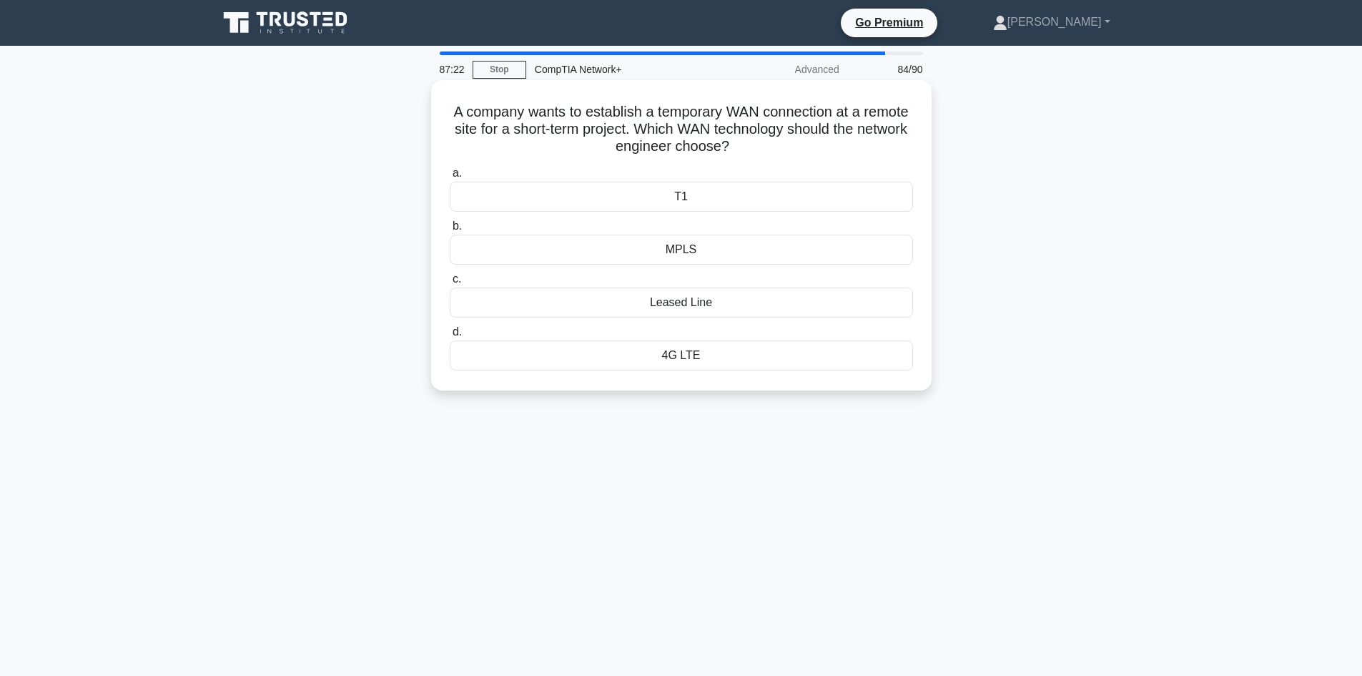
click at [682, 249] on div "MPLS" at bounding box center [681, 249] width 463 height 30
click at [450, 231] on input "b. MPLS" at bounding box center [450, 226] width 0 height 9
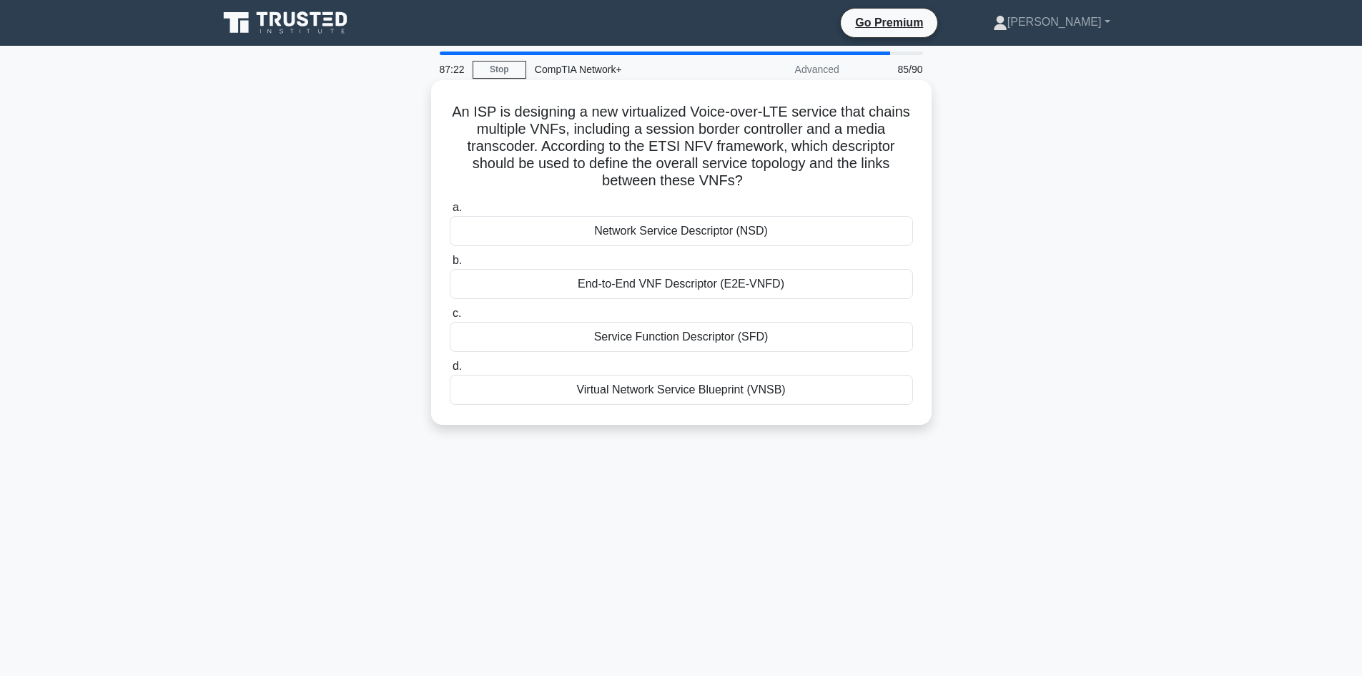
click at [674, 279] on div "End-to-End VNF Descriptor (E2E-VNFD)" at bounding box center [681, 284] width 463 height 30
click at [450, 265] on input "b. End-to-End VNF Descriptor (E2E-VNFD)" at bounding box center [450, 260] width 0 height 9
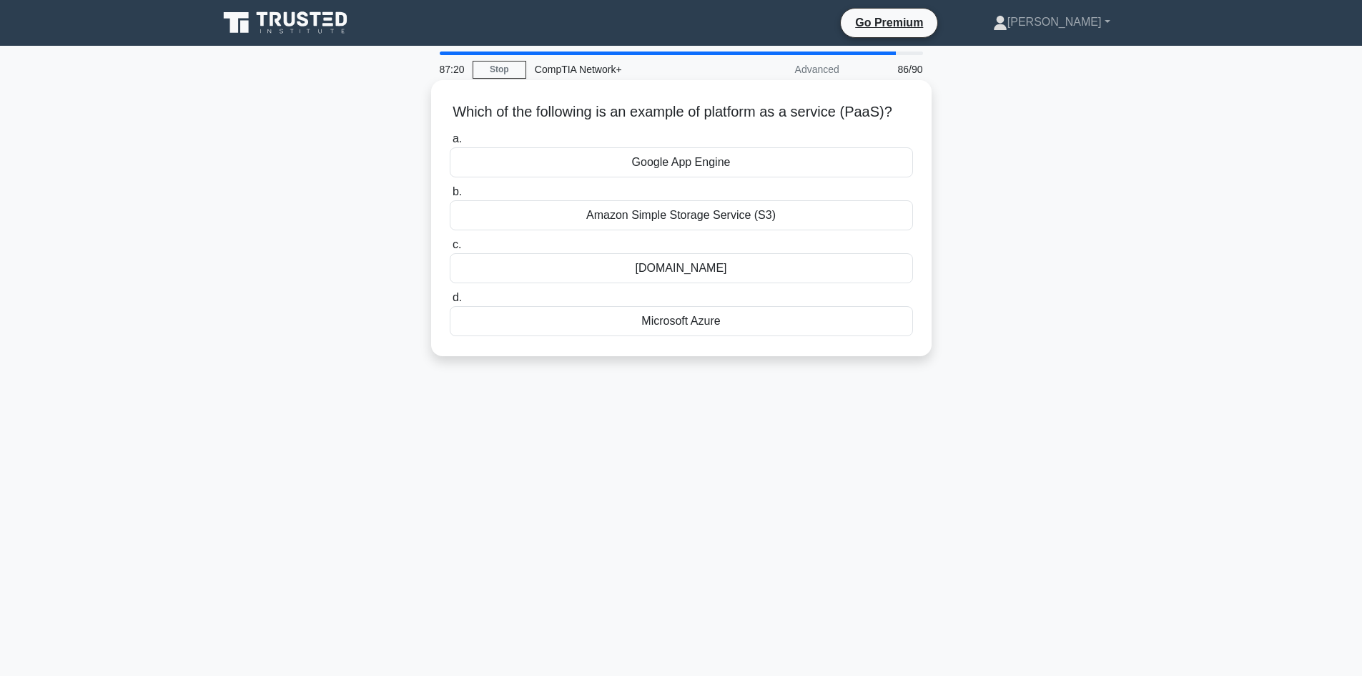
click at [693, 331] on div "Microsoft Azure" at bounding box center [681, 321] width 463 height 30
click at [450, 302] on input "d. Microsoft Azure" at bounding box center [450, 297] width 0 height 9
click at [710, 266] on div "Faulty cabling" at bounding box center [681, 268] width 463 height 30
click at [450, 249] on input "c. Faulty cabling" at bounding box center [450, 244] width 0 height 9
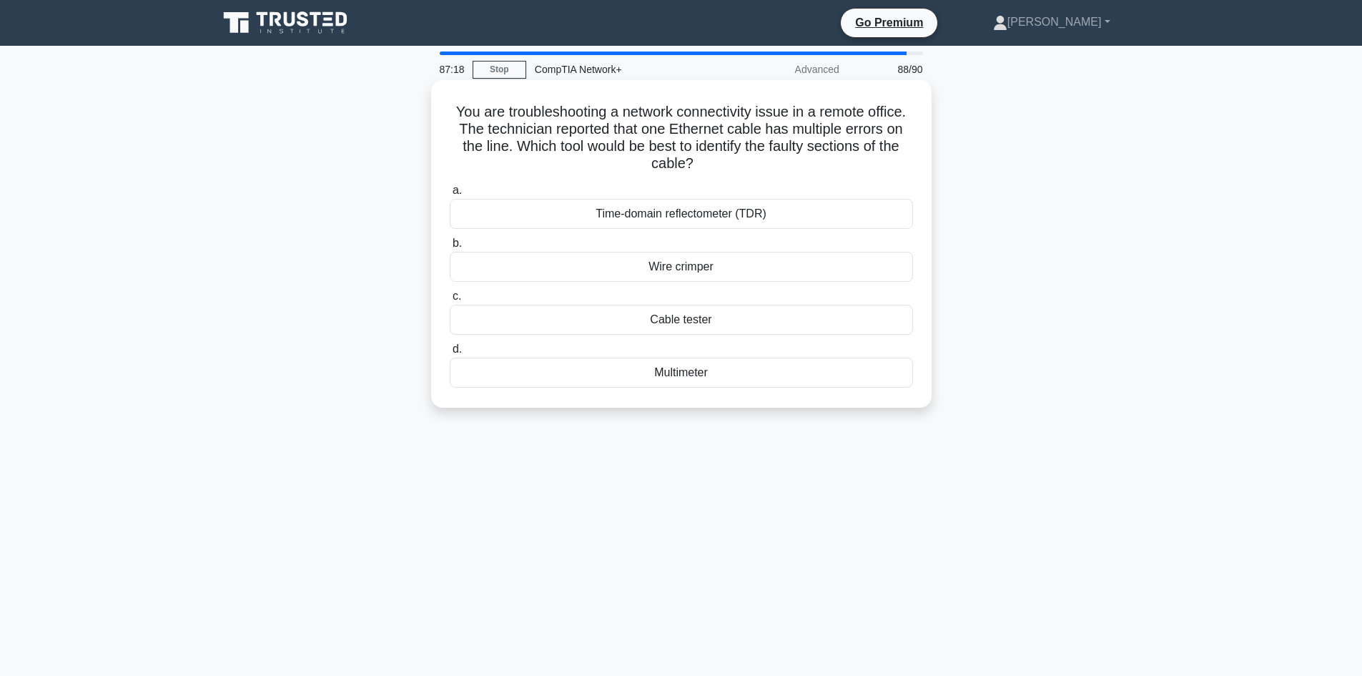
click at [697, 217] on div "Time-domain reflectometer (TDR)" at bounding box center [681, 214] width 463 height 30
click at [450, 195] on input "a. Time-domain reflectometer (TDR)" at bounding box center [450, 190] width 0 height 9
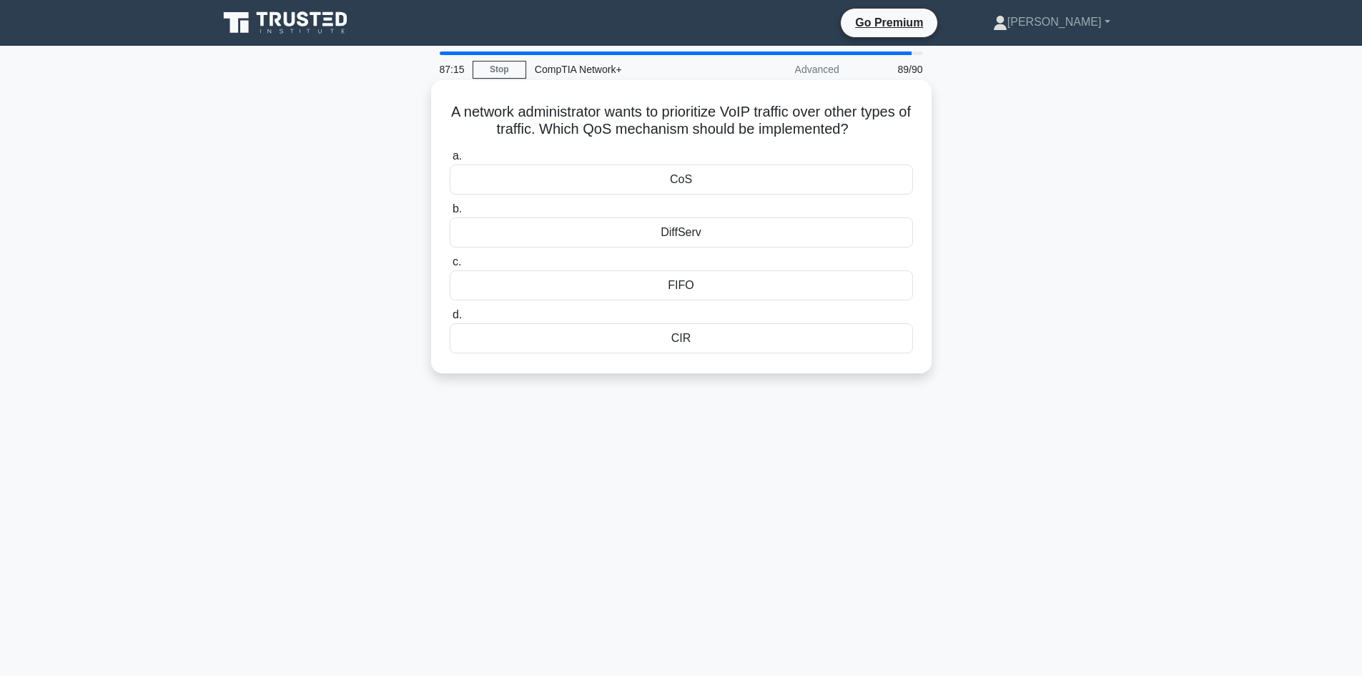
click at [668, 204] on label "b. DiffServ" at bounding box center [681, 223] width 463 height 47
click at [450, 204] on input "b. DiffServ" at bounding box center [450, 208] width 0 height 9
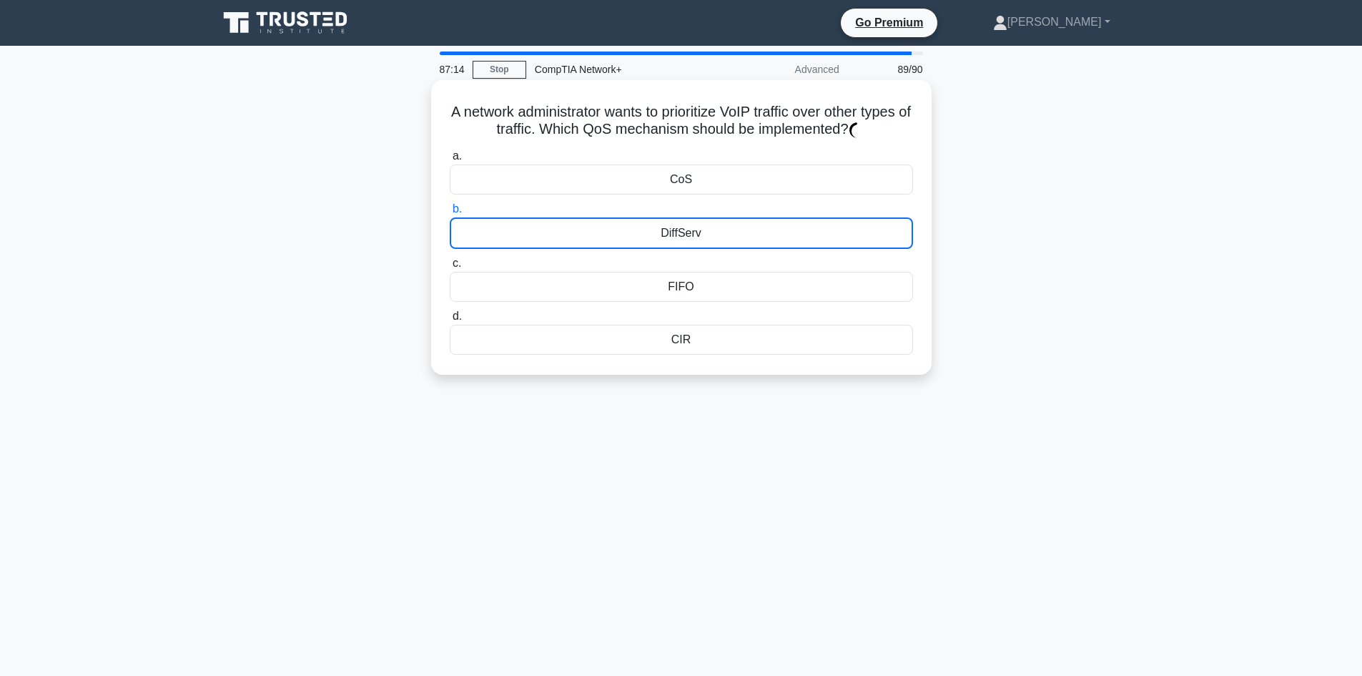
click at [668, 234] on div "DiffServ" at bounding box center [681, 232] width 463 height 31
click at [450, 214] on input "b. DiffServ" at bounding box center [450, 208] width 0 height 9
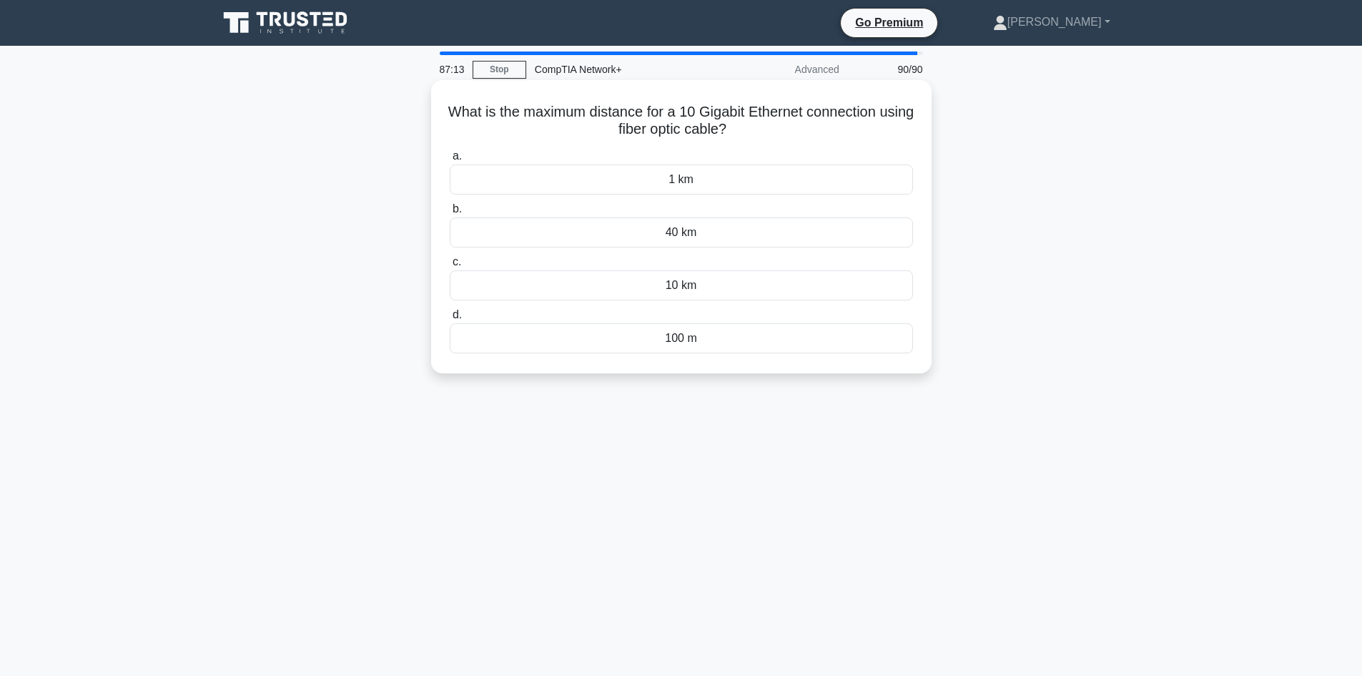
click at [698, 182] on div "1 km" at bounding box center [681, 179] width 463 height 30
click at [450, 161] on input "a. 1 km" at bounding box center [450, 156] width 0 height 9
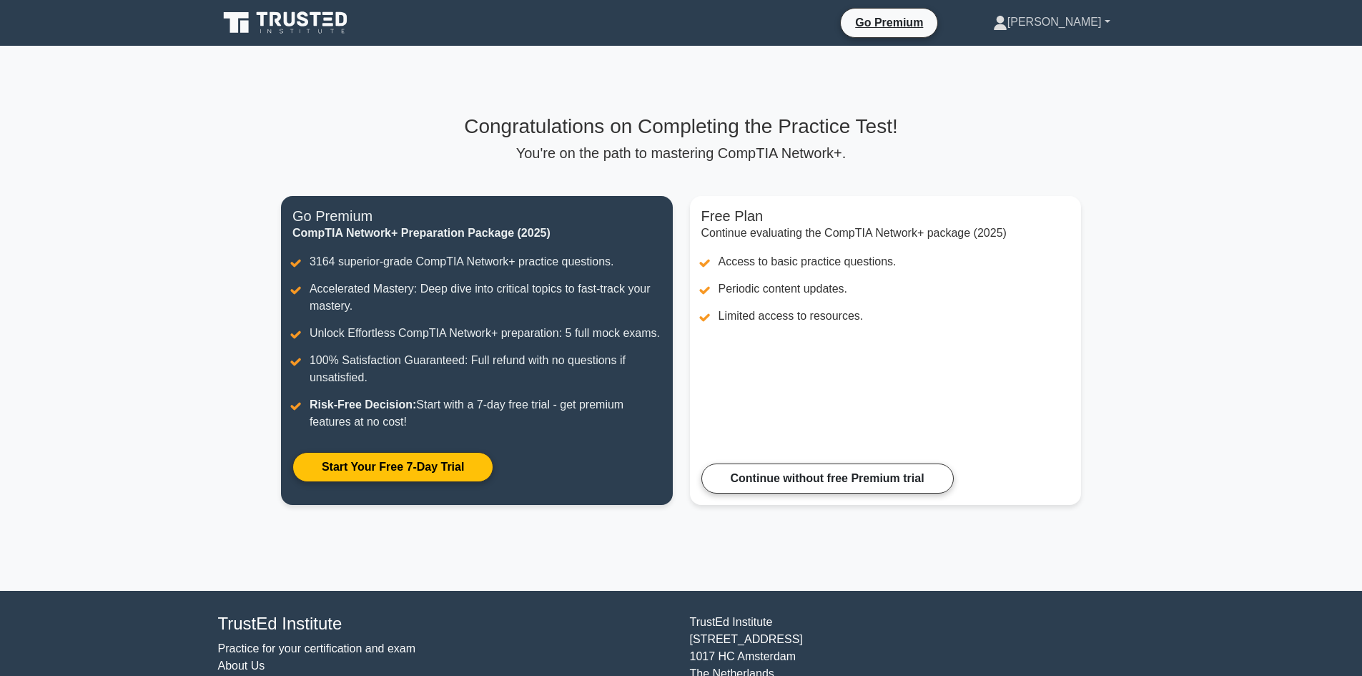
click at [1071, 22] on link "[PERSON_NAME]" at bounding box center [1052, 22] width 186 height 29
click at [1055, 46] on link "Profile" at bounding box center [1015, 55] width 113 height 23
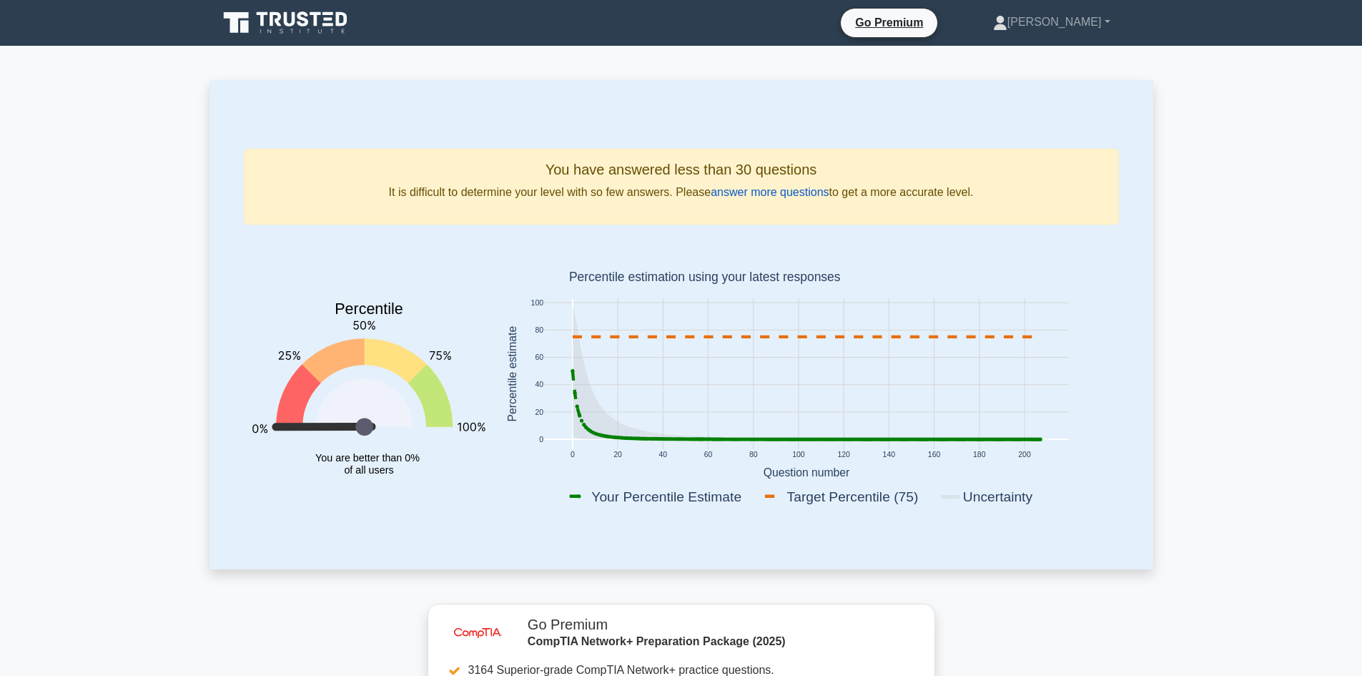
click at [785, 197] on link "answer more questions" at bounding box center [770, 192] width 118 height 12
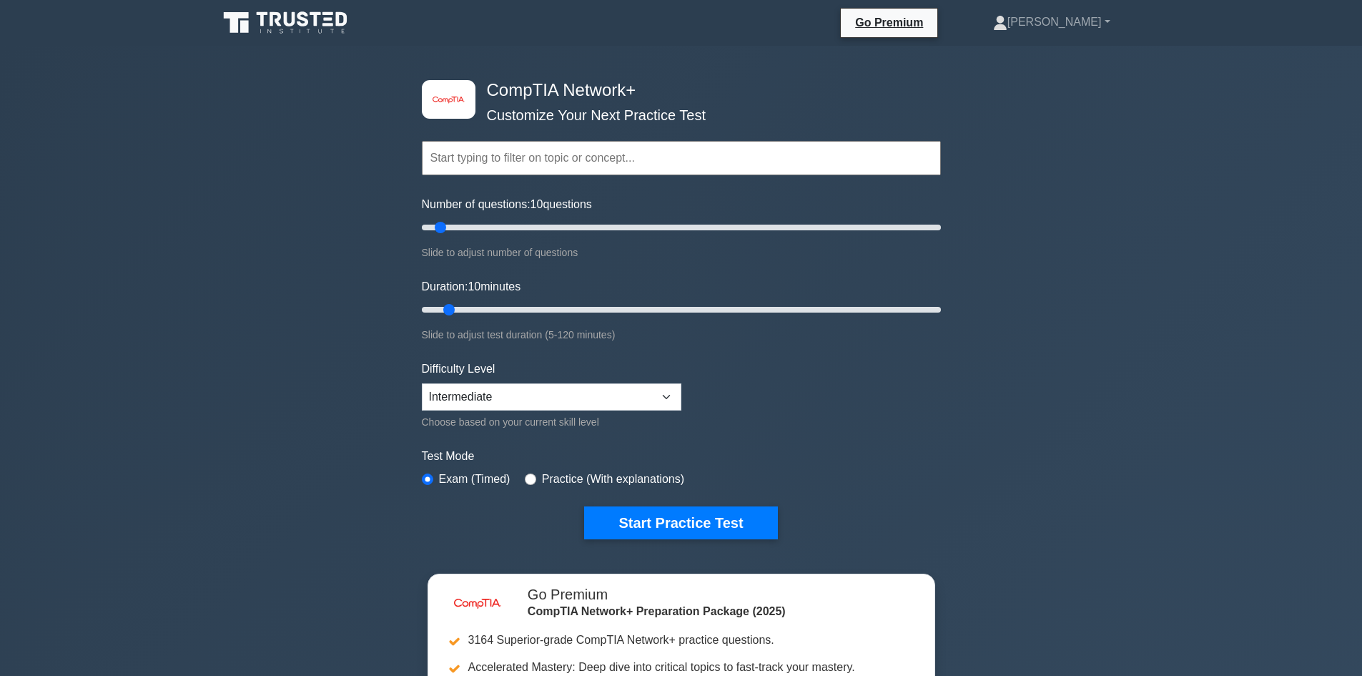
scroll to position [71, 0]
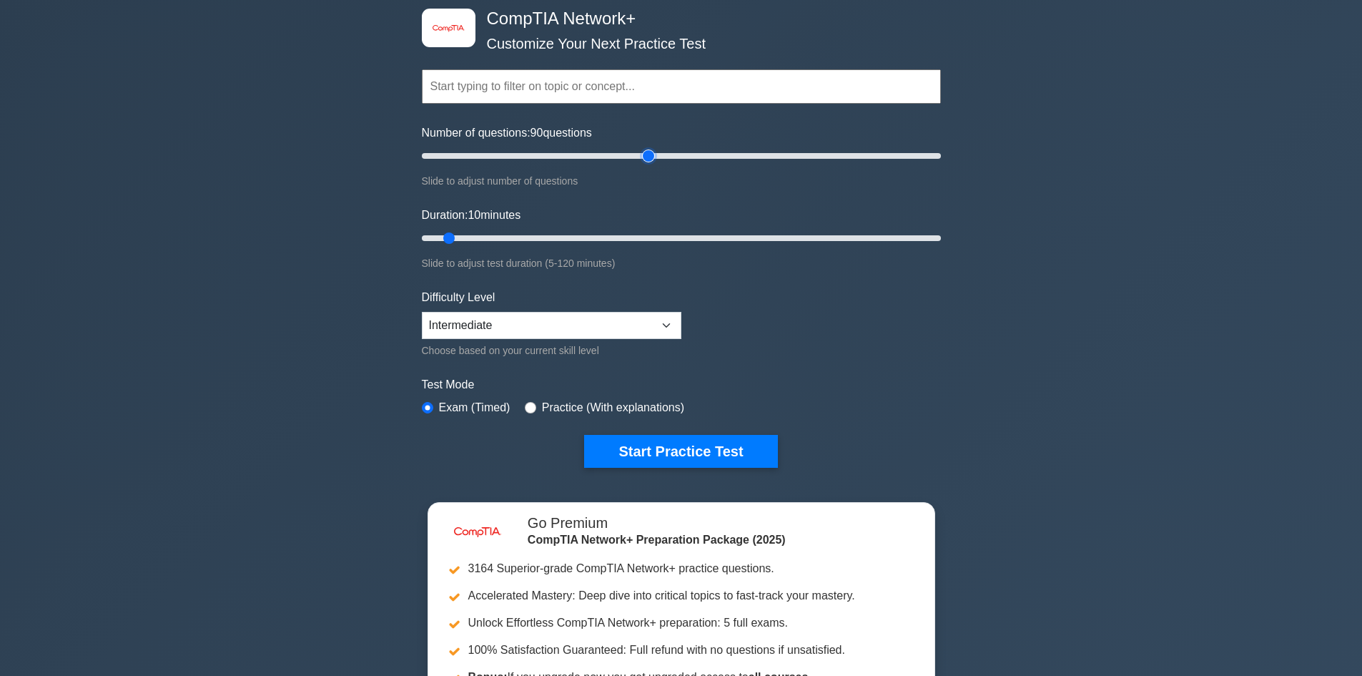
drag, startPoint x: 466, startPoint y: 148, endPoint x: 649, endPoint y: 215, distance: 195.0
type input "90"
click at [649, 164] on input "Number of questions: 90 questions" at bounding box center [681, 155] width 519 height 17
click at [616, 237] on input "Duration: 50 minutes" at bounding box center [681, 237] width 519 height 17
type input "90"
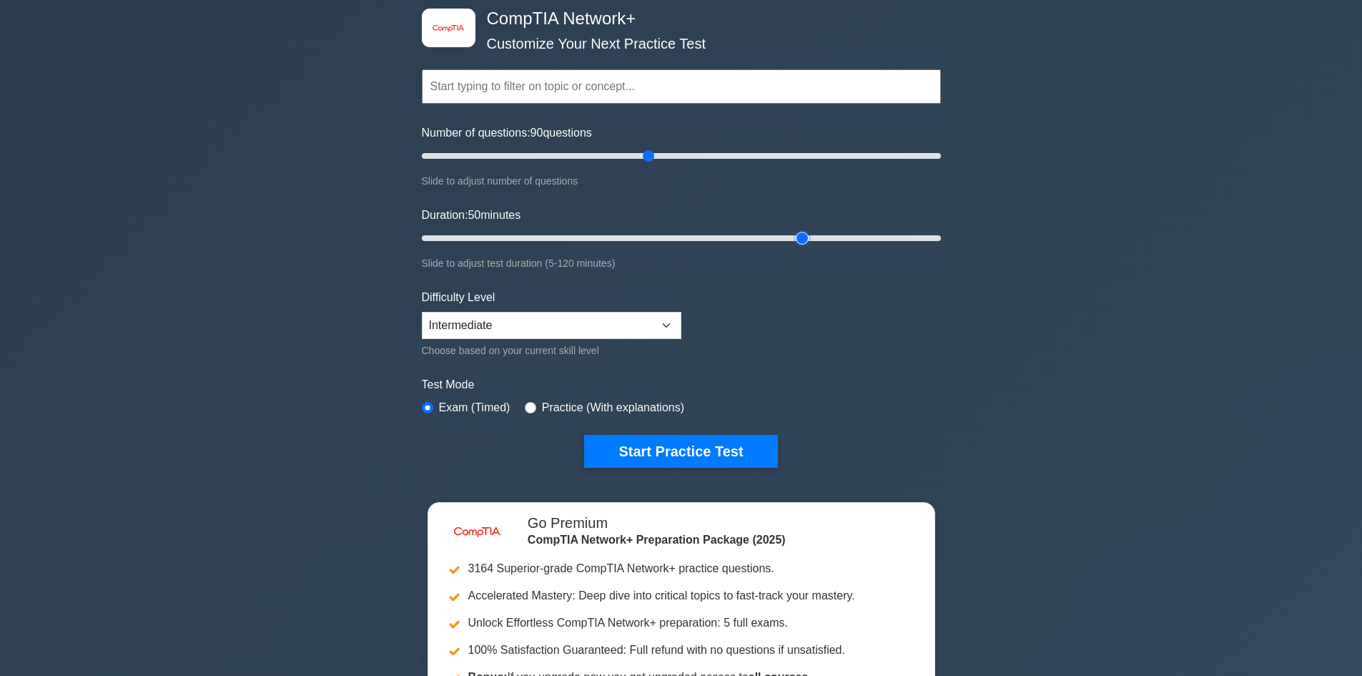
click at [811, 237] on input "Duration: 50 minutes" at bounding box center [681, 237] width 519 height 17
click at [555, 312] on select "Beginner Intermediate Expert" at bounding box center [551, 325] width 259 height 27
click at [422, 312] on select "Beginner Intermediate Expert" at bounding box center [551, 325] width 259 height 27
drag, startPoint x: 600, startPoint y: 320, endPoint x: 575, endPoint y: 333, distance: 27.5
click at [600, 320] on select "Beginner Intermediate Expert" at bounding box center [551, 325] width 259 height 27
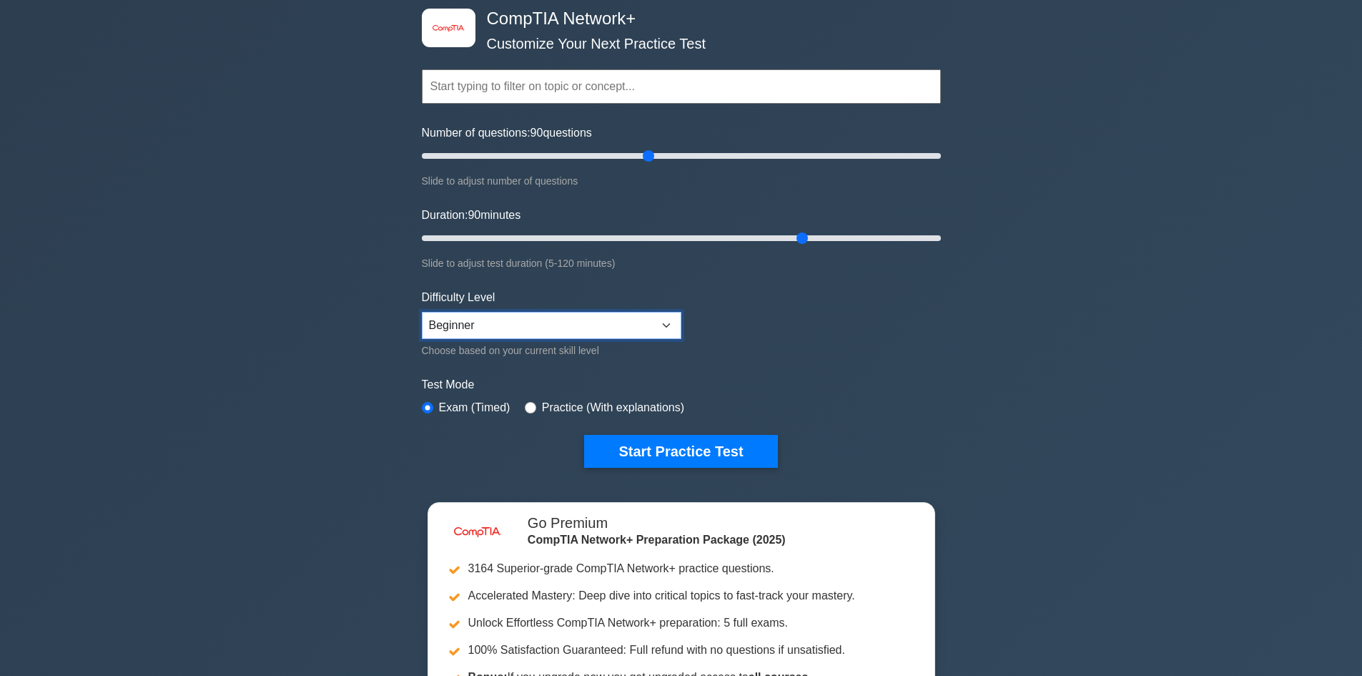
select select "expert"
click at [422, 312] on select "Beginner Intermediate Expert" at bounding box center [551, 325] width 259 height 27
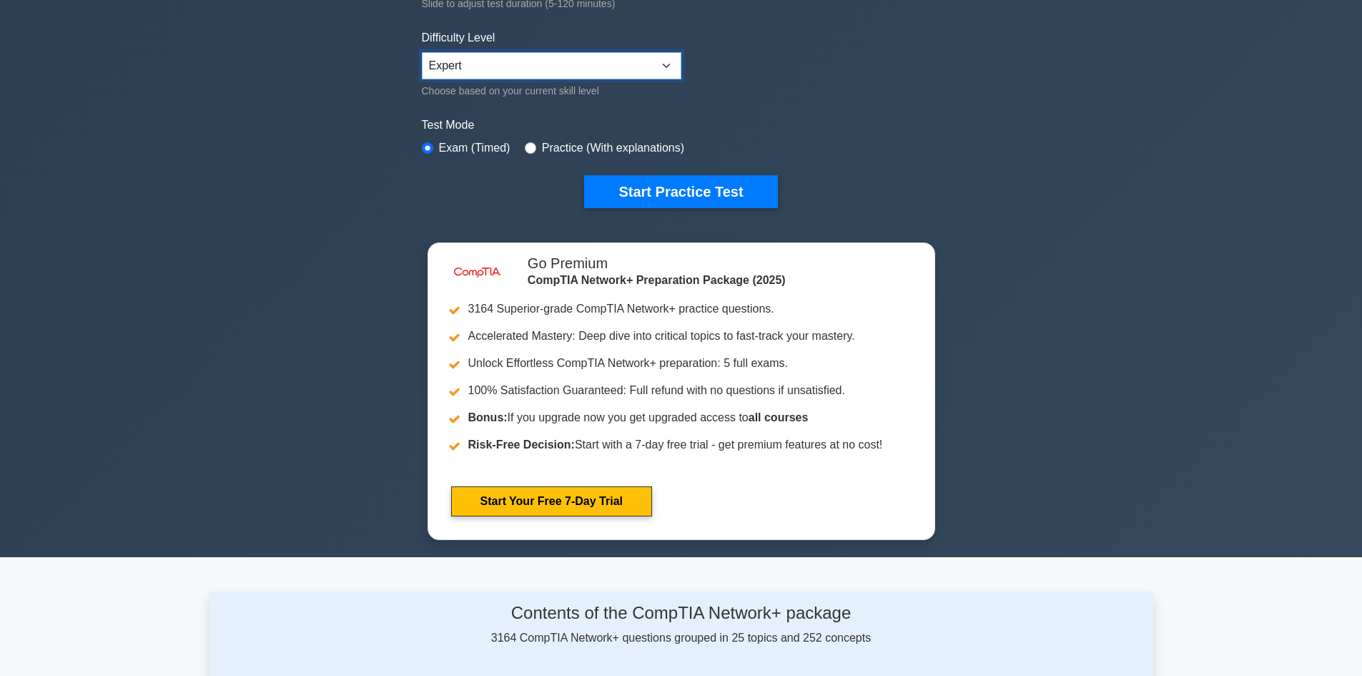
scroll to position [357, 0]
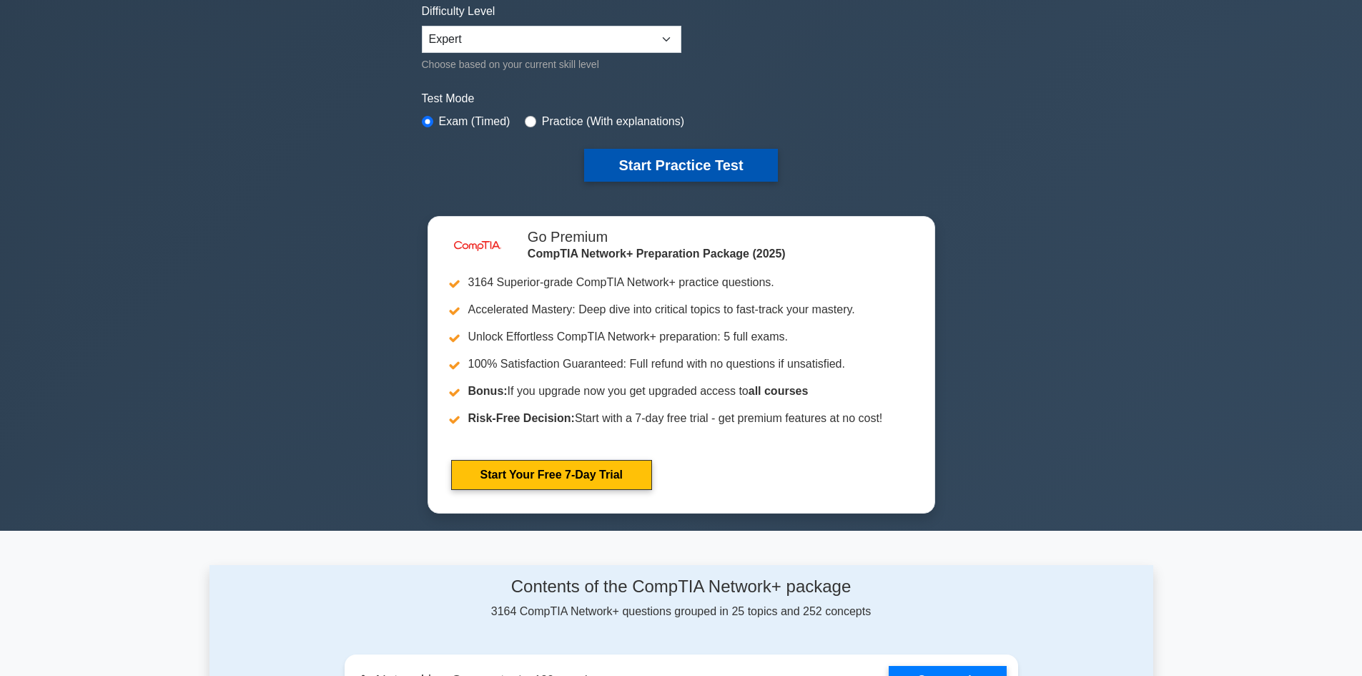
click at [663, 157] on button "Start Practice Test" at bounding box center [680, 165] width 193 height 33
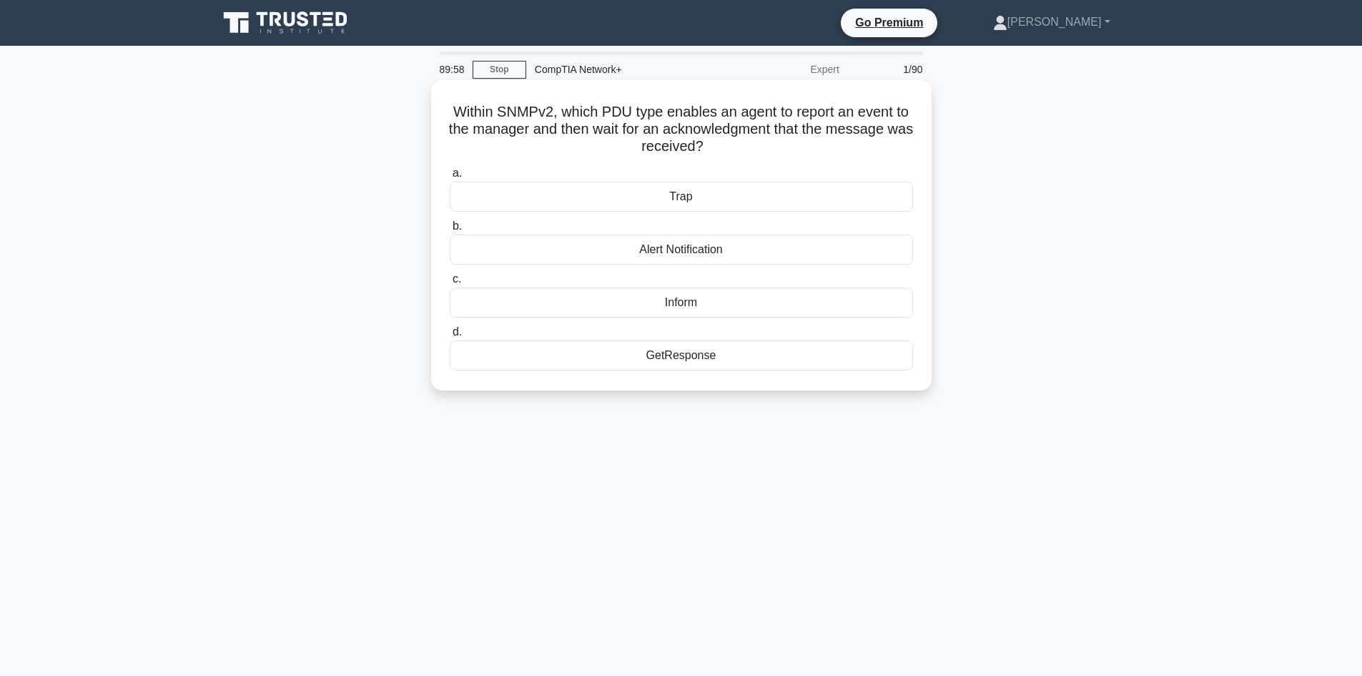
click at [707, 210] on div "Trap" at bounding box center [681, 197] width 463 height 30
click at [450, 178] on input "a. Trap" at bounding box center [450, 173] width 0 height 9
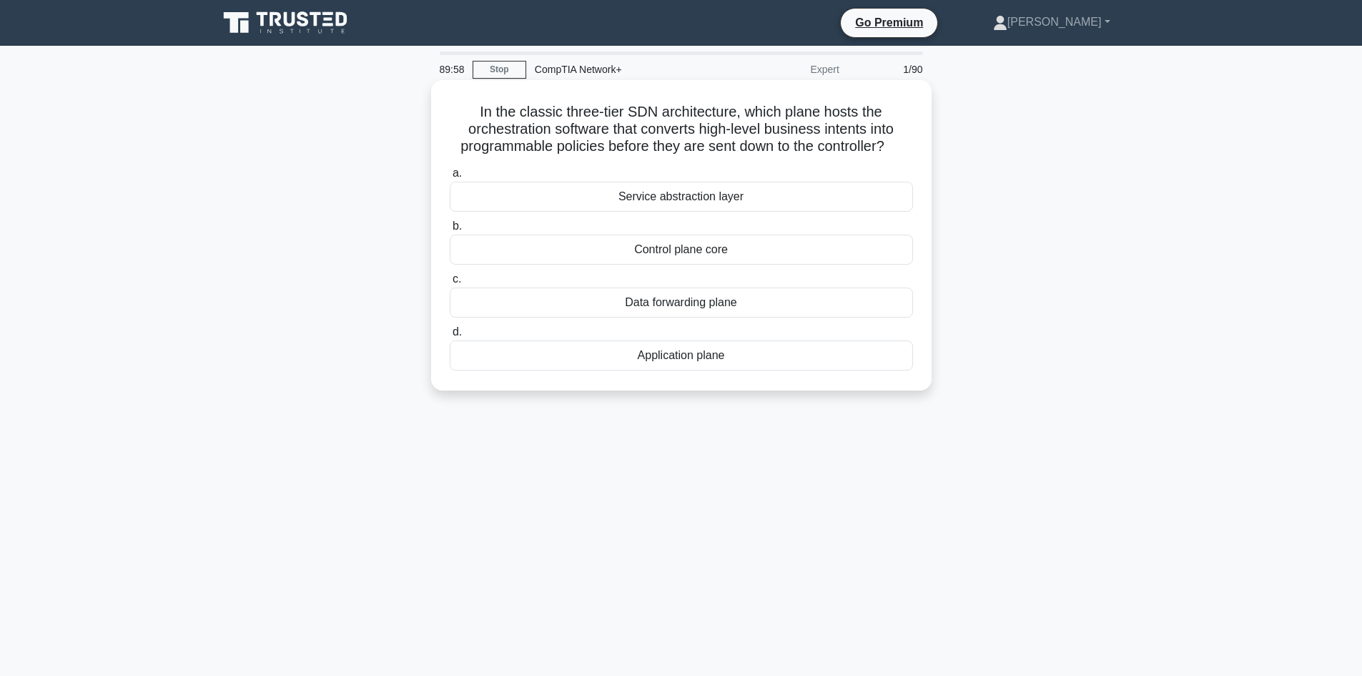
click at [705, 235] on div "Control plane core" at bounding box center [681, 249] width 463 height 30
click at [450, 231] on input "b. Control plane core" at bounding box center [450, 226] width 0 height 9
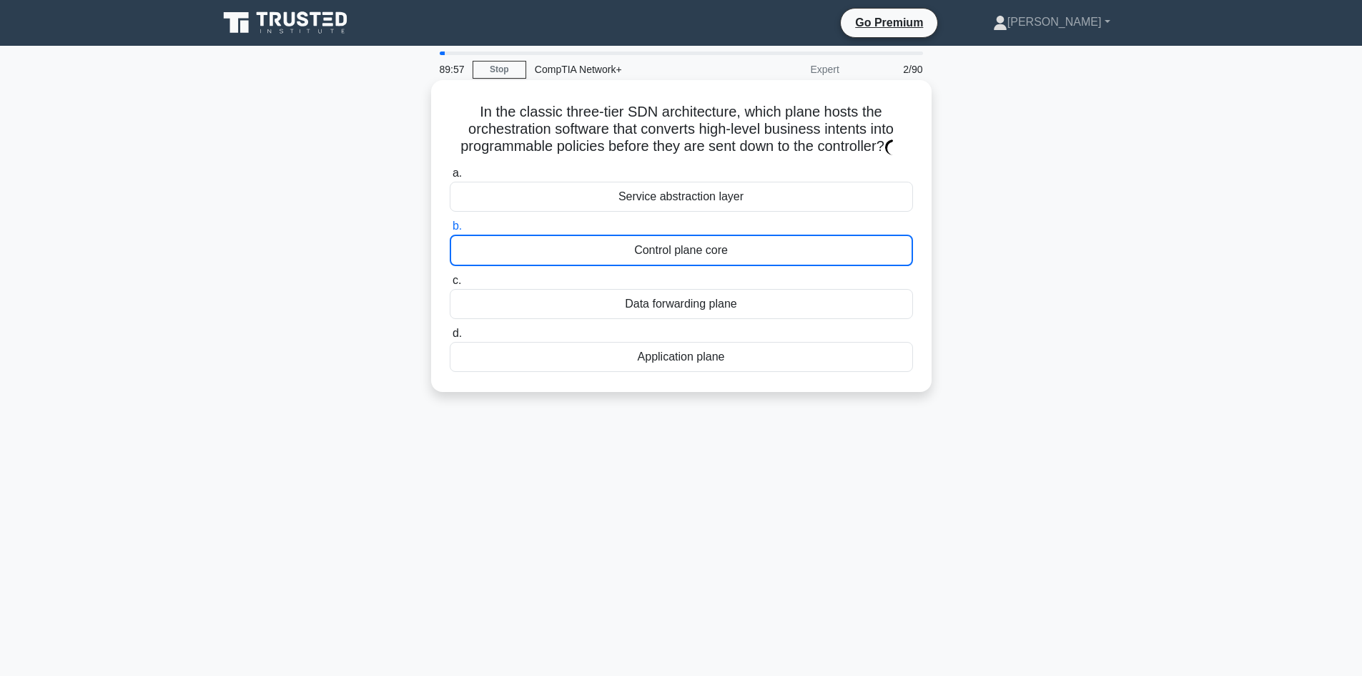
click at [680, 311] on div "Data forwarding plane" at bounding box center [681, 304] width 463 height 30
click at [450, 285] on input "c. Data forwarding plane" at bounding box center [450, 280] width 0 height 9
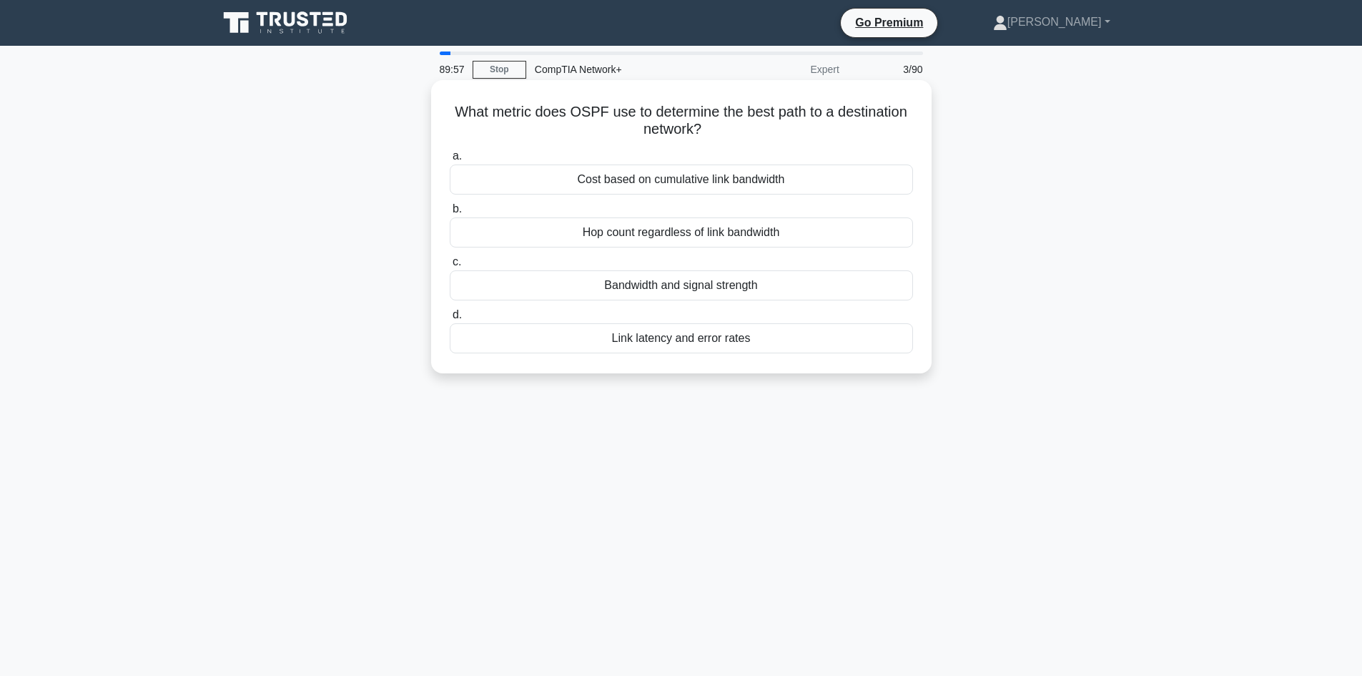
click at [670, 361] on div "What metric does OSPF use to determine the best path to a destination network? …" at bounding box center [681, 227] width 489 height 282
click at [677, 339] on div "Link latency and error rates" at bounding box center [681, 338] width 463 height 30
click at [450, 320] on input "d. Link latency and error rates" at bounding box center [450, 314] width 0 height 9
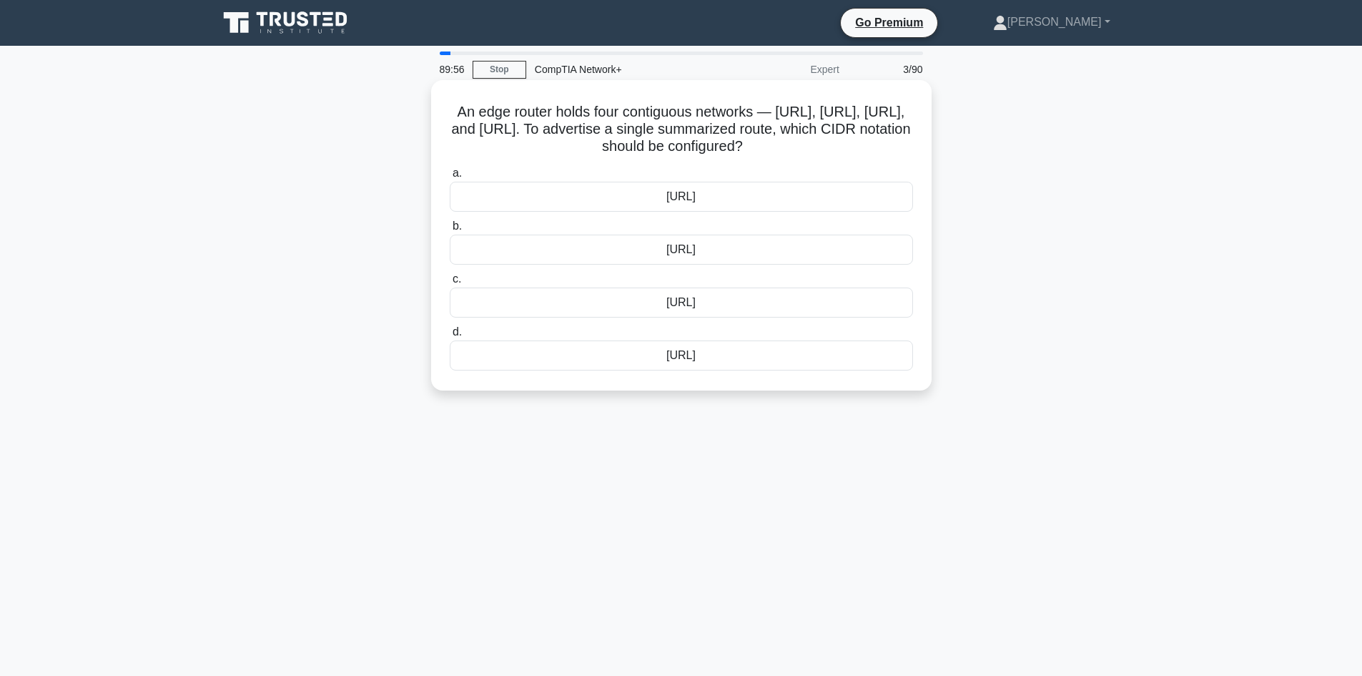
click at [678, 286] on div "a. [URL] b. [URL] c. d." at bounding box center [681, 268] width 480 height 212
click at [689, 265] on div "[URL]" at bounding box center [681, 249] width 463 height 30
click at [450, 231] on input "b. [URL]" at bounding box center [450, 226] width 0 height 9
click at [677, 310] on div "[TECHNICAL_ID]" at bounding box center [681, 302] width 463 height 30
click at [450, 284] on input "c. [TECHNICAL_ID]" at bounding box center [450, 279] width 0 height 9
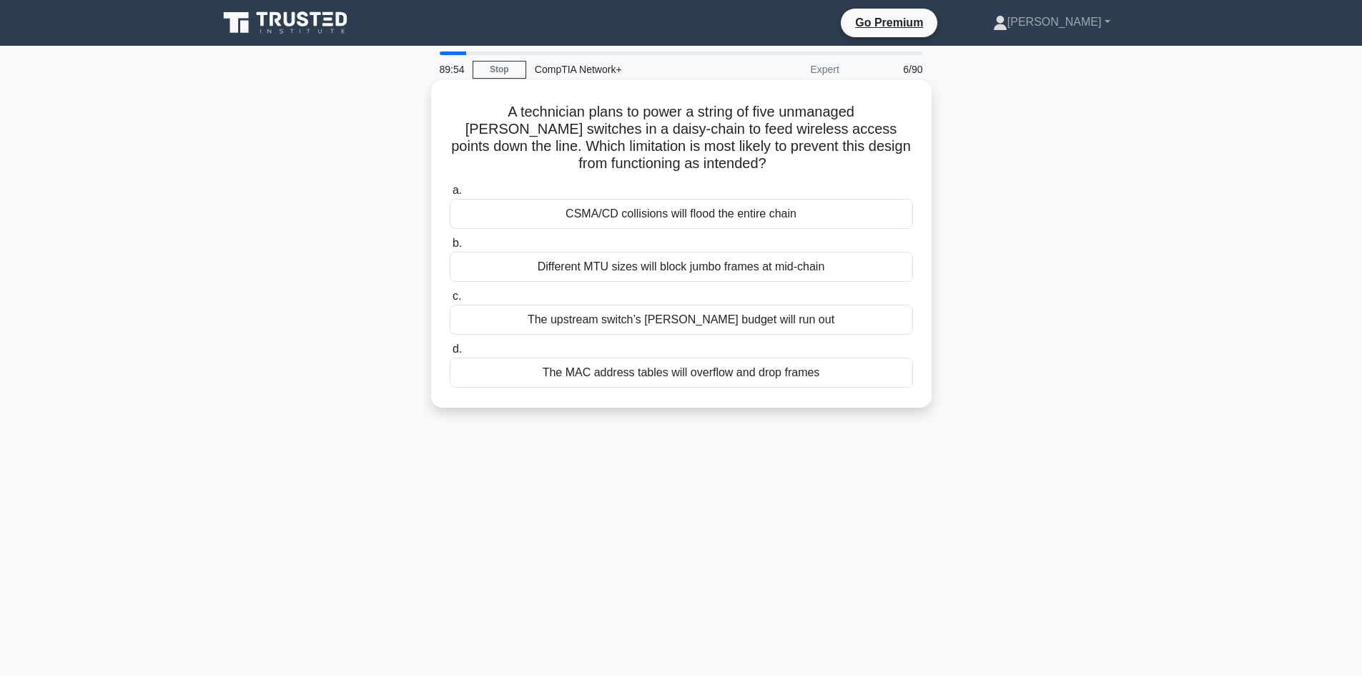
click at [685, 217] on div "CSMA/CD collisions will flood the entire chain" at bounding box center [681, 214] width 463 height 30
click at [450, 195] on input "a. CSMA/CD collisions will flood the entire chain" at bounding box center [450, 190] width 0 height 9
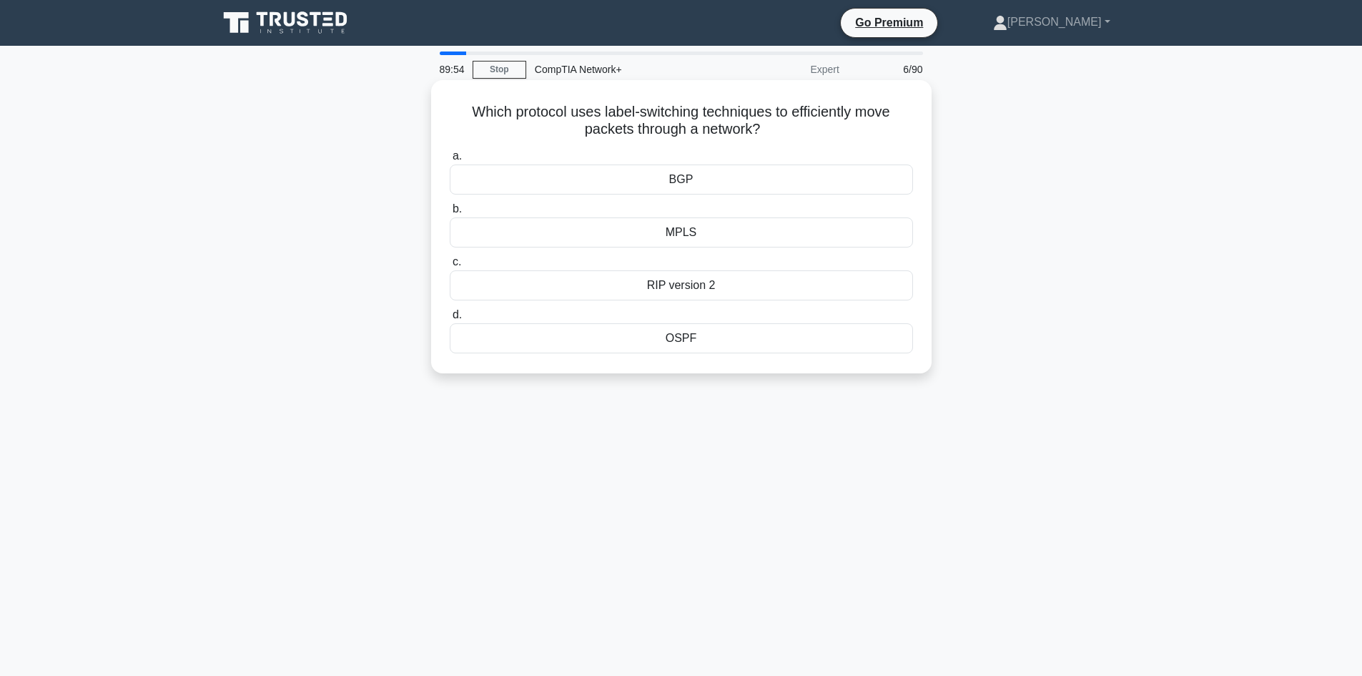
click at [686, 287] on div "RIP version 2" at bounding box center [681, 285] width 463 height 30
click at [450, 267] on input "c. RIP version 2" at bounding box center [450, 261] width 0 height 9
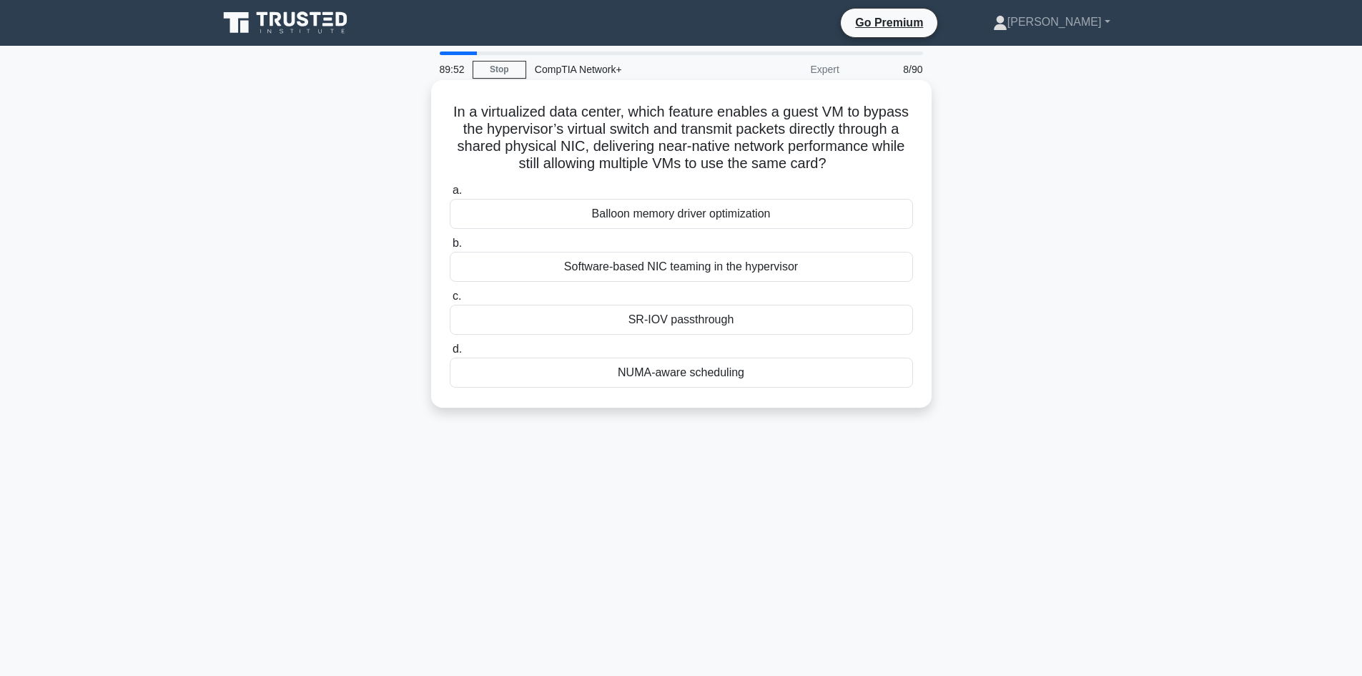
click at [686, 229] on div "Balloon memory driver optimization" at bounding box center [681, 214] width 463 height 30
click at [450, 195] on input "a. Balloon memory driver optimization" at bounding box center [450, 190] width 0 height 9
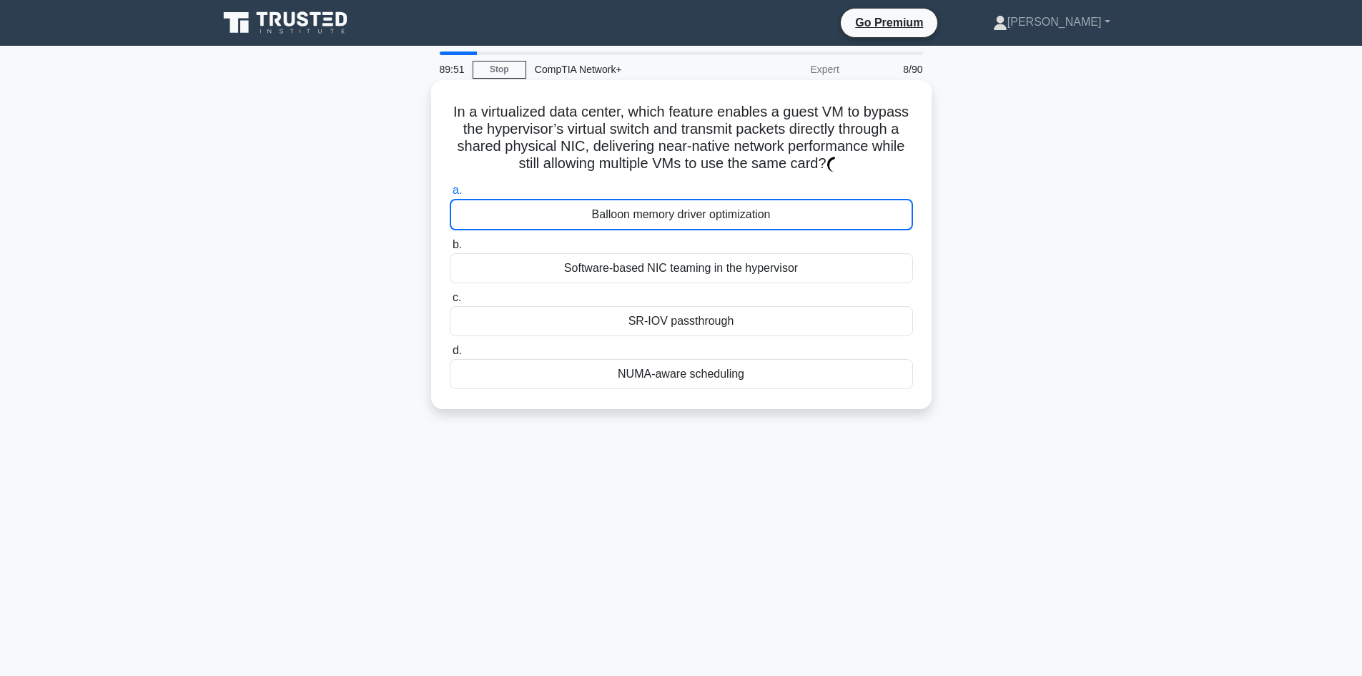
click at [693, 219] on div "Balloon memory driver optimization" at bounding box center [681, 214] width 463 height 31
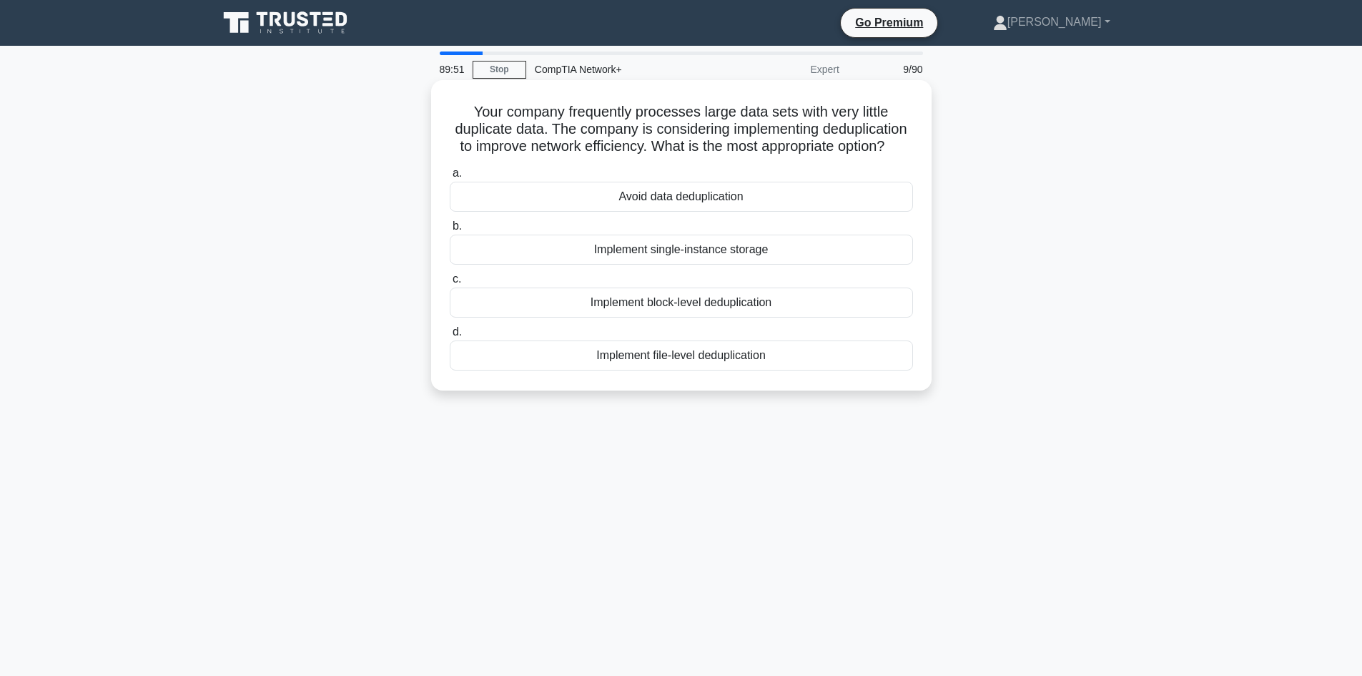
click at [692, 292] on label "c. Implement block-level deduplication" at bounding box center [681, 293] width 463 height 47
click at [450, 284] on input "c. Implement block-level deduplication" at bounding box center [450, 279] width 0 height 9
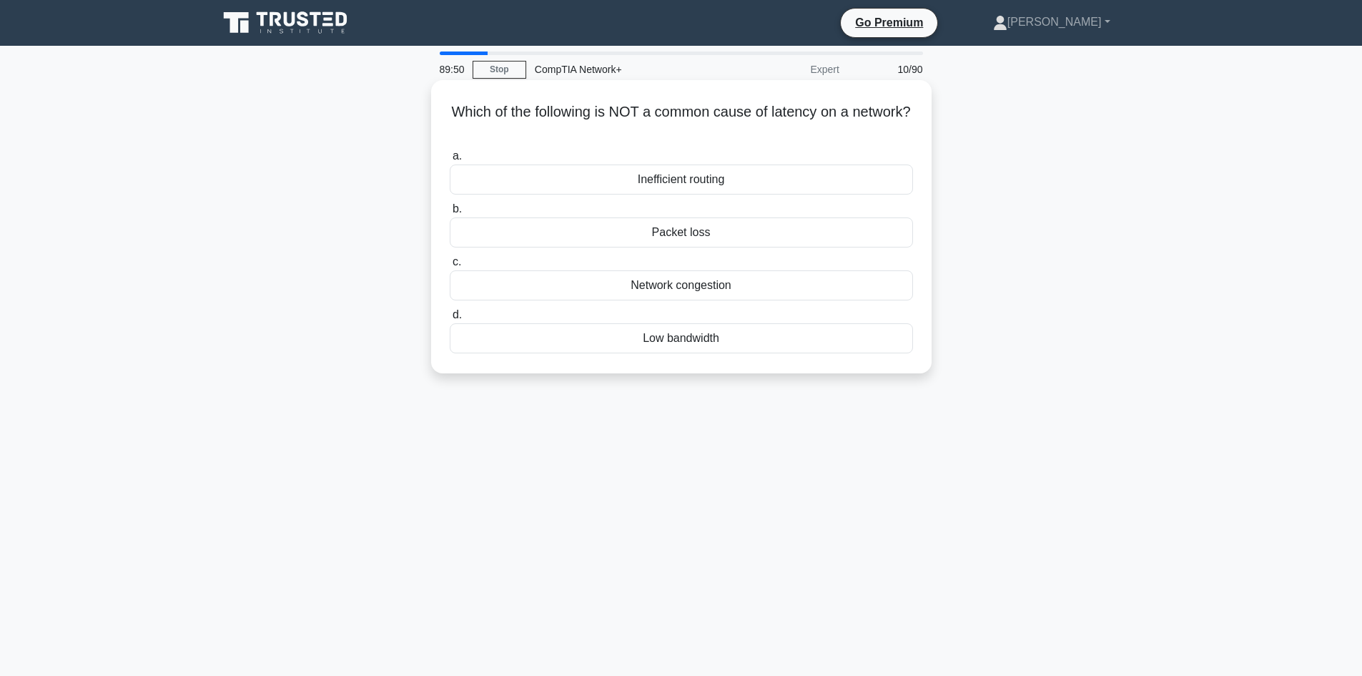
click at [698, 310] on label "d. Low bandwidth" at bounding box center [681, 329] width 463 height 47
click at [450, 310] on input "d. Low bandwidth" at bounding box center [450, 314] width 0 height 9
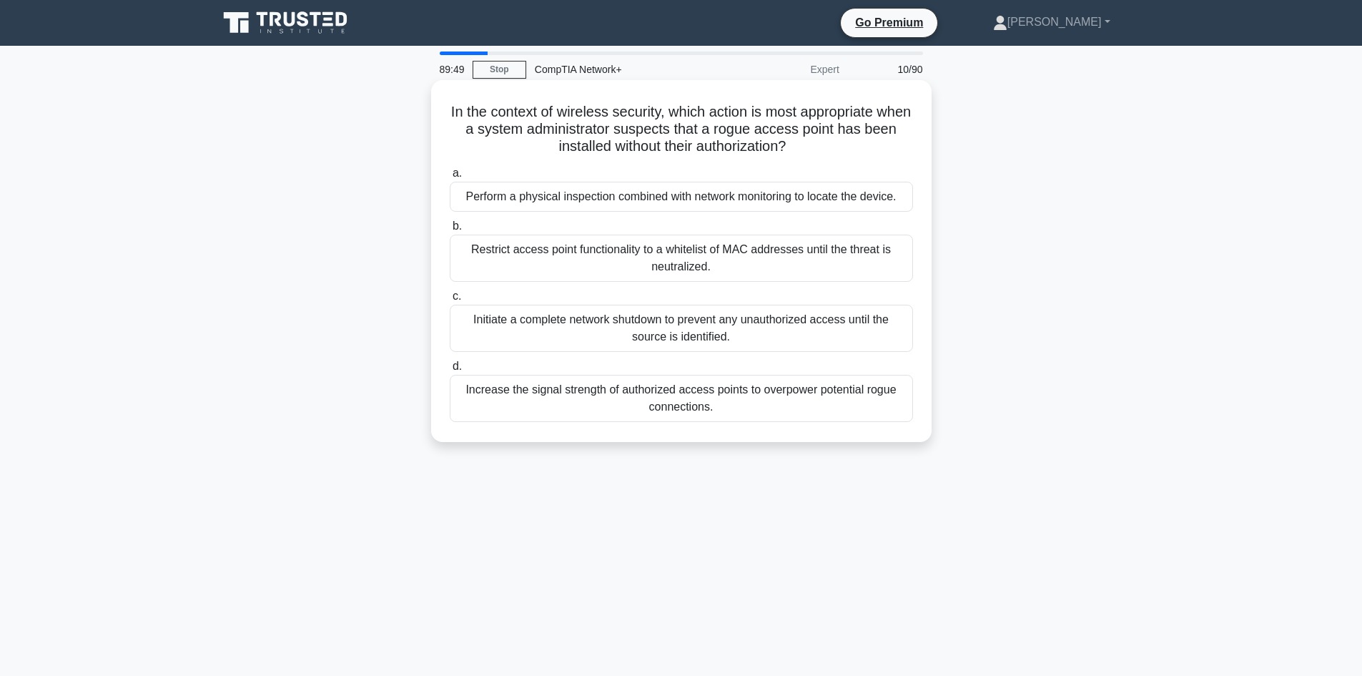
click at [720, 254] on div "Restrict access point functionality to a whitelist of MAC addresses until the t…" at bounding box center [681, 257] width 463 height 47
click at [450, 231] on input "b. Restrict access point functionality to a whitelist of MAC addresses until th…" at bounding box center [450, 226] width 0 height 9
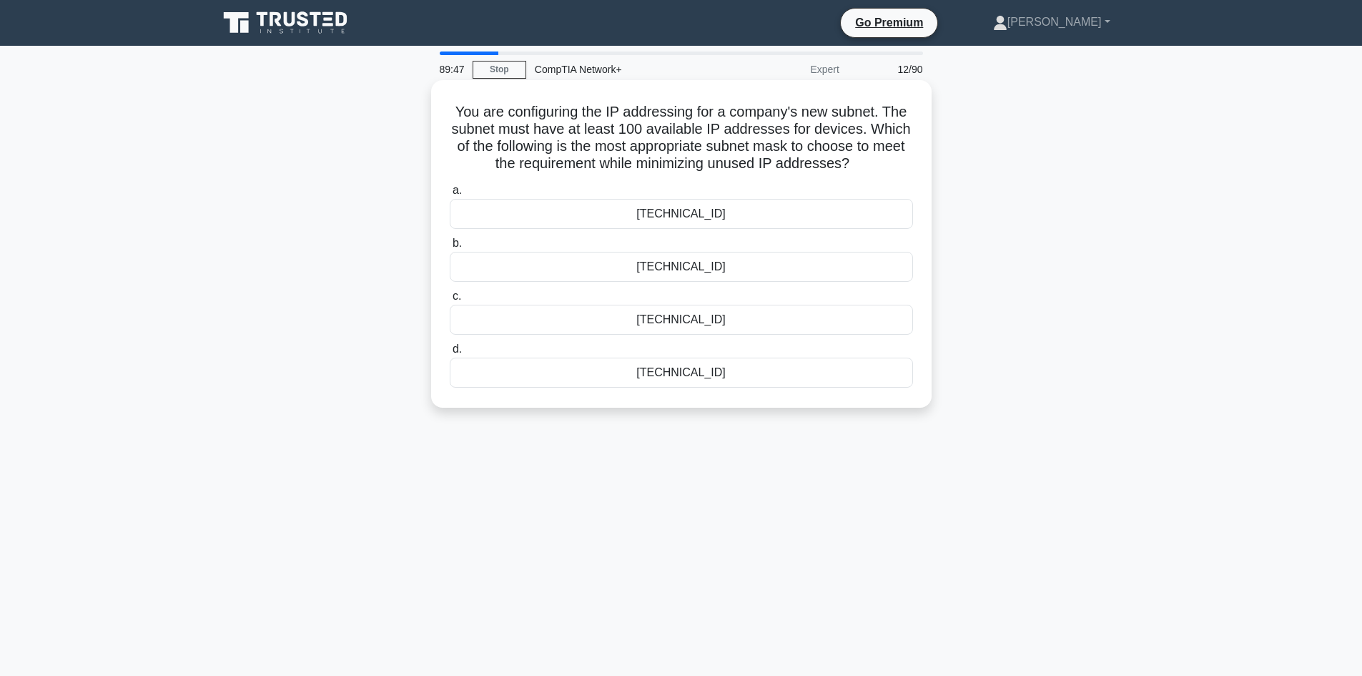
click at [683, 216] on div "[TECHNICAL_ID]" at bounding box center [681, 214] width 463 height 30
click at [450, 195] on input "a. [TECHNICAL_ID]" at bounding box center [450, 190] width 0 height 9
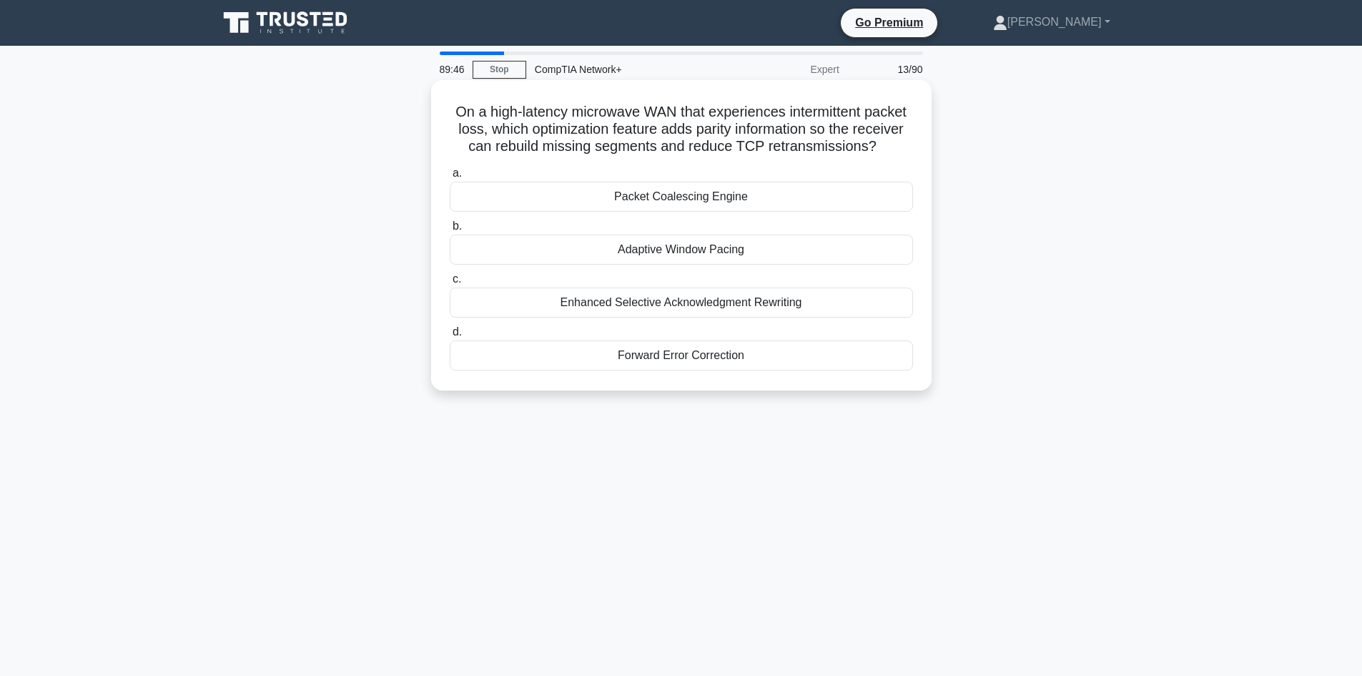
click at [677, 355] on div "Forward Error Correction" at bounding box center [681, 355] width 463 height 30
click at [450, 337] on input "d. Forward Error Correction" at bounding box center [450, 331] width 0 height 9
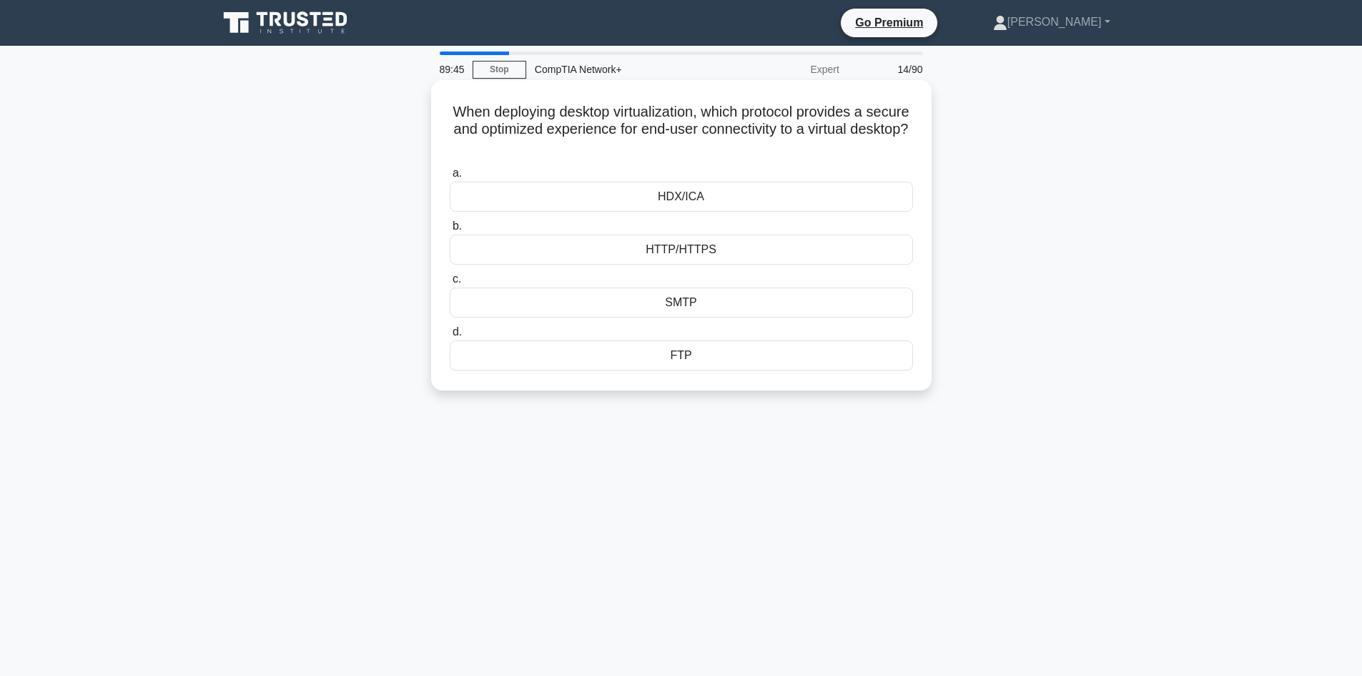
click at [693, 242] on div "HTTP/HTTPS" at bounding box center [681, 249] width 463 height 30
click at [450, 231] on input "b. HTTP/HTTPS" at bounding box center [450, 226] width 0 height 9
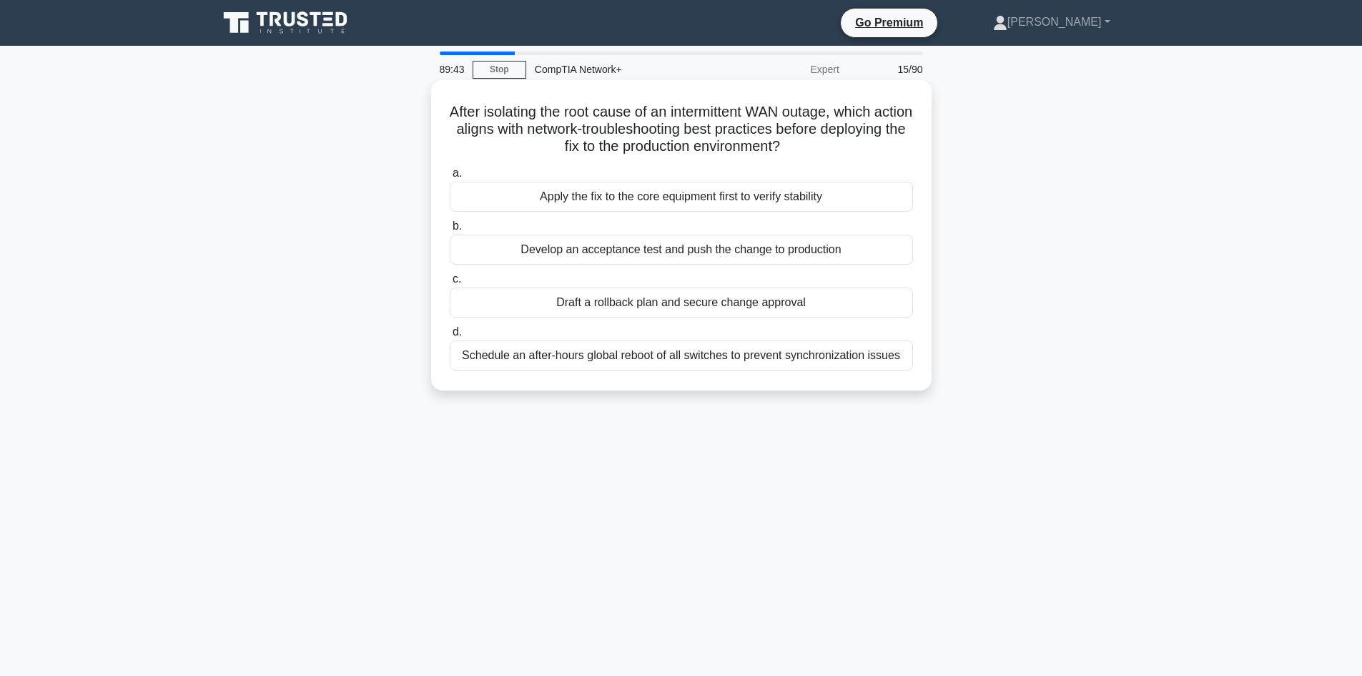
click at [678, 242] on div "Develop an acceptance test and push the change to production" at bounding box center [681, 249] width 463 height 30
click at [450, 231] on input "b. Develop an acceptance test and push the change to production" at bounding box center [450, 226] width 0 height 9
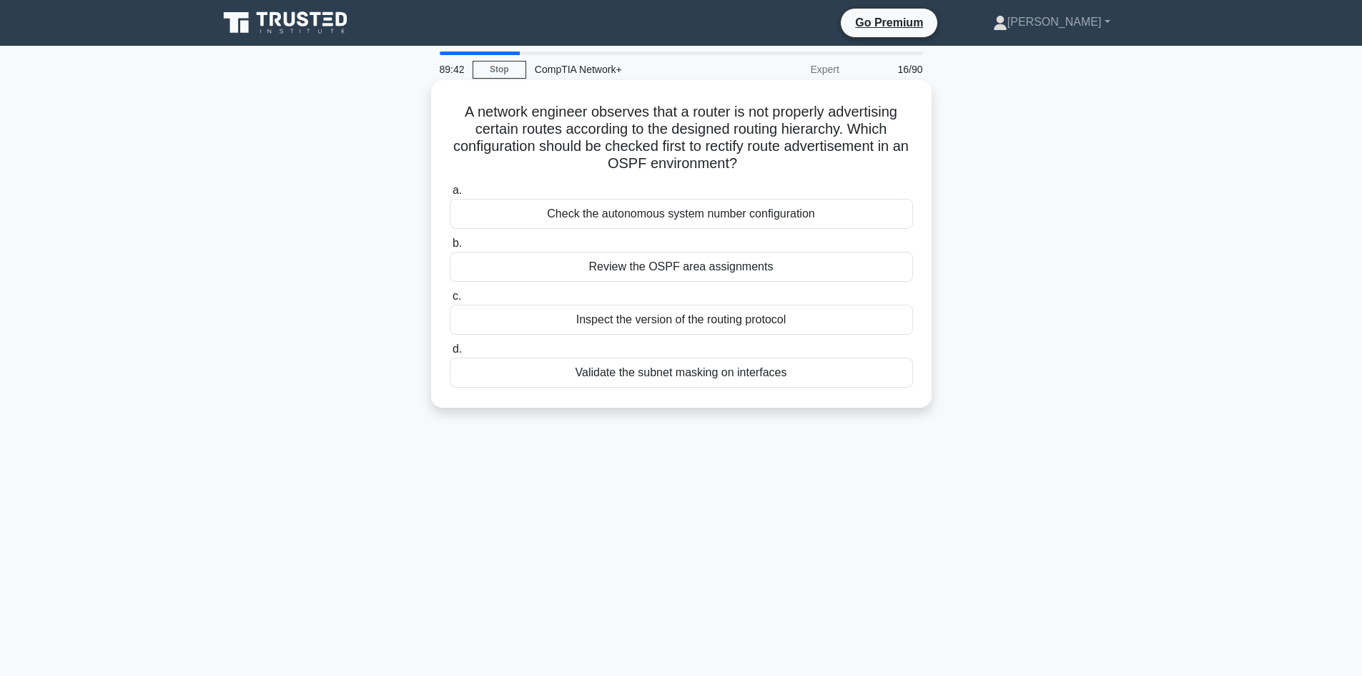
click at [671, 367] on div "Validate the subnet masking on interfaces" at bounding box center [681, 372] width 463 height 30
click at [450, 354] on input "d. Validate the subnet masking on interfaces" at bounding box center [450, 349] width 0 height 9
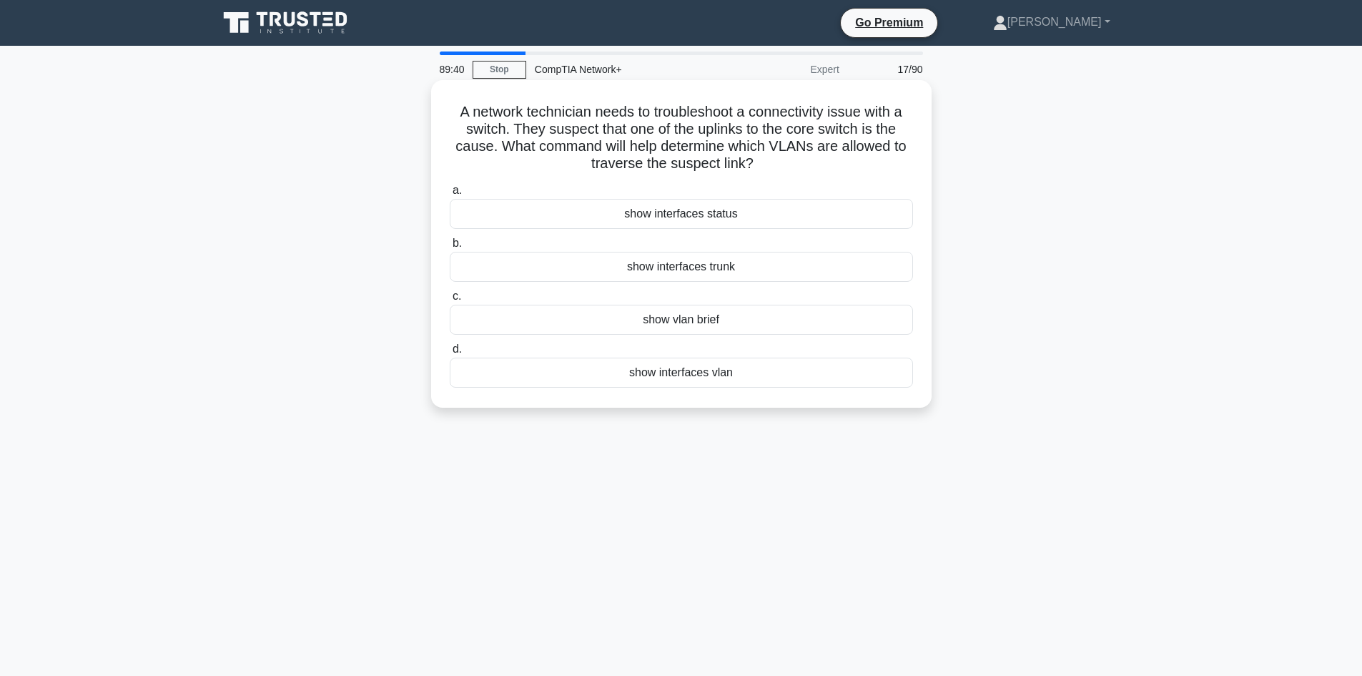
click at [679, 209] on div "show interfaces status" at bounding box center [681, 214] width 463 height 30
click at [450, 195] on input "a. show interfaces status" at bounding box center [450, 190] width 0 height 9
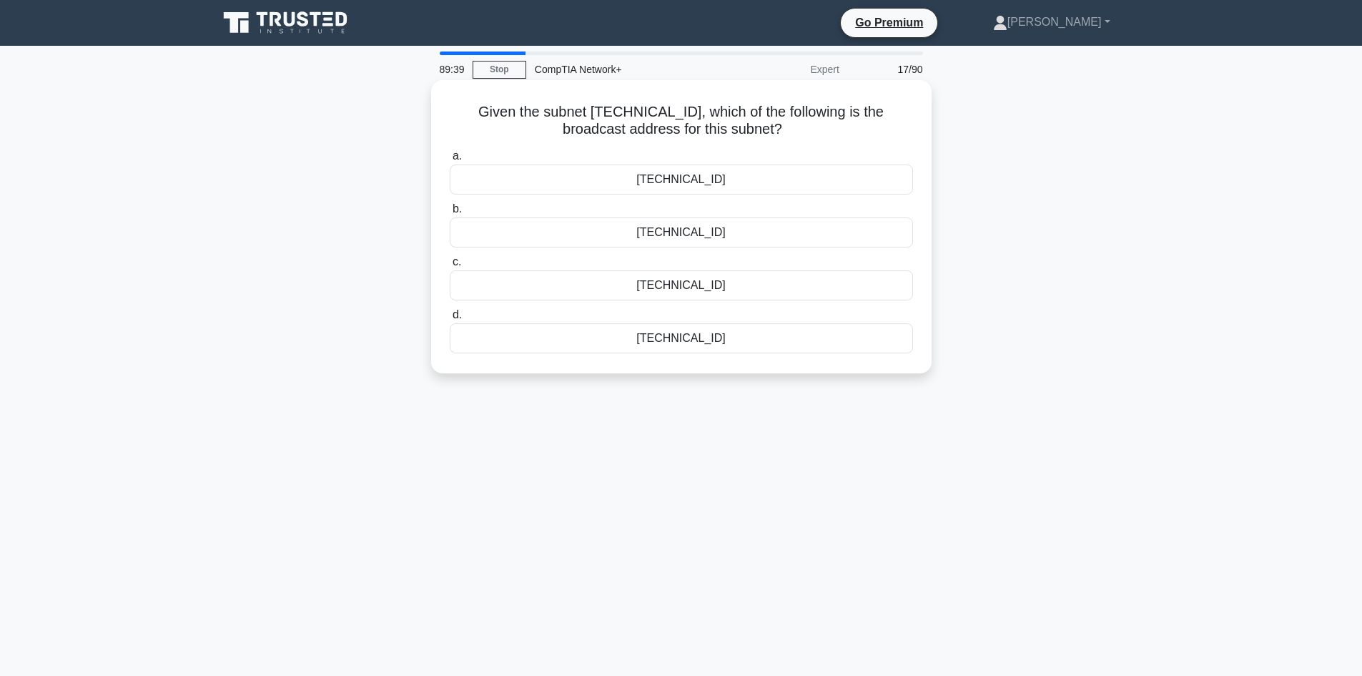
click at [676, 339] on div "[TECHNICAL_ID]" at bounding box center [681, 338] width 463 height 30
click at [450, 320] on input "d. [TECHNICAL_ID]" at bounding box center [450, 314] width 0 height 9
click at [722, 232] on div "High resistance shielding" at bounding box center [681, 232] width 463 height 30
click at [450, 214] on input "b. High resistance shielding" at bounding box center [450, 208] width 0 height 9
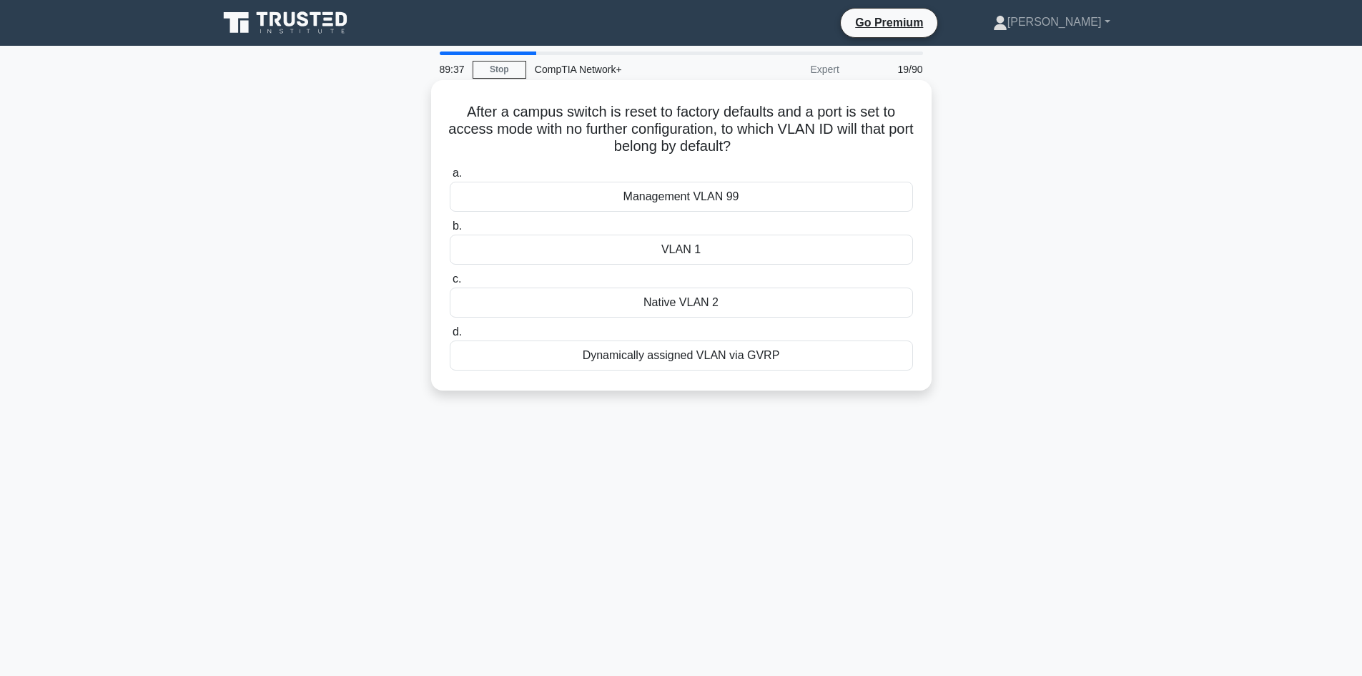
click at [690, 343] on div "Dynamically assigned VLAN via GVRP" at bounding box center [681, 355] width 463 height 30
click at [450, 337] on input "d. Dynamically assigned VLAN via GVRP" at bounding box center [450, 331] width 0 height 9
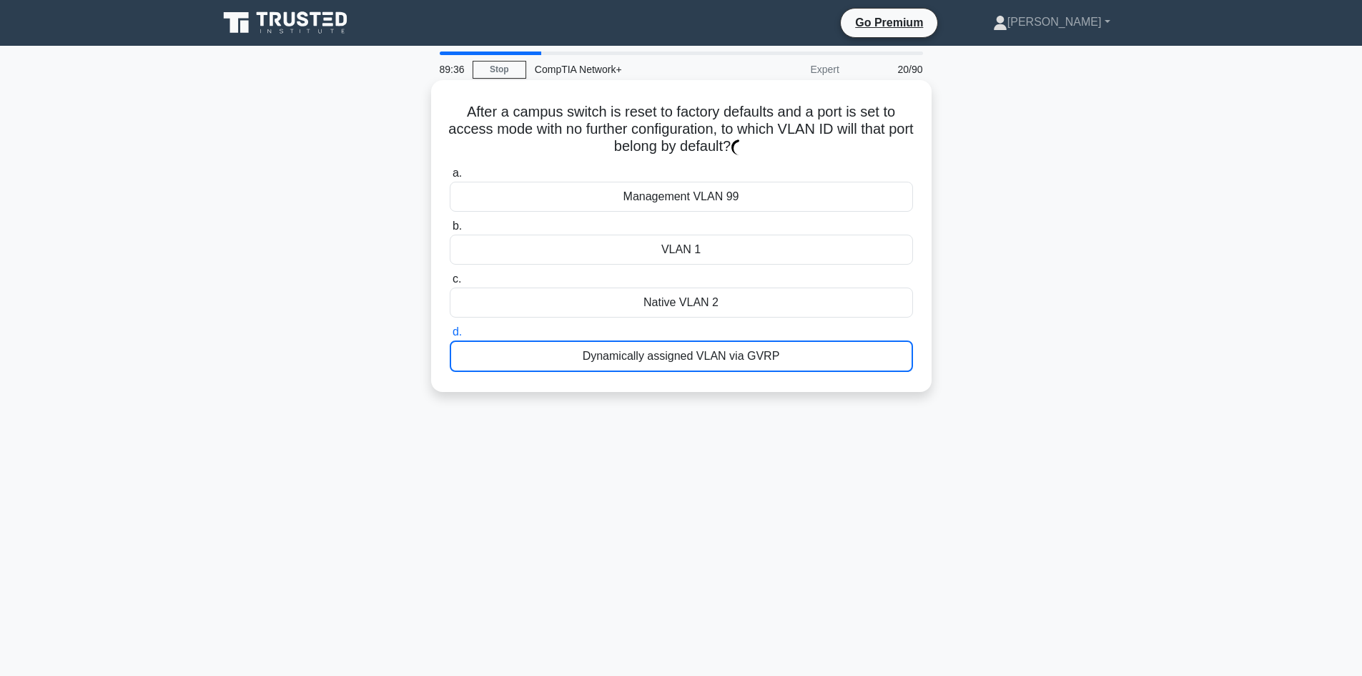
click at [701, 268] on div "a. Management VLAN 99 b. VLAN 1 c. d." at bounding box center [681, 268] width 480 height 213
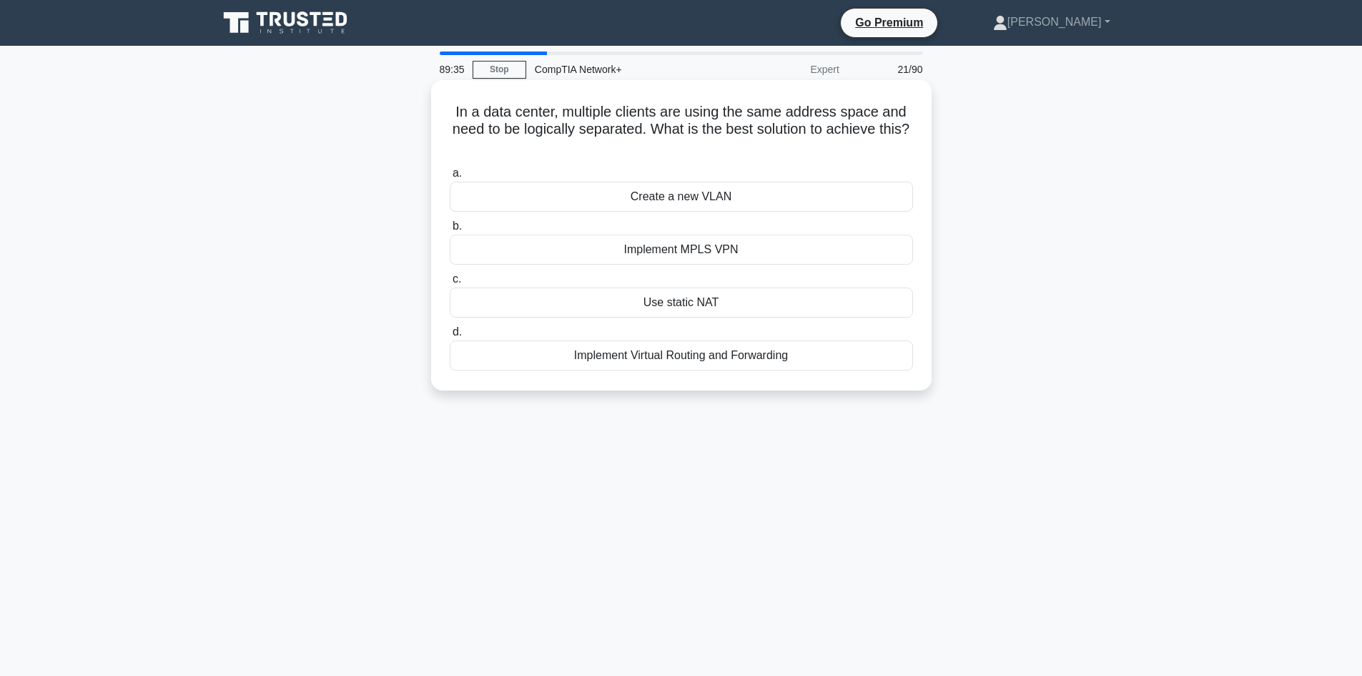
click at [692, 295] on div "Use static NAT" at bounding box center [681, 302] width 463 height 30
click at [450, 284] on input "c. Use static NAT" at bounding box center [450, 279] width 0 height 9
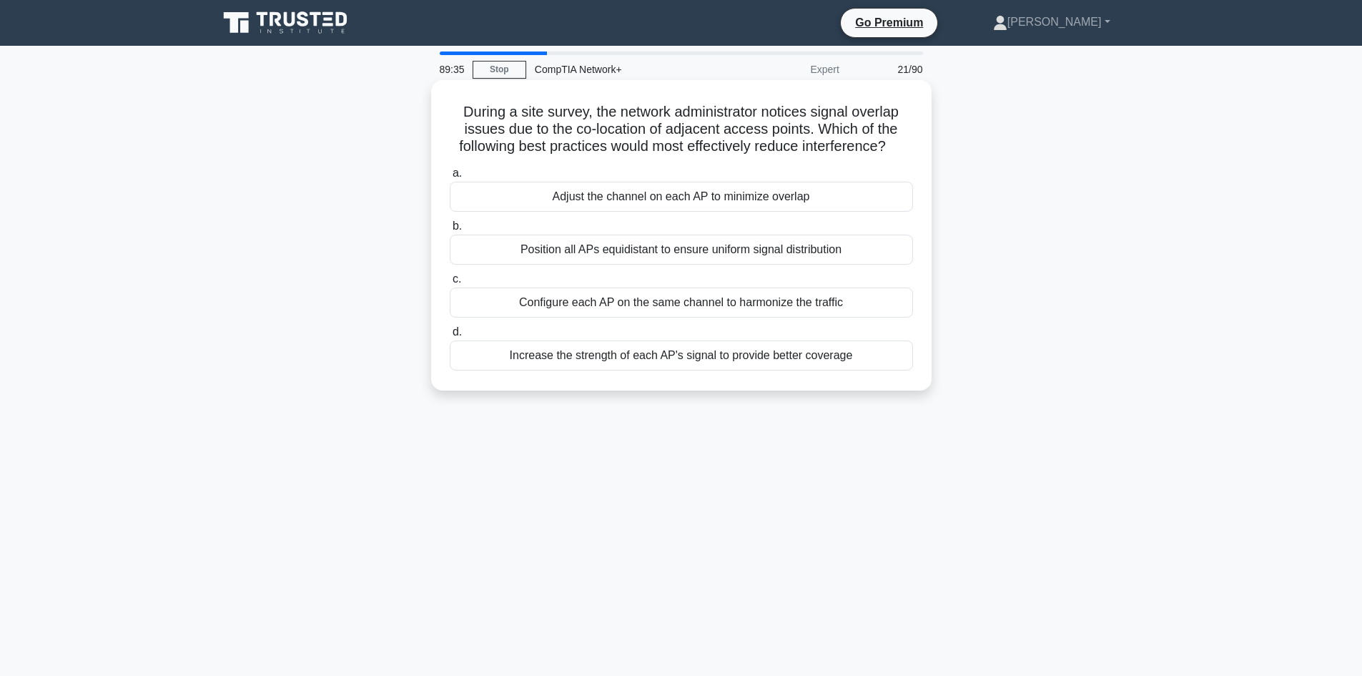
click at [696, 368] on div "Increase the strength of each AP's signal to provide better coverage" at bounding box center [681, 355] width 463 height 30
click at [450, 337] on input "d. Increase the strength of each AP's signal to provide better coverage" at bounding box center [450, 331] width 0 height 9
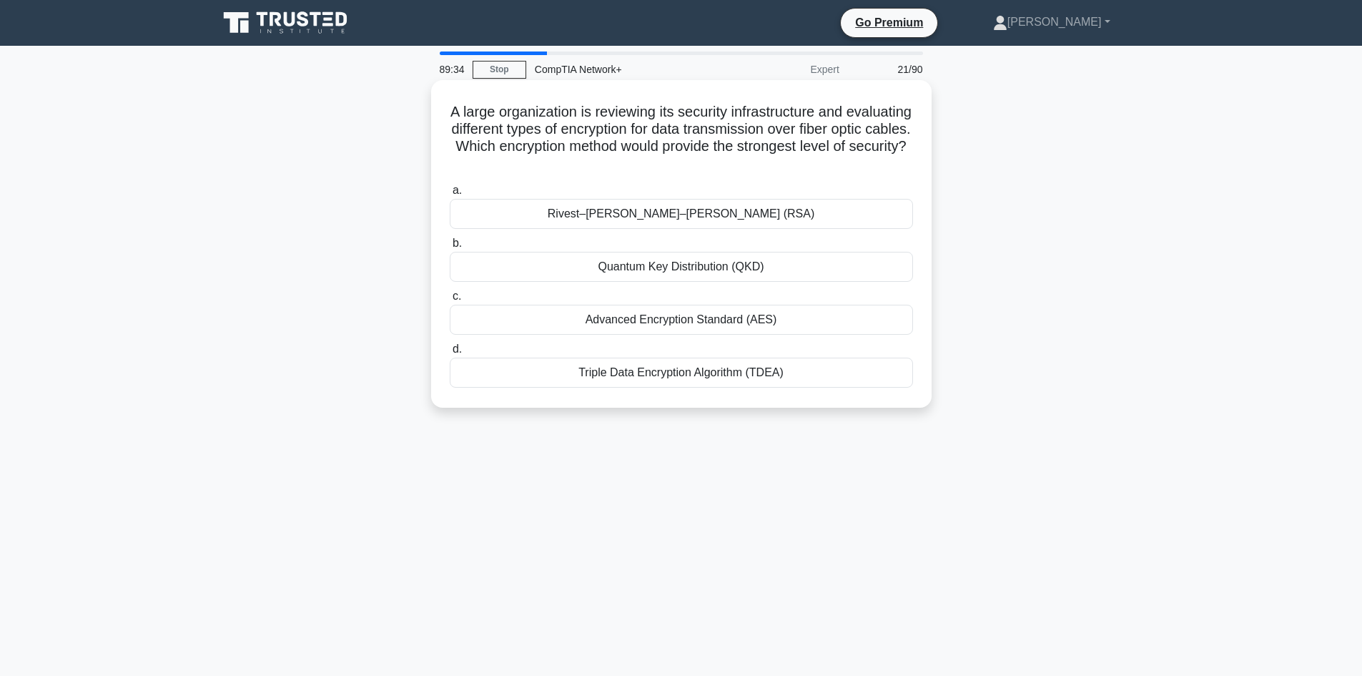
click at [715, 263] on div "Quantum Key Distribution (QKD)" at bounding box center [681, 267] width 463 height 30
click at [450, 248] on input "b. Quantum Key Distribution (QKD)" at bounding box center [450, 243] width 0 height 9
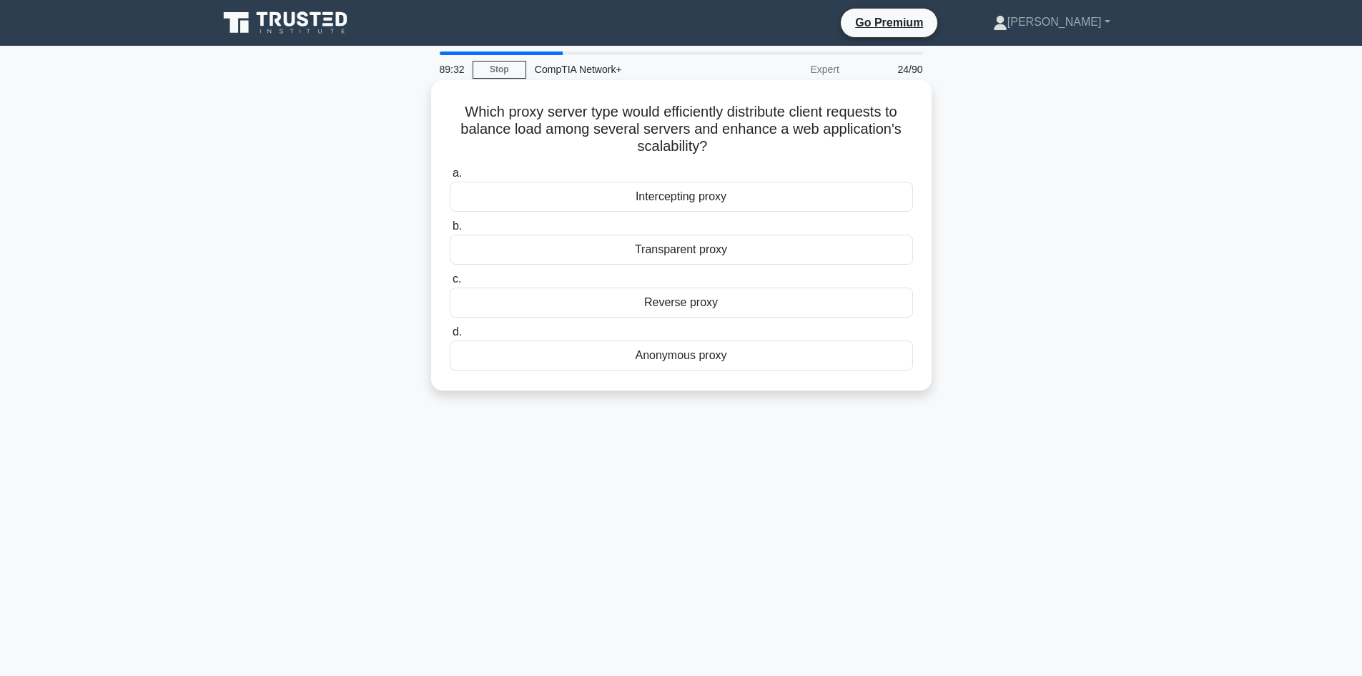
click at [713, 202] on div "Intercepting proxy" at bounding box center [681, 197] width 463 height 30
click at [450, 178] on input "a. Intercepting proxy" at bounding box center [450, 173] width 0 height 9
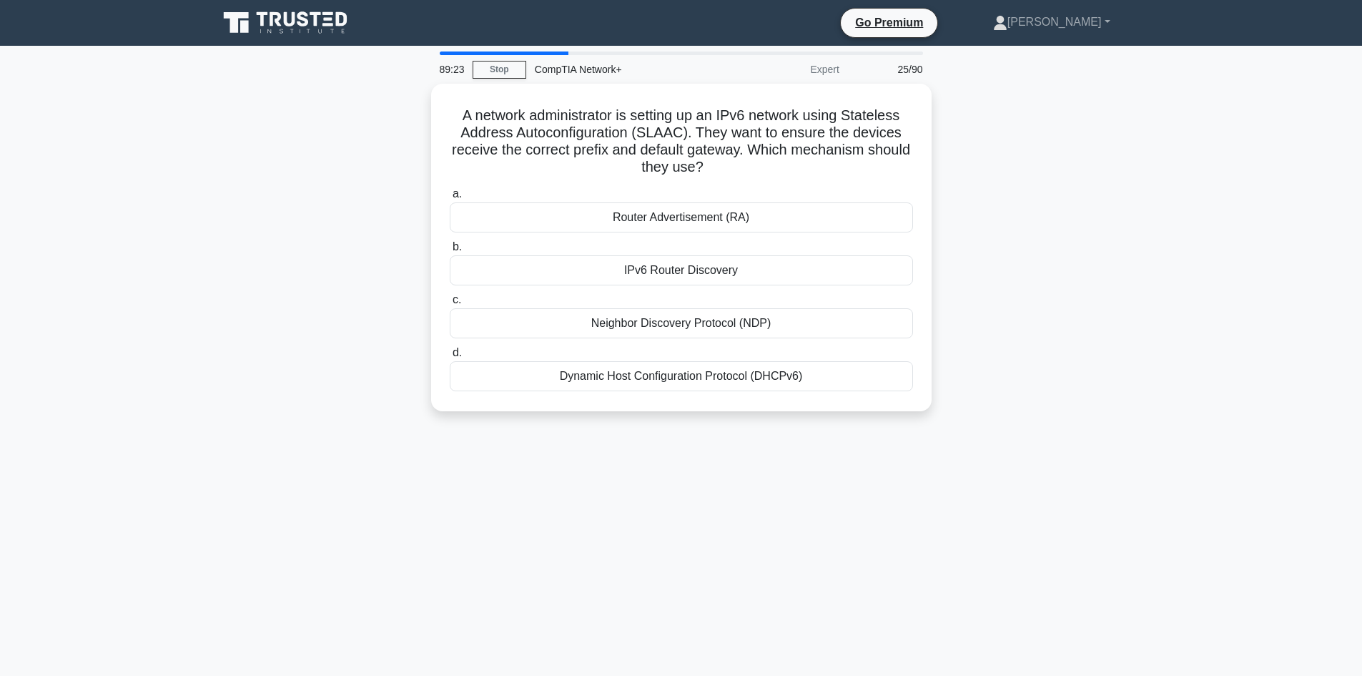
click at [703, 203] on div "Router Advertisement (RA)" at bounding box center [681, 217] width 463 height 30
click at [450, 199] on input "a. Router Advertisement (RA)" at bounding box center [450, 193] width 0 height 9
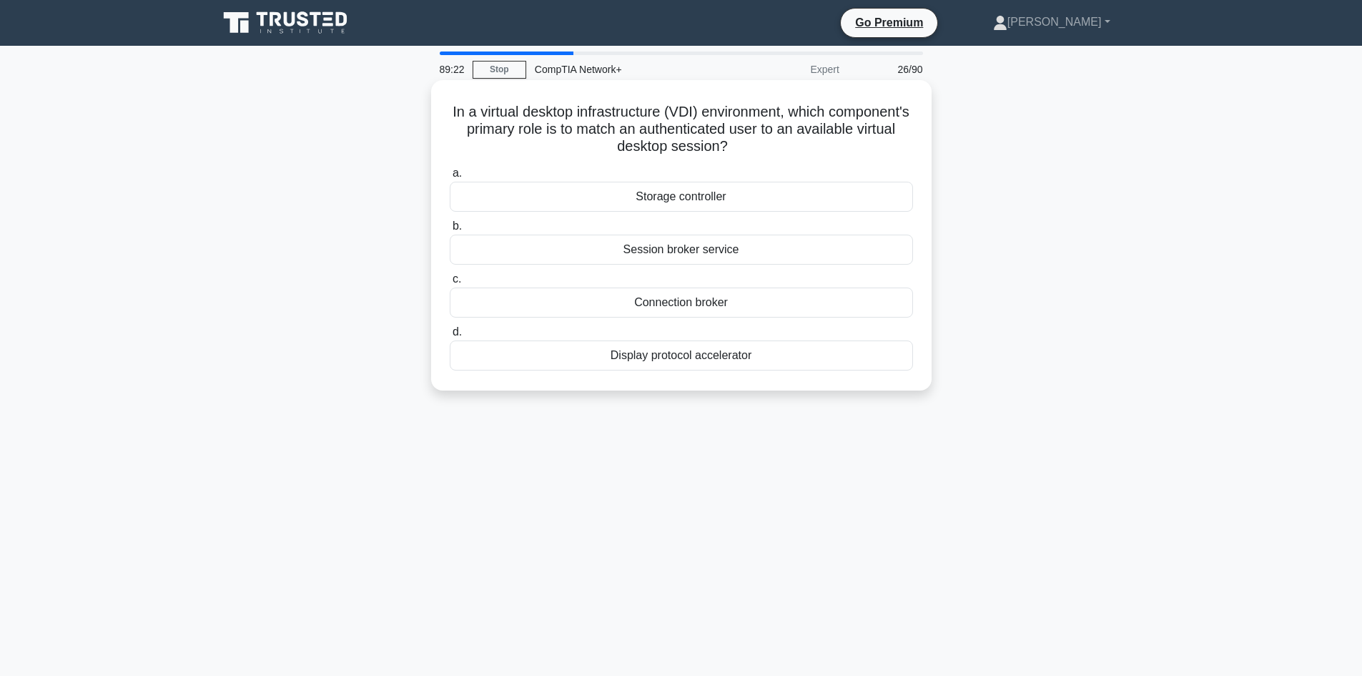
click at [739, 257] on div "Session broker service" at bounding box center [681, 249] width 463 height 30
click at [450, 231] on input "b. Session broker service" at bounding box center [450, 226] width 0 height 9
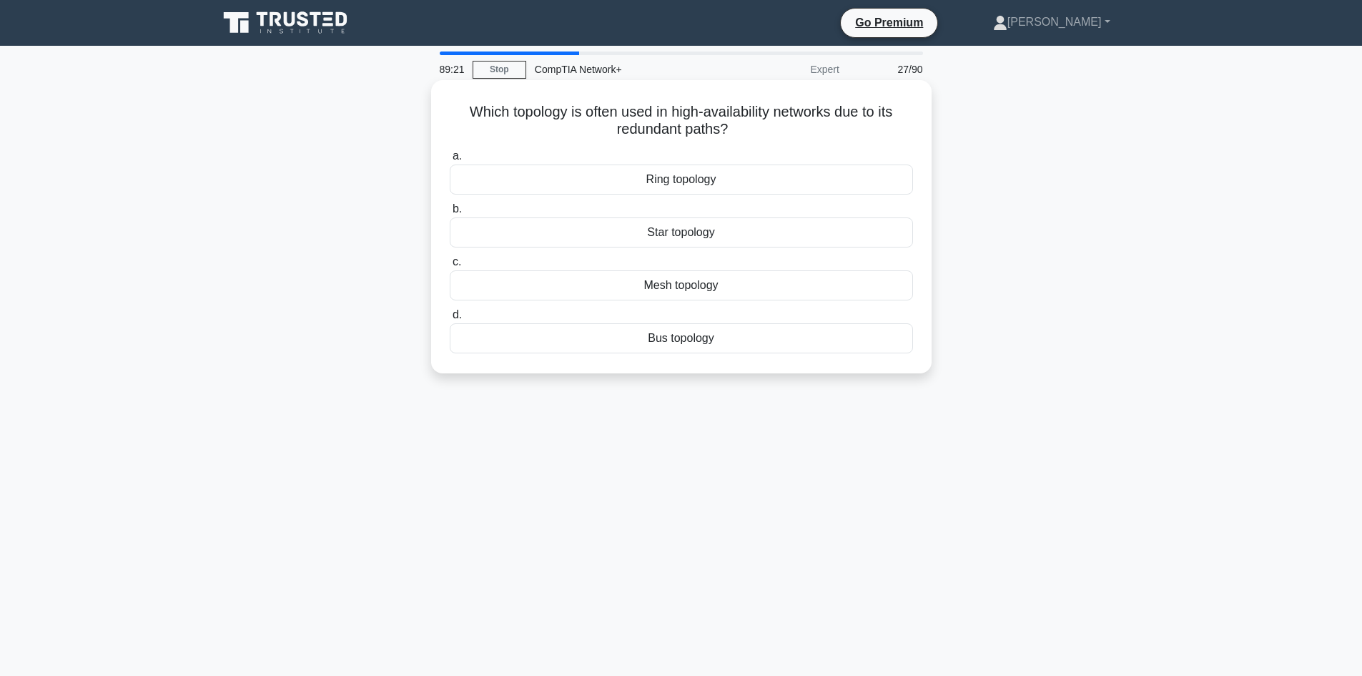
click at [733, 288] on div "Mesh topology" at bounding box center [681, 285] width 463 height 30
click at [450, 267] on input "c. Mesh topology" at bounding box center [450, 261] width 0 height 9
click at [665, 176] on div "ipconfig /renew" at bounding box center [681, 179] width 463 height 30
click at [450, 161] on input "a. ipconfig /renew" at bounding box center [450, 156] width 0 height 9
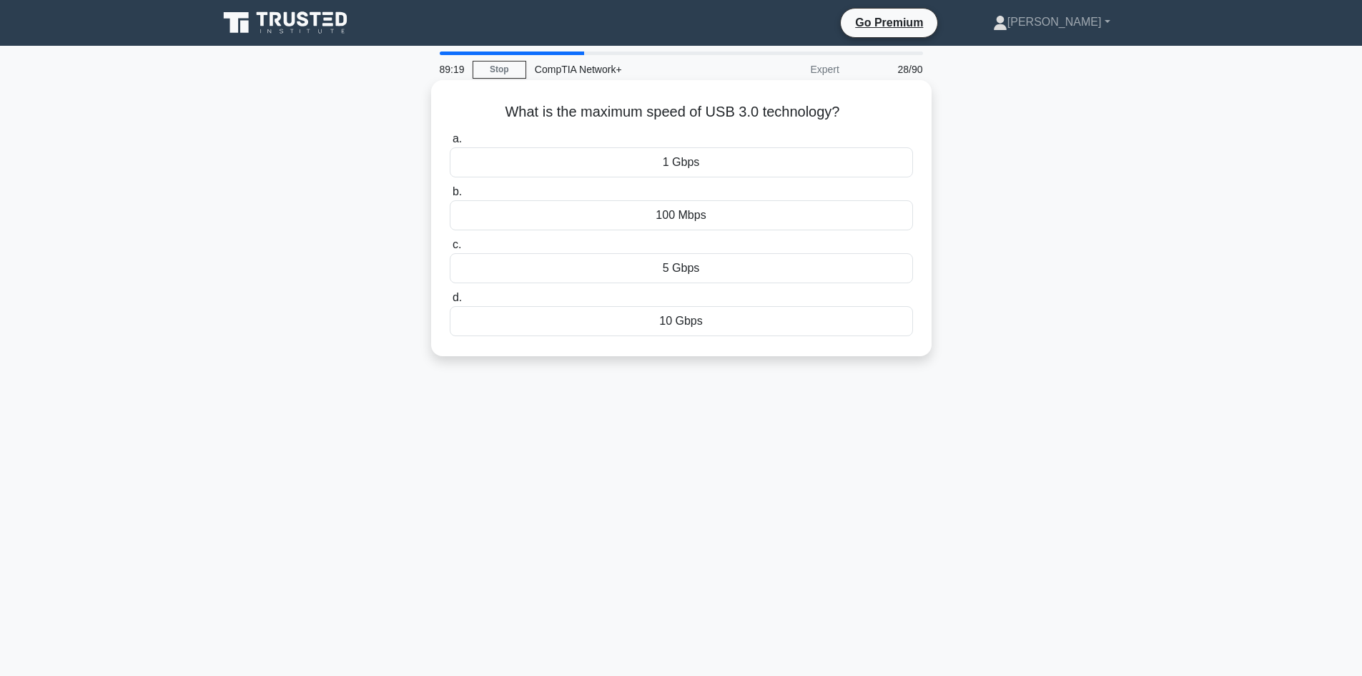
click at [686, 285] on div "a. 1 Gbps b. 100 Mbps c." at bounding box center [681, 233] width 480 height 212
click at [687, 262] on div "5 Gbps" at bounding box center [681, 268] width 463 height 30
click at [450, 249] on input "c. 5 Gbps" at bounding box center [450, 244] width 0 height 9
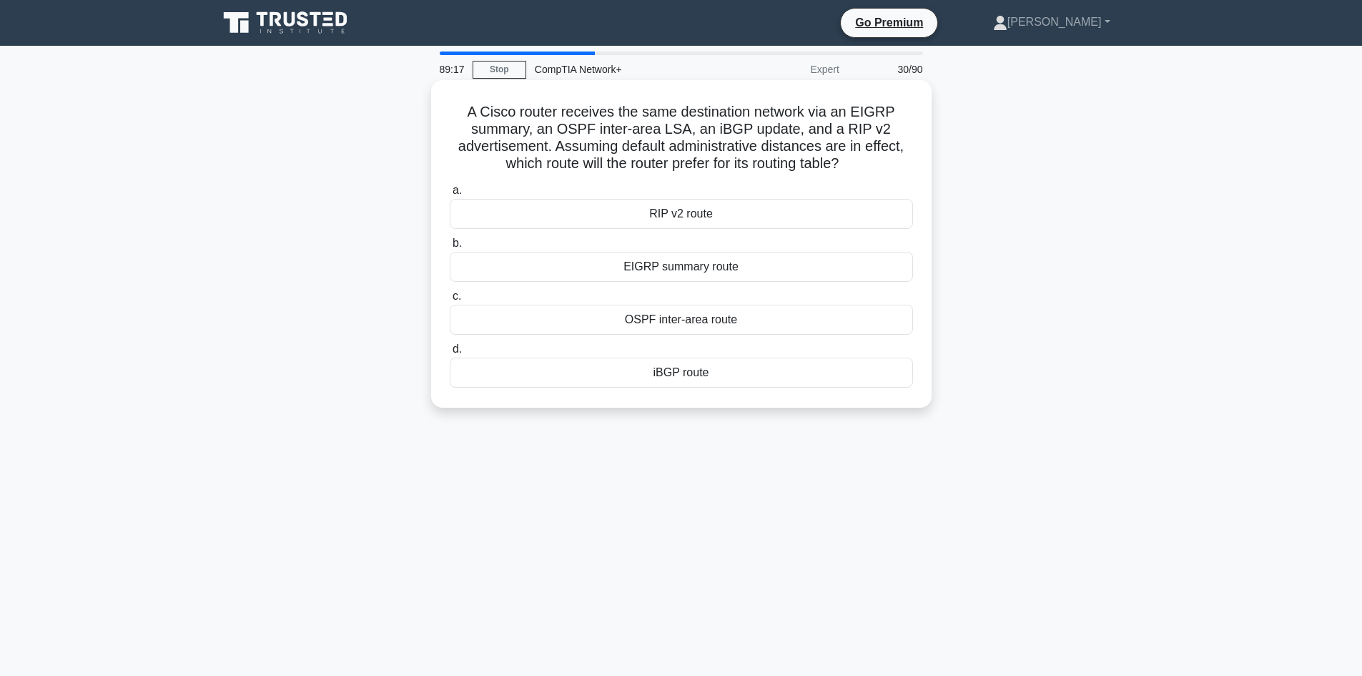
click at [677, 358] on div "iBGP route" at bounding box center [681, 372] width 463 height 30
click at [450, 354] on input "d. [GEOGRAPHIC_DATA] route" at bounding box center [450, 349] width 0 height 9
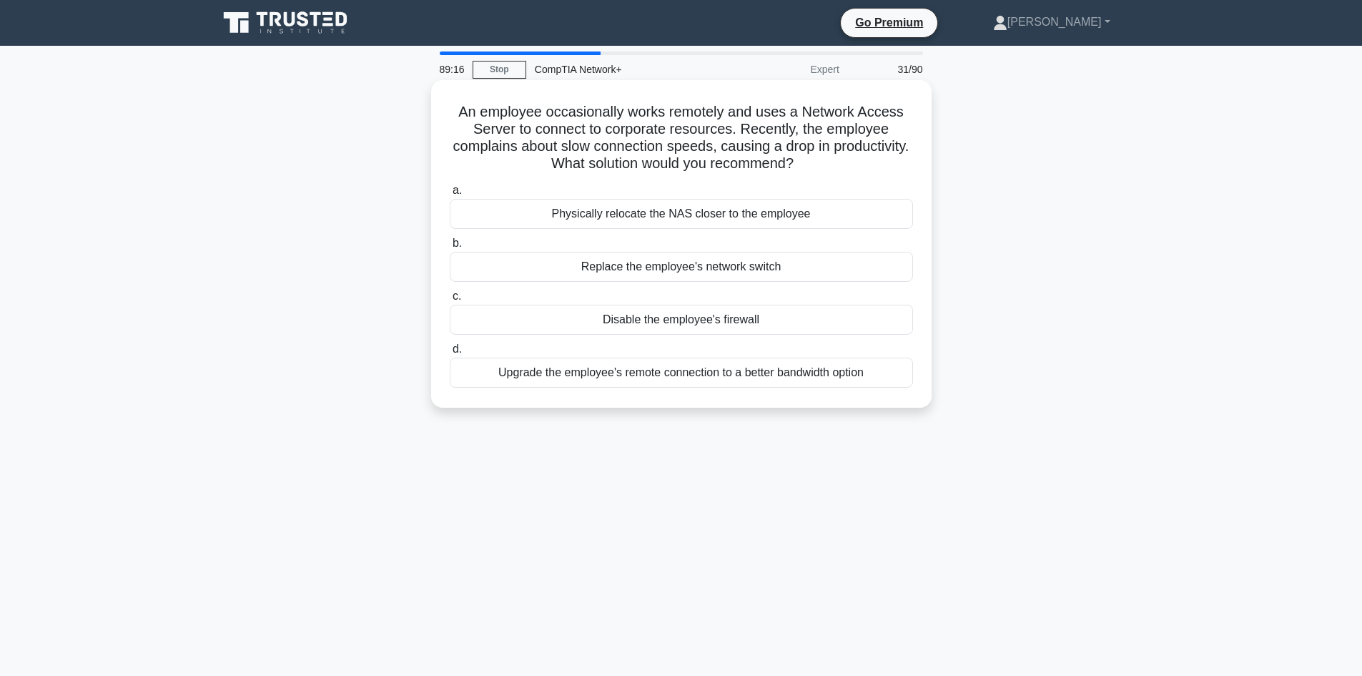
drag, startPoint x: 616, startPoint y: 139, endPoint x: 607, endPoint y: 194, distance: 55.7
click at [611, 156] on h5 "An employee occasionally works remotely and uses a Network Access Server to con…" at bounding box center [681, 138] width 466 height 70
